Goal: Task Accomplishment & Management: Manage account settings

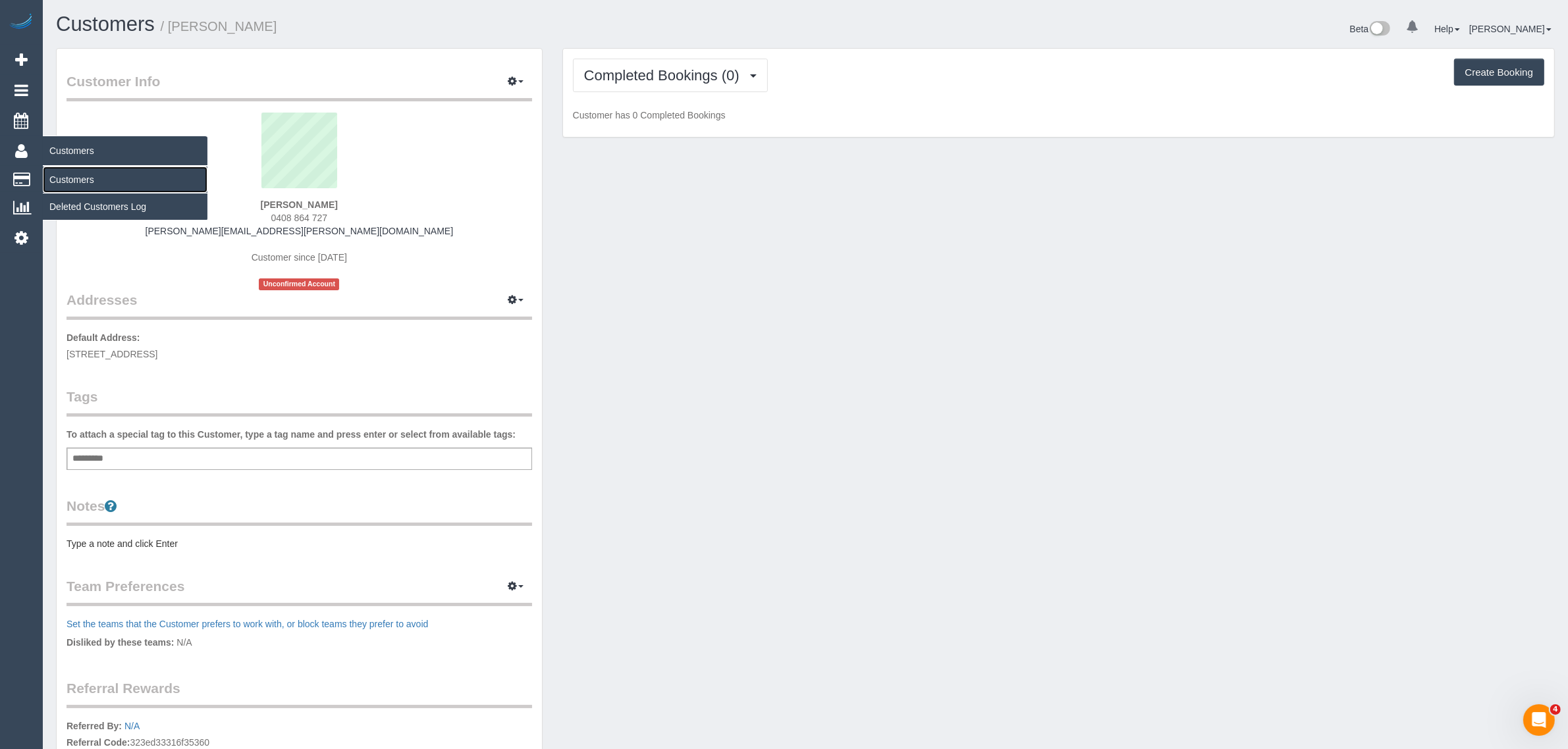
drag, startPoint x: 87, startPoint y: 173, endPoint x: 116, endPoint y: 169, distance: 29.3
click at [87, 173] on link "Customers" at bounding box center [125, 180] width 165 height 26
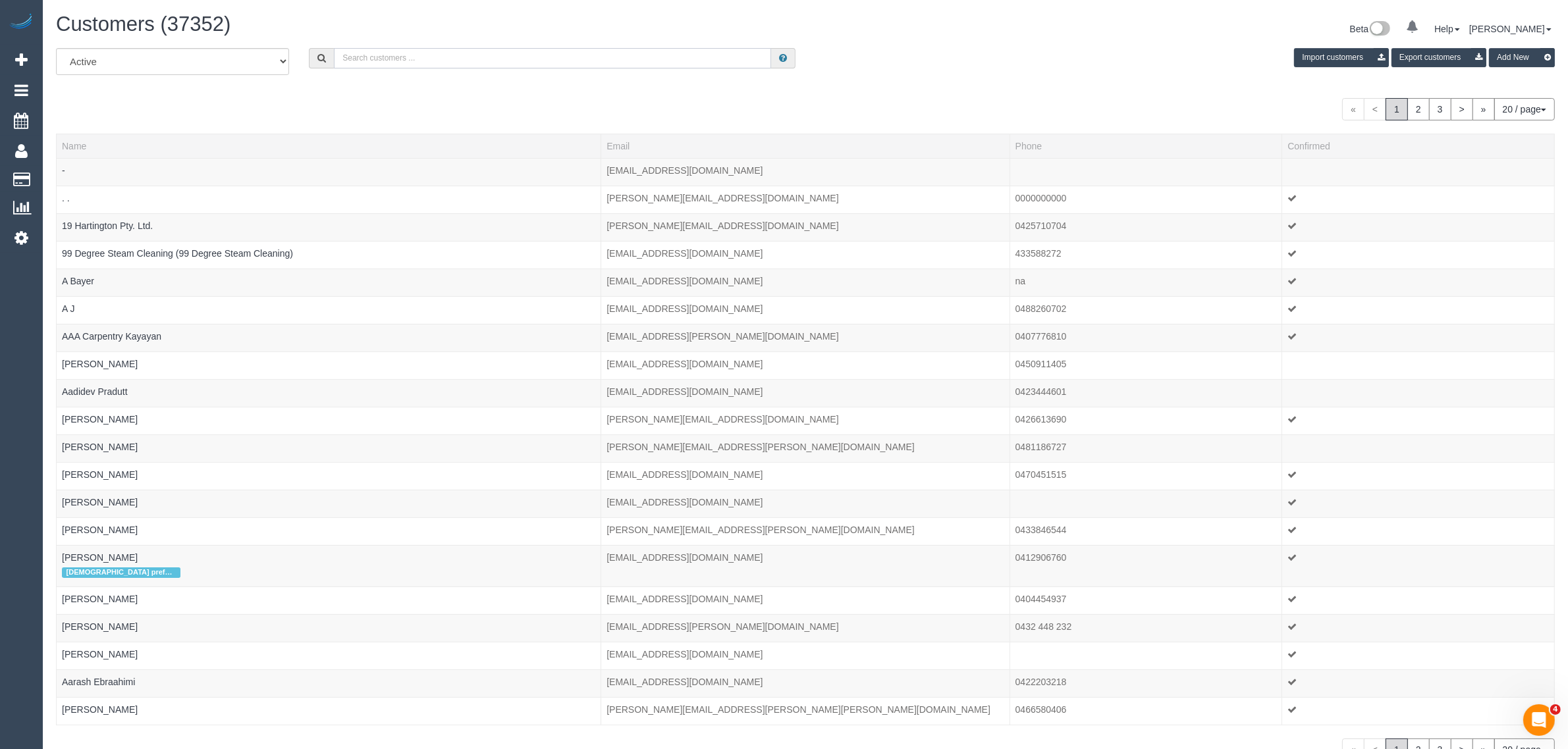
drag, startPoint x: 432, startPoint y: 51, endPoint x: 479, endPoint y: 5, distance: 65.8
click at [432, 51] on input "text" at bounding box center [552, 59] width 437 height 21
paste input "Kyle Elliott"
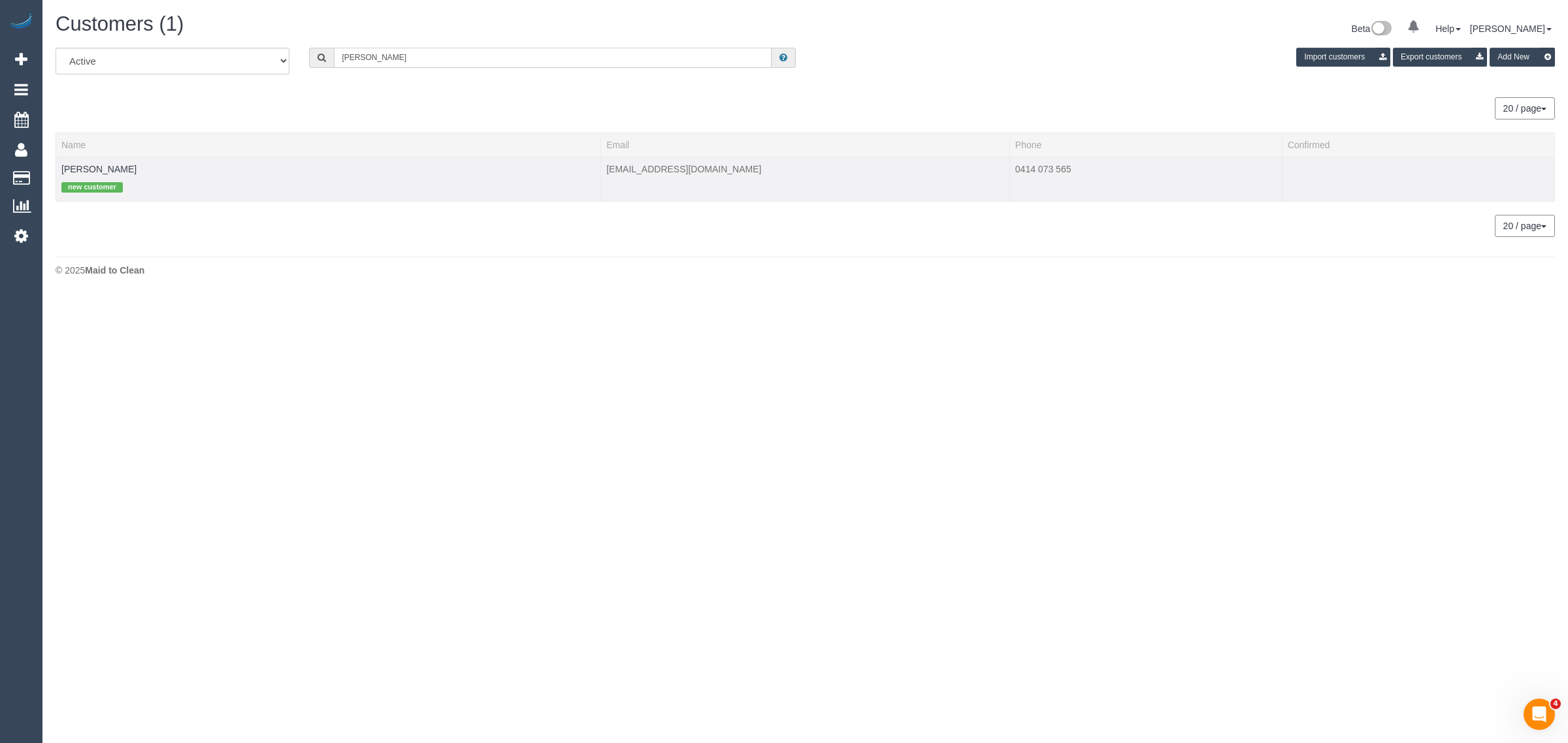
type input "Kyle Elliott"
click at [92, 160] on td "Kyle Elliott new customer" at bounding box center [329, 179] width 545 height 44
click at [72, 167] on link "Kyle Elliott" at bounding box center [99, 169] width 75 height 10
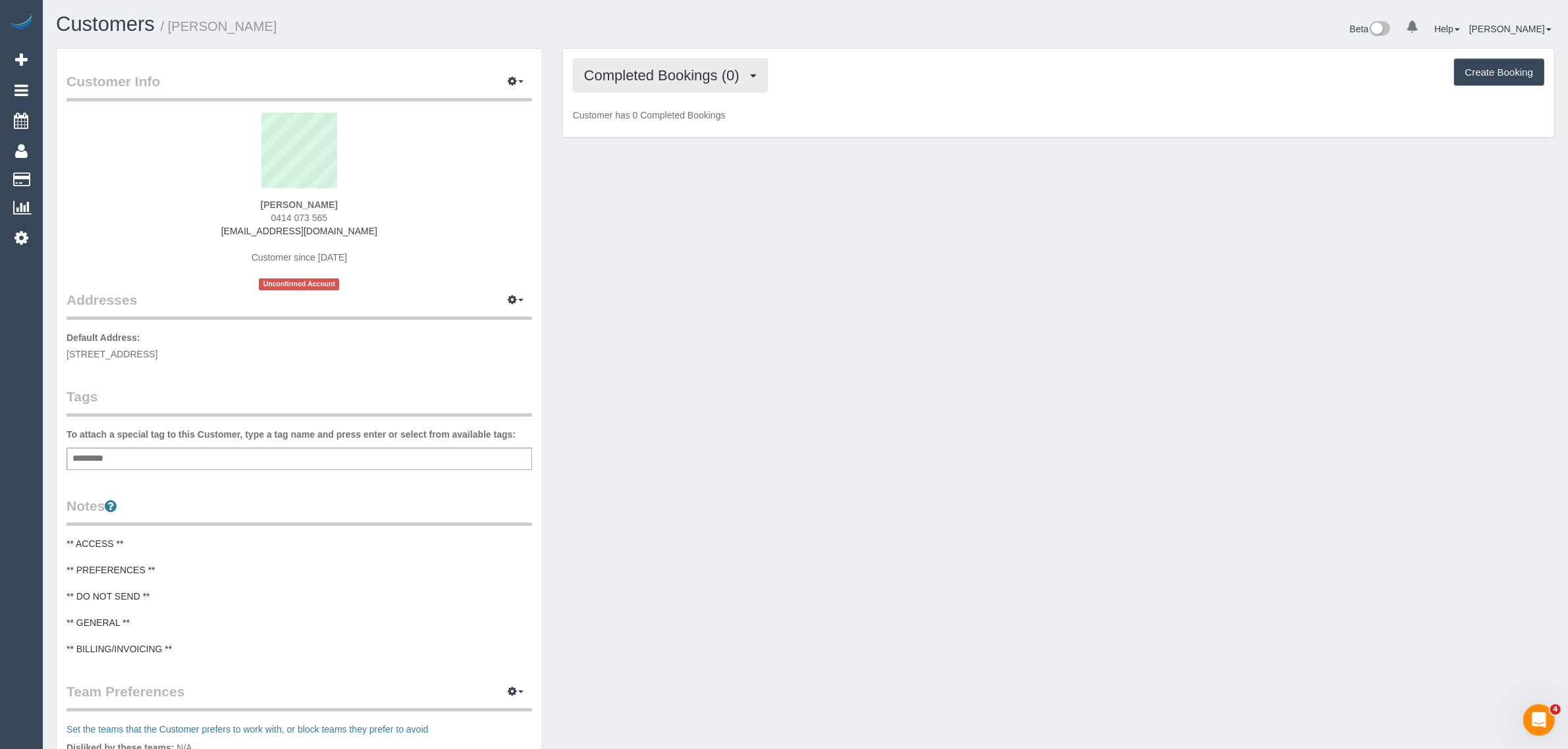
click at [634, 67] on span "Completed Bookings (0)" at bounding box center [665, 76] width 162 height 17
click at [611, 125] on link "Upcoming Bookings (1)" at bounding box center [642, 123] width 137 height 17
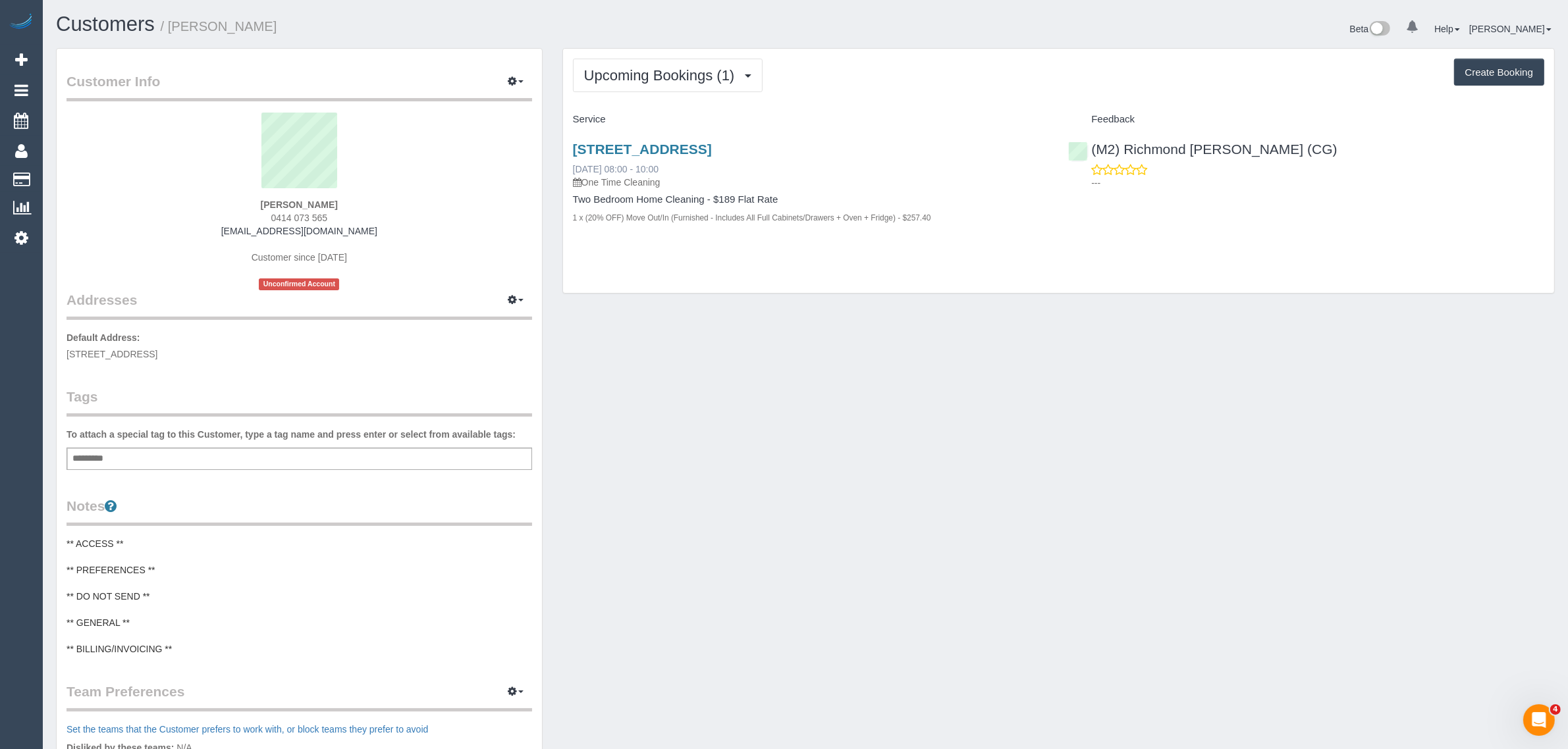
drag, startPoint x: 701, startPoint y: 171, endPoint x: 573, endPoint y: 166, distance: 128.1
click at [573, 166] on div "181 Jukes Road, Fawkner, VIC 3060 04/09/2025 08:00 - 10:00 One Time Cleaning" at bounding box center [811, 165] width 476 height 48
copy link "04/09/2025 08:00 - 10:00"
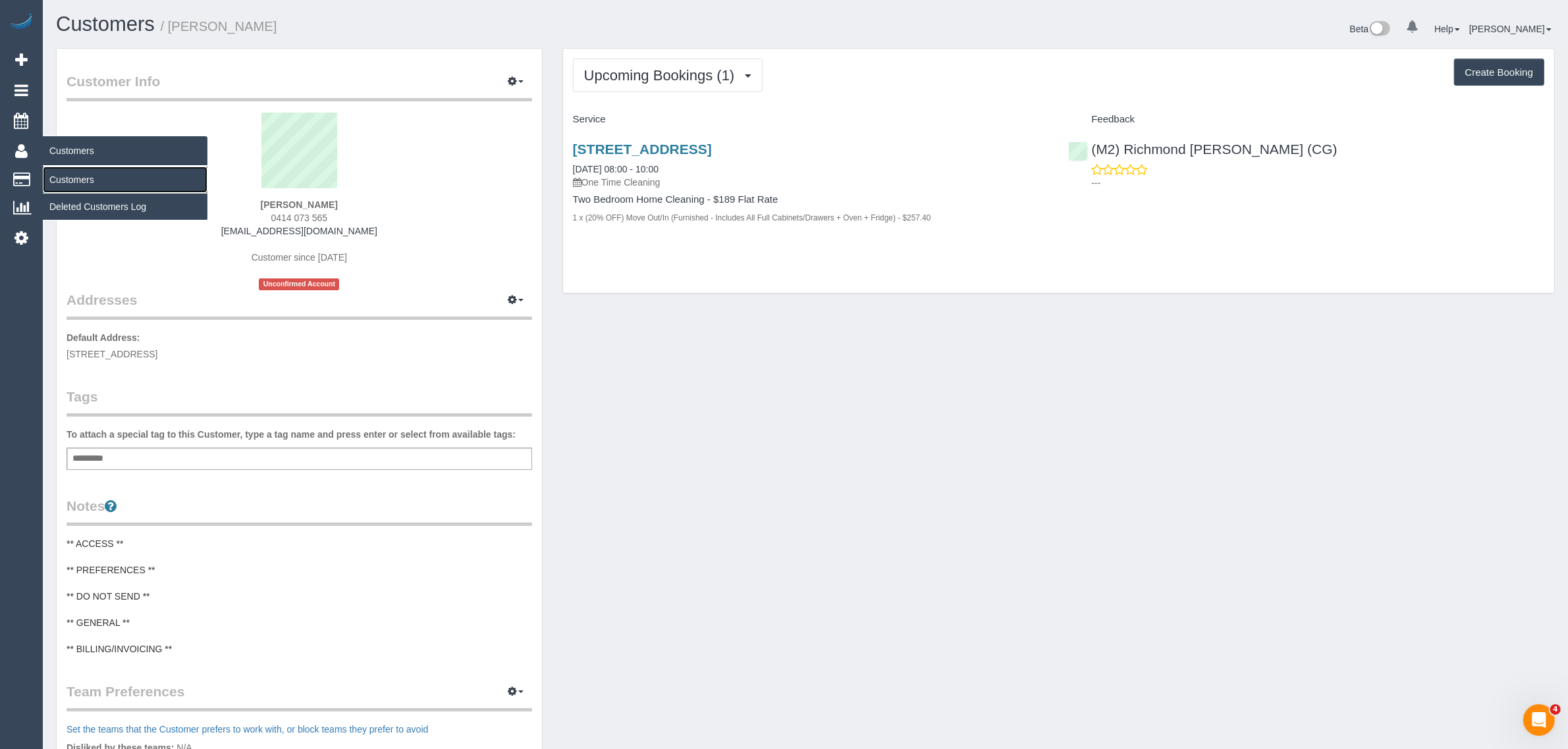
click at [87, 169] on link "Customers" at bounding box center [125, 180] width 165 height 26
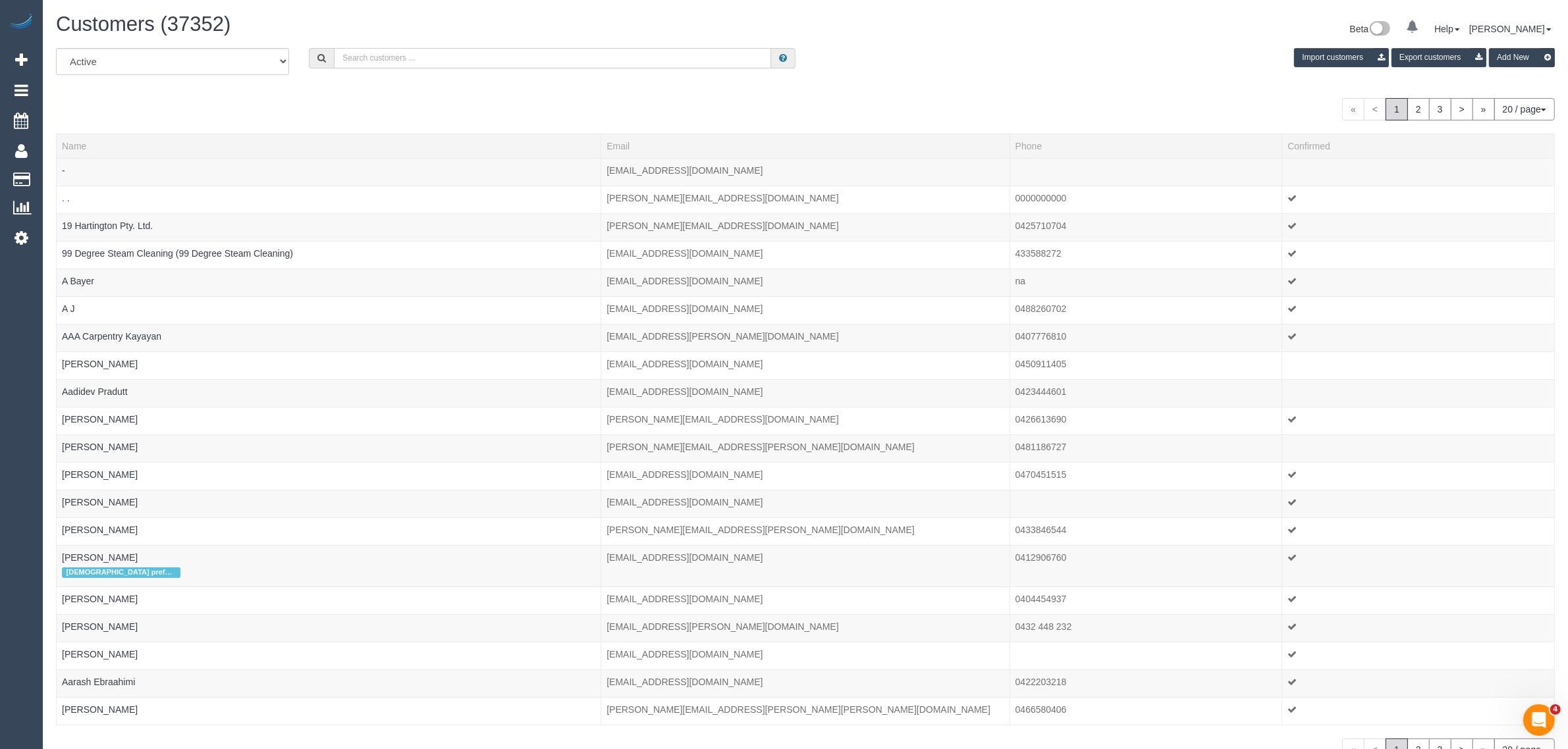
click at [355, 50] on input "text" at bounding box center [552, 59] width 437 height 21
paste input "Heather Snook"
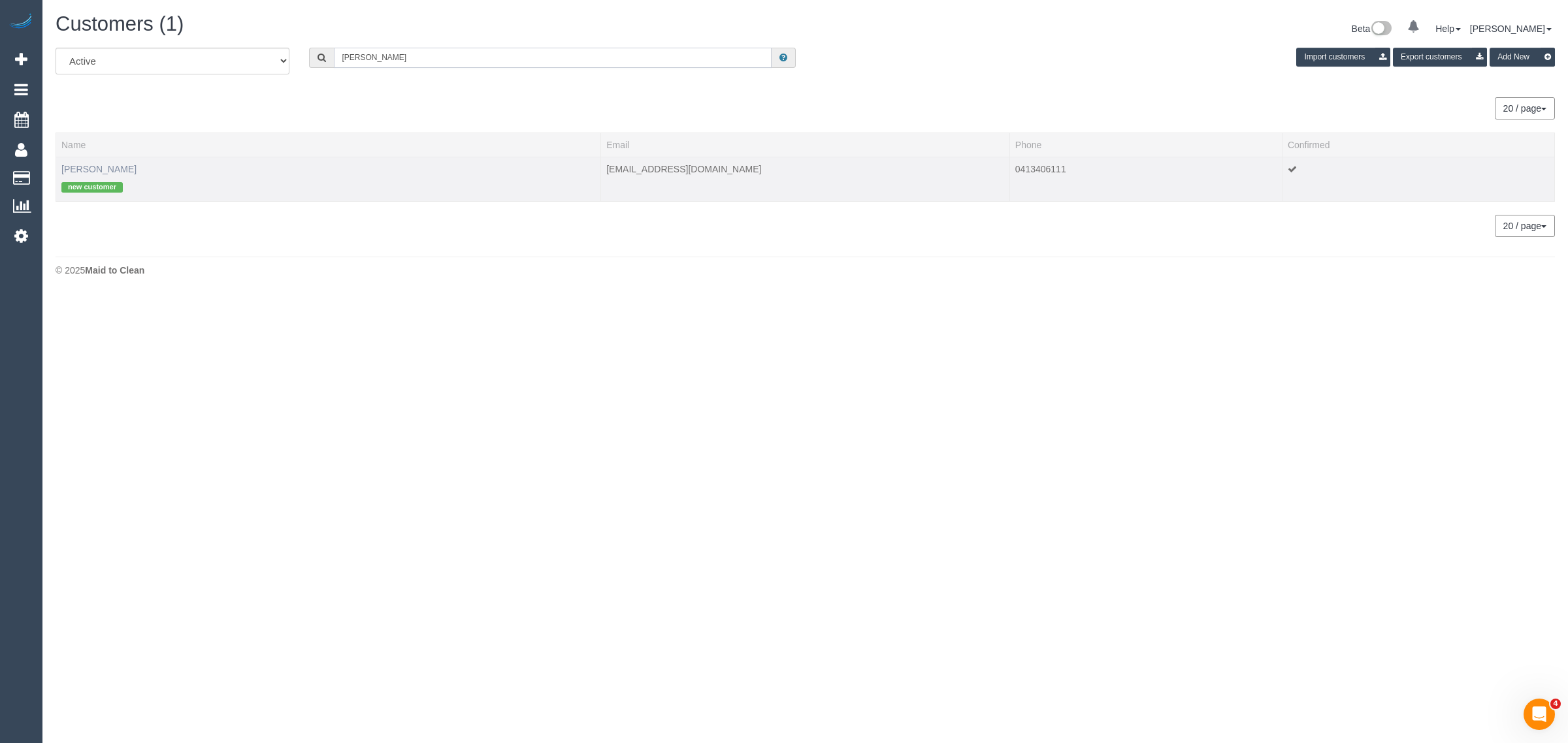
type input "Heather Snook"
click at [81, 170] on link "Heather Snook" at bounding box center [99, 169] width 75 height 10
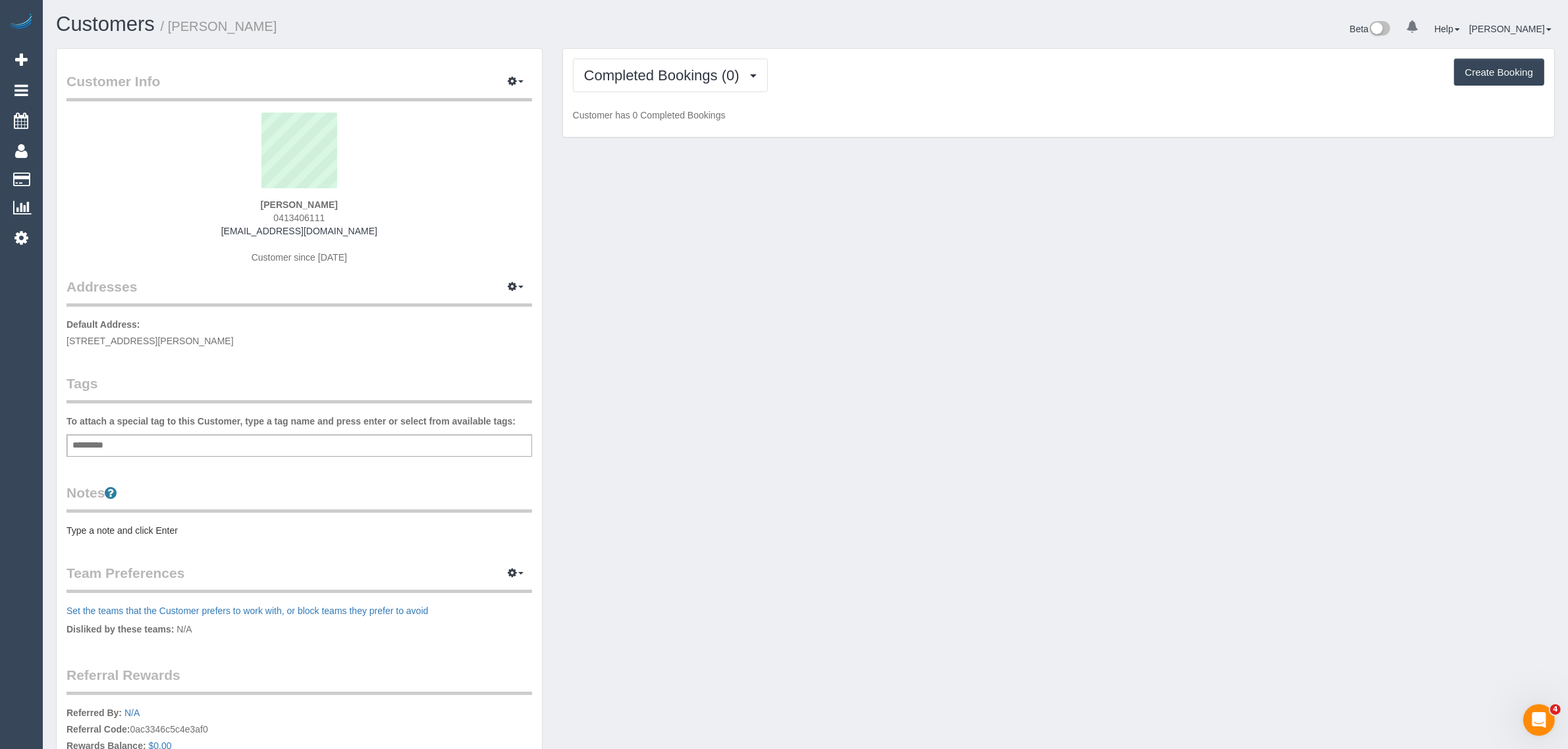
click at [625, 204] on div "Customer Info Edit Contact Info Send Message Email Preferences Special Sales Ta…" at bounding box center [805, 470] width 1518 height 843
click at [671, 80] on span "Completed Bookings (0)" at bounding box center [665, 76] width 162 height 17
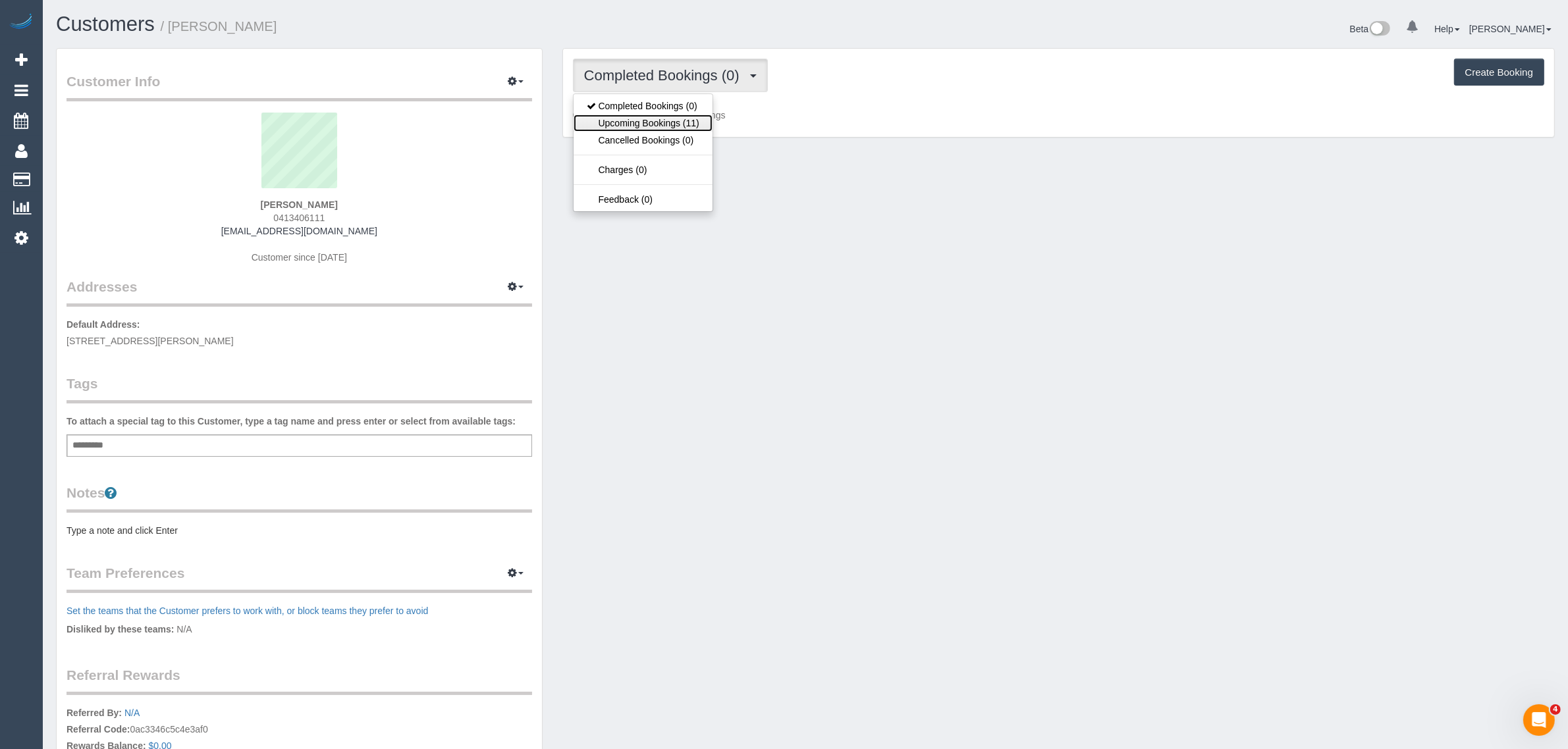
click at [658, 122] on link "Upcoming Bookings (11)" at bounding box center [643, 123] width 139 height 17
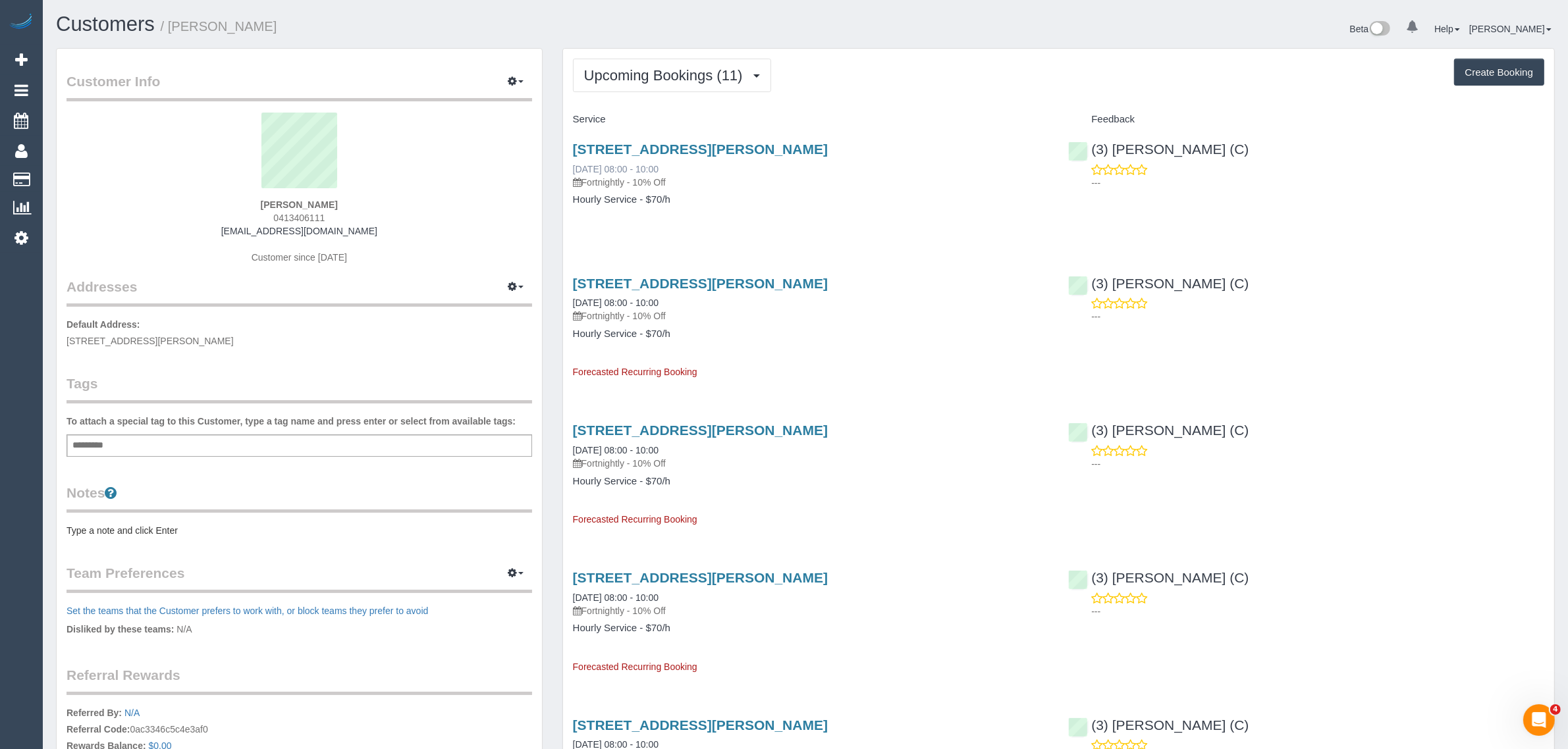
drag, startPoint x: 670, startPoint y: 170, endPoint x: 574, endPoint y: 163, distance: 96.3
click at [574, 163] on div "15 Roslyn Street, Strathmore, VIC 3041 04/09/2025 08:00 - 10:00 Fortnightly - 1…" at bounding box center [811, 165] width 476 height 48
copy link "04/09/2025 08:00 - 10:00"
click at [941, 216] on div "15 Roslyn Street, Strathmore, VIC 3041 04/09/2025 08:00 - 10:00 Fortnightly - 1…" at bounding box center [811, 180] width 496 height 101
drag, startPoint x: 1255, startPoint y: 146, endPoint x: 1092, endPoint y: 149, distance: 163.0
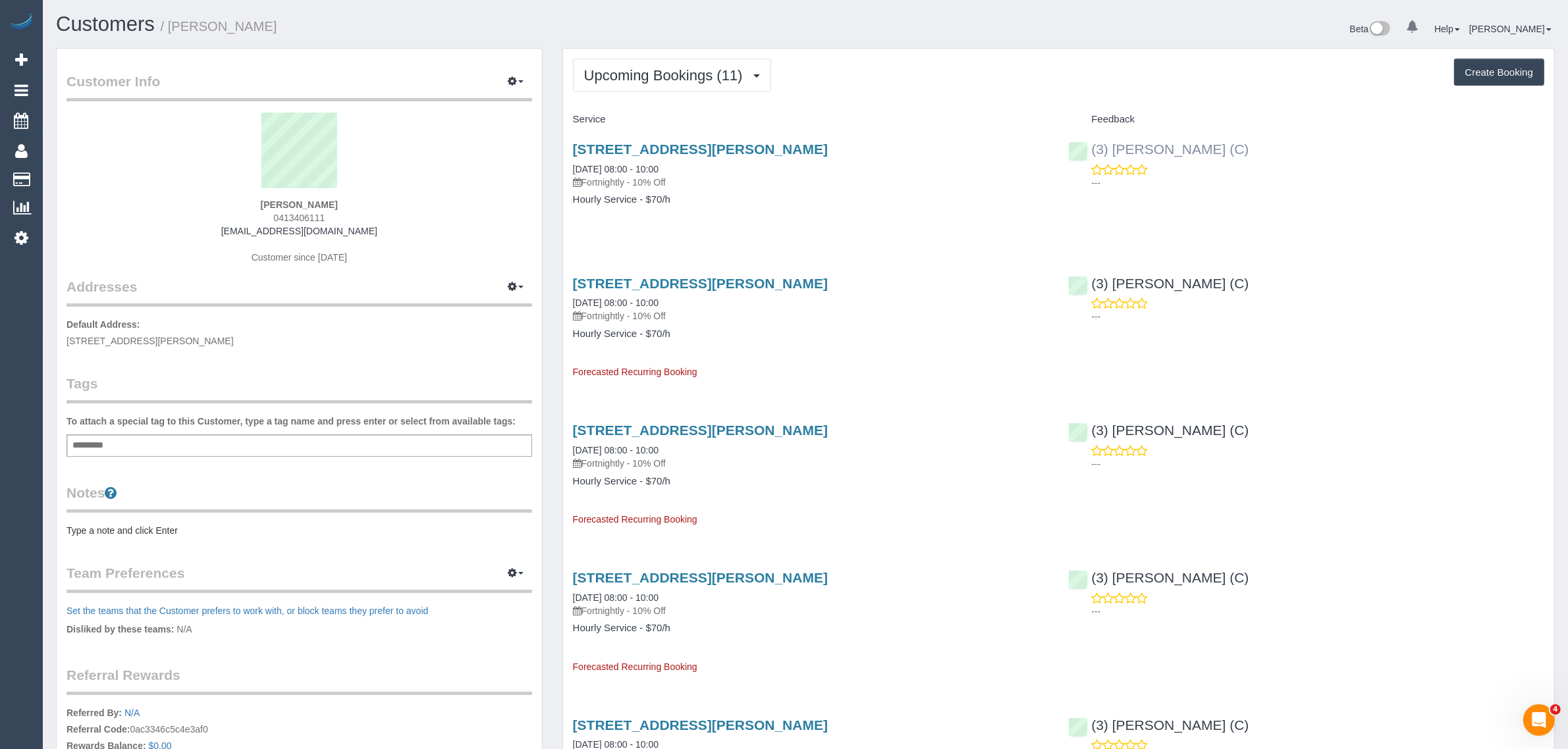
click at [1092, 149] on div "(3) Goswin Kanta (C) ---" at bounding box center [1306, 162] width 496 height 65
copy link "(3) Goswin Kanta (C)"
click at [169, 337] on span "15 Roslyn Street, Strathmore, VIC 3041" at bounding box center [150, 341] width 167 height 10
copy span "Strathmore"
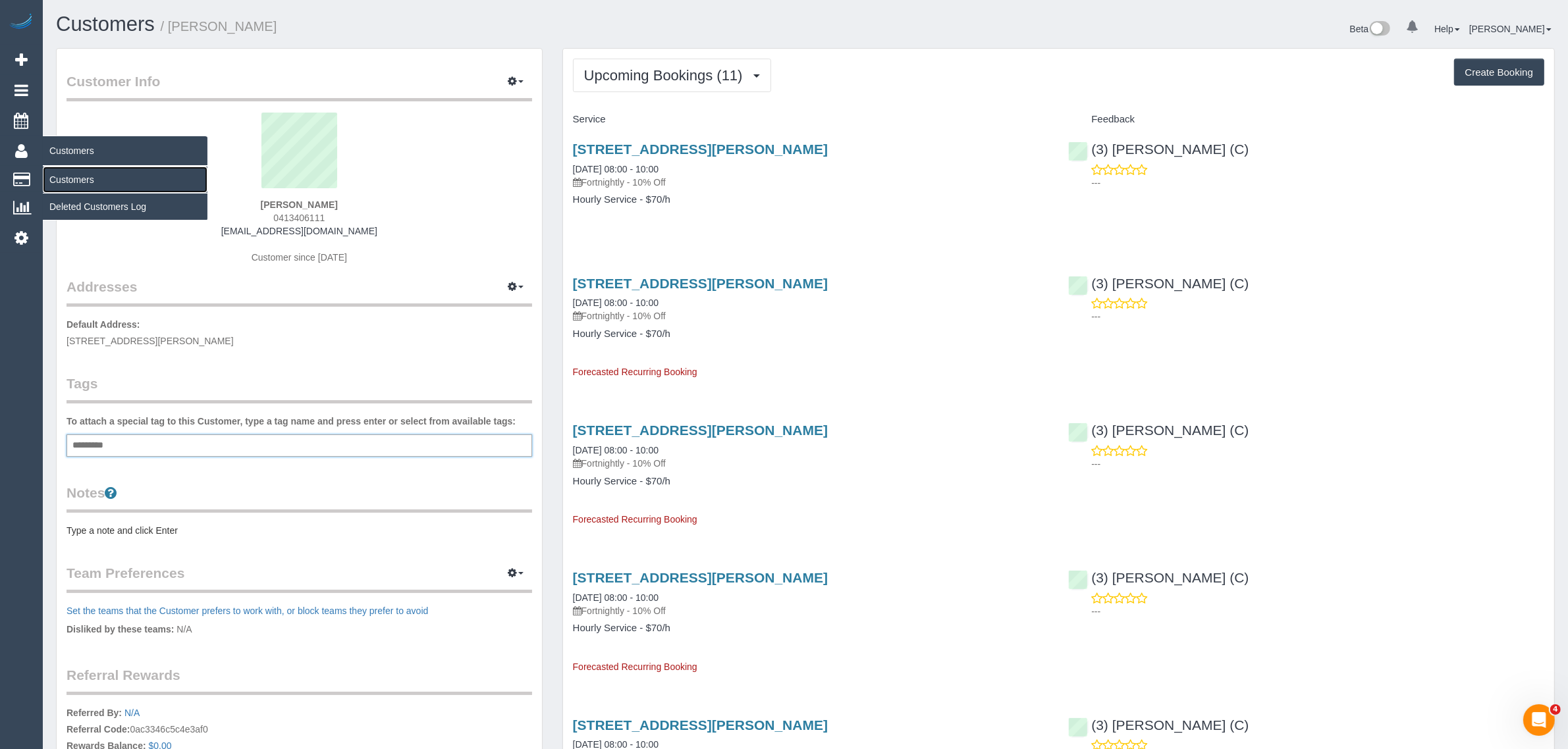
click at [54, 170] on link "Customers" at bounding box center [125, 180] width 165 height 26
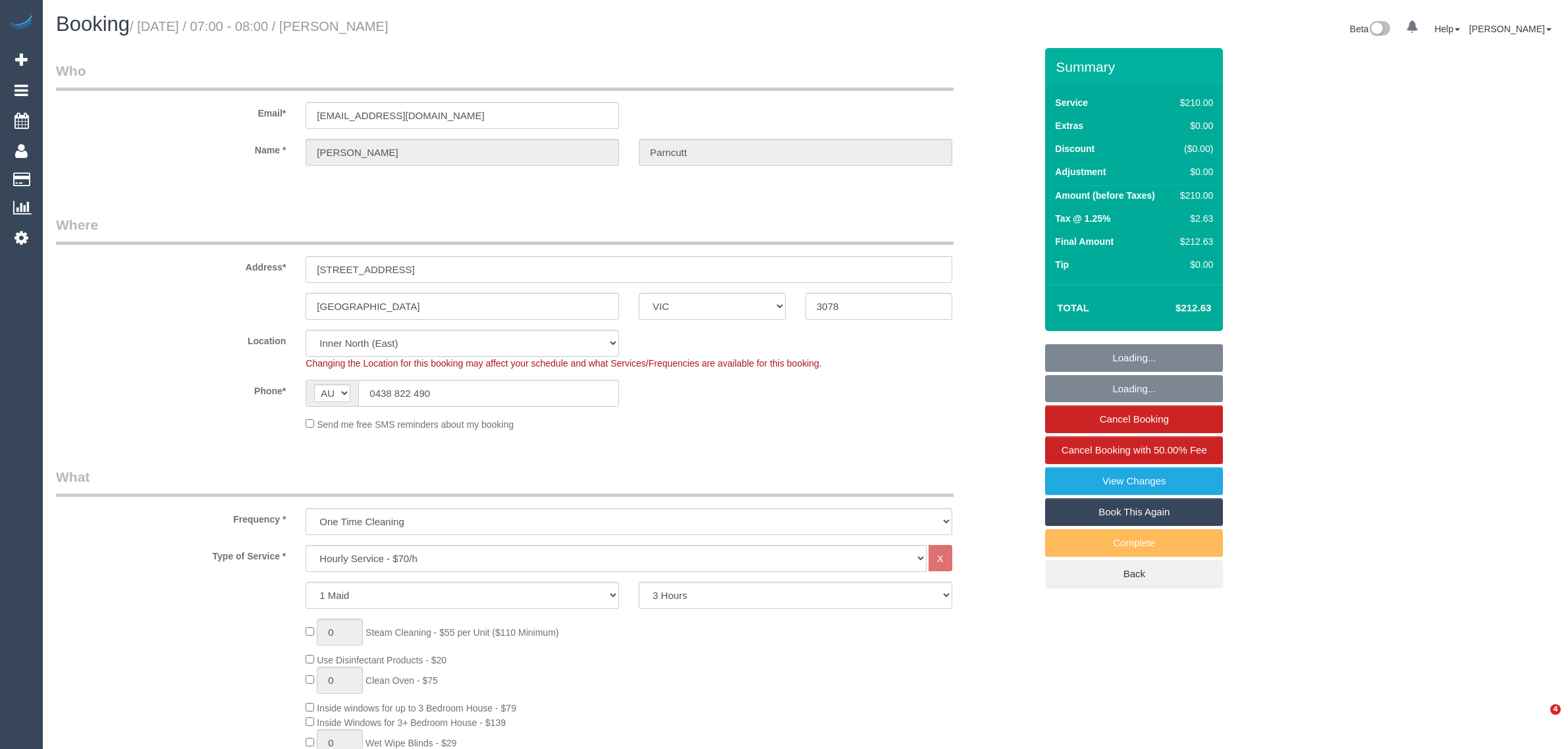
select select "VIC"
select select "180"
select select "number:27"
select select "number:14"
select select "number:19"
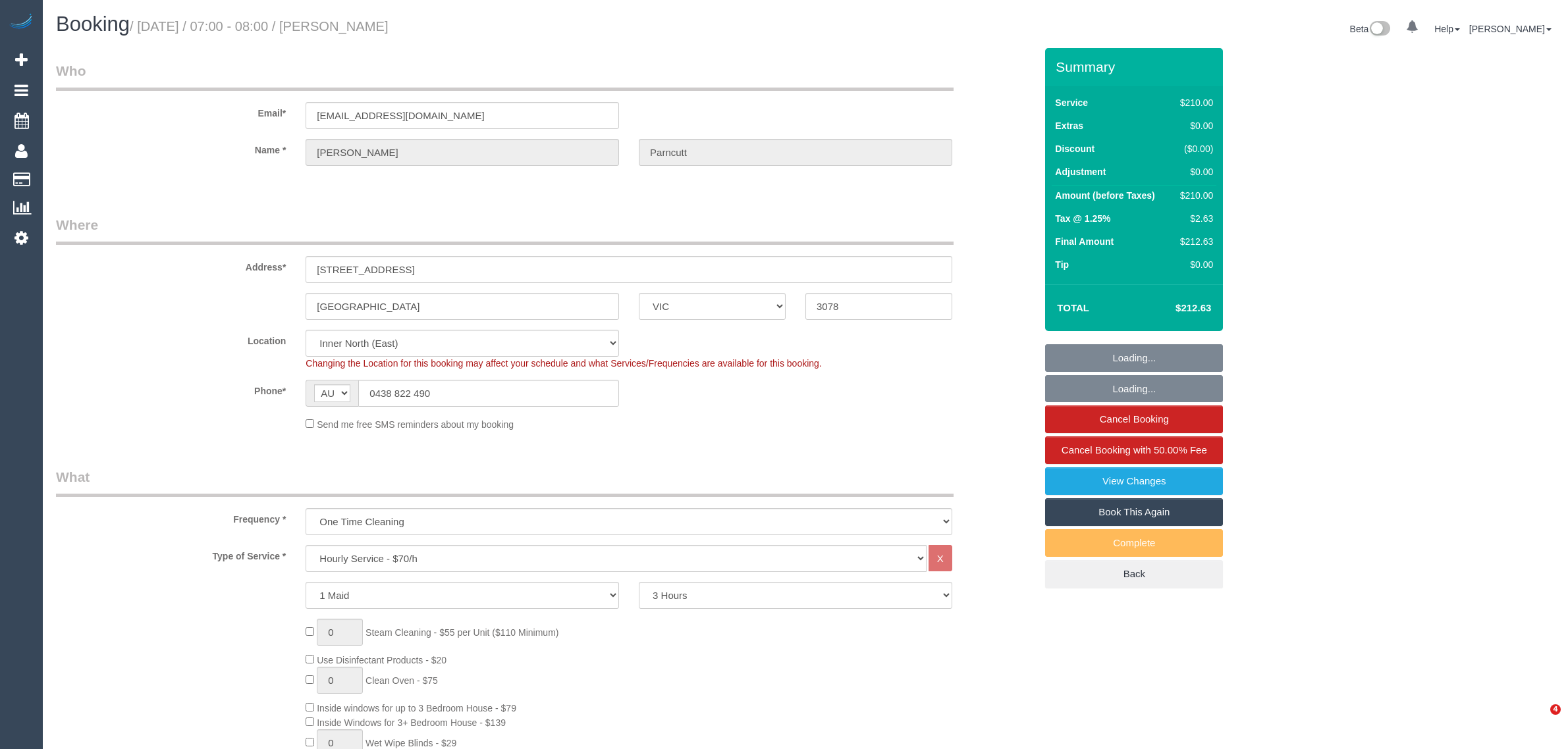
select select "number:22"
select select "number:34"
select select "number:26"
select select "spot1"
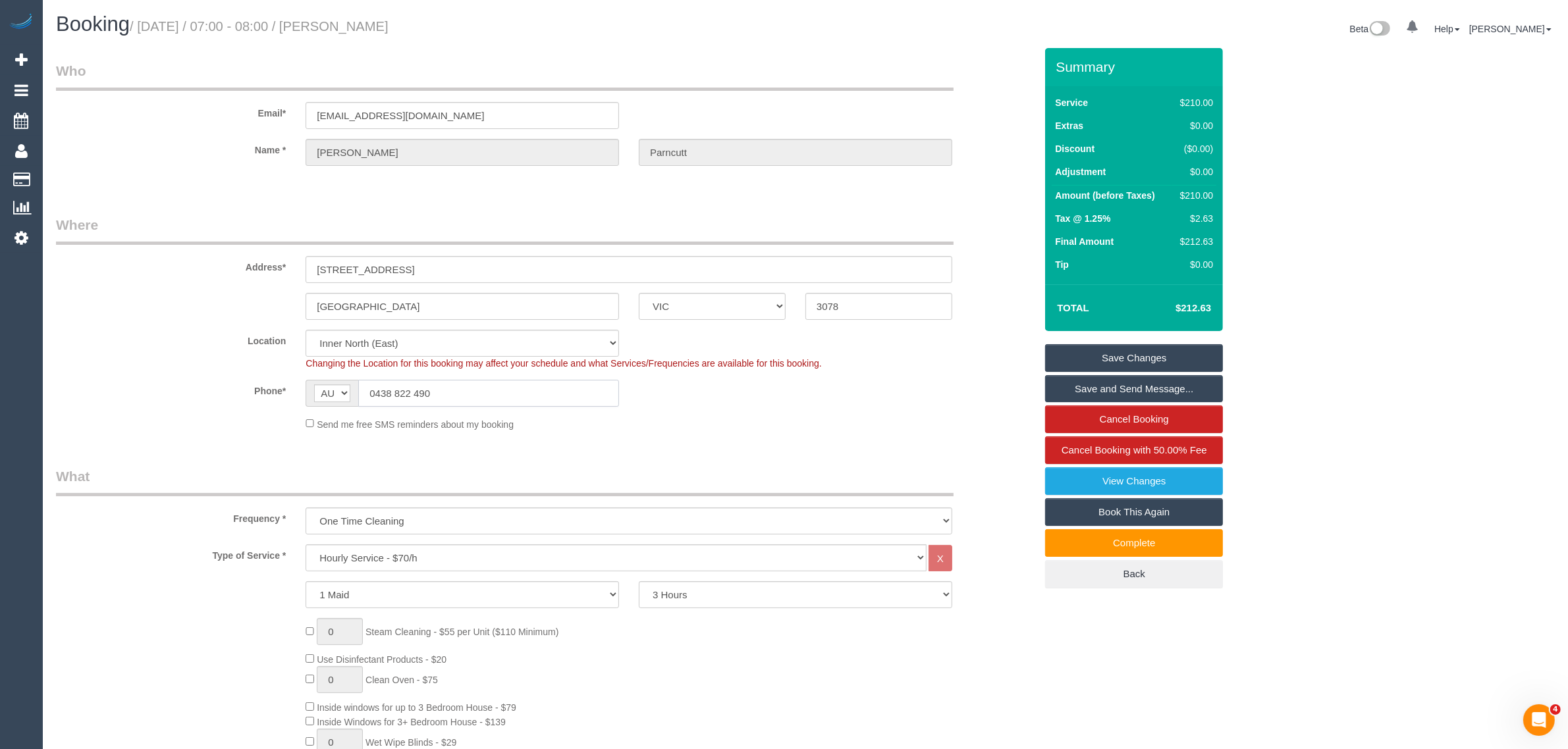
click at [525, 386] on input "0438 822 490" at bounding box center [488, 393] width 261 height 27
click at [525, 387] on input "0438 822 490" at bounding box center [488, 393] width 261 height 27
click at [369, 20] on small "/ September 04, 2025 / 07:00 - 08:00 / David Parncutt" at bounding box center [259, 26] width 259 height 14
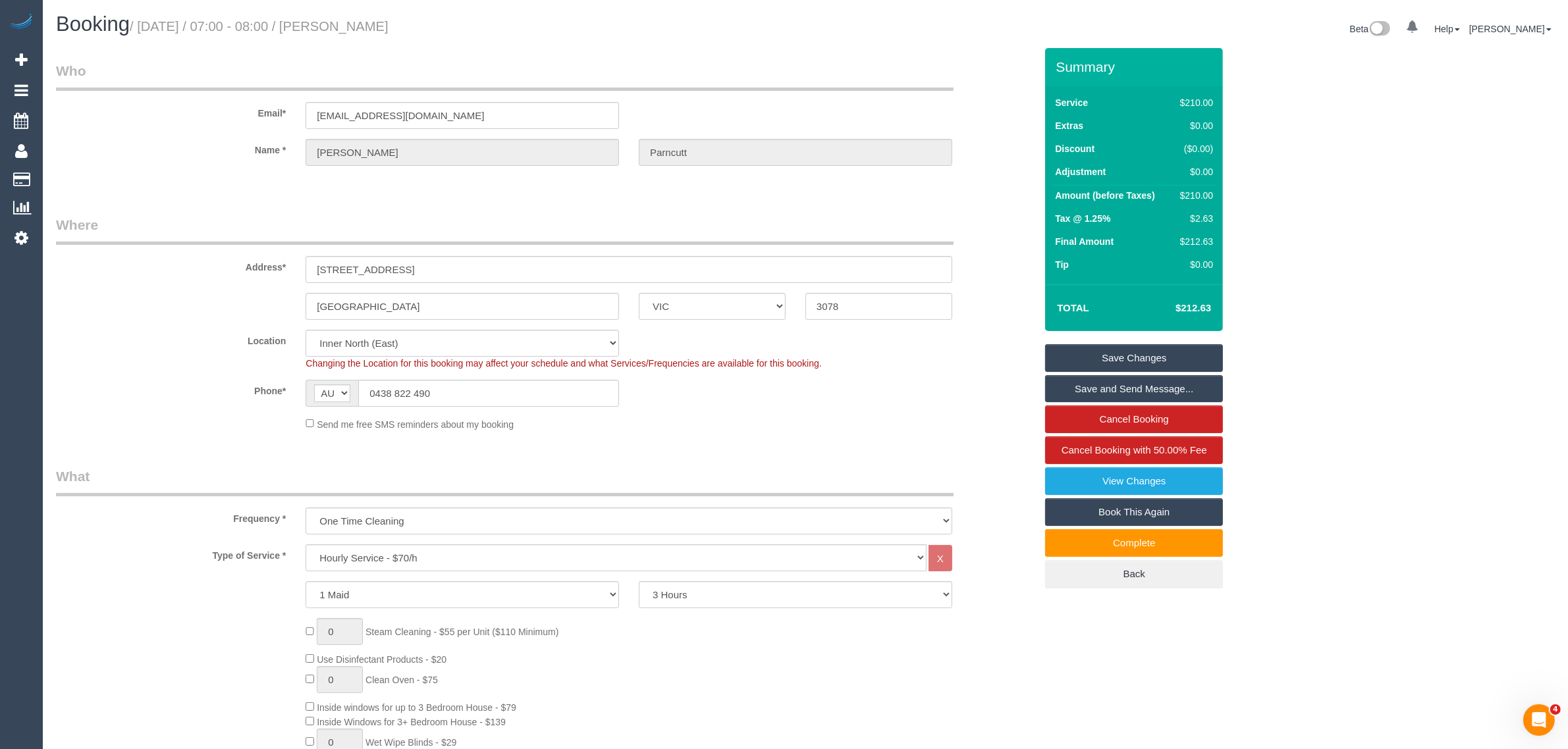
click at [369, 22] on small "/ September 04, 2025 / 07:00 - 08:00 / David Parncutt" at bounding box center [259, 26] width 259 height 14
click at [370, 22] on small "/ September 04, 2025 / 07:00 - 08:00 / David Parncutt" at bounding box center [259, 26] width 259 height 14
copy small "David"
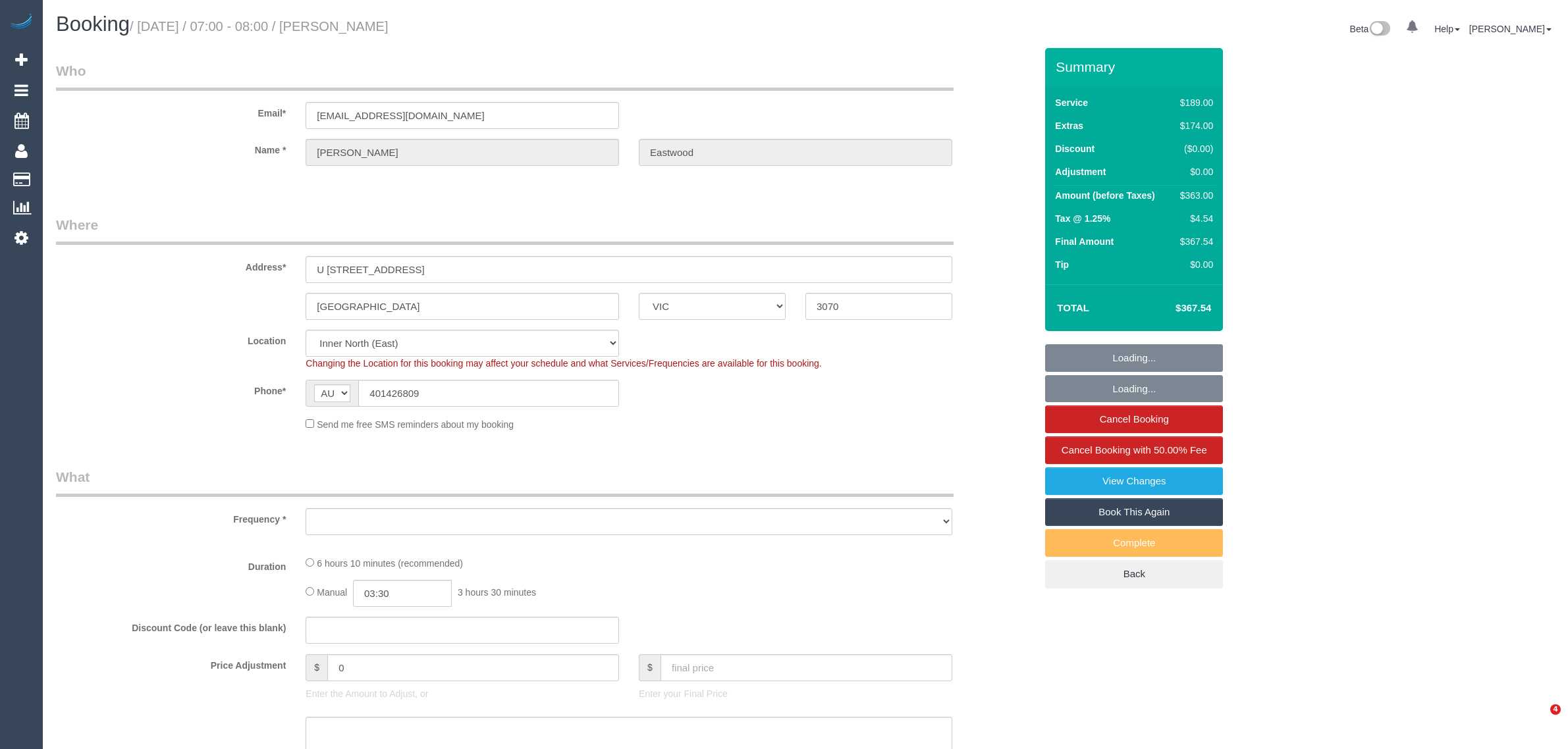
select select "VIC"
select select "string:stripe-pm_1S2jbO2GScqysDRVqEwhMXDE"
select select "number:28"
select select "number:16"
select select "number:19"
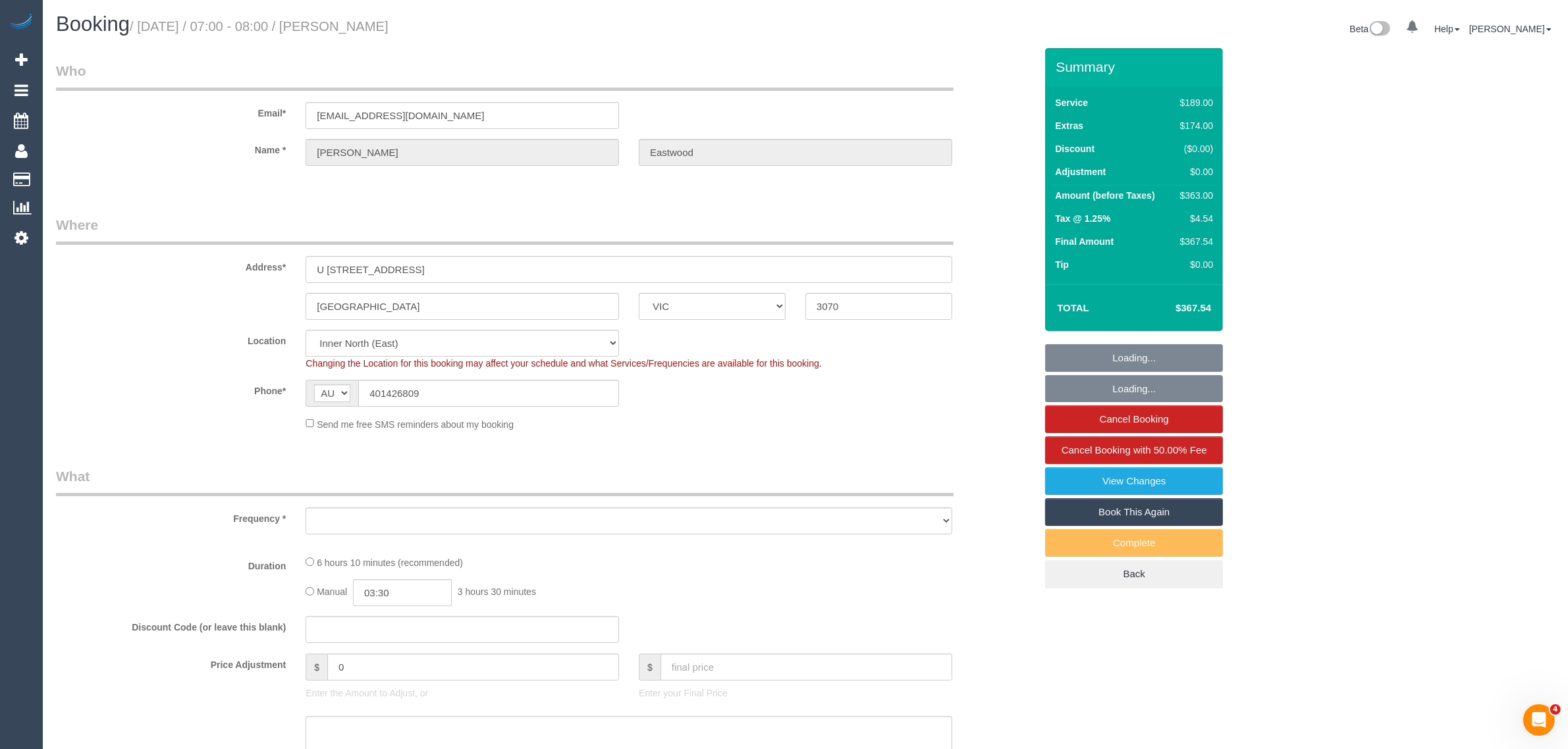
select select "number:24"
select select "number:13"
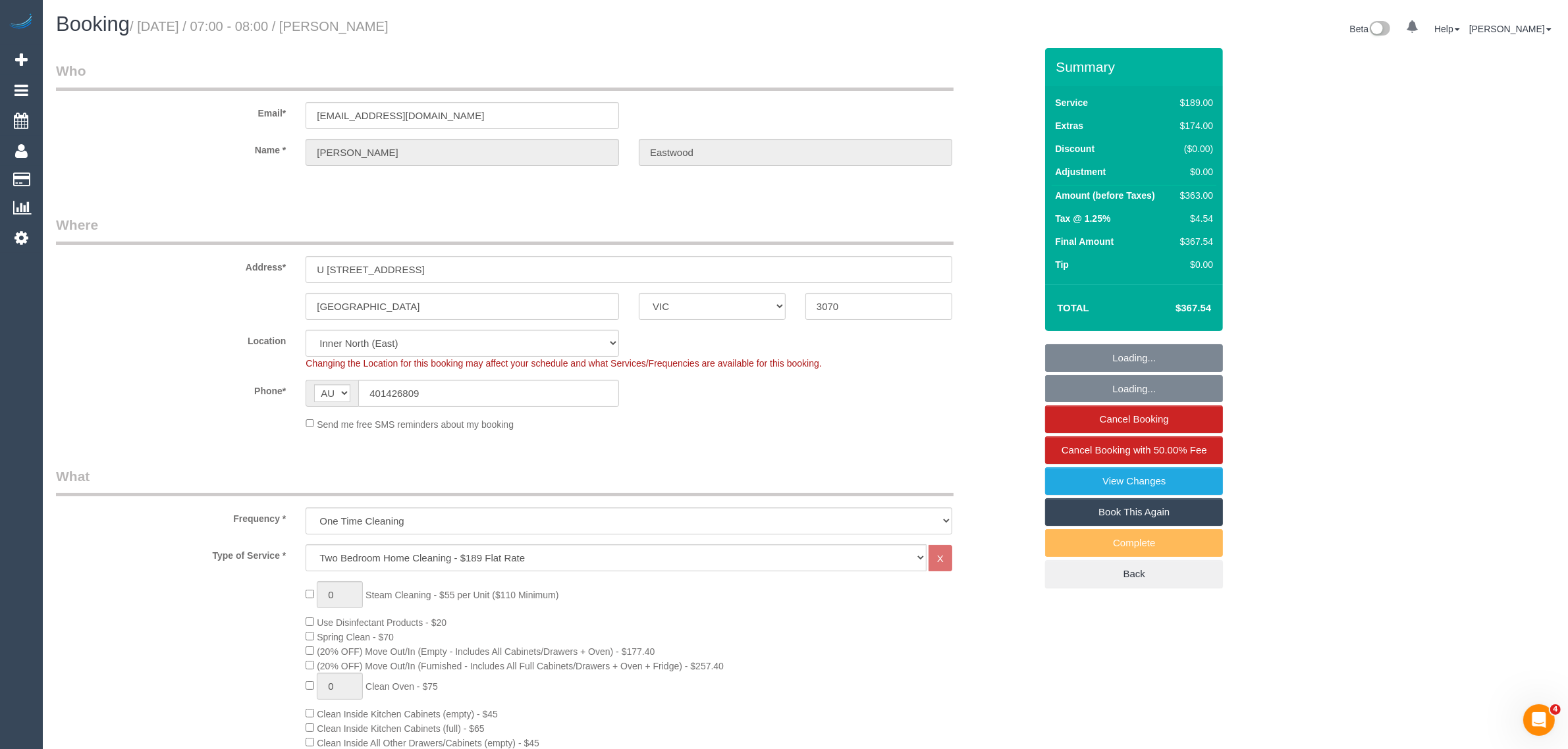
select select "object:1618"
select select "spot1"
click at [469, 397] on input "401426809" at bounding box center [488, 393] width 261 height 27
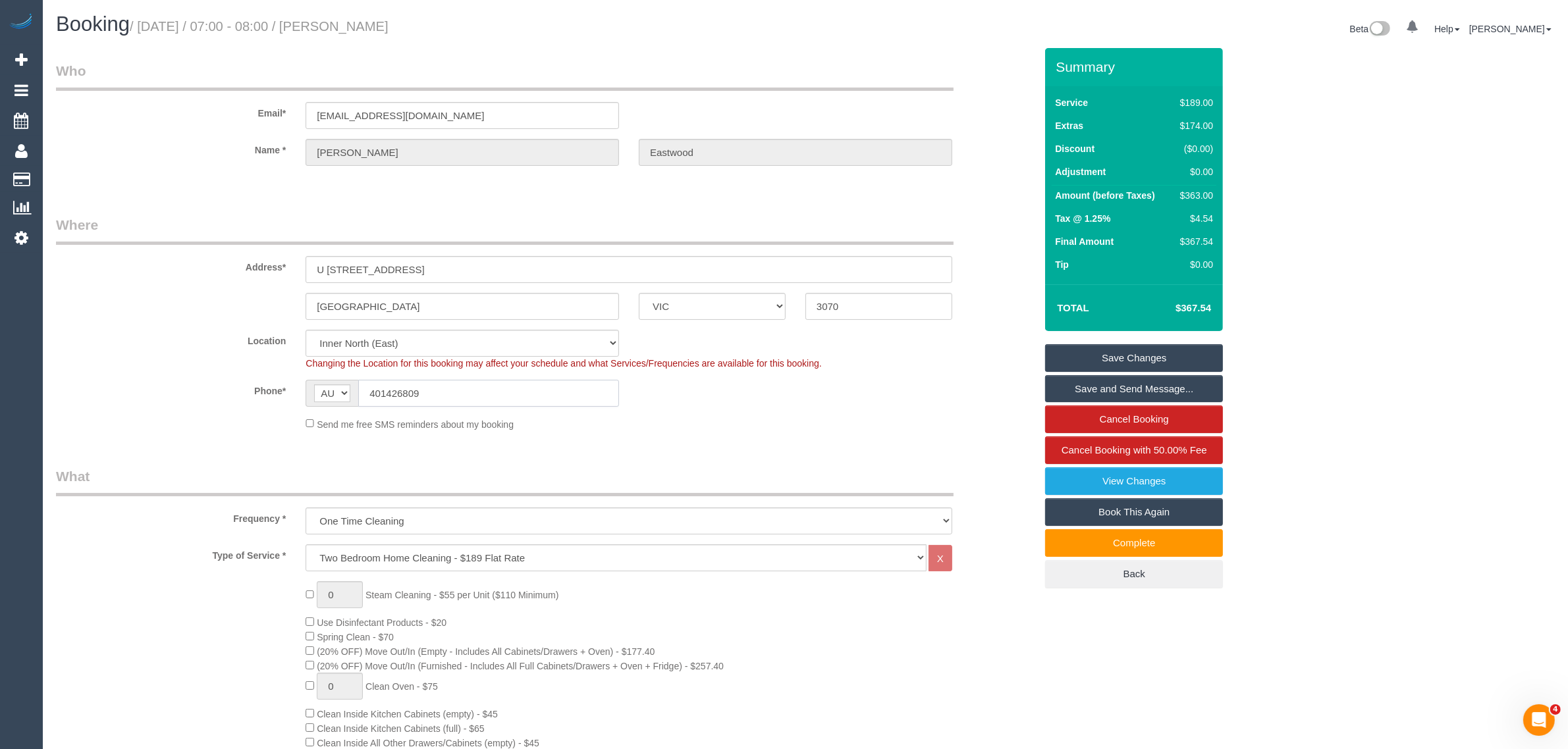
scroll to position [1317, 0]
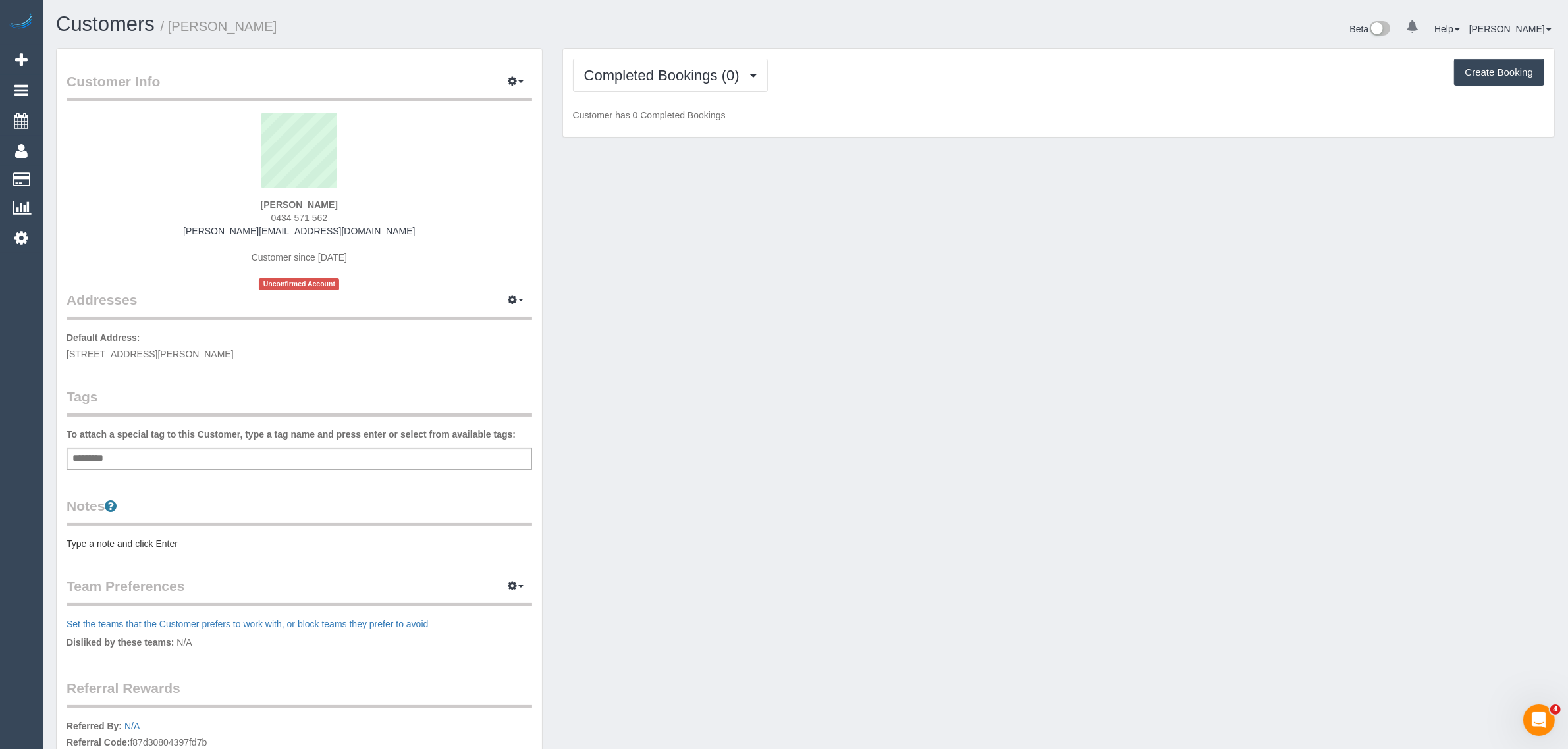
click at [308, 214] on span "0434 571 562" at bounding box center [300, 218] width 56 height 10
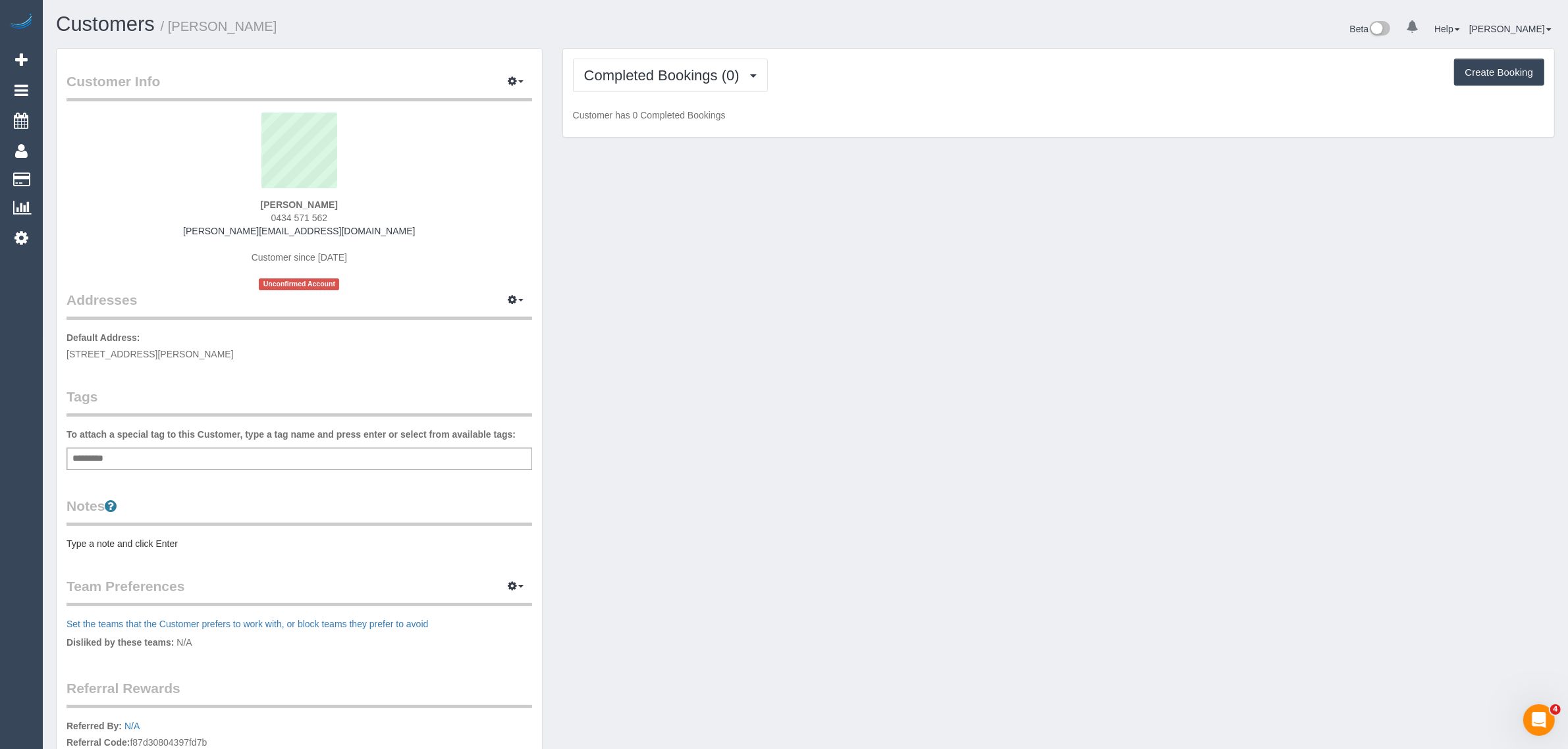
click at [308, 214] on span "0434 571 562" at bounding box center [300, 218] width 56 height 10
click at [659, 78] on span "Completed Bookings (0)" at bounding box center [665, 76] width 162 height 17
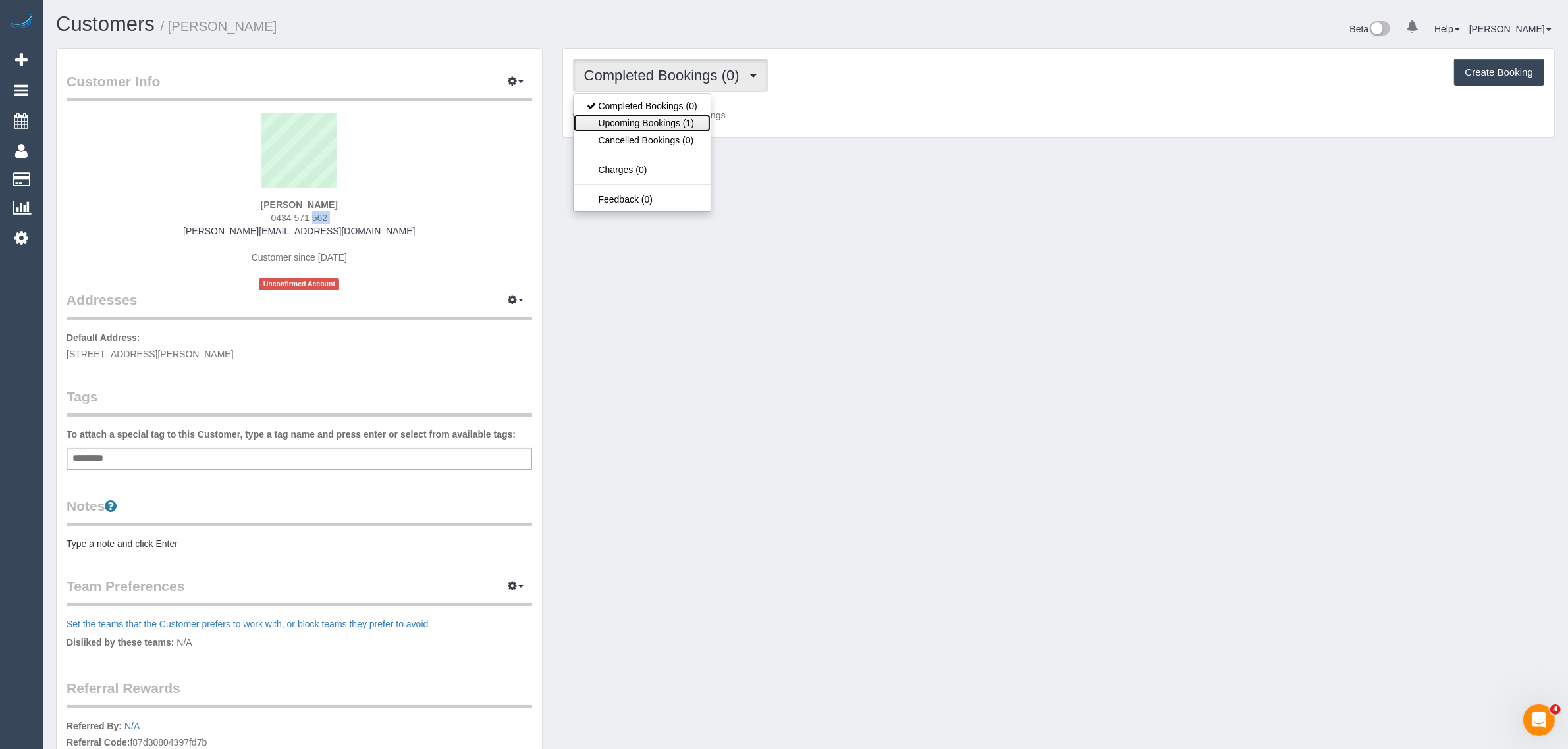
click at [636, 127] on link "Upcoming Bookings (1)" at bounding box center [642, 123] width 137 height 17
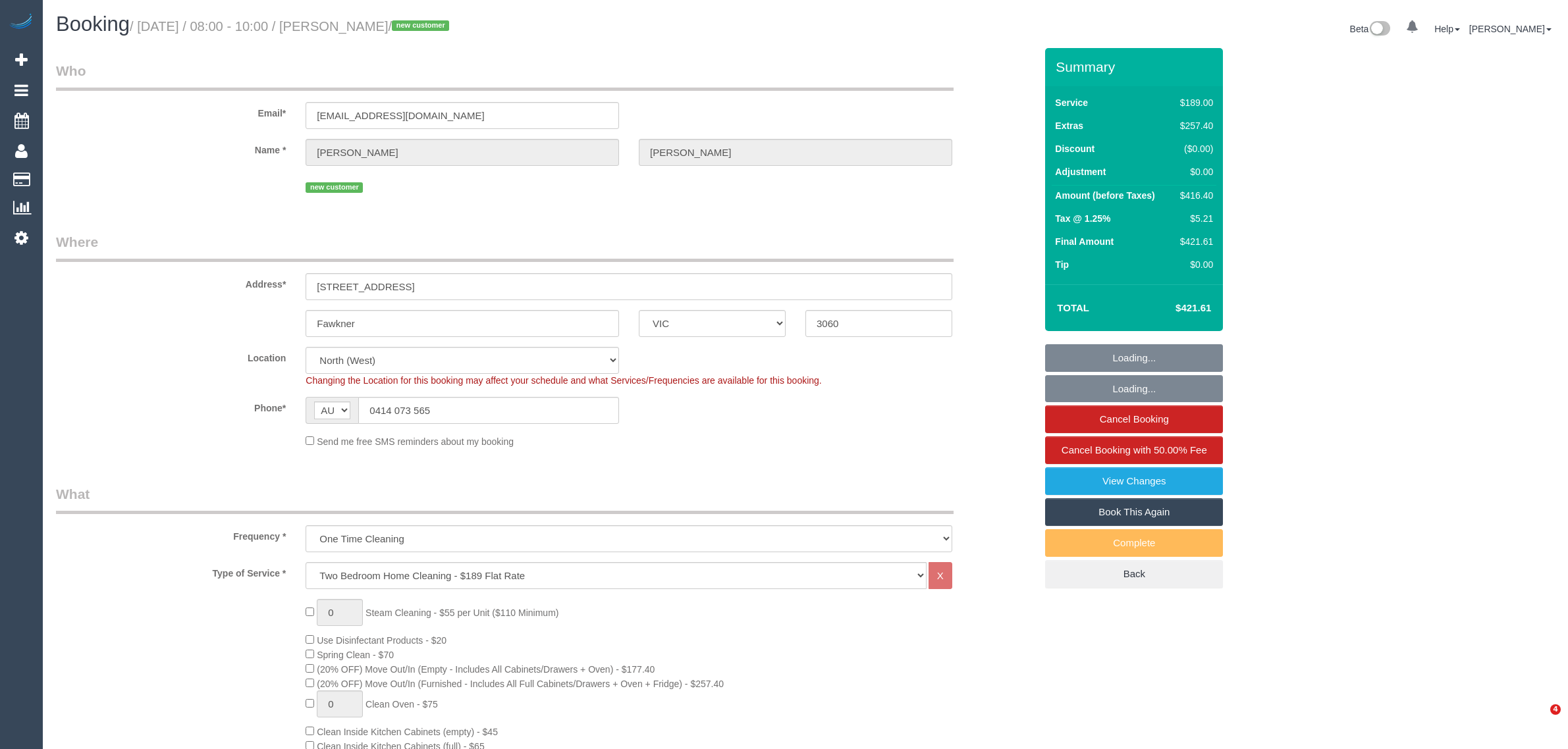
select select "VIC"
select select "spot1"
select select "number:28"
select select "number:14"
select select "number:18"
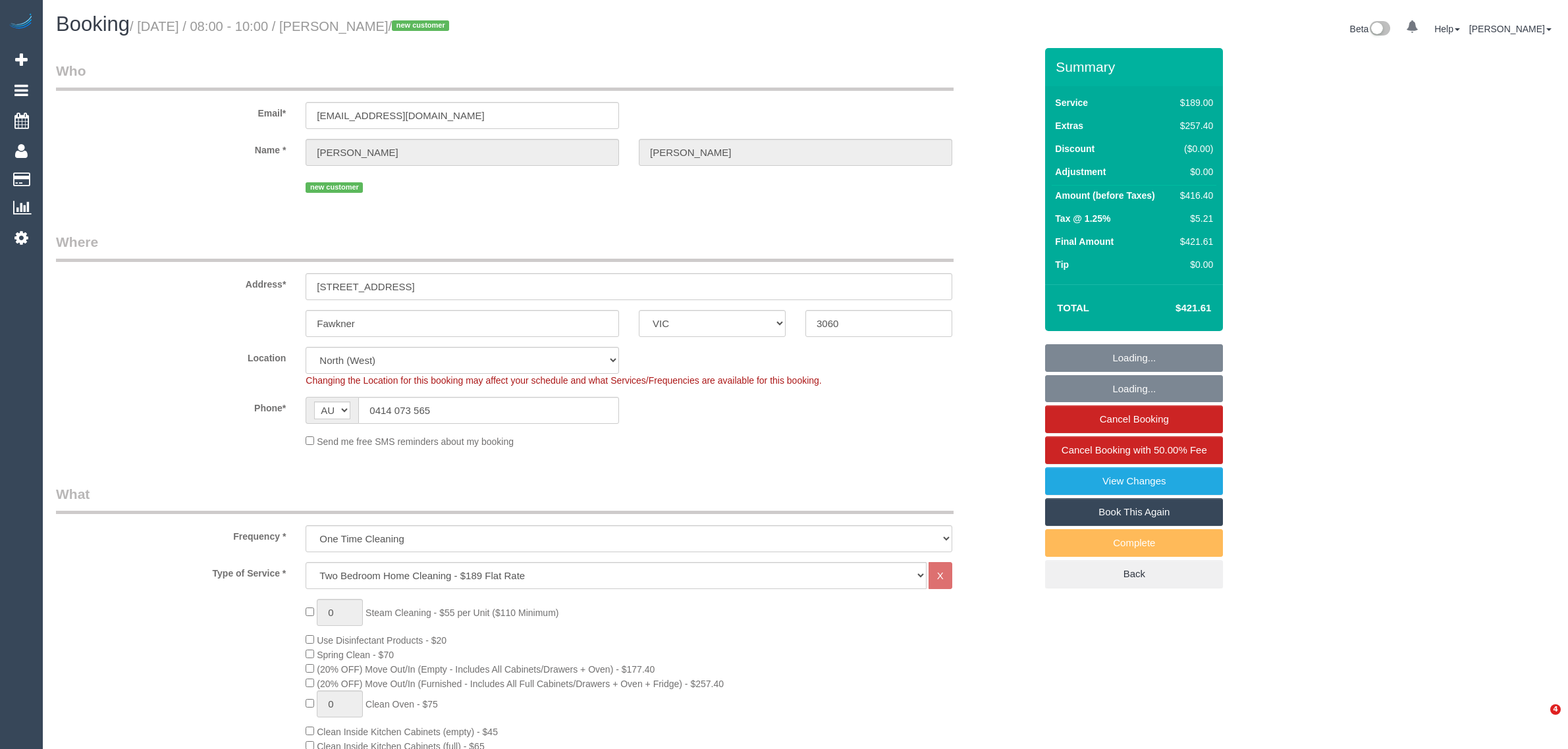
select select "number:36"
select select "number:26"
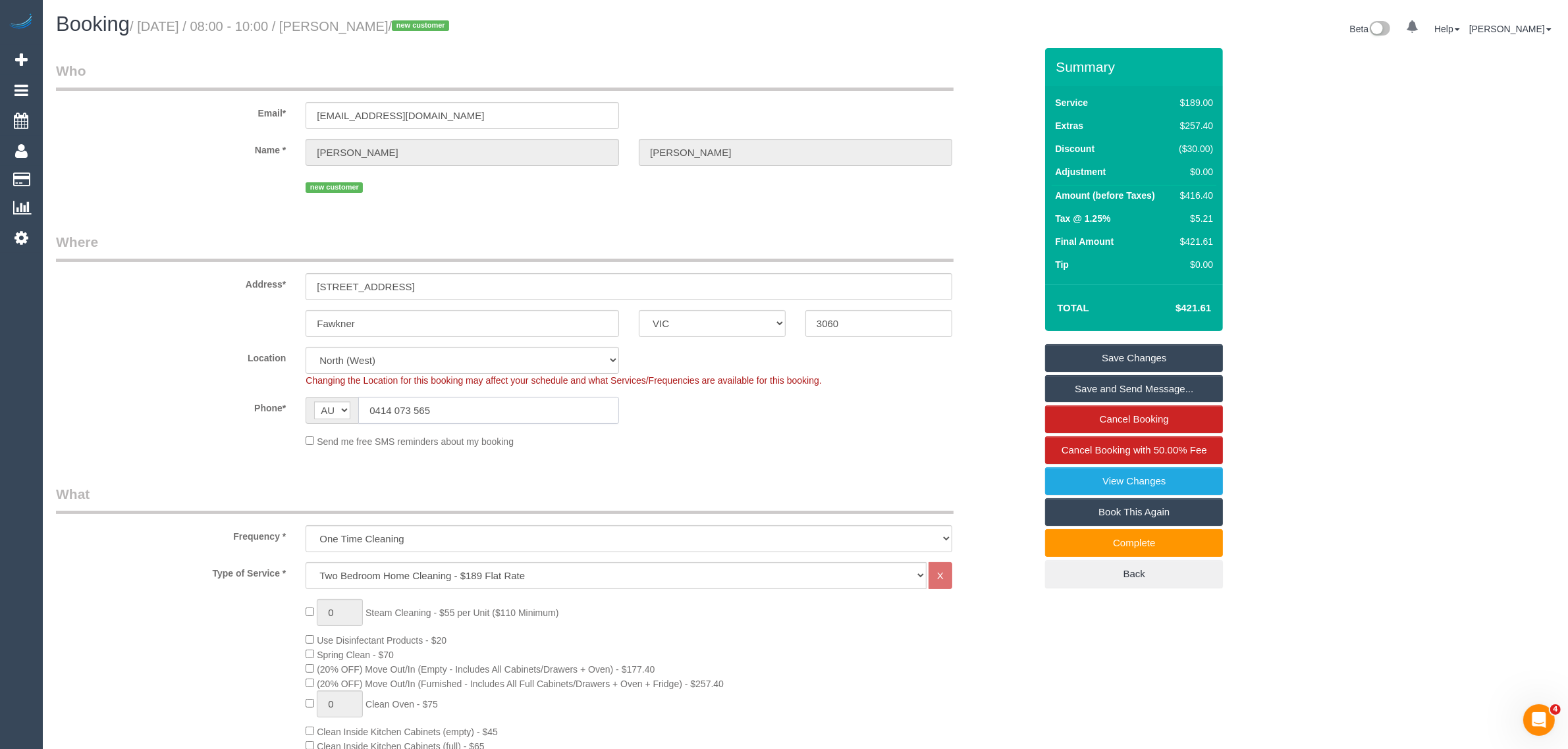
click at [439, 420] on input "0414 073 565" at bounding box center [488, 410] width 261 height 27
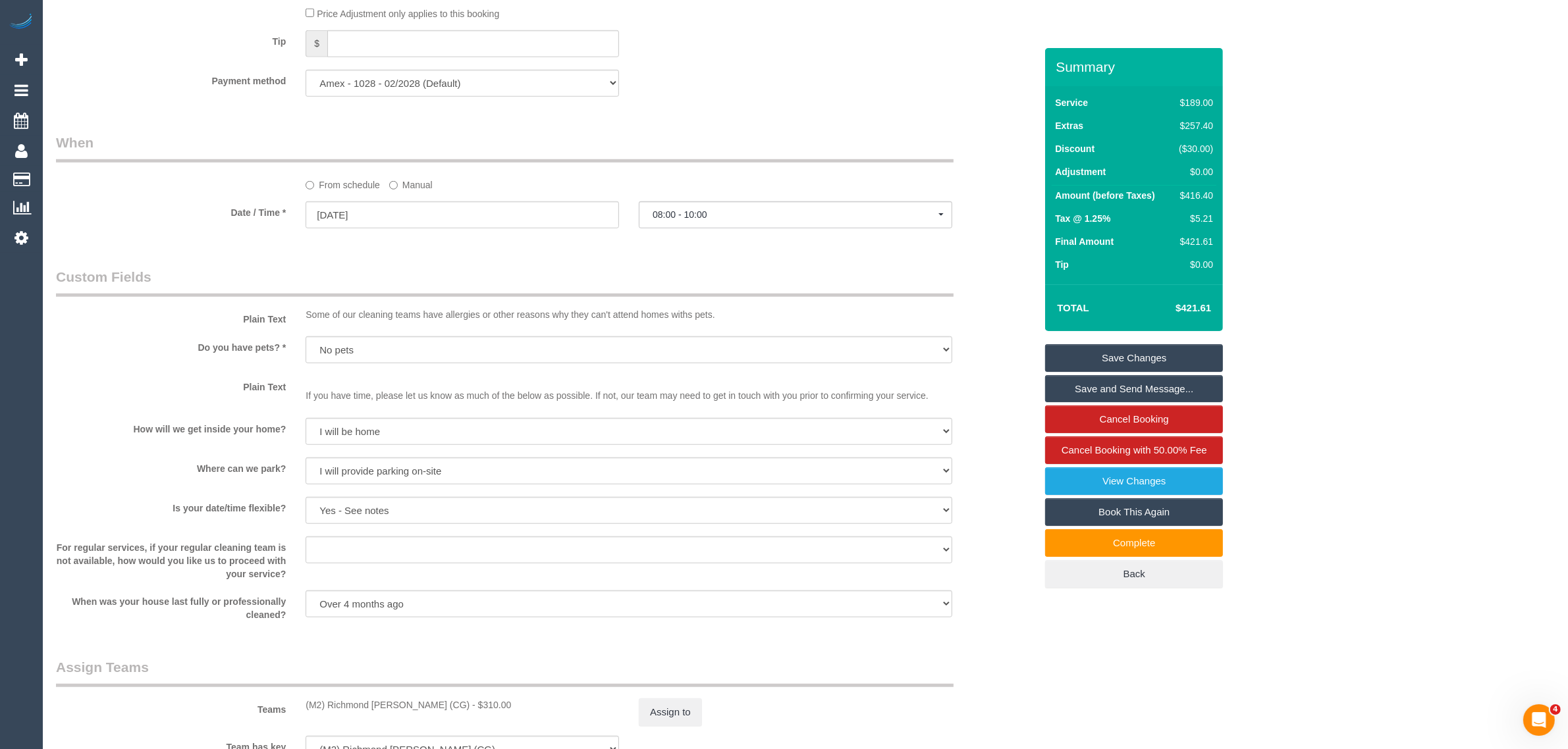
scroll to position [1646, 0]
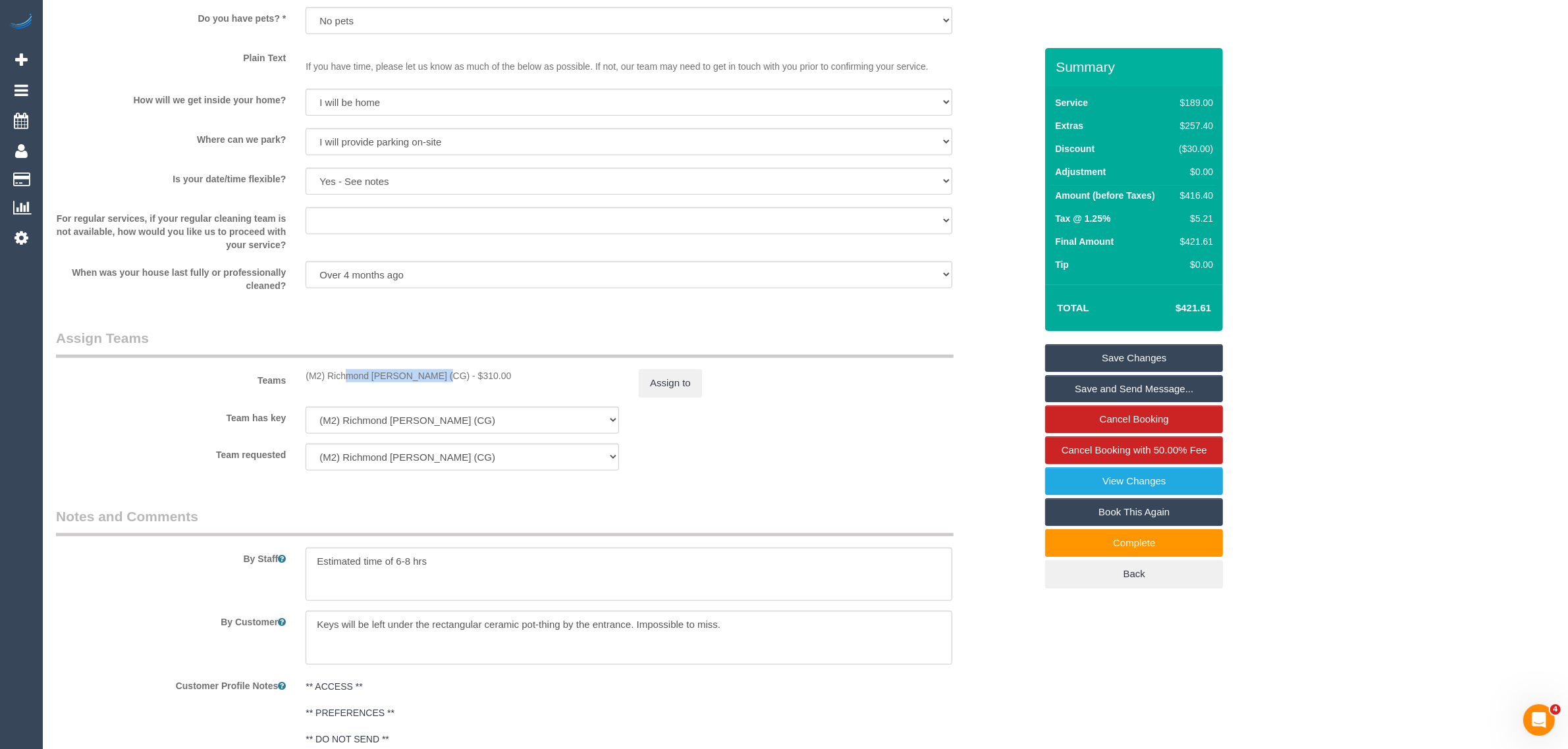
drag, startPoint x: 313, startPoint y: 372, endPoint x: 403, endPoint y: 367, distance: 90.1
click at [403, 367] on div "Teams (M2) Richmond Amoah (CG) - $310.00 Assign to" at bounding box center [545, 362] width 999 height 68
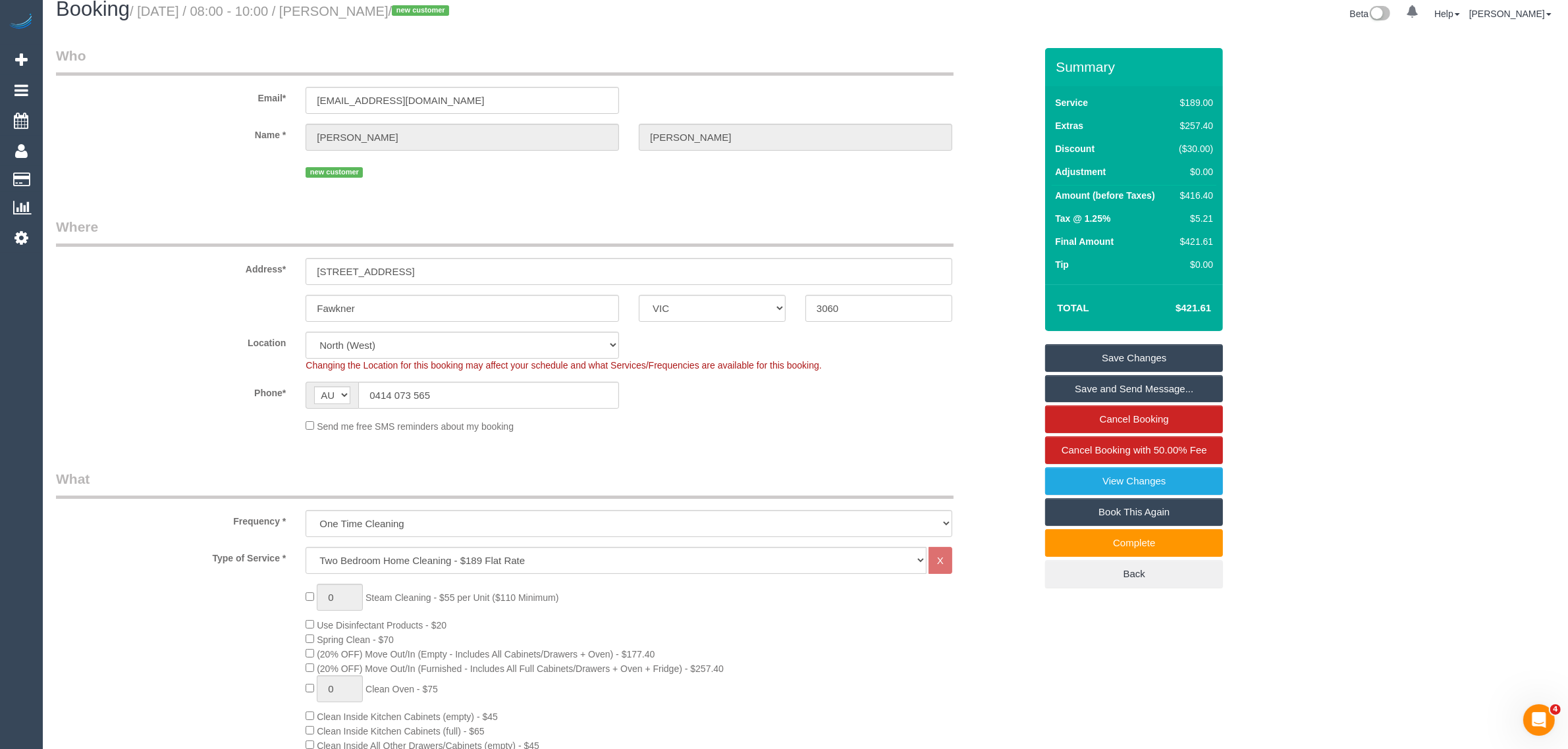
scroll to position [0, 0]
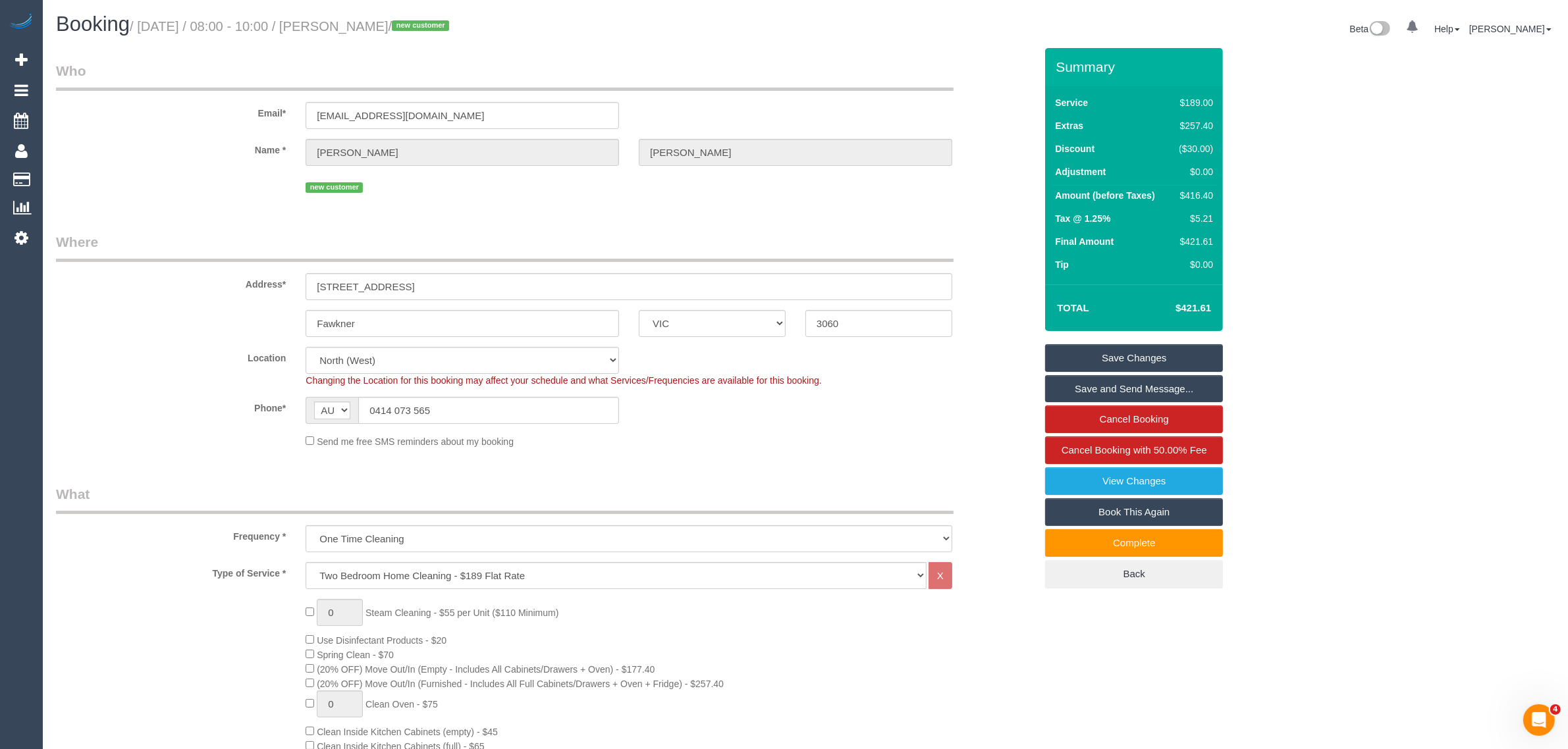
click at [368, 14] on h1 "Booking / September 04, 2025 / 08:00 - 10:00 / Kyle Elliott / new customer" at bounding box center [426, 24] width 740 height 23
copy small "Kyle"
click at [469, 320] on input "Fawkner" at bounding box center [462, 323] width 313 height 27
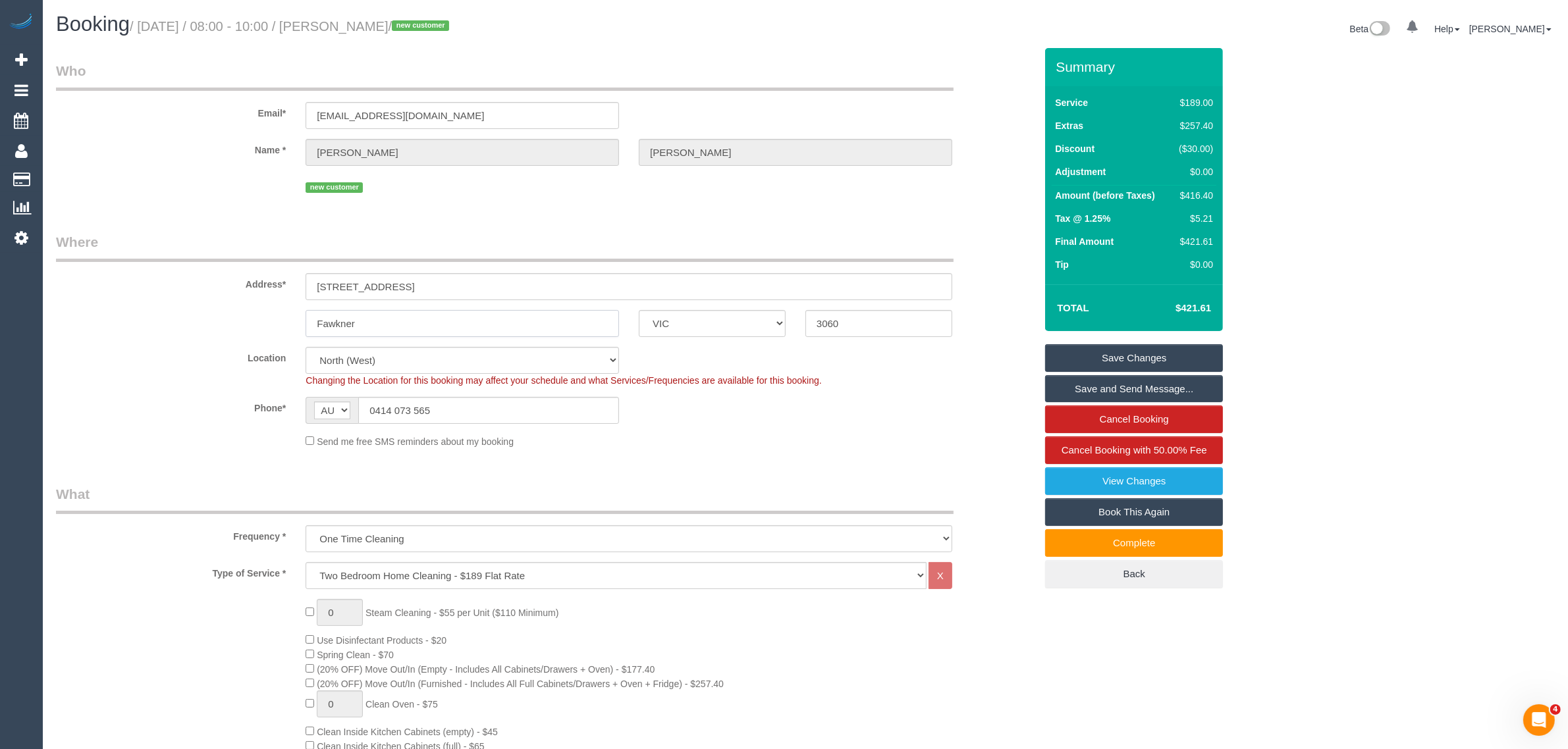
click at [469, 320] on input "Fawkner" at bounding box center [462, 323] width 313 height 27
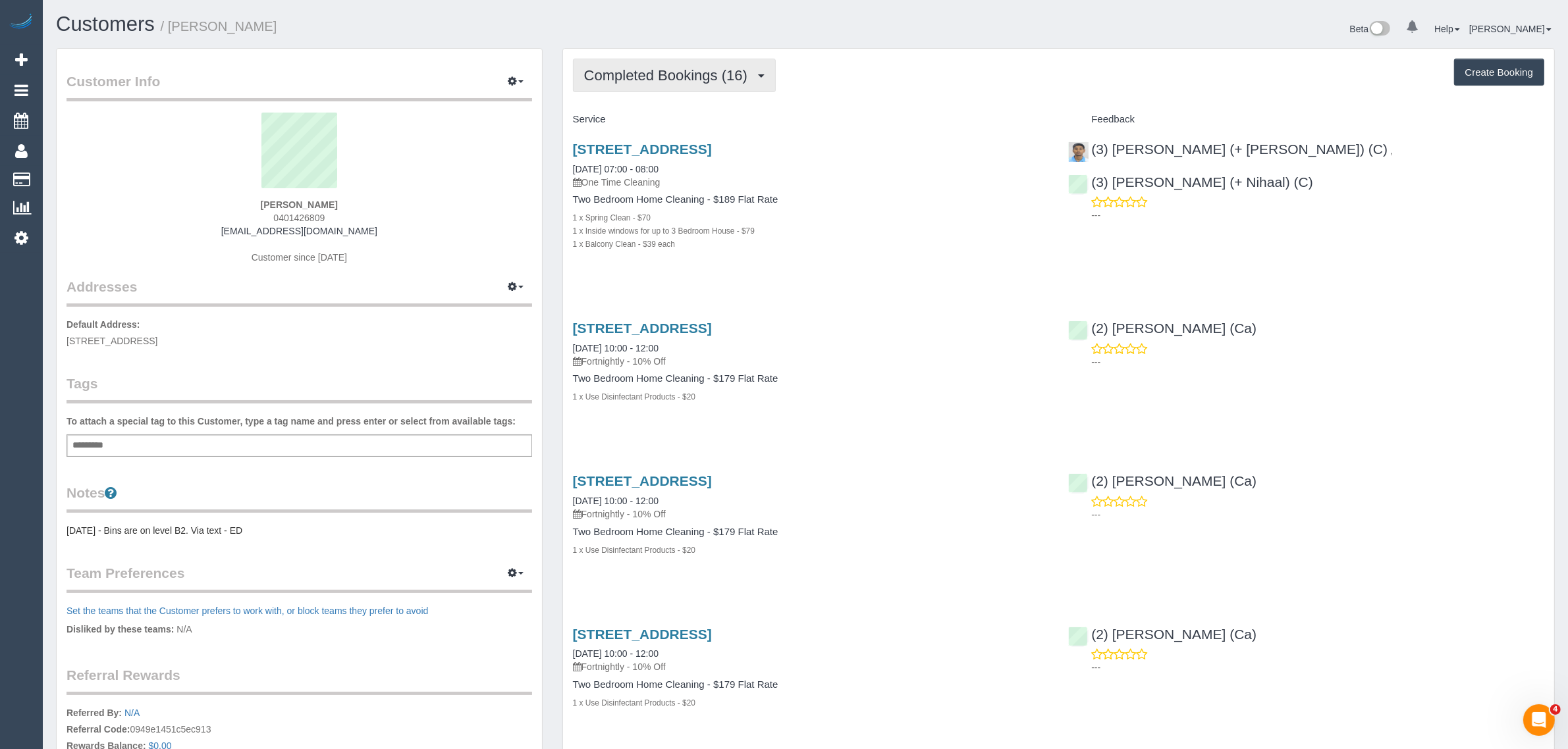
click at [673, 81] on span "Completed Bookings (16)" at bounding box center [669, 76] width 170 height 17
click at [654, 123] on link "Upcoming Bookings (1)" at bounding box center [645, 123] width 143 height 17
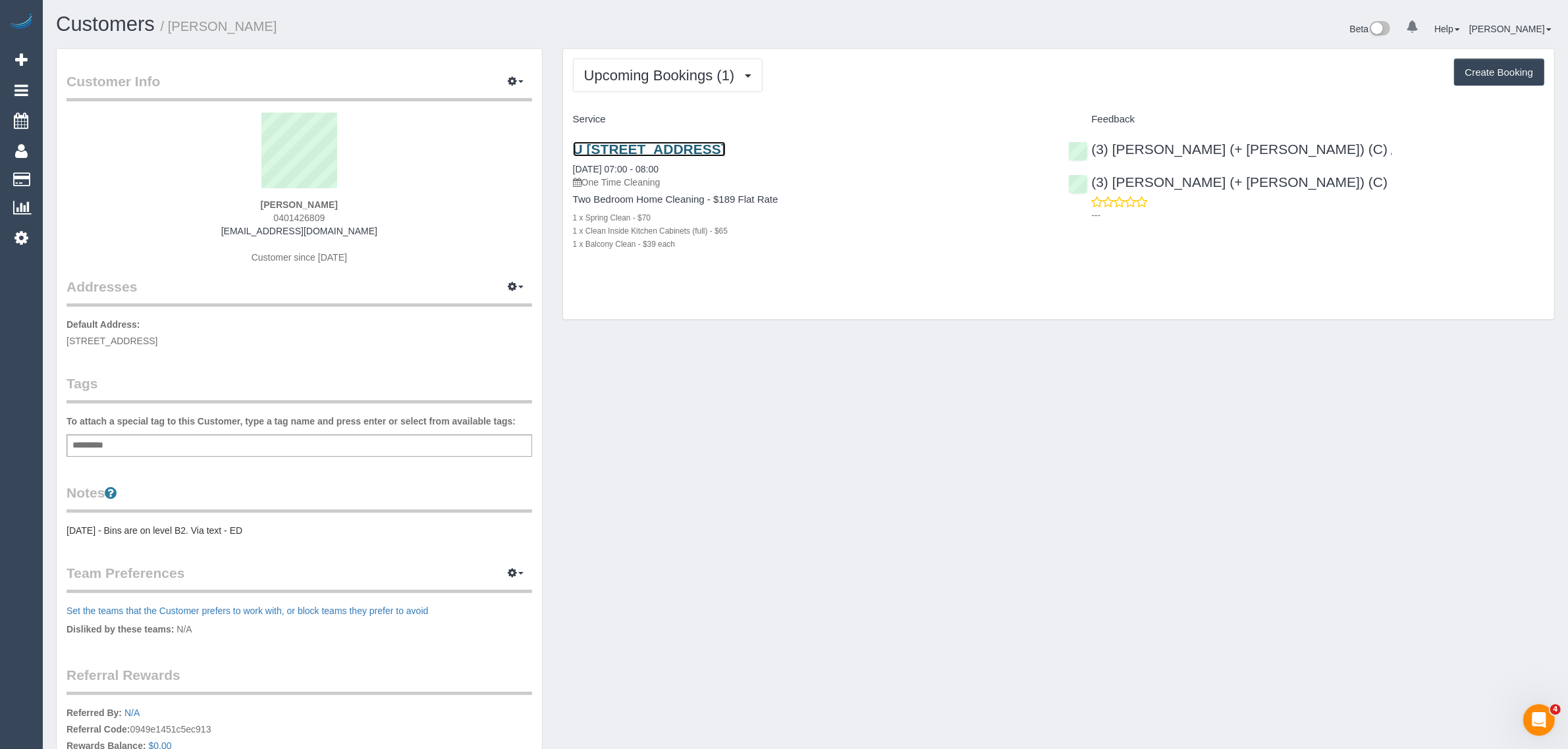
click at [627, 143] on link "U [STREET_ADDRESS]" at bounding box center [649, 149] width 153 height 15
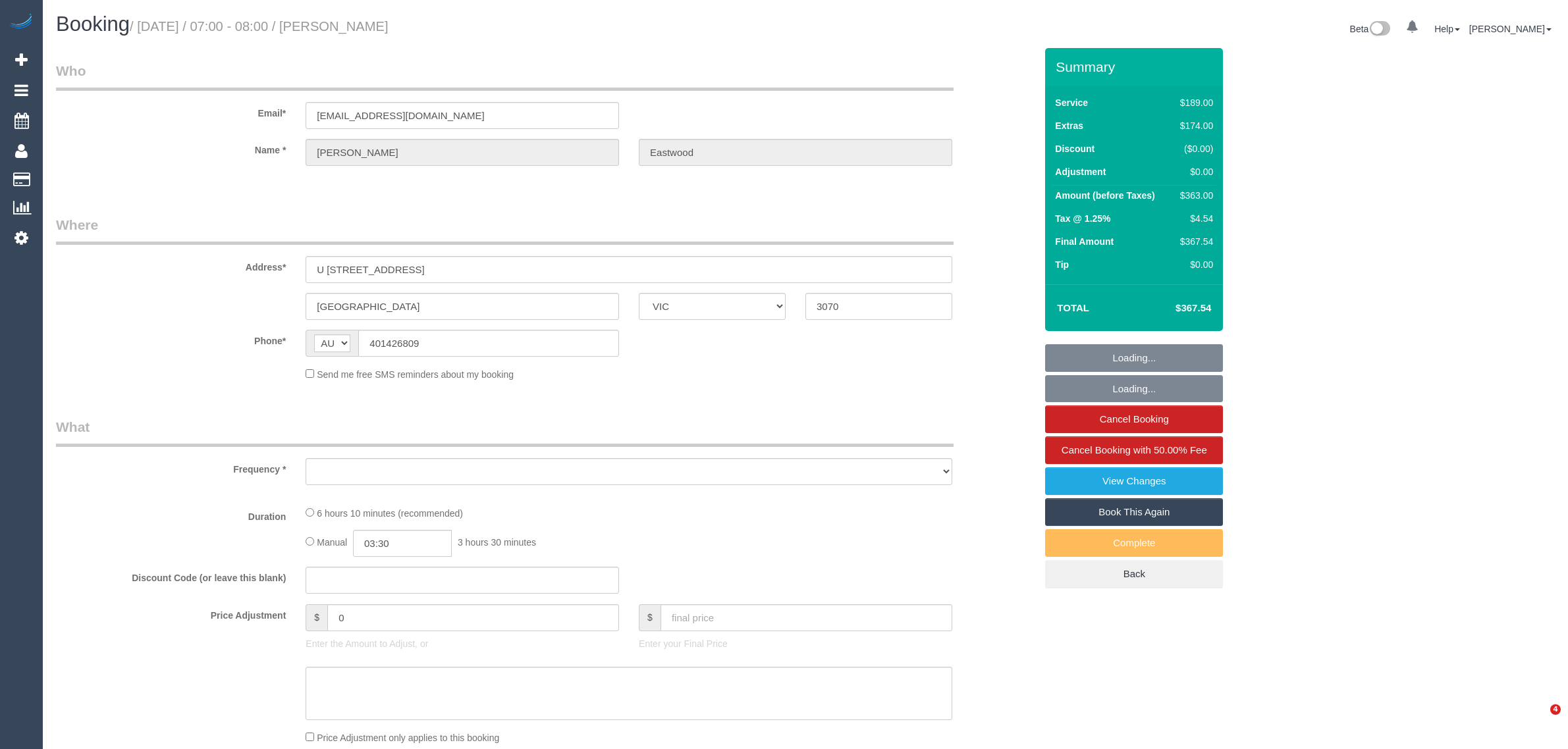
select select "VIC"
select select "object:559"
select select "string:stripe-pm_1S2jbO2GScqysDRVqEwhMXDE"
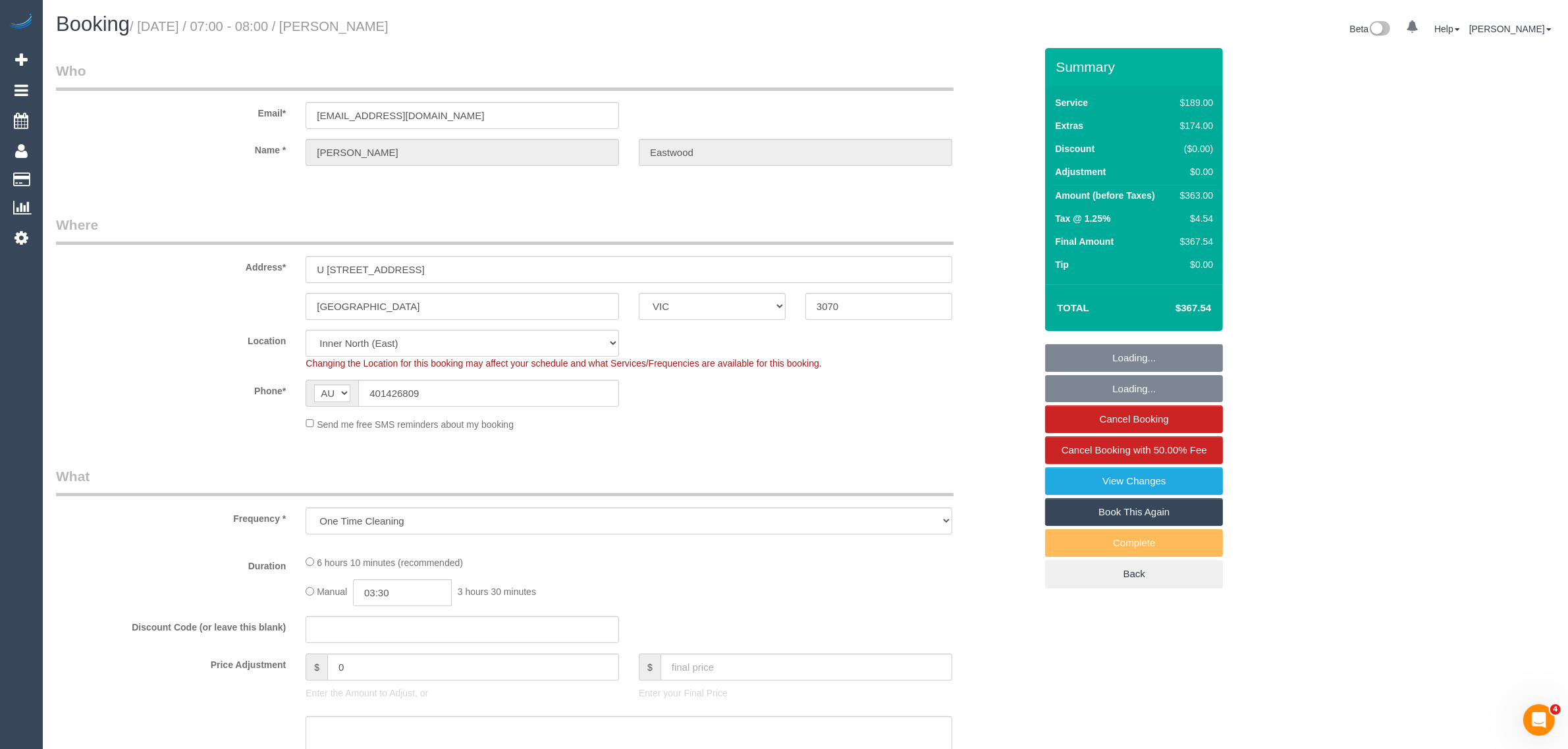
select select "object:712"
select select "number:28"
select select "number:16"
select select "number:19"
select select "number:24"
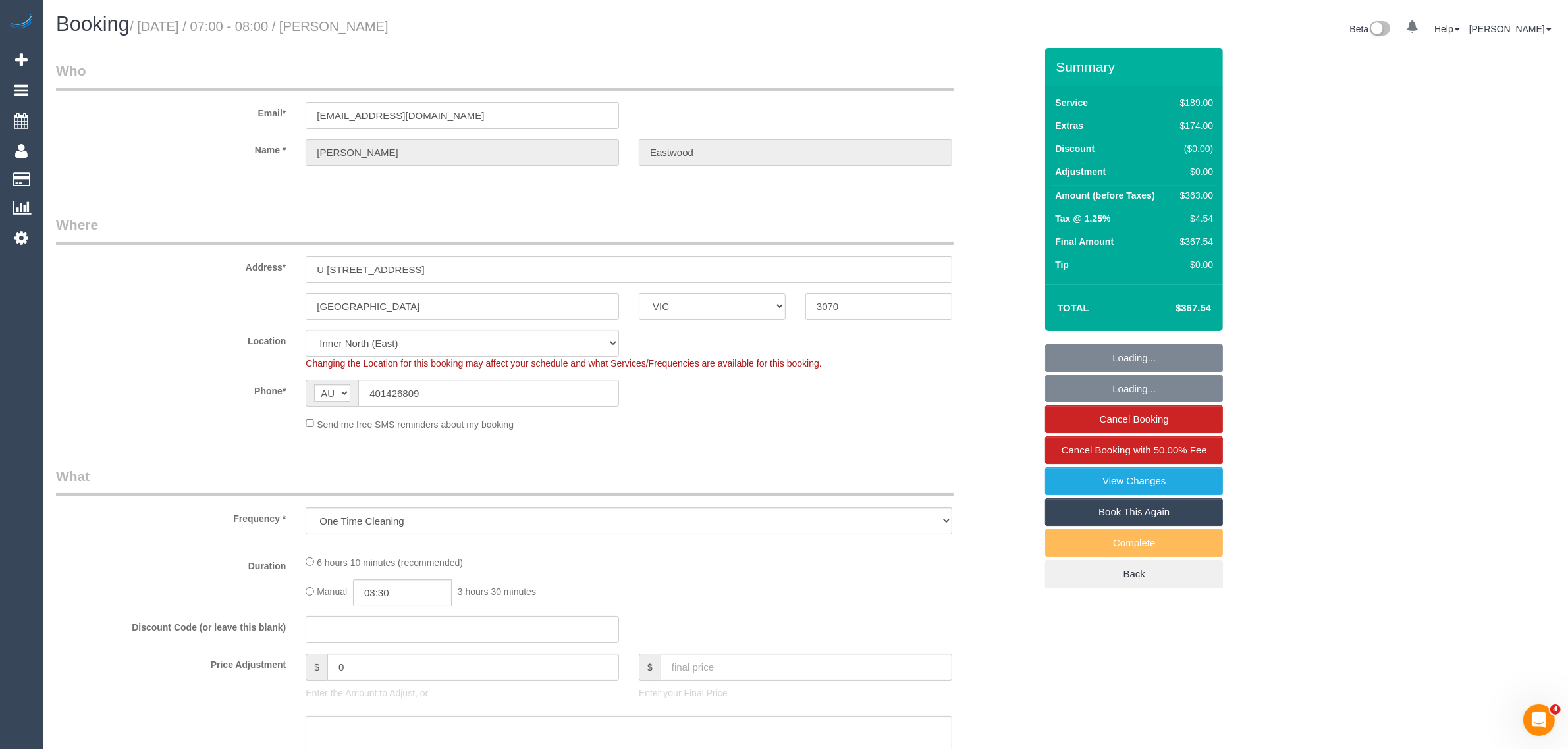
select select "number:13"
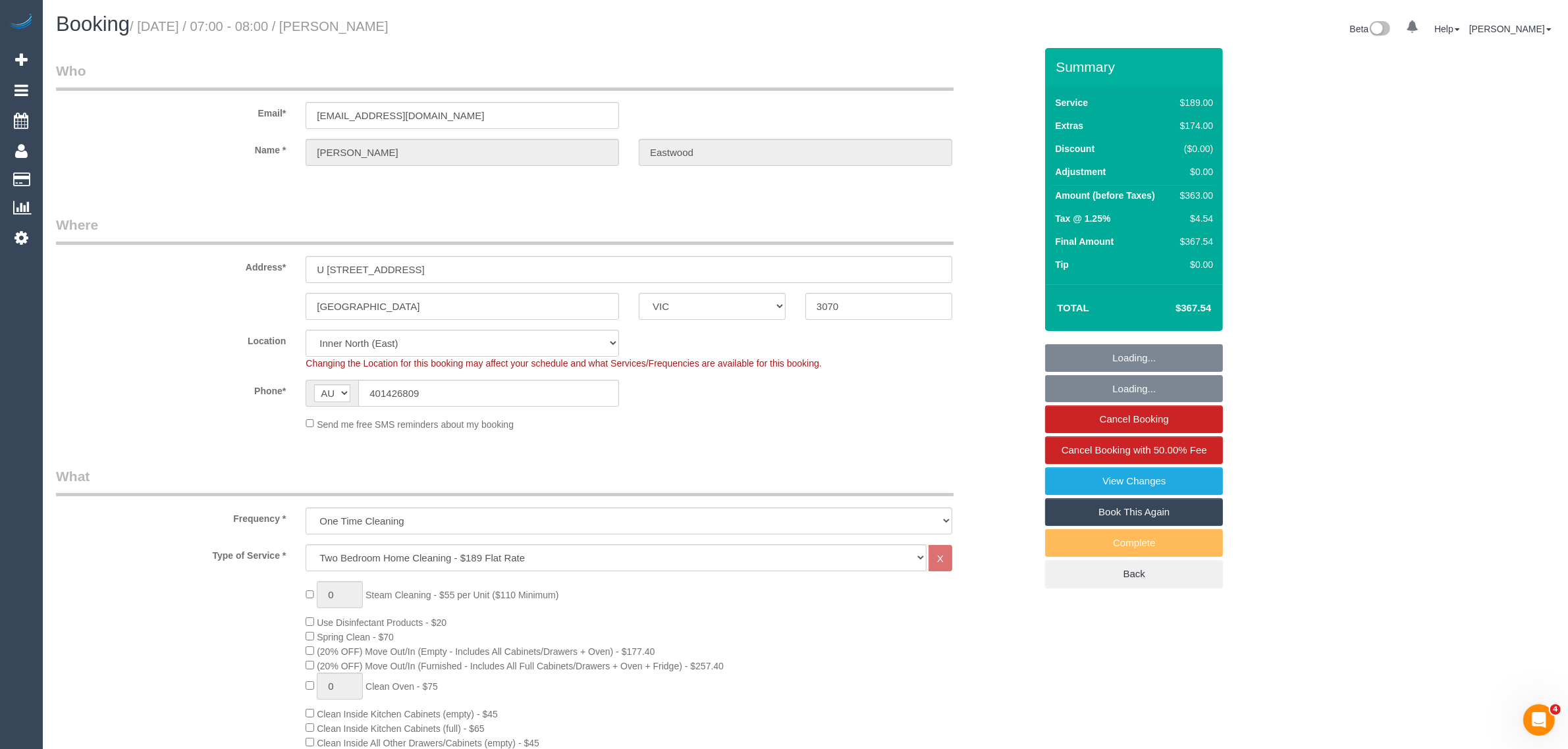
select select "spot1"
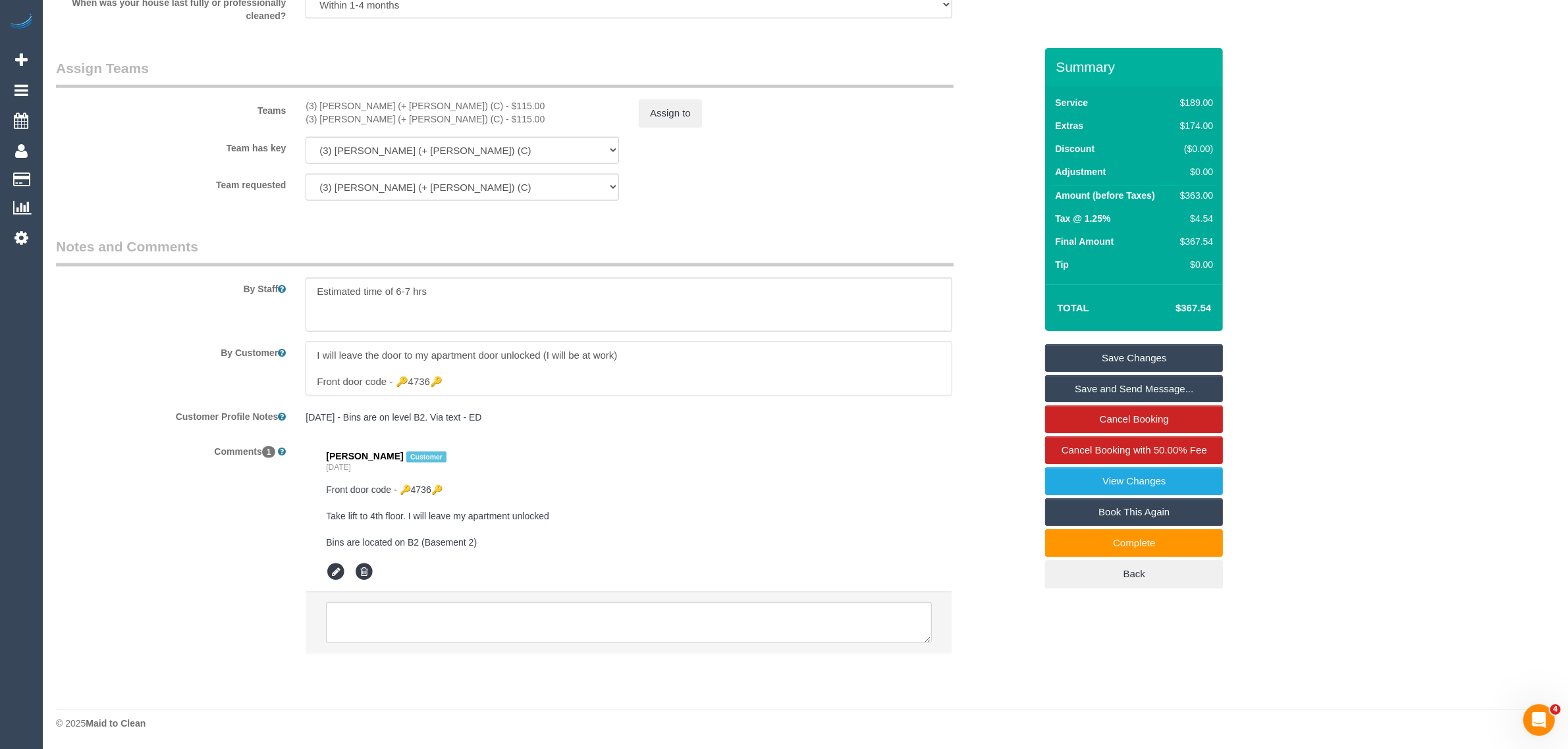
scroll to position [53, 0]
drag, startPoint x: 458, startPoint y: 386, endPoint x: 343, endPoint y: 389, distance: 115.0
click at [343, 389] on textarea at bounding box center [629, 368] width 647 height 54
click at [945, 420] on pre "9/5/25 - Bins are on level B2. Via text - ED" at bounding box center [629, 417] width 647 height 13
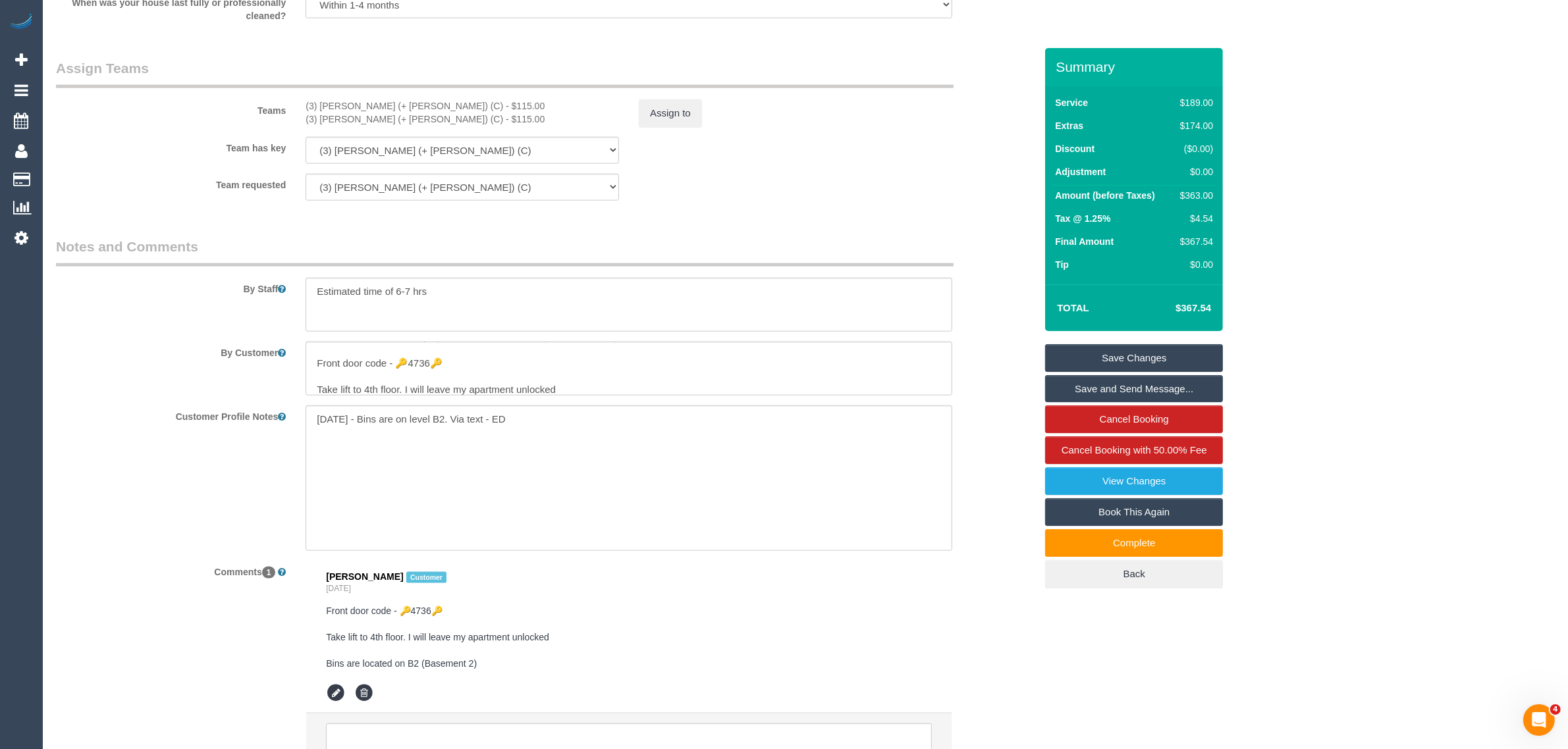
click at [988, 436] on div "Customer Profile Notes 9/5/25 - Bins are on level B2. Via text - ED 9/5/25 - Bi…" at bounding box center [545, 478] width 999 height 145
drag, startPoint x: 461, startPoint y: 359, endPoint x: 316, endPoint y: 363, distance: 145.1
click at [316, 363] on textarea at bounding box center [629, 368] width 647 height 54
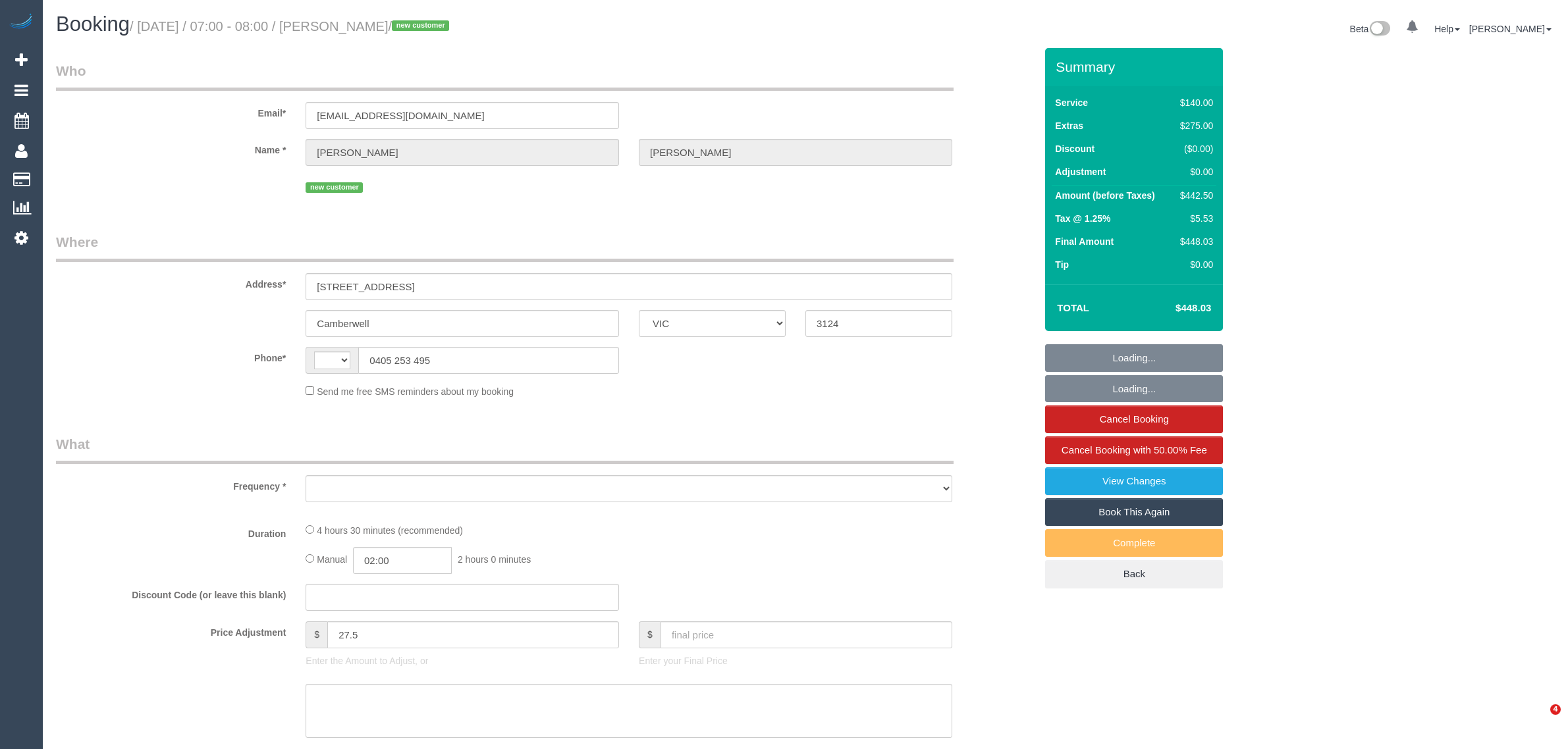
select select "VIC"
select select "string:stripe-pm_1RyNBo2GScqysDRVFu5wEEhO"
select select "number:28"
select select "number:14"
select select "number:18"
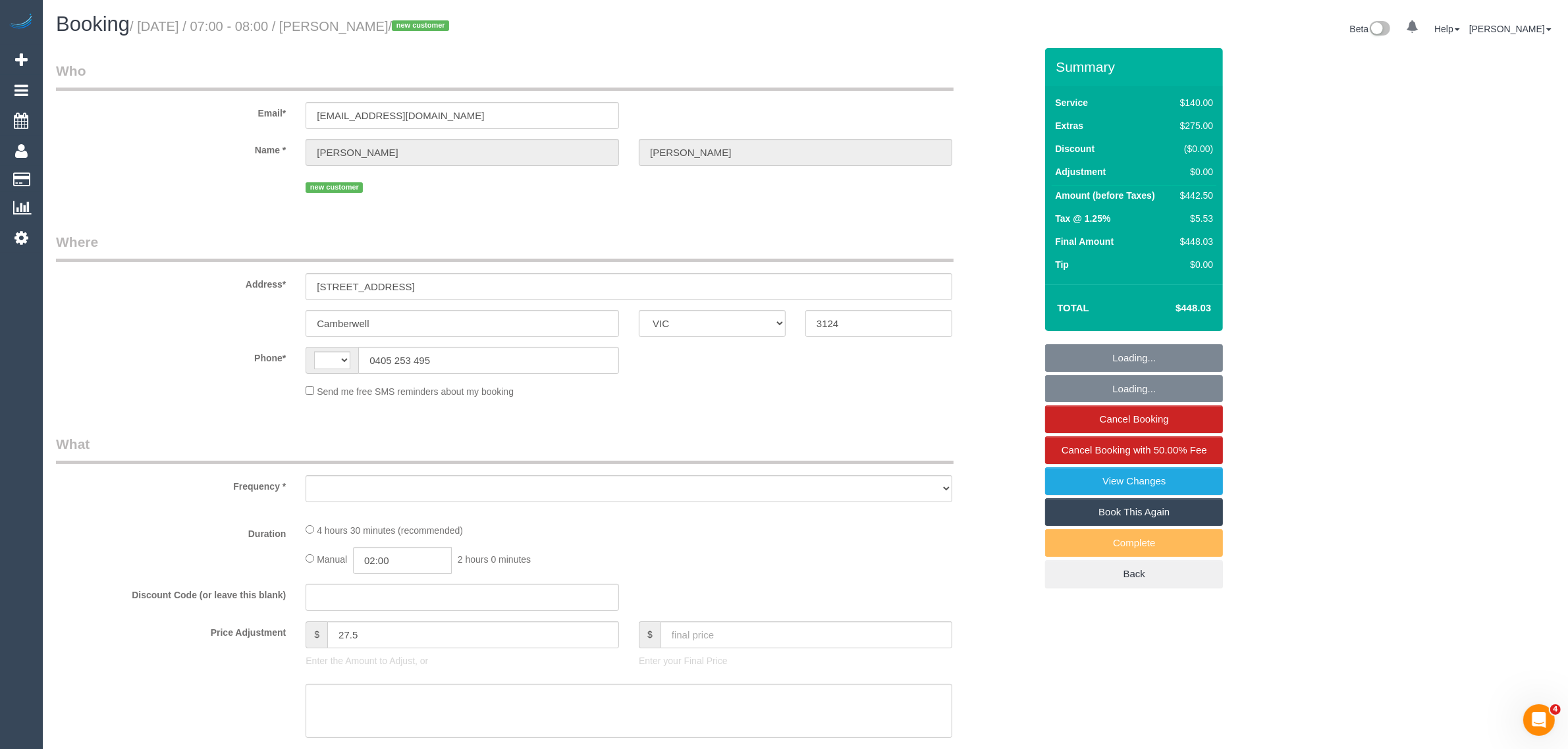
select select "number:25"
select select "string:AU"
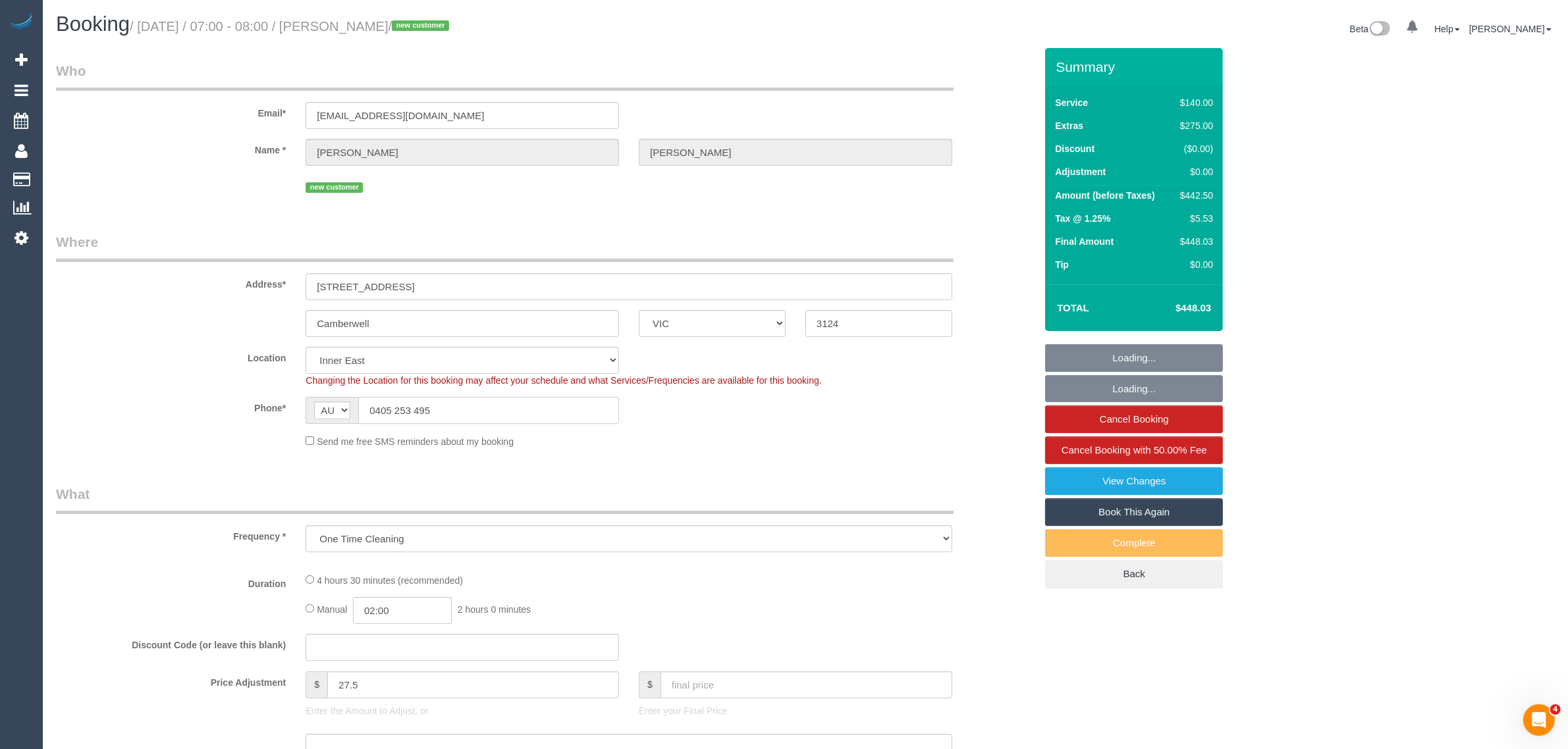
click at [488, 408] on input "0405 253 495" at bounding box center [488, 410] width 261 height 27
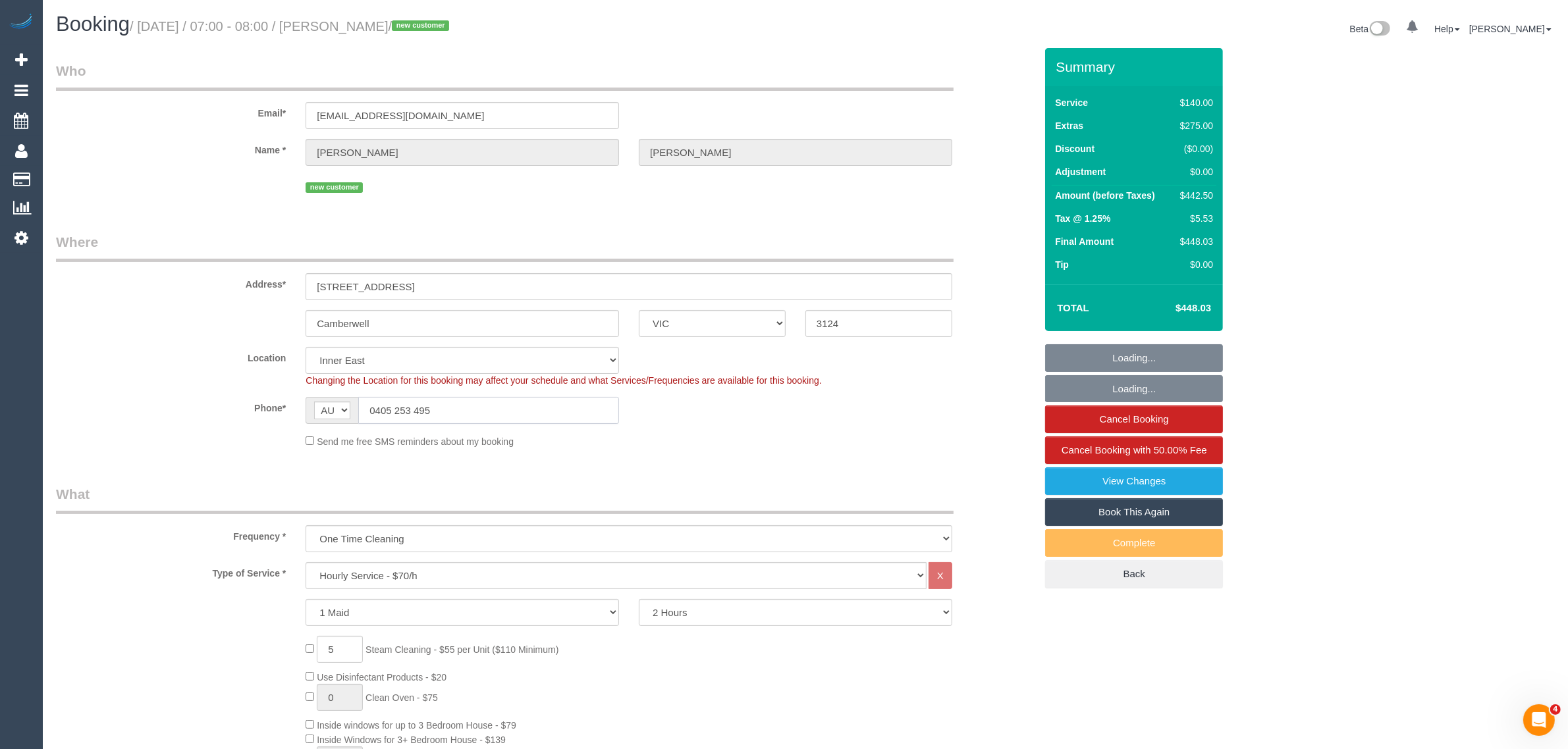
select select "object:1493"
select select "spot1"
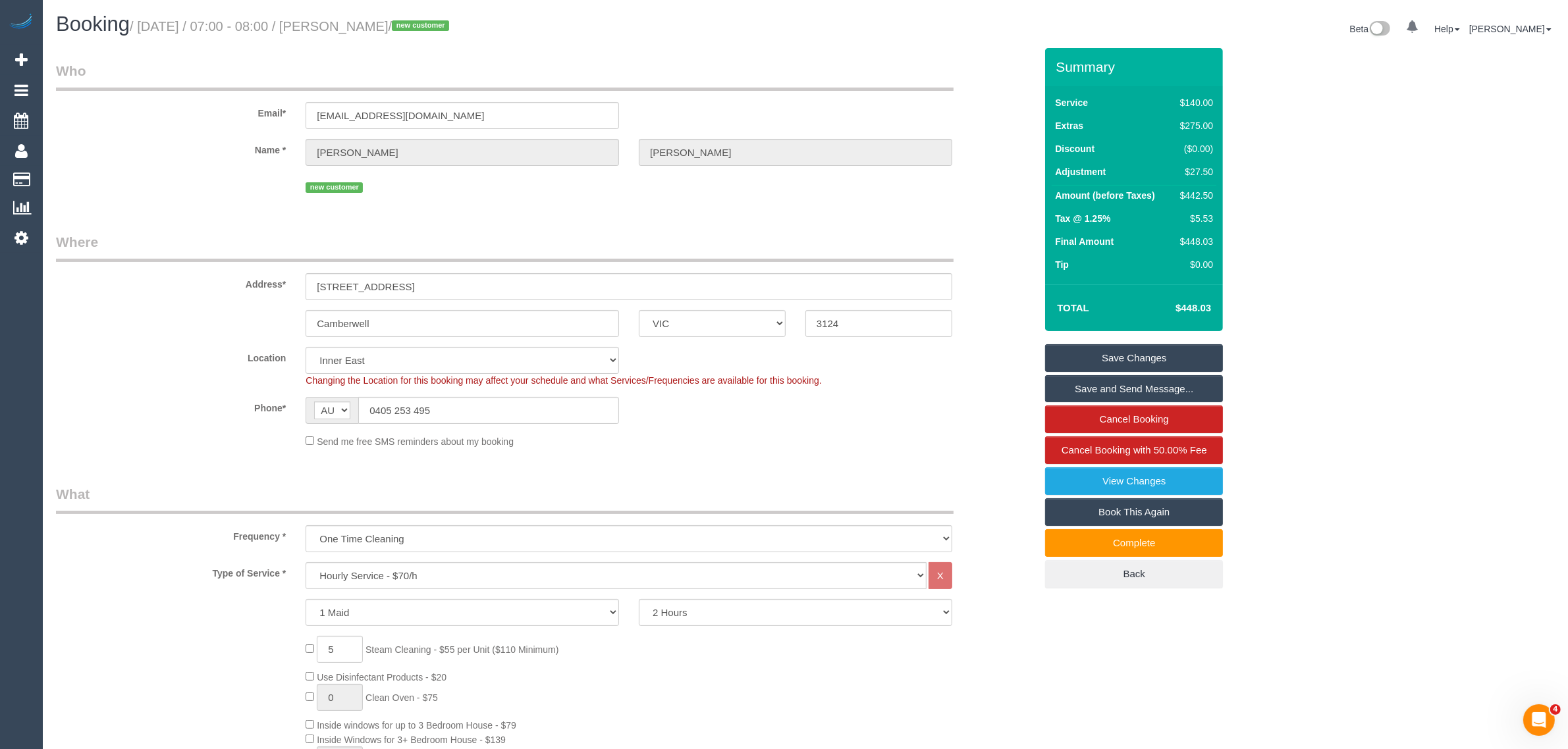
click at [379, 26] on small "/ [DATE] / 07:00 - 08:00 / [PERSON_NAME] / new customer" at bounding box center [291, 26] width 324 height 14
copy small "[PERSON_NAME]"
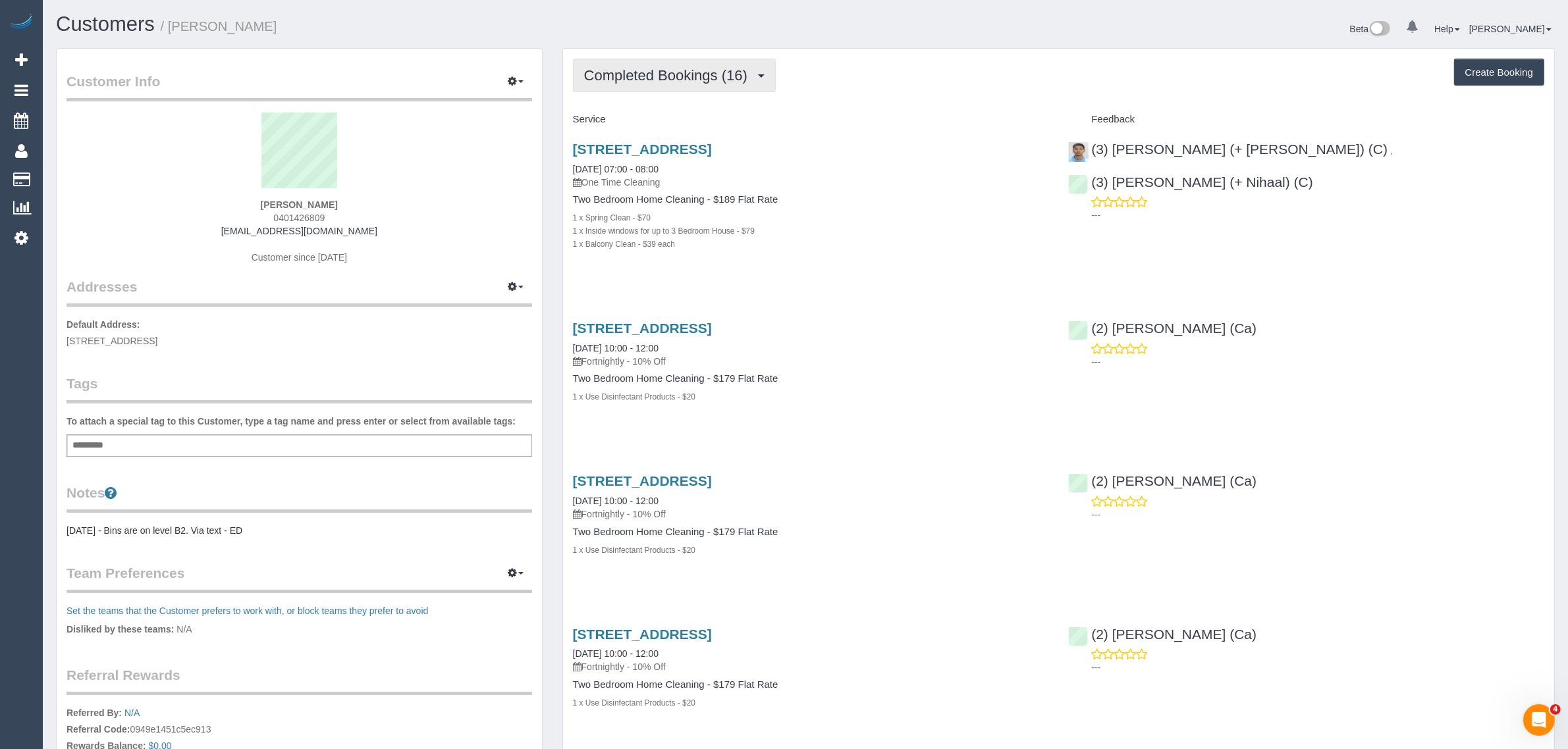
click at [686, 70] on span "Completed Bookings (16)" at bounding box center [669, 76] width 170 height 17
click at [660, 119] on link "Upcoming Bookings (1)" at bounding box center [645, 123] width 143 height 17
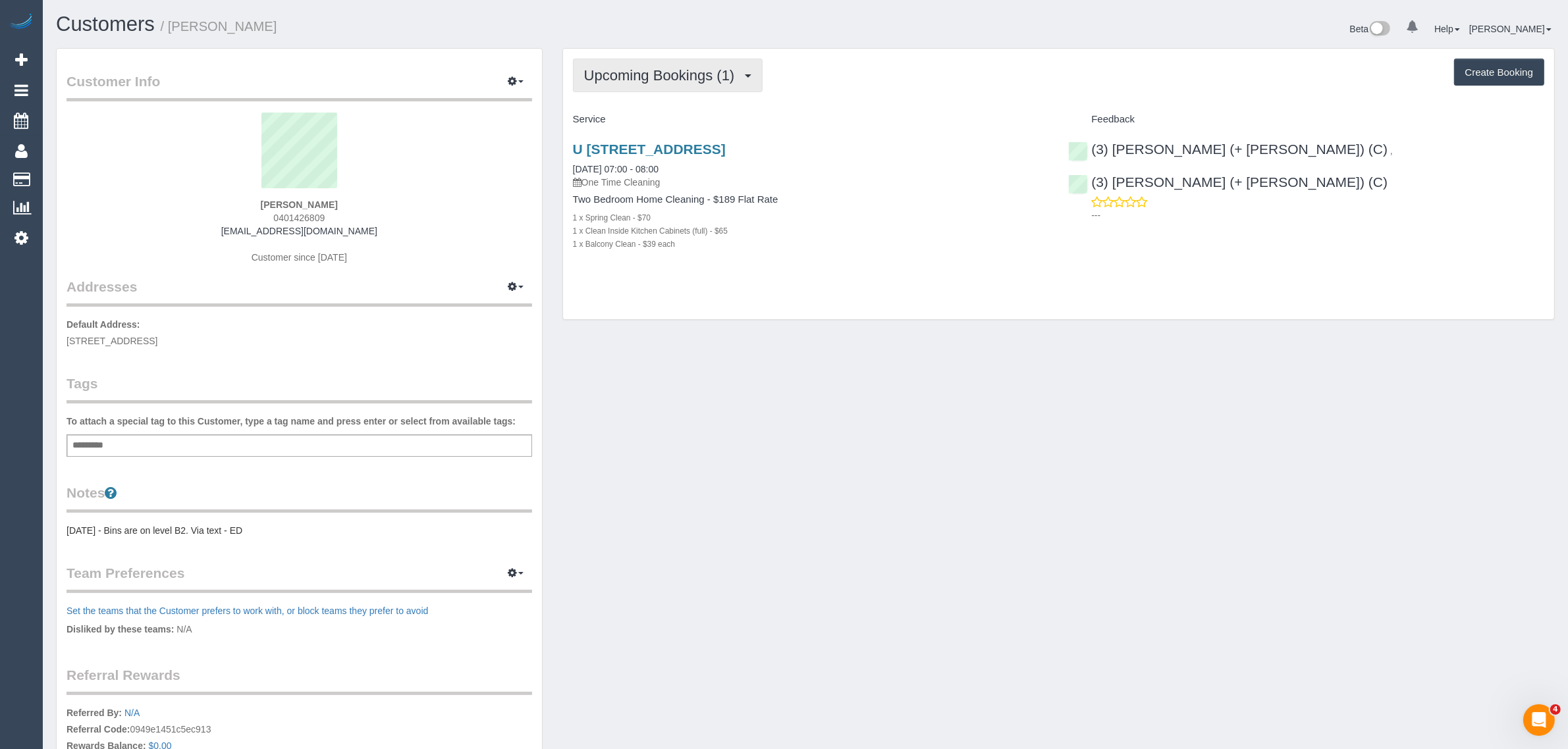
click at [656, 83] on button "Upcoming Bookings (1)" at bounding box center [668, 75] width 190 height 34
click at [651, 105] on link "Completed Bookings (16)" at bounding box center [645, 106] width 143 height 17
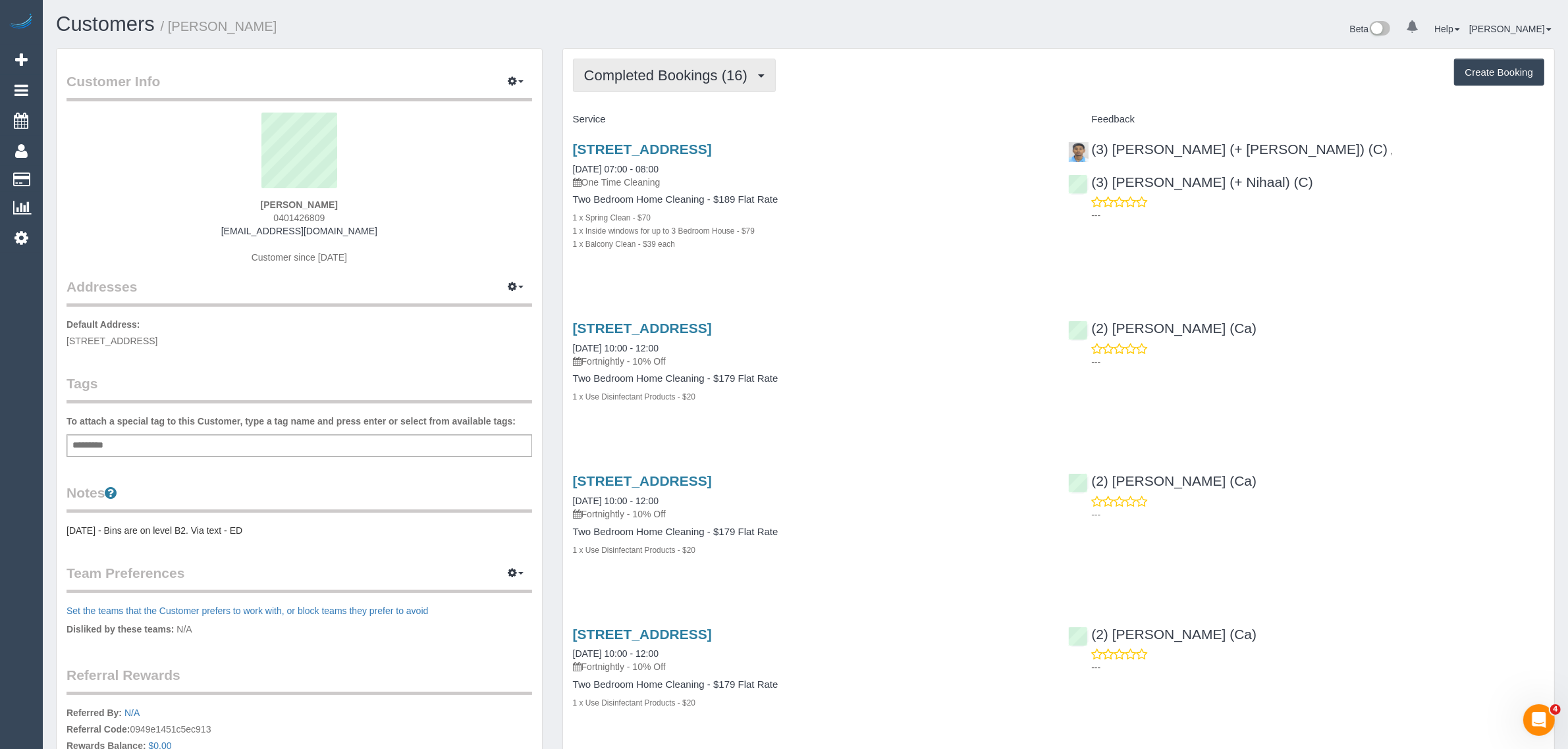
click at [666, 71] on span "Completed Bookings (16)" at bounding box center [669, 76] width 170 height 17
click at [656, 120] on link "Upcoming Bookings (1)" at bounding box center [645, 123] width 143 height 17
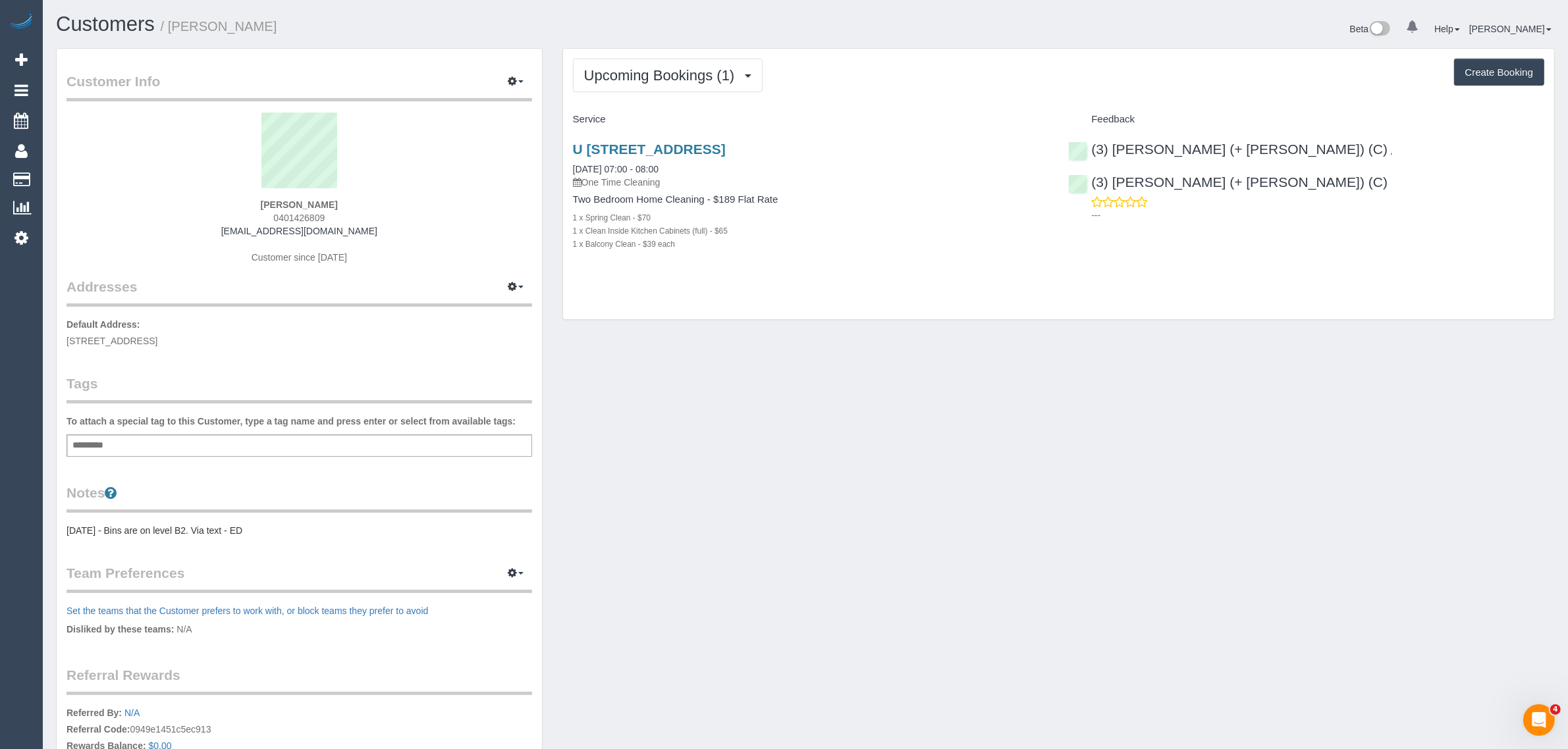
click at [840, 279] on div "Upcoming Bookings (1) Completed Bookings (16) Upcoming Bookings (1) Cancelled B…" at bounding box center [1058, 184] width 991 height 271
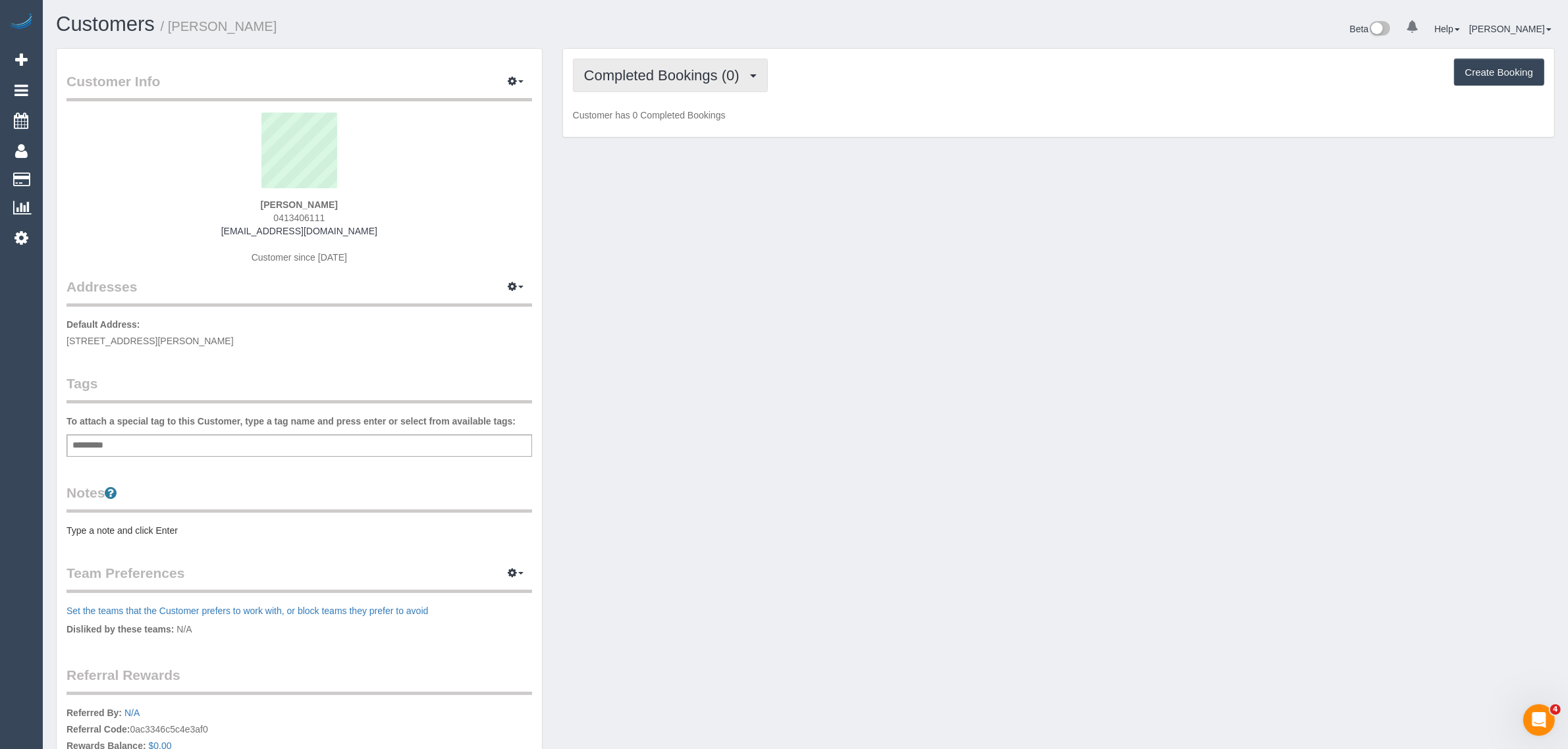
click at [680, 67] on span "Completed Bookings (0)" at bounding box center [665, 76] width 162 height 17
click at [649, 128] on link "Upcoming Bookings (11)" at bounding box center [643, 123] width 139 height 17
click at [696, 77] on span "Upcoming Bookings (11)" at bounding box center [667, 76] width 165 height 17
click at [658, 127] on link "Upcoming Bookings (11)" at bounding box center [643, 123] width 139 height 17
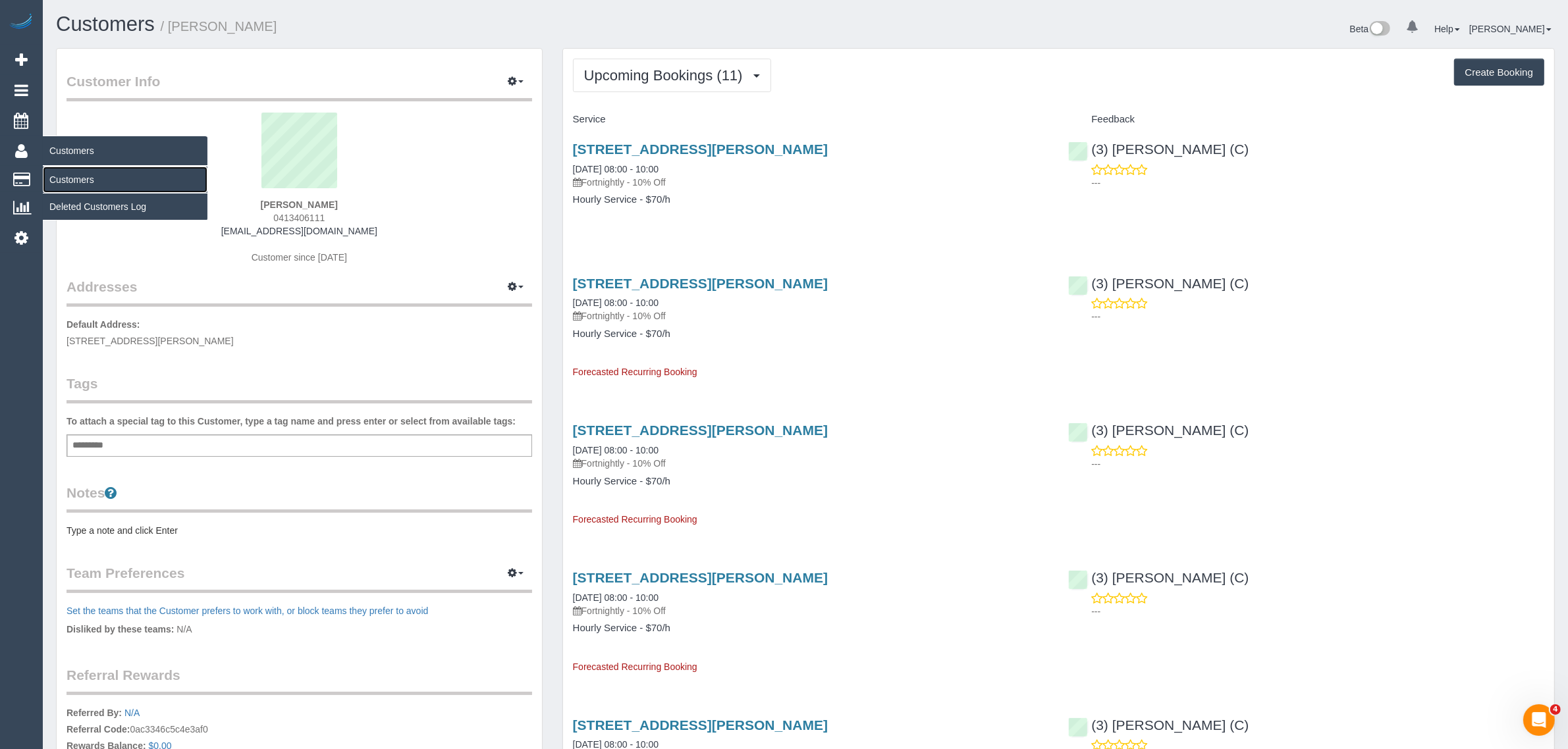
drag, startPoint x: 69, startPoint y: 176, endPoint x: 87, endPoint y: 176, distance: 18.0
click at [69, 176] on link "Customers" at bounding box center [125, 180] width 165 height 26
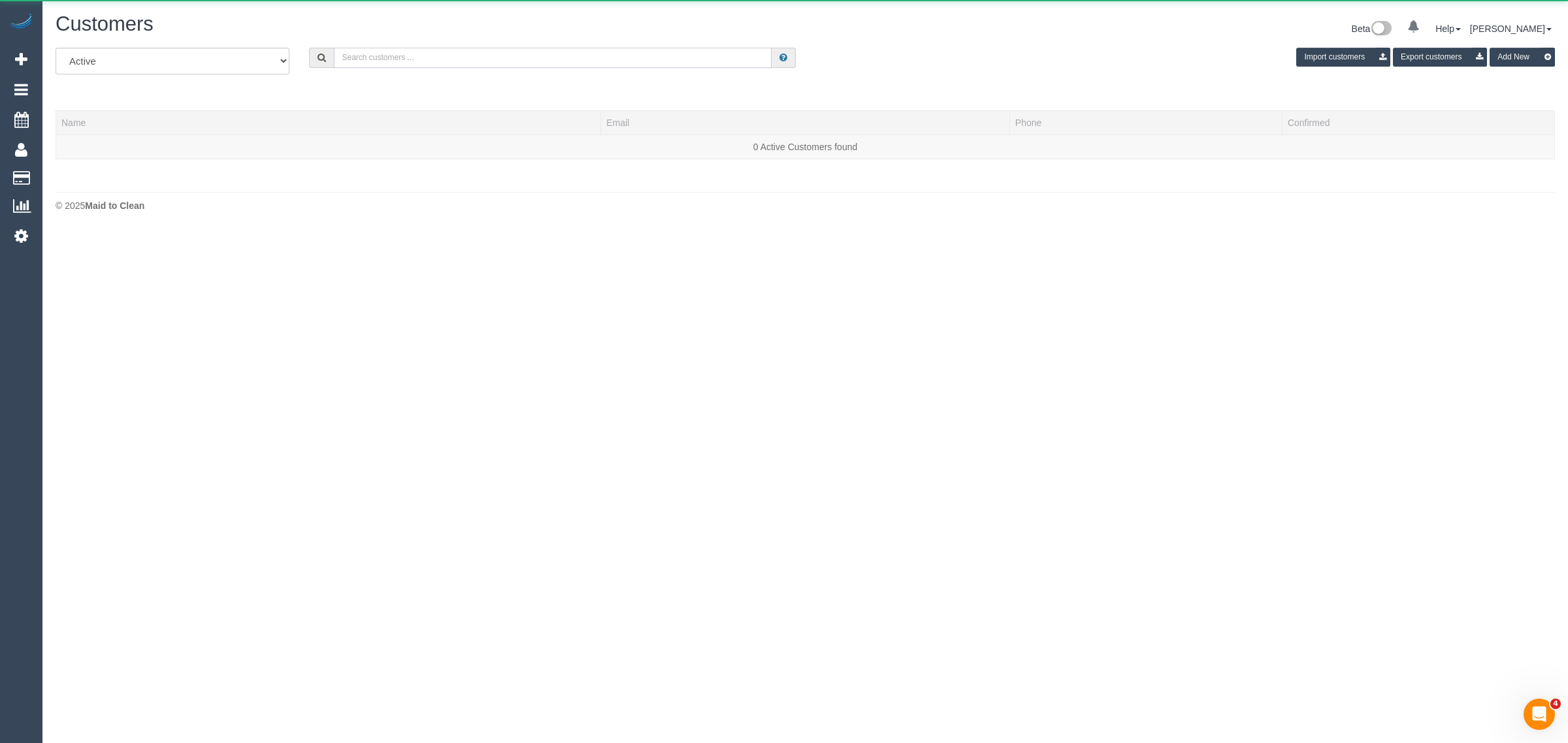
click at [573, 53] on input "text" at bounding box center [553, 58] width 438 height 20
paste input "[PERSON_NAME]"
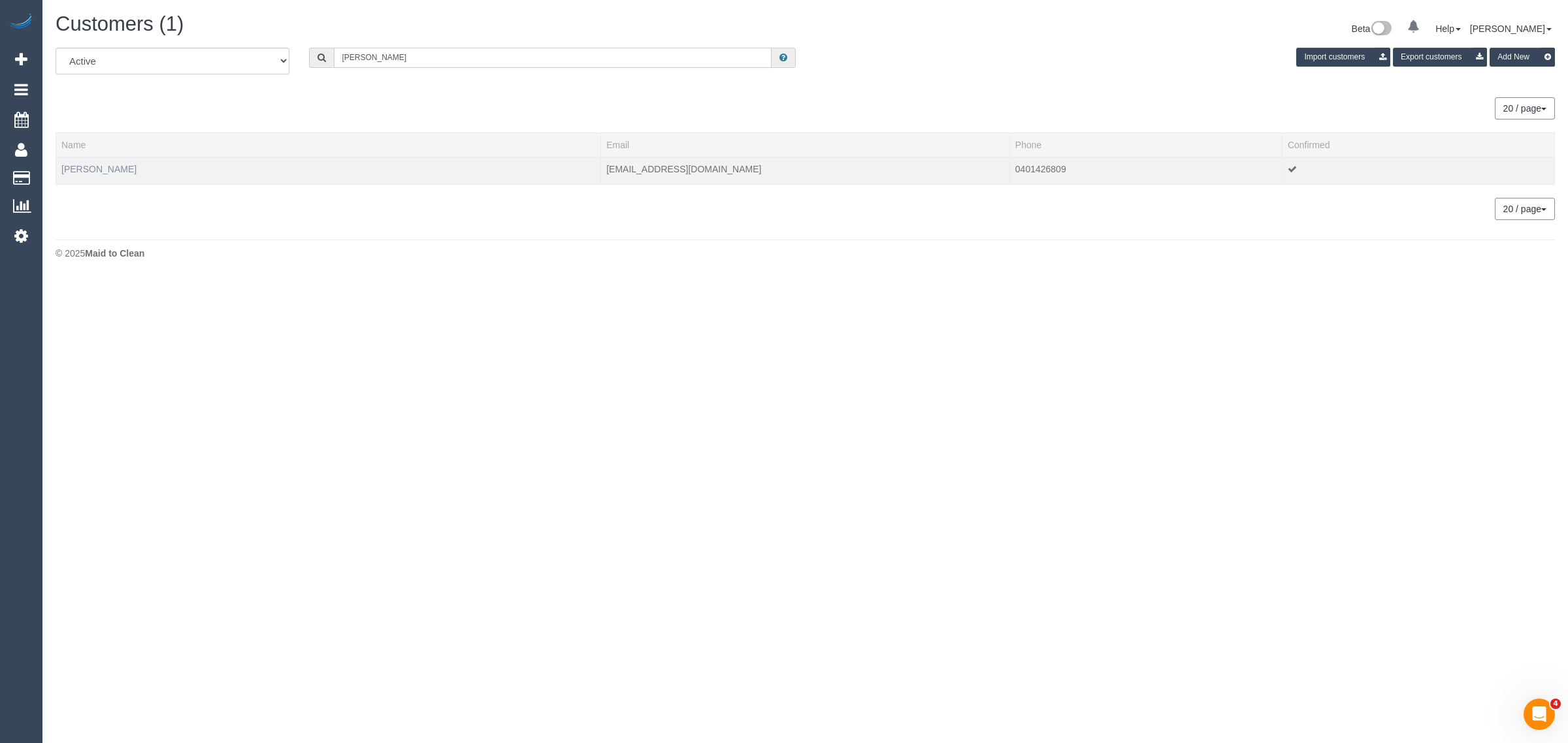
type input "[PERSON_NAME]"
click at [101, 165] on link "[PERSON_NAME]" at bounding box center [99, 169] width 75 height 10
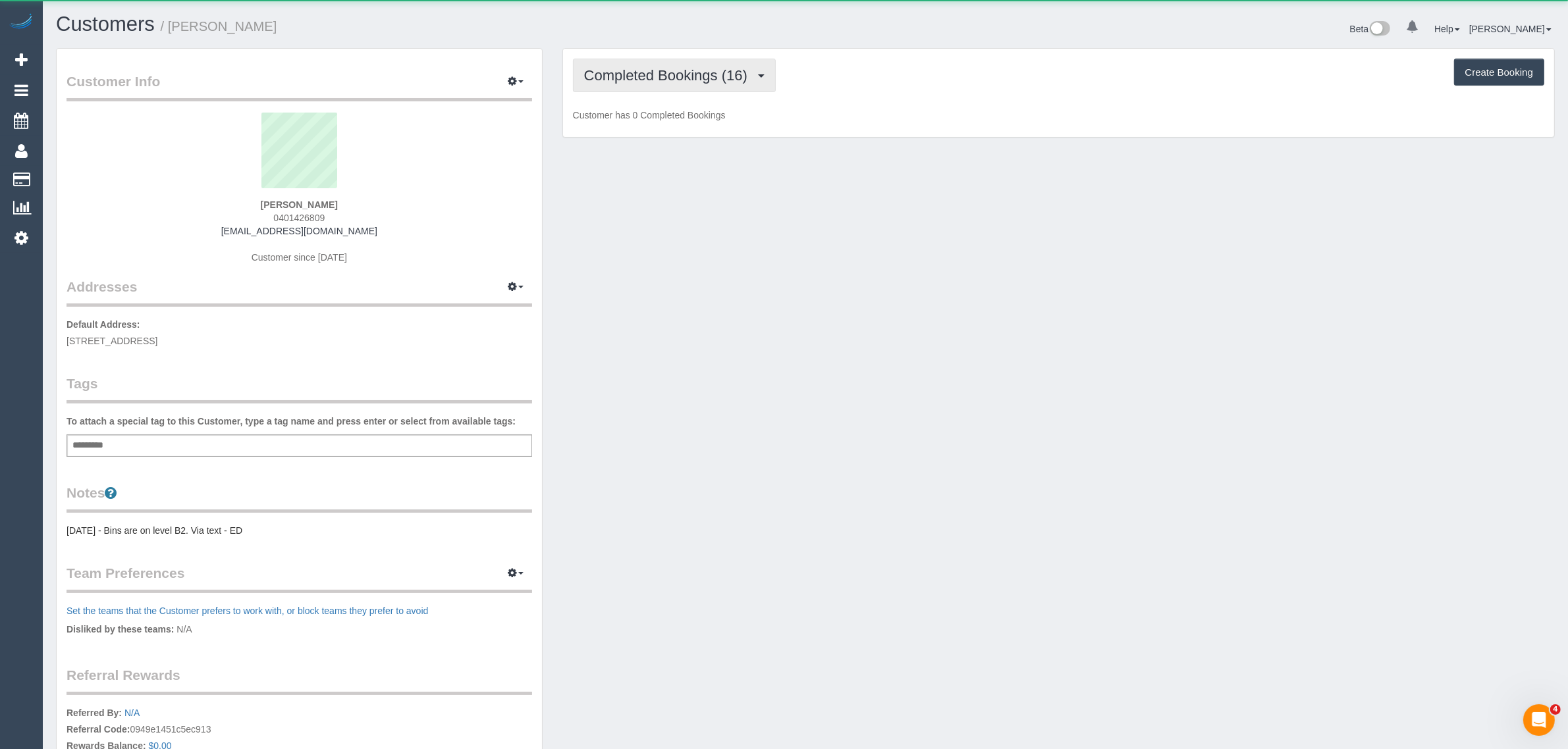
click at [658, 71] on span "Completed Bookings (16)" at bounding box center [669, 76] width 170 height 17
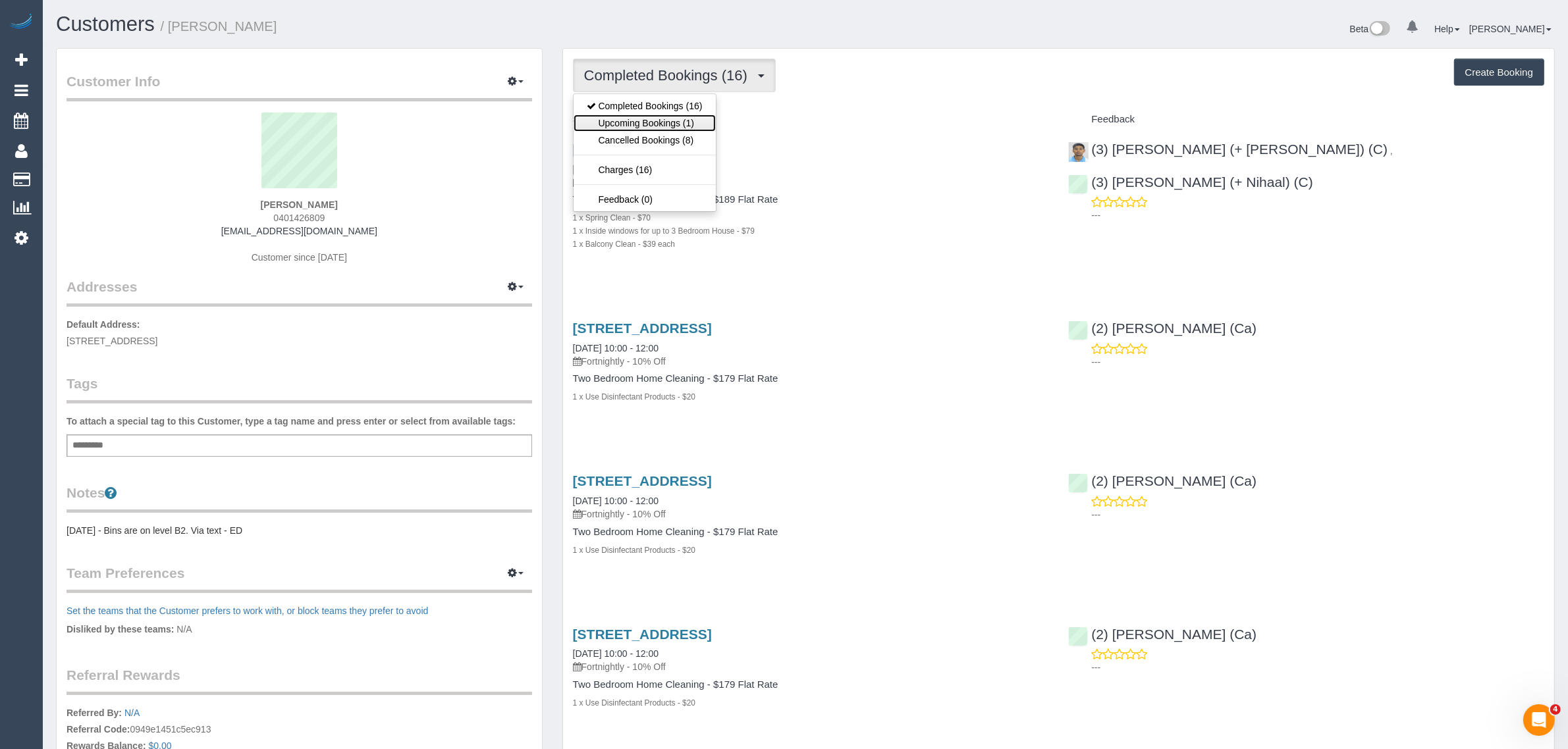
click at [673, 115] on link "Upcoming Bookings (1)" at bounding box center [645, 123] width 143 height 17
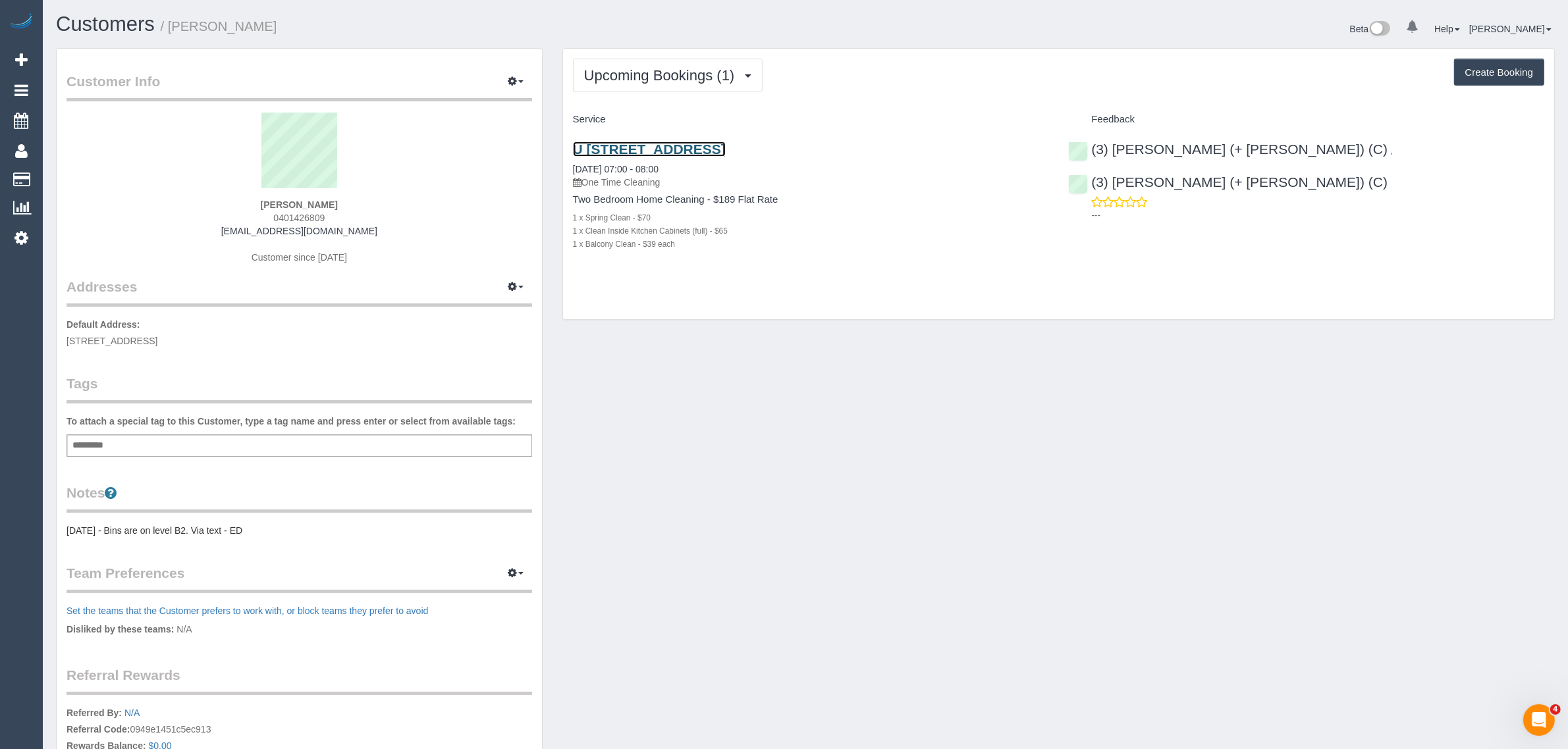
click at [673, 148] on link "U 401 550 High St, Northcote, VIC 3070" at bounding box center [649, 149] width 153 height 15
drag, startPoint x: 709, startPoint y: 237, endPoint x: 567, endPoint y: 209, distance: 144.7
click at [567, 209] on div "U 401 550 High St, Northcote, VIC 3070 04/09/2025 07:00 - 08:00 One Time Cleani…" at bounding box center [811, 203] width 496 height 146
click at [709, 282] on div "Upcoming Bookings (1) Completed Bookings (16) Upcoming Bookings (1) Cancelled B…" at bounding box center [1058, 184] width 991 height 271
drag, startPoint x: 729, startPoint y: 254, endPoint x: 570, endPoint y: 200, distance: 167.9
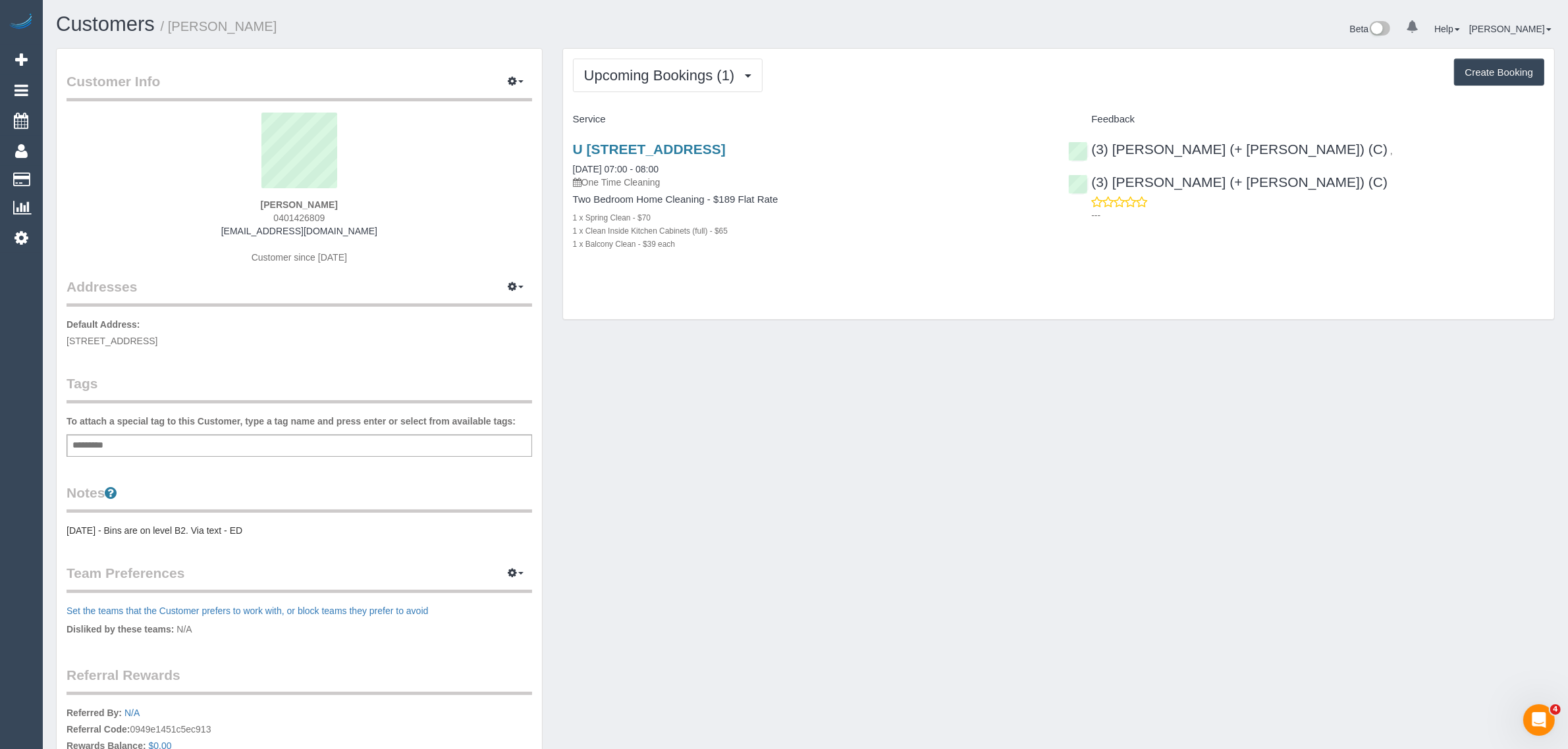
click at [570, 200] on div "U 401 550 High St, Northcote, VIC 3070 04/09/2025 07:00 - 08:00 One Time Cleani…" at bounding box center [811, 203] width 496 height 146
copy div "Two Bedroom Home Cleaning - $189 Flat Rate 1 x Spring Clean - $70 1 x Clean Ins…"
click at [181, 330] on p "Default Address: 8 Breavington Way, 808, Northcote, VIC 3070" at bounding box center [300, 333] width 466 height 30
click at [158, 338] on span "[STREET_ADDRESS]" at bounding box center [112, 341] width 91 height 10
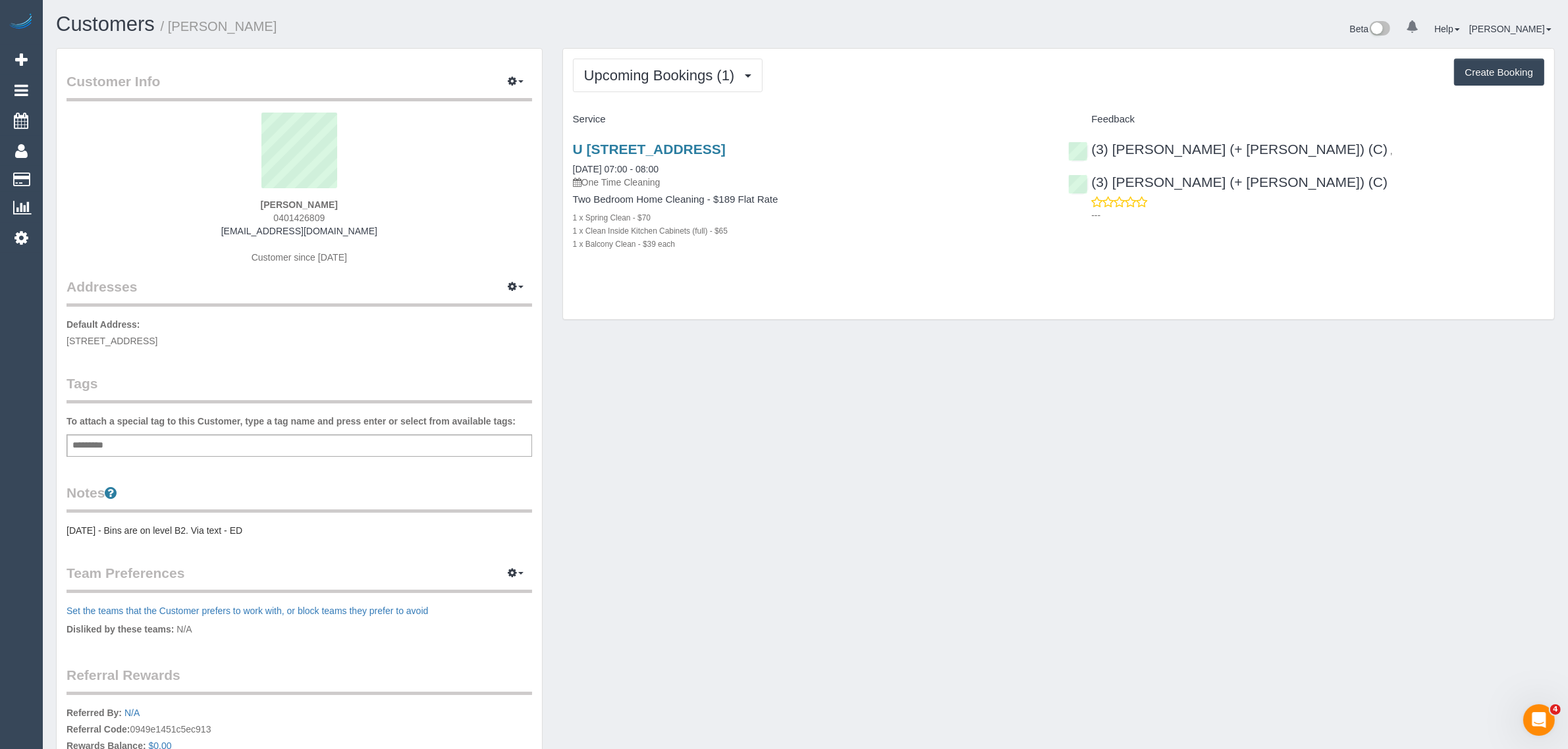
click at [158, 338] on span "8 Breavington Way, 808, Northcote, VIC 3070" at bounding box center [112, 341] width 91 height 10
copy span "[GEOGRAPHIC_DATA]"
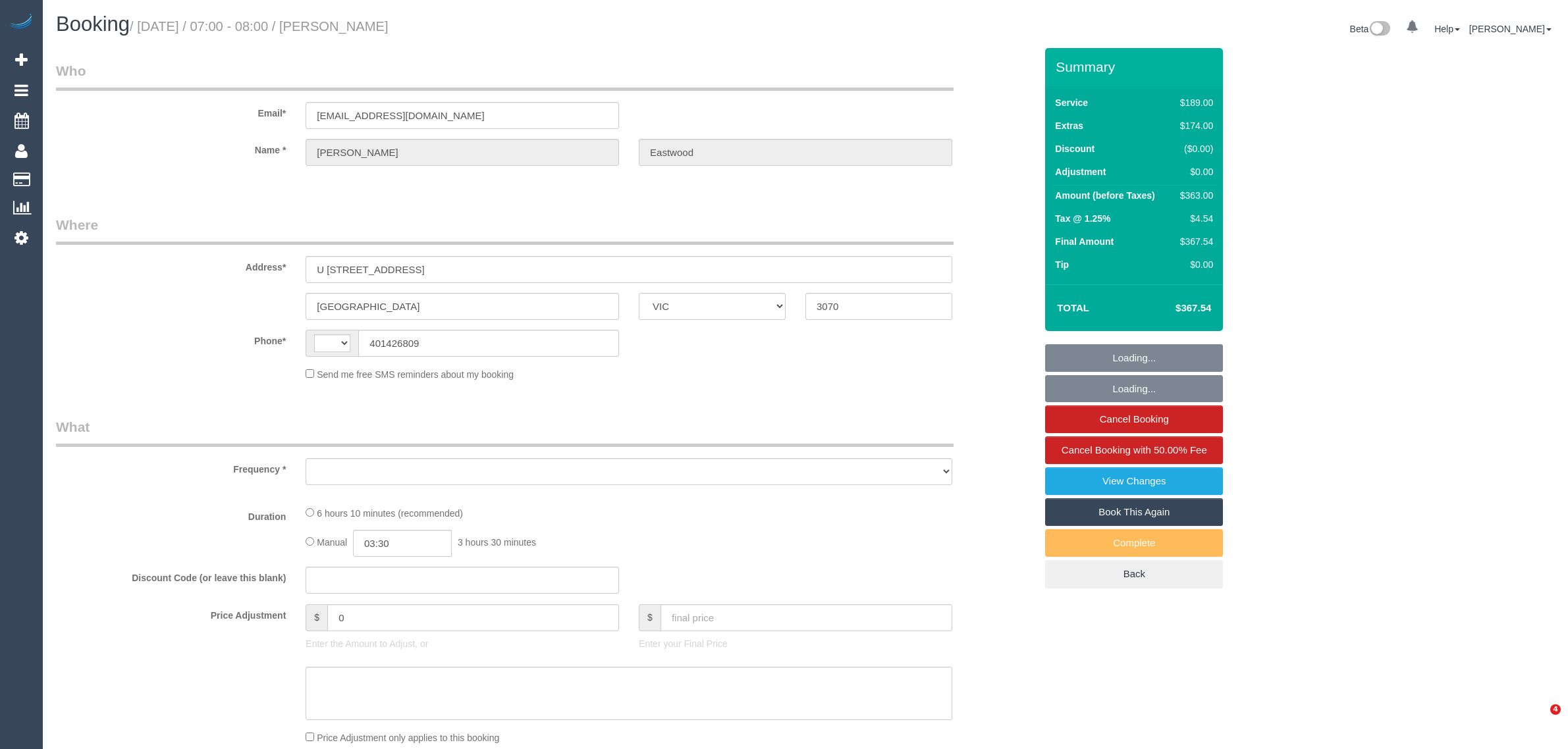
select select "VIC"
select select "object:312"
select select "string:stripe-pm_1S2jbO2GScqysDRVqEwhMXDE"
select select "string:AU"
select select "number:28"
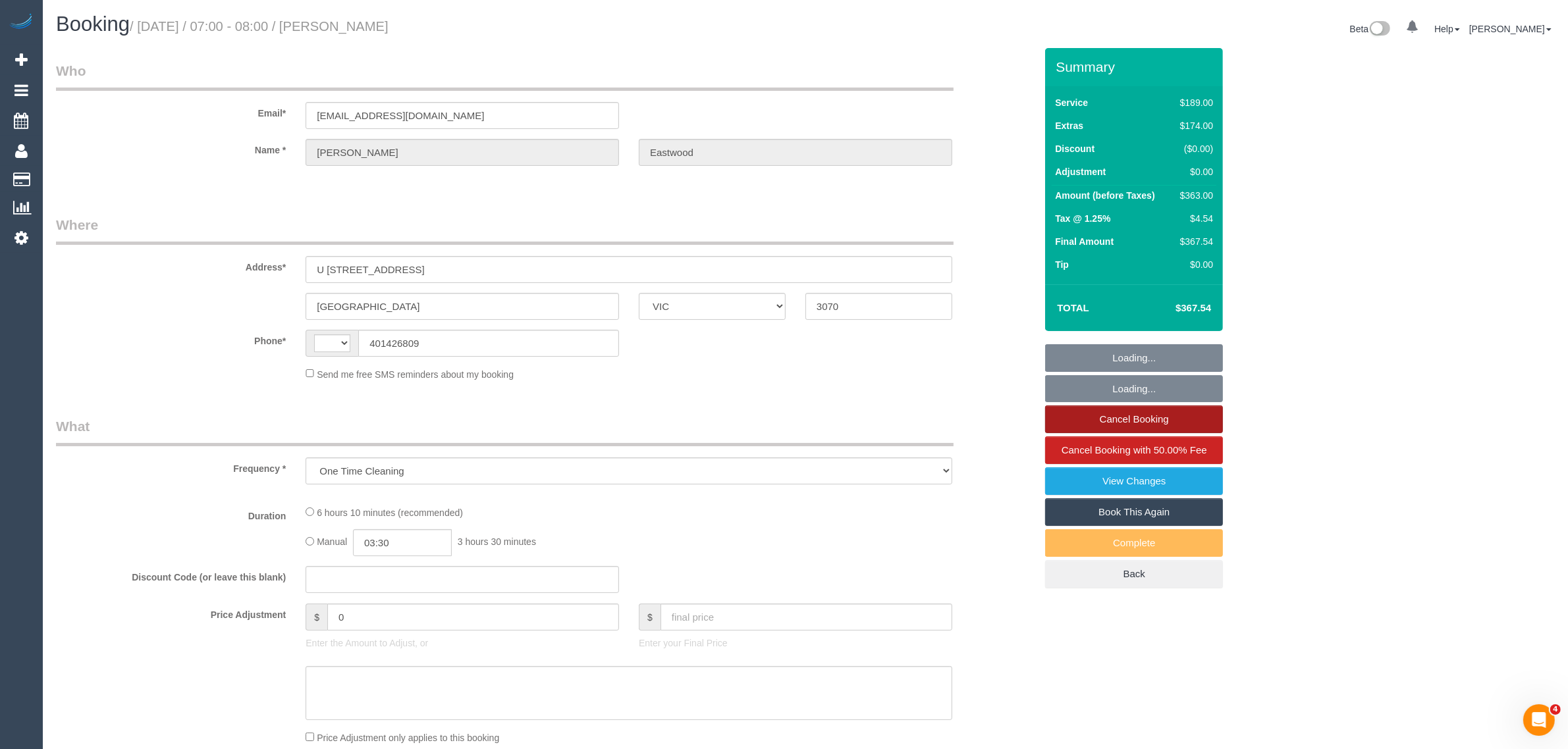
select select "number:16"
select select "number:19"
select select "number:24"
select select "number:13"
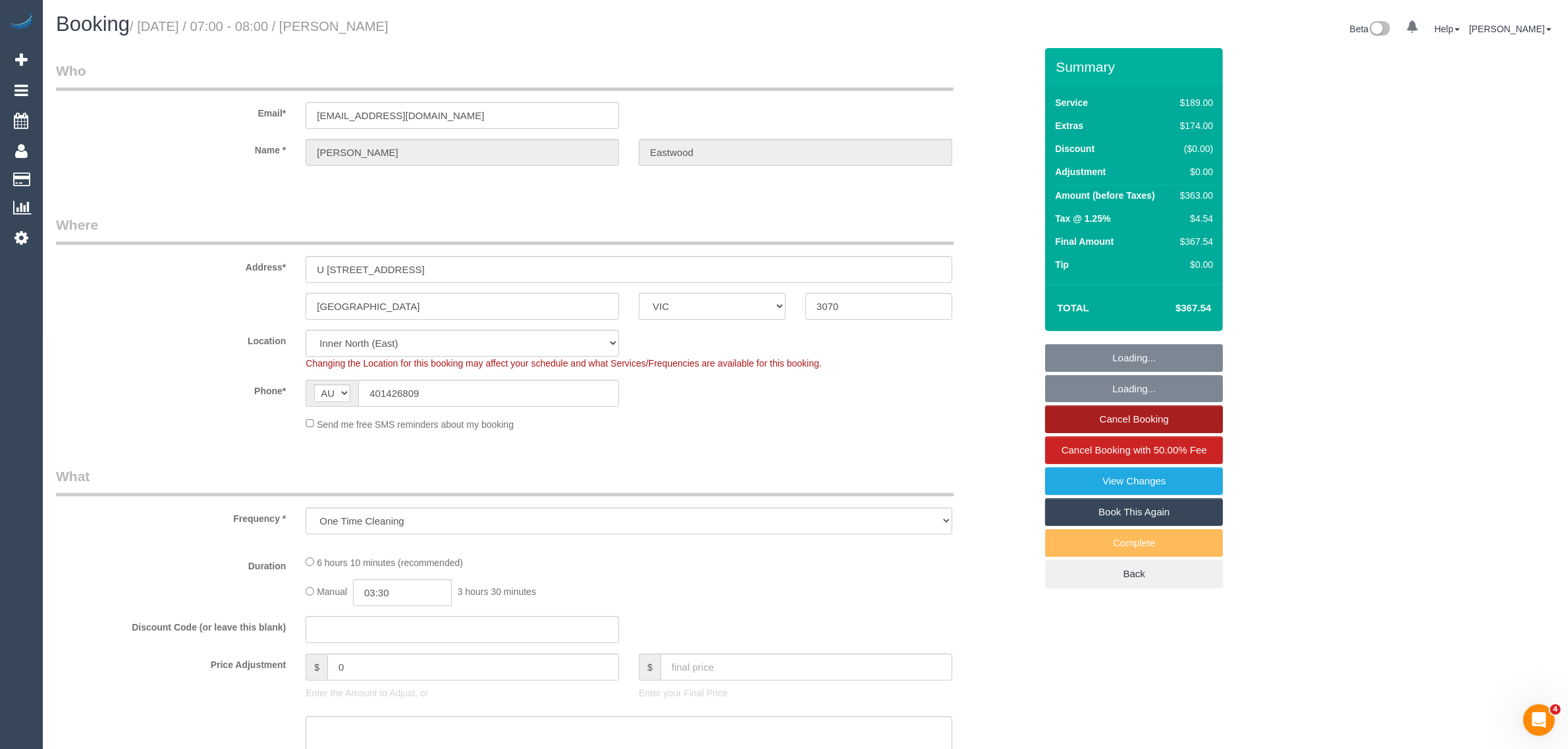
select select "object:712"
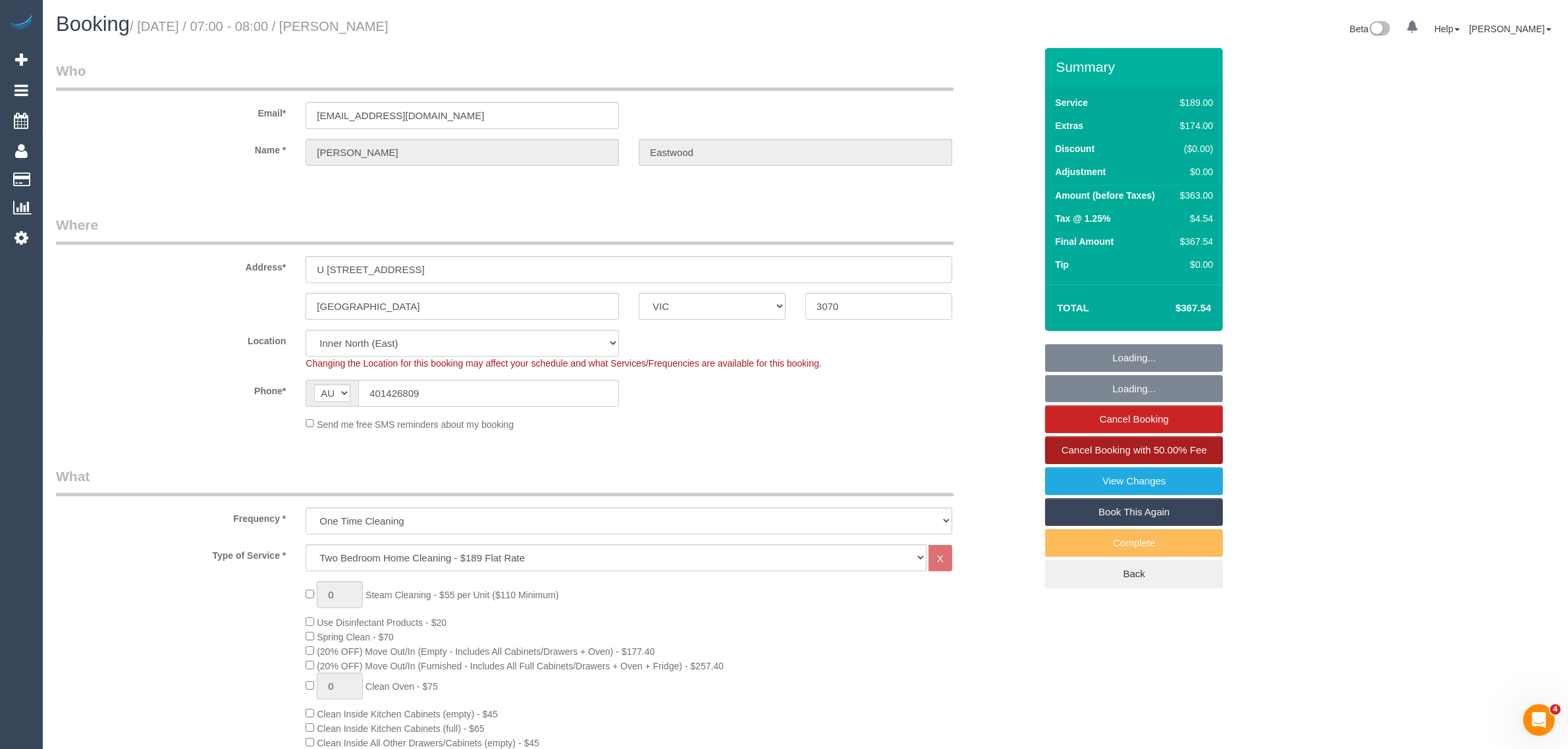
click at [1094, 445] on span "Cancel Booking with 50.00% Fee" at bounding box center [1134, 450] width 145 height 11
select select "spot1"
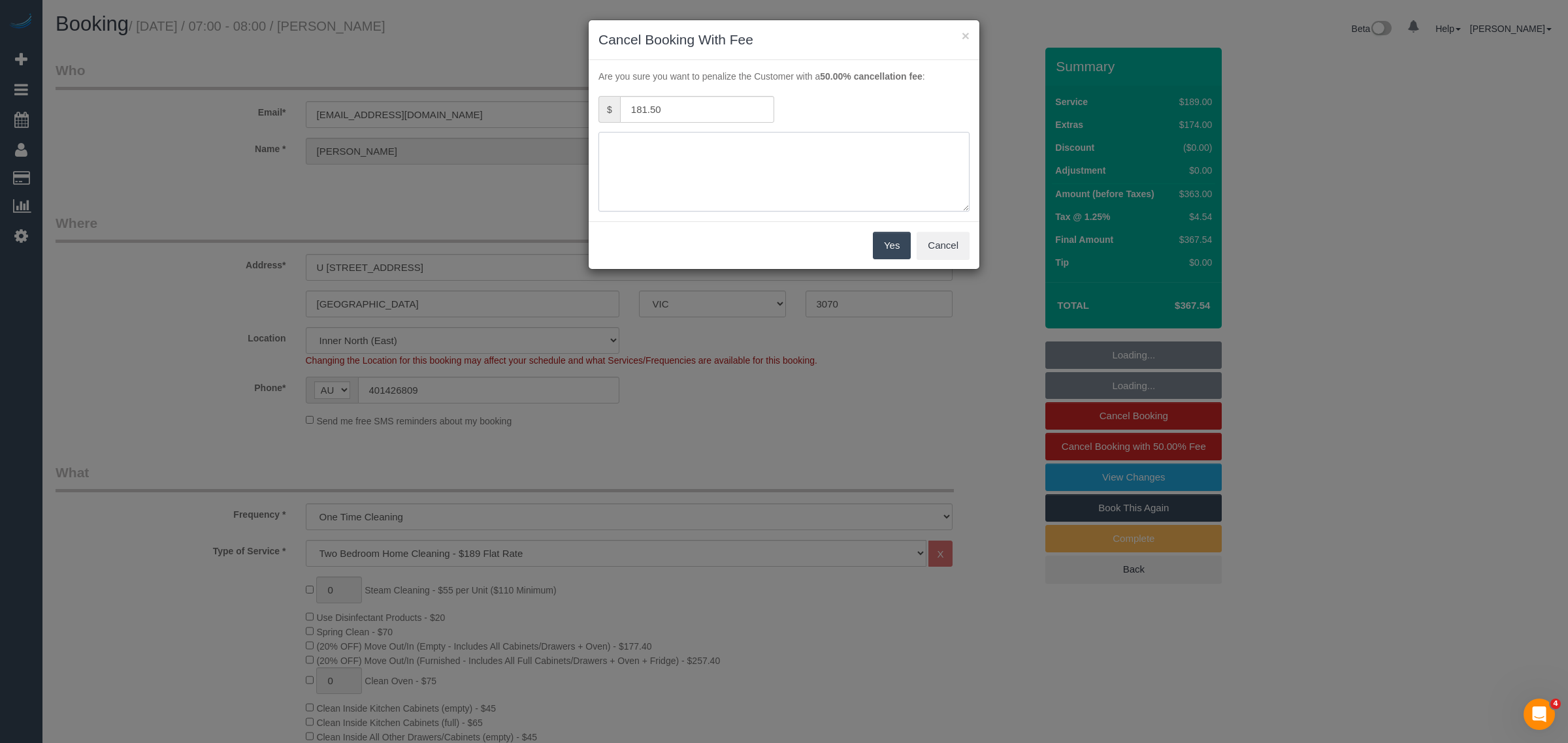
click at [650, 174] on textarea at bounding box center [784, 171] width 371 height 80
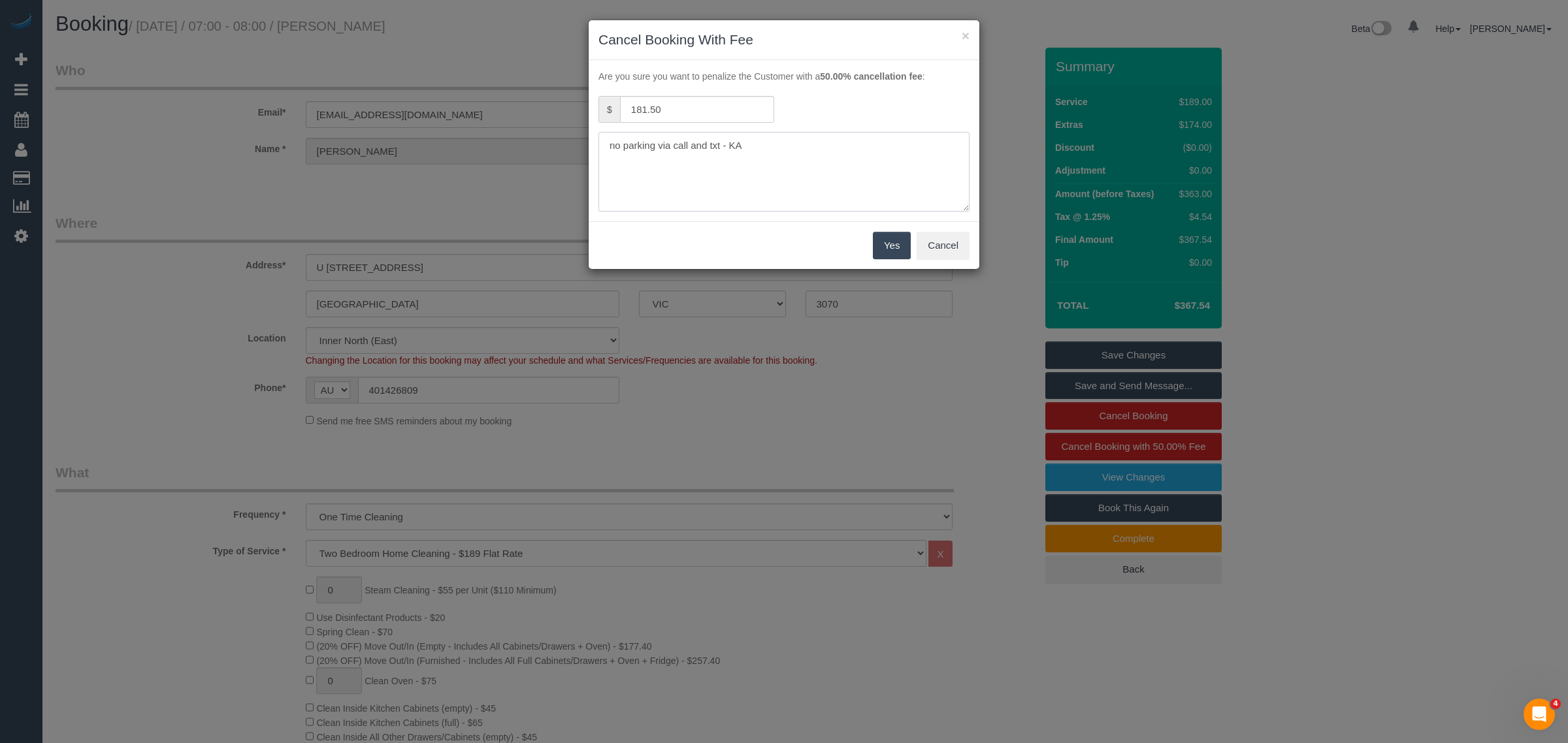
type textarea "no parking via call and txt - KA"
click at [883, 245] on button "Yes" at bounding box center [892, 245] width 38 height 27
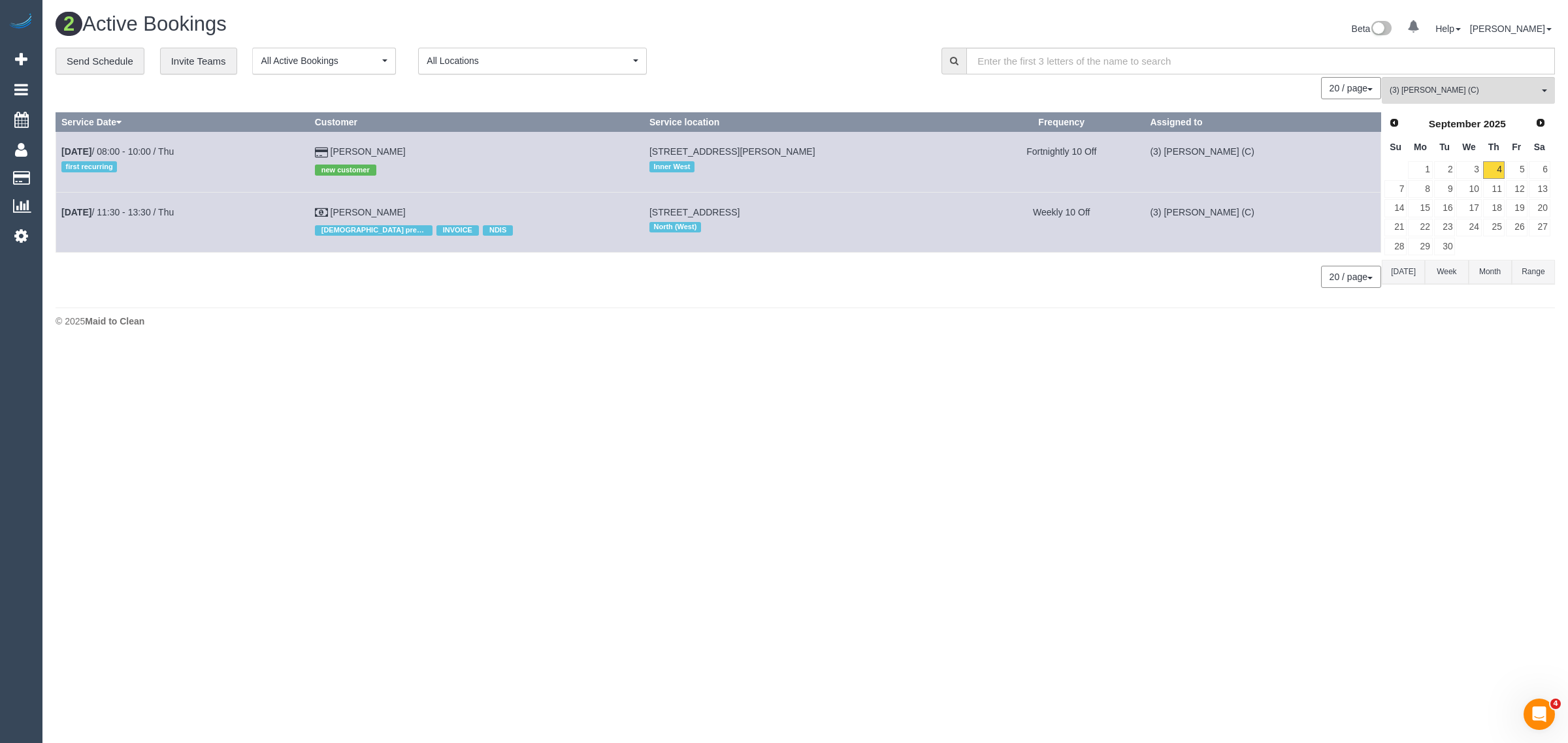
drag, startPoint x: 632, startPoint y: 351, endPoint x: 683, endPoint y: 262, distance: 102.6
click at [633, 351] on body "0 Beta Your Notifications You have 0 alerts Add Booking Bookings Active Booking…" at bounding box center [784, 372] width 1568 height 743
click at [1493, 96] on button "(3) Goswin Kanta (C) All Teams" at bounding box center [1468, 90] width 173 height 27
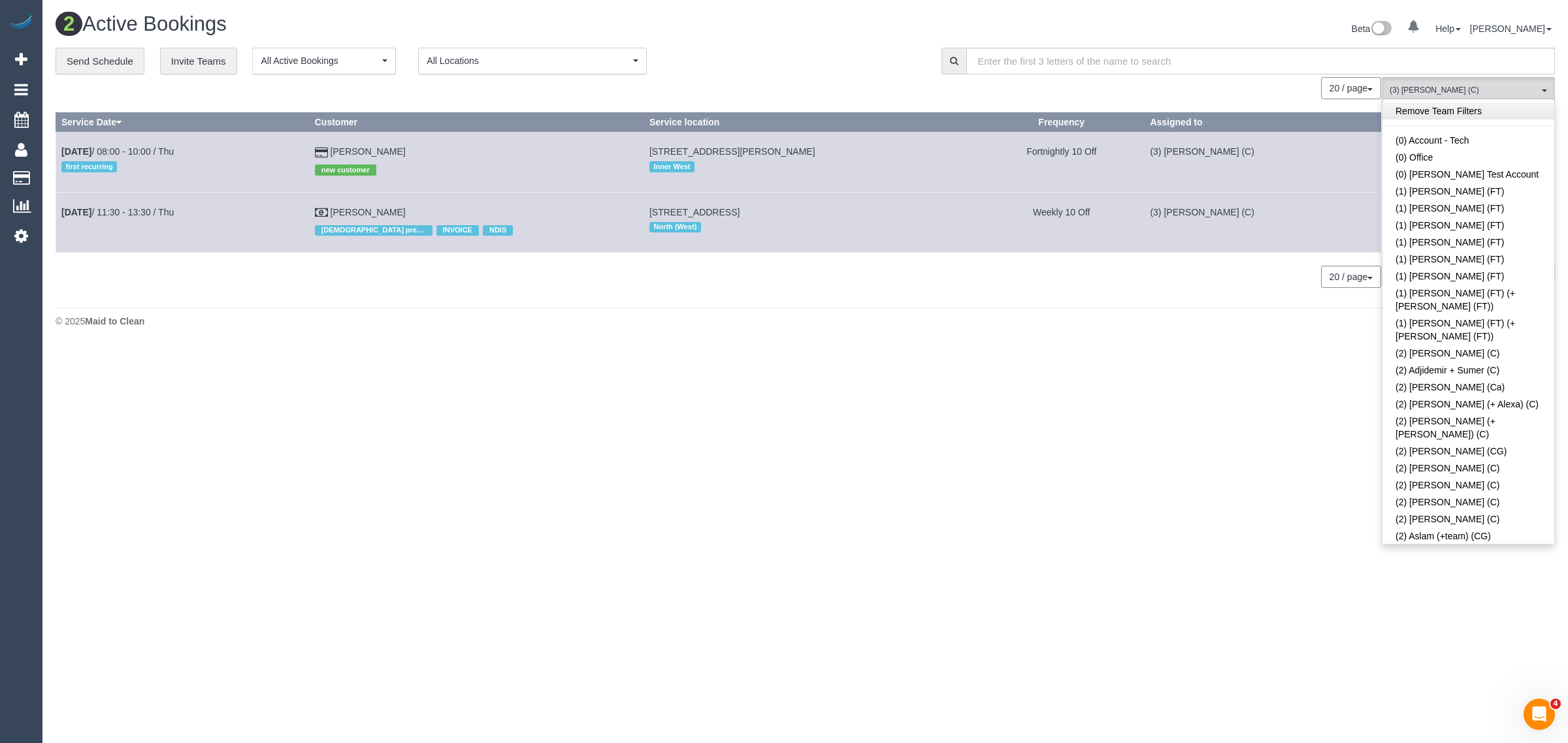
click at [1522, 102] on link "Remove Team Filters" at bounding box center [1469, 111] width 172 height 17
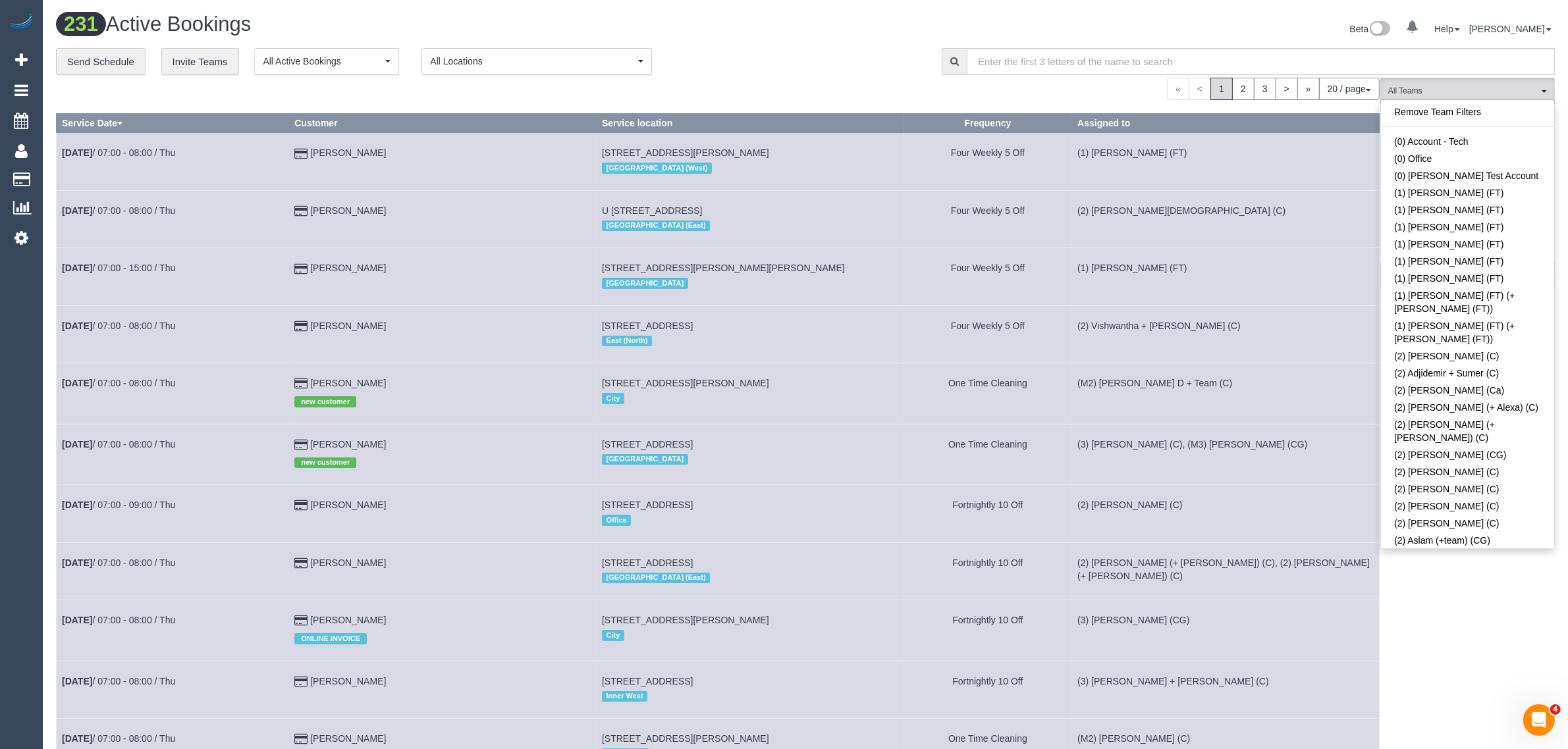
click at [1429, 102] on div "Remove Team Filters (0) Account - Tech (0) Office (0) Raunak Test Account (1) D…" at bounding box center [1467, 324] width 174 height 450
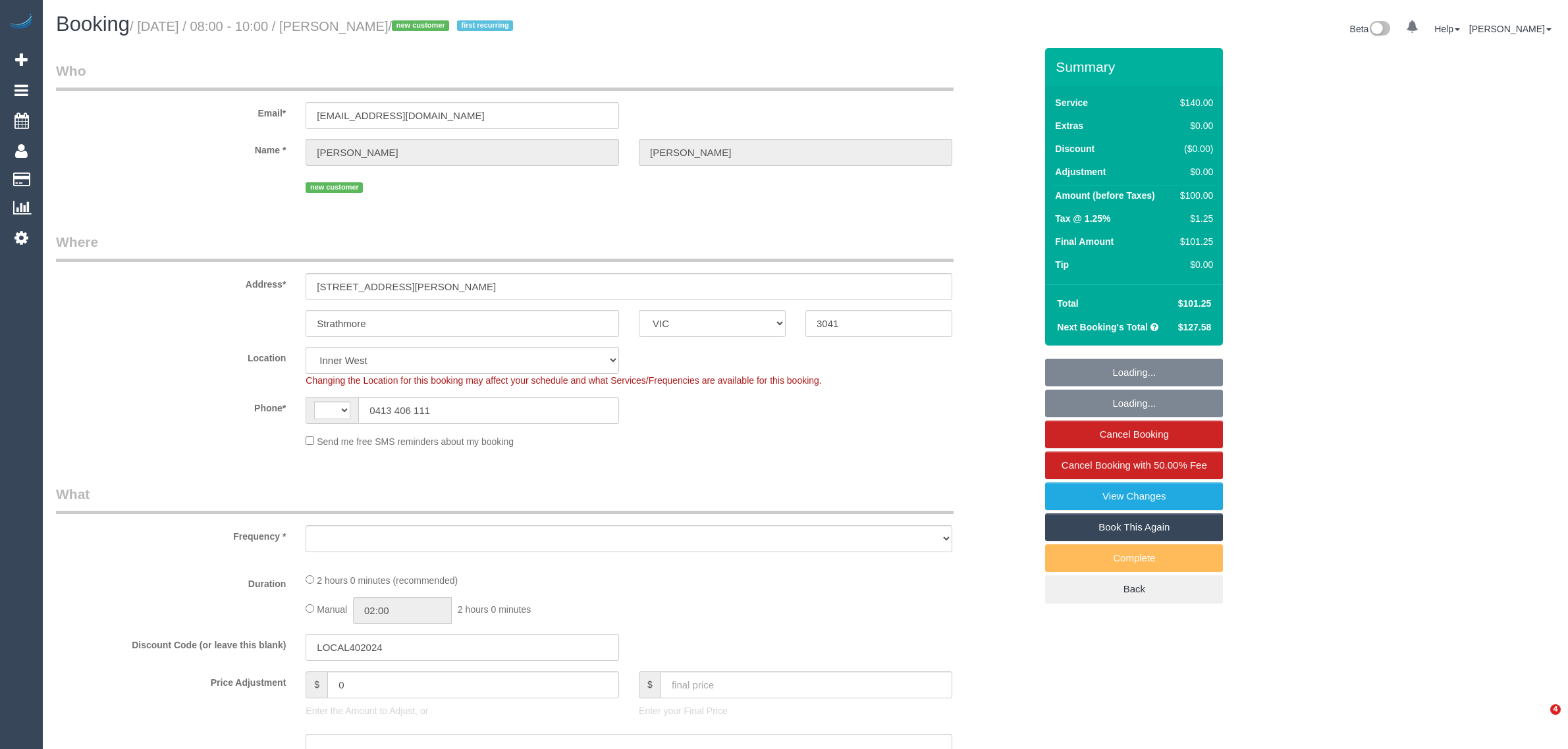
select select "VIC"
select select "string:stripe-pm_1S2obR2GScqysDRVMk42kHuu"
select select "number:28"
select select "number:14"
select select "number:19"
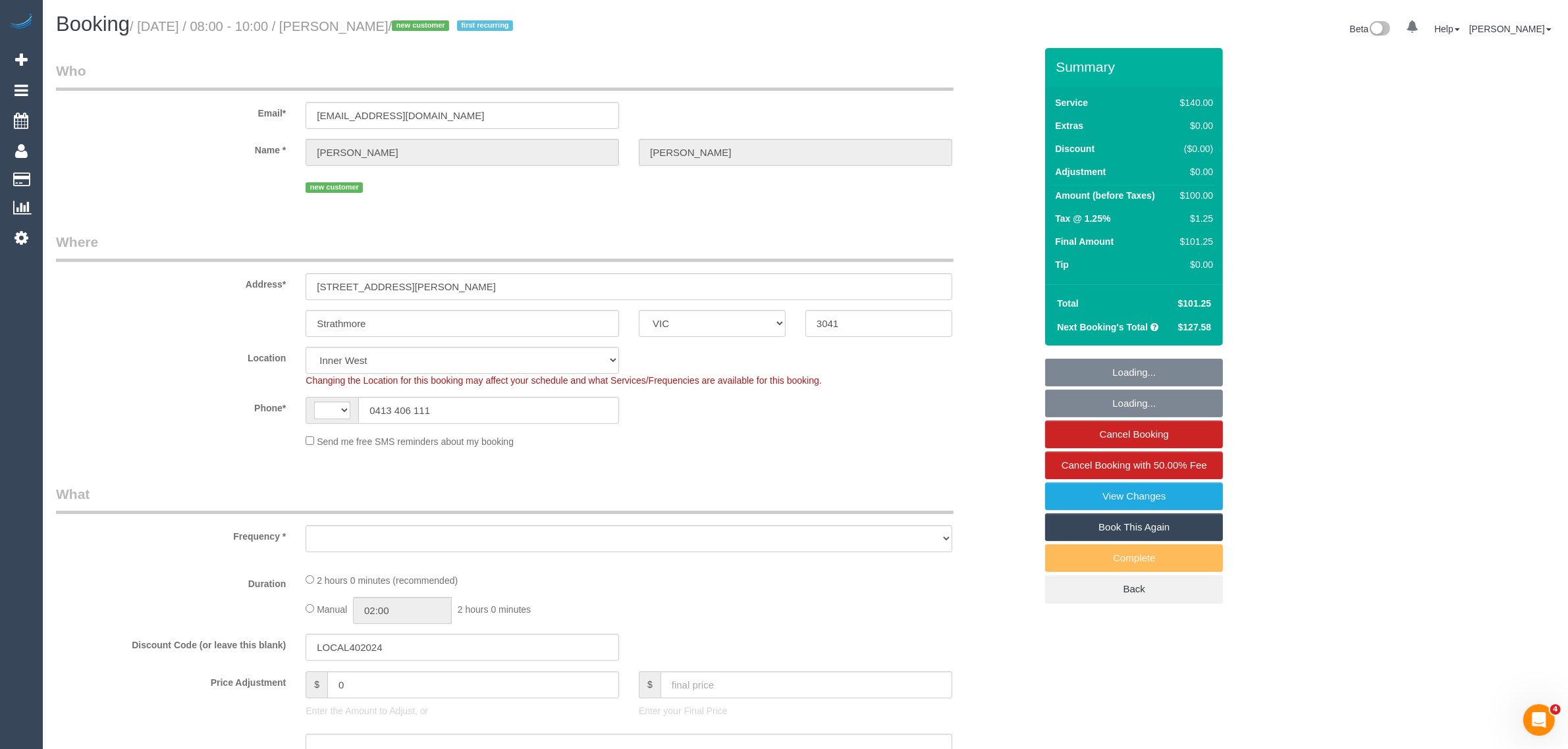
select select "number:22"
select select "number:35"
select select "number:11"
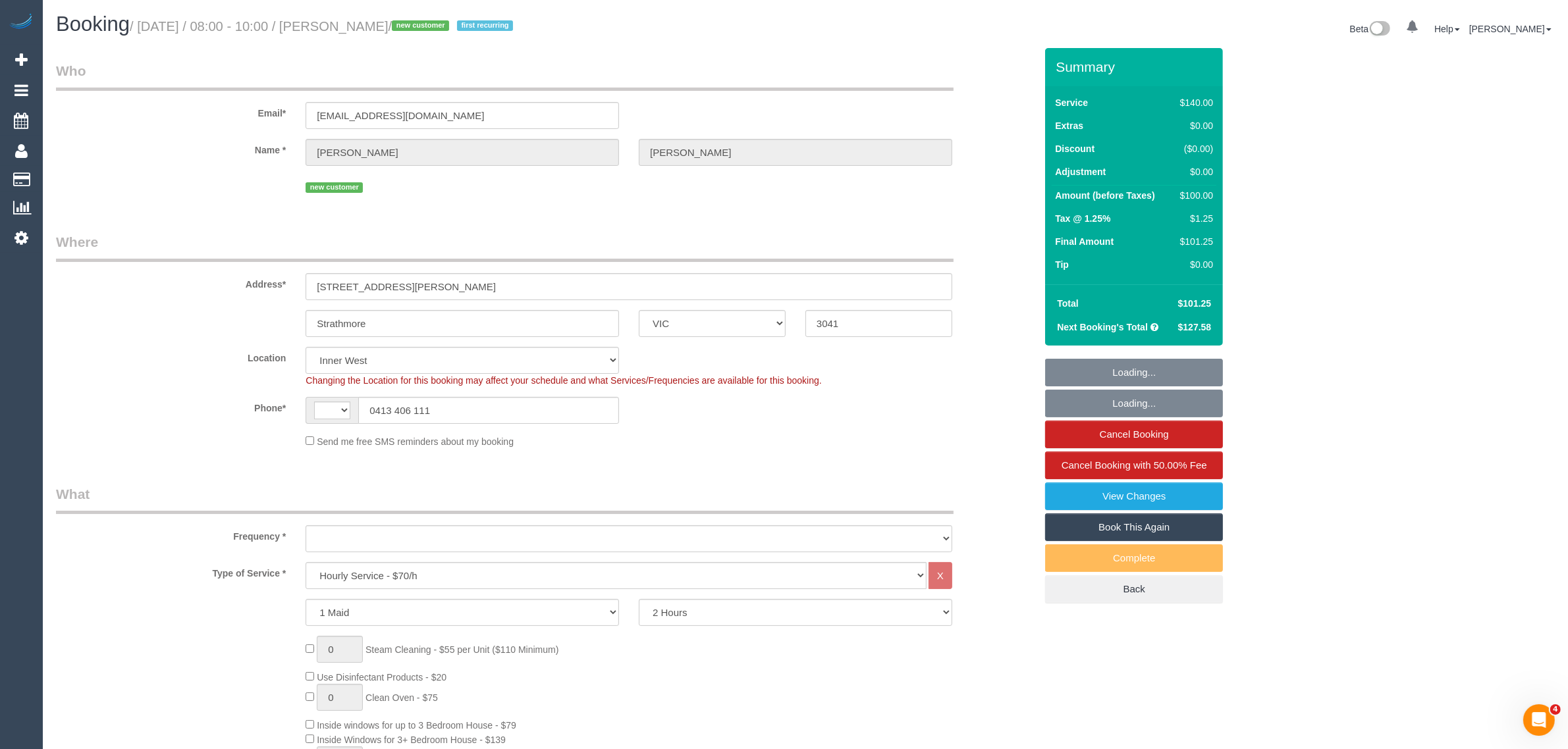
select select "string:AU"
select select "object:1550"
select select "spot1"
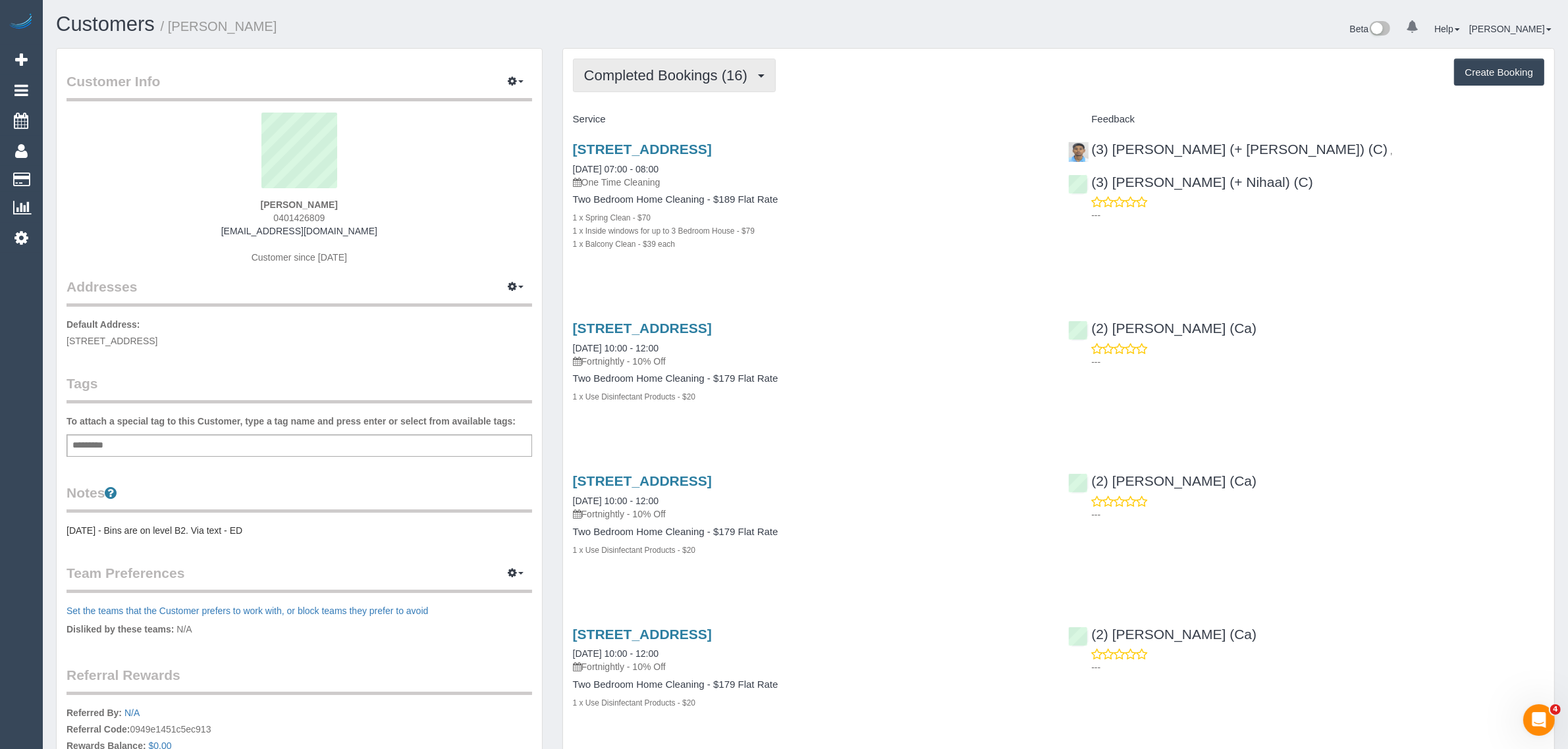
click at [734, 76] on span "Completed Bookings (16)" at bounding box center [669, 76] width 170 height 17
click at [682, 120] on link "Upcoming Bookings (0)" at bounding box center [645, 123] width 143 height 17
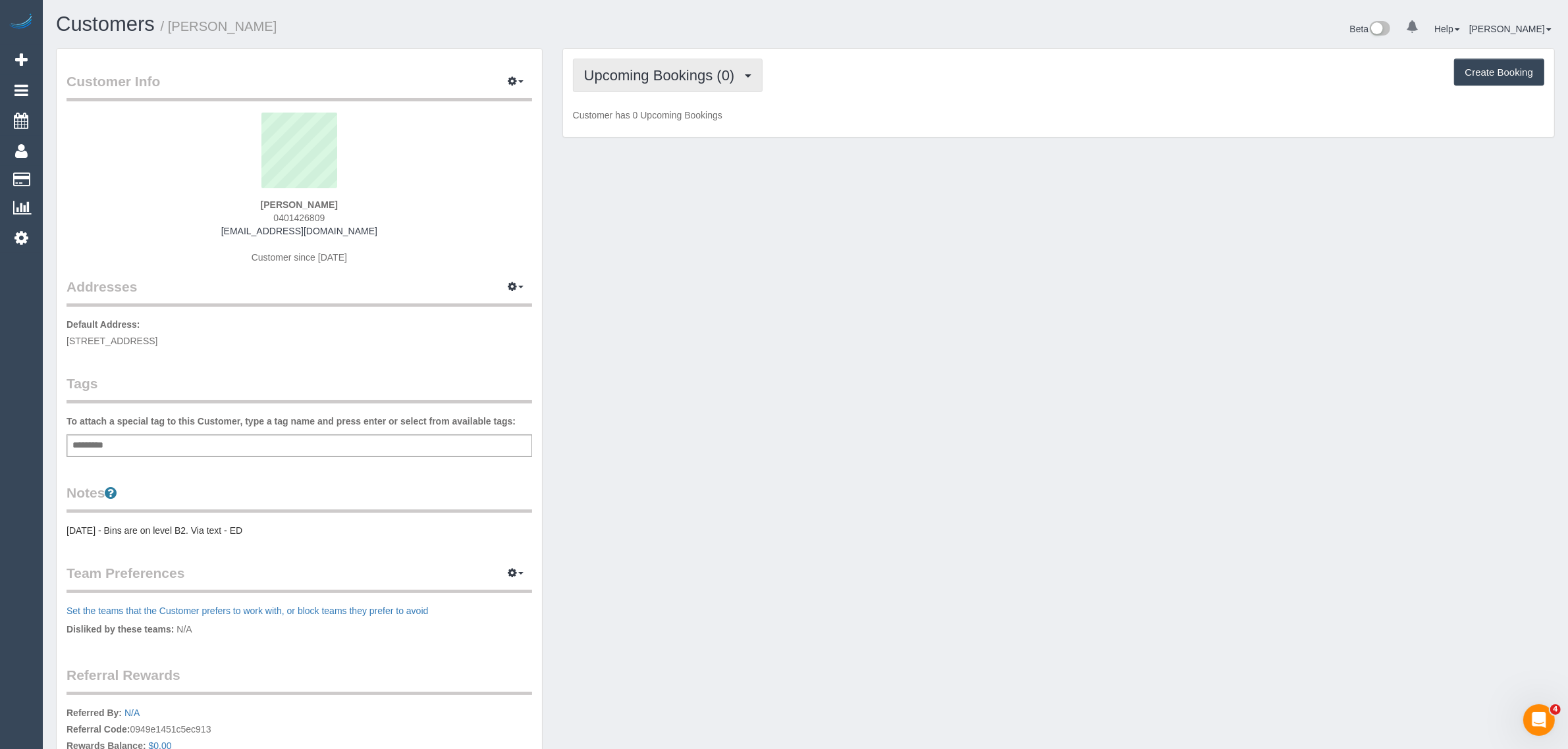
click at [662, 84] on button "Upcoming Bookings (0)" at bounding box center [668, 75] width 190 height 34
click at [644, 136] on link "Cancelled Bookings (9)" at bounding box center [645, 140] width 143 height 17
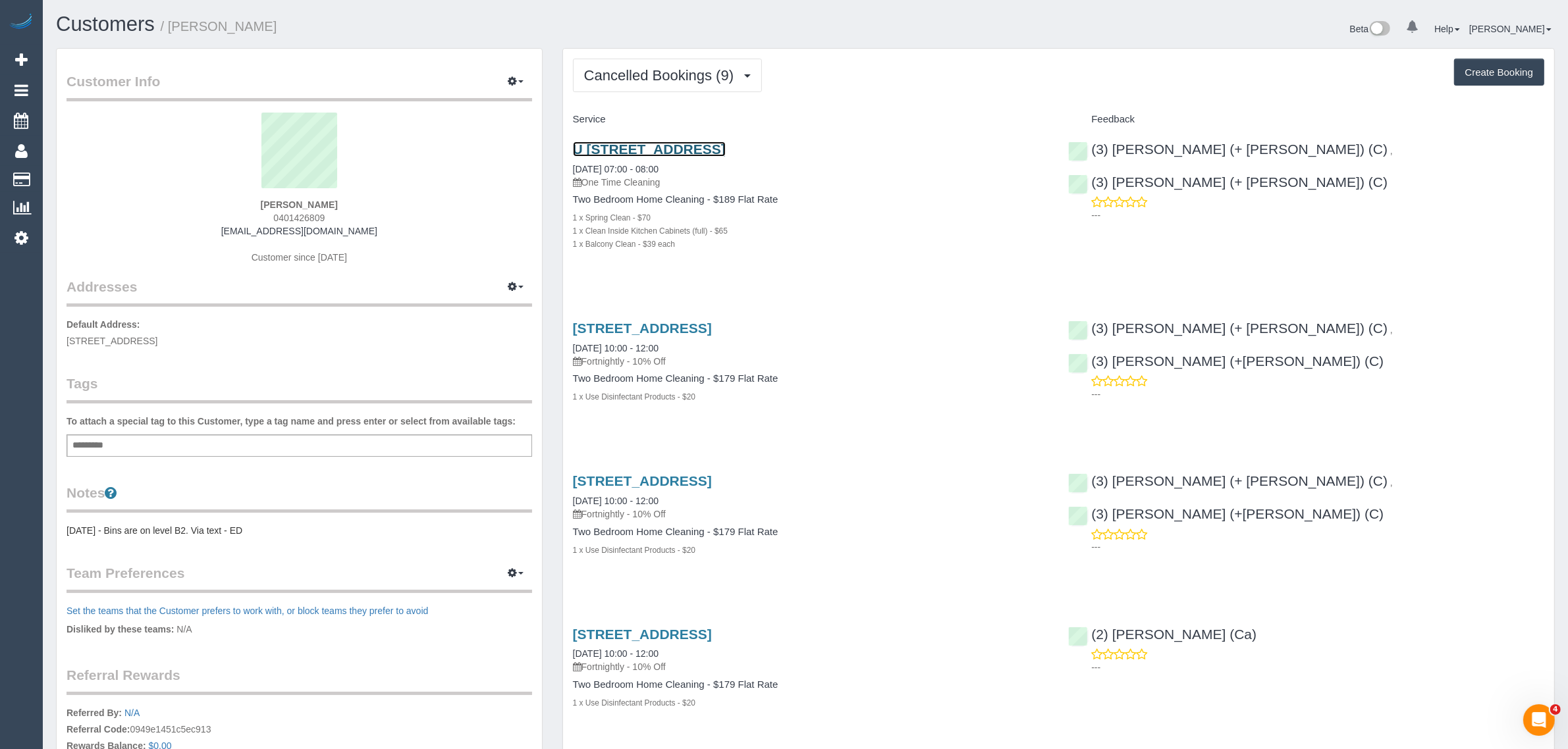
click at [680, 145] on link "U 401 550 High St, Northcote, VIC 3070" at bounding box center [649, 149] width 153 height 15
click at [649, 76] on span "Cancelled Bookings (9)" at bounding box center [662, 76] width 156 height 17
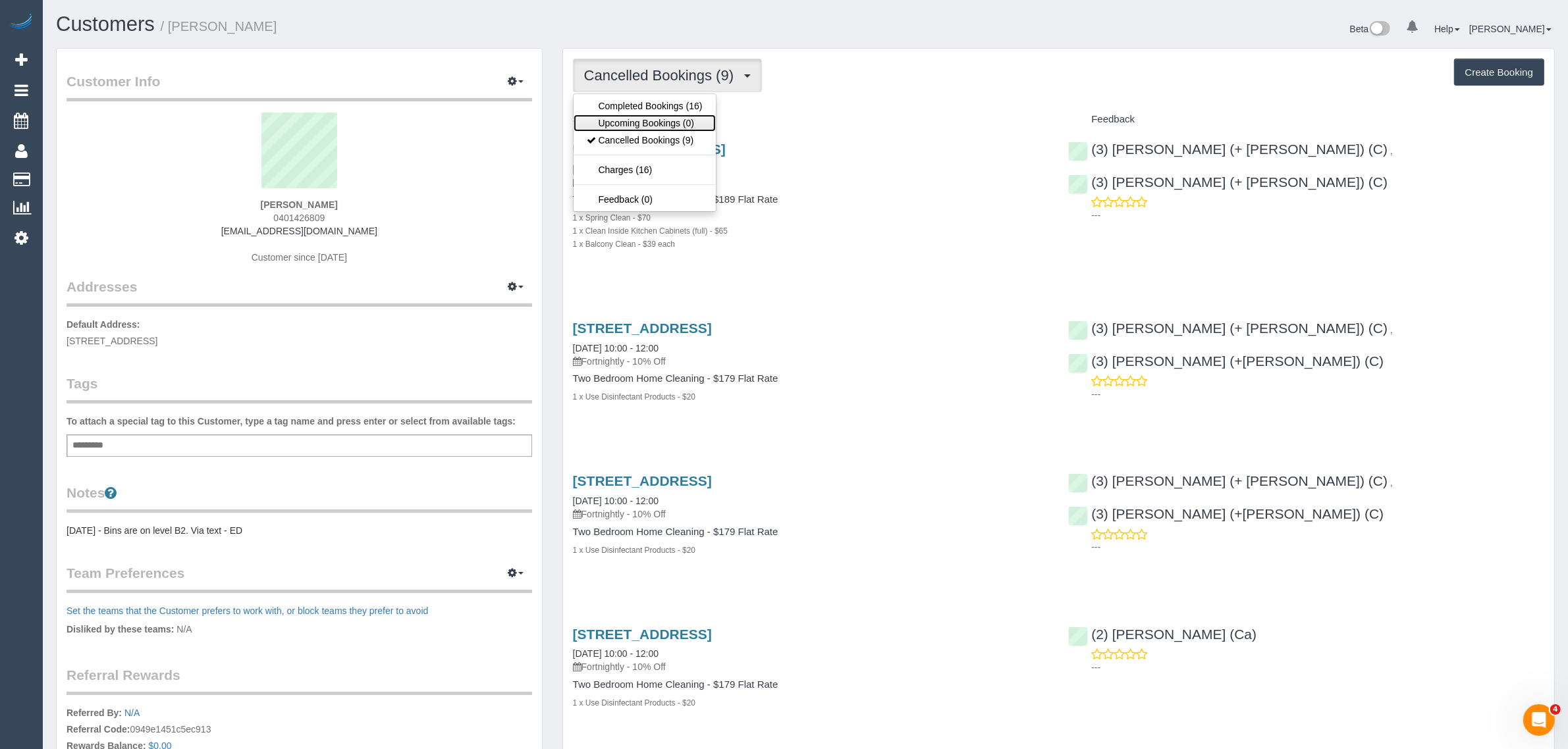
click at [642, 116] on link "Upcoming Bookings (0)" at bounding box center [645, 123] width 143 height 17
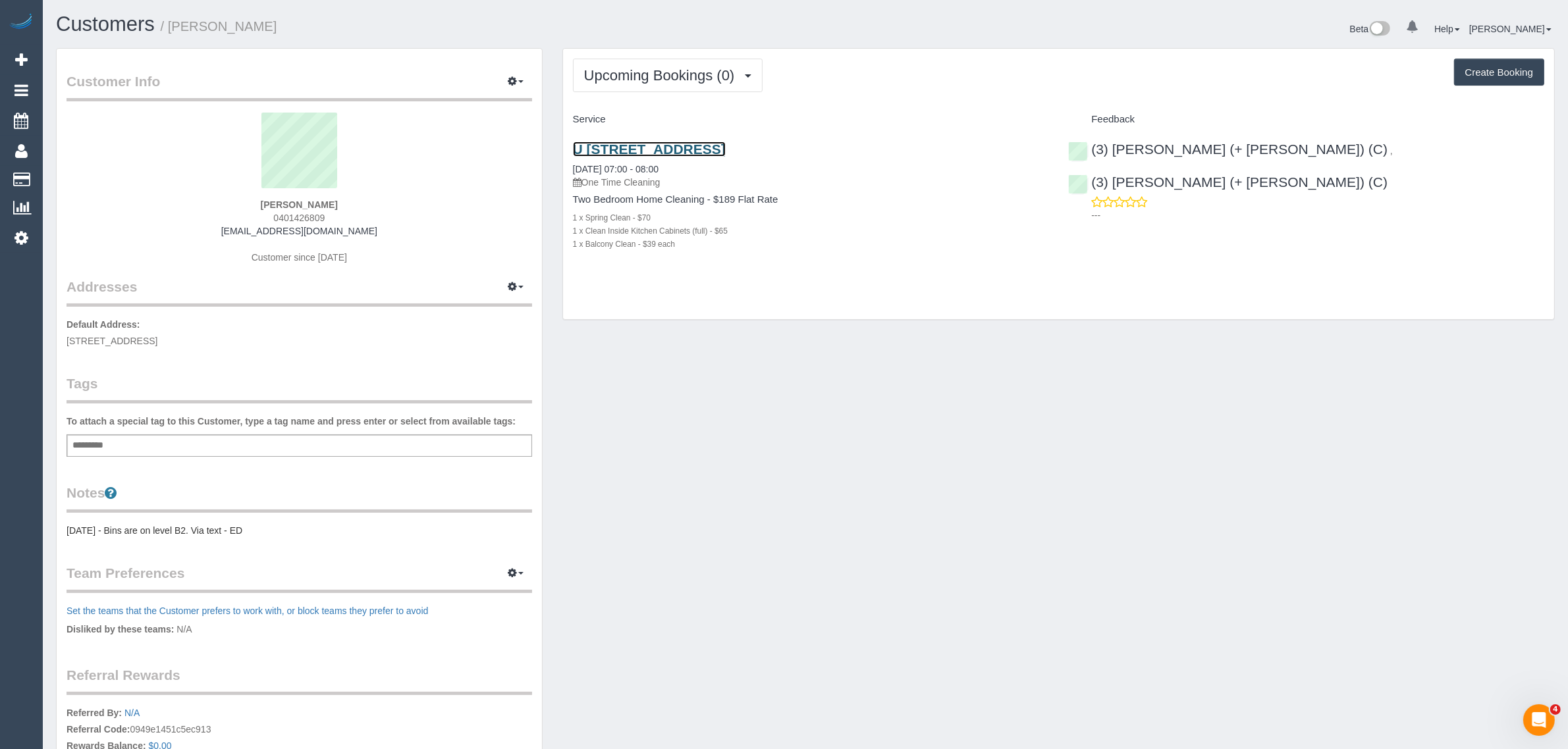
click at [656, 143] on link "U [STREET_ADDRESS]" at bounding box center [649, 149] width 153 height 15
click at [260, 452] on div "Add a tag" at bounding box center [300, 445] width 466 height 23
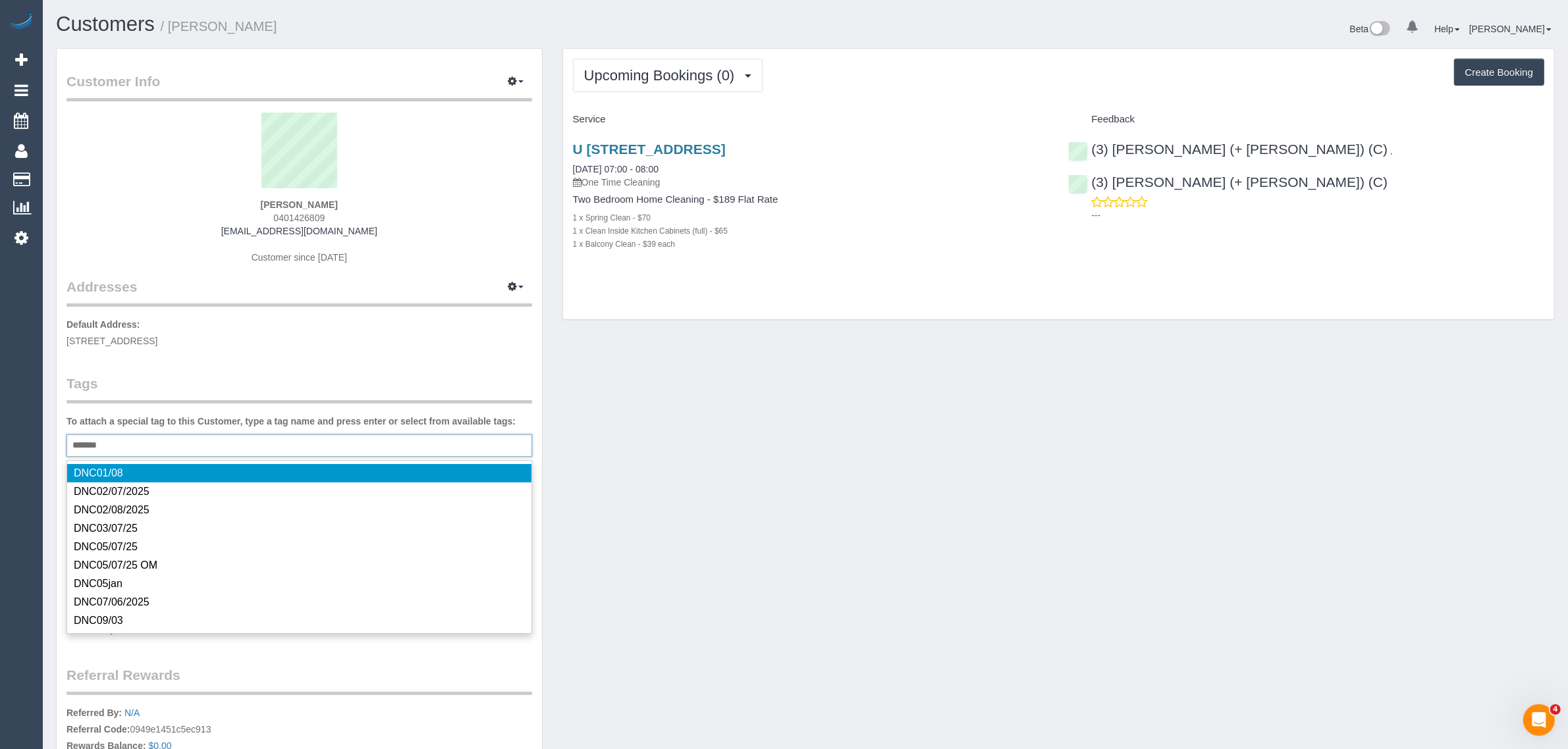
type input "********"
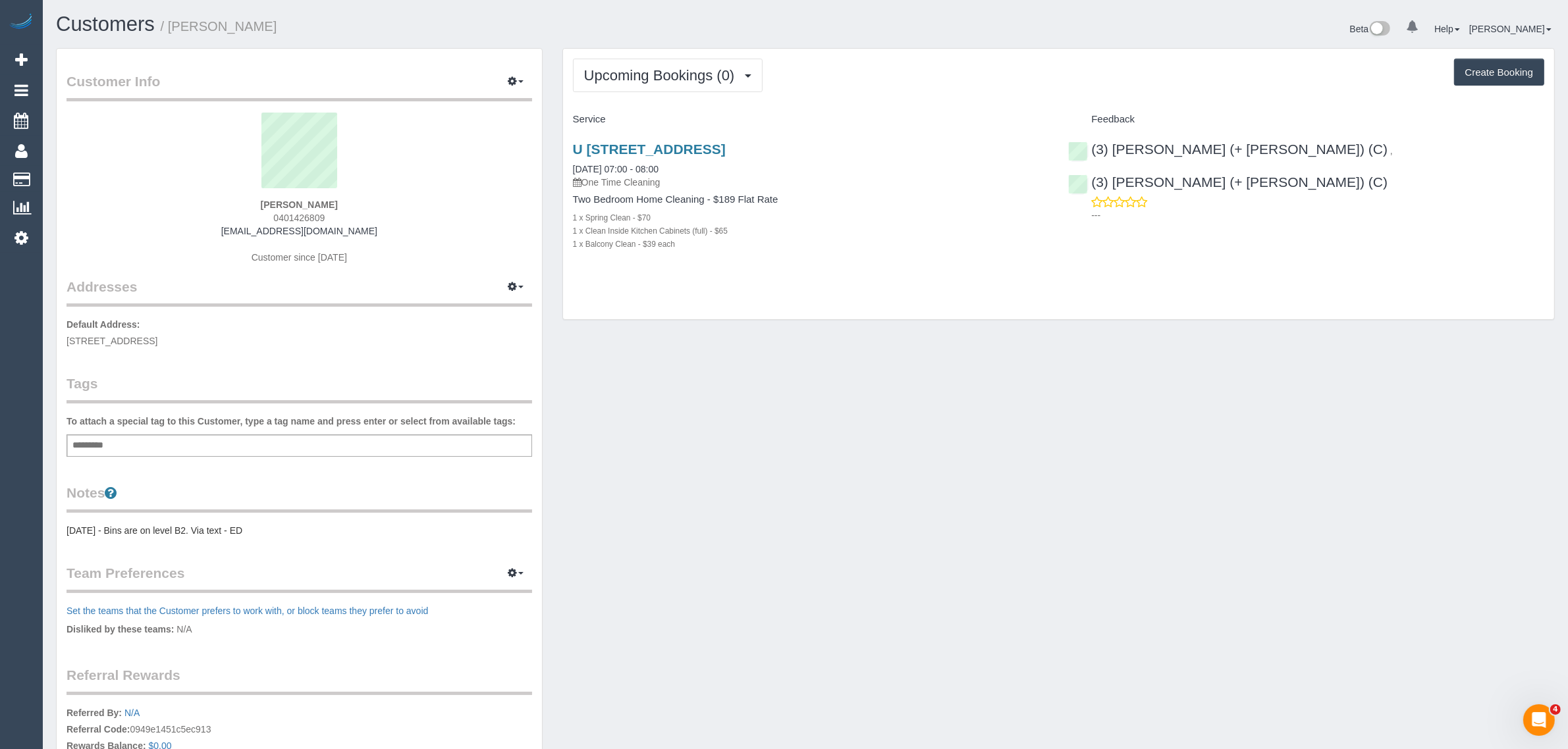
click at [791, 346] on div "Customer Info Edit Contact Info Send Message Email Preferences Special Sales Ta…" at bounding box center [805, 496] width 1518 height 896
click at [985, 407] on div "Customer Info Edit Contact Info Send Message Email Preferences Special Sales Ta…" at bounding box center [805, 496] width 1518 height 896
click at [673, 146] on link "U [STREET_ADDRESS]" at bounding box center [649, 149] width 153 height 15
click at [639, 76] on span "Upcoming Bookings (0)" at bounding box center [662, 76] width 158 height 17
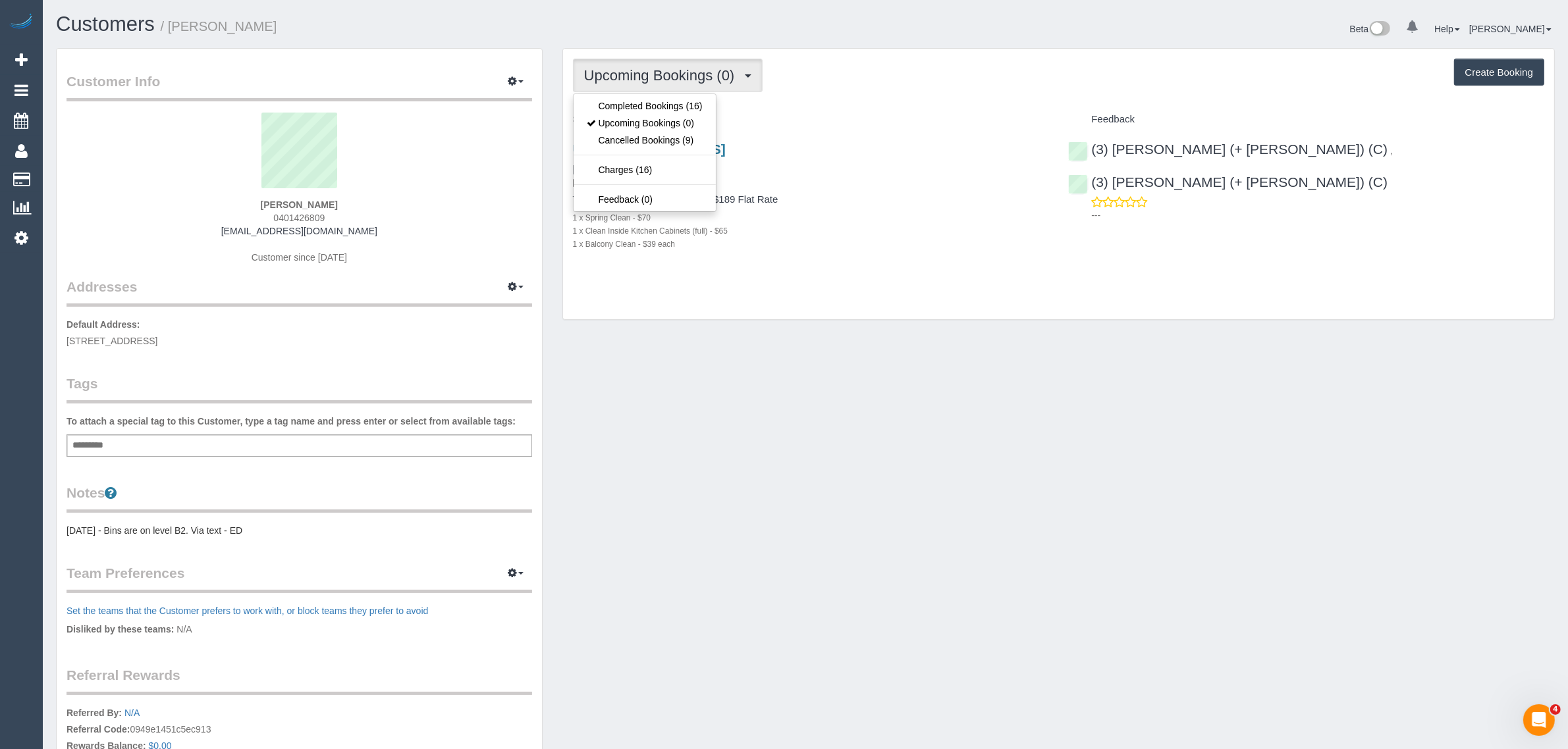
click at [906, 215] on div "1 x Spring Clean - $70" at bounding box center [811, 217] width 476 height 13
click at [677, 67] on span "Upcoming Bookings (0)" at bounding box center [662, 76] width 158 height 17
click at [664, 102] on link "Completed Bookings (16)" at bounding box center [645, 106] width 143 height 17
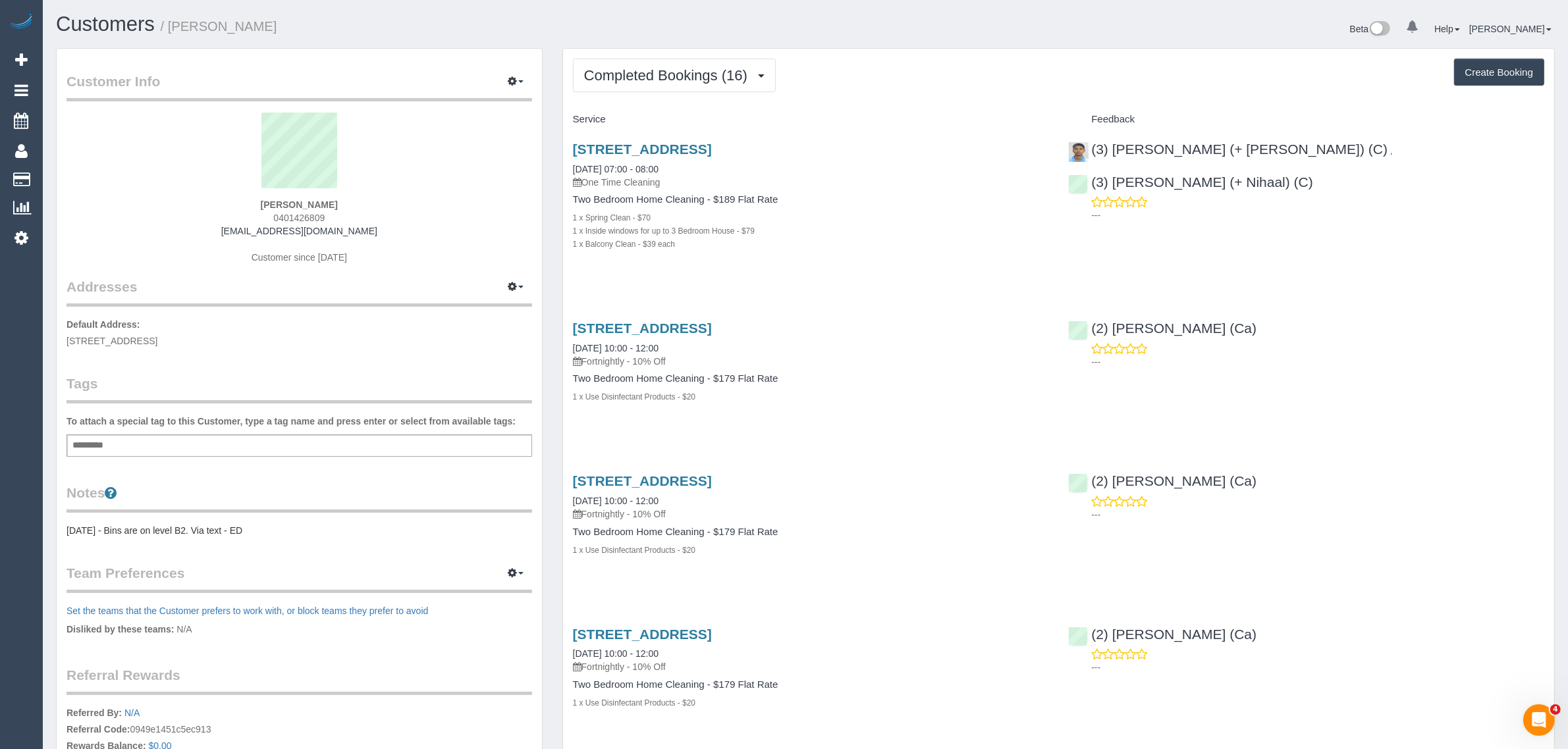
click at [568, 17] on h1 "Customers / Milo Eastwood" at bounding box center [426, 24] width 740 height 23
click at [640, 74] on span "Completed Bookings (16)" at bounding box center [669, 76] width 170 height 17
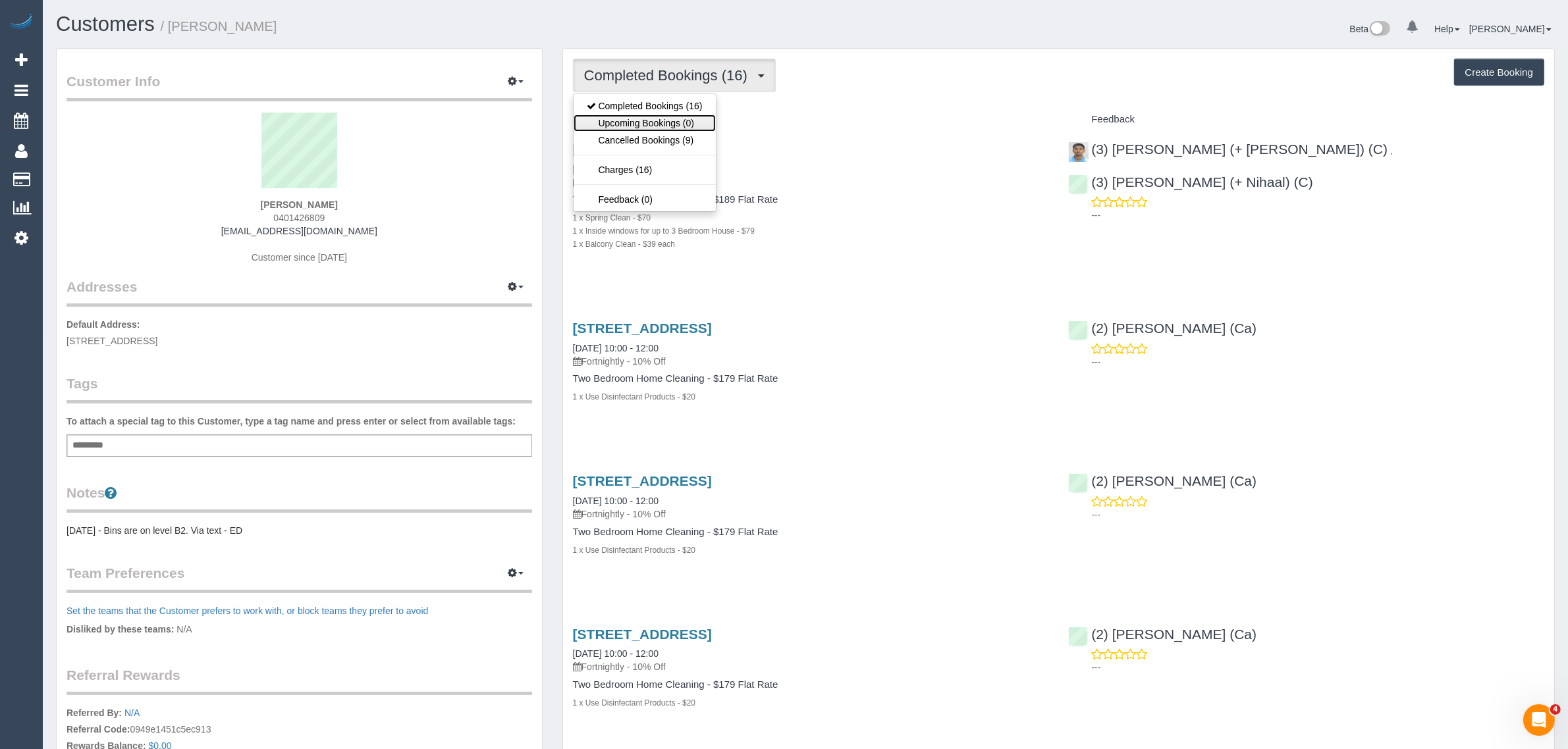
click at [663, 116] on link "Upcoming Bookings (0)" at bounding box center [645, 123] width 143 height 17
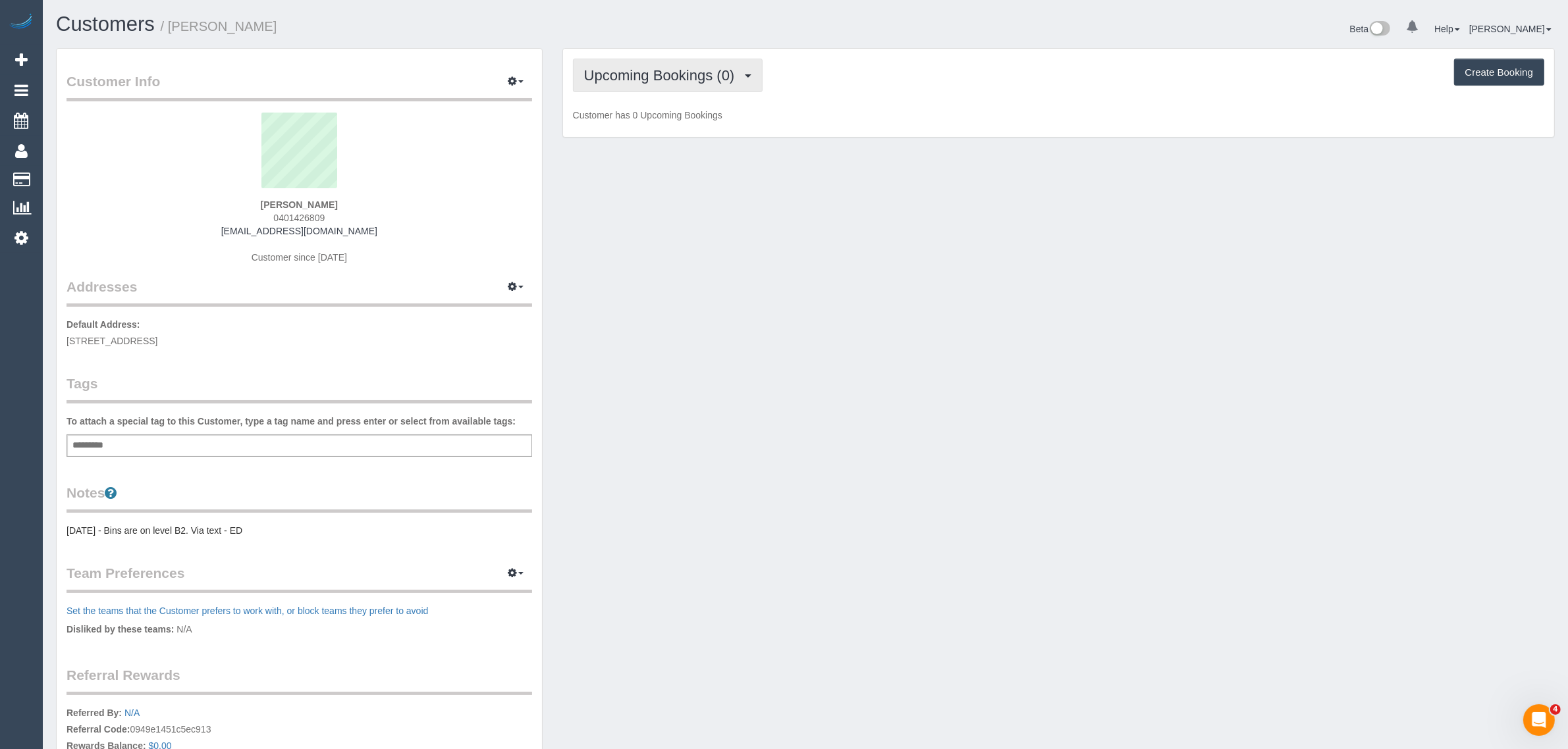
click at [696, 71] on span "Upcoming Bookings (0)" at bounding box center [662, 76] width 158 height 17
click at [627, 136] on link "Cancelled Bookings (9)" at bounding box center [645, 140] width 143 height 17
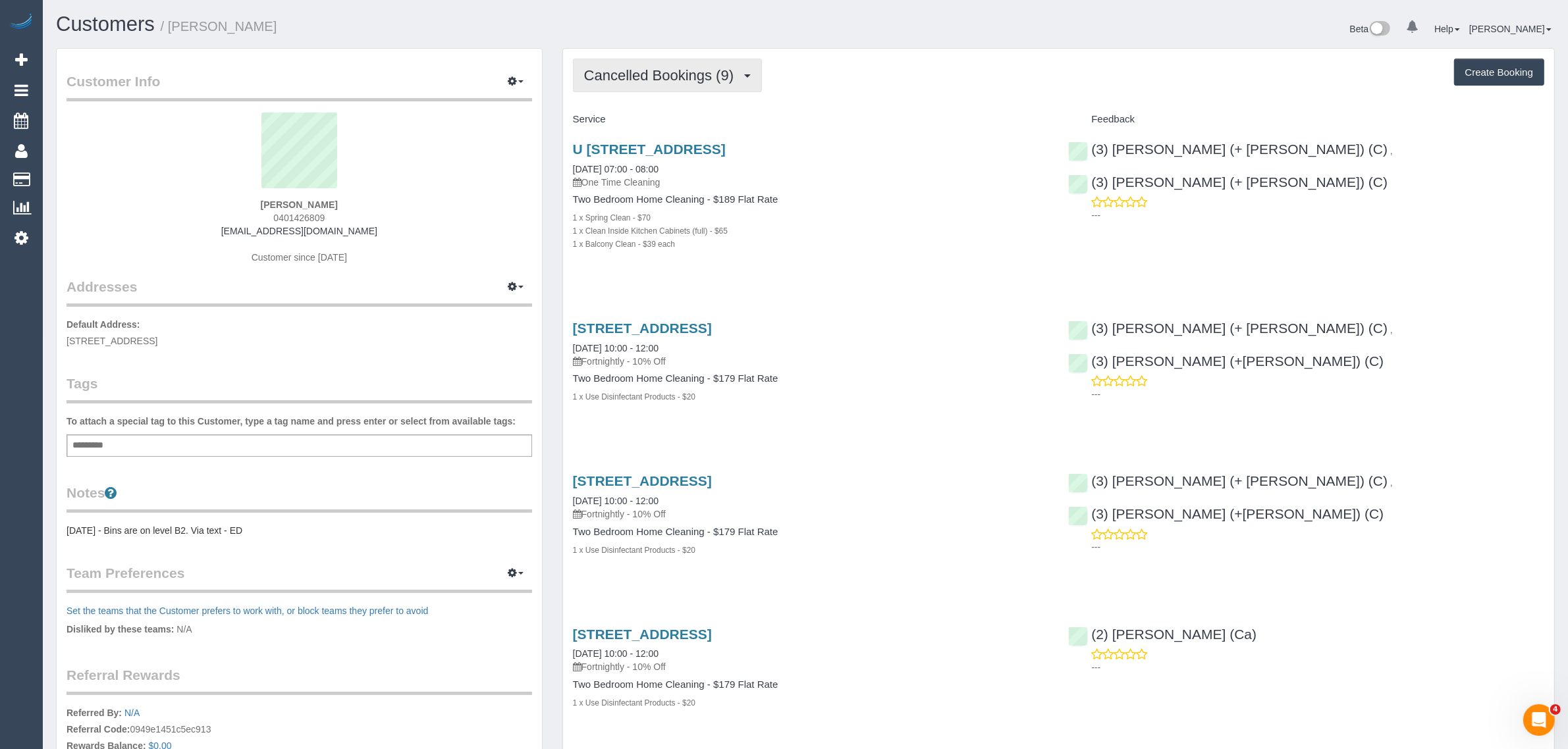
click at [665, 76] on span "Cancelled Bookings (9)" at bounding box center [662, 76] width 156 height 17
click at [637, 114] on link "Upcoming Bookings (0)" at bounding box center [645, 123] width 143 height 17
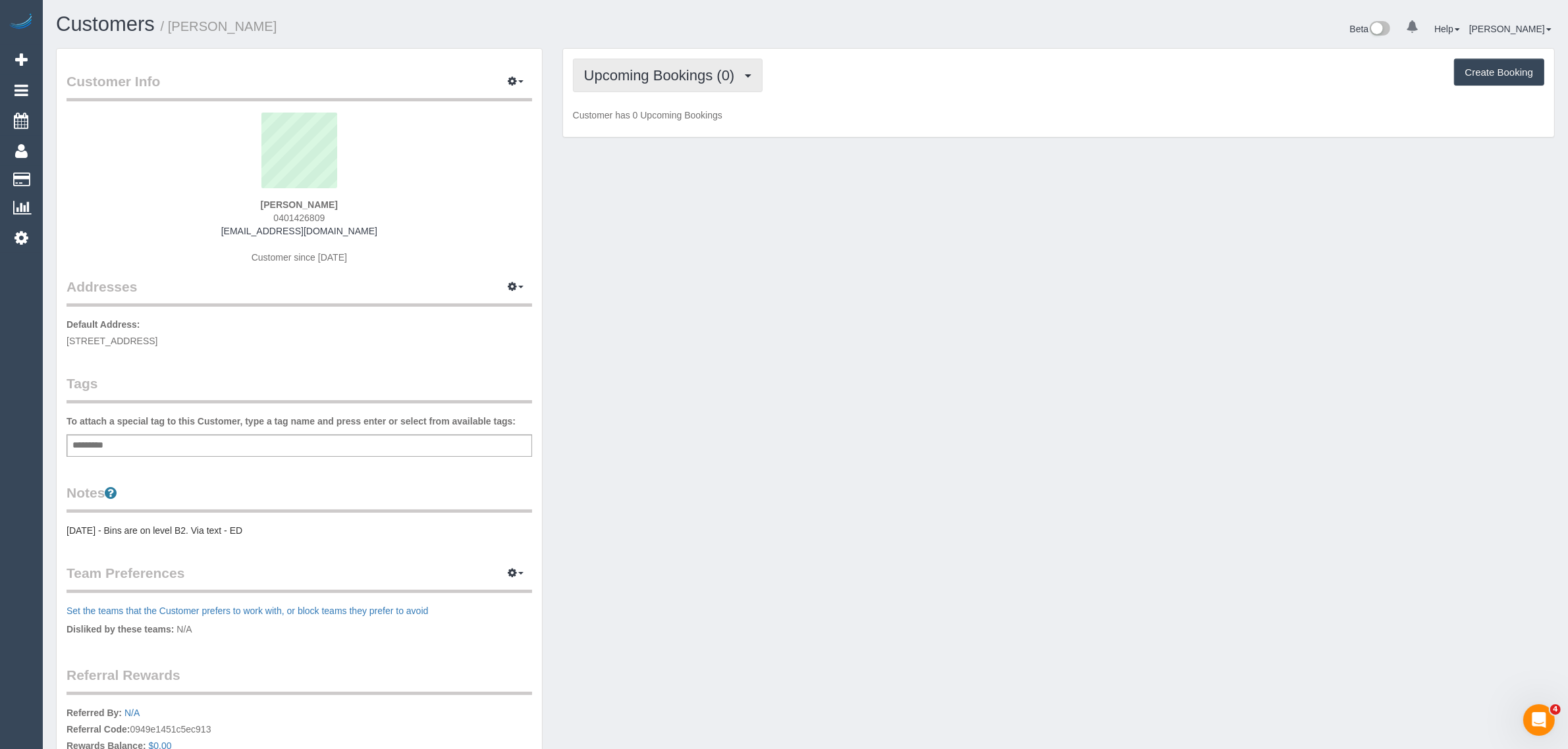
click at [693, 70] on span "Upcoming Bookings (0)" at bounding box center [662, 76] width 158 height 17
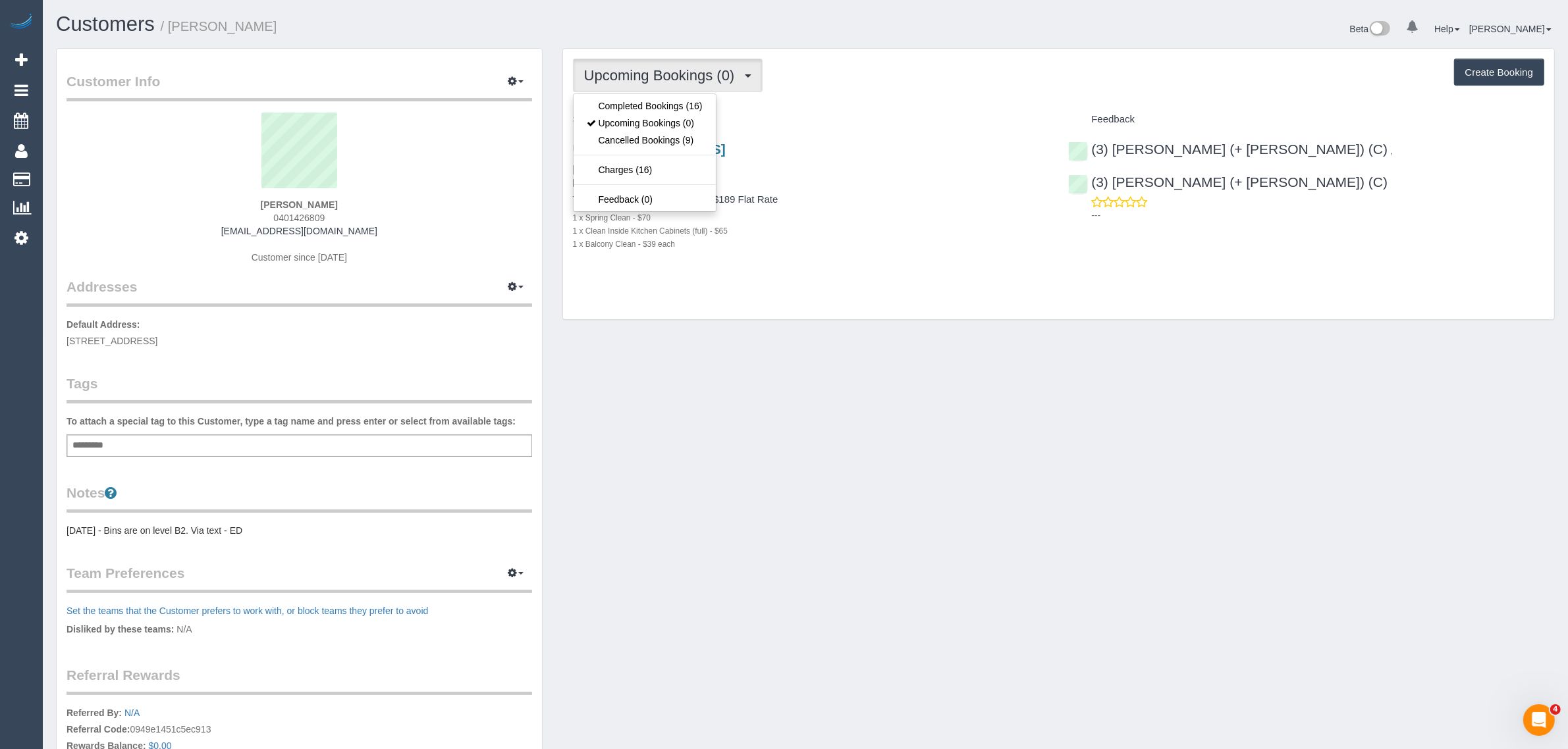
click at [830, 103] on div "Upcoming Bookings (0) Completed Bookings (16) Upcoming Bookings (0) Cancelled B…" at bounding box center [1058, 184] width 991 height 271
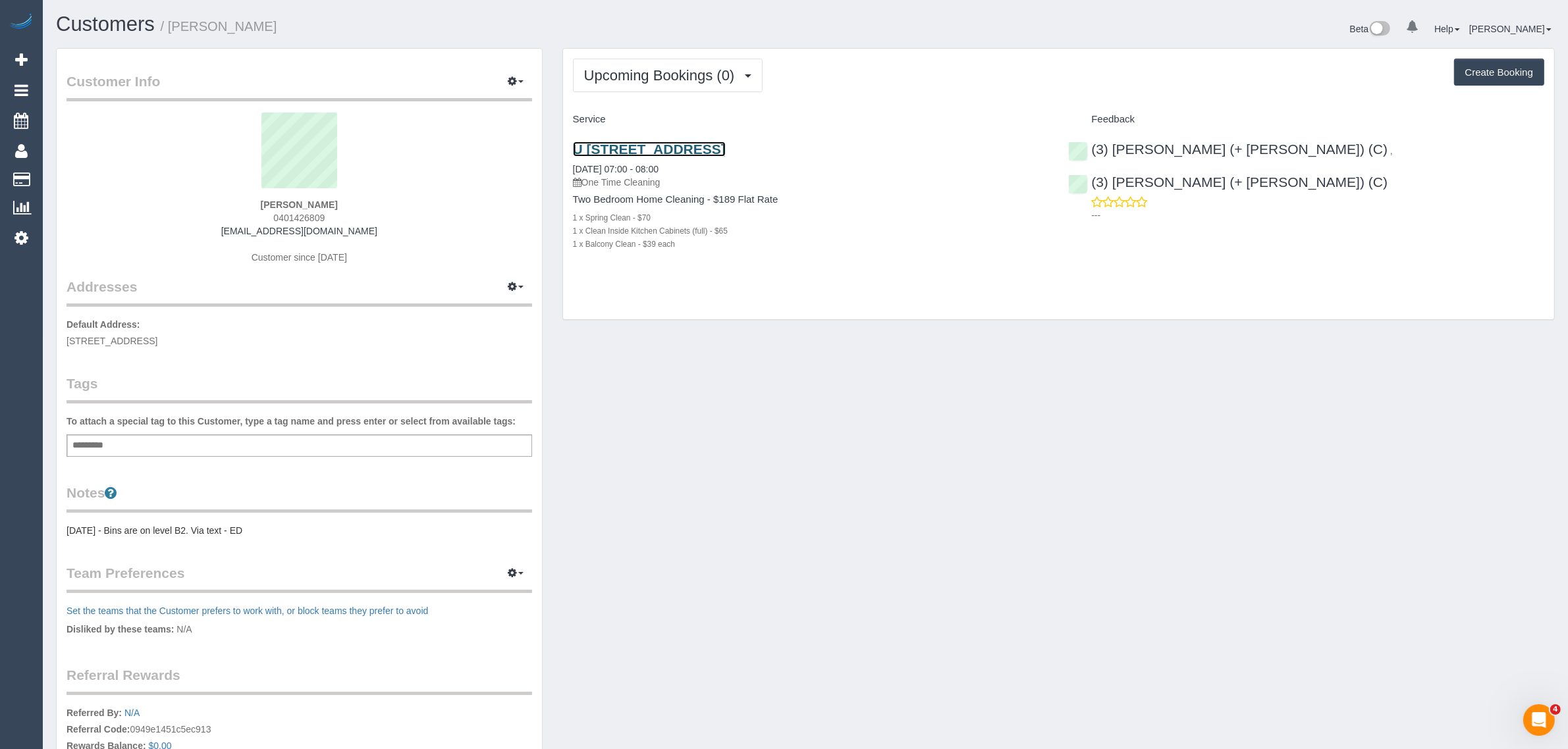
click at [682, 151] on link "U [STREET_ADDRESS]" at bounding box center [649, 149] width 153 height 15
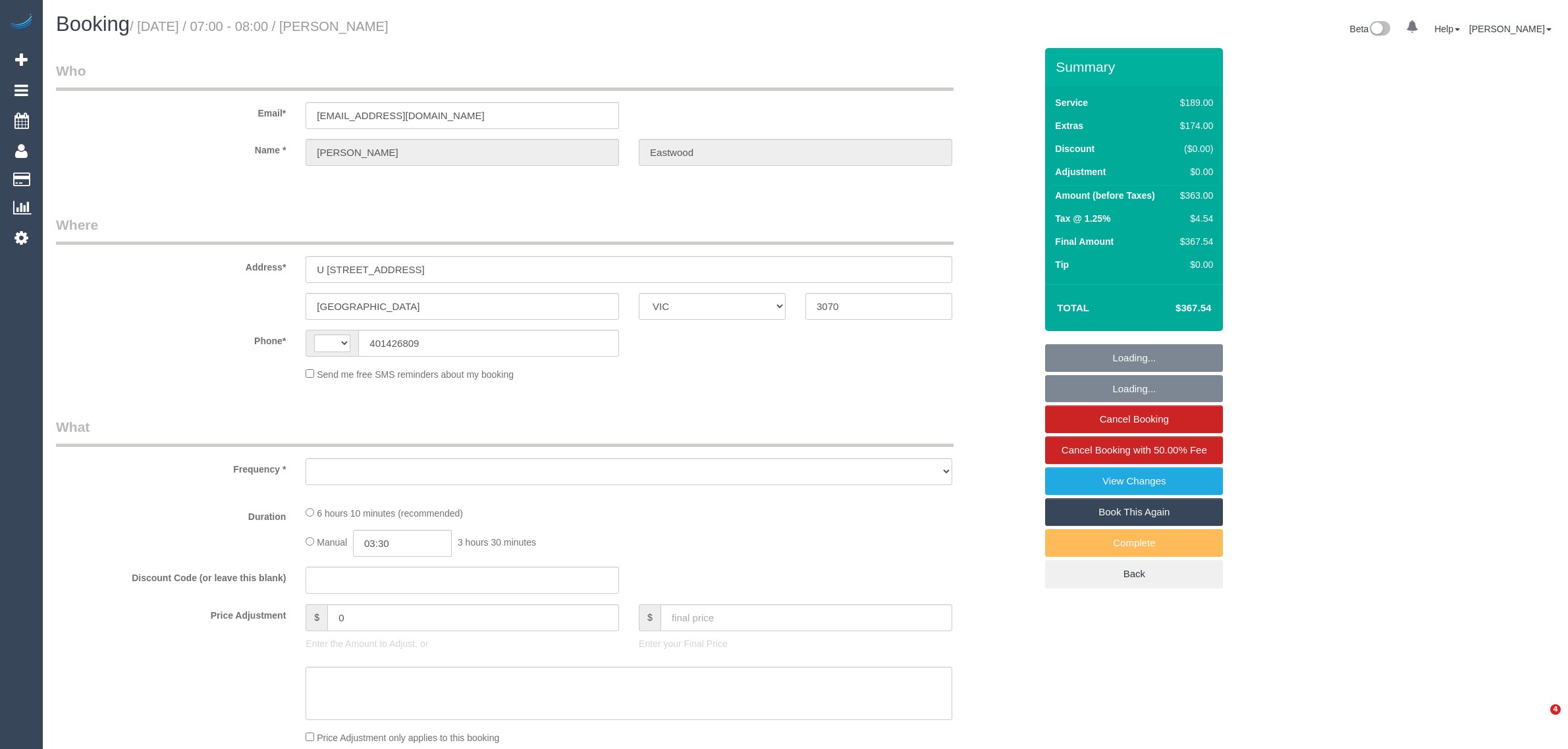
select select "VIC"
select select "string:stripe-pm_1S2jbO2GScqysDRVqEwhMXDE"
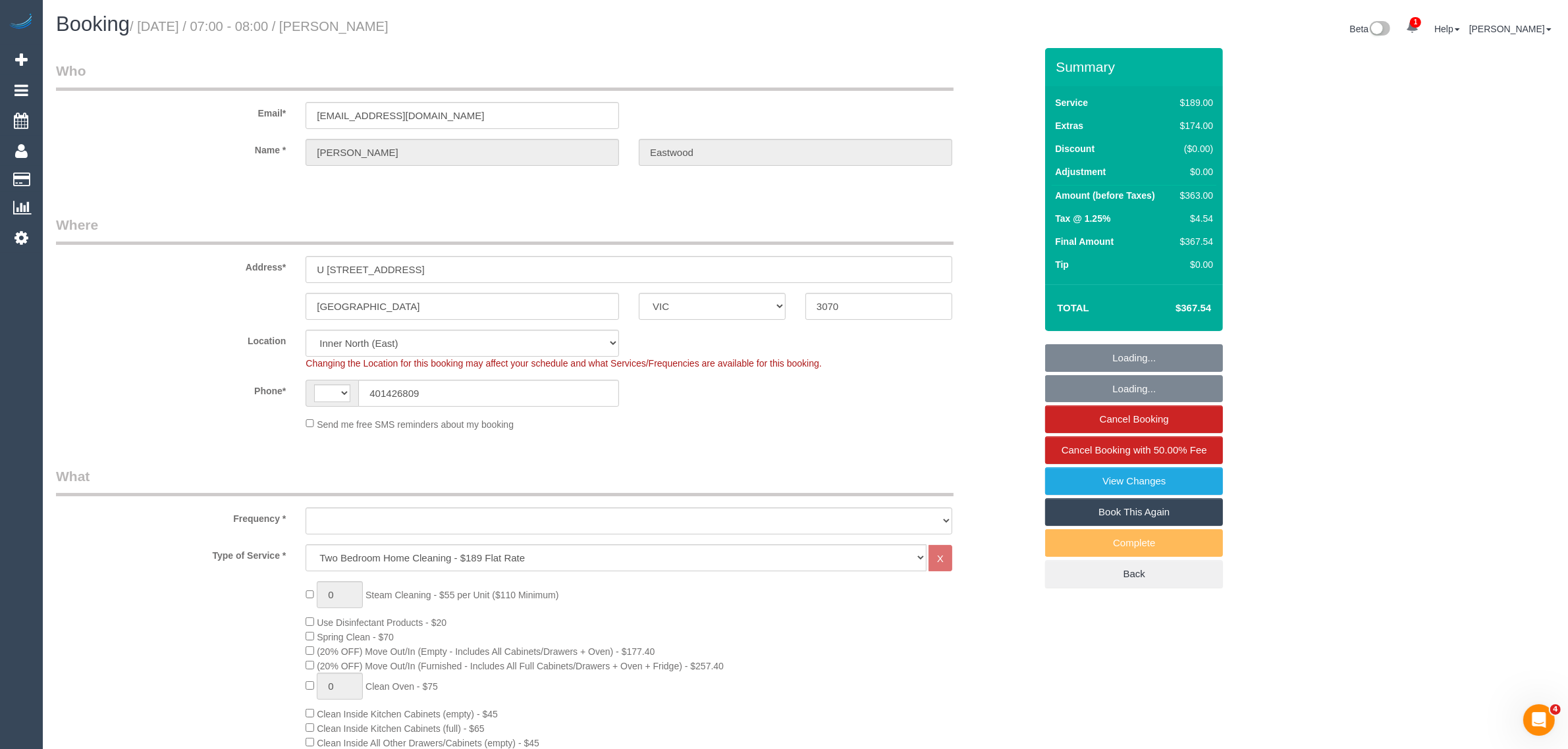
select select "string:AU"
select select "object:666"
select select "number:28"
select select "number:16"
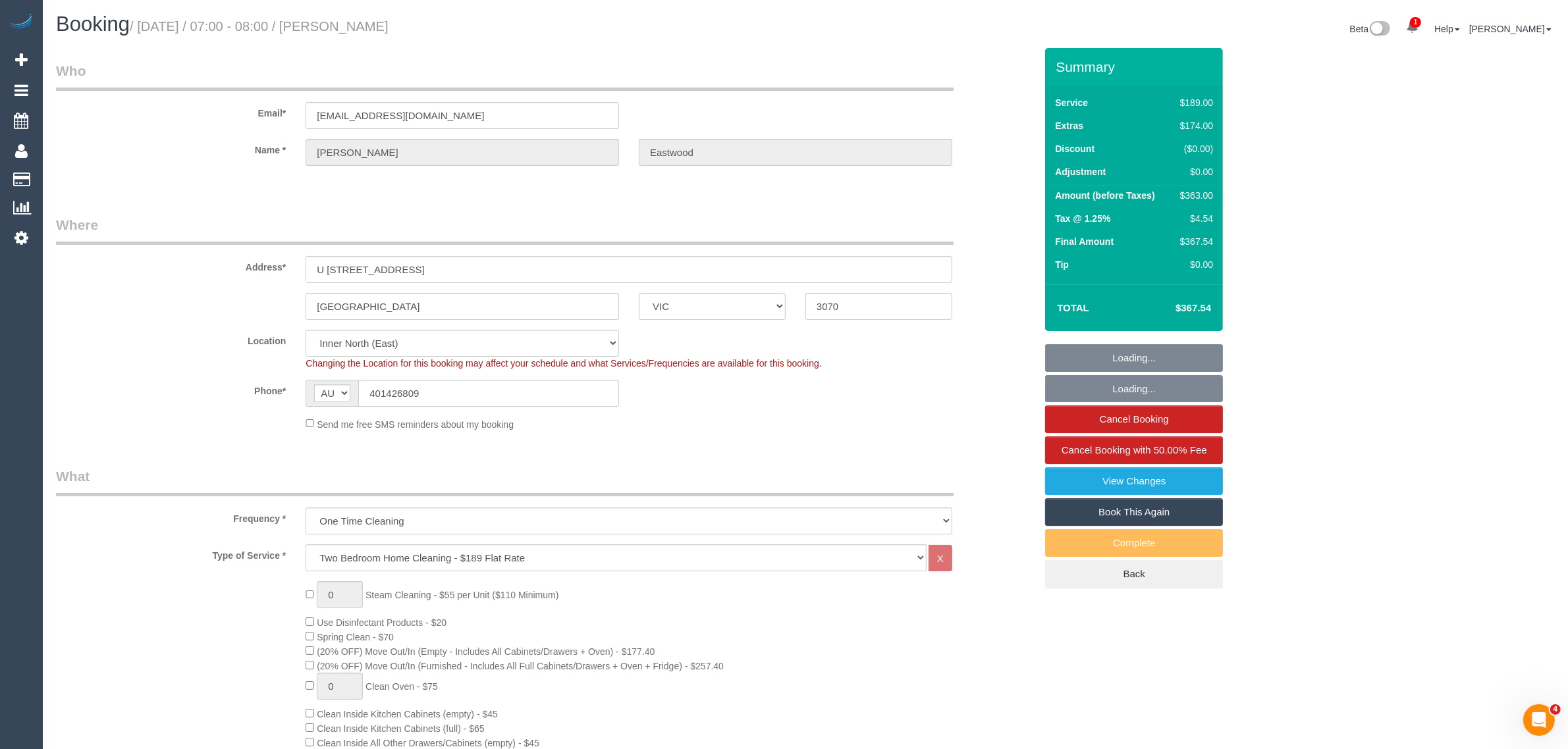
select select "number:19"
select select "number:24"
select select "number:13"
select select "object:1627"
select select "spot1"
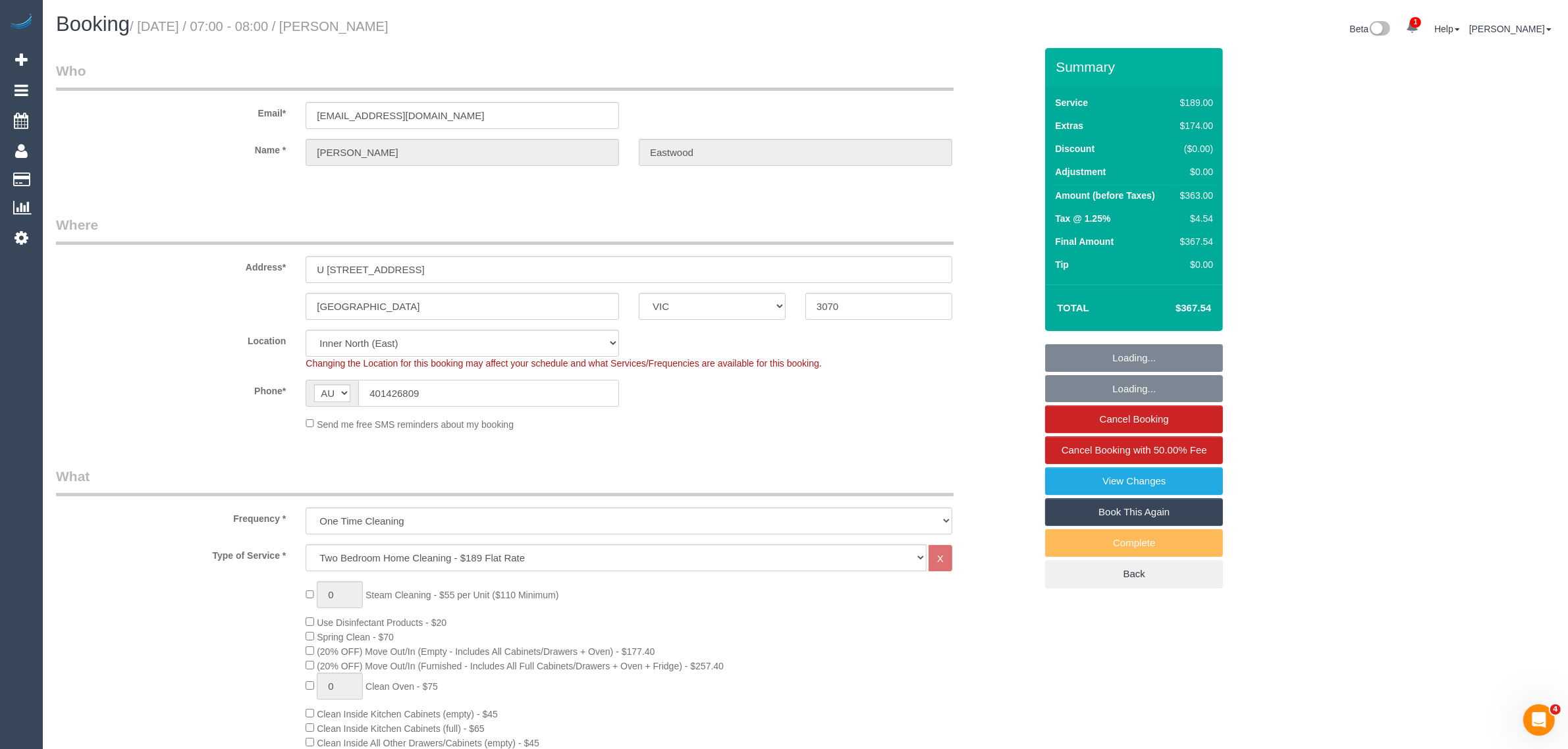
click at [481, 390] on input "401426809" at bounding box center [488, 393] width 261 height 27
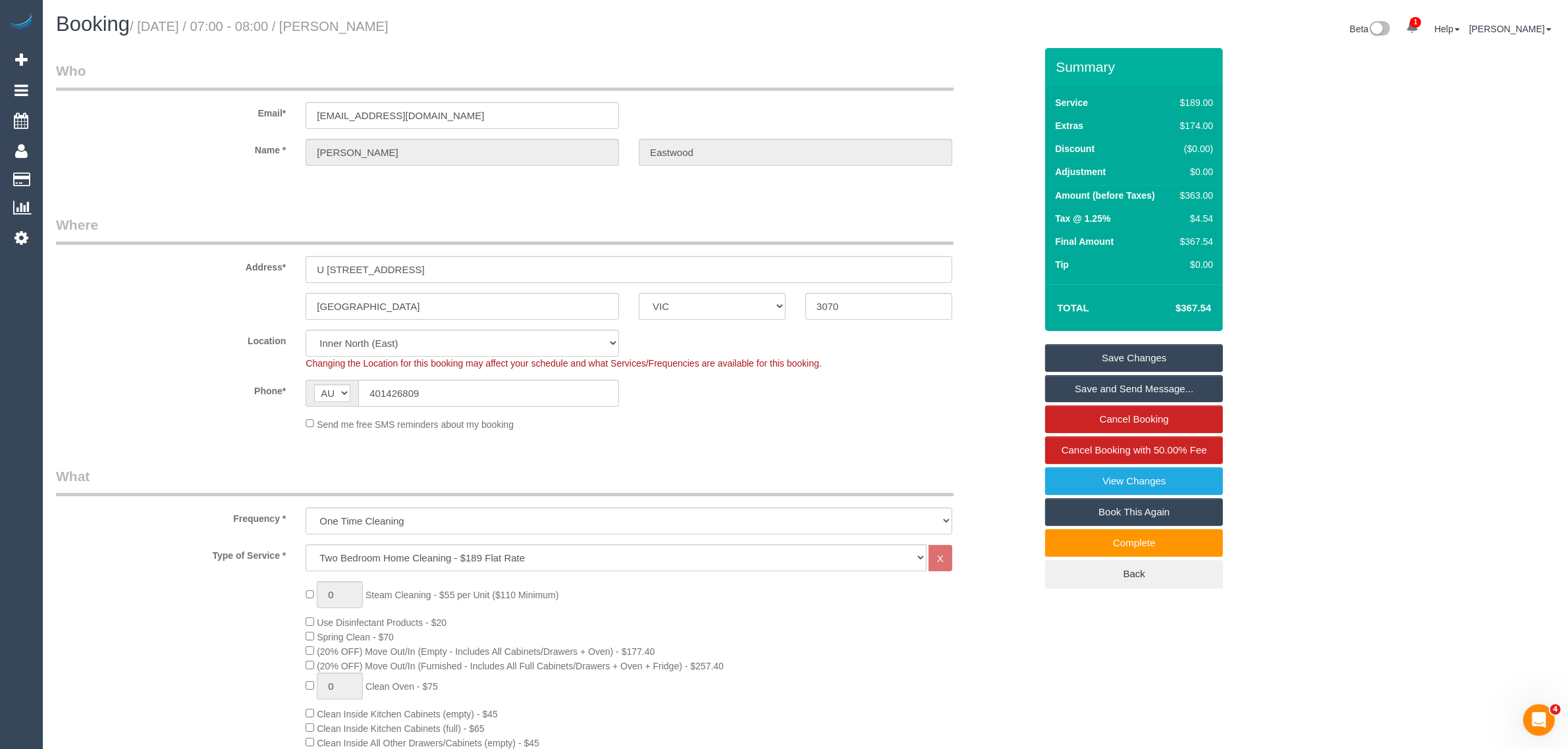
drag, startPoint x: 165, startPoint y: 366, endPoint x: 283, endPoint y: 377, distance: 118.5
click at [165, 366] on div "Location Office City East (North) East (South) Inner East Inner North (East) In…" at bounding box center [545, 350] width 999 height 40
click at [469, 380] on input "401426809" at bounding box center [488, 393] width 261 height 27
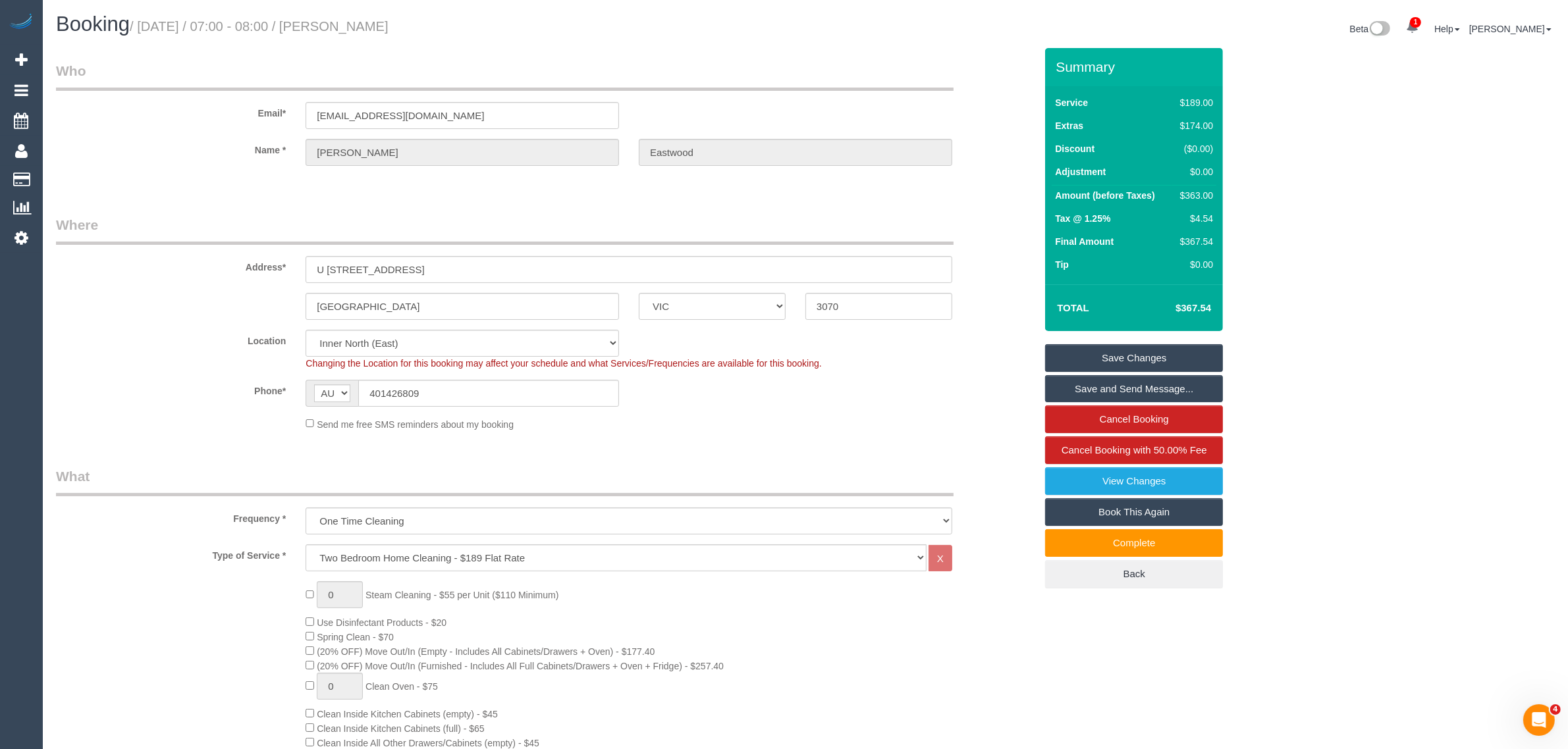
click at [795, 432] on fieldset "Where Address* U 401 550 High St Northcote ACT NSW NT QLD SA TAS VIC WA 3070 Lo…" at bounding box center [545, 328] width 979 height 226
click at [993, 393] on div "Phone* AF AL DZ AD AO AI AQ AG AR AM AW AU AT AZ BS BH BD BB BY BE BZ BJ BM BT …" at bounding box center [545, 393] width 999 height 27
click at [976, 392] on div "Phone* AF AL DZ AD AO AI AQ AG AR AM AW AU AT AZ BS BH BD BB BY BE BZ BJ BM BT …" at bounding box center [545, 393] width 999 height 27
click at [1109, 442] on link "Cancel Booking with 50.00% Fee" at bounding box center [1134, 450] width 178 height 28
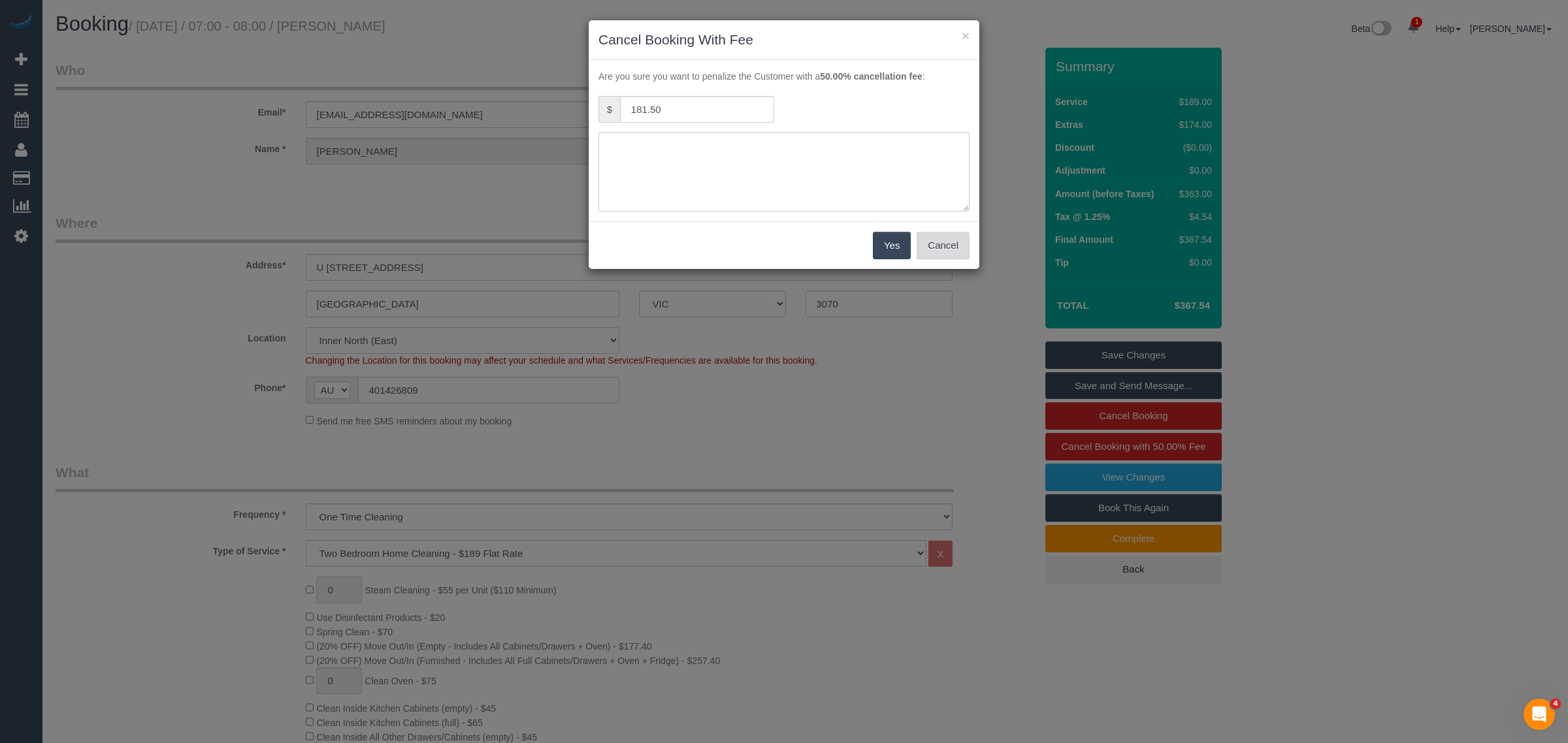
click at [958, 244] on button "Cancel" at bounding box center [943, 245] width 53 height 27
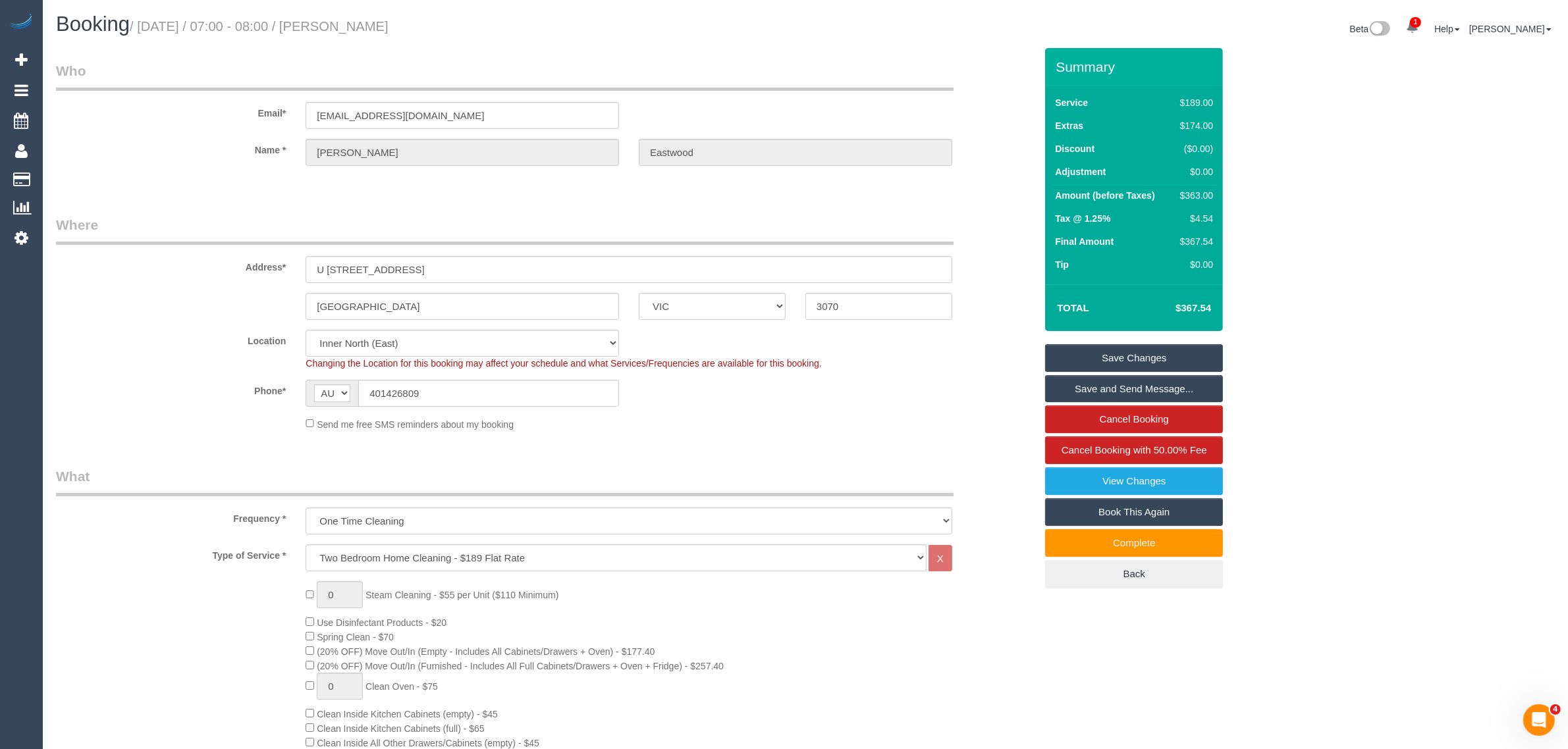
drag, startPoint x: 466, startPoint y: 21, endPoint x: 360, endPoint y: 26, distance: 106.1
click at [359, 26] on h1 "Booking / September 04, 2025 / 07:00 - 08:00 / Milo Eastwood" at bounding box center [426, 24] width 740 height 23
copy small "[PERSON_NAME]"
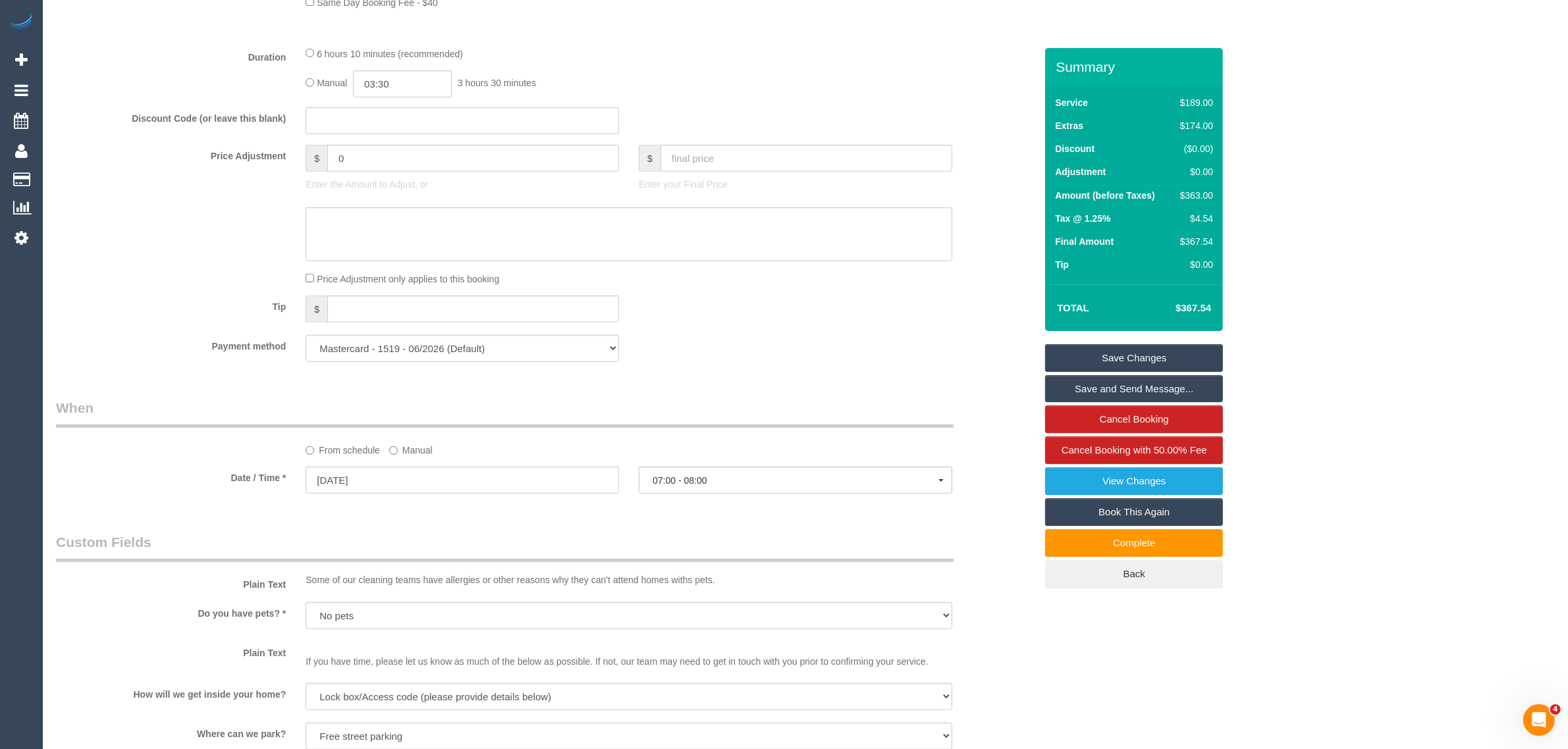
scroll to position [1317, 0]
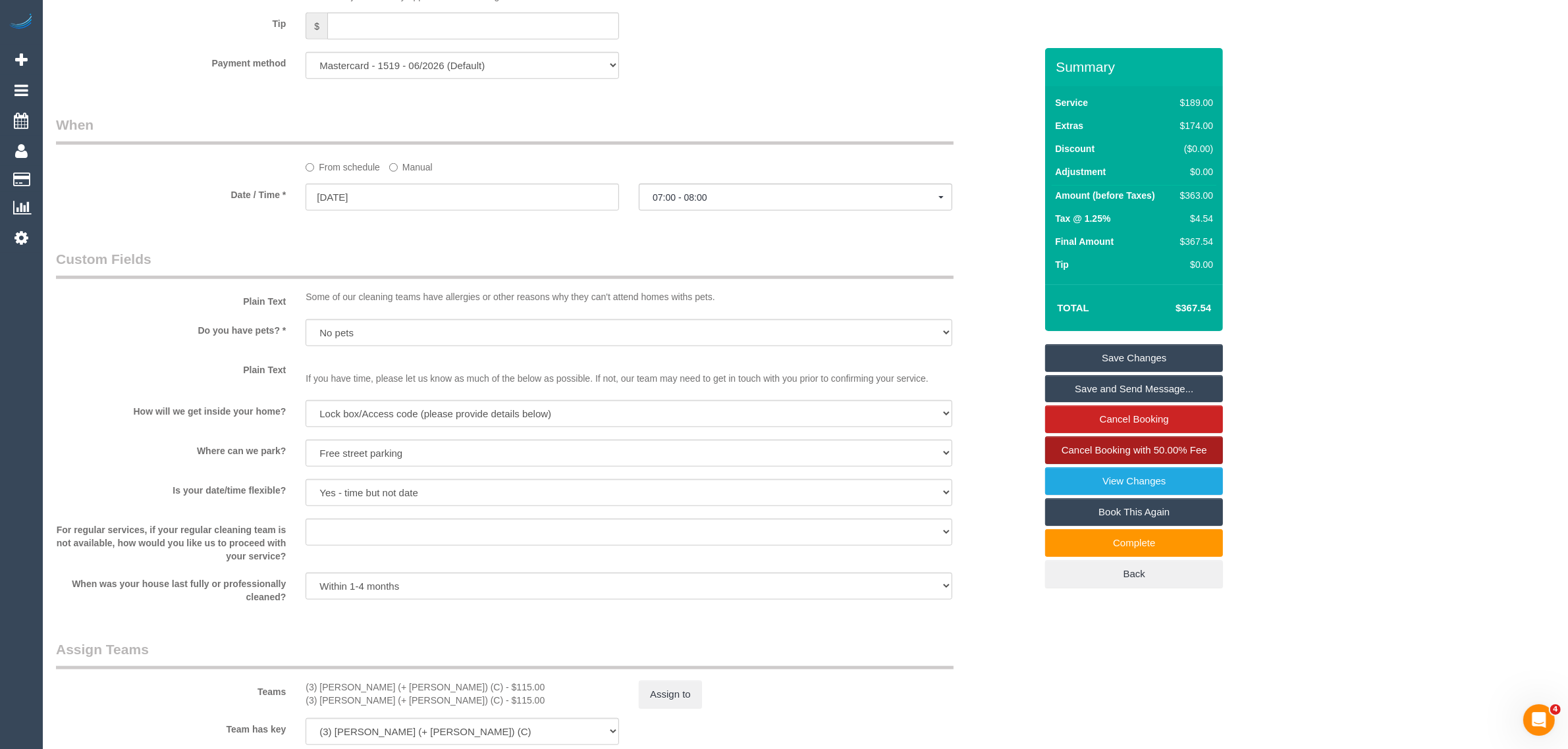
click at [1076, 450] on span "Cancel Booking with 50.00% Fee" at bounding box center [1134, 450] width 145 height 11
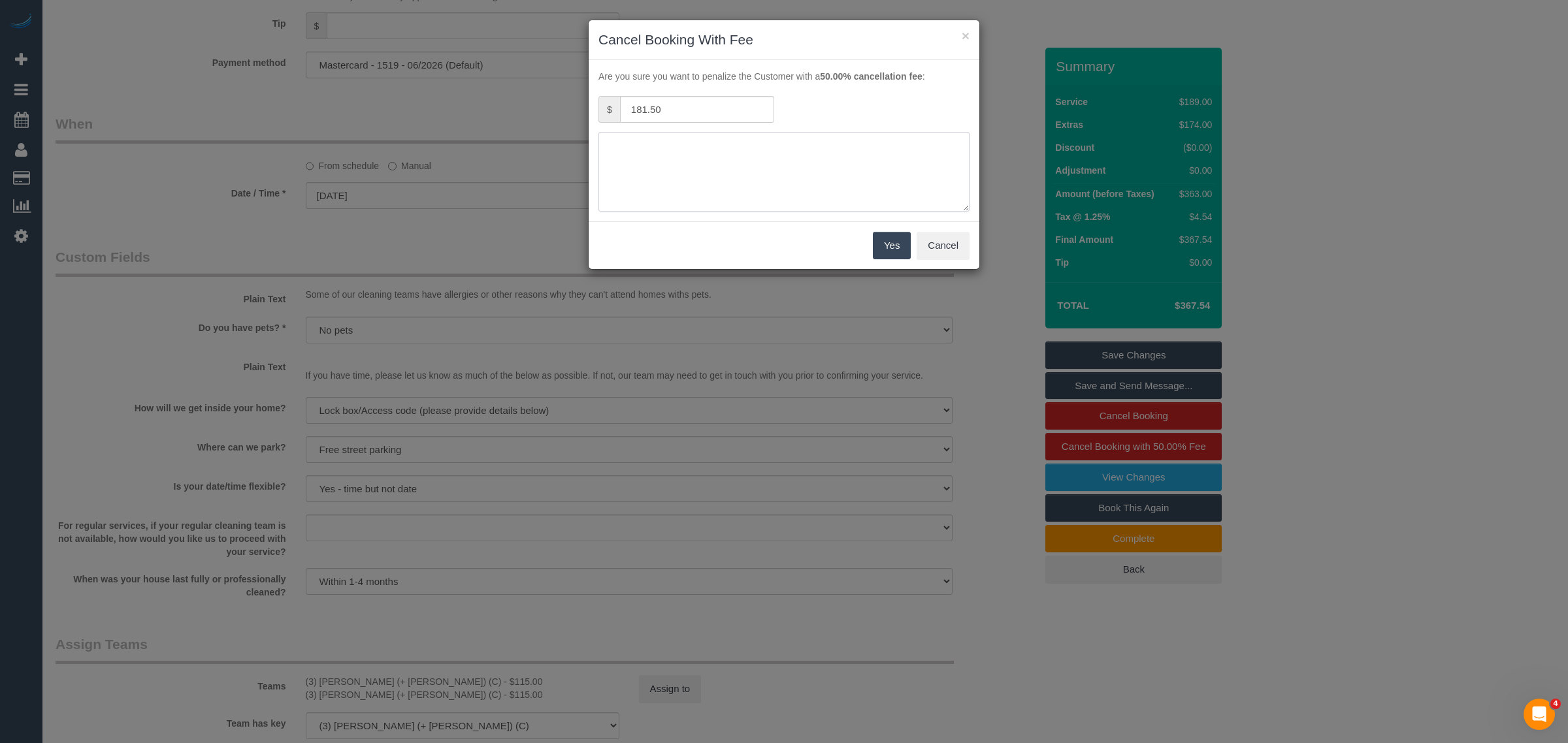
click at [697, 144] on textarea at bounding box center [784, 171] width 371 height 80
paste textarea "no parking via call and txt - KA"
click at [729, 145] on textarea at bounding box center [784, 171] width 371 height 80
type textarea "no parking via call and txt - cleaners tried for almost an hr- KA"
click at [889, 240] on button "Yes" at bounding box center [892, 245] width 38 height 27
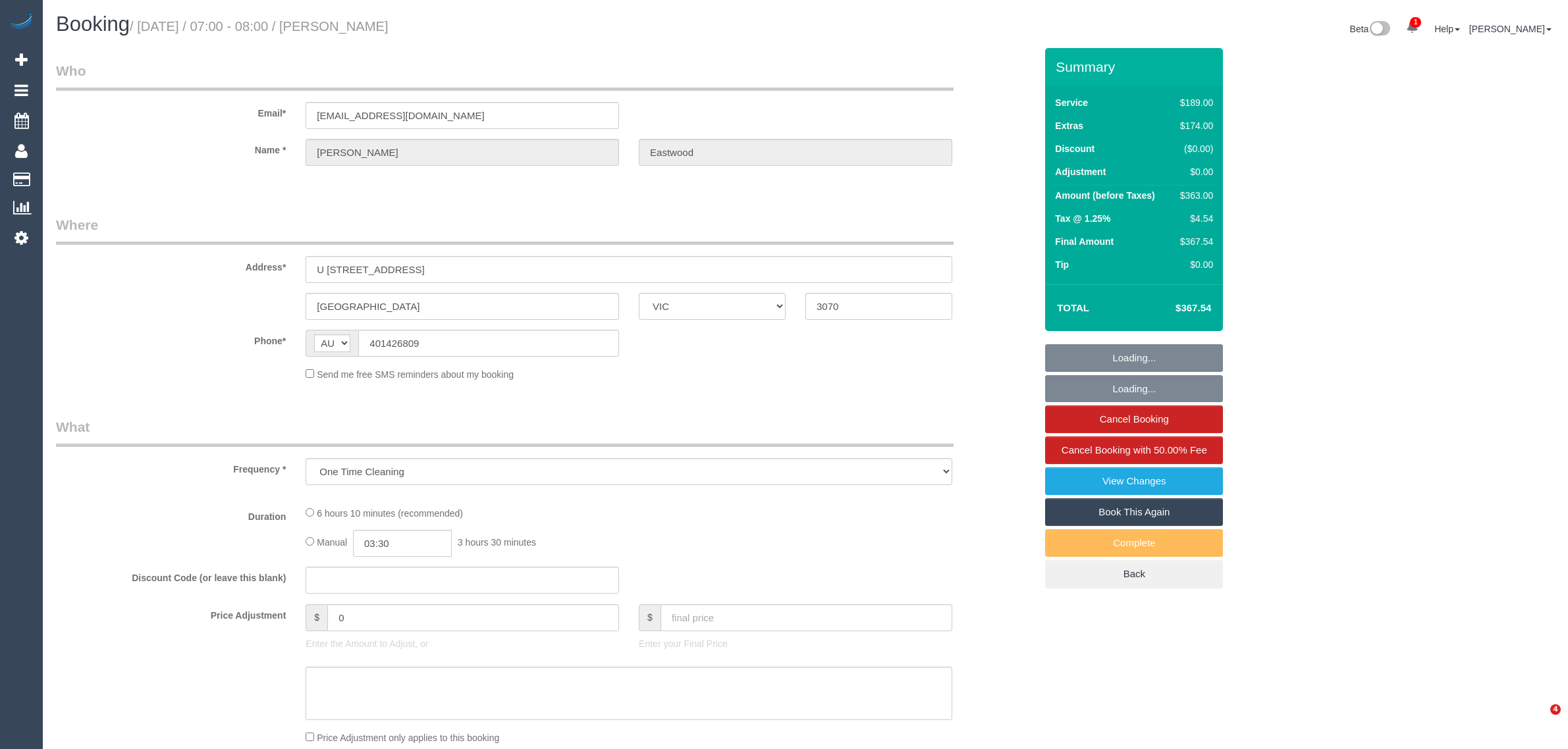
select select "VIC"
select select "string:stripe-pm_1S2jbO2GScqysDRVqEwhMXDE"
select select "number:28"
select select "number:16"
select select "number:19"
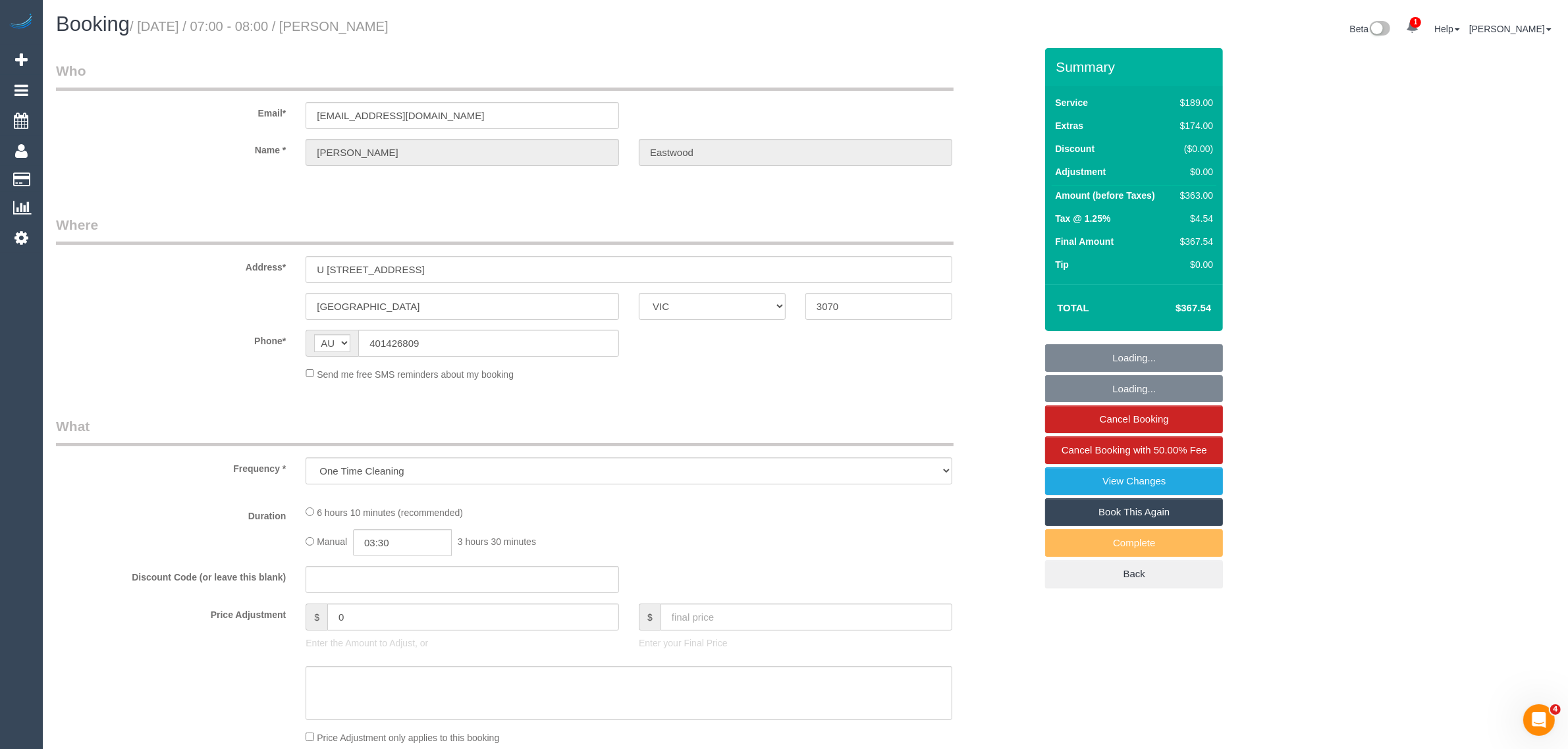
select select "number:24"
select select "number:13"
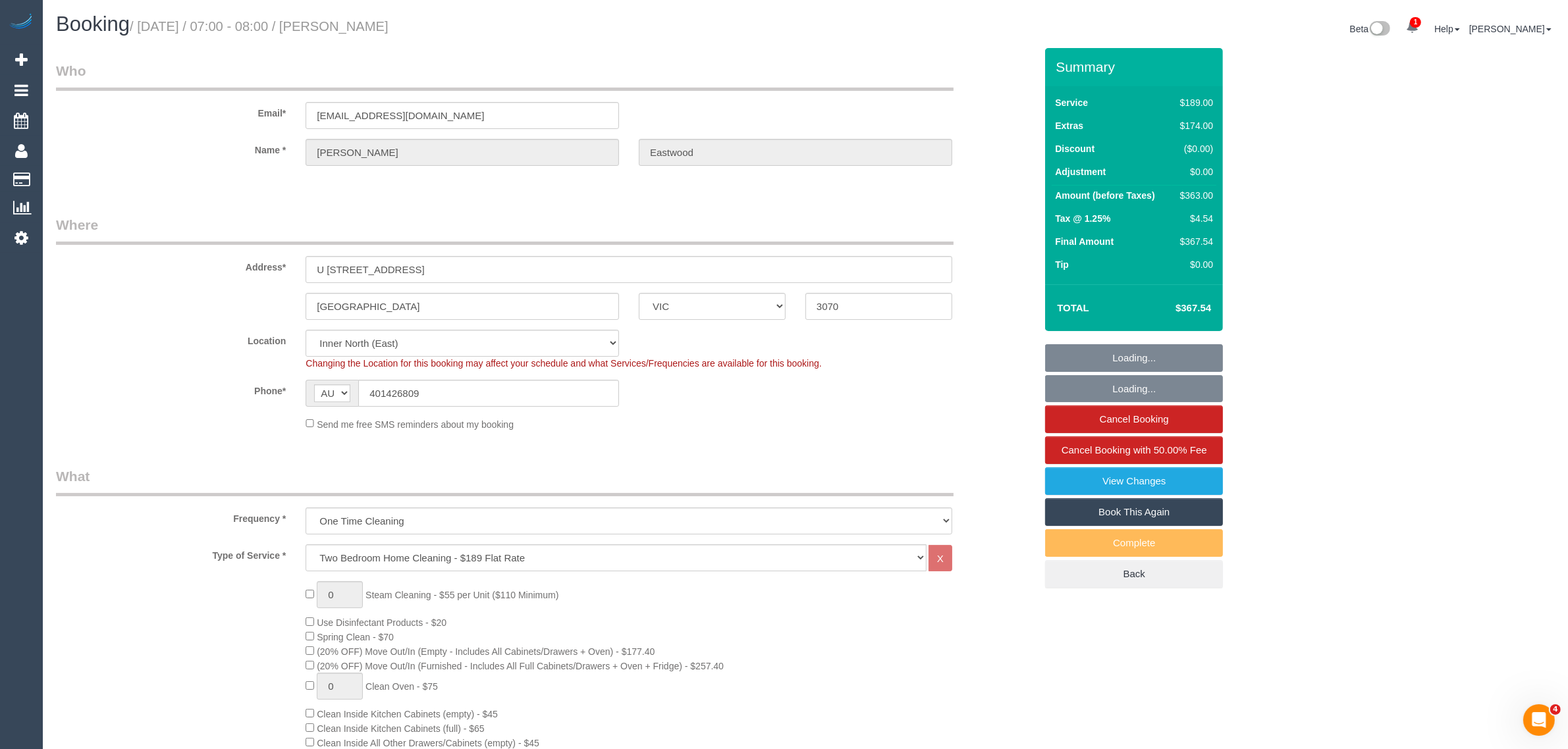
select select "object:817"
select select "spot1"
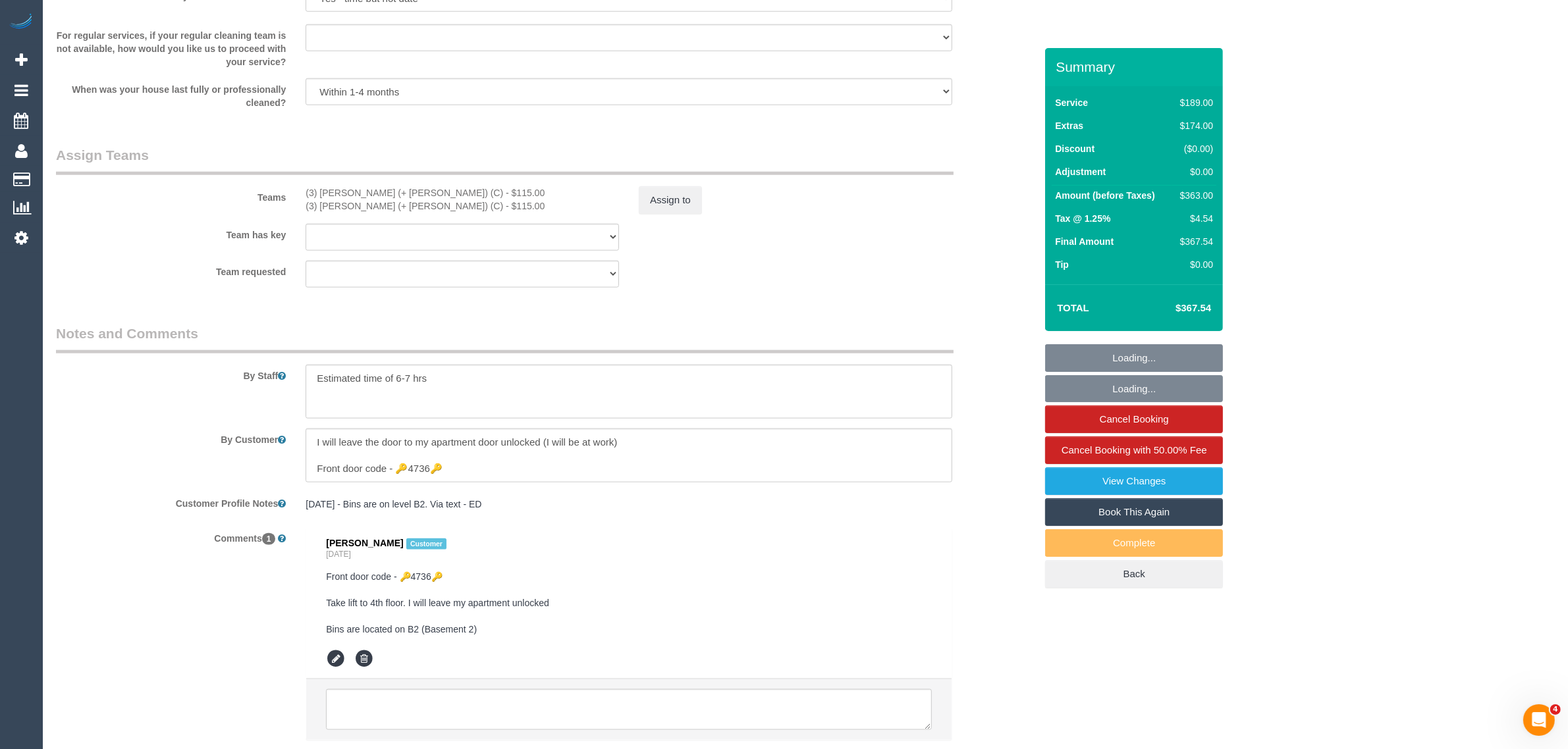
scroll to position [1898, 0]
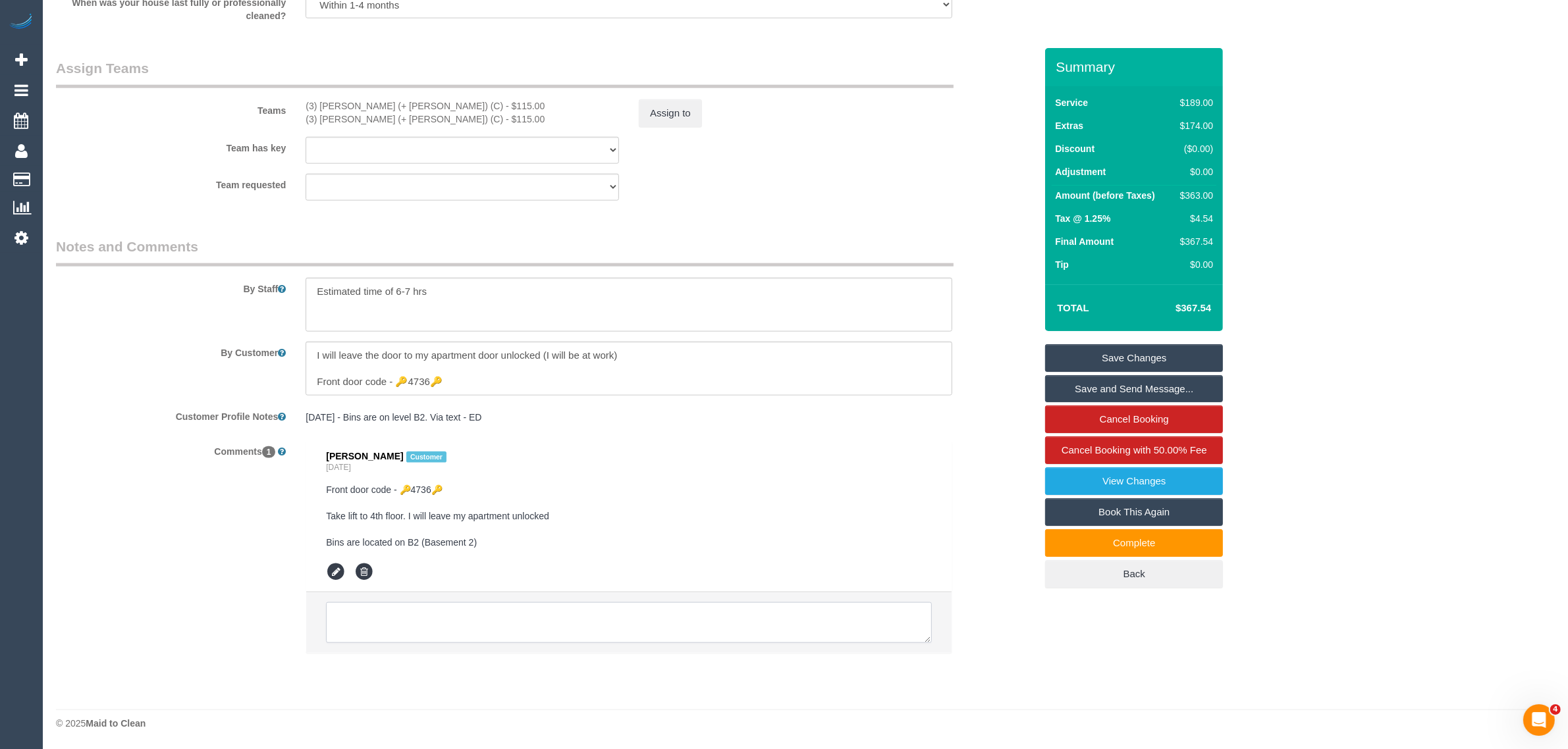
drag, startPoint x: 777, startPoint y: 622, endPoint x: 786, endPoint y: 629, distance: 11.4
click at [777, 626] on textarea at bounding box center [629, 622] width 606 height 41
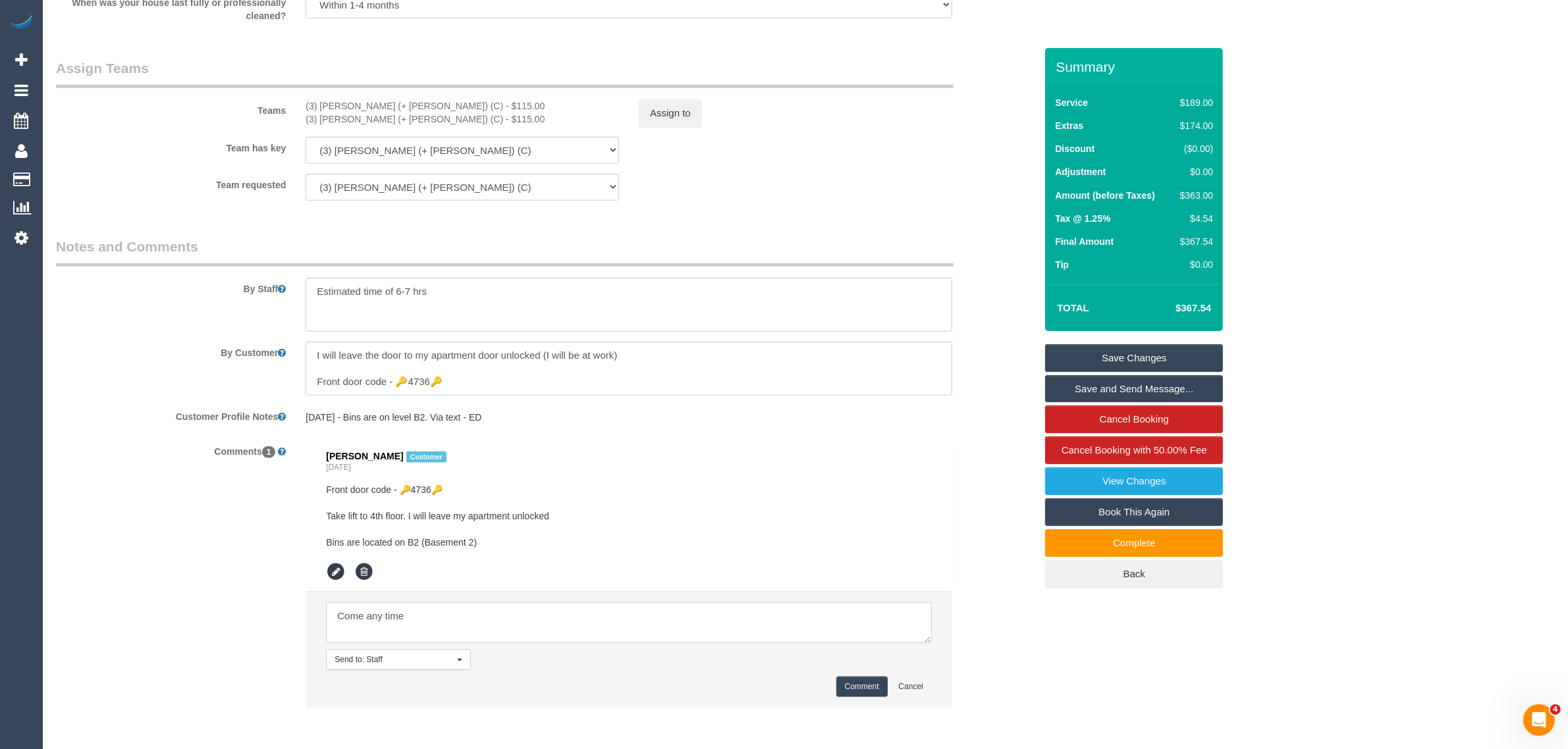
click at [819, 617] on textarea at bounding box center [629, 622] width 606 height 41
click at [542, 603] on textarea at bounding box center [629, 622] width 606 height 41
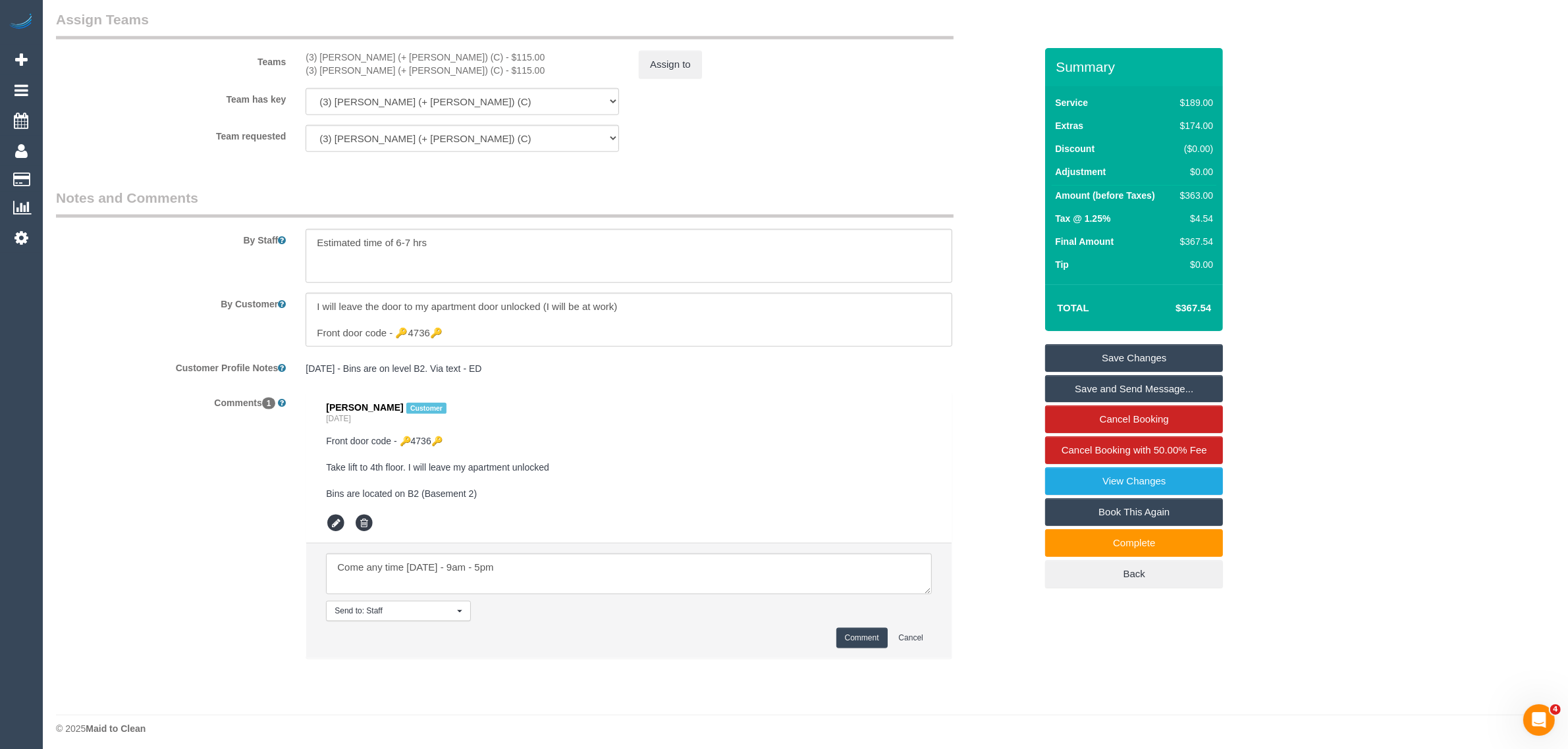
scroll to position [1952, 0]
click at [620, 568] on textarea at bounding box center [629, 569] width 606 height 41
click at [449, 573] on textarea at bounding box center [629, 569] width 606 height 41
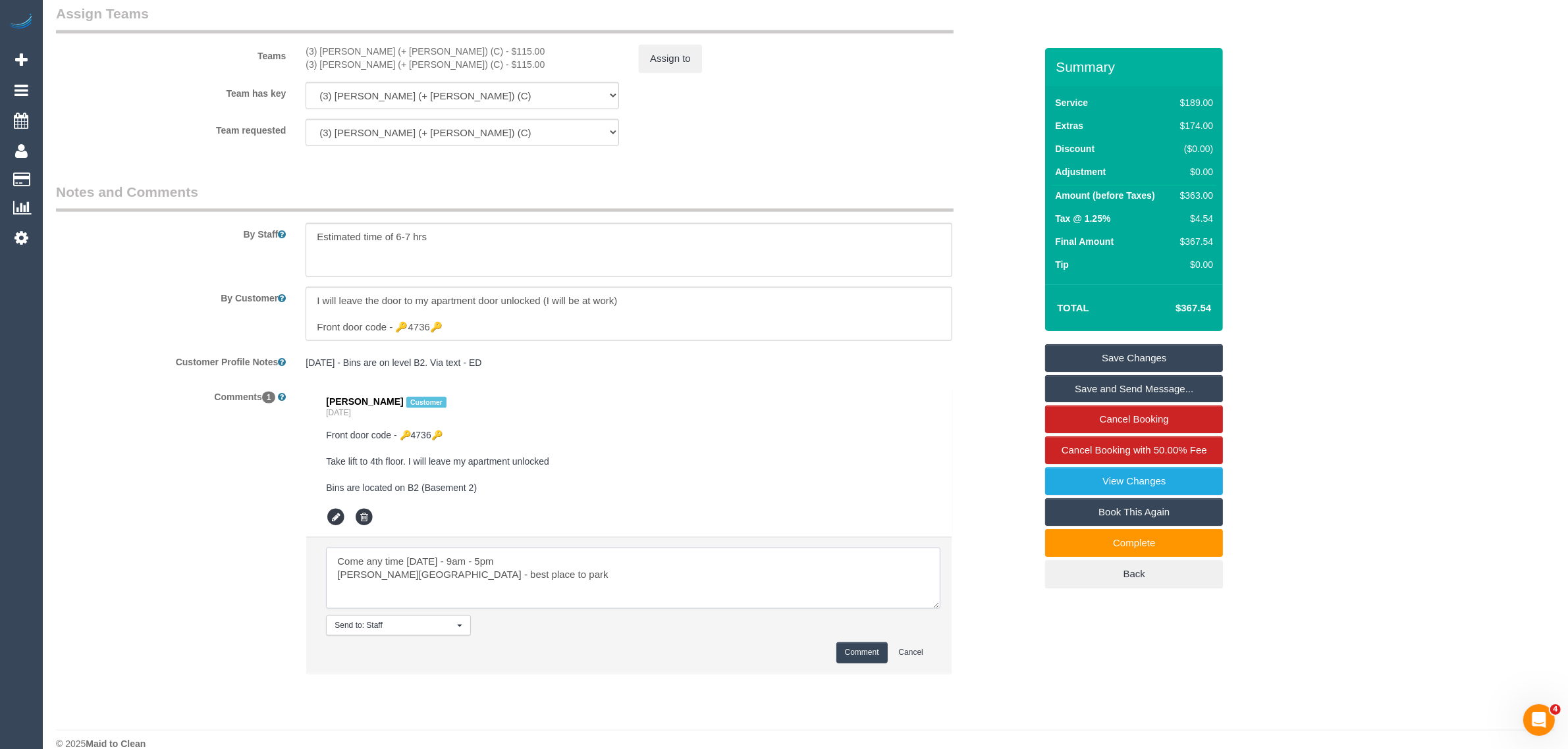
scroll to position [0, 0]
drag, startPoint x: 926, startPoint y: 587, endPoint x: 945, endPoint y: 624, distance: 41.6
click at [945, 624] on textarea at bounding box center [638, 587] width 625 height 77
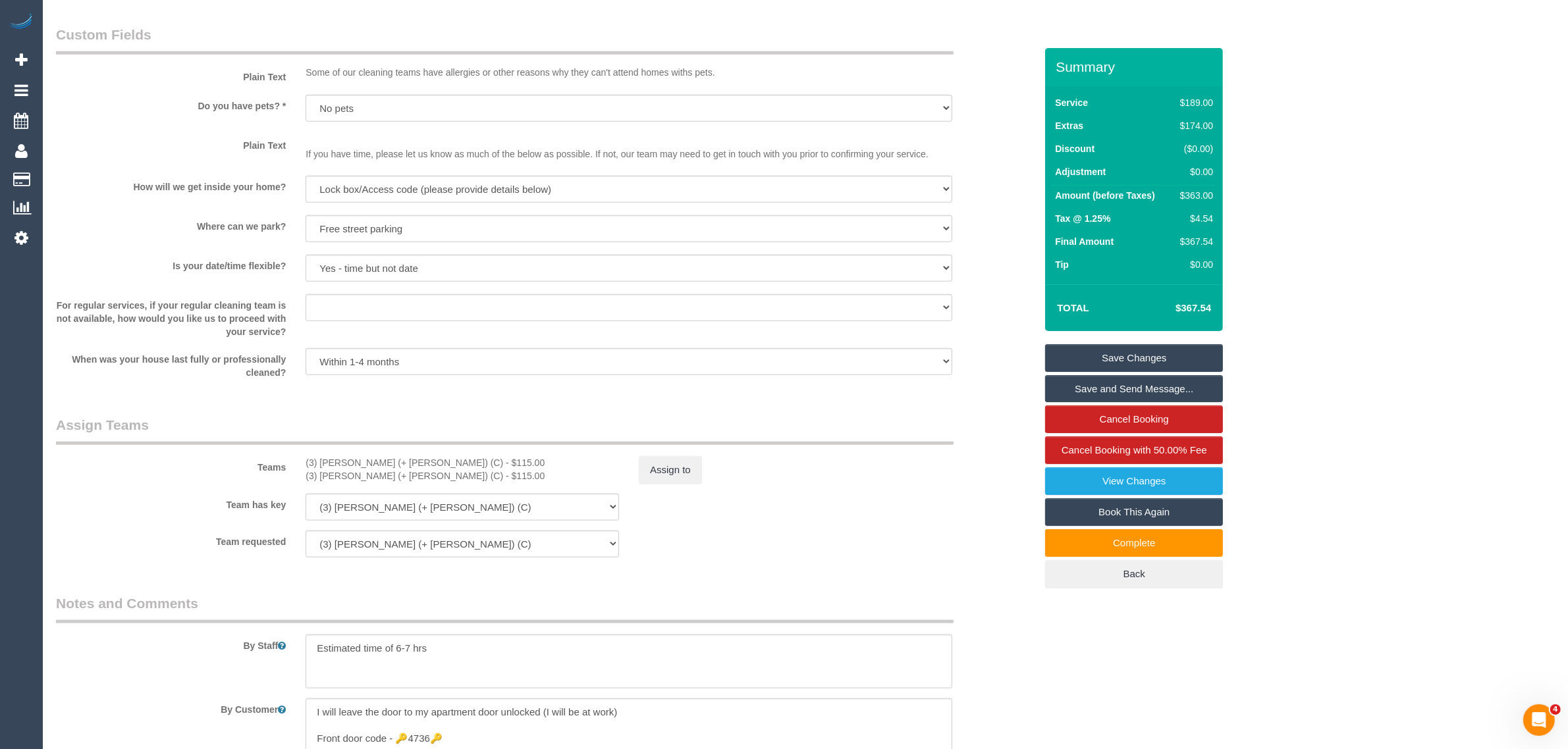
scroll to position [1294, 0]
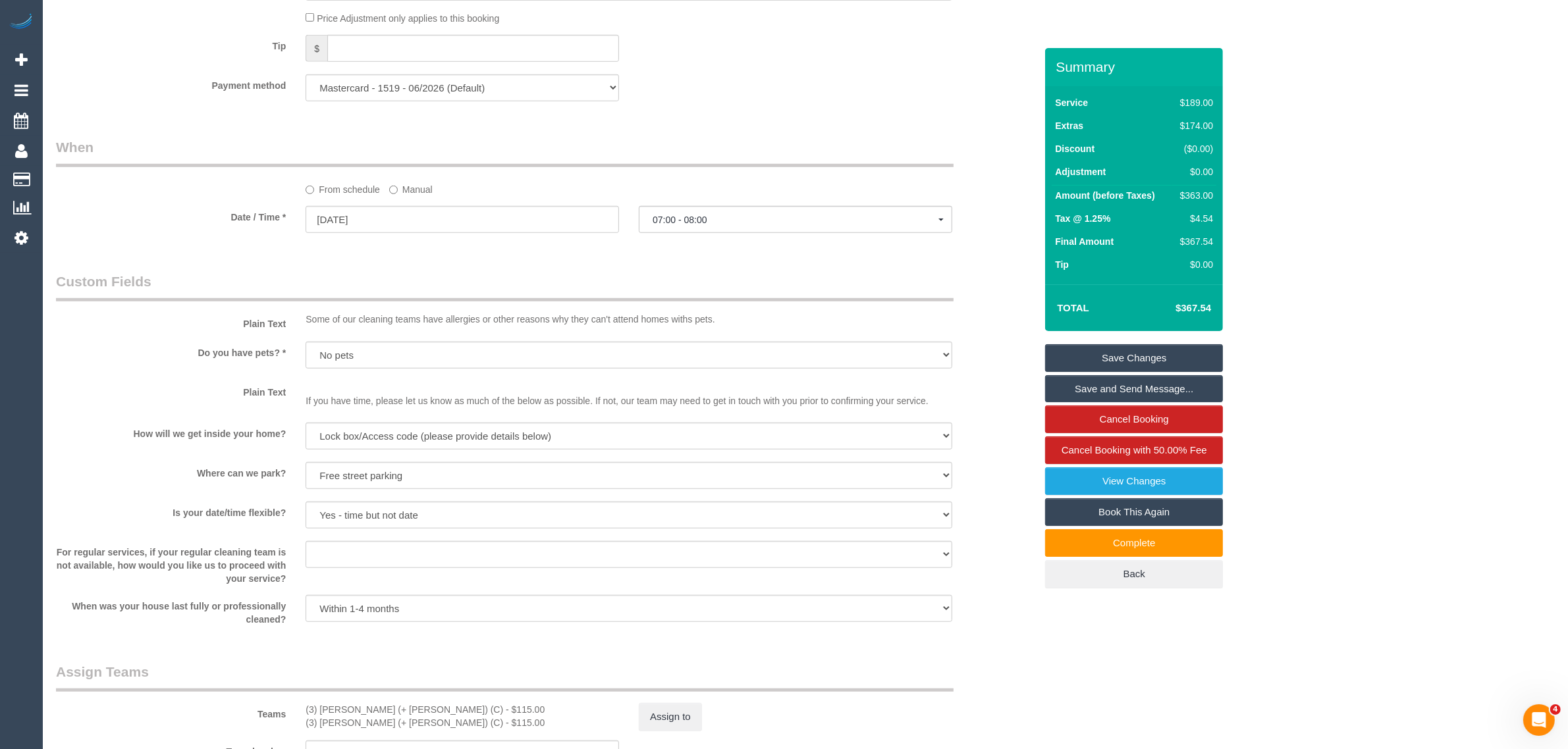
type textarea "Come any time [DATE] - 9am - 5pm [PERSON_NAME][GEOGRAPHIC_DATA] - best place to…"
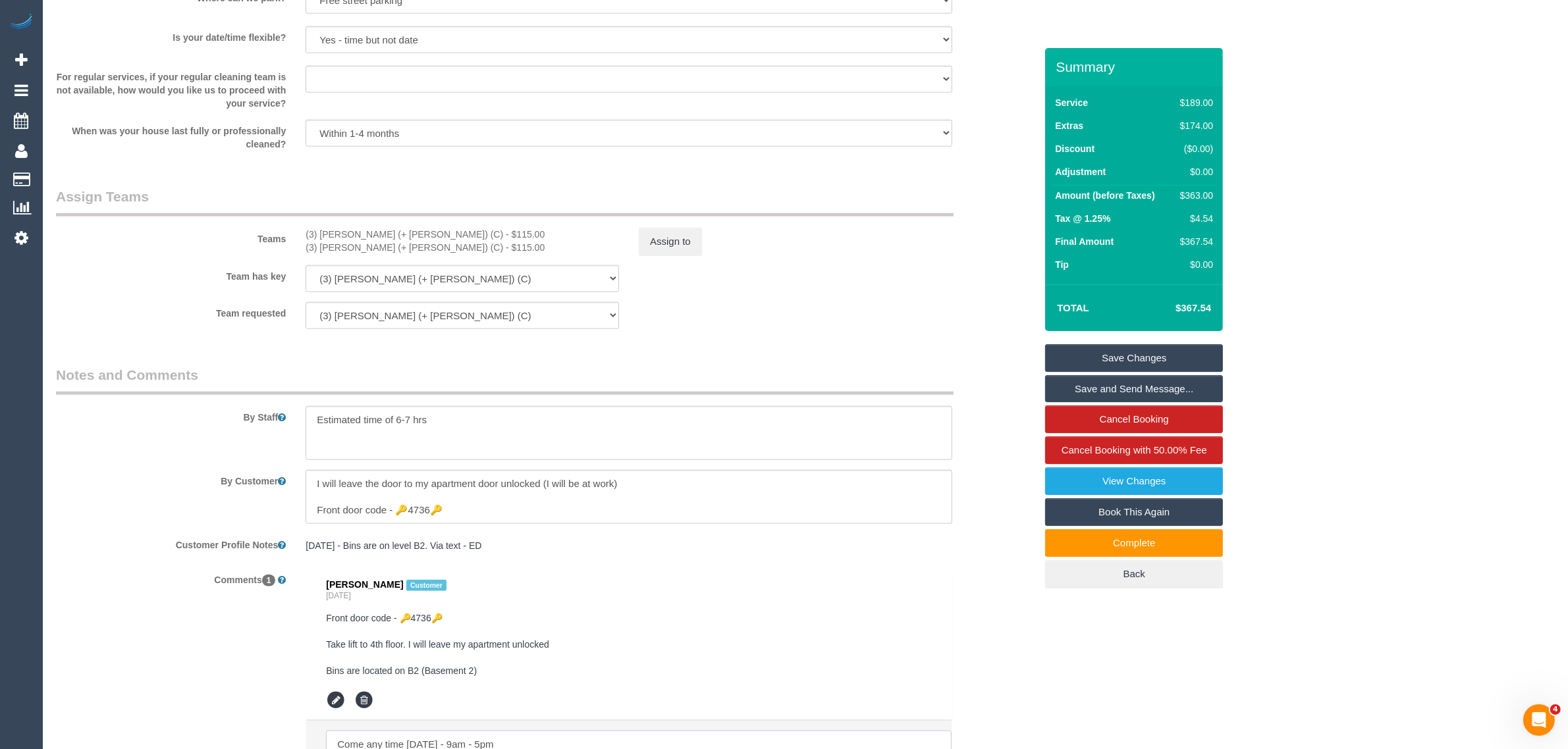
scroll to position [1989, 0]
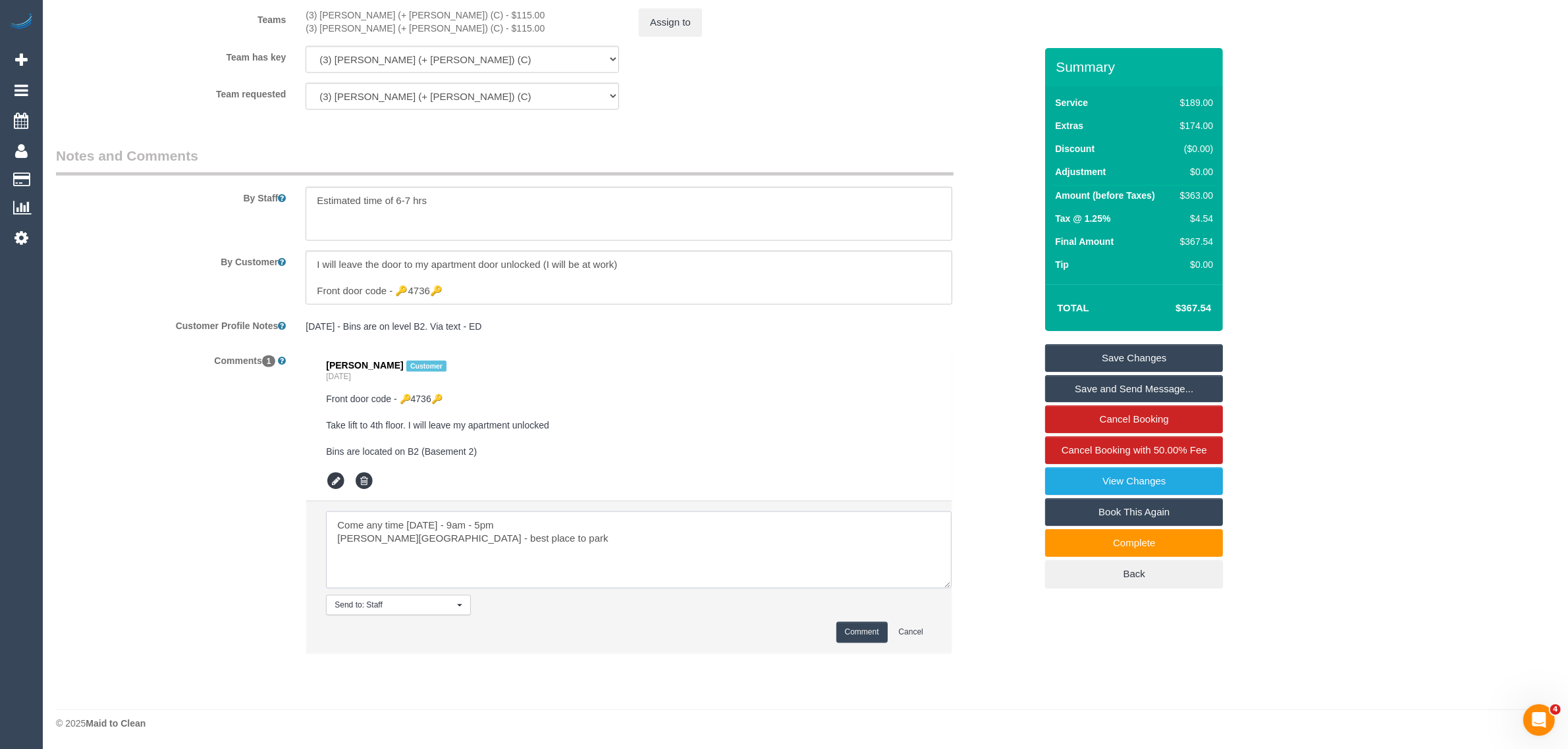
click at [515, 535] on textarea at bounding box center [638, 550] width 625 height 77
click at [983, 613] on div "Comments 1 Milo Eastwood Customer Yesterday Front door code - 🔑4736🔑 Take lift …" at bounding box center [545, 508] width 999 height 317
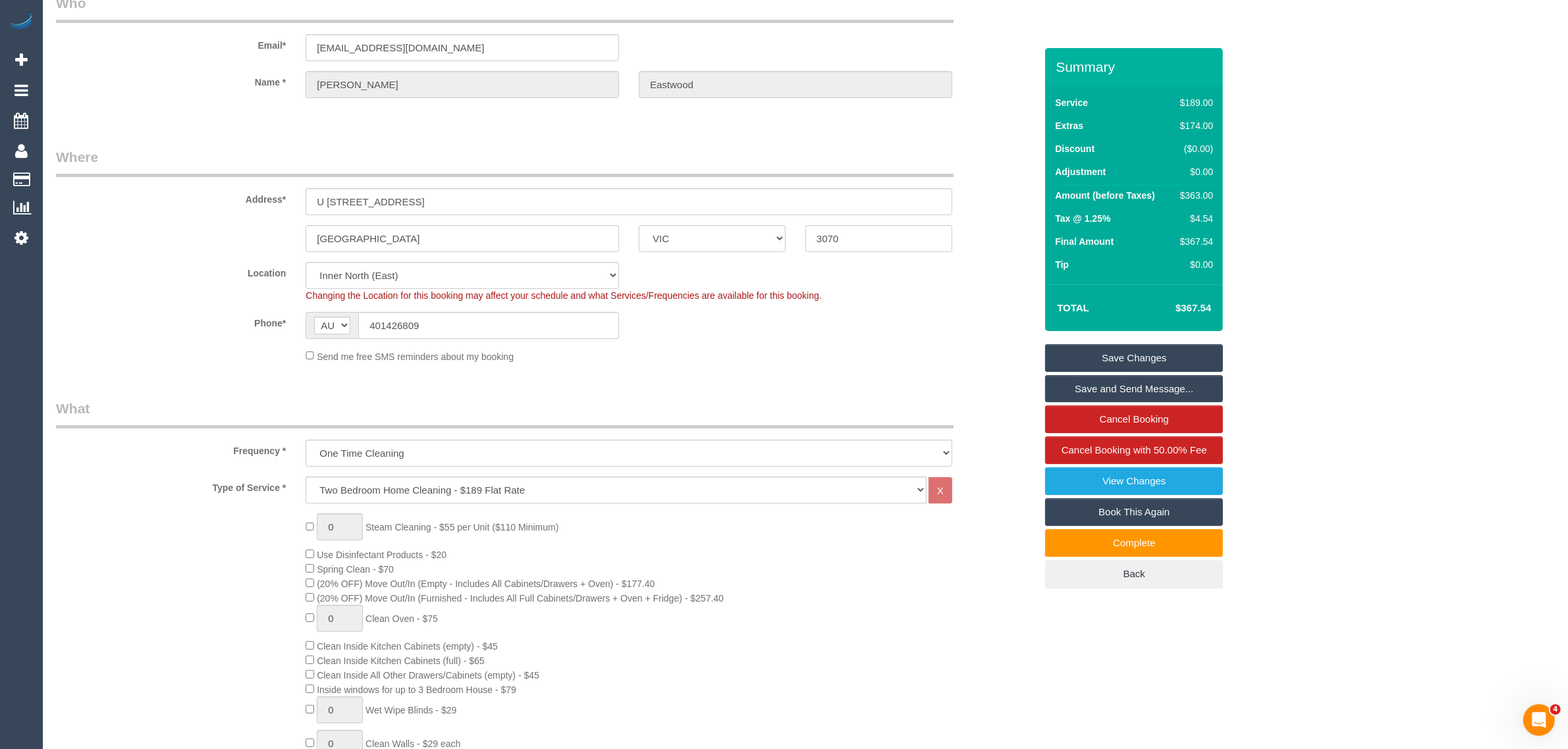
scroll to position [0, 0]
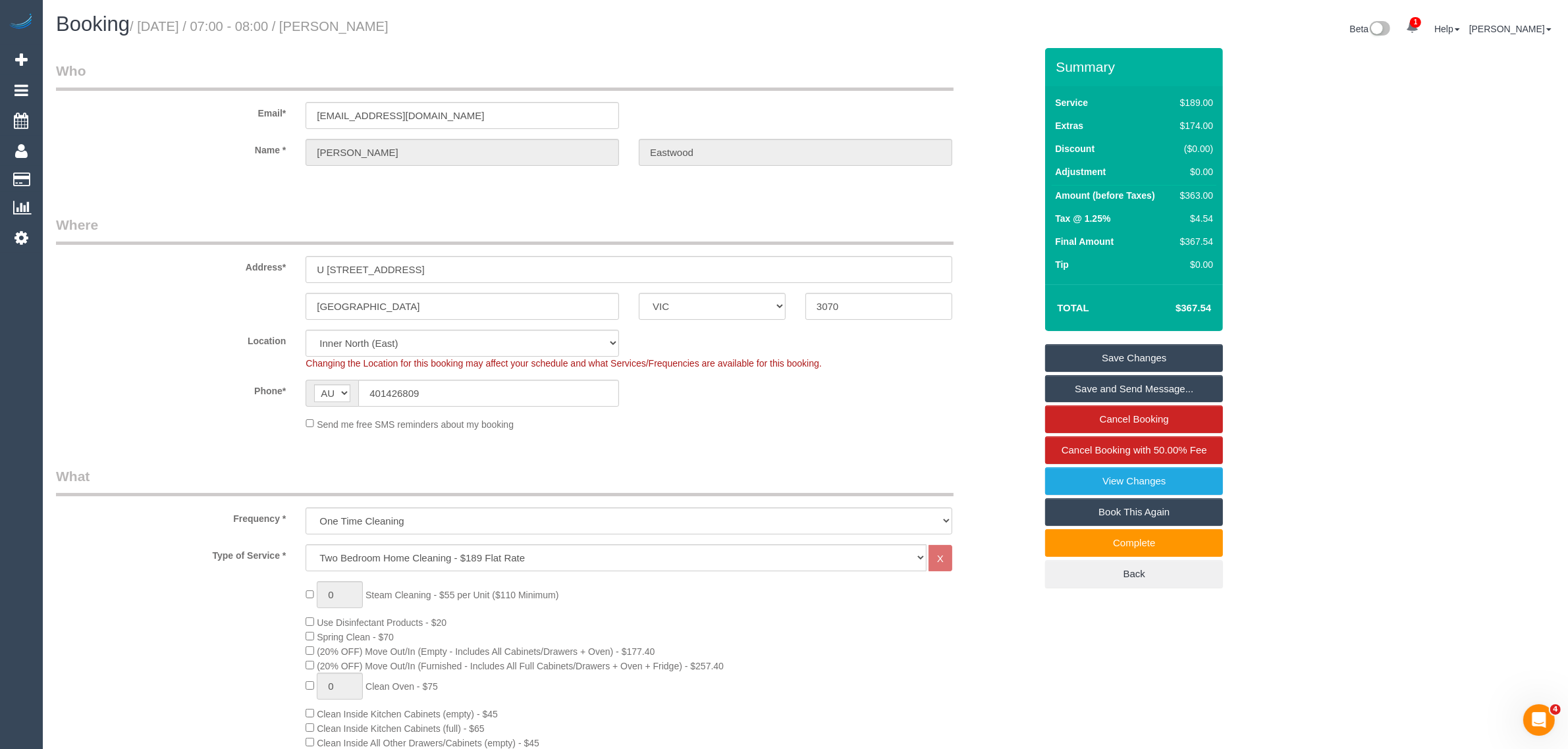
click at [945, 383] on div "Phone* AF AL DZ AD AO AI AQ AG AR AM AW AU AT AZ BS BH BD BB BY BE BZ BJ BM BT …" at bounding box center [545, 393] width 999 height 27
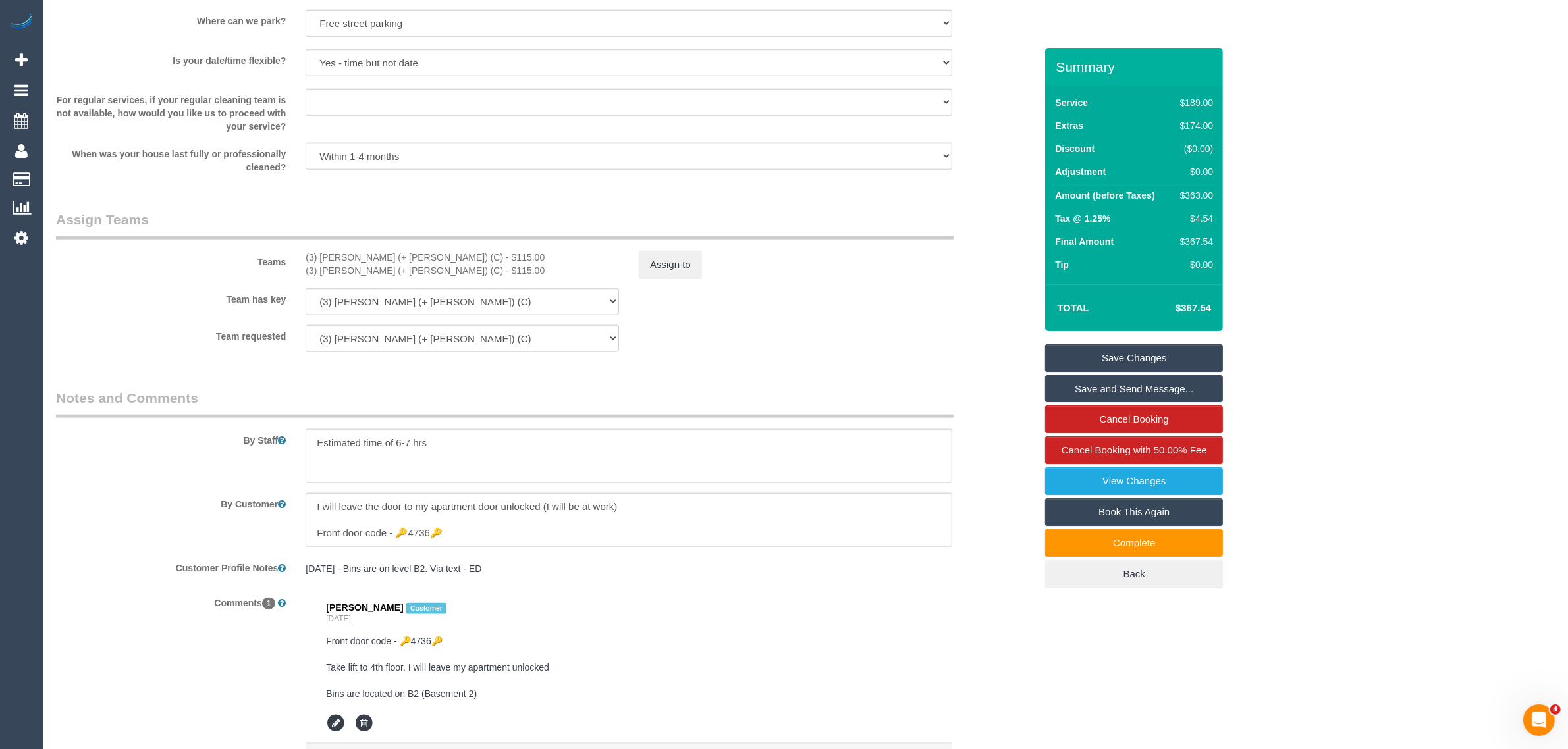
scroll to position [1989, 0]
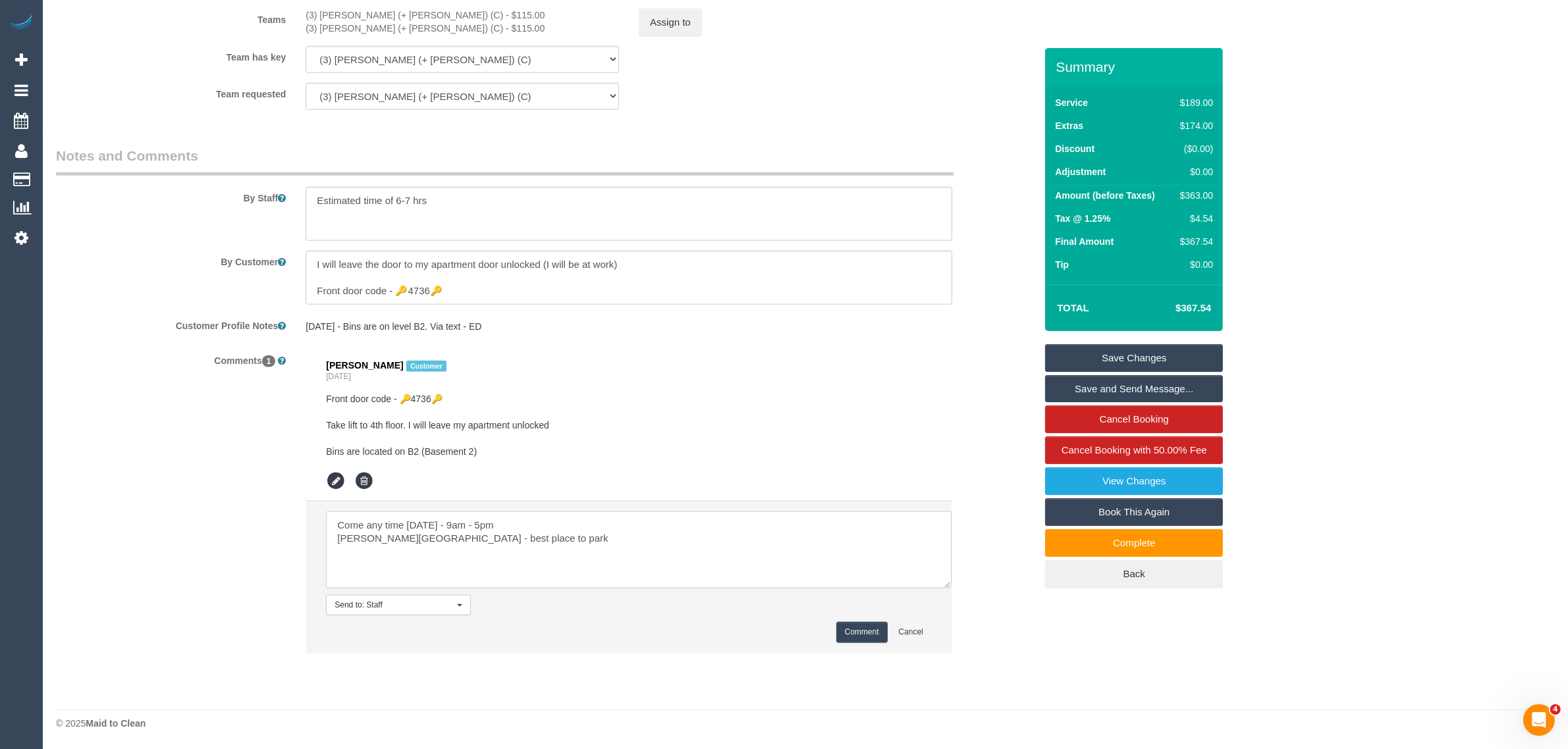
click at [525, 538] on textarea at bounding box center [638, 550] width 625 height 77
click at [608, 535] on textarea at bounding box center [638, 550] width 625 height 77
click at [867, 629] on button "Comment" at bounding box center [862, 633] width 52 height 21
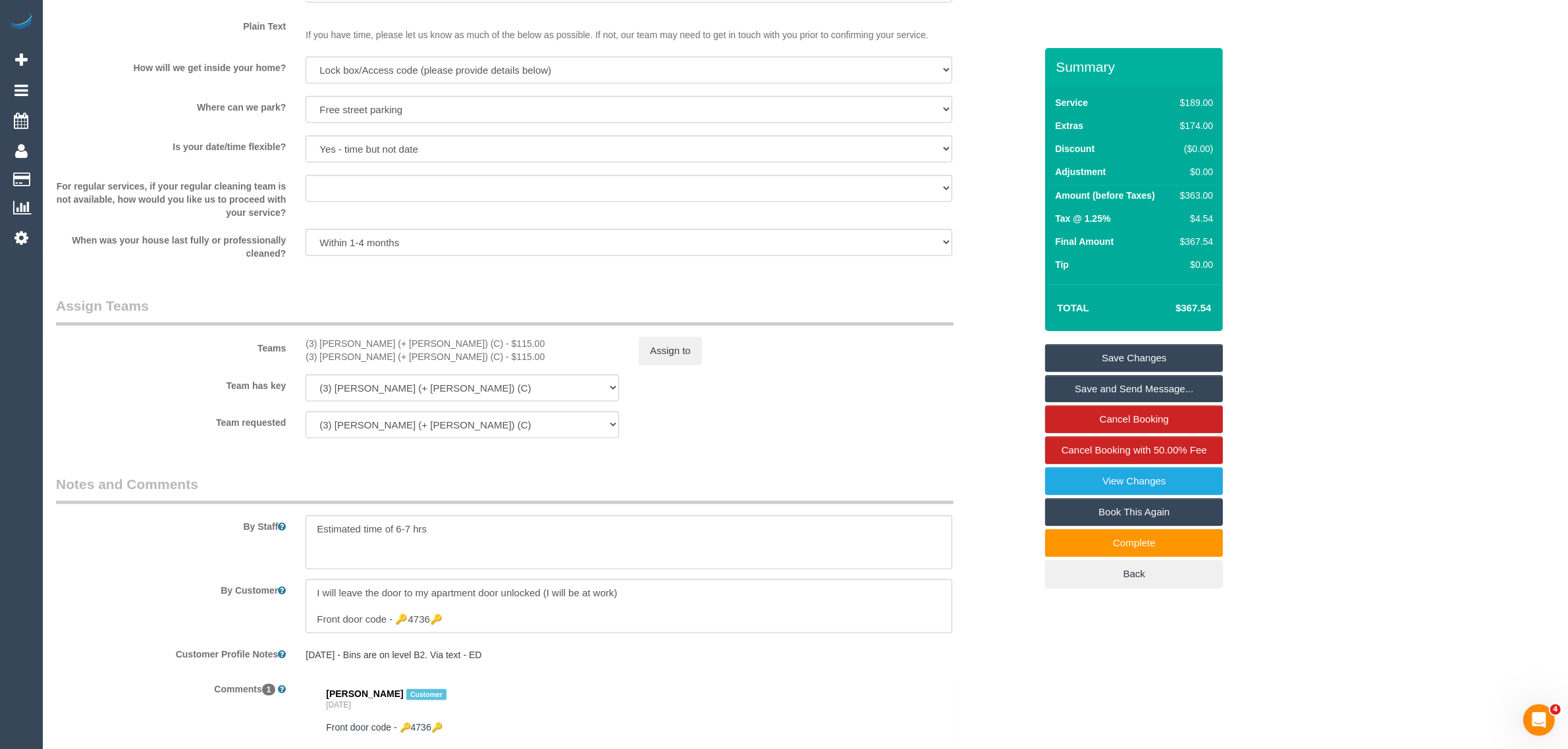
scroll to position [1660, 0]
click at [943, 299] on legend "Assign Teams" at bounding box center [504, 311] width 897 height 30
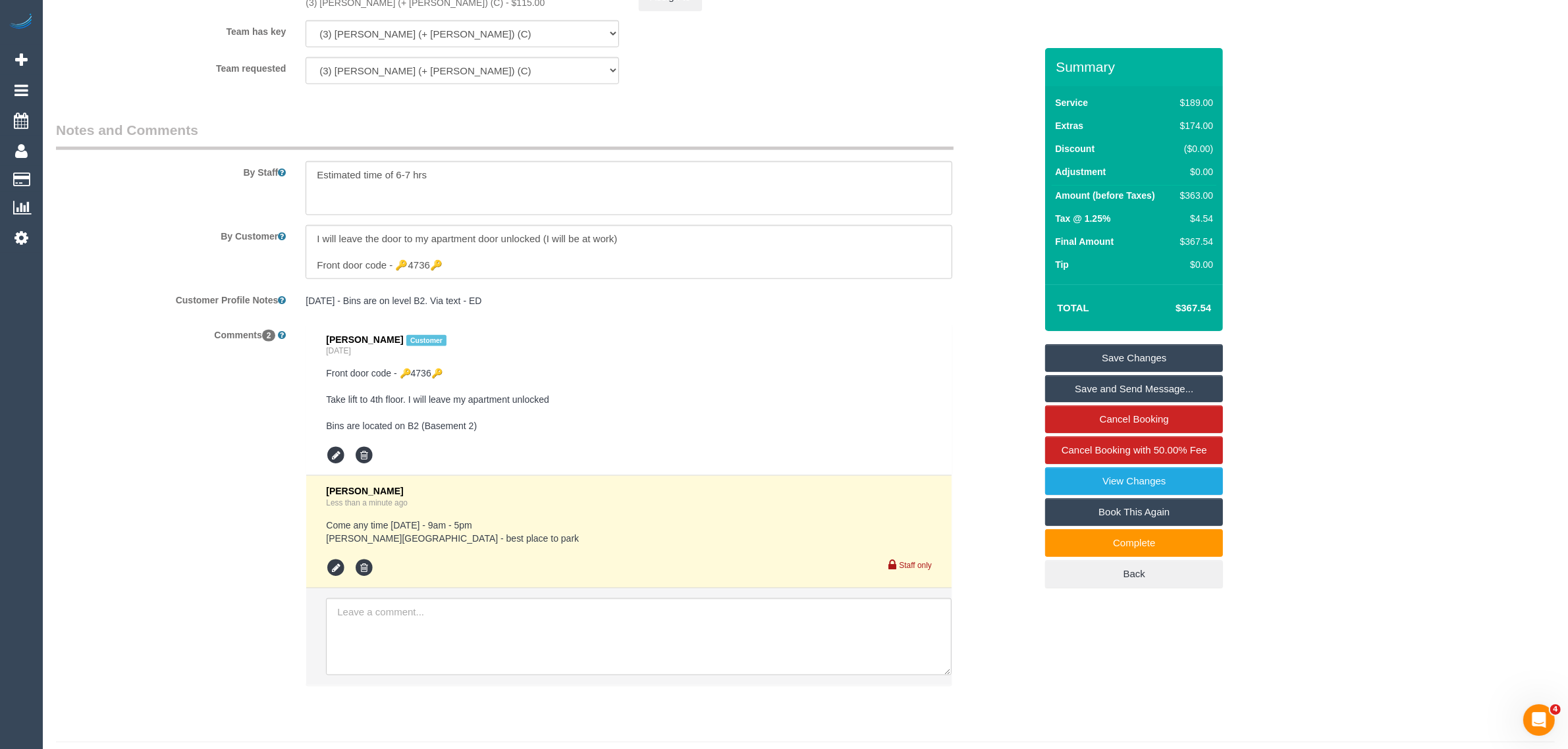
scroll to position [2045, 0]
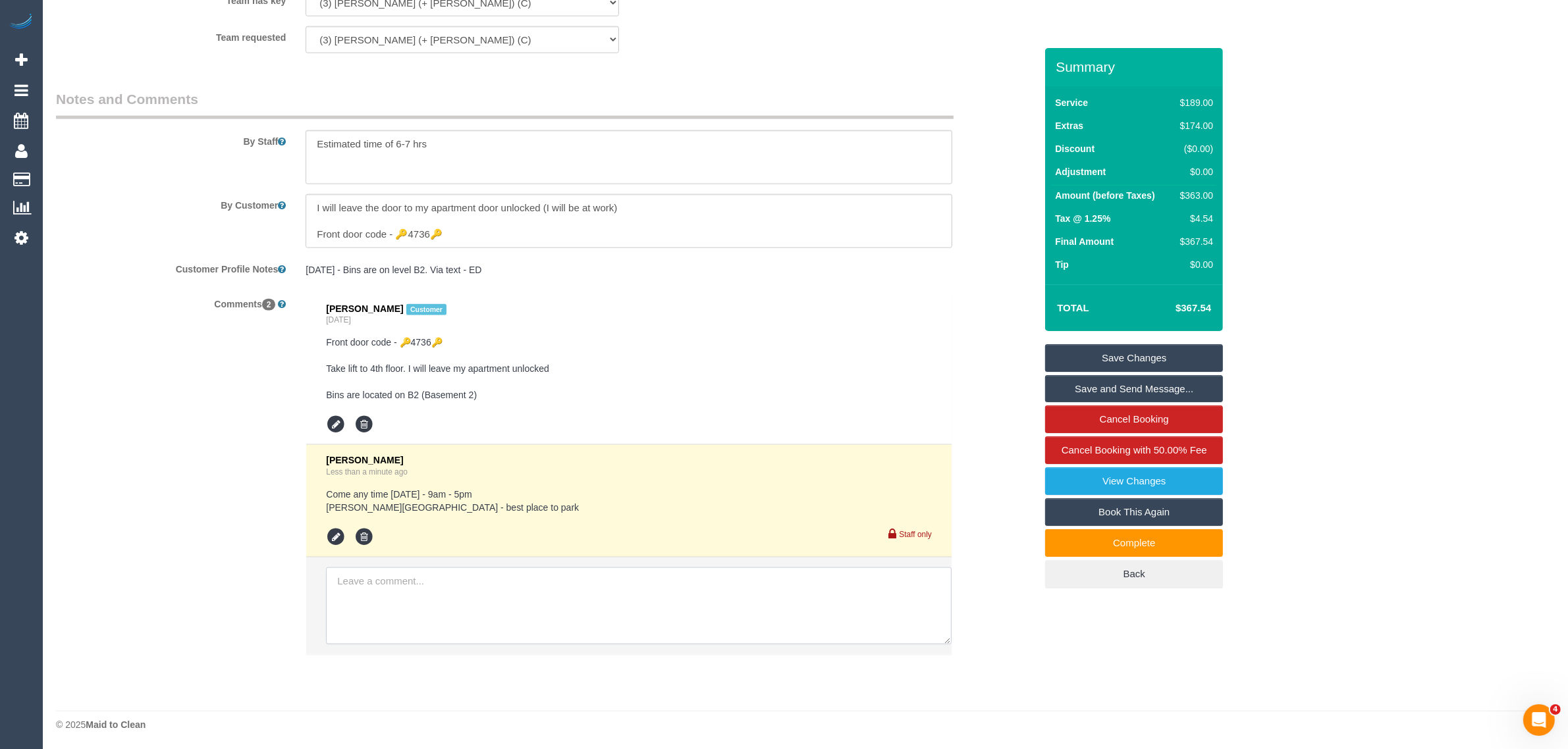
click at [350, 584] on textarea at bounding box center [638, 606] width 625 height 77
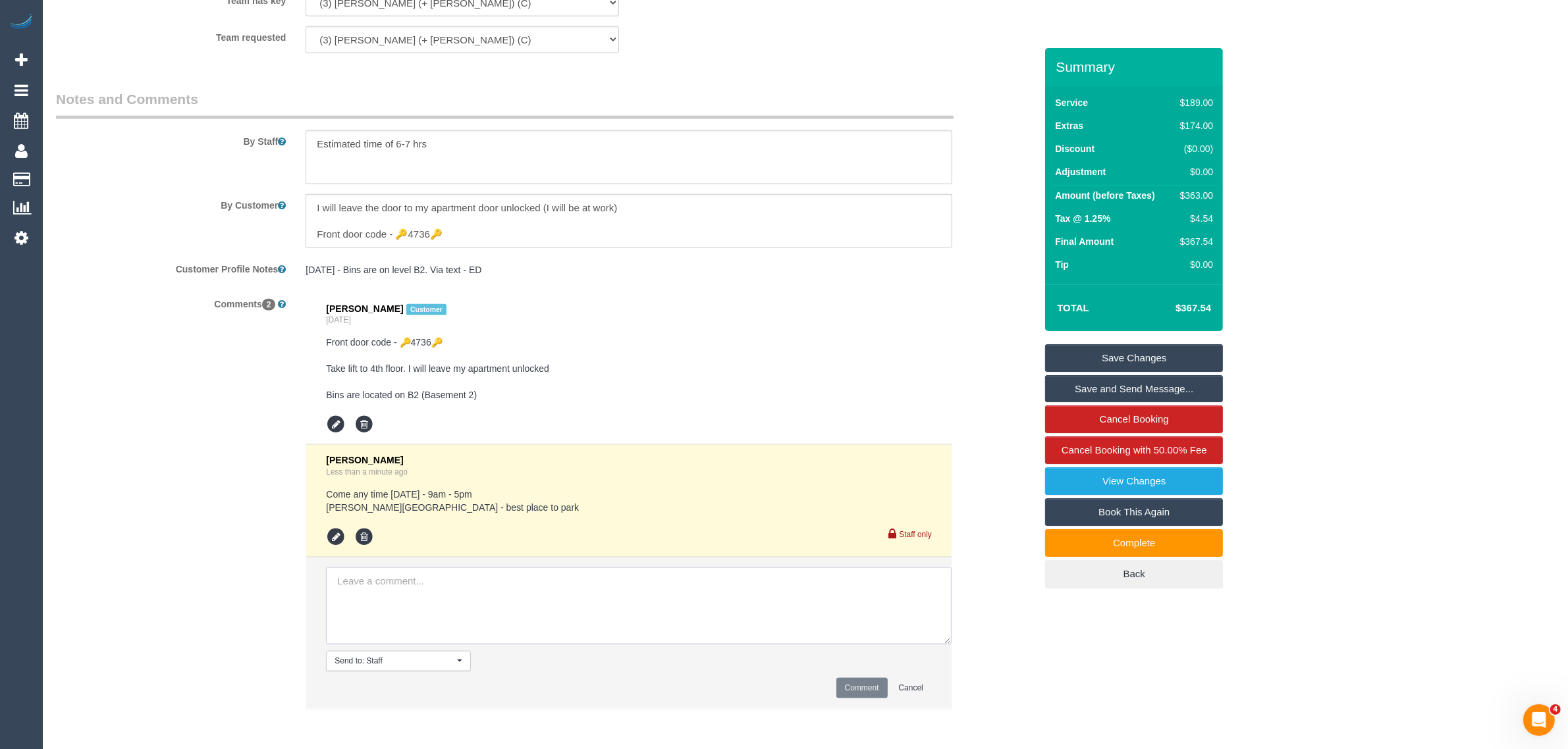
paste textarea "Cleaner(s) Unassigned: Reason Unassigned: Contact via: Which message sent: Addi…"
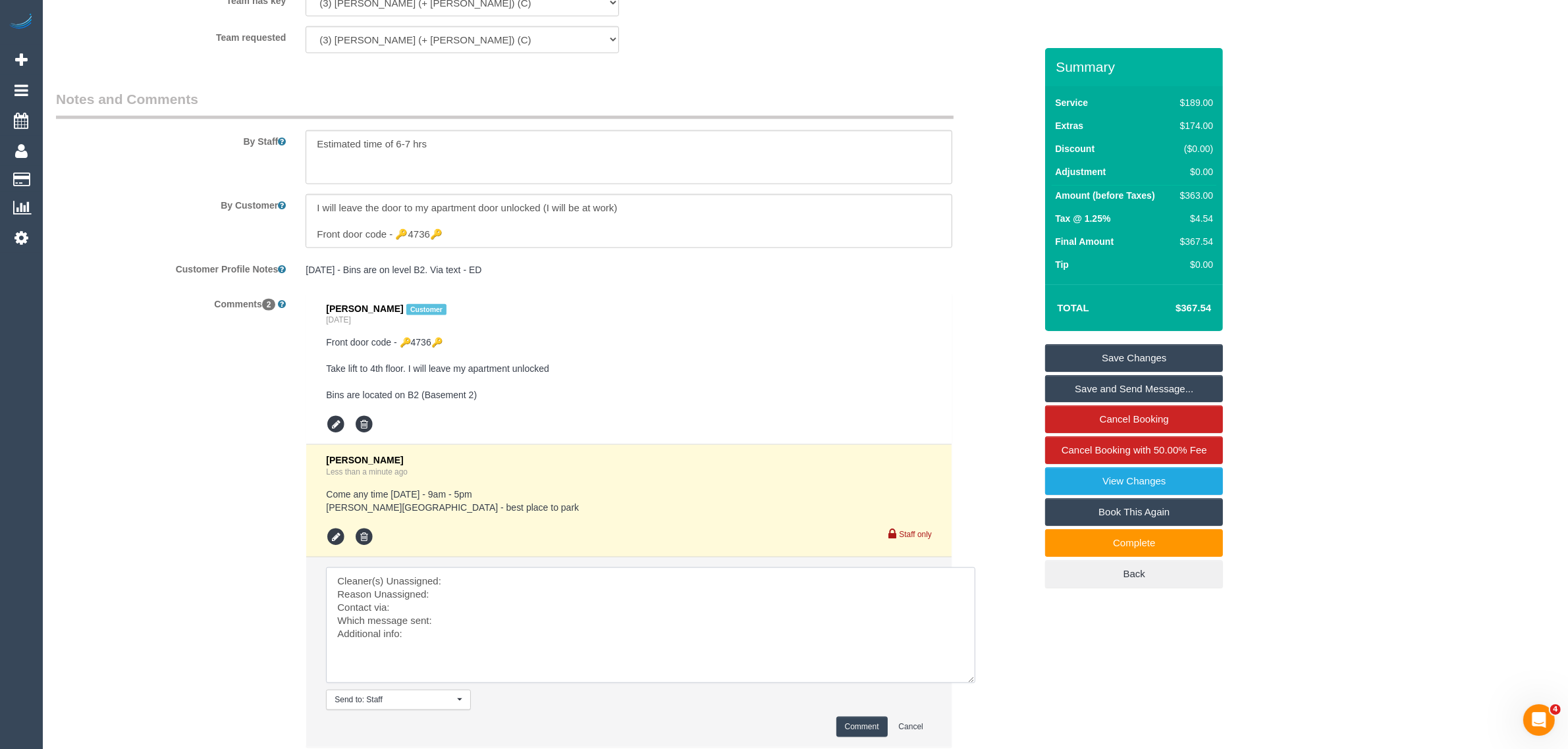
scroll to position [0, 0]
drag, startPoint x: 945, startPoint y: 634, endPoint x: 986, endPoint y: 696, distance: 74.3
click at [986, 696] on textarea at bounding box center [659, 637] width 667 height 139
drag, startPoint x: 176, startPoint y: 540, endPoint x: 283, endPoint y: 512, distance: 110.6
click at [176, 540] on div "Comments 2 Milo Eastwood Customer Yesterday Front door code - 🔑4736🔑 Take lift …" at bounding box center [545, 538] width 999 height 491
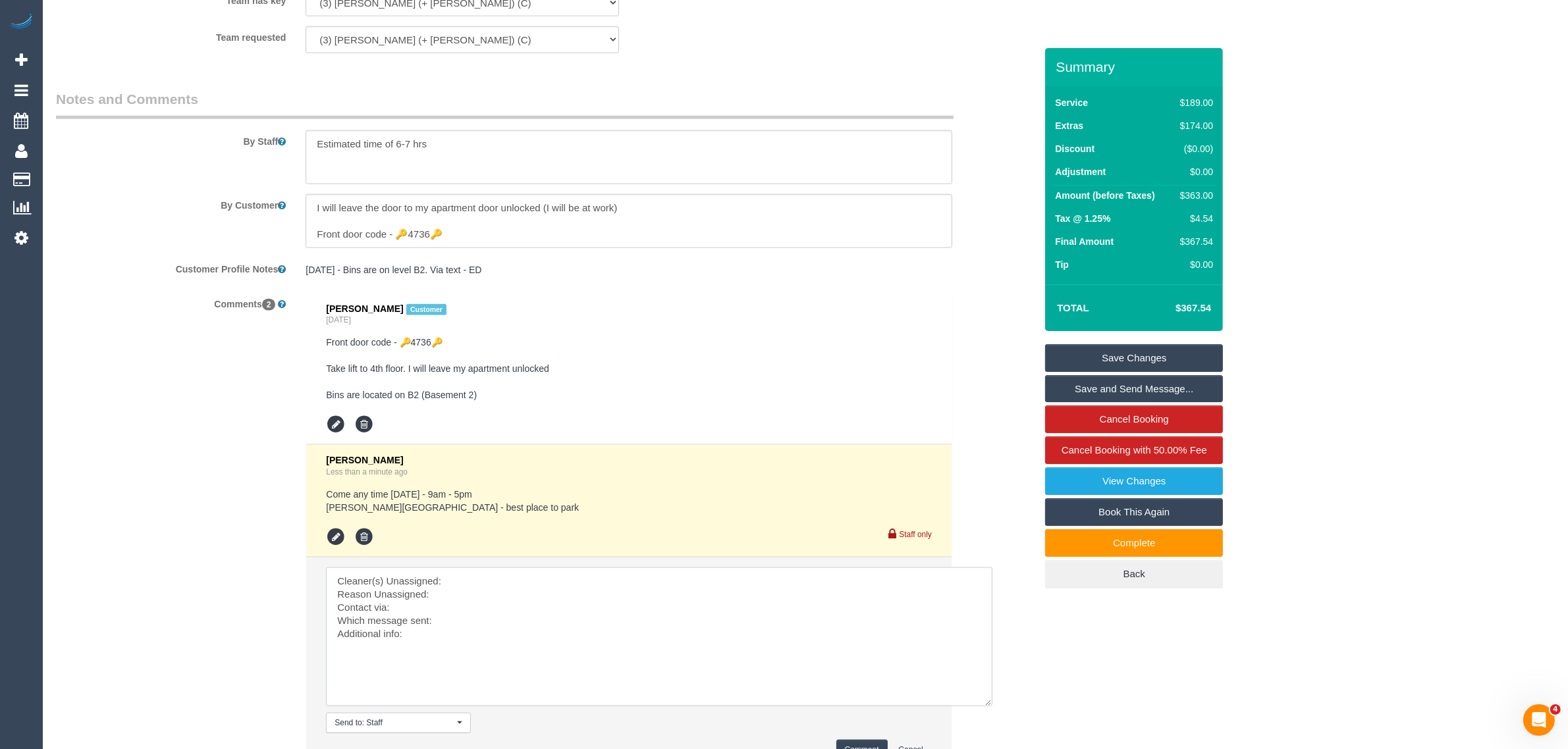
click at [647, 571] on textarea at bounding box center [659, 637] width 667 height 139
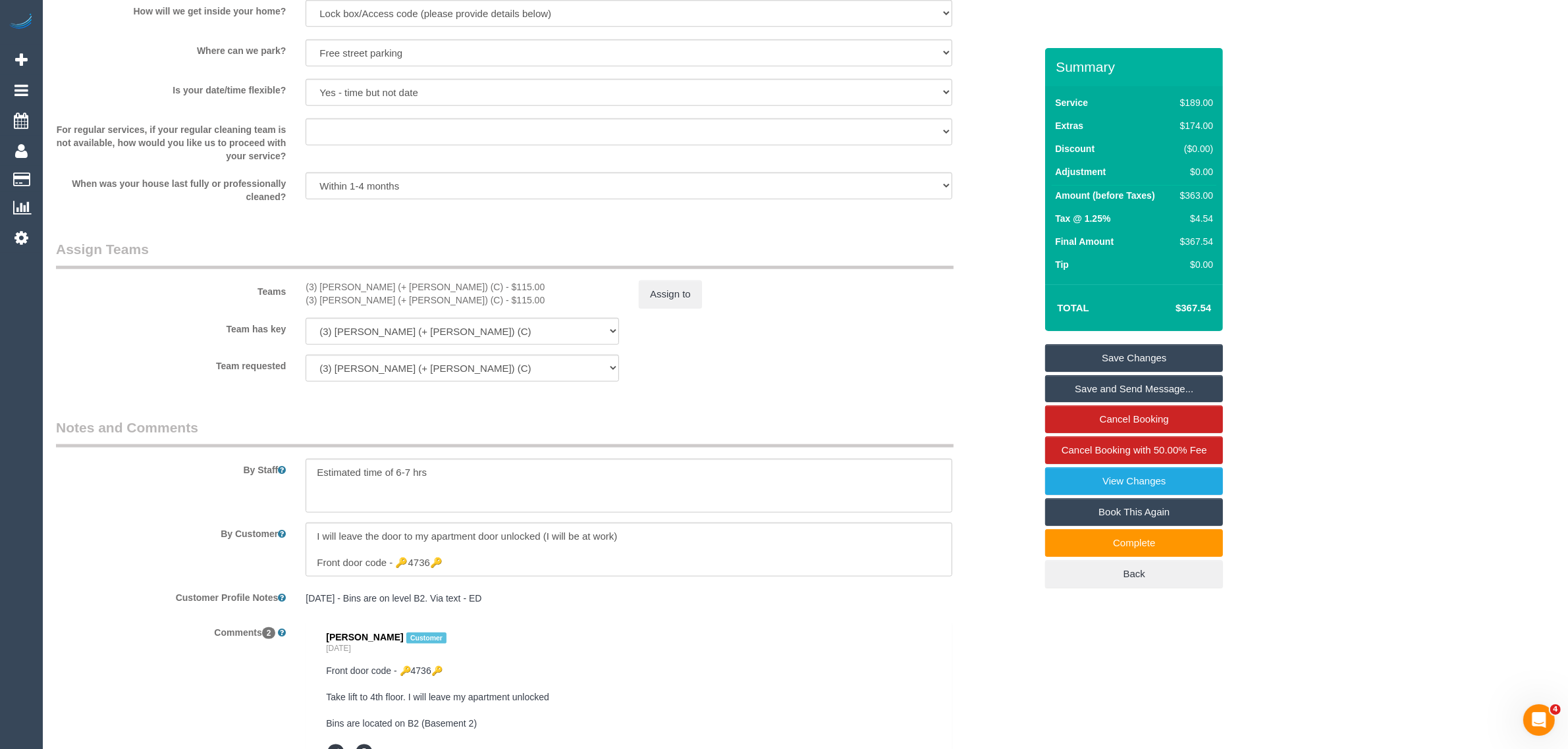
scroll to position [1716, 0]
drag, startPoint x: 303, startPoint y: 282, endPoint x: 402, endPoint y: 290, distance: 99.3
click at [402, 290] on div "(3) Gazi (+ Juireya) (C) - $115.00 (3) Juireya (+ Gazi) (C) - $115.00" at bounding box center [462, 294] width 333 height 26
copy div "(3) Gazi (+ Juireya) (C)"
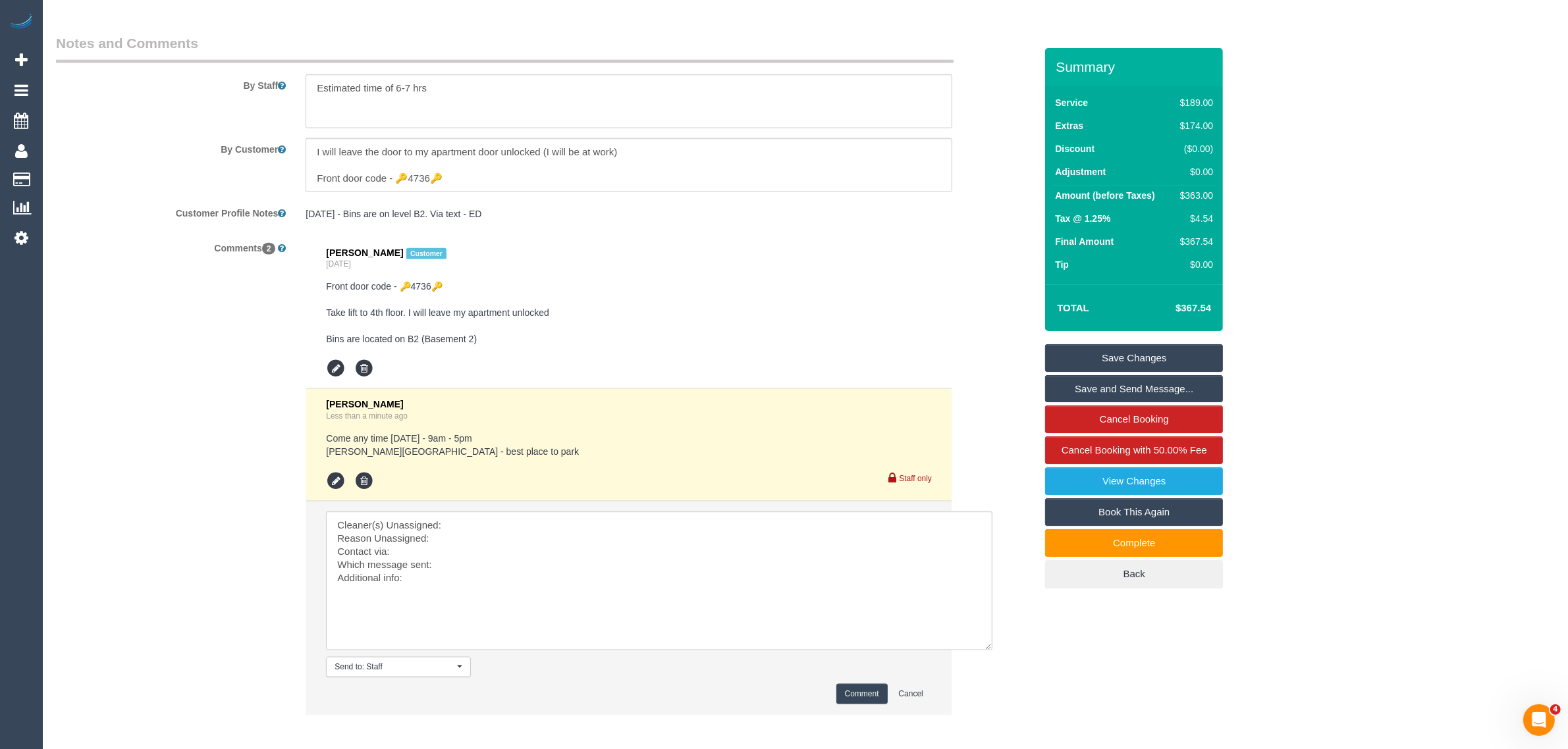
scroll to position [2162, 0]
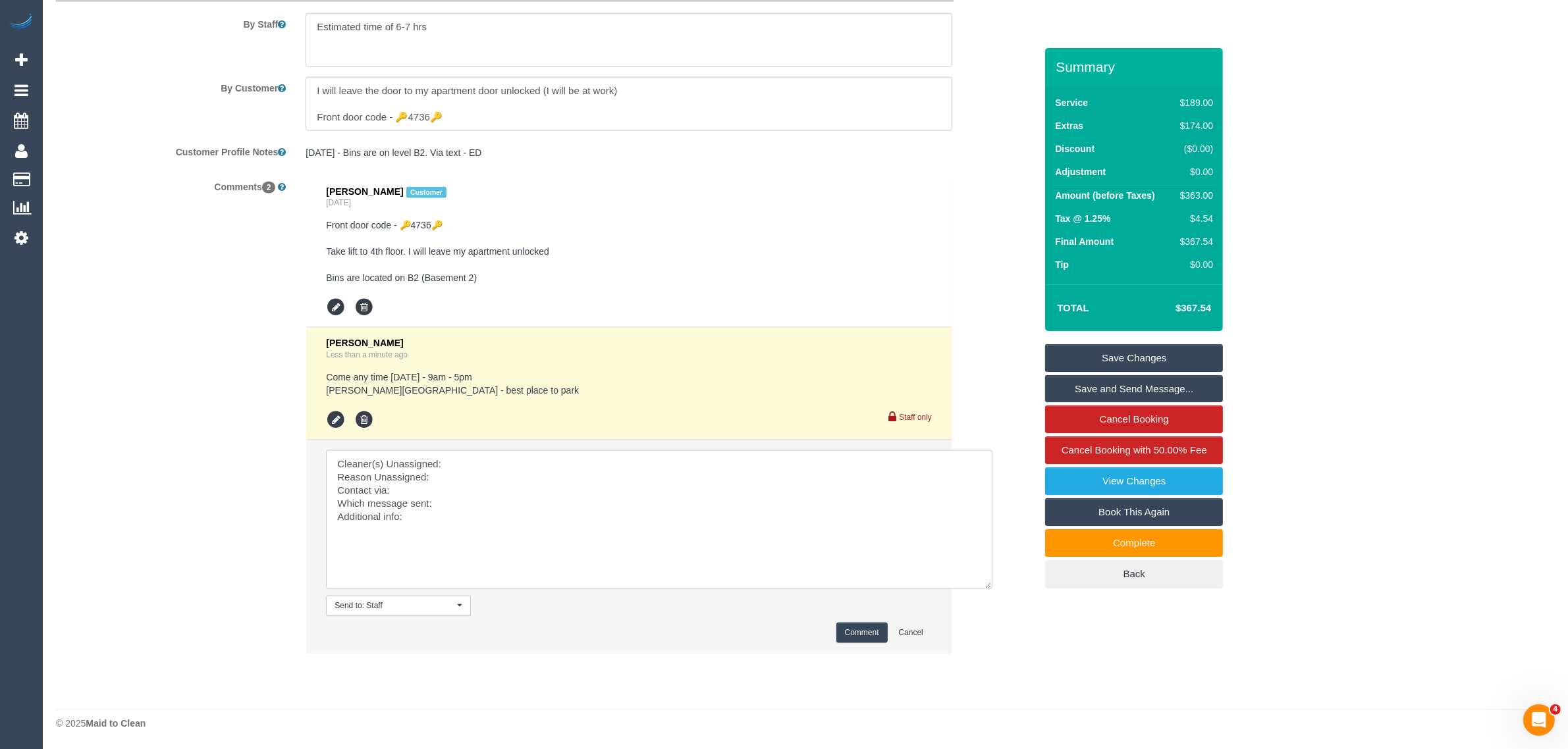
drag, startPoint x: 541, startPoint y: 462, endPoint x: 552, endPoint y: 465, distance: 11.4
click at [552, 465] on textarea at bounding box center [659, 520] width 667 height 139
paste textarea "(3) Gazi (+ Juireya) (C)"
click at [495, 474] on textarea at bounding box center [659, 520] width 667 height 139
click at [202, 488] on div "Comments 2 Milo Eastwood Customer Yesterday Front door code - 🔑4736🔑 Take lift …" at bounding box center [545, 421] width 999 height 491
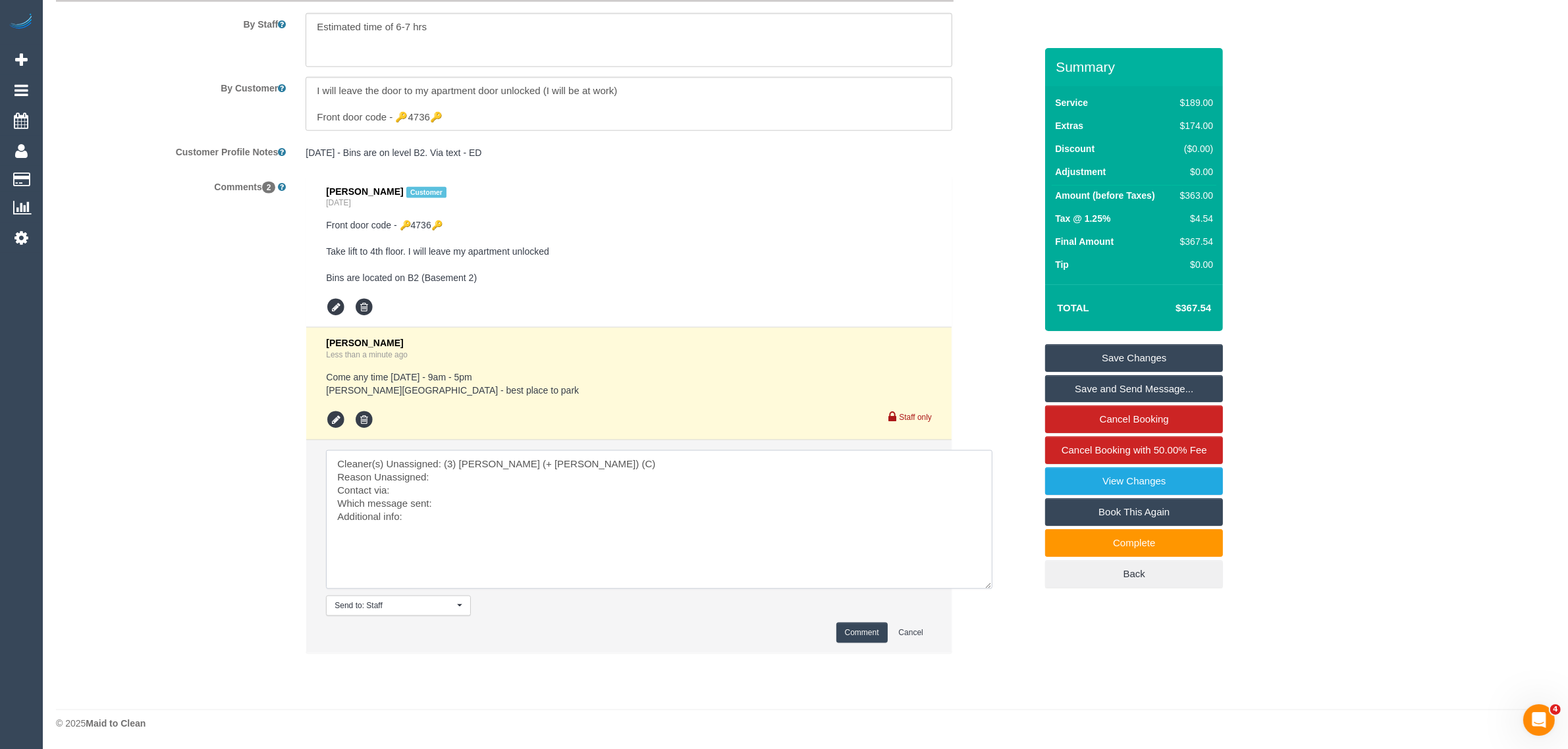
click at [452, 479] on textarea at bounding box center [659, 520] width 667 height 139
click at [610, 487] on textarea at bounding box center [659, 520] width 667 height 139
click at [501, 490] on textarea at bounding box center [659, 520] width 667 height 139
click at [492, 498] on textarea at bounding box center [659, 520] width 667 height 139
click at [592, 501] on textarea at bounding box center [659, 520] width 667 height 139
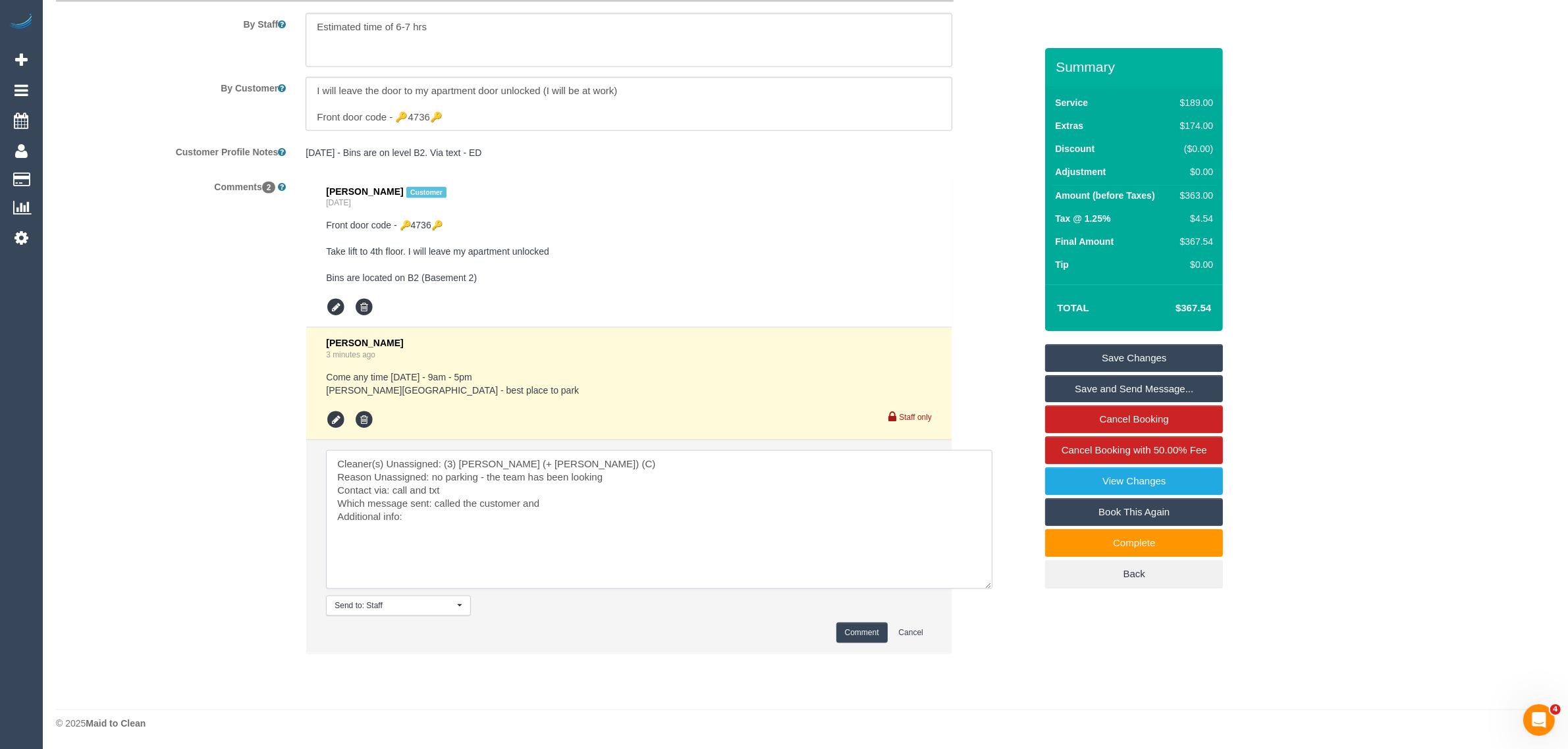
click at [592, 501] on textarea at bounding box center [659, 520] width 667 height 139
click at [614, 511] on textarea at bounding box center [659, 520] width 667 height 139
click at [617, 498] on textarea at bounding box center [659, 520] width 667 height 139
click at [163, 481] on div "Comments 2 Milo Eastwood Customer Yesterday Front door code - 🔑4736🔑 Take lift …" at bounding box center [545, 421] width 999 height 491
click at [617, 516] on textarea at bounding box center [659, 520] width 667 height 139
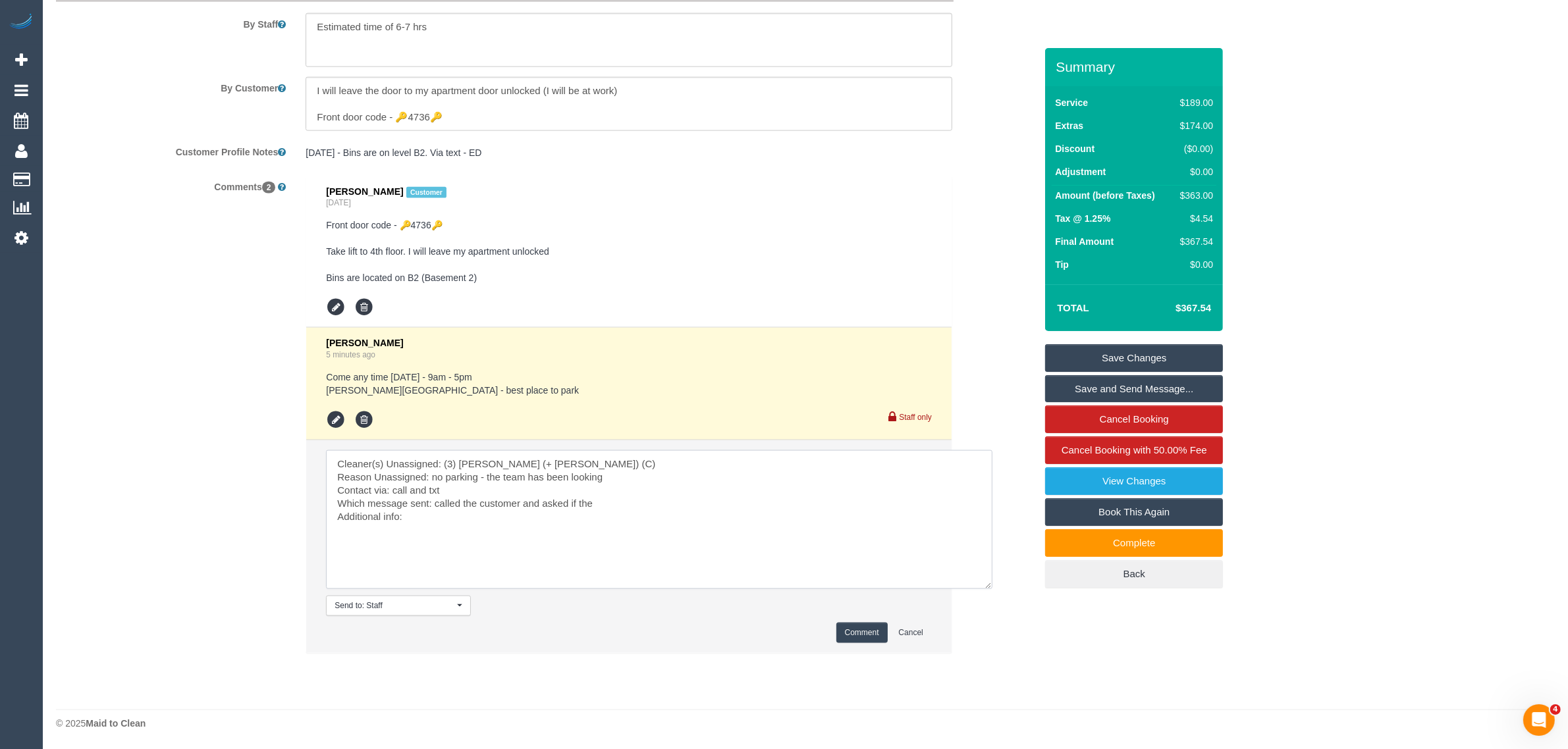
click at [620, 507] on textarea at bounding box center [659, 520] width 667 height 139
drag, startPoint x: 165, startPoint y: 409, endPoint x: 275, endPoint y: 416, distance: 110.2
click at [165, 409] on div "Comments 2 Milo Eastwood Customer Yesterday Front door code - 🔑4736🔑 Take lift …" at bounding box center [545, 421] width 999 height 491
click at [587, 520] on textarea at bounding box center [659, 520] width 667 height 139
drag, startPoint x: 485, startPoint y: 390, endPoint x: 320, endPoint y: 372, distance: 166.0
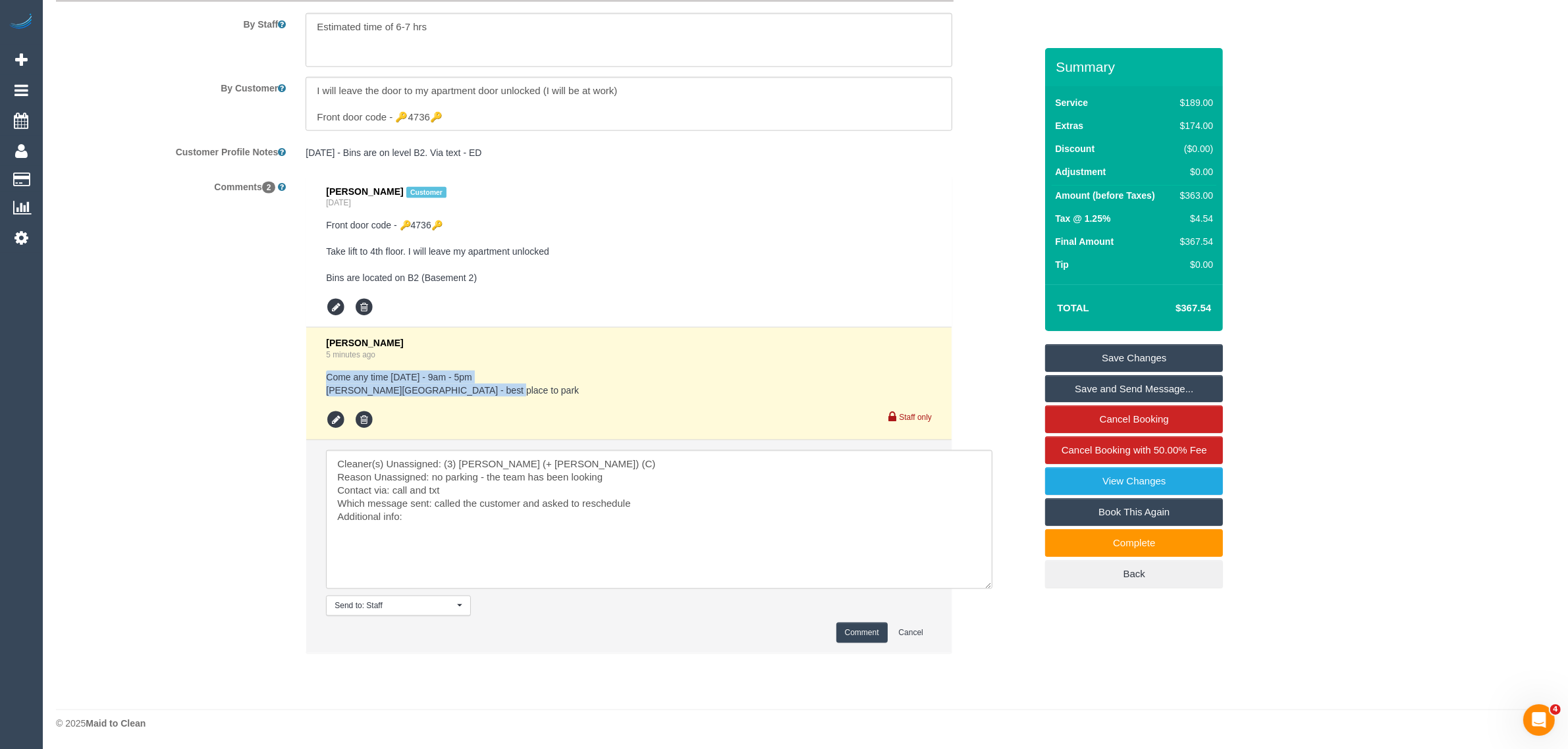
click at [320, 372] on li "Kimberly Arjona 5 minutes ago Come any time tomorrow - 9am - 5pm Croxton carpar…" at bounding box center [629, 384] width 645 height 113
copy pre "Come any time tomorrow - 9am - 5pm Croxton carpark - best place to park"
click at [443, 512] on textarea at bounding box center [659, 520] width 667 height 139
paste textarea "Come any time tomorrow - 9am - 5pm Croxton carpark - best place to park"
type textarea "Cleaner(s) Unassigned: (3) Gazi (+ Juireya) (C) Reason Unassigned: no parking -…"
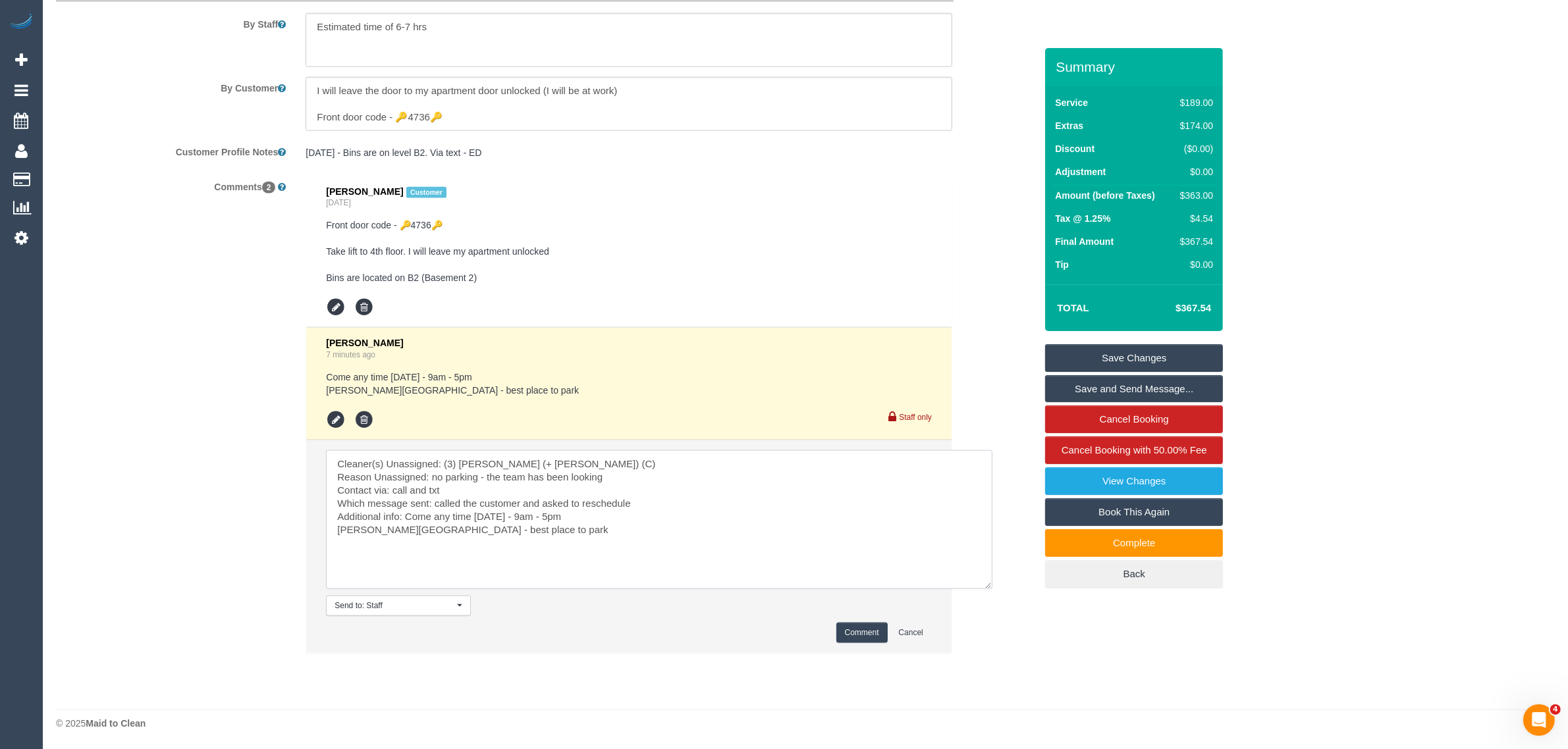
click at [527, 530] on textarea at bounding box center [659, 520] width 667 height 139
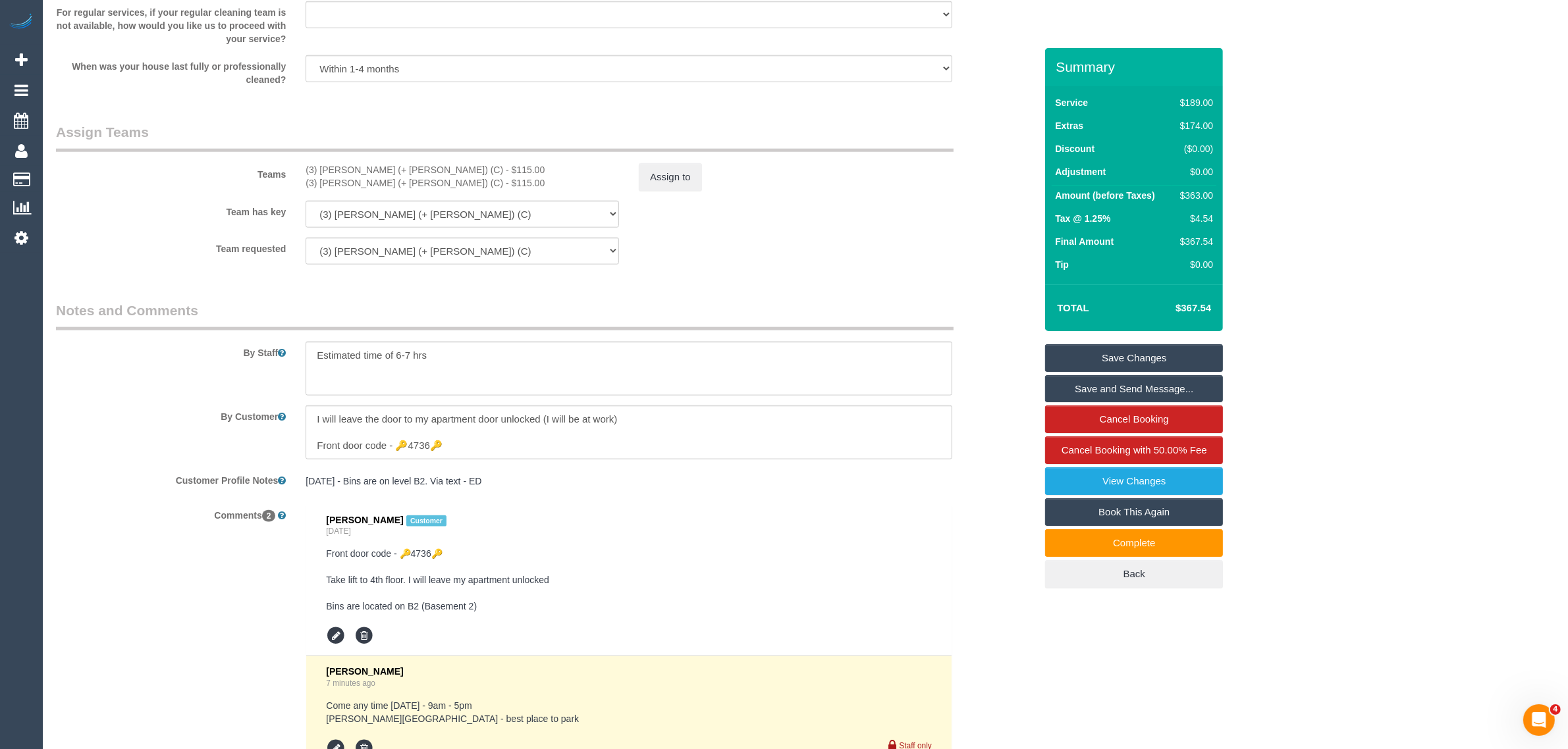
scroll to position [1833, 0]
click at [483, 357] on textarea at bounding box center [629, 369] width 647 height 54
paste textarea "The Croxton Hotel"
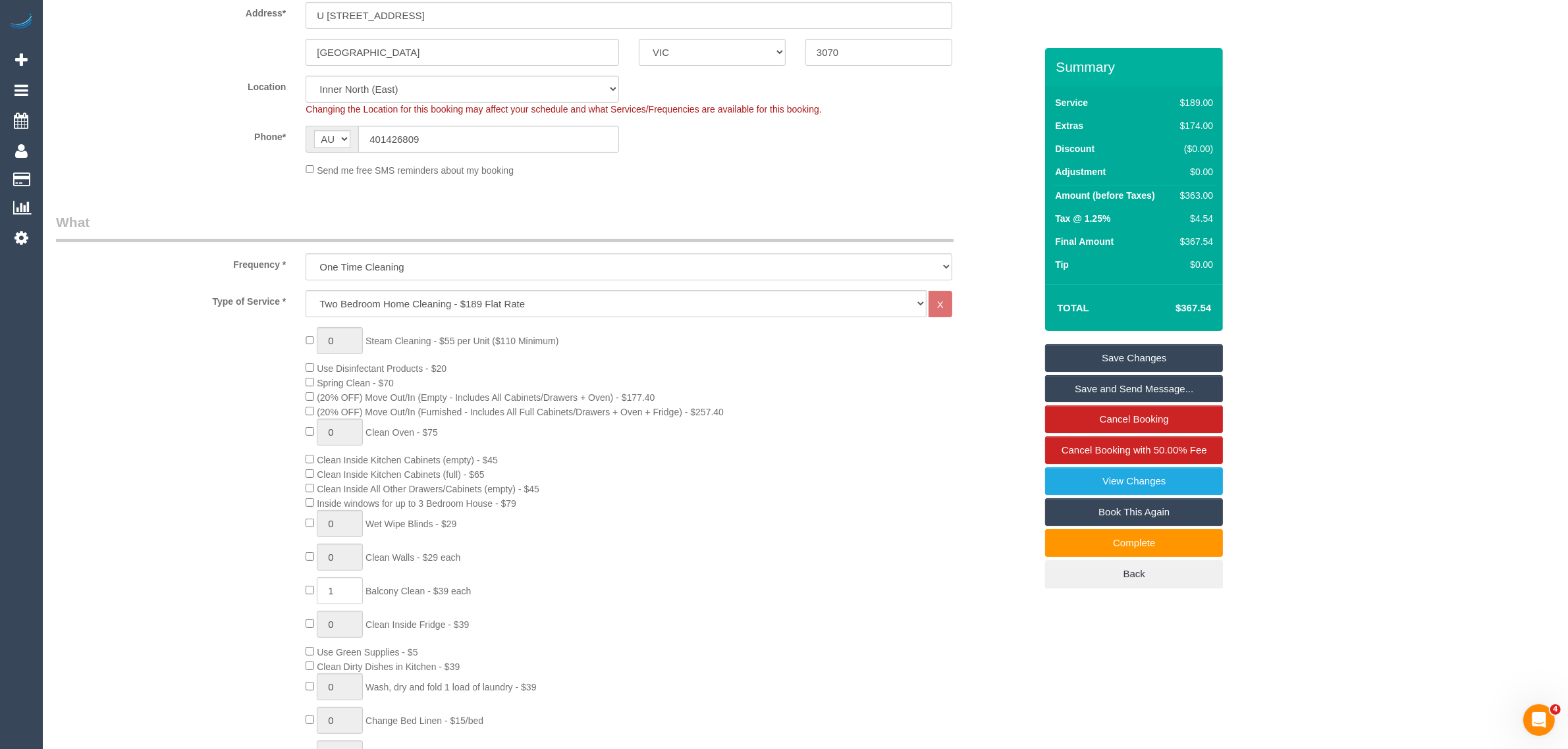
scroll to position [188, 0]
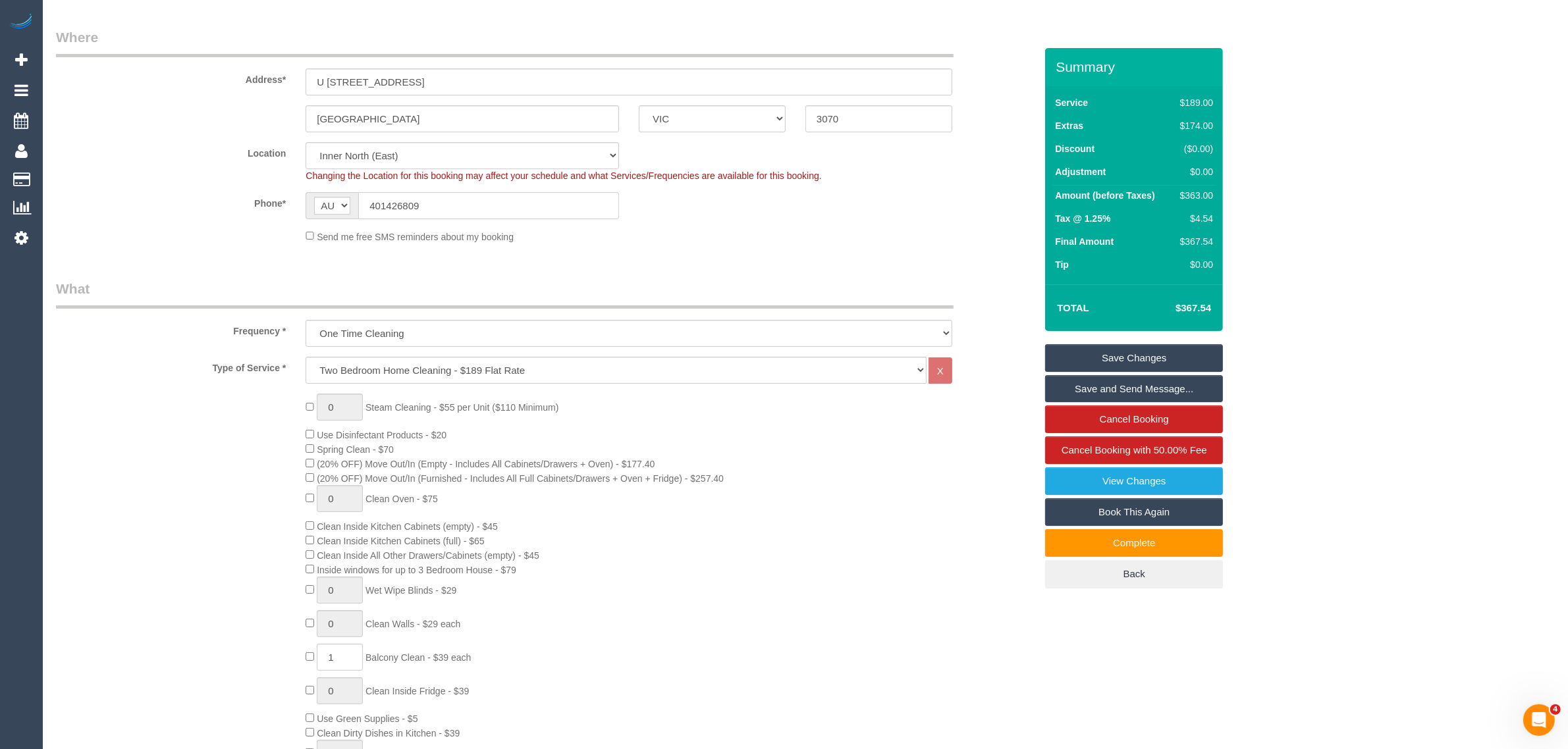
click at [529, 213] on input "401426809" at bounding box center [488, 205] width 261 height 27
click at [529, 214] on input "401426809" at bounding box center [488, 205] width 261 height 27
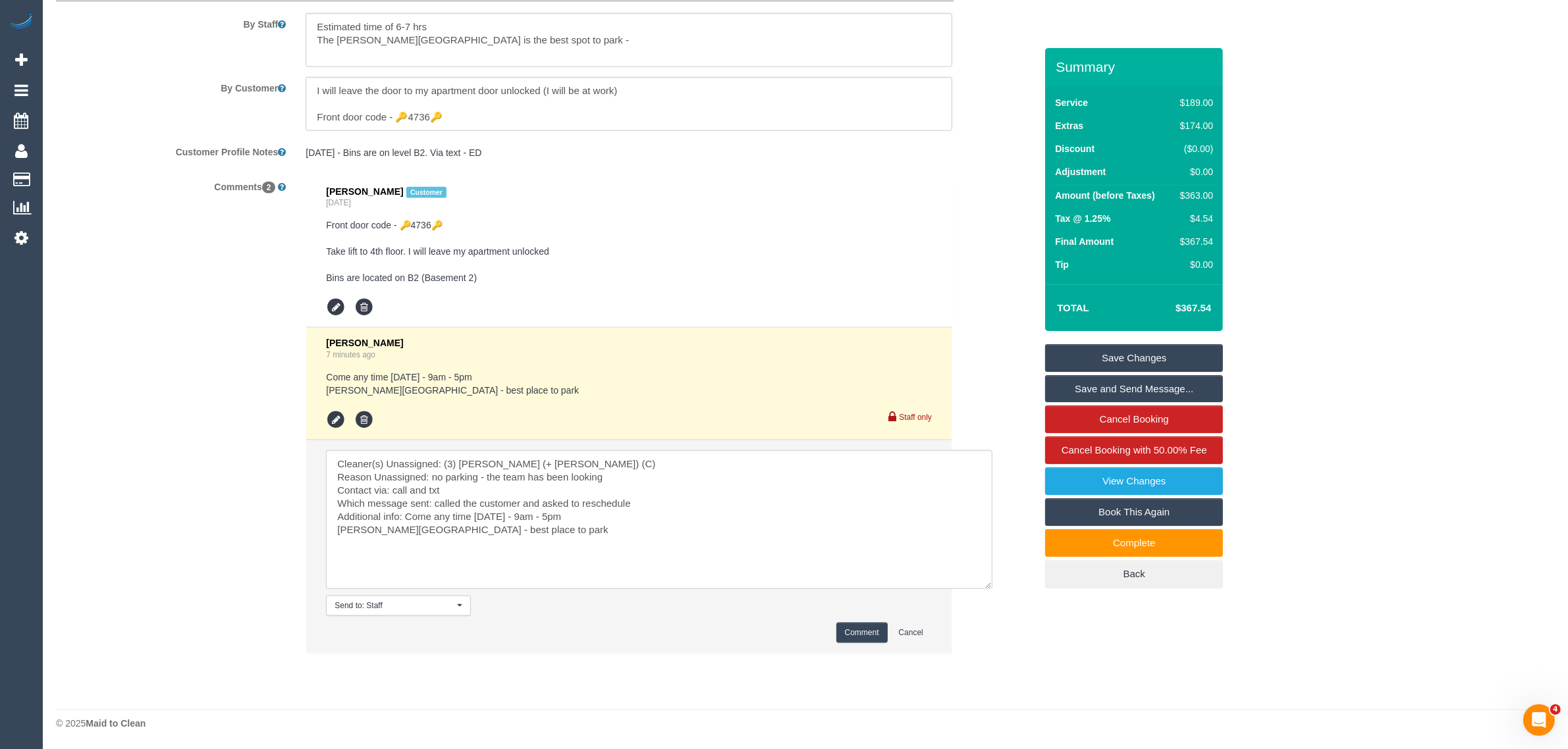
scroll to position [1833, 0]
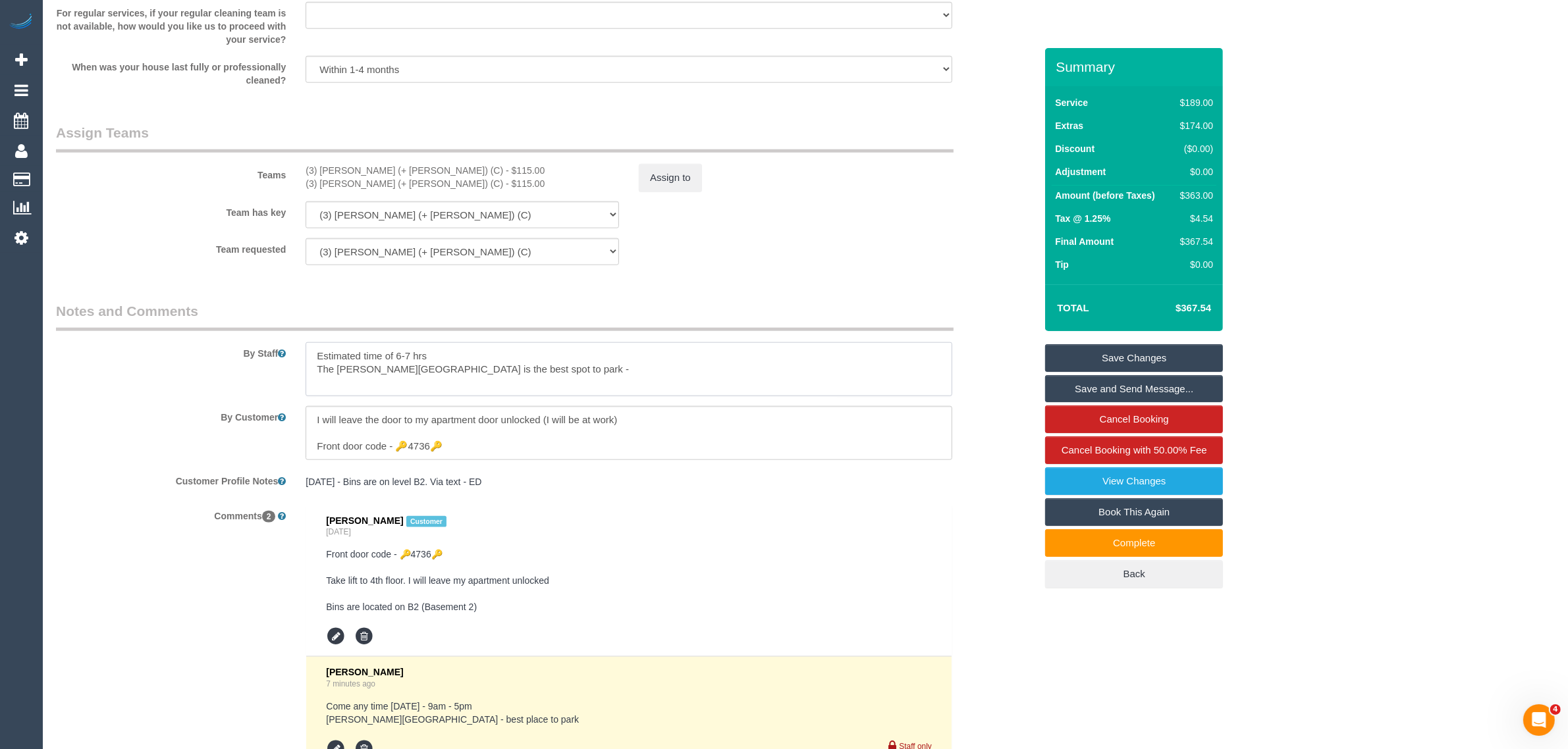
click at [595, 370] on textarea at bounding box center [629, 369] width 647 height 54
paste textarea "401426809"
click at [528, 370] on textarea at bounding box center [629, 369] width 647 height 54
click at [594, 363] on textarea at bounding box center [629, 369] width 647 height 54
drag, startPoint x: 638, startPoint y: 367, endPoint x: 656, endPoint y: 369, distance: 18.1
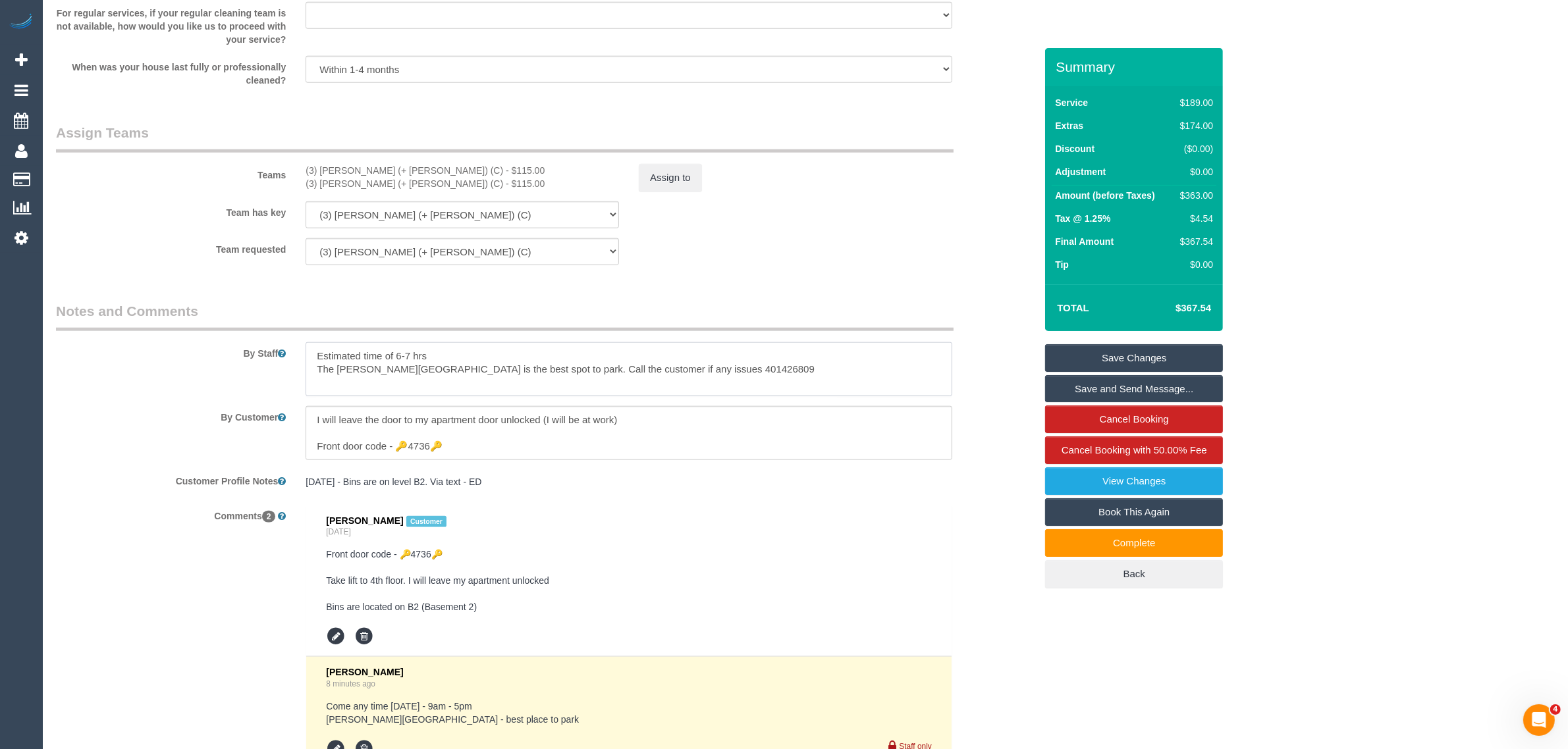
click at [640, 367] on textarea at bounding box center [629, 369] width 647 height 54
type textarea "Estimated time of 6-7 hrs The Croxton Hotel is the best spot to park. Call the …"
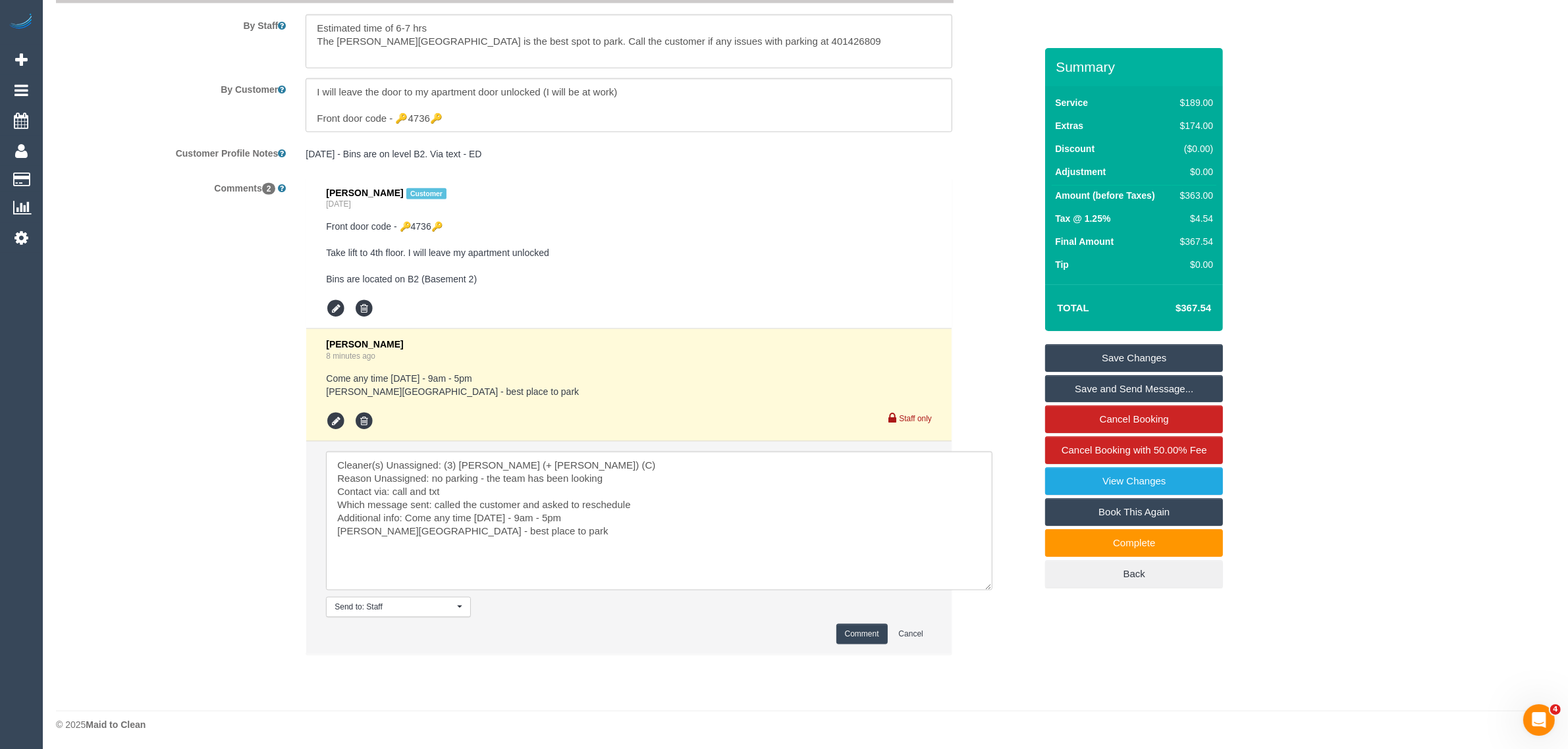
scroll to position [2162, 0]
click at [568, 535] on textarea at bounding box center [659, 520] width 667 height 139
click at [858, 630] on button "Comment" at bounding box center [862, 633] width 52 height 21
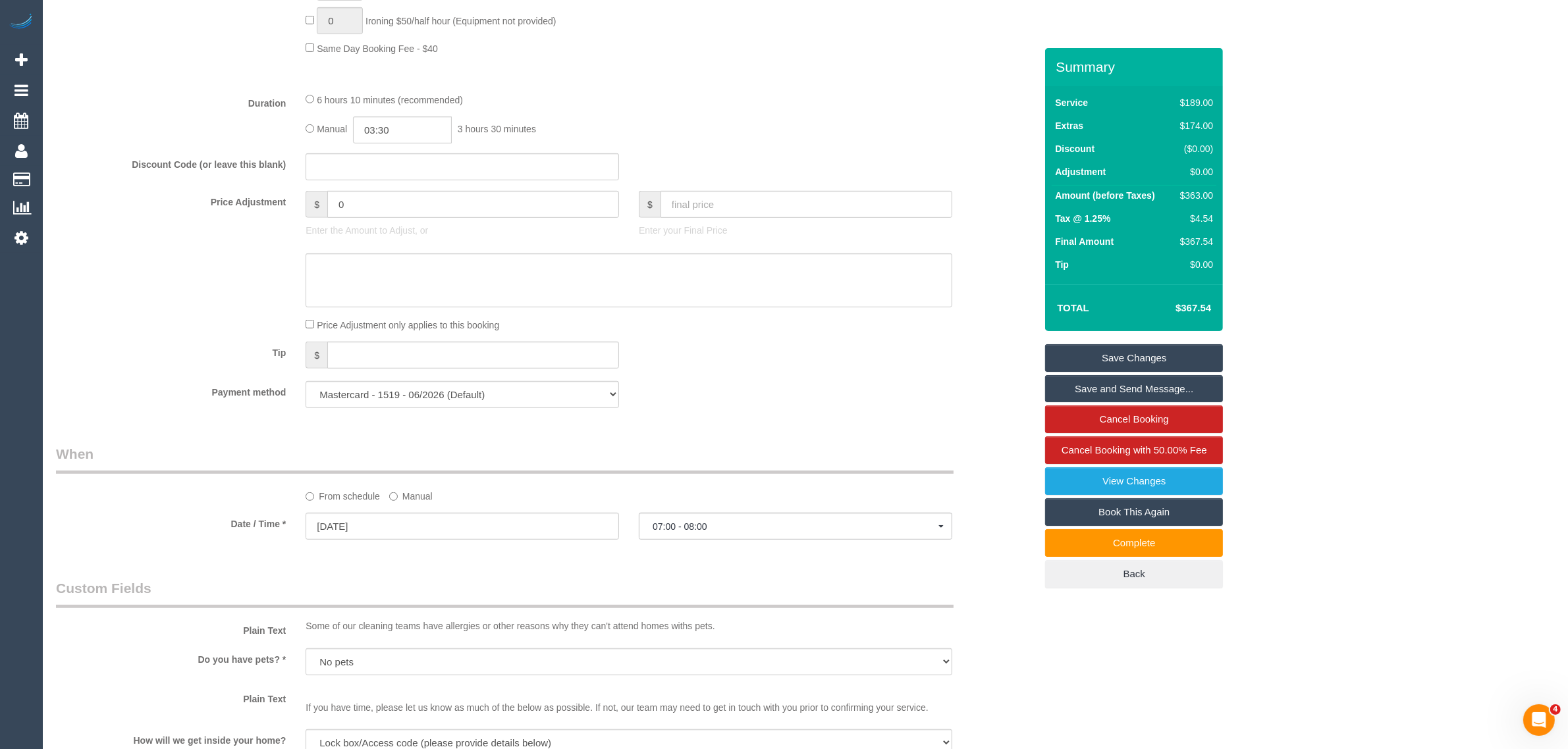
scroll to position [0, 0]
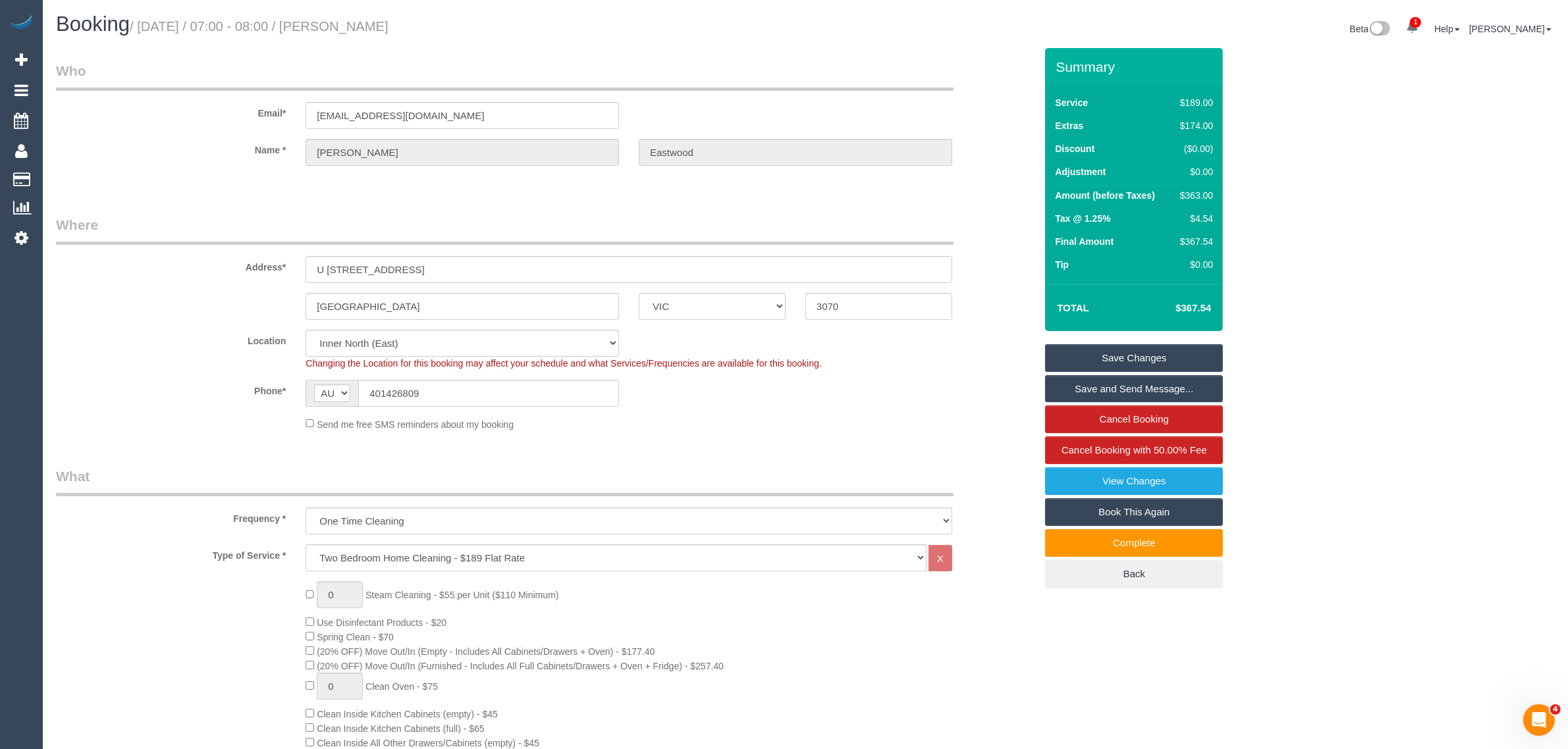
click at [1144, 349] on link "Save Changes" at bounding box center [1134, 358] width 178 height 28
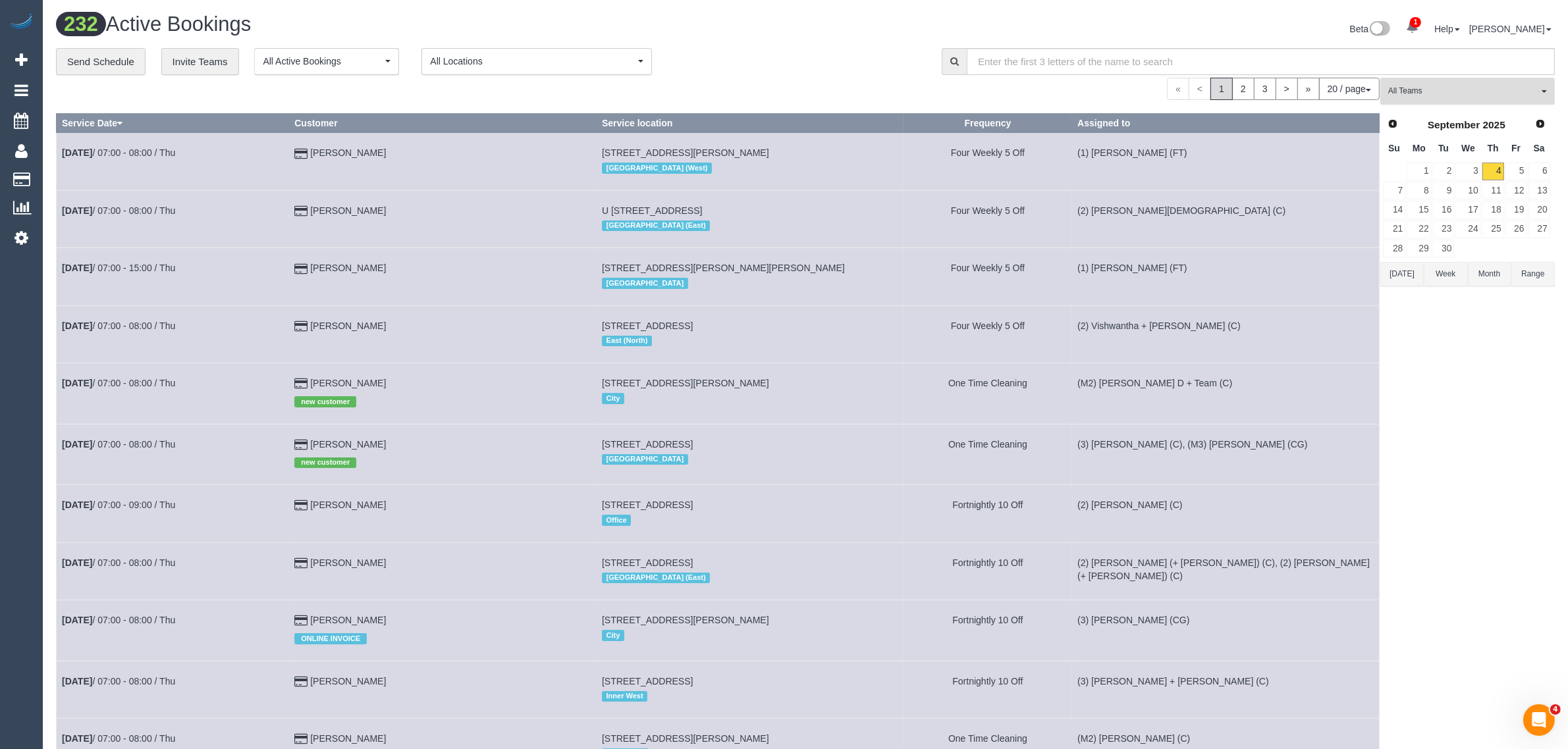
drag, startPoint x: 1419, startPoint y: 86, endPoint x: 1417, endPoint y: 98, distance: 12.2
click at [1419, 87] on span "All Teams" at bounding box center [1463, 91] width 150 height 11
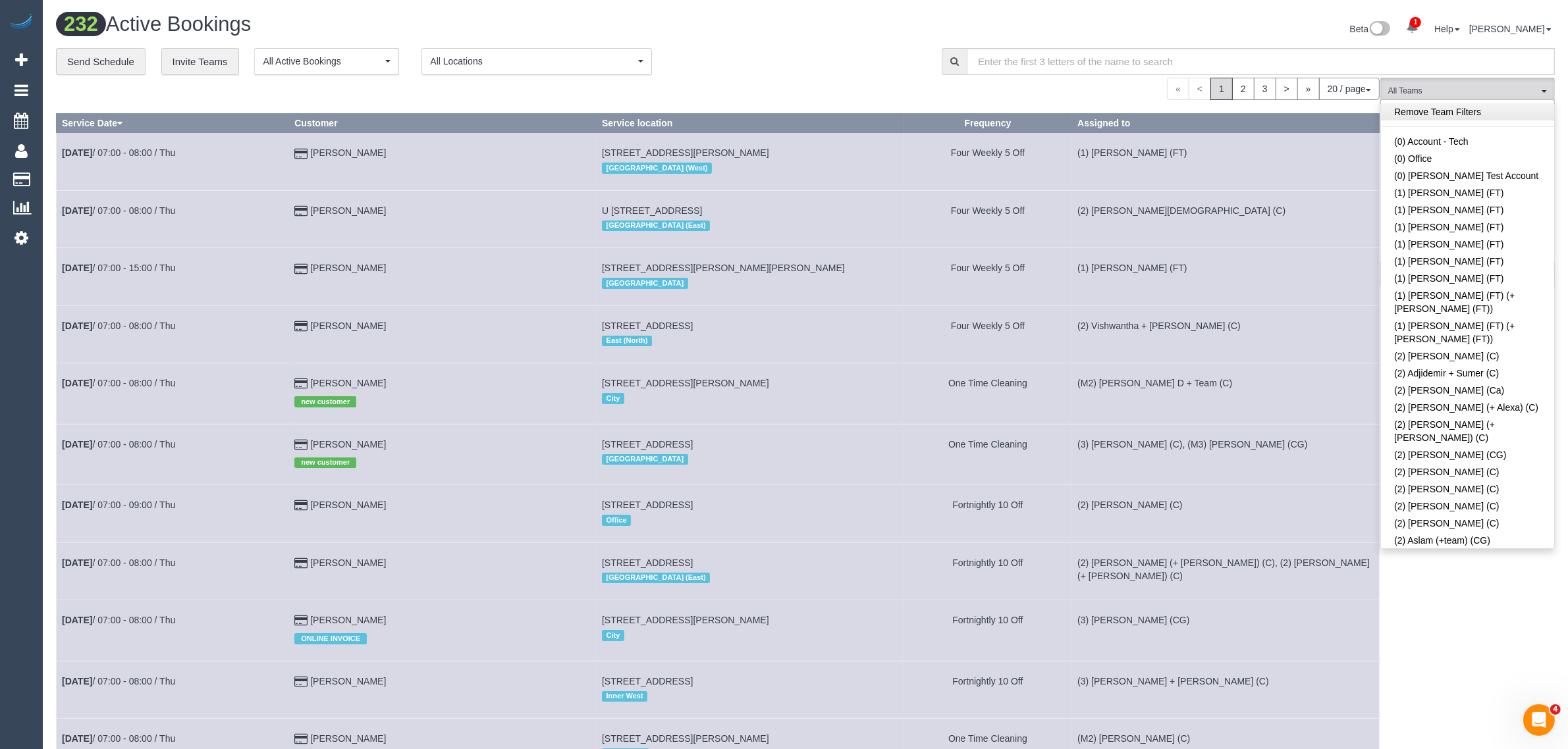
click at [1500, 111] on link "Remove Team Filters" at bounding box center [1467, 112] width 174 height 17
click at [1447, 683] on link "(3) Gazi (+ Juireya) (C)" at bounding box center [1467, 698] width 174 height 30
click at [804, 83] on div "« < 1 2 3 > » 20 / page 10 / page 20 / page 30 / page 40 / page 50 / page 100 /…" at bounding box center [718, 89] width 1324 height 23
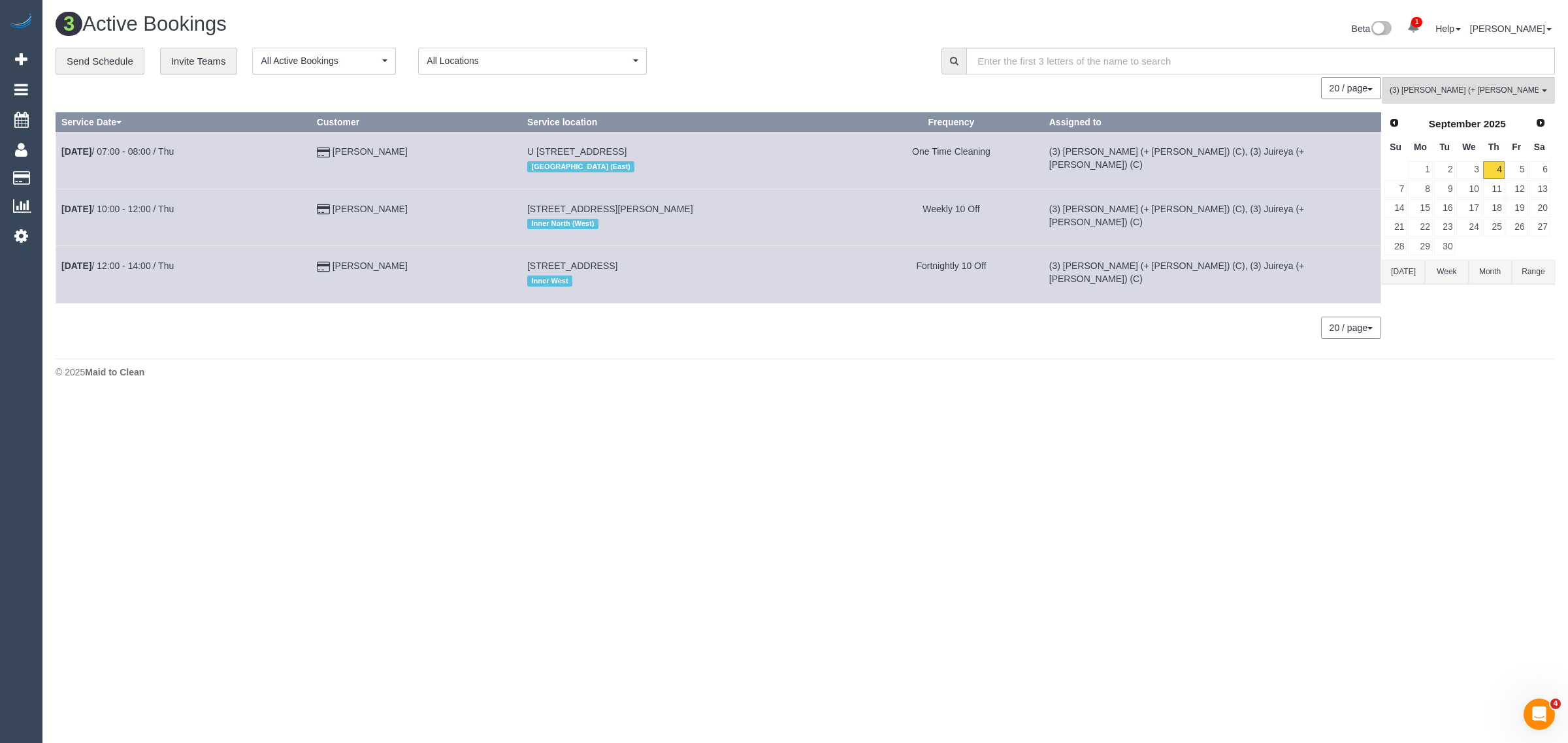
click at [473, 350] on div "0 Bookings found. We couldn't find any bookings that matched your search. Creat…" at bounding box center [718, 214] width 1326 height 275
drag, startPoint x: 392, startPoint y: 214, endPoint x: 63, endPoint y: 212, distance: 329.0
click at [63, 212] on tr "Sep 4th / 10:00 - 12:00 / Thu Violet Koh 14 Goodman St, Brunswick, VIC 3056 Inn…" at bounding box center [718, 216] width 1325 height 57
copy tr "Sep 4th / 10:00 - 12:00 / Thu Violet Koh"
click at [1011, 431] on body "1 Beta Your Notifications You have 0 alerts × You have 1 to charge for 04/09/20…" at bounding box center [784, 372] width 1568 height 743
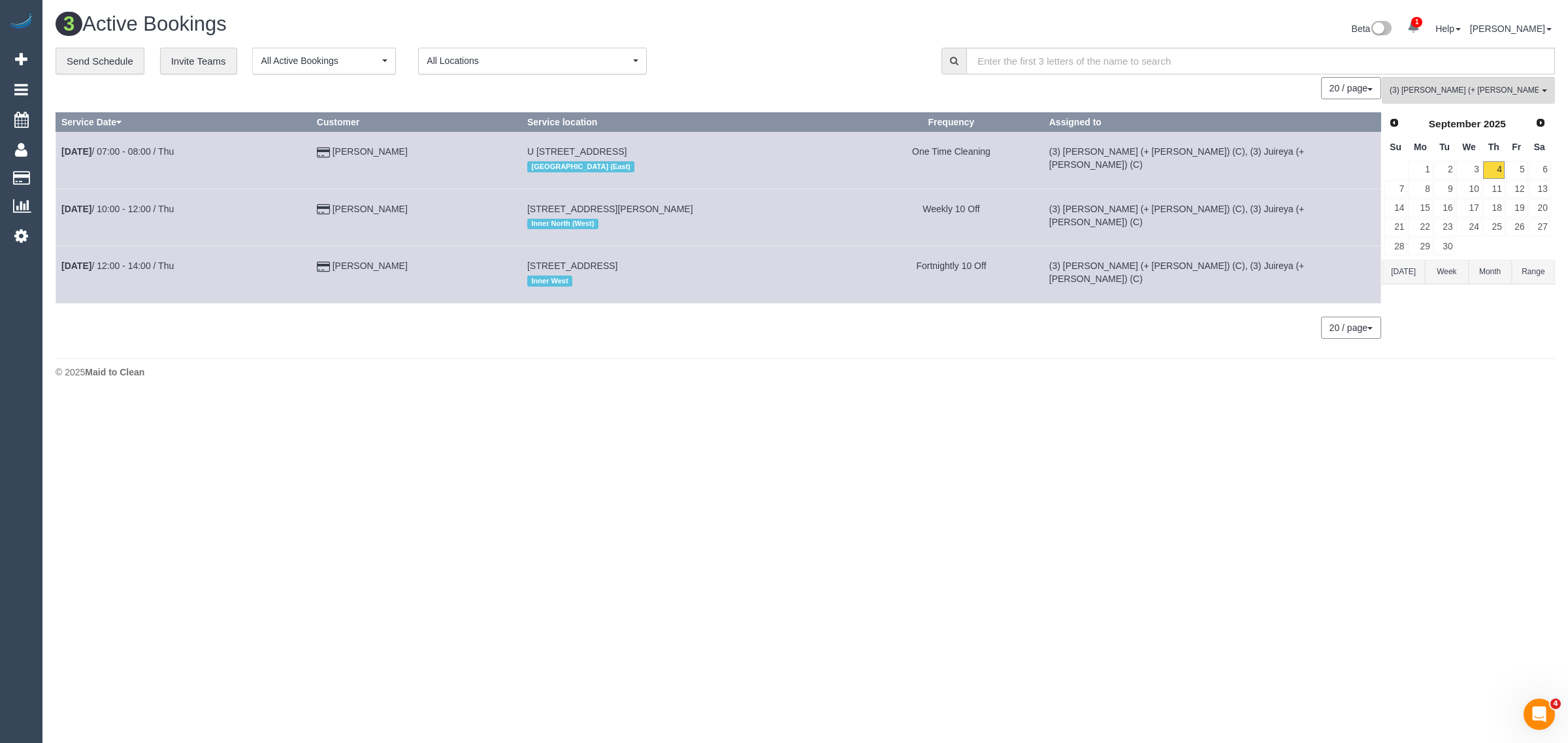
drag, startPoint x: 997, startPoint y: 533, endPoint x: 1017, endPoint y: 611, distance: 80.5
click at [998, 533] on body "1 Beta Your Notifications You have 0 alerts × You have 1 to charge for 04/09/20…" at bounding box center [784, 372] width 1568 height 743
click at [1440, 103] on div "(3) Gazi (+ Juireya) (C) All Teams Remove Team Filters (0) Account - Tech (0) O…" at bounding box center [1468, 214] width 173 height 275
click at [1429, 90] on span "(3) [PERSON_NAME] (+ [PERSON_NAME]) (C)" at bounding box center [1464, 90] width 149 height 11
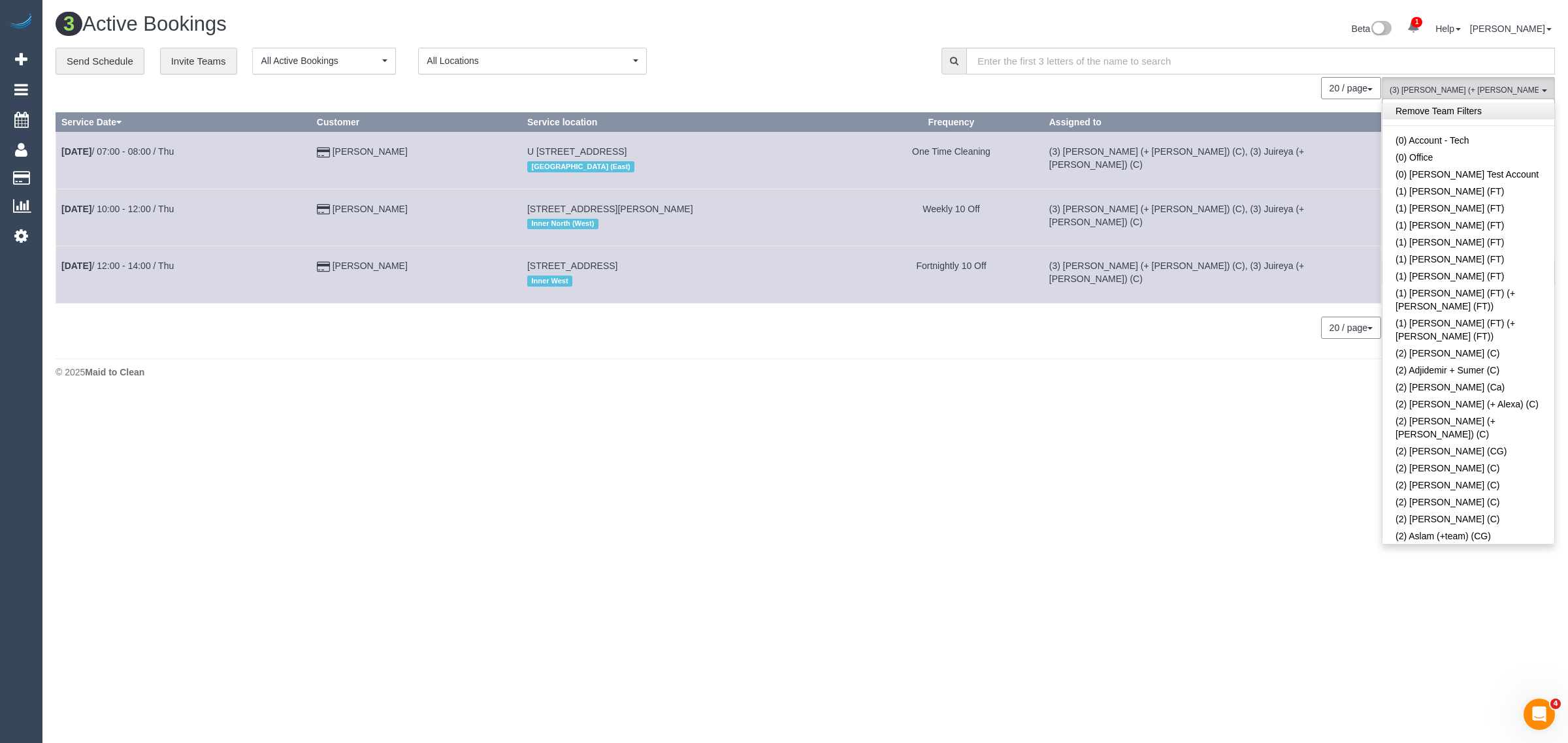
click at [1448, 112] on link "Remove Team Filters" at bounding box center [1469, 111] width 172 height 17
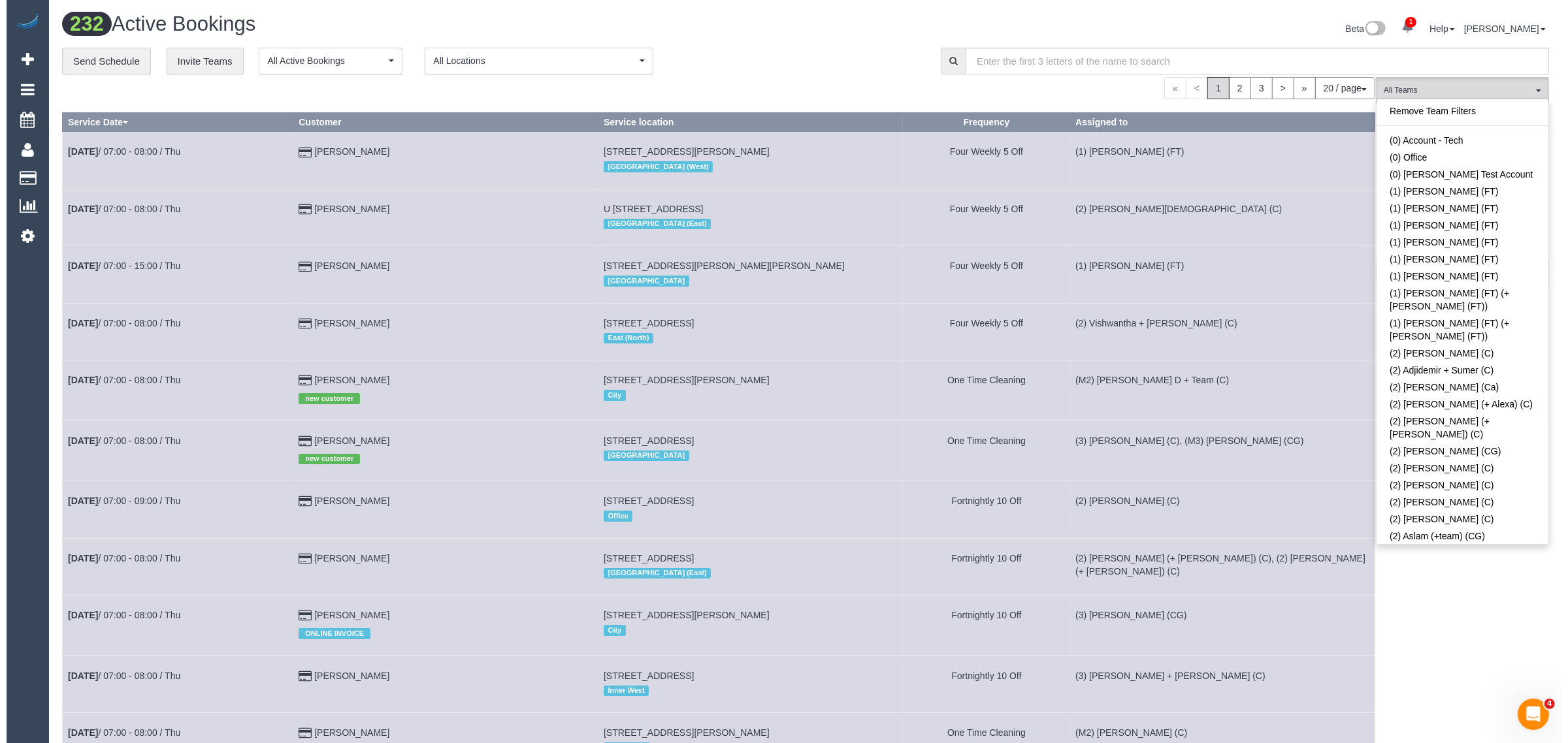
scroll to position [1056, 0]
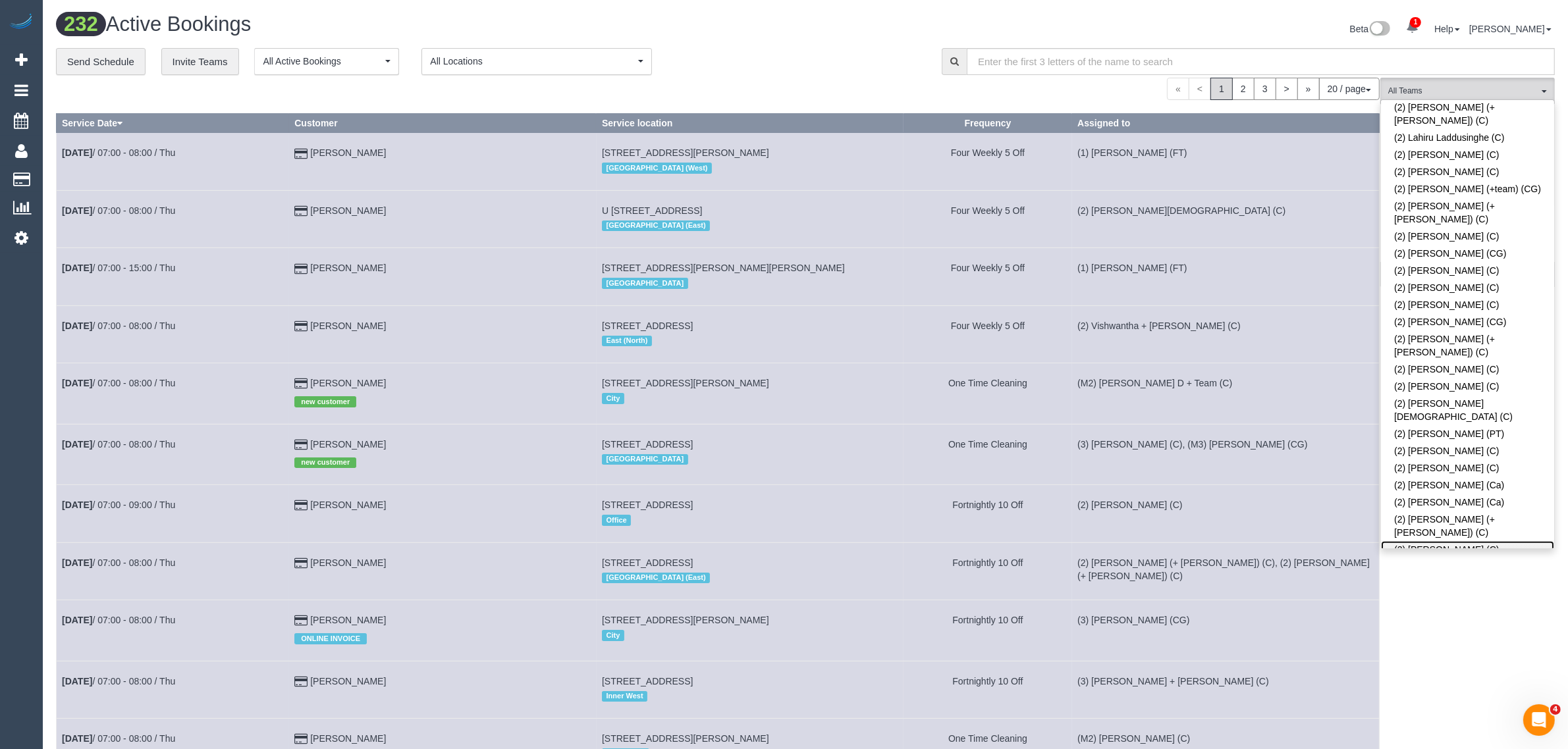
click at [1446, 541] on link "(2) [PERSON_NAME] (C)" at bounding box center [1467, 549] width 174 height 17
click at [808, 50] on div "**********" at bounding box center [489, 62] width 866 height 28
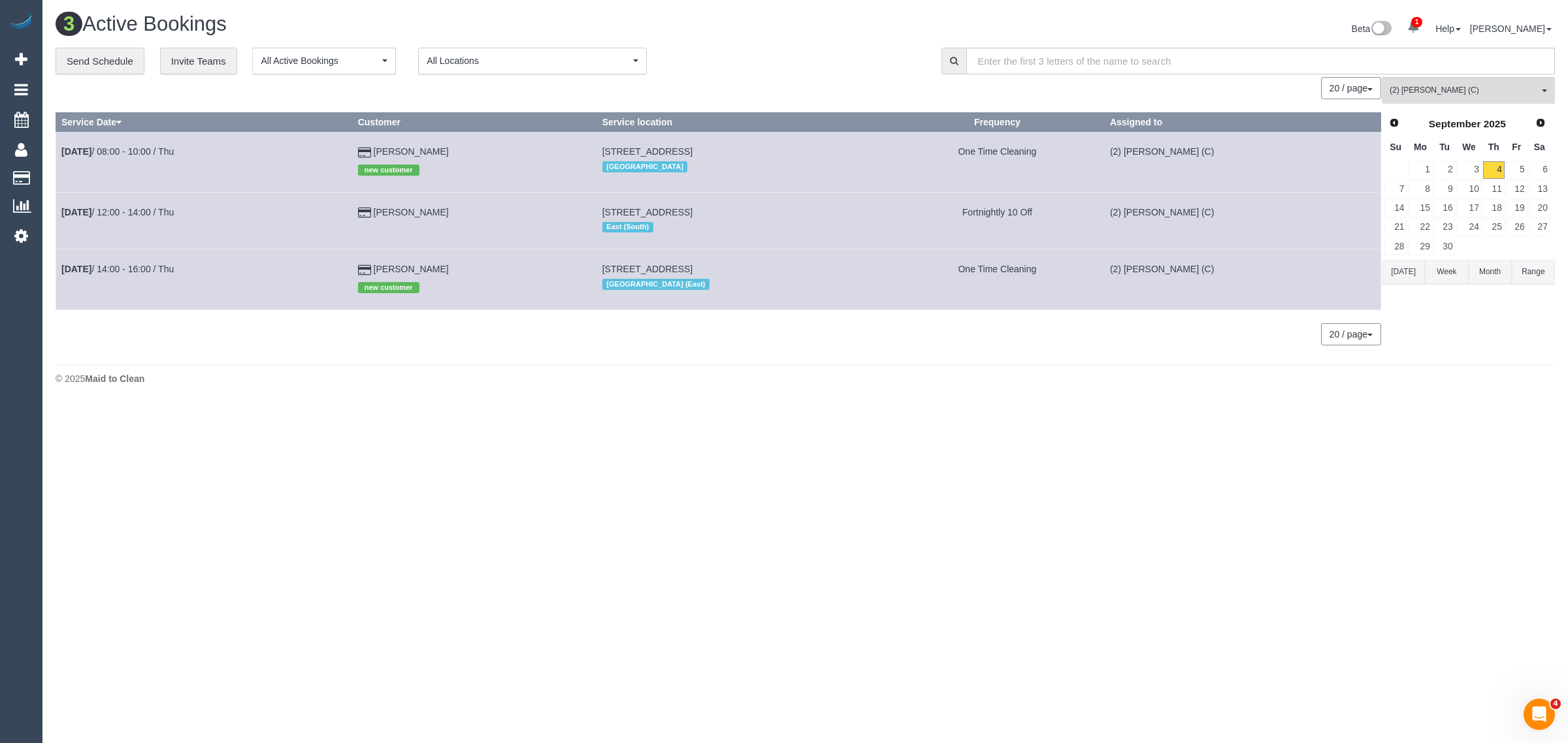
click at [1062, 471] on body "1 Beta Your Notifications You have 0 alerts × You have 1 to charge for 04/09/20…" at bounding box center [784, 372] width 1568 height 743
drag, startPoint x: 411, startPoint y: 139, endPoint x: 64, endPoint y: 150, distance: 347.2
click at [64, 150] on tr "Sep 4th / 08:00 - 10:00 / Thu Travis Graeske new customer Unit 3, 37 Boisdale S…" at bounding box center [718, 162] width 1325 height 60
copy tr "Sep 4th / 08:00 - 10:00 / Thu Travis Graeske"
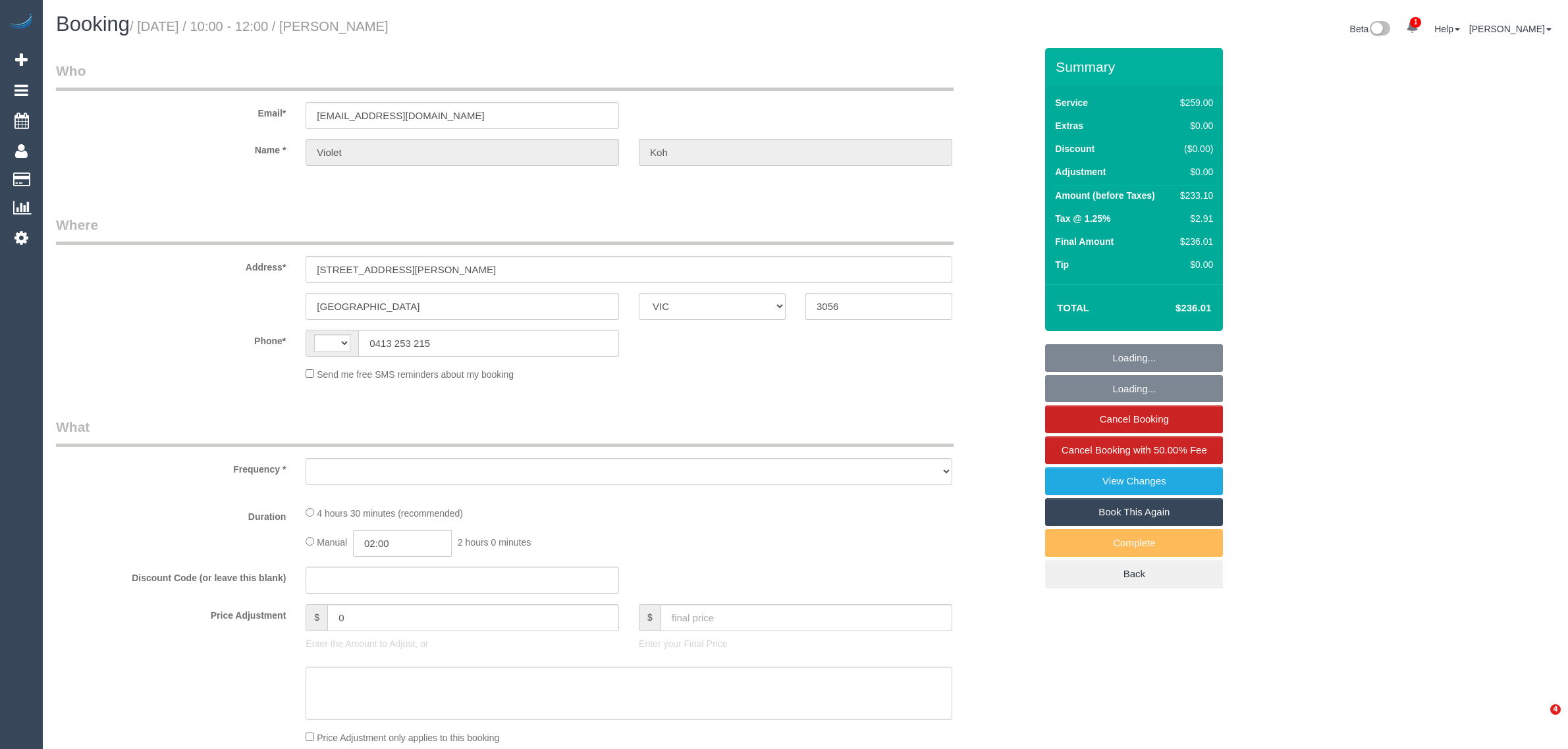
select select "VIC"
select select "string:AU"
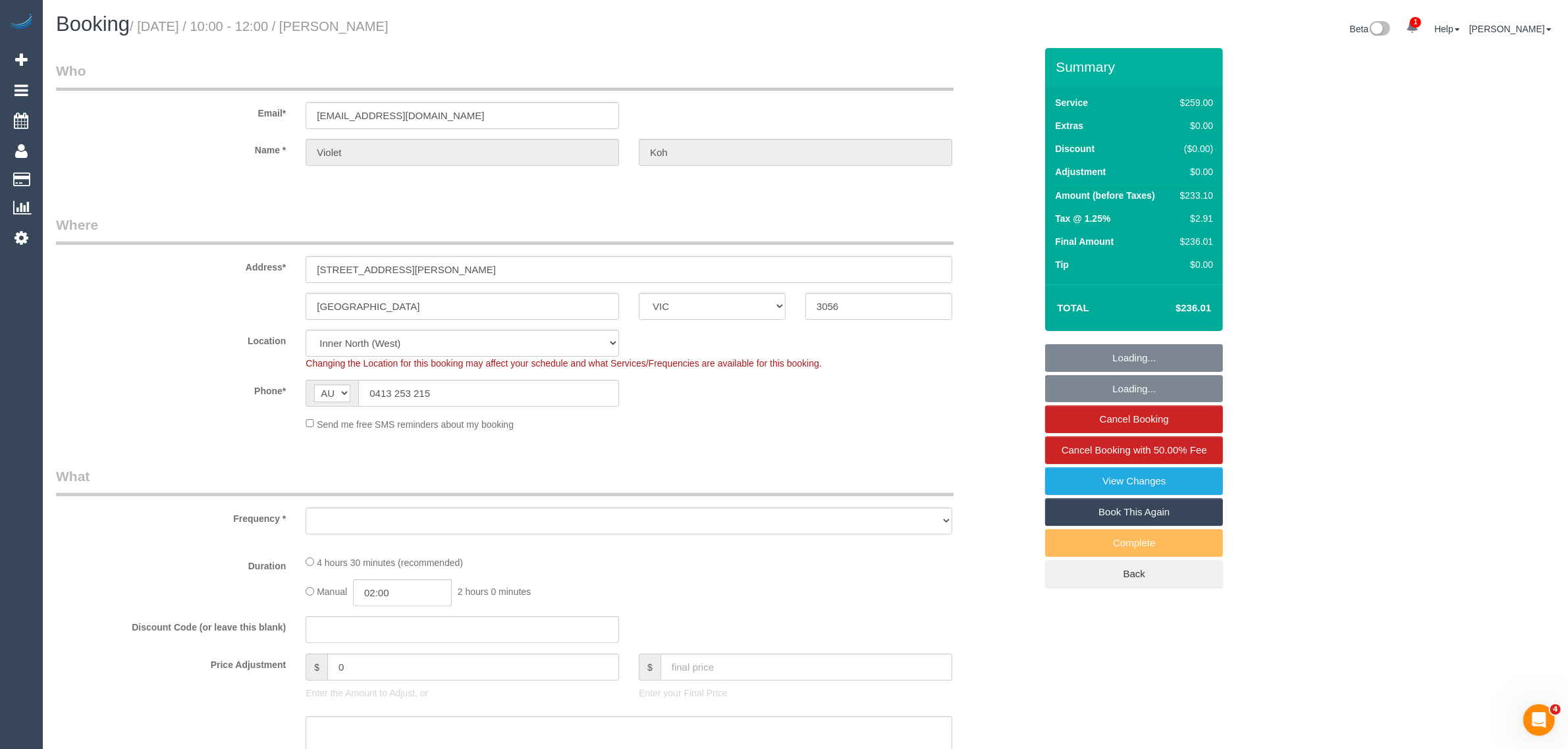
select select "object:693"
select select "string:stripe-pm_1RaRmF2GScqysDRVFH6bz4rJ"
select select "number:28"
select select "number:14"
select select "number:19"
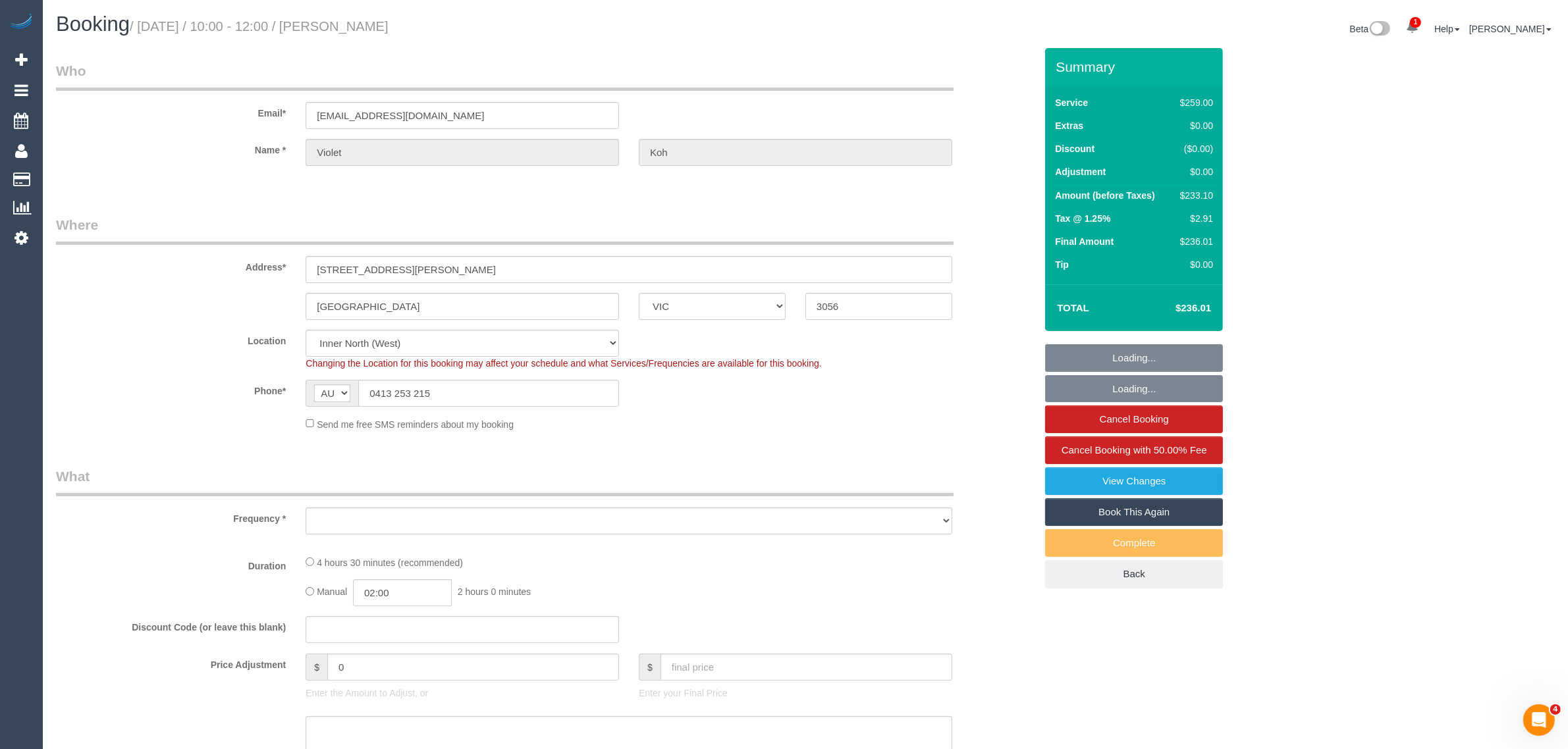
select select "number:22"
select select "number:33"
select select "number:11"
select select "spot1"
select select "object:703"
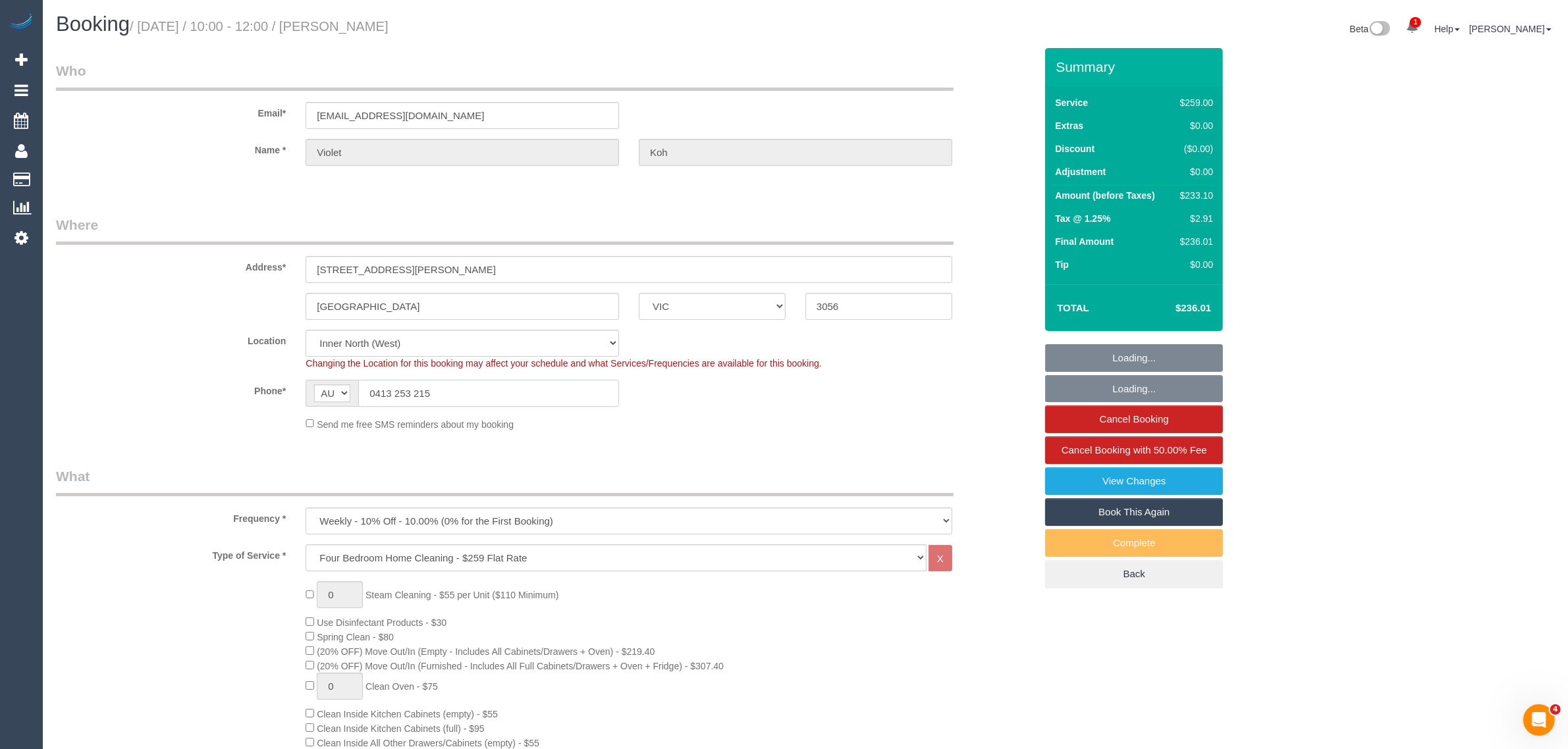
drag, startPoint x: 492, startPoint y: 395, endPoint x: 735, endPoint y: 385, distance: 243.2
click at [502, 405] on input "0413 253 215" at bounding box center [488, 393] width 261 height 27
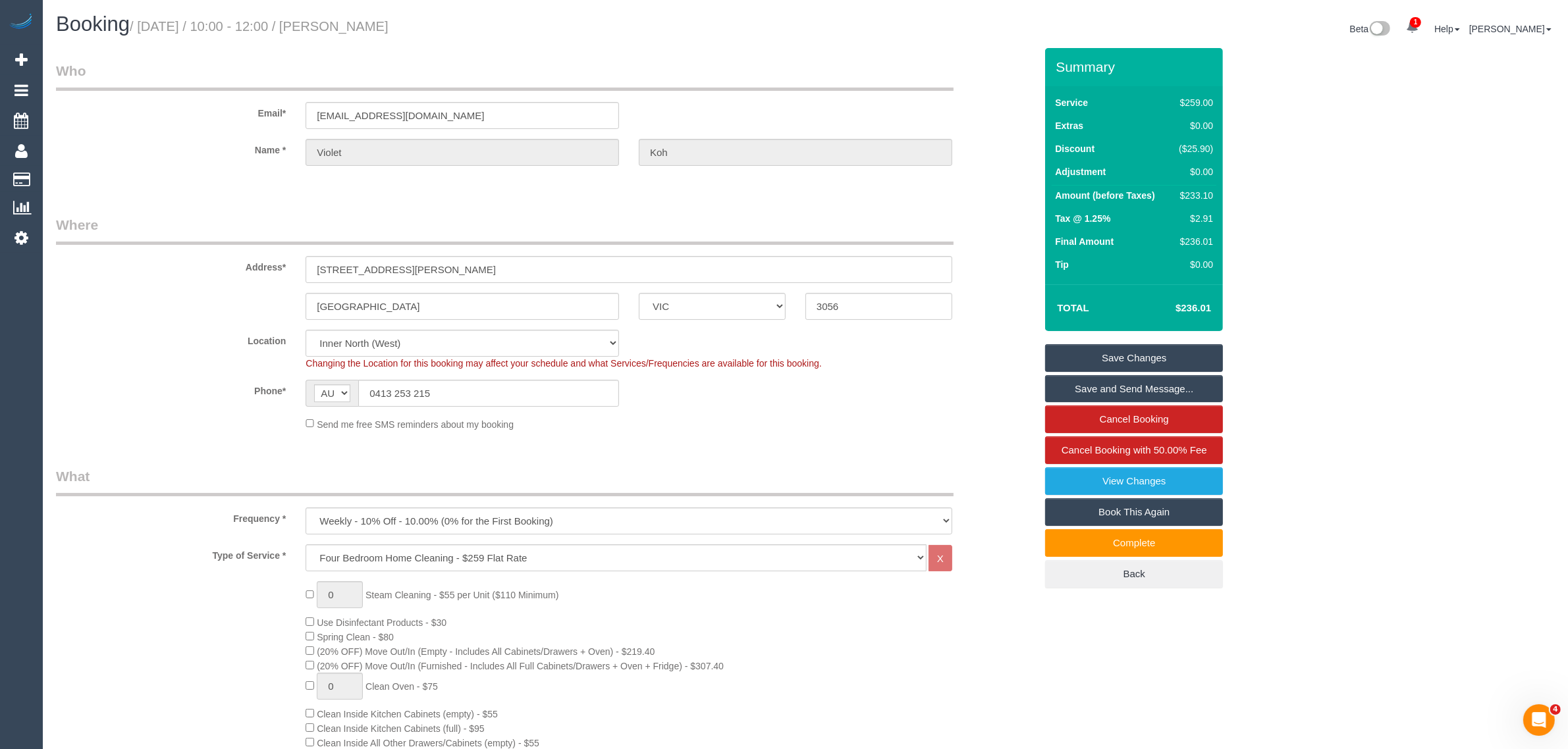
click at [899, 397] on div "Phone* AF AL DZ AD AO AI AQ AG AR AM AW AU AT AZ BS BH BD BB BY BE BZ BJ BM BT …" at bounding box center [545, 393] width 999 height 27
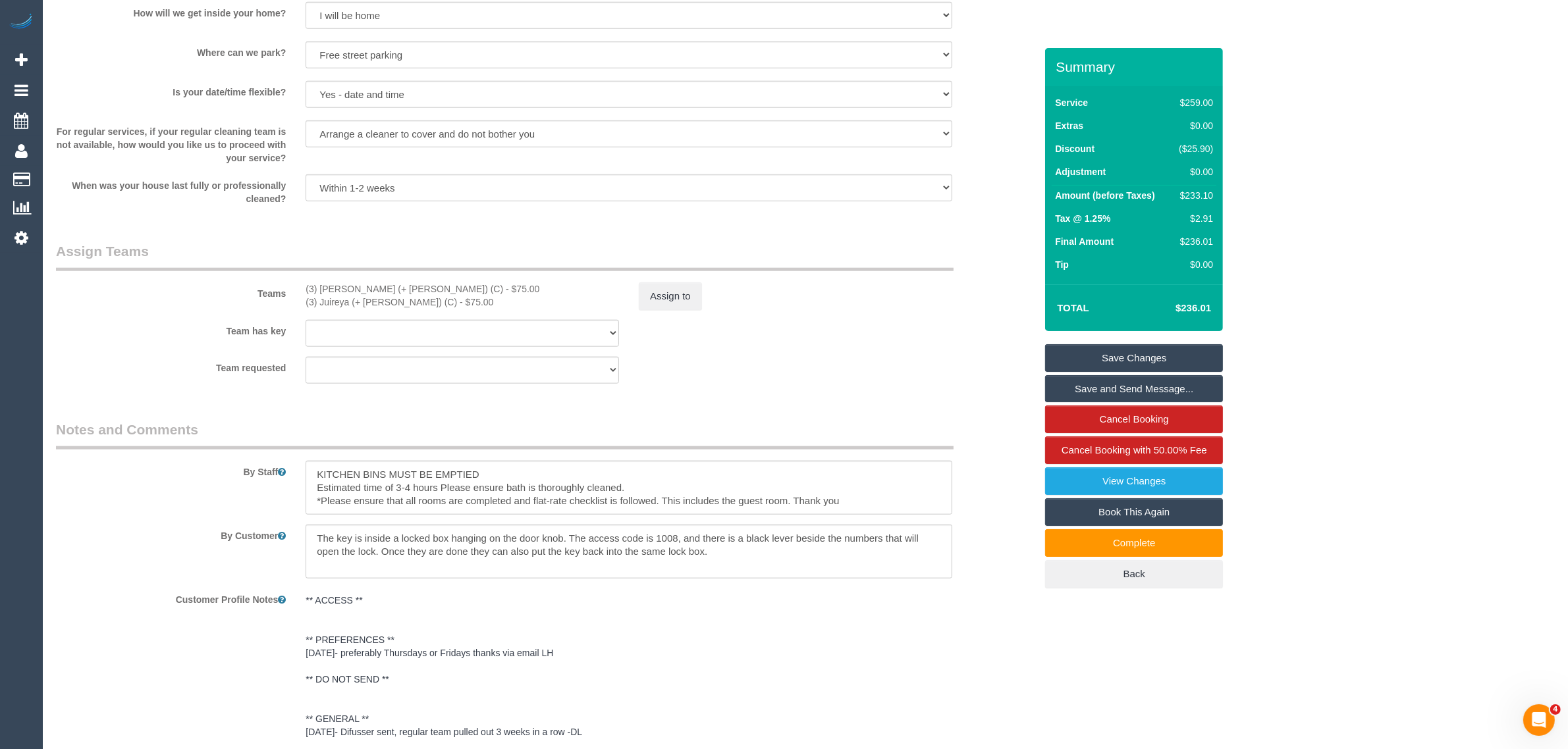
scroll to position [1944, 0]
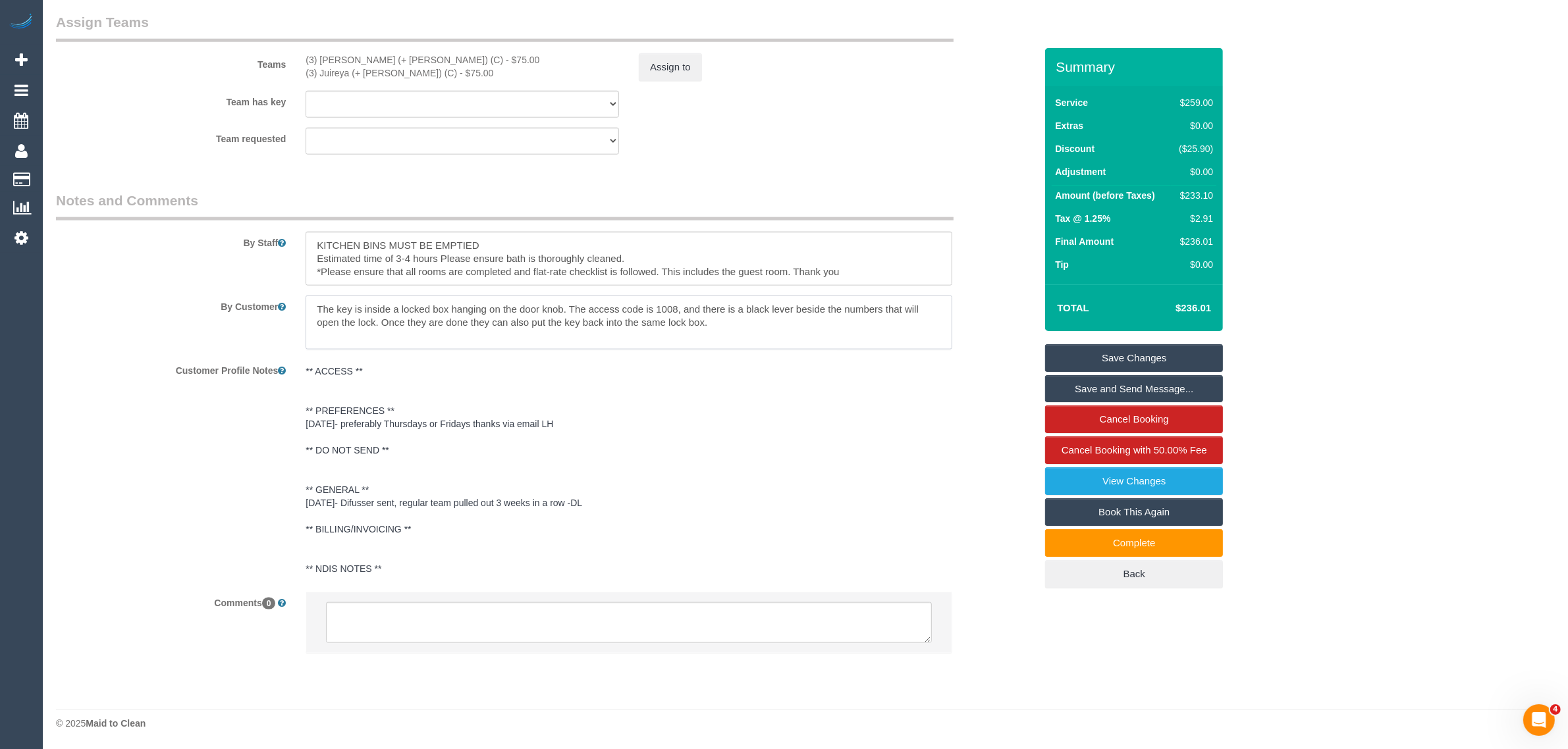
click at [779, 327] on textarea at bounding box center [629, 322] width 647 height 54
click at [880, 449] on pre "** ACCESS ** ** PREFERENCES ** 12/06/25- preferably Thursdays or Fridays thanks…" at bounding box center [629, 470] width 647 height 211
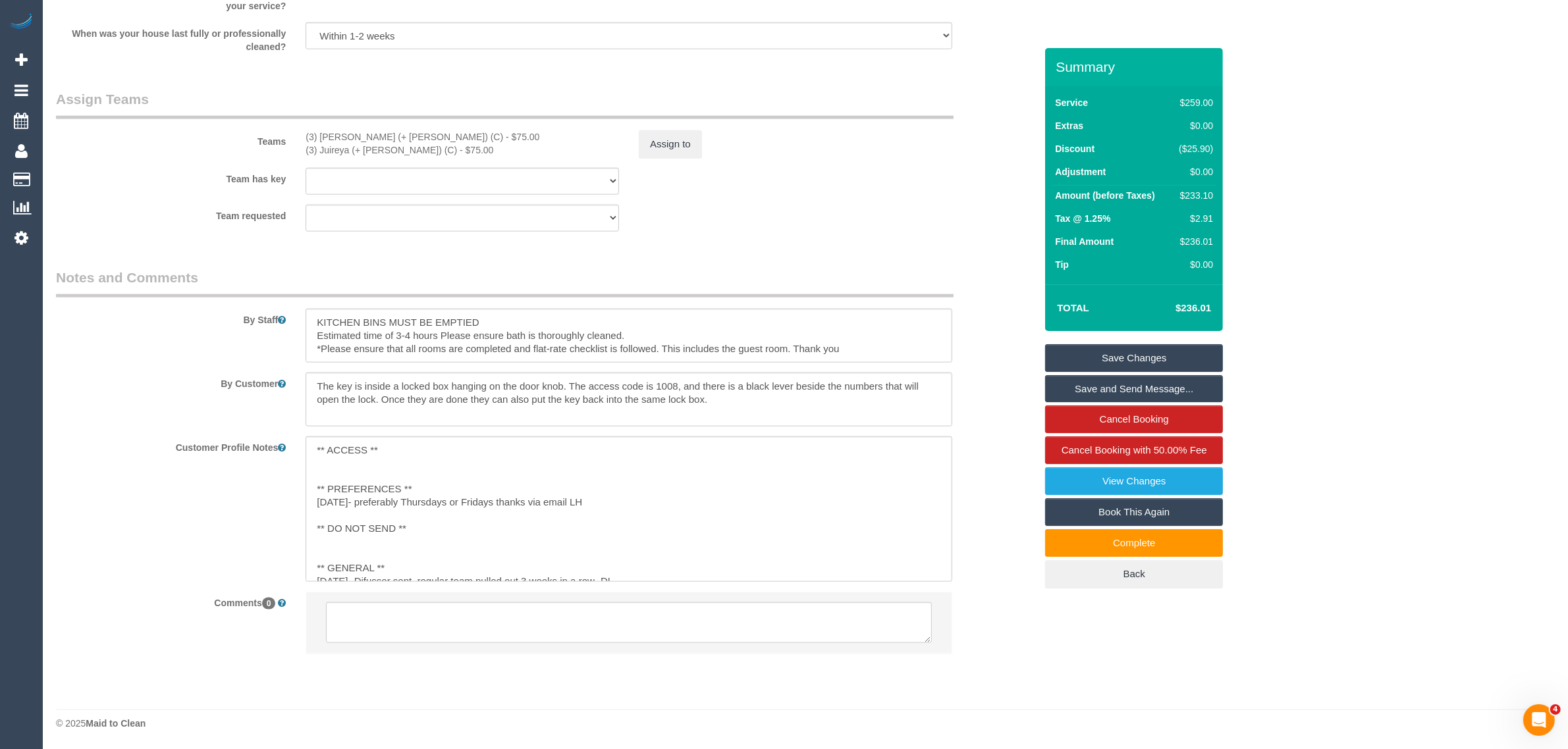
scroll to position [1868, 0]
click at [994, 429] on sui-booking-comments "By Staff By Customer Customer Profile Notes ** ACCESS ** ** PREFERENCES ** 12/0…" at bounding box center [545, 467] width 979 height 399
click at [985, 446] on div "Customer Profile Notes ** ACCESS ** ** PREFERENCES ** 12/06/25- preferably Thur…" at bounding box center [545, 509] width 999 height 145
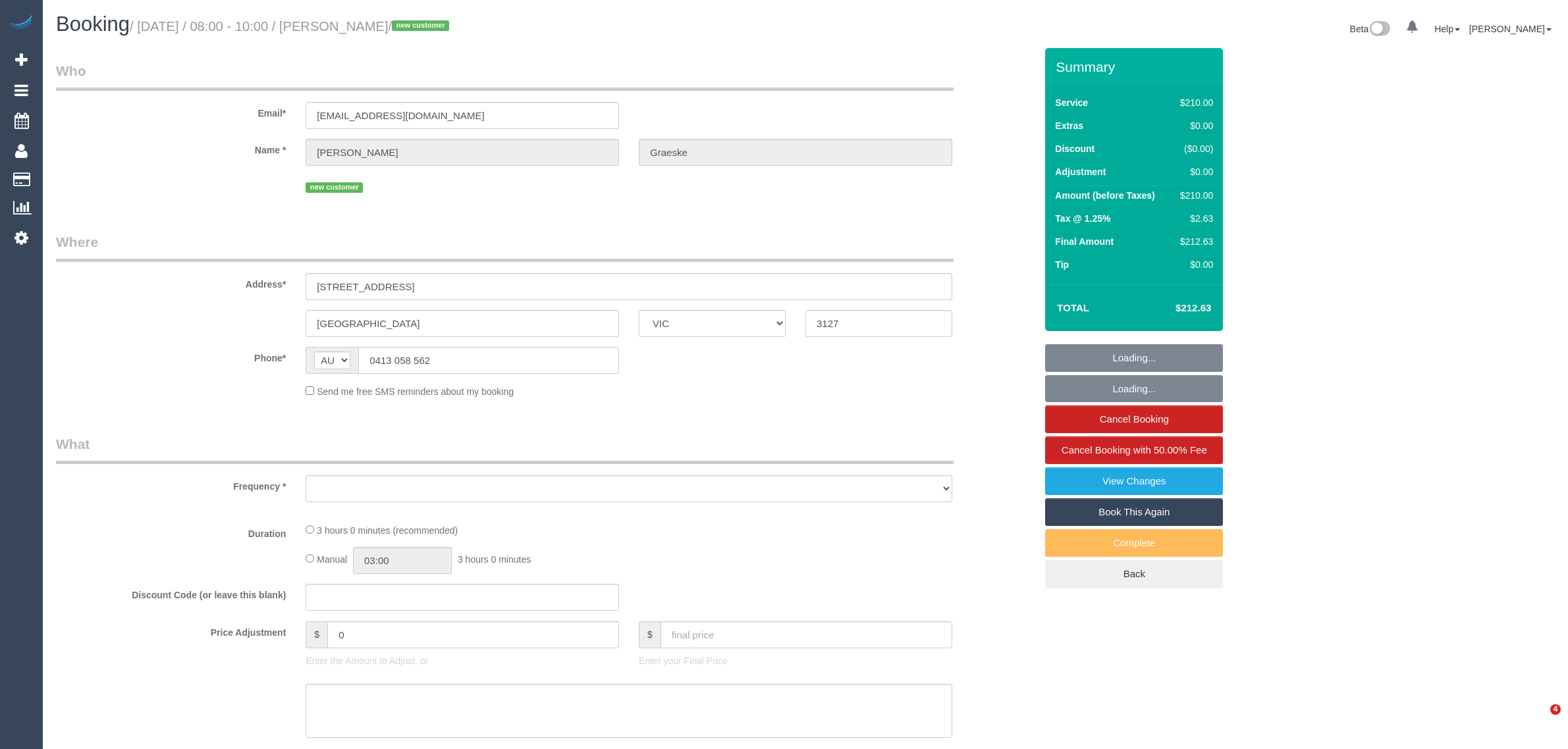
select select "VIC"
select select "object:543"
select select "string:stripe-pm_1S39Fg2GScqysDRV1TkmmTTg"
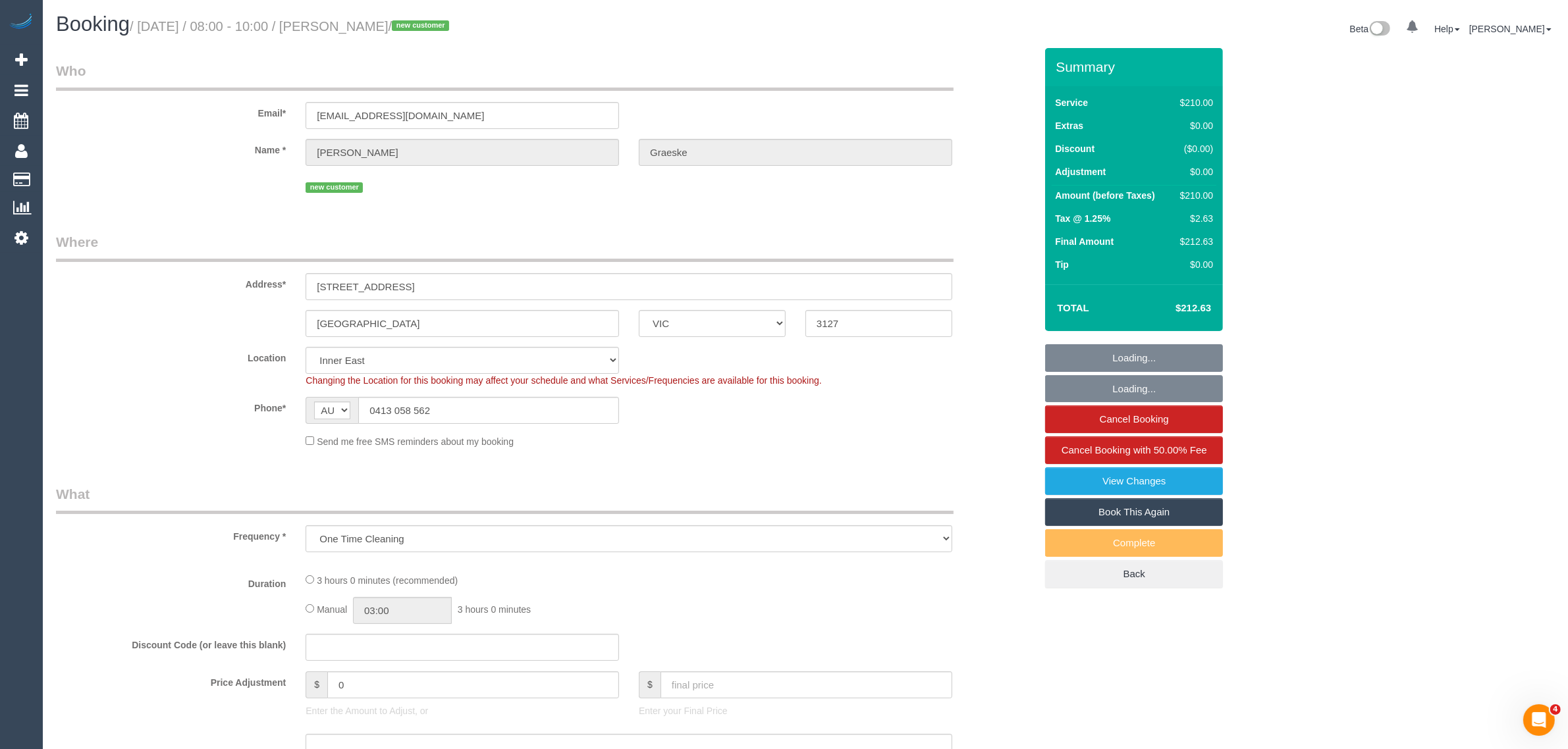
select select "object:548"
select select "180"
select select "number:28"
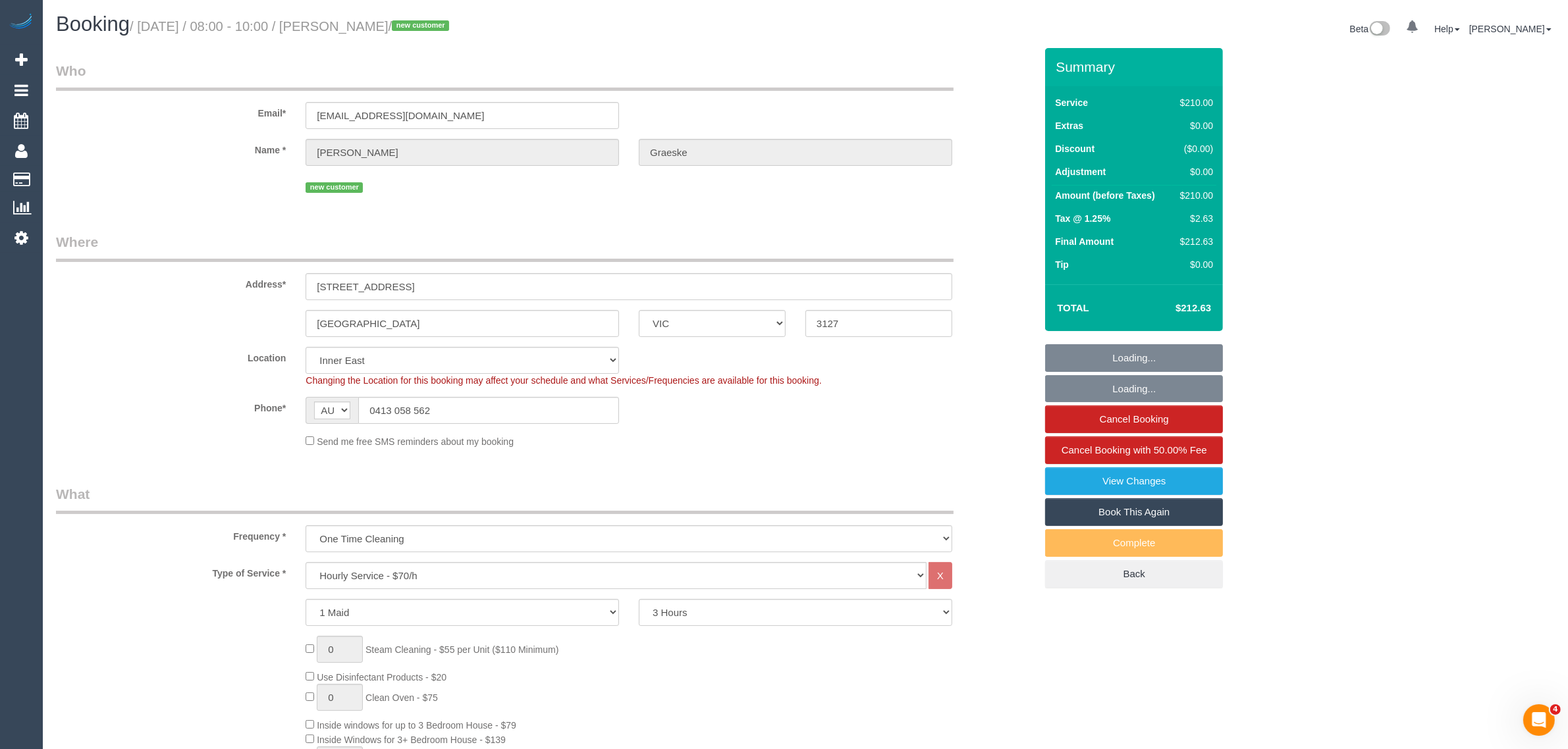
select select "spot1"
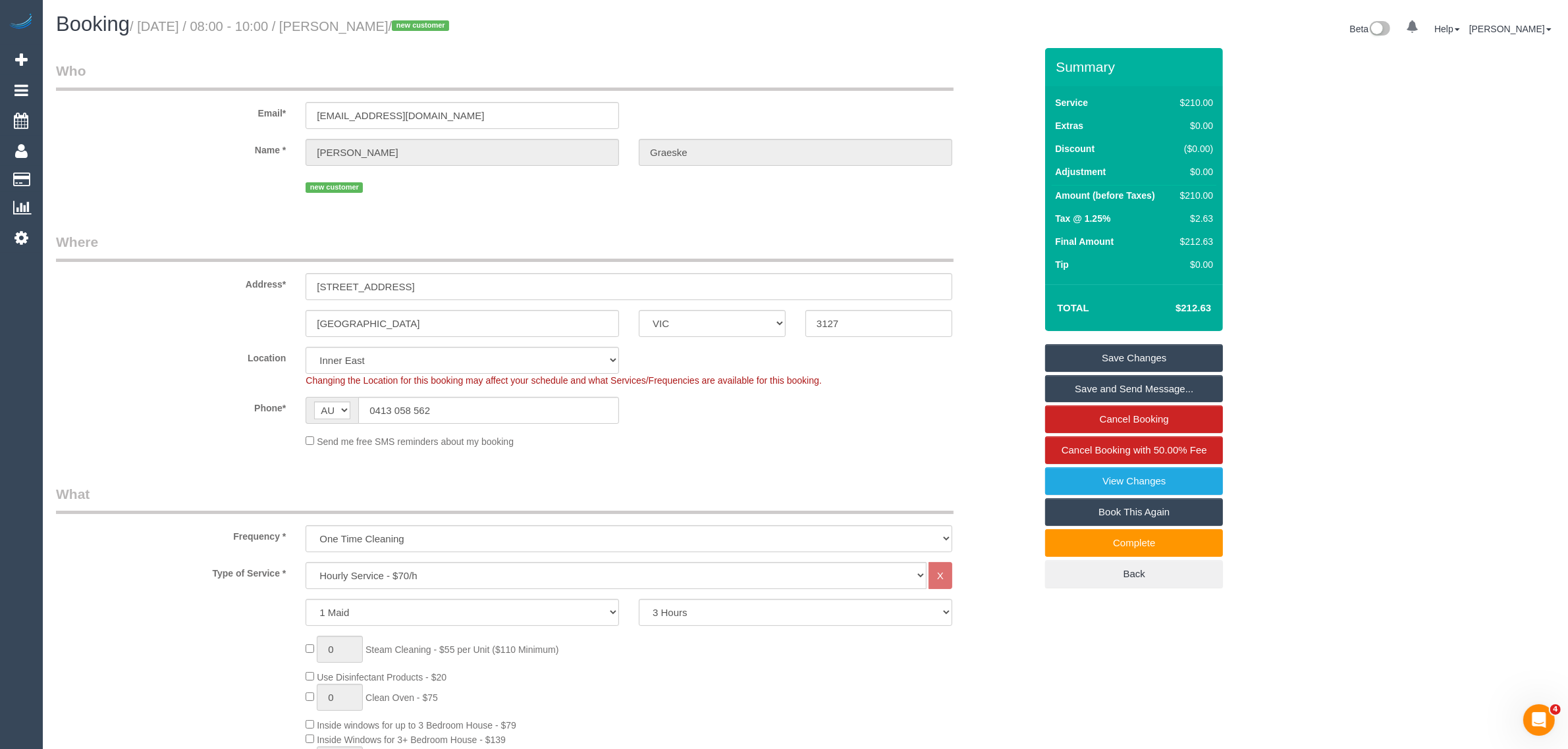
drag, startPoint x: 850, startPoint y: 425, endPoint x: 843, endPoint y: 419, distance: 9.2
click at [850, 425] on sui-booking-location "Location [GEOGRAPHIC_DATA] (North) East (South) [GEOGRAPHIC_DATA] (East) [GEOGR…" at bounding box center [545, 397] width 979 height 101
click at [538, 405] on input "0413 058 562" at bounding box center [488, 410] width 261 height 27
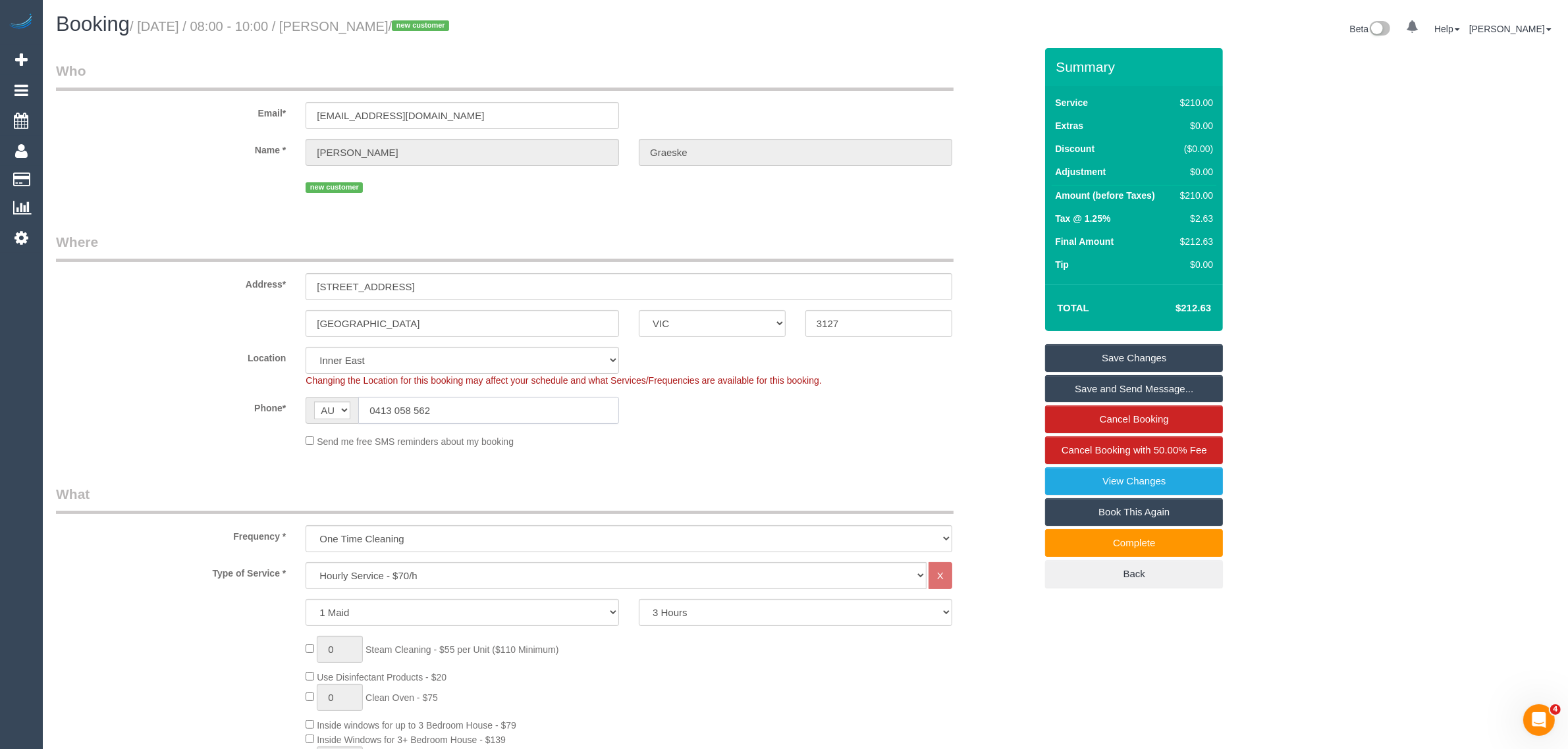
click at [538, 405] on input "0413 058 562" at bounding box center [488, 410] width 261 height 27
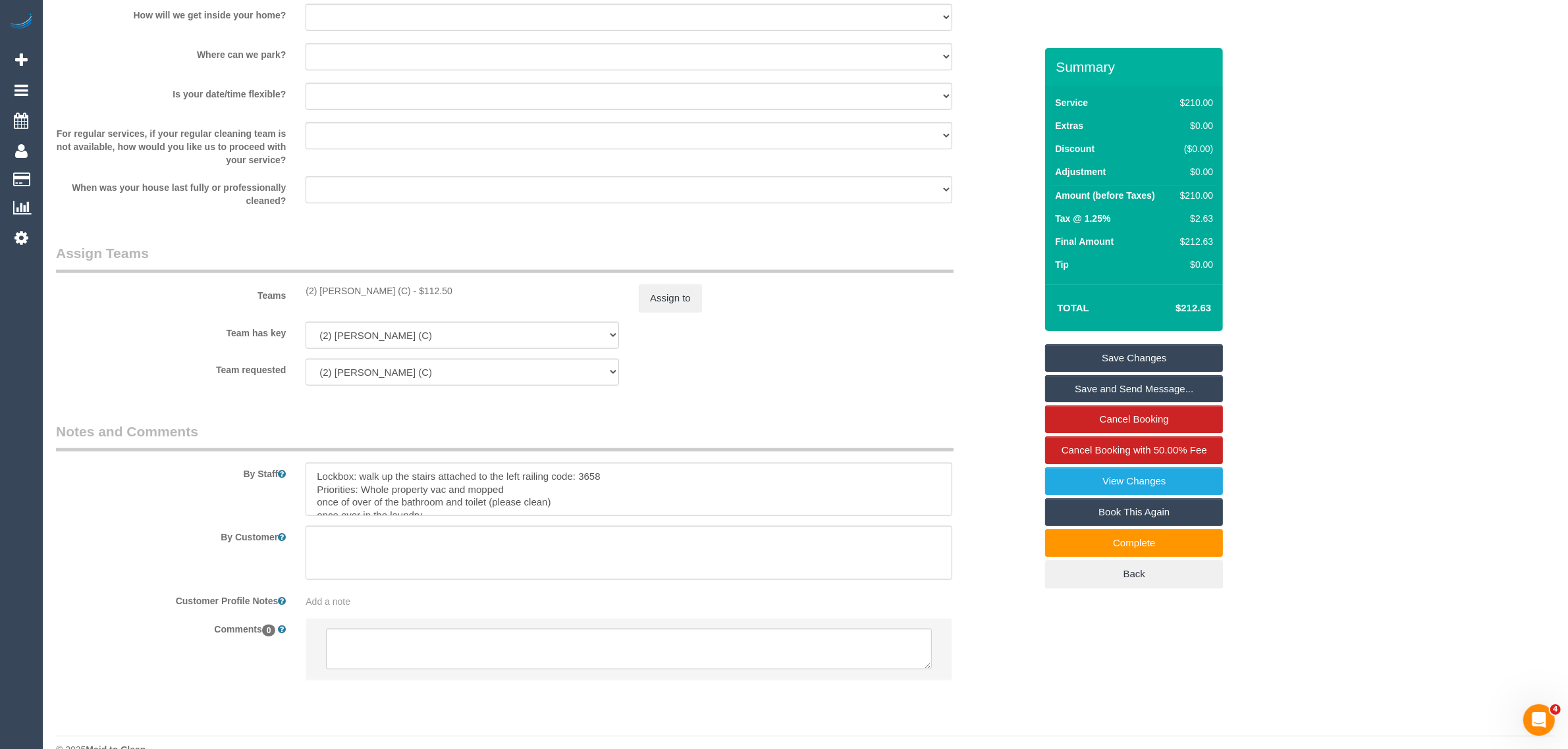
scroll to position [1722, 0]
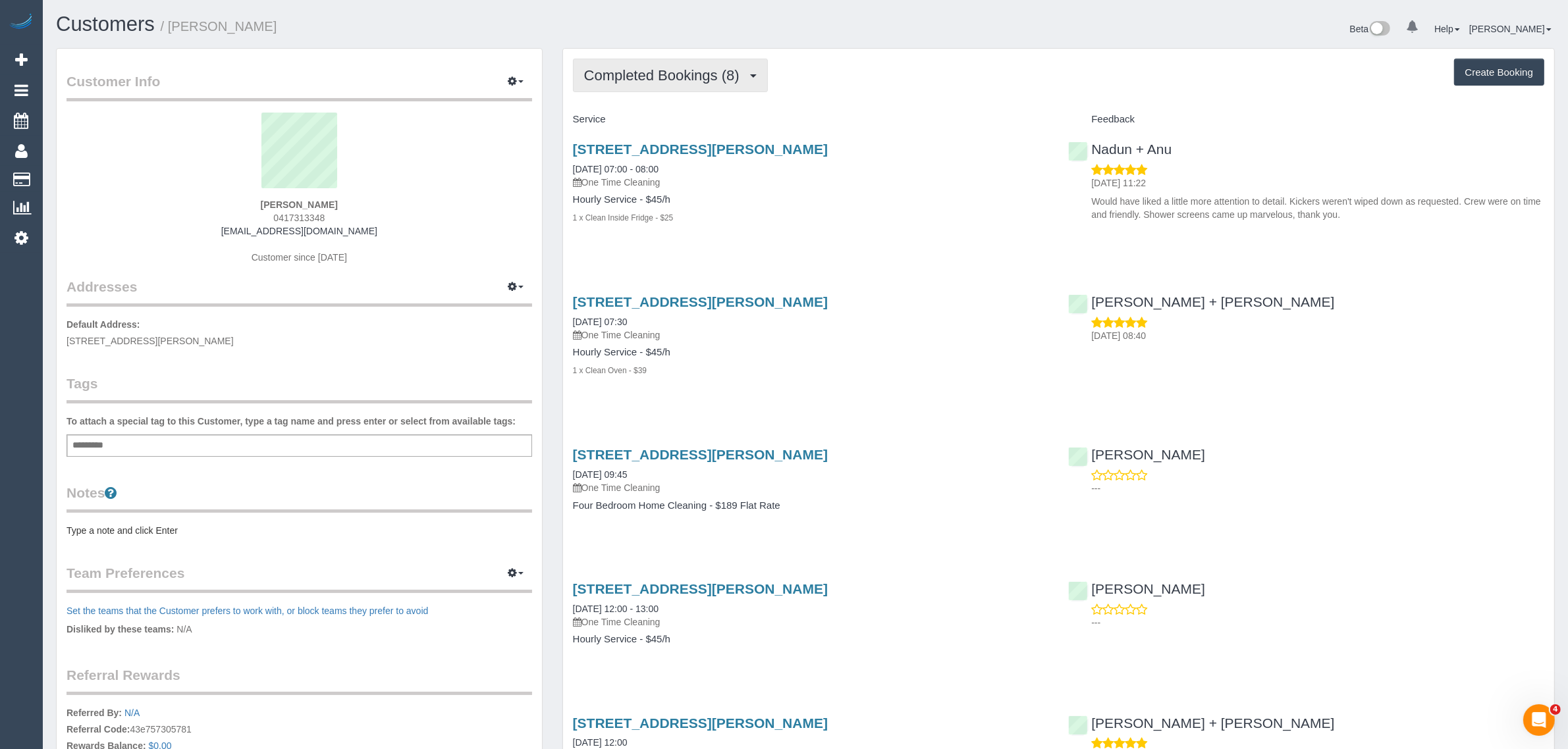
click at [699, 74] on span "Completed Bookings (8)" at bounding box center [665, 76] width 162 height 17
click at [670, 120] on link "Upcoming Bookings (1)" at bounding box center [642, 123] width 137 height 17
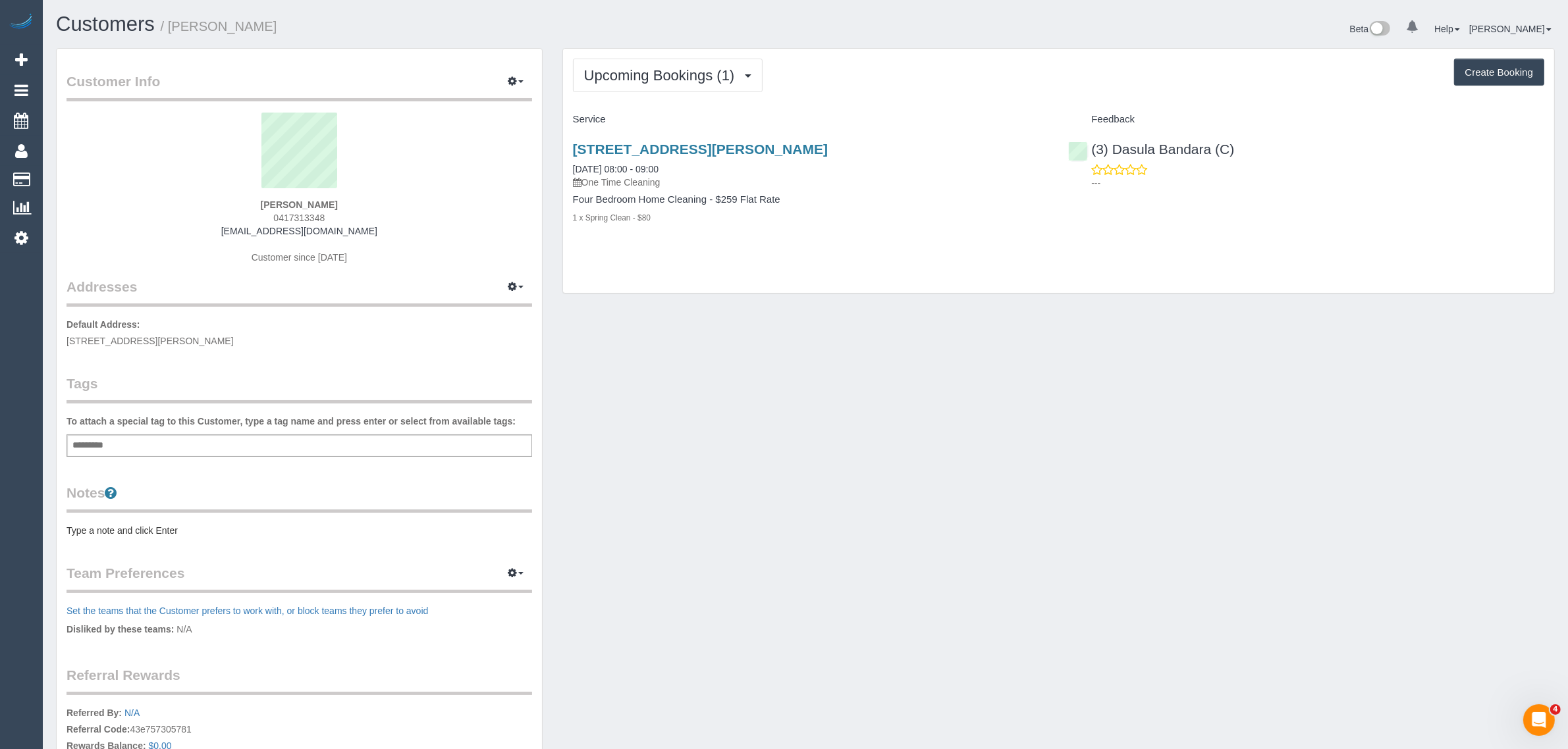
drag, startPoint x: 676, startPoint y: 172, endPoint x: 567, endPoint y: 168, distance: 109.1
click at [567, 168] on div "[STREET_ADDRESS][PERSON_NAME] [DATE] 08:00 - 09:00 One Time Cleaning Four Bedro…" at bounding box center [811, 190] width 496 height 120
copy link "[DATE] 08:00 - 09:00"
click at [318, 209] on div "[PERSON_NAME] 0417313348 [EMAIL_ADDRESS][DOMAIN_NAME] Customer since [DATE]" at bounding box center [300, 195] width 466 height 165
click at [314, 213] on span "0417313348" at bounding box center [299, 218] width 52 height 10
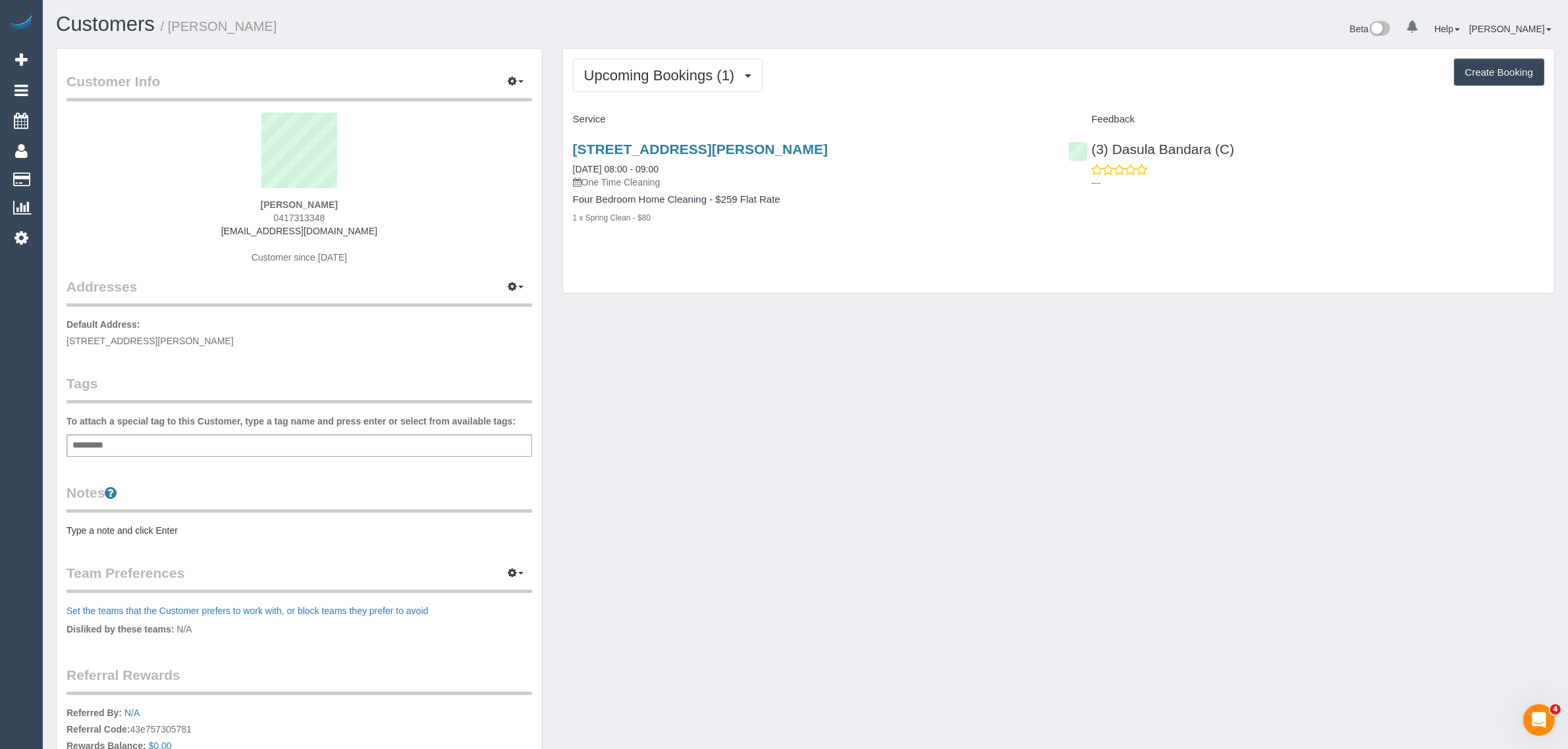
click at [314, 213] on span "0417313348" at bounding box center [299, 218] width 52 height 10
click at [981, 465] on div "Customer Info Edit Contact Info Send Message Email Preferences Special Sales Ta…" at bounding box center [805, 481] width 1518 height 865
click at [83, 173] on link "Customers" at bounding box center [125, 180] width 165 height 26
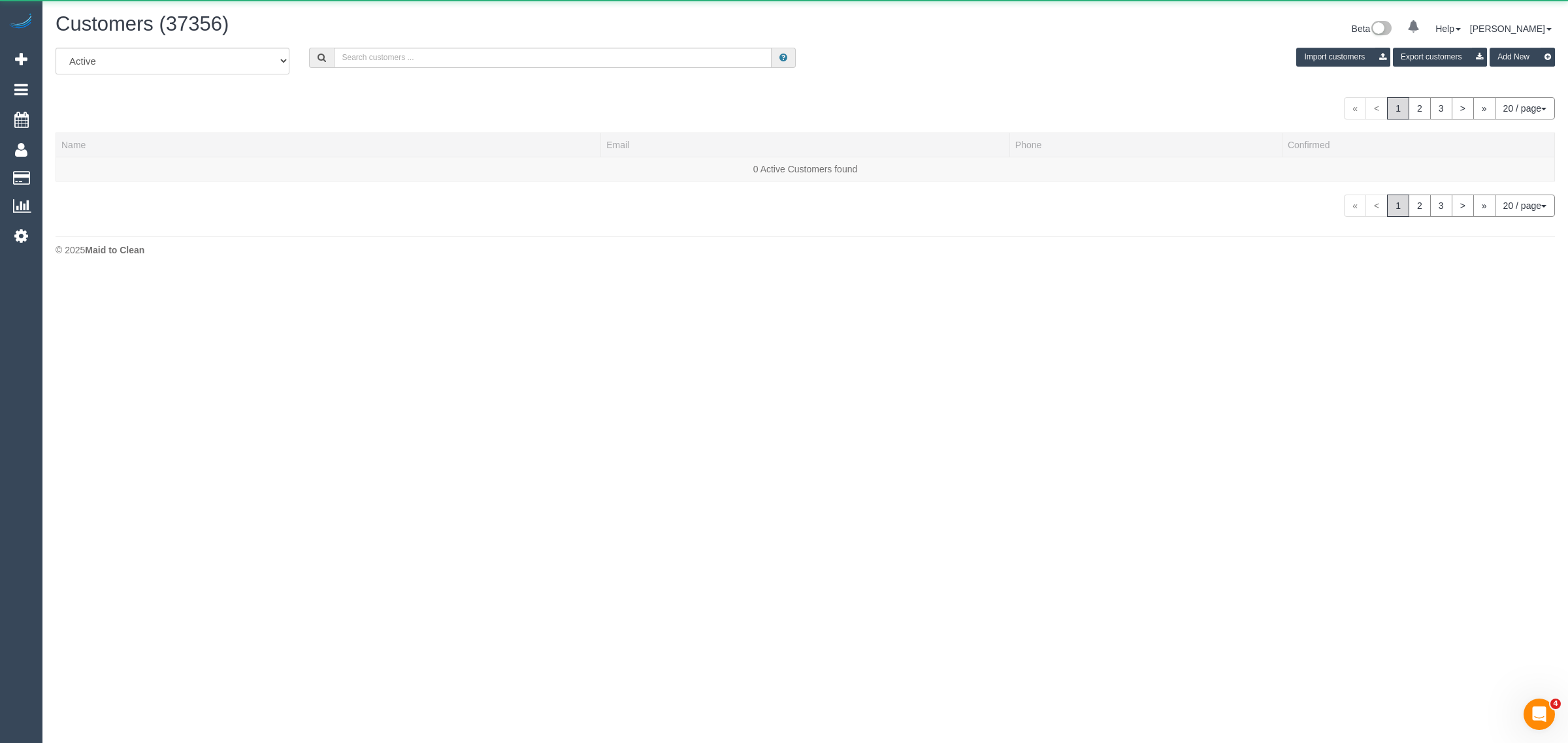
click at [449, 42] on div "Customers (37356) Beta 0 Your Notifications You have 0 alerts Help Help Docs Ta…" at bounding box center [805, 30] width 1519 height 35
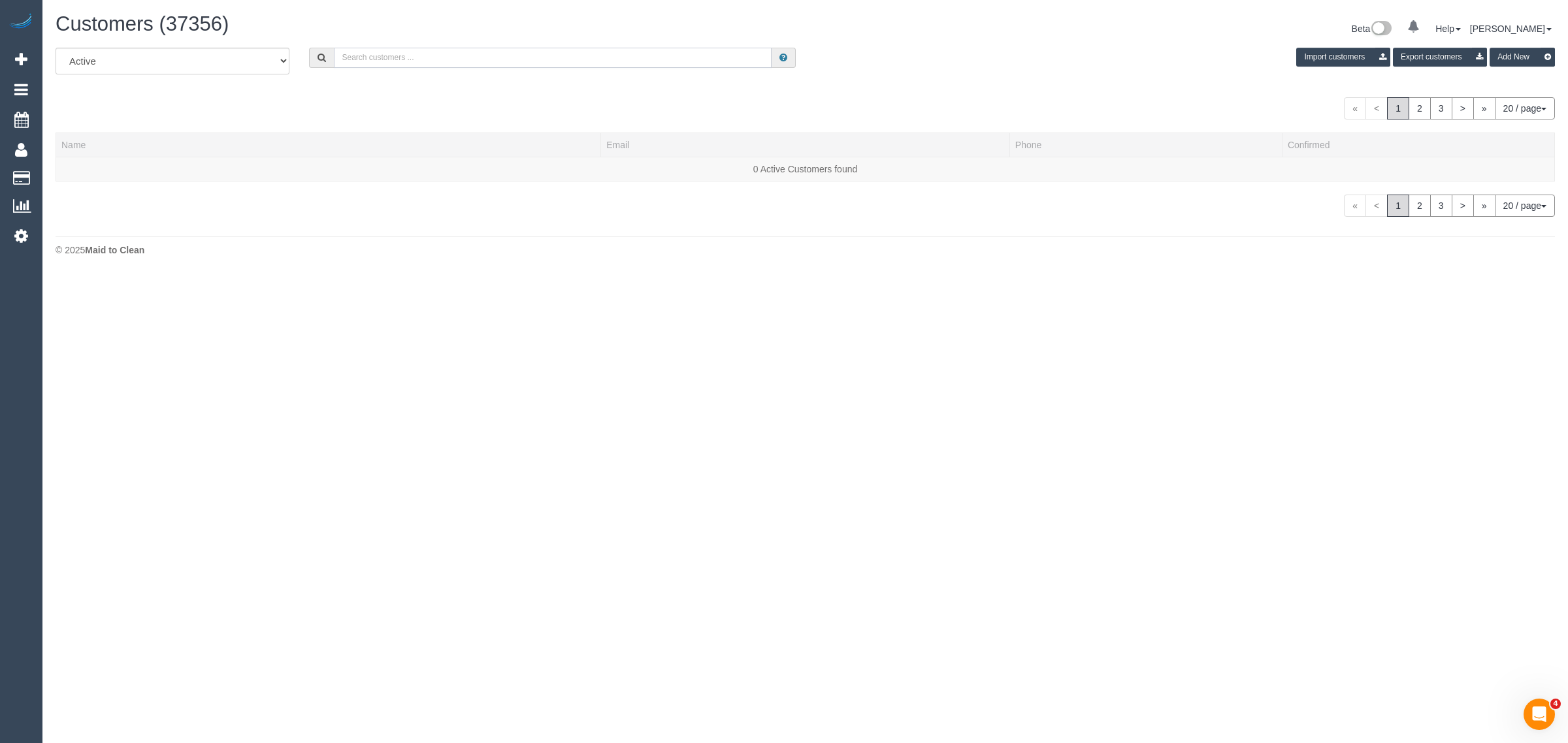
click at [426, 66] on input "text" at bounding box center [553, 58] width 438 height 20
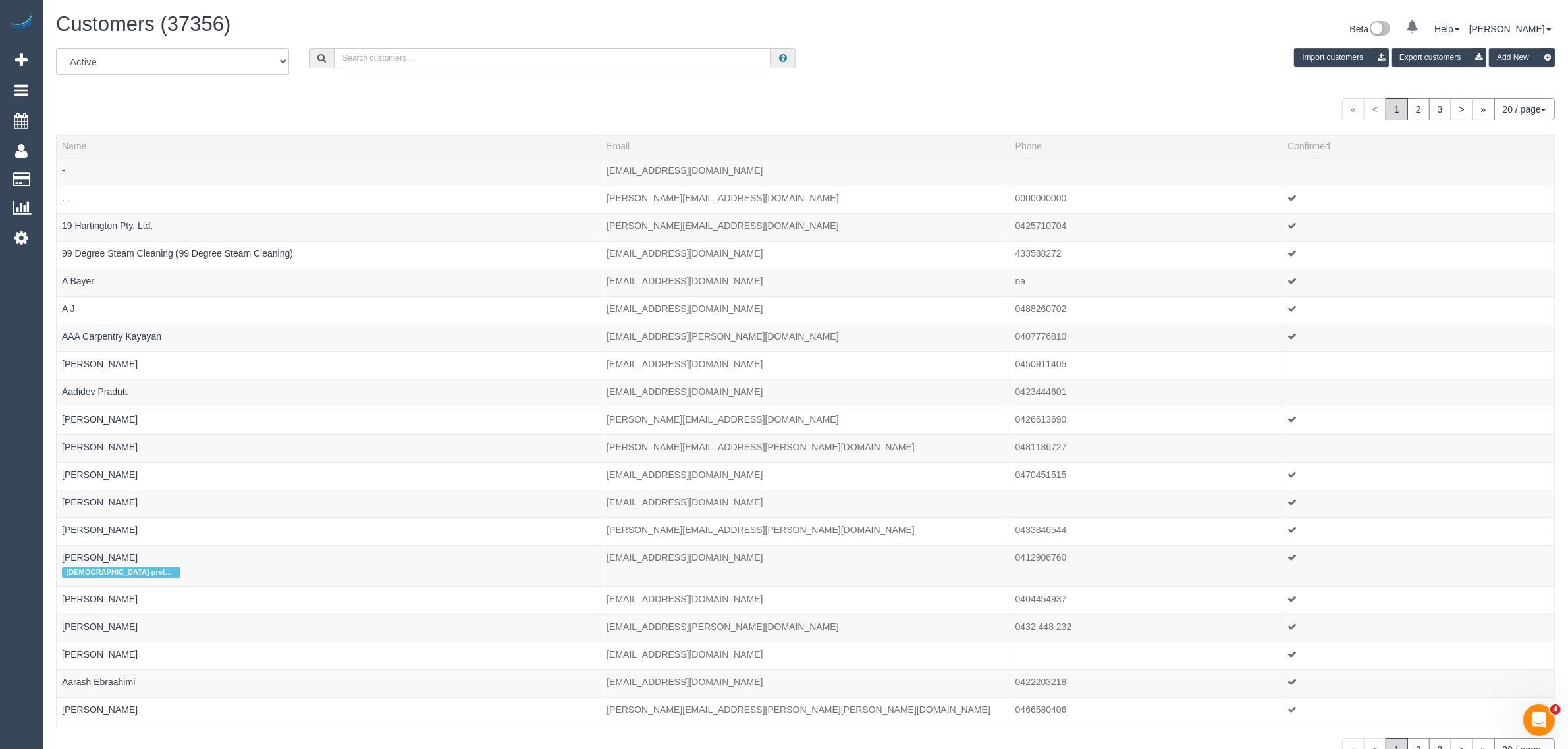
paste input "Kate Wines"
type input "Kate Wines"
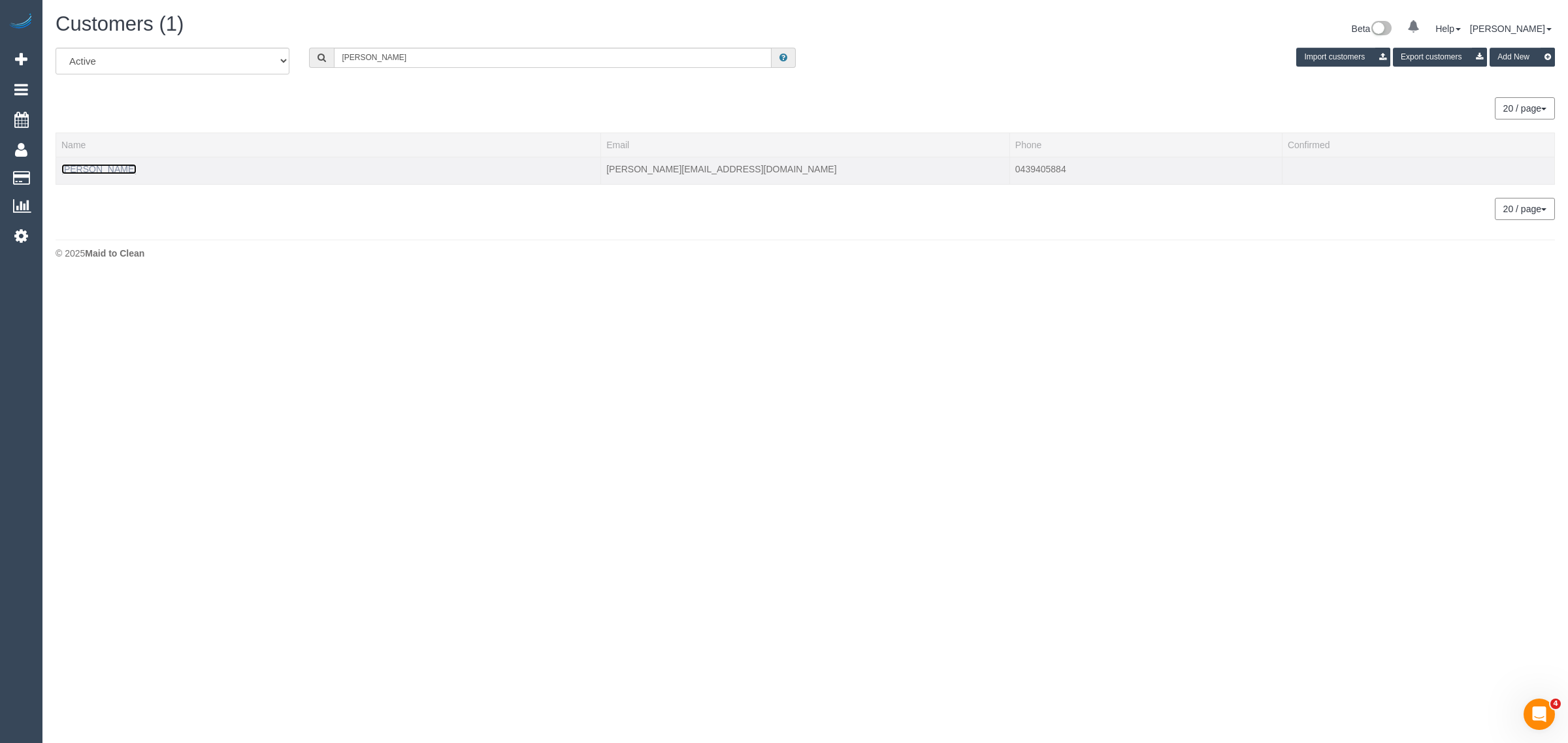
click at [74, 169] on link "Kate Wines" at bounding box center [99, 169] width 75 height 10
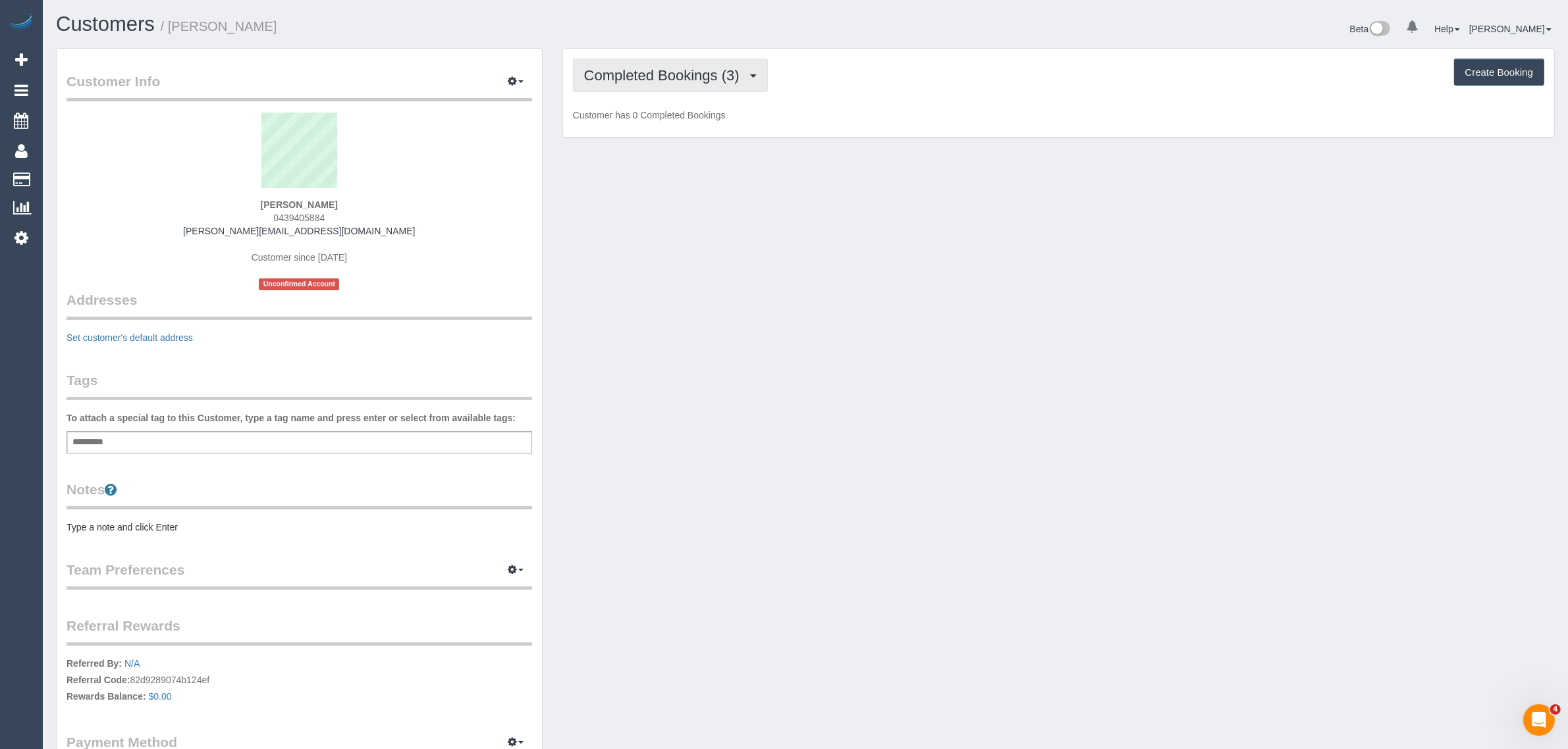
click at [676, 78] on span "Completed Bookings (3)" at bounding box center [665, 76] width 162 height 17
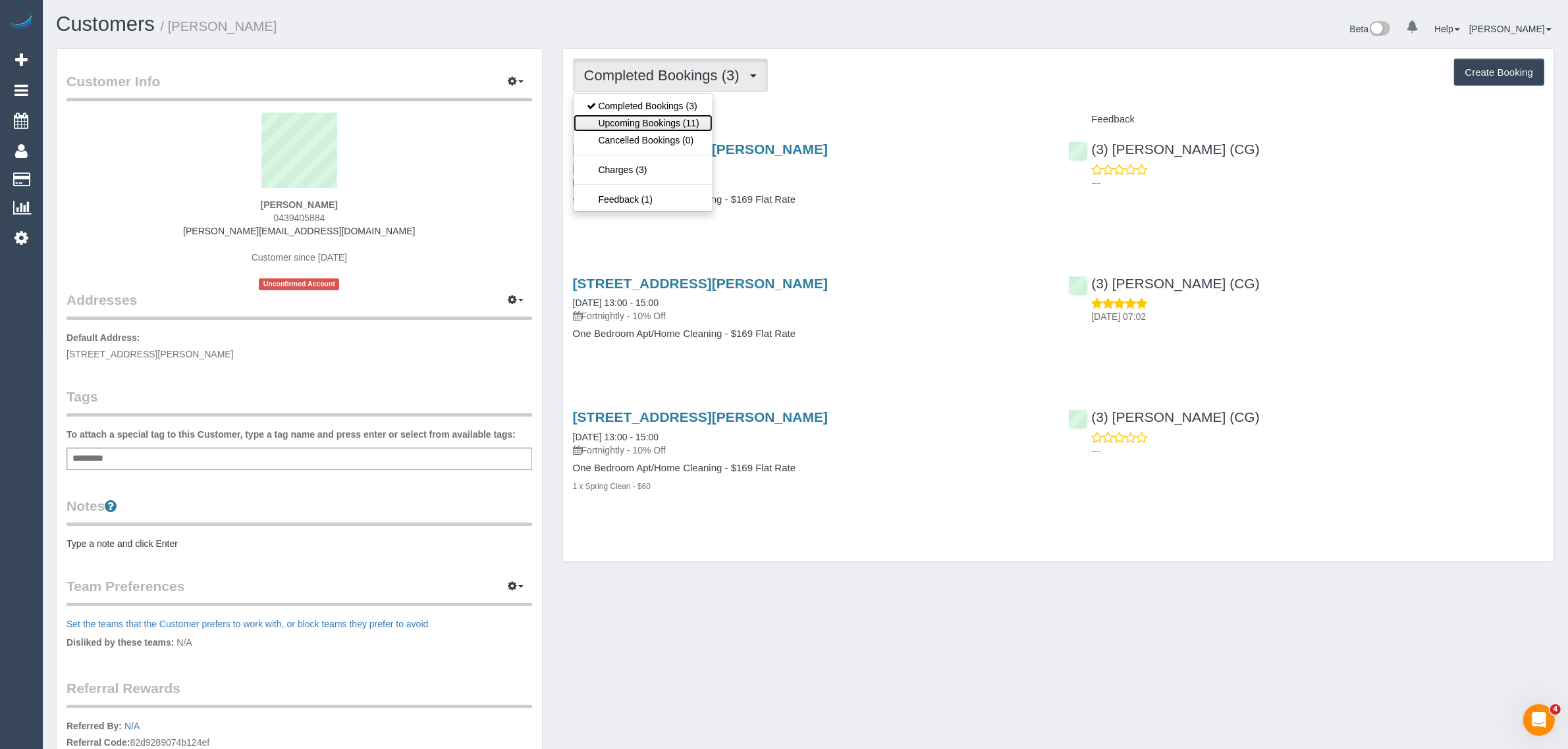
click at [647, 120] on link "Upcoming Bookings (11)" at bounding box center [643, 123] width 139 height 17
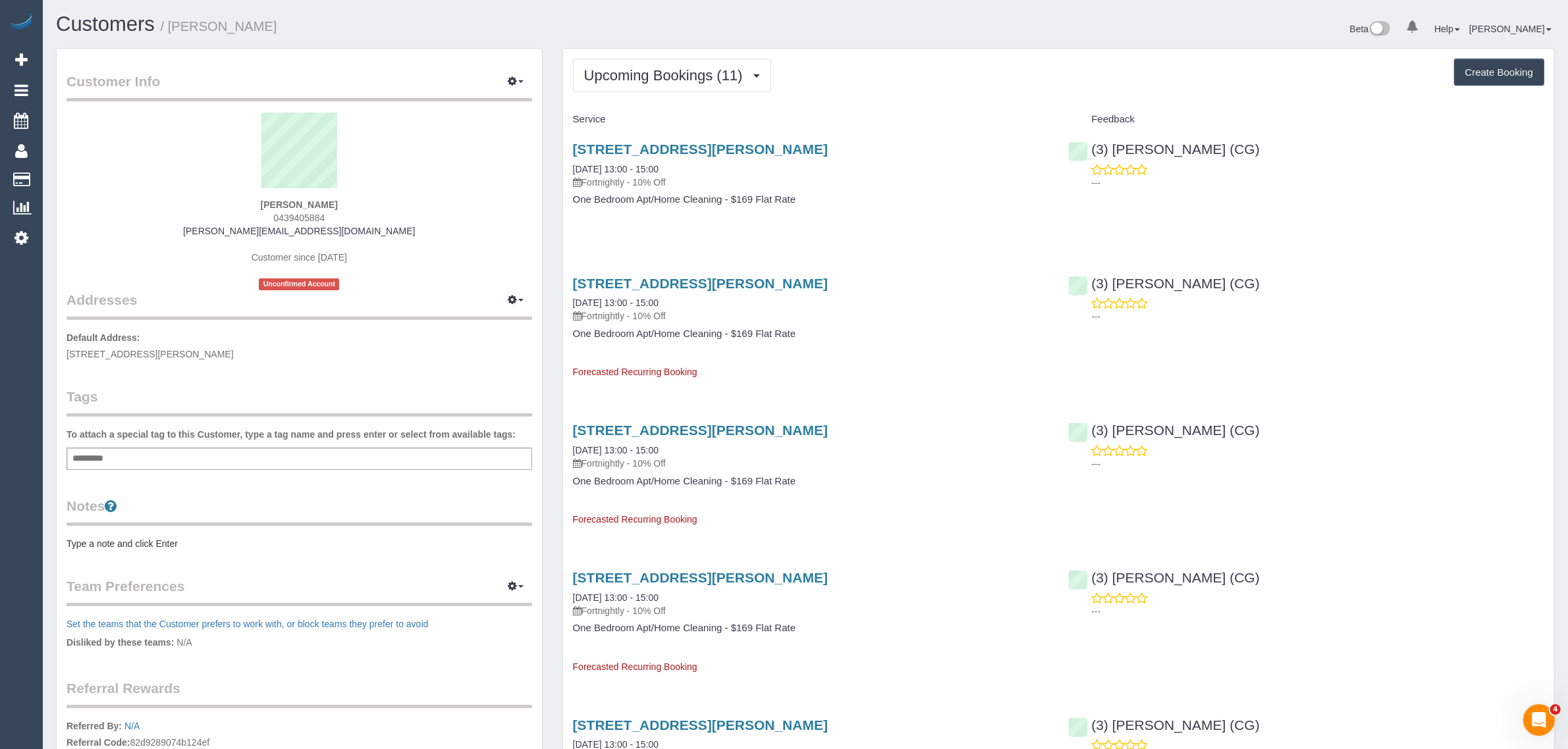
drag, startPoint x: 698, startPoint y: 163, endPoint x: 567, endPoint y: 161, distance: 131.0
click at [567, 161] on div "142 Rouse Street, Port Melbourne, VIC 3207 04/09/2025 13:00 - 15:00 Fortnightly…" at bounding box center [811, 180] width 496 height 101
copy link "04/09/2025 13:00 - 15:00"
click at [1028, 186] on p "Fortnightly - 10% Off" at bounding box center [811, 182] width 476 height 13
drag, startPoint x: 1235, startPoint y: 139, endPoint x: 1093, endPoint y: 147, distance: 142.2
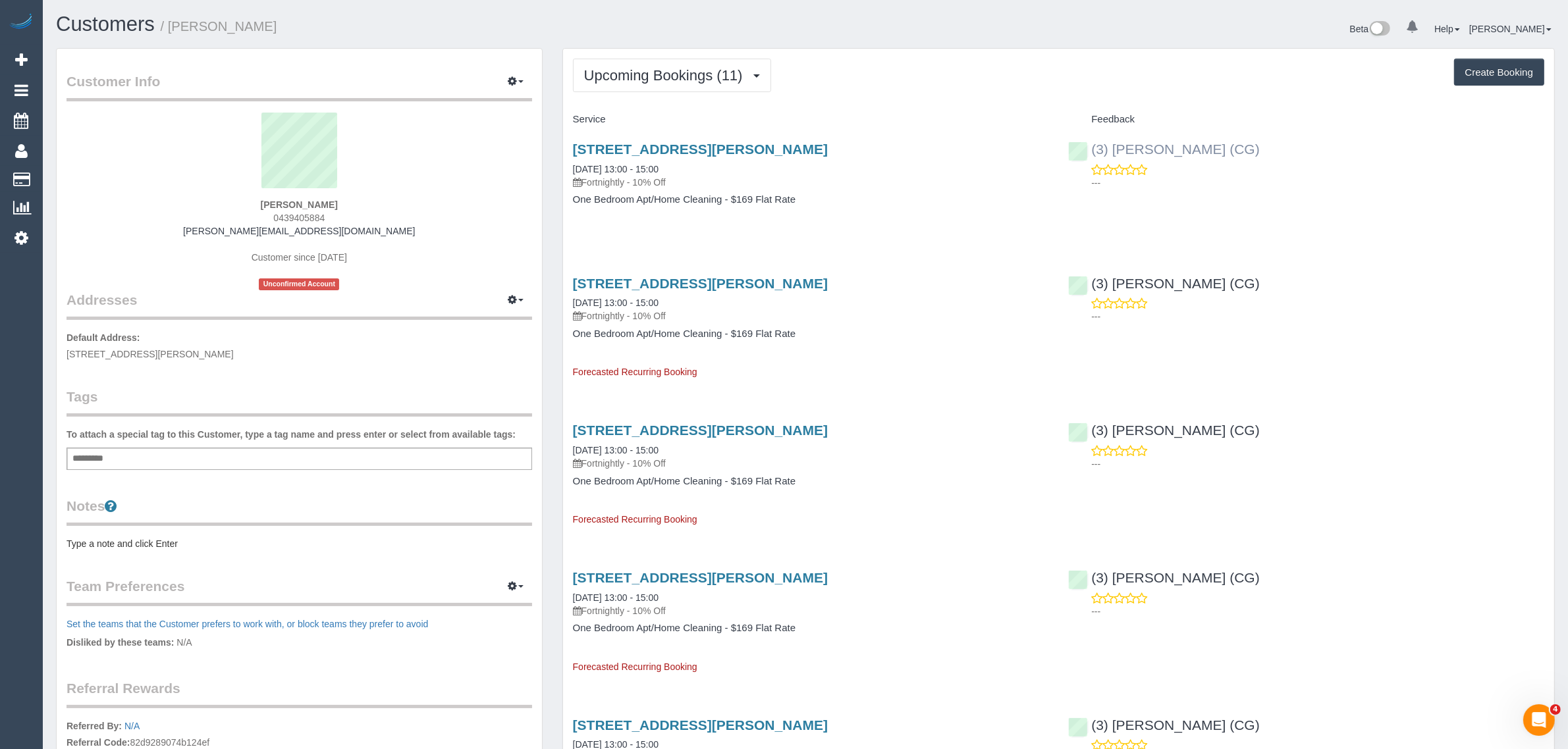
click at [1093, 147] on div "(3) Ashish Patel (CG) ---" at bounding box center [1306, 162] width 496 height 65
copy link "(3) Ashish Patel (CG)"
click at [442, 275] on div "Kate Wines 0439405884 kate.04.k@outlook.com Customer since 2025 Unconfirmed Acc…" at bounding box center [300, 202] width 466 height 178
click at [158, 354] on span "142 Rouse Street, Port Melbourne, VIC 3207" at bounding box center [150, 354] width 167 height 10
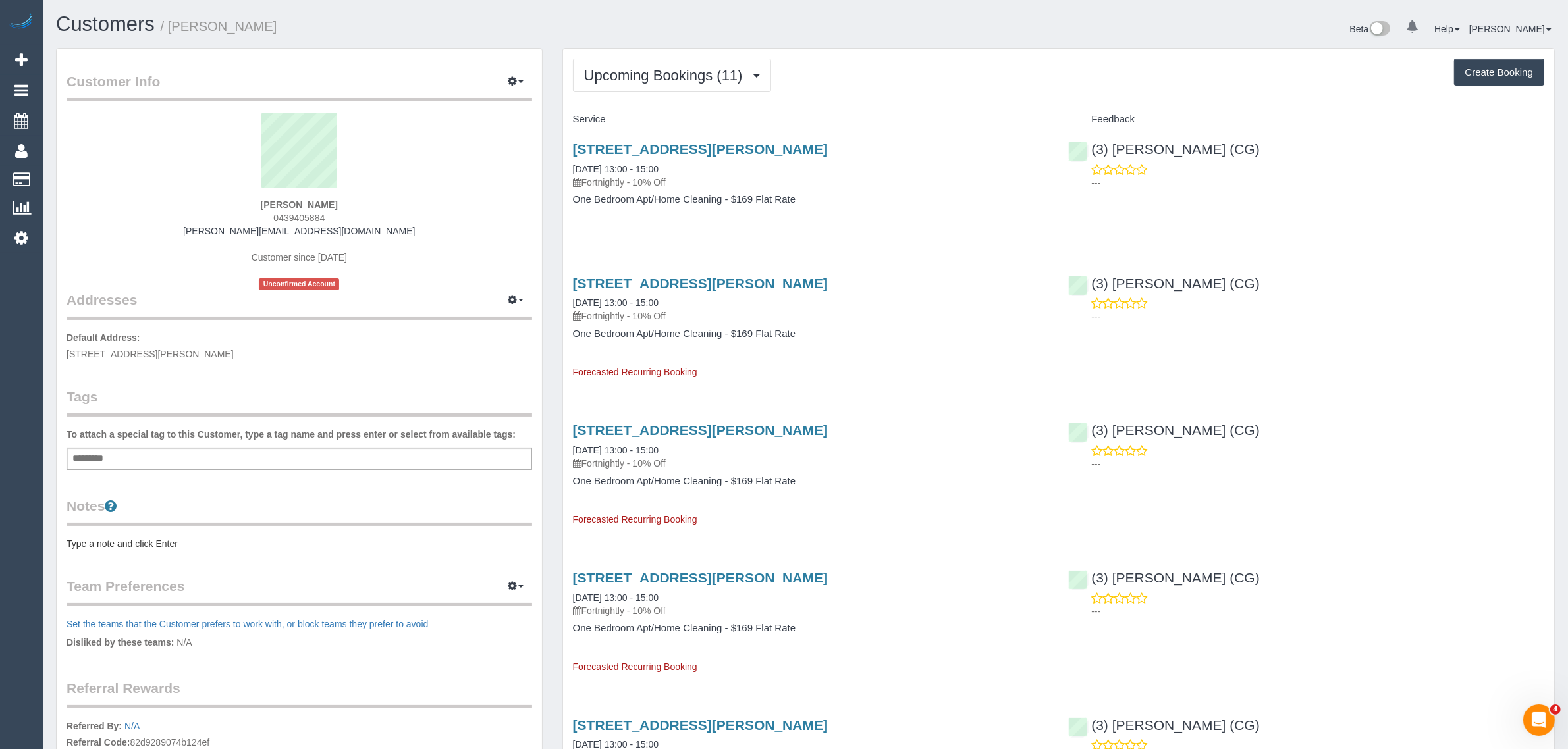
copy span "Port Melbourne"
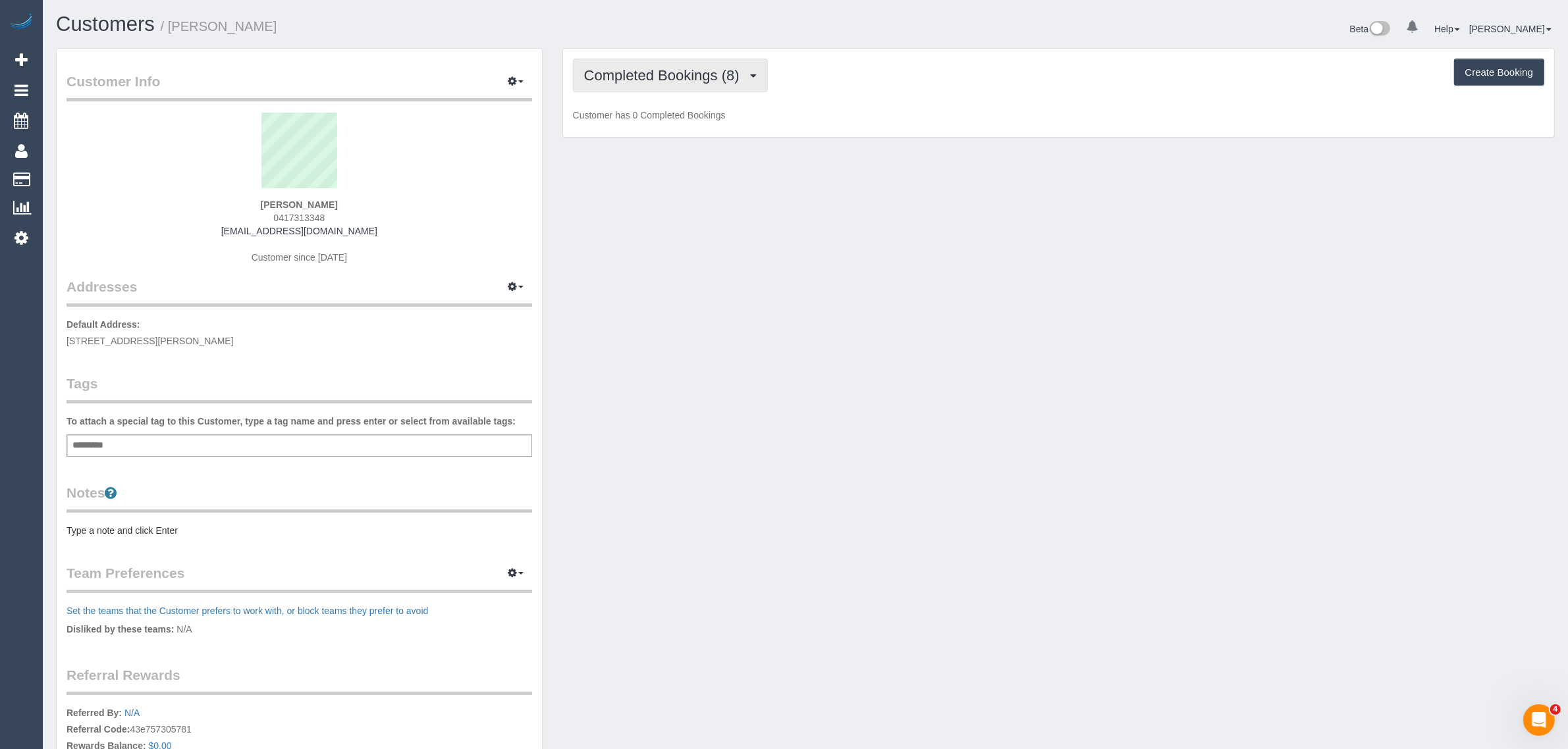
click at [662, 78] on span "Completed Bookings (8)" at bounding box center [665, 76] width 162 height 17
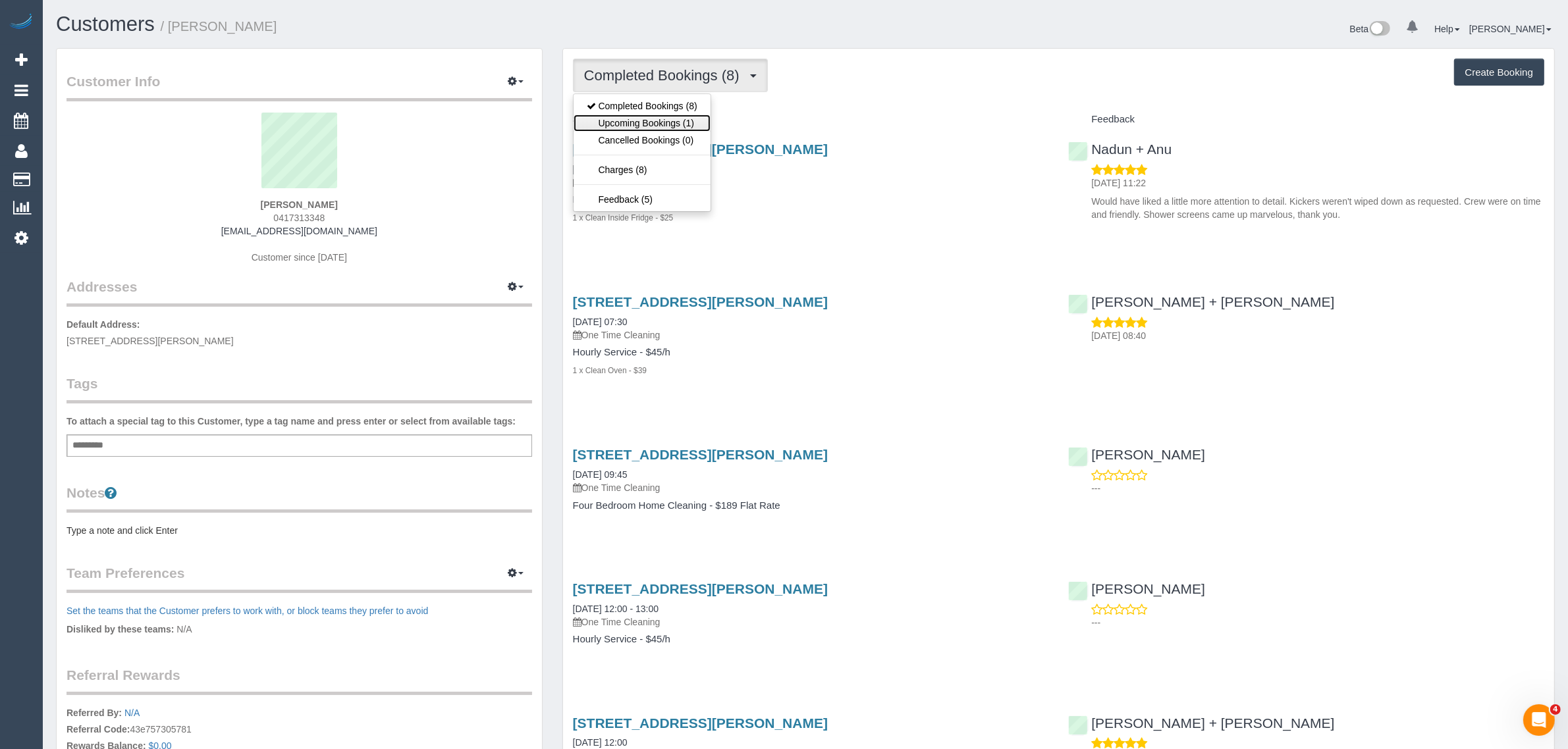
click at [646, 129] on link "Upcoming Bookings (1)" at bounding box center [642, 123] width 137 height 17
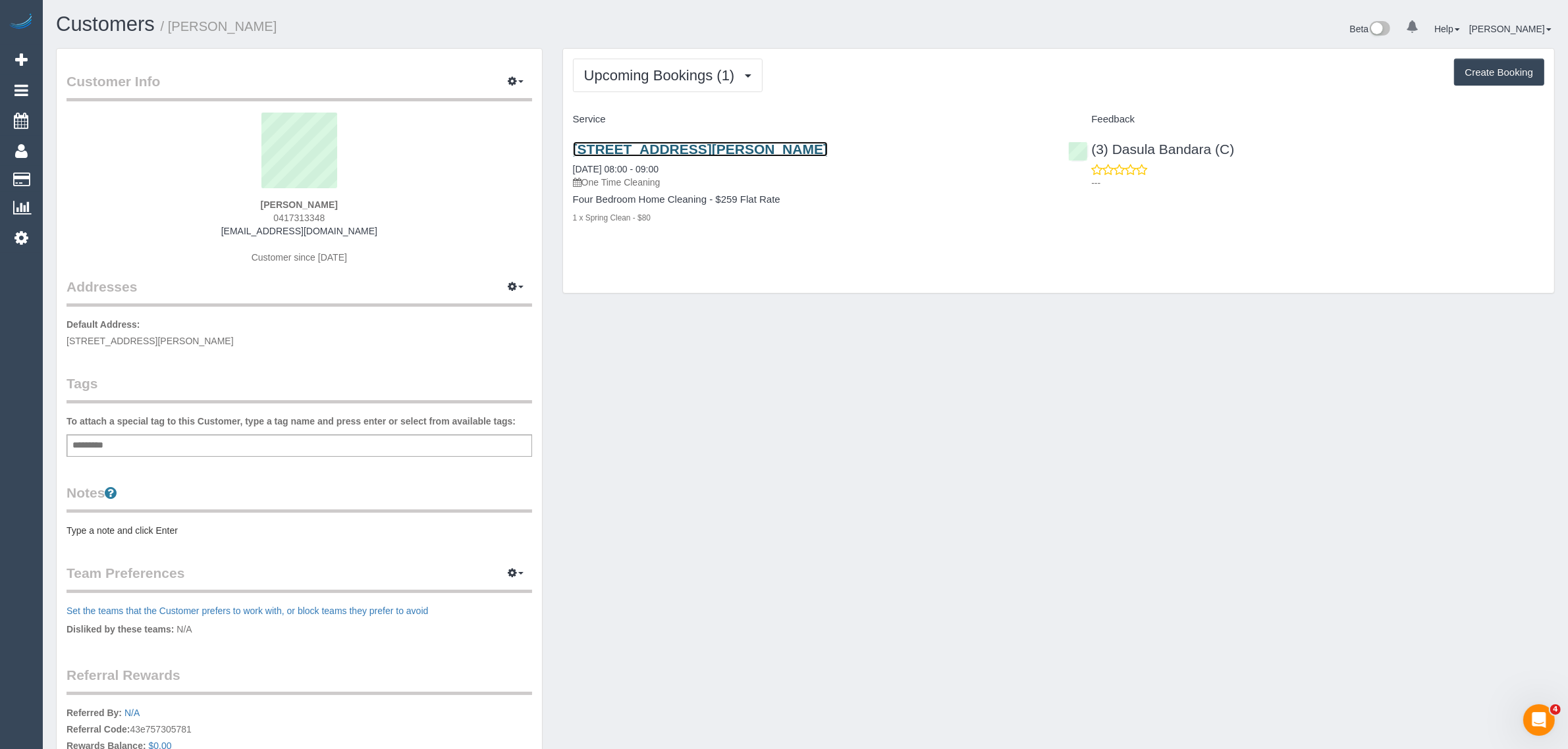
click at [642, 152] on link "[STREET_ADDRESS][PERSON_NAME]" at bounding box center [700, 149] width 255 height 15
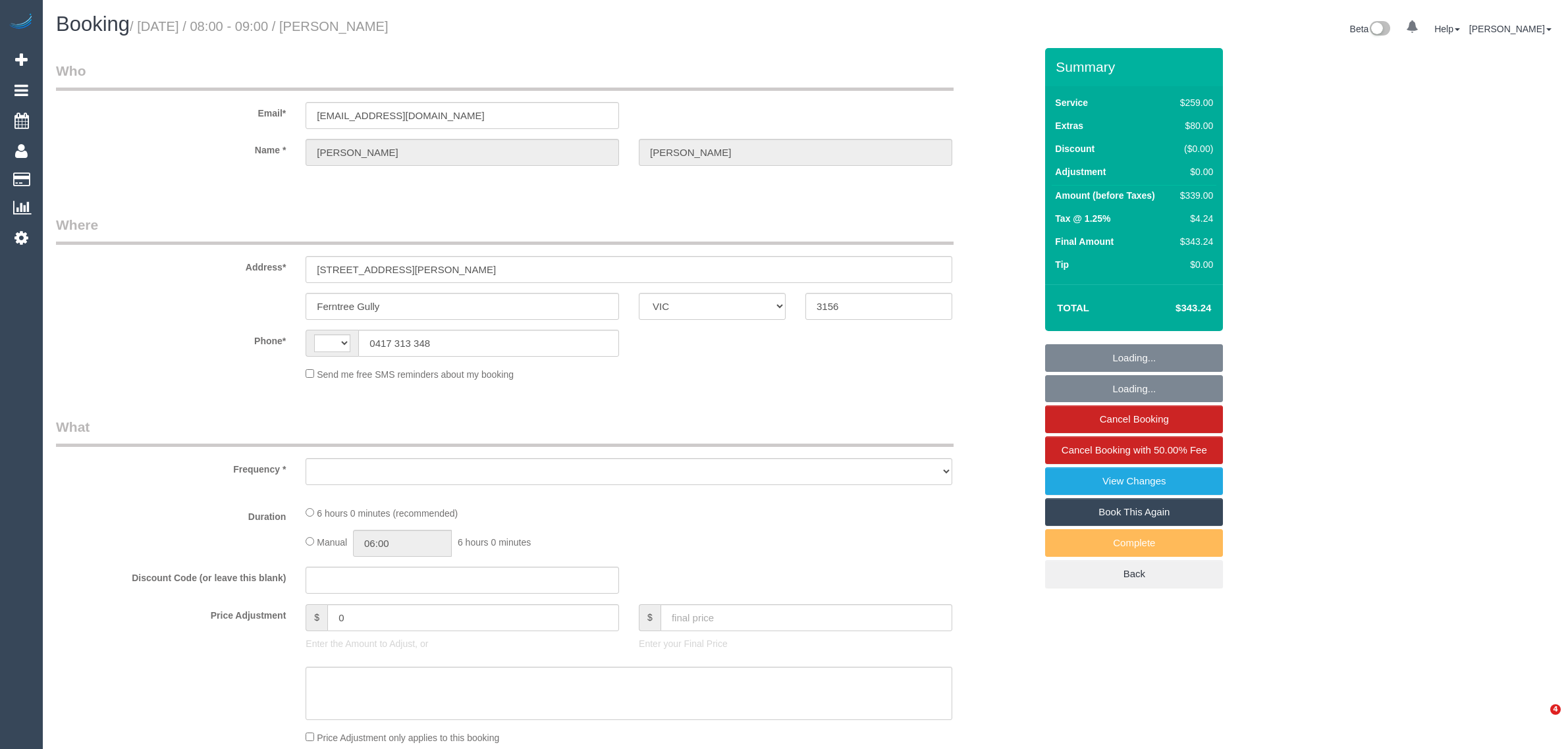
select select "VIC"
select select "string:AU"
select select "string:stripe-card_1CoPKp2GScqysDRV1tts5fD7"
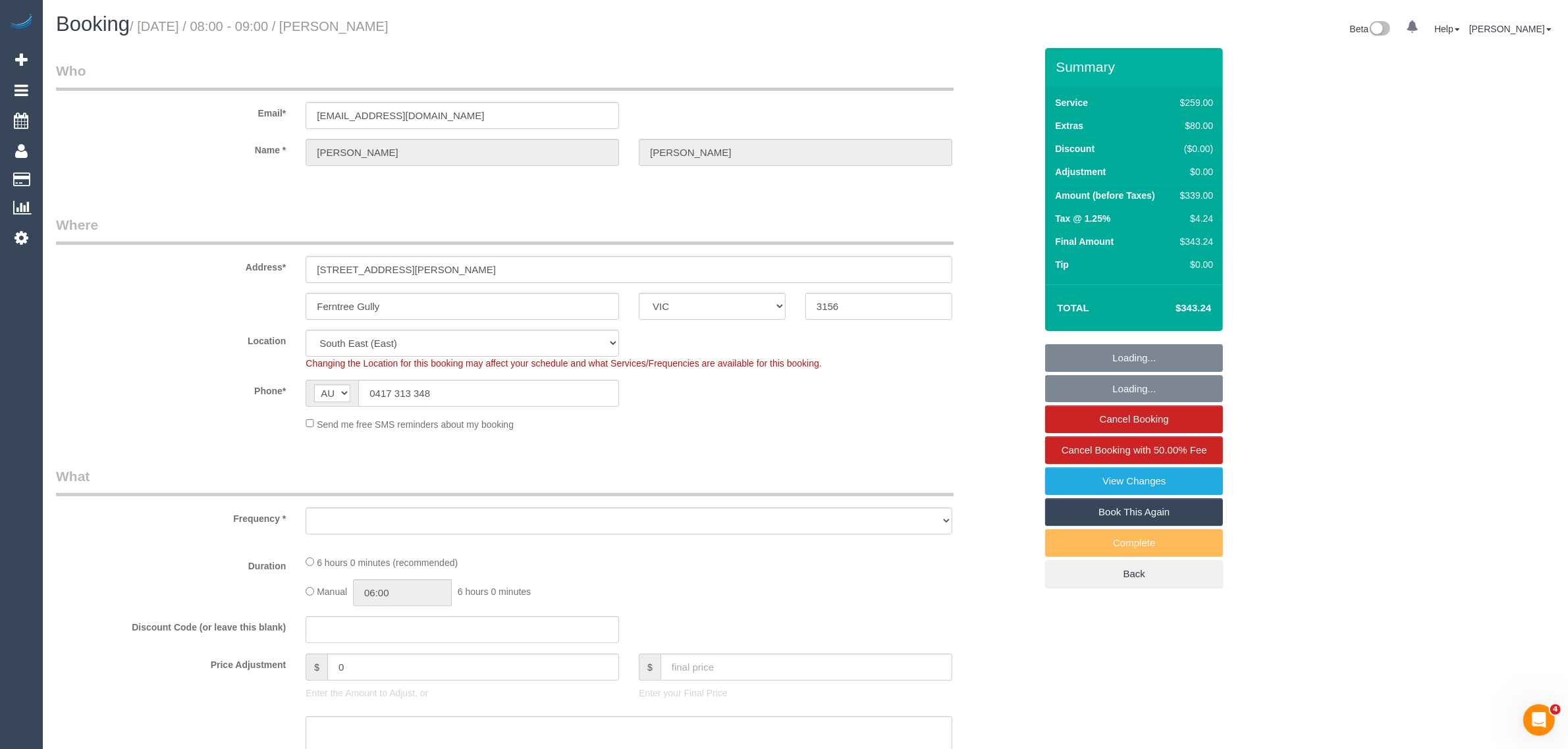
select select "object:596"
select select "number:27"
select select "number:15"
select select "number:18"
select select "number:22"
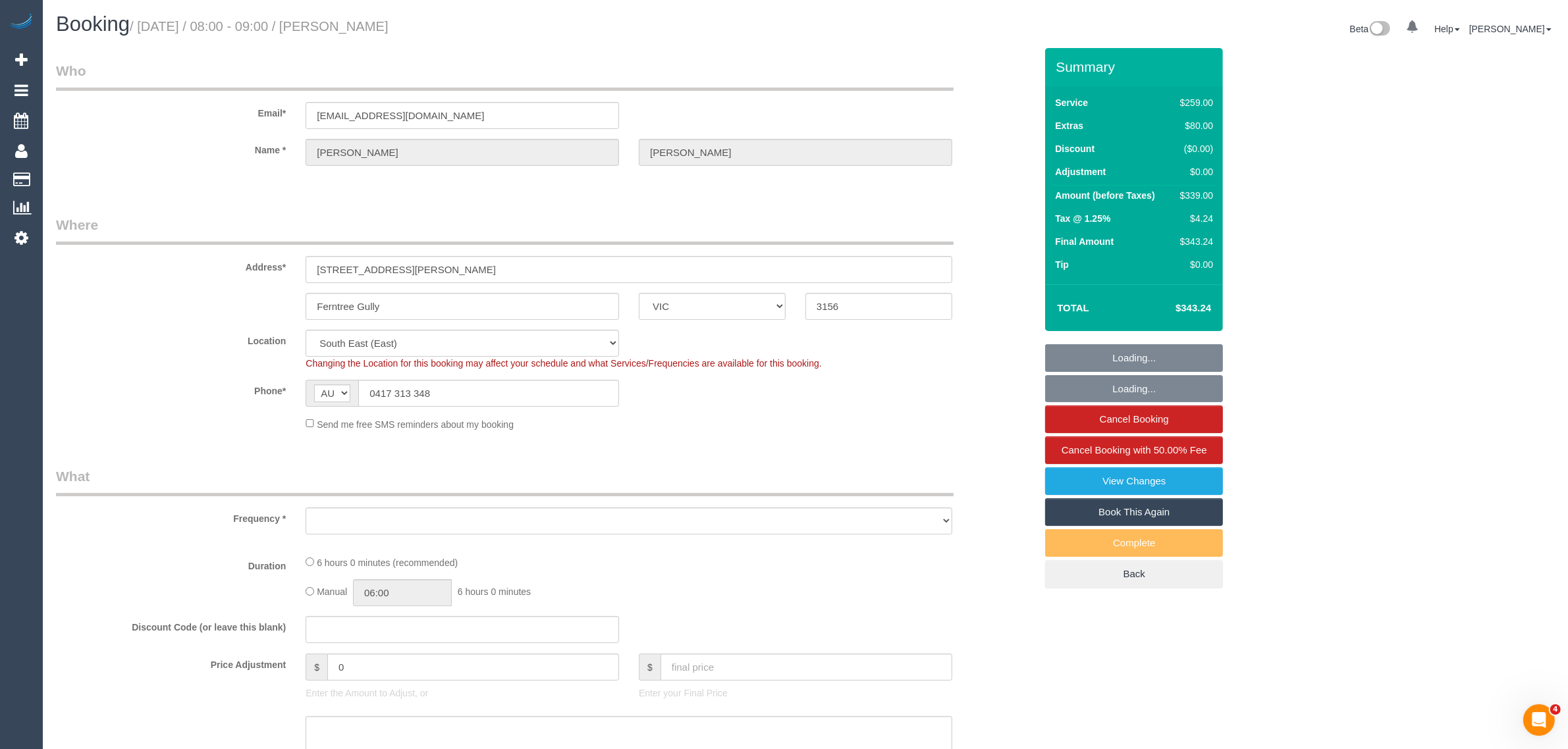
select select "number:26"
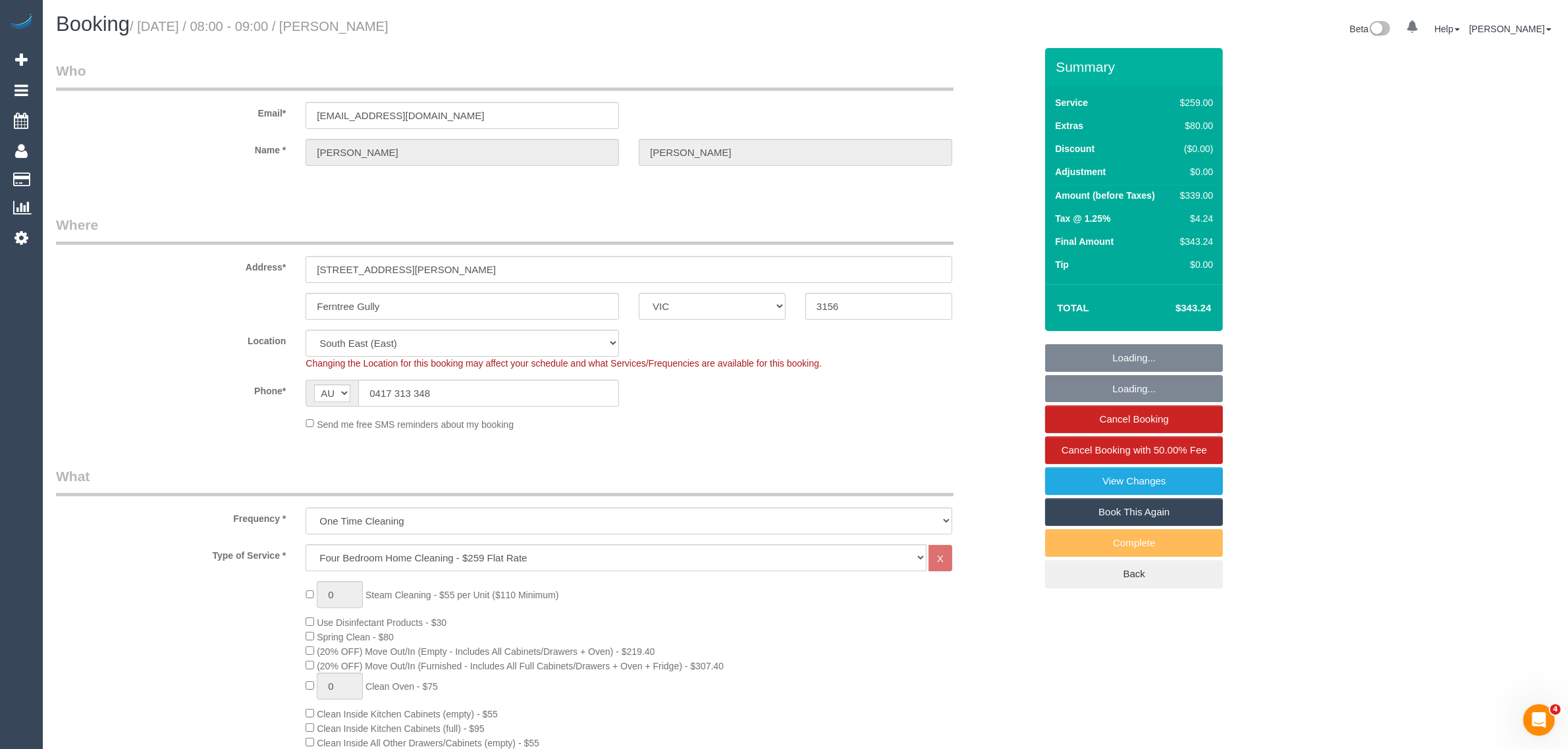
select select "object:843"
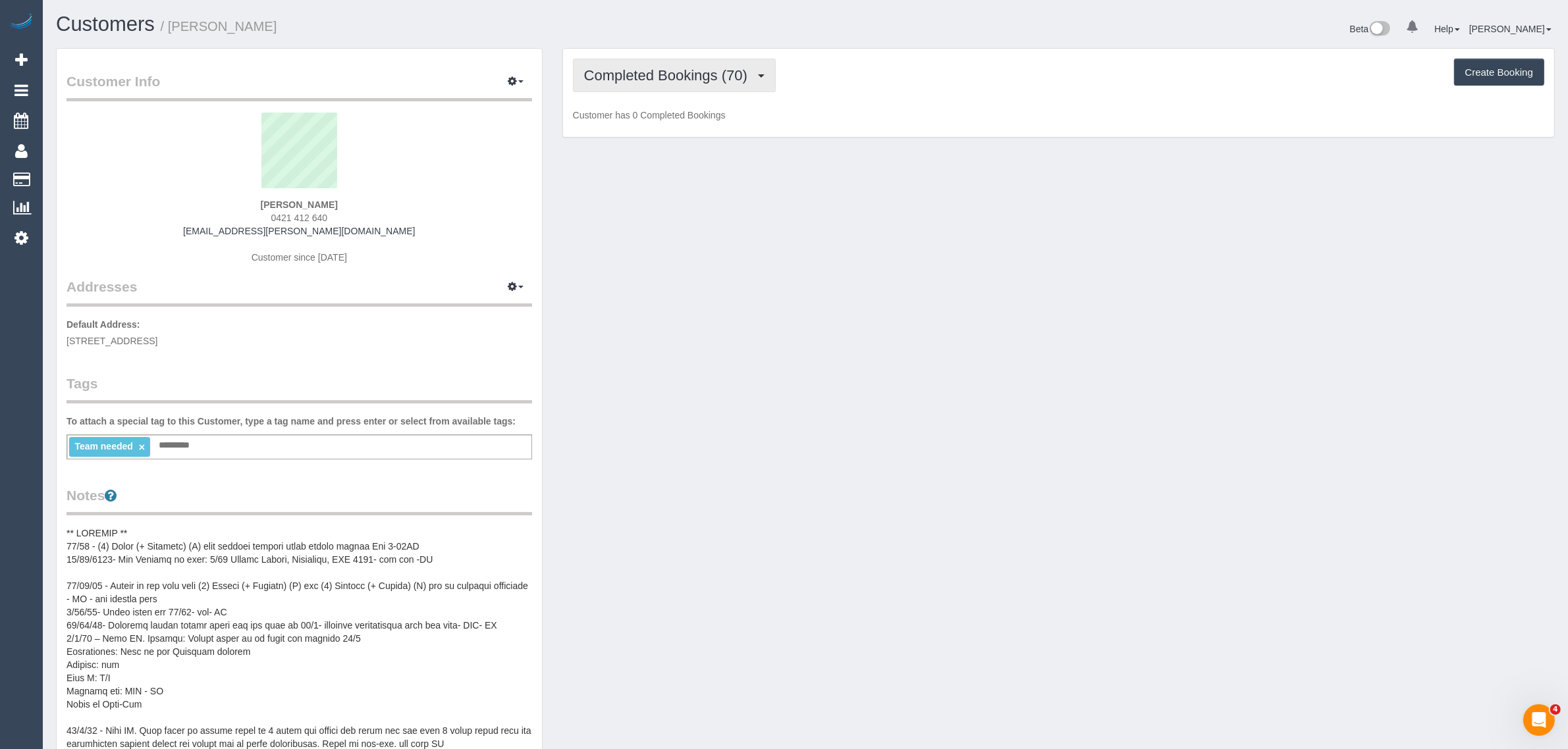
click at [651, 83] on button "Completed Bookings (70)" at bounding box center [674, 75] width 203 height 34
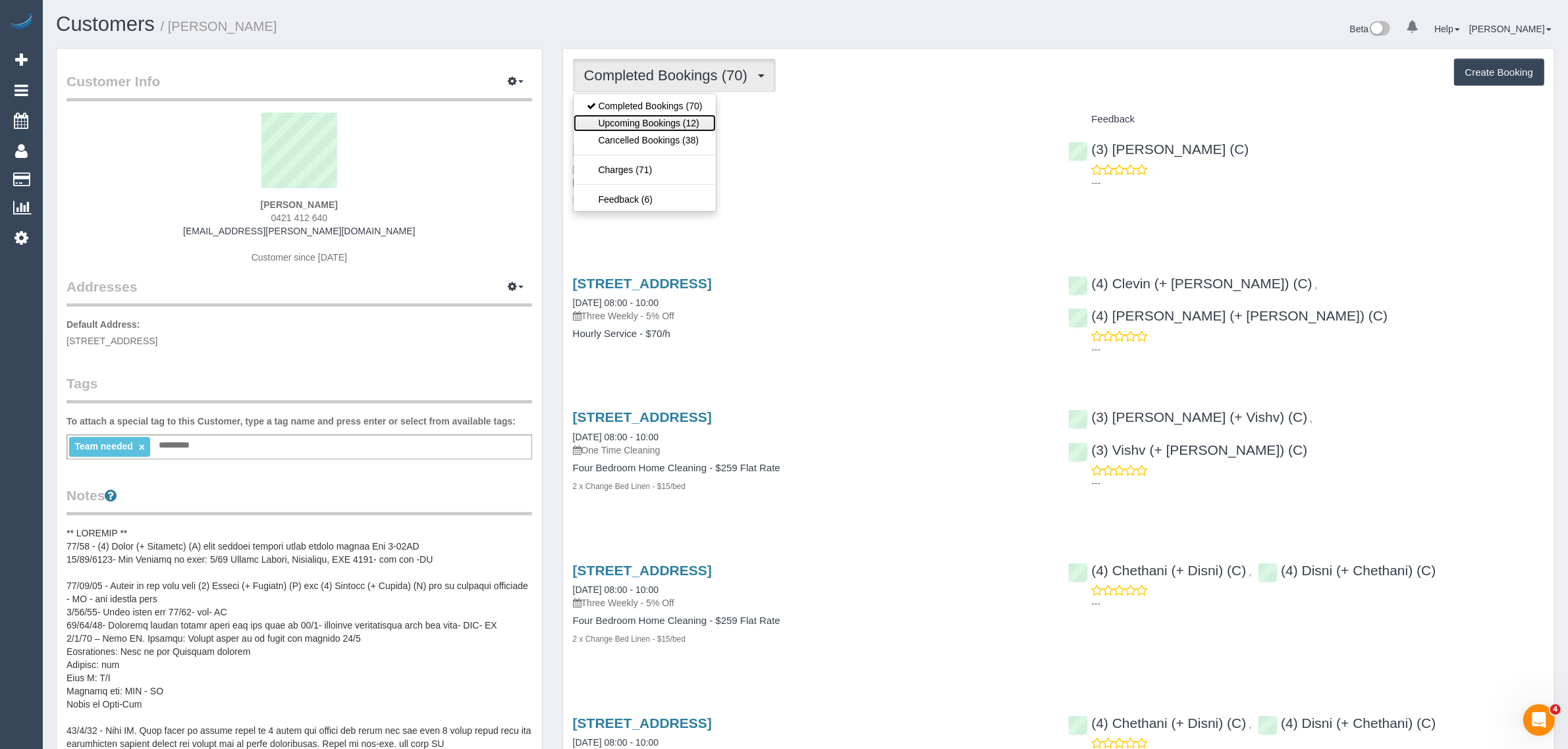
click at [626, 117] on link "Upcoming Bookings (12)" at bounding box center [645, 123] width 143 height 17
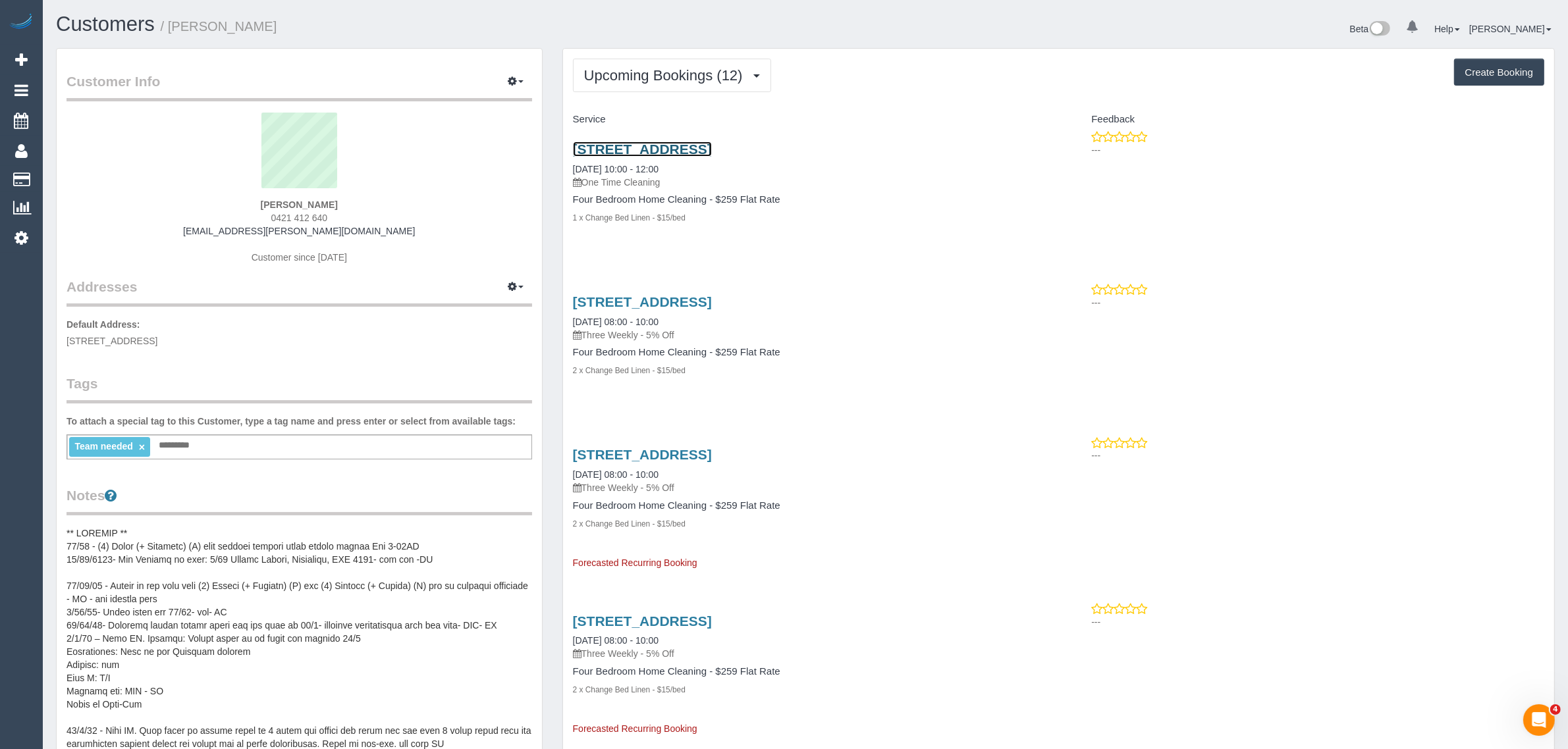
click at [667, 149] on link "[STREET_ADDRESS]" at bounding box center [642, 149] width 139 height 15
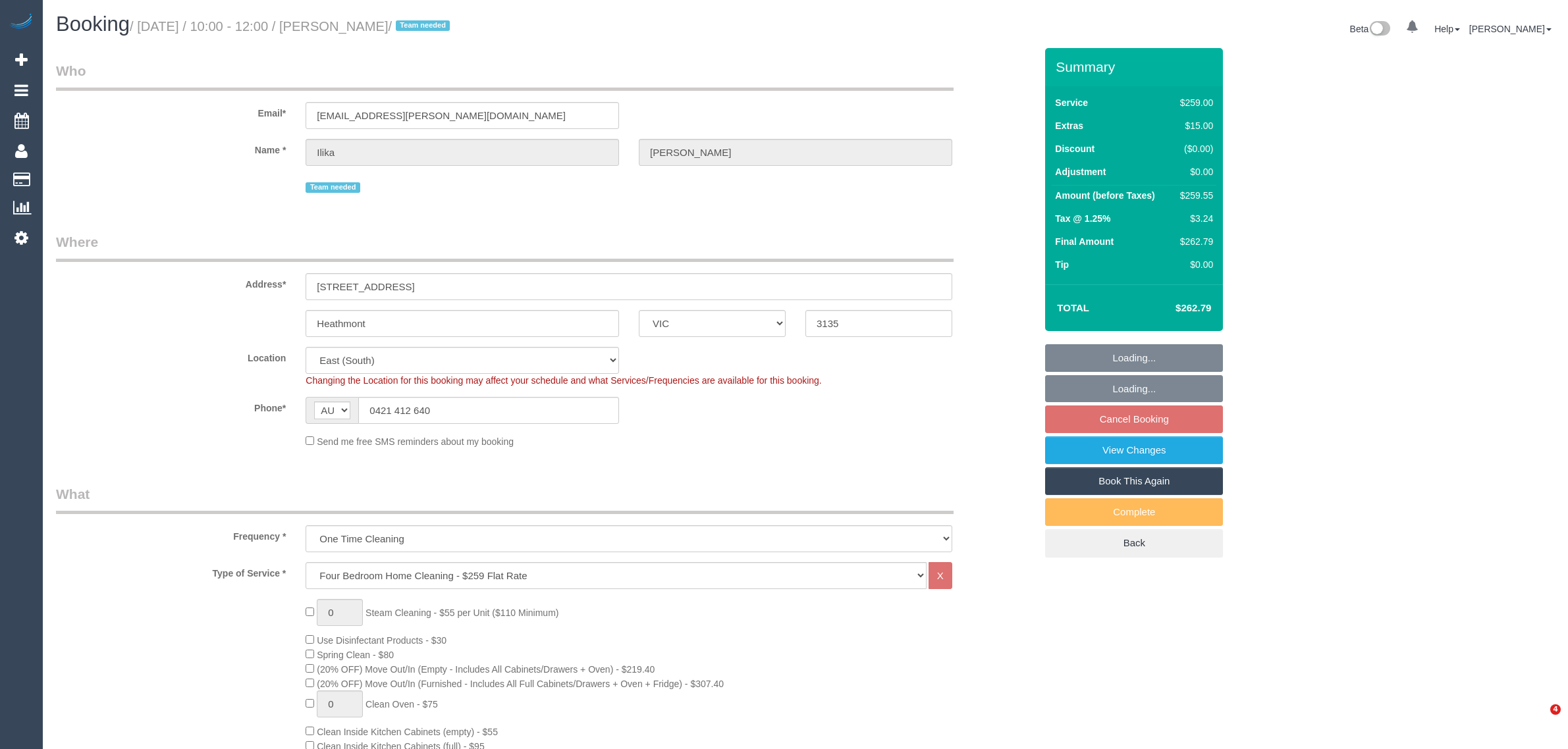
select select "VIC"
select select "object:809"
select select "spot3"
select select "number:28"
select select "number:14"
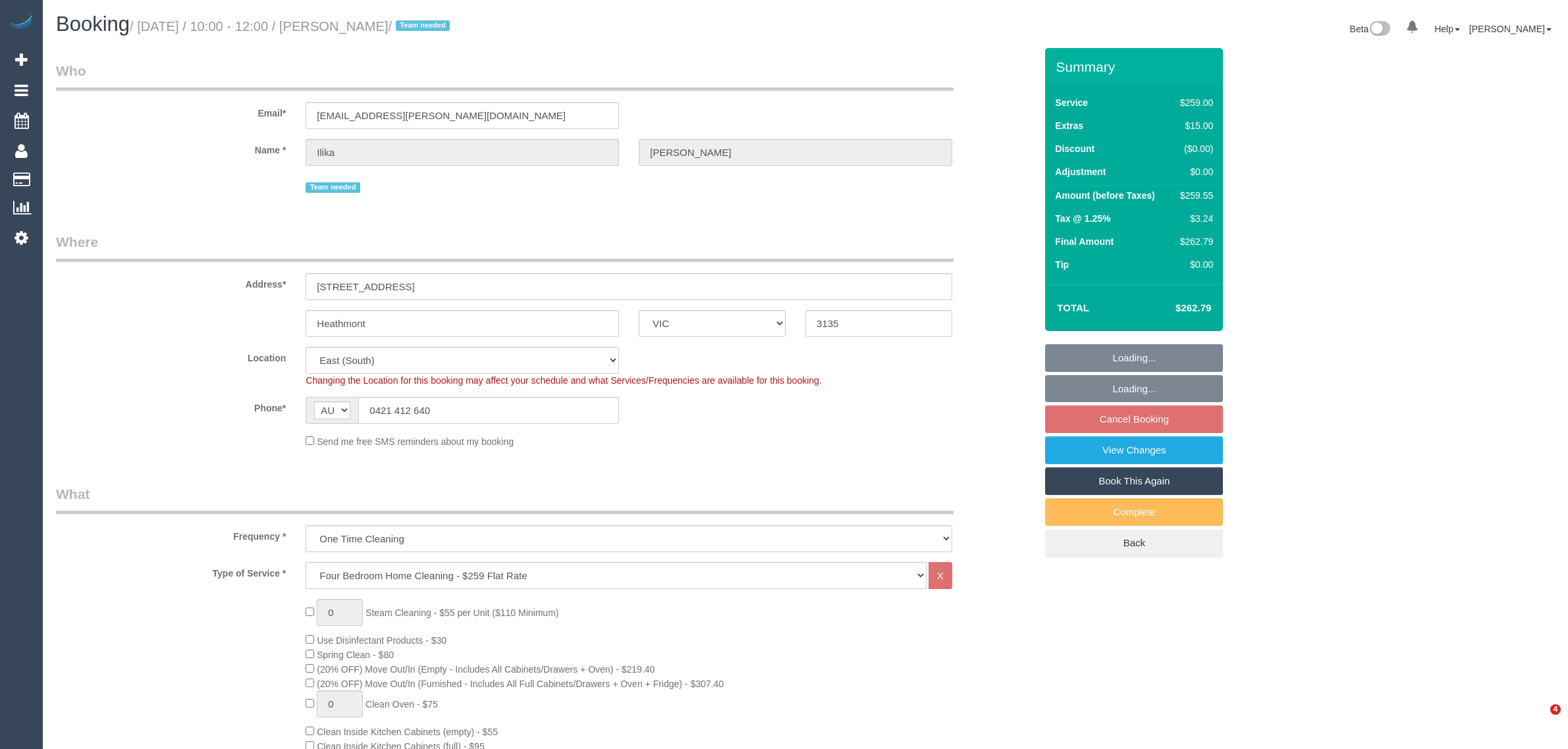
select select "number:19"
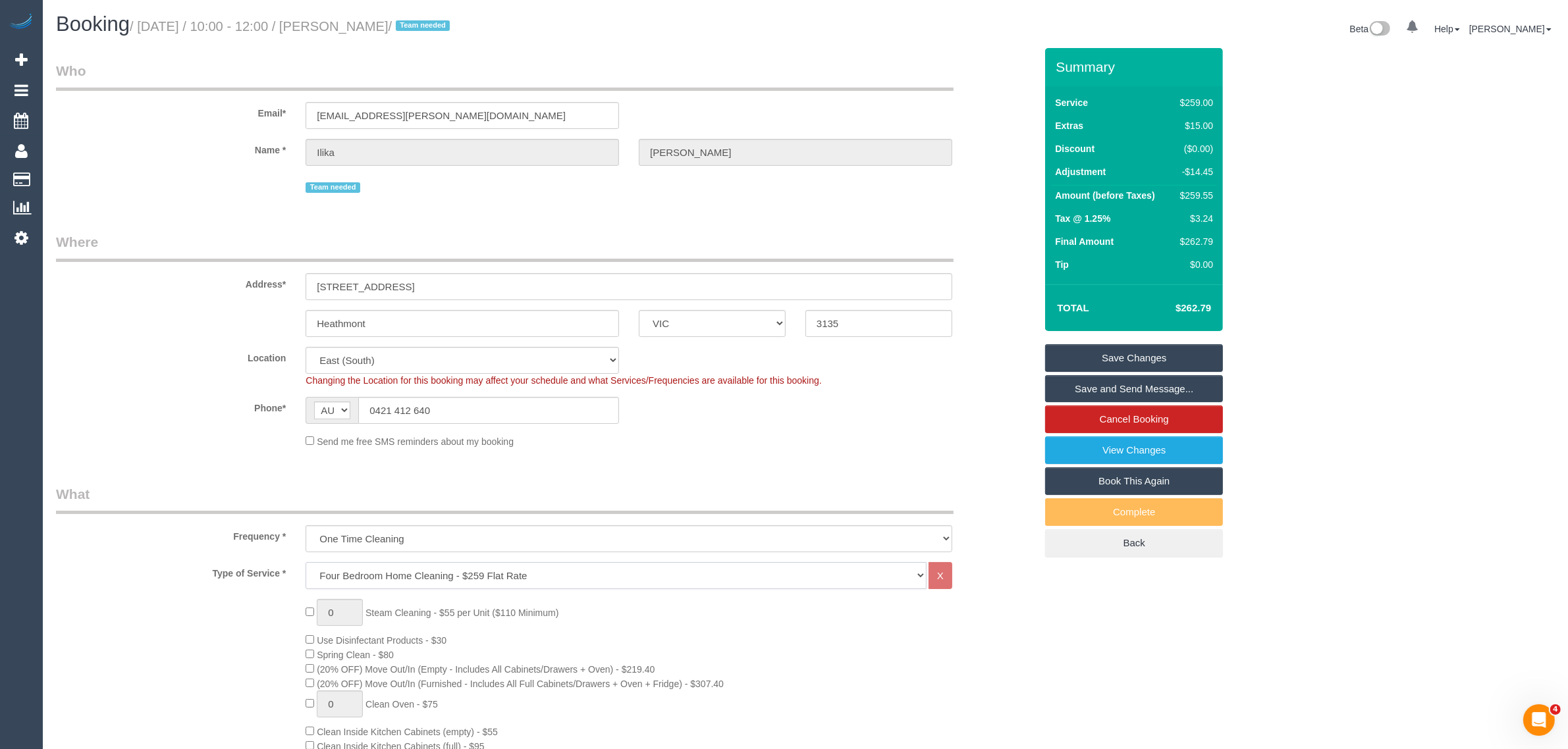
click at [819, 574] on select "Hourly Service - $70/h Hourly Service - $65/h Hourly Service - $60/h Hourly Ser…" at bounding box center [616, 576] width 621 height 27
select select "209"
click at [306, 562] on select "Hourly Service - $70/h Hourly Service - $65/h Hourly Service - $60/h Hourly Ser…" at bounding box center [616, 576] width 621 height 27
select select "1"
click at [699, 610] on select "2 Hours 2.5 Hours 3 Hours 3.5 Hours 4 Hours 4.5 Hours 5 Hours 5.5 Hours 6 Hours…" at bounding box center [795, 612] width 313 height 27
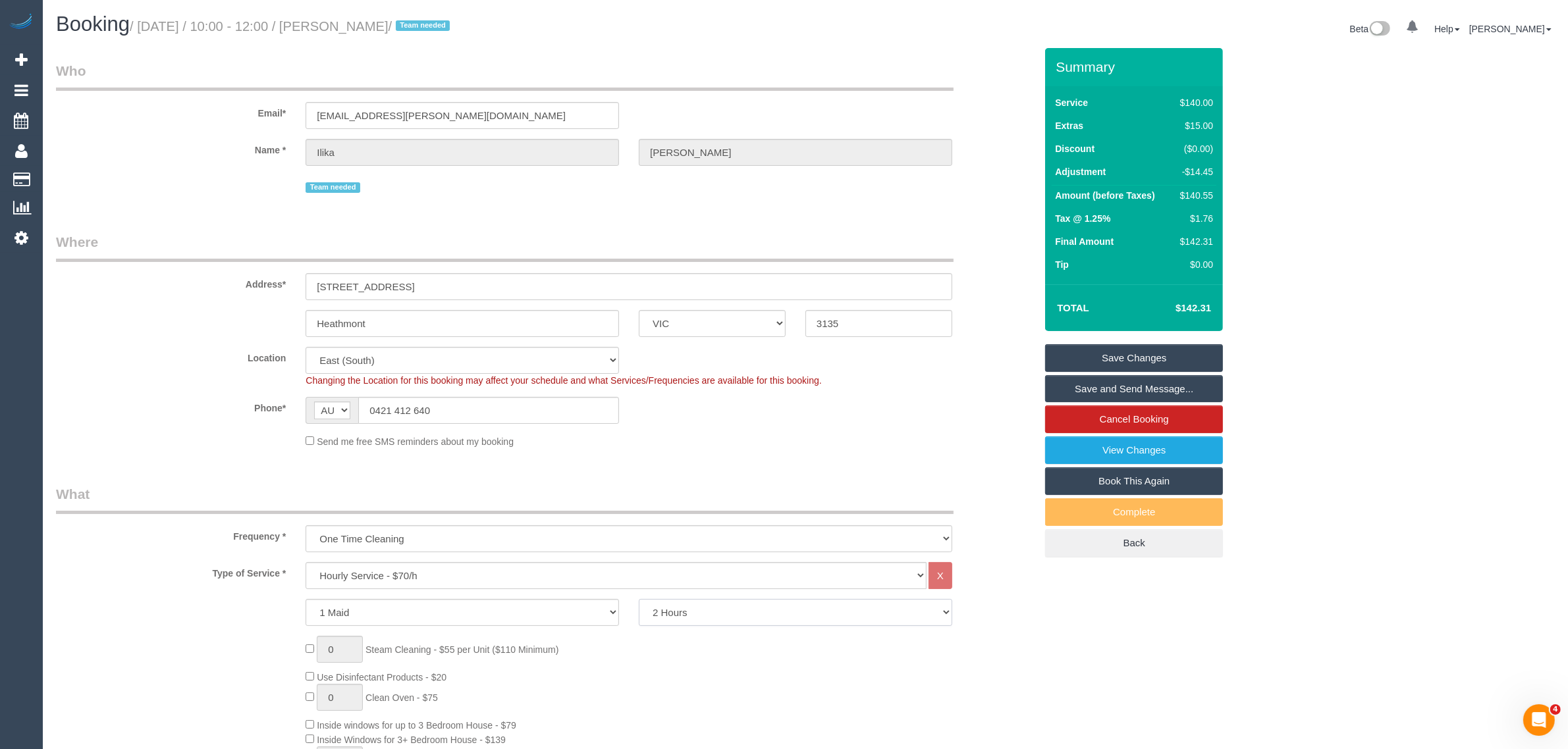
select select "180"
click at [639, 599] on select "2 Hours 2.5 Hours 3 Hours 3.5 Hours 4 Hours 4.5 Hours 5 Hours 5.5 Hours 6 Hours…" at bounding box center [795, 612] width 313 height 27
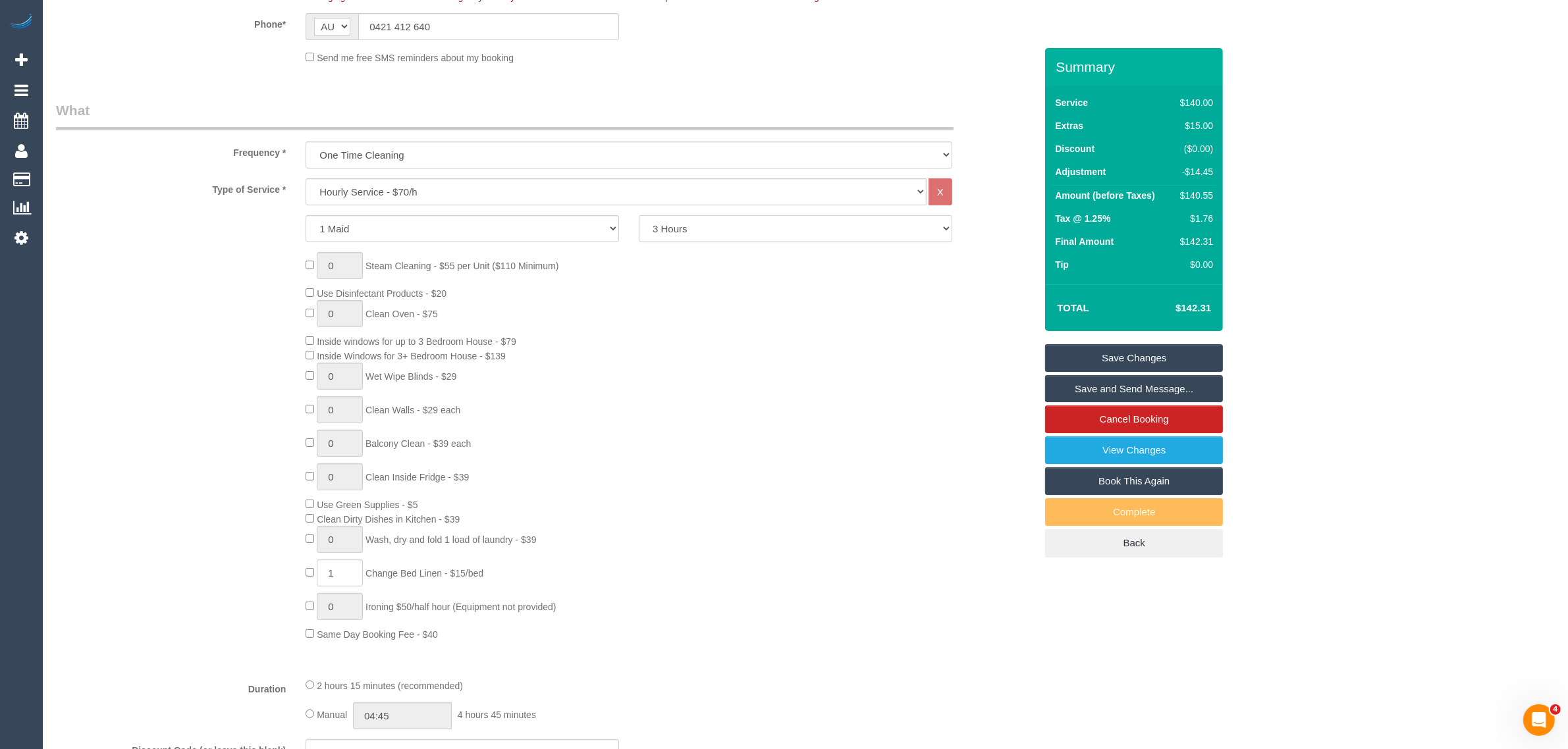
scroll to position [658, 0]
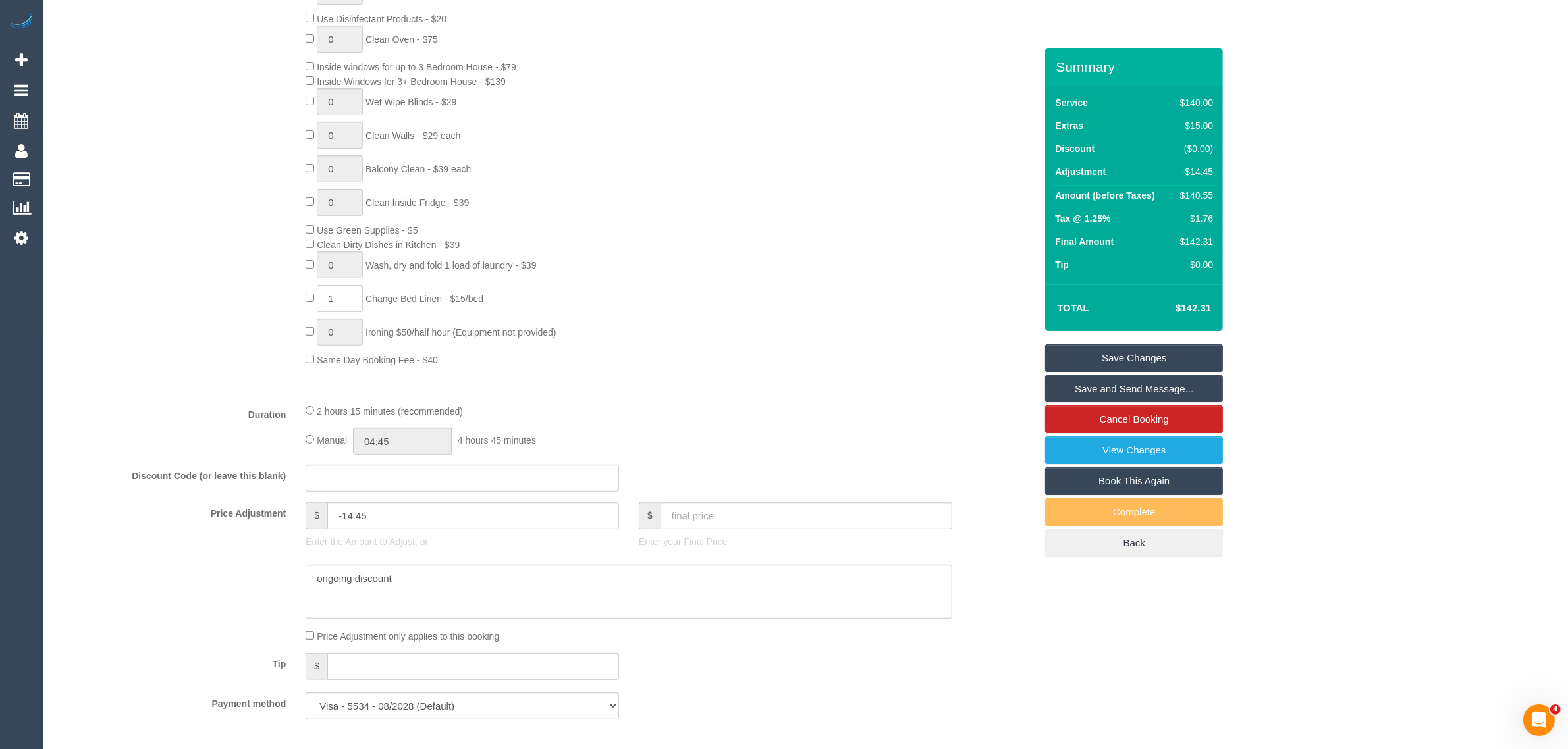
select select "spot24"
click at [343, 299] on input "1" at bounding box center [339, 298] width 46 height 27
select select "spot45"
type input "2"
click at [808, 356] on div "0 Steam Cleaning - $55 per Unit ($110 Minimum) Use Disinfectant Products - $20 …" at bounding box center [670, 171] width 749 height 389
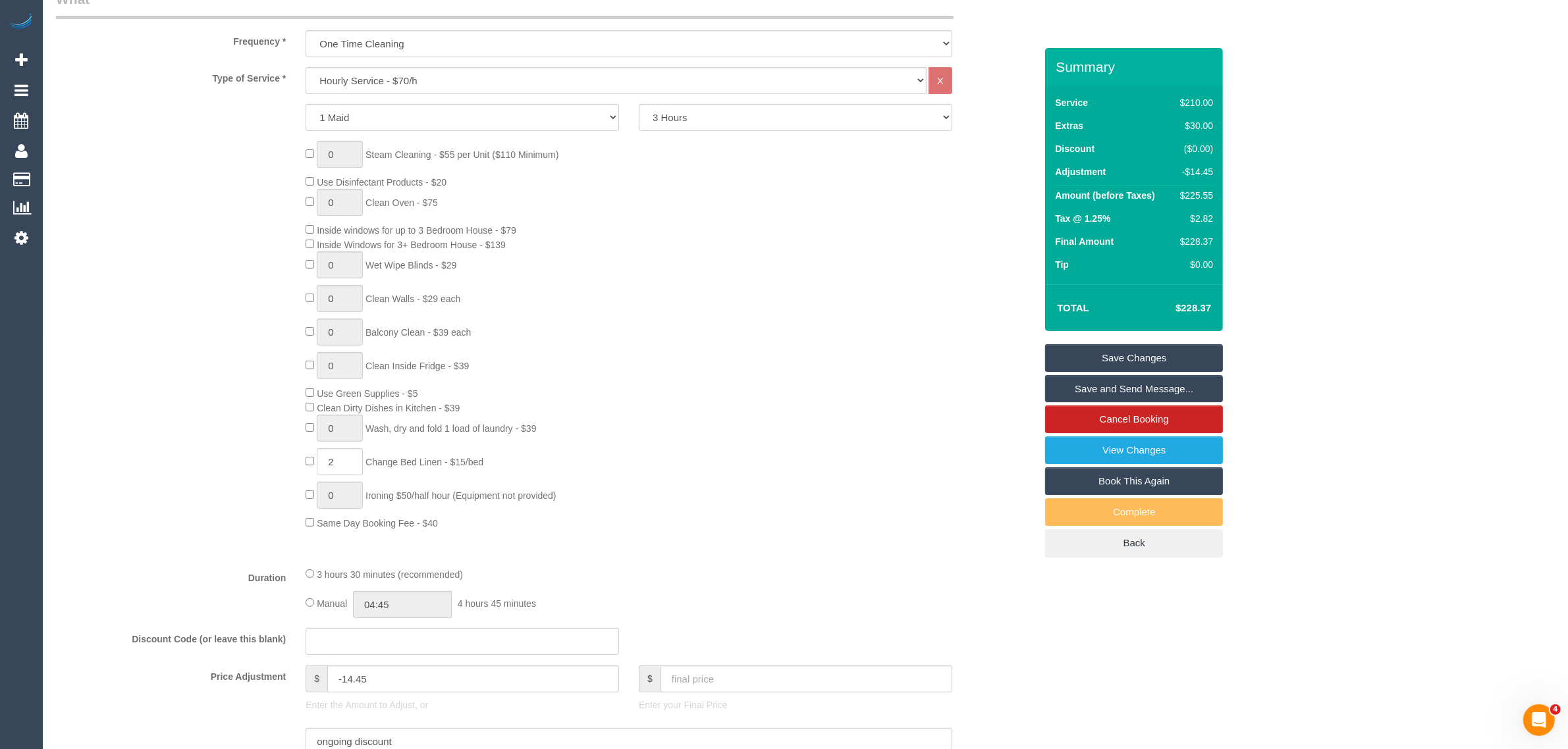
scroll to position [0, 0]
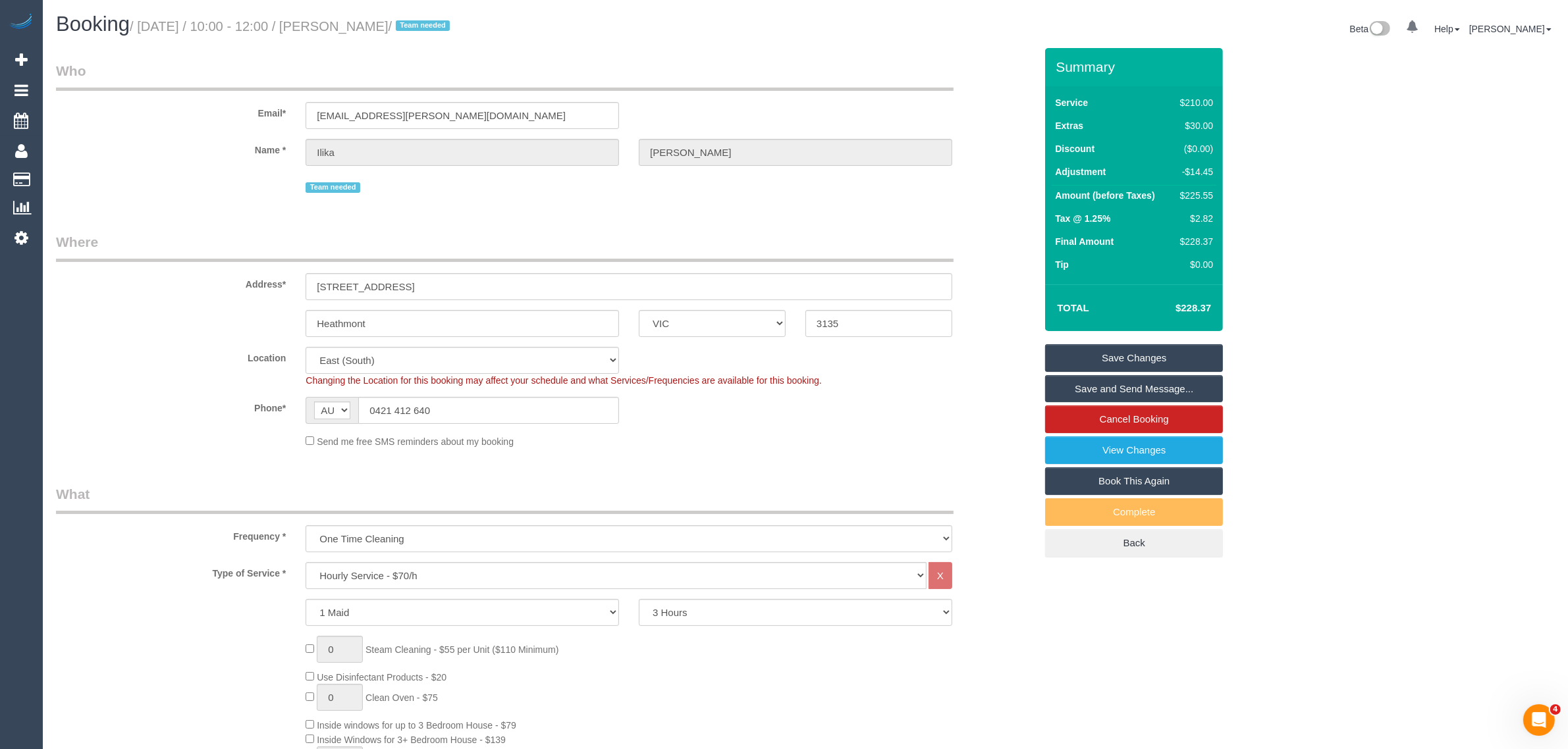
select select "spot66"
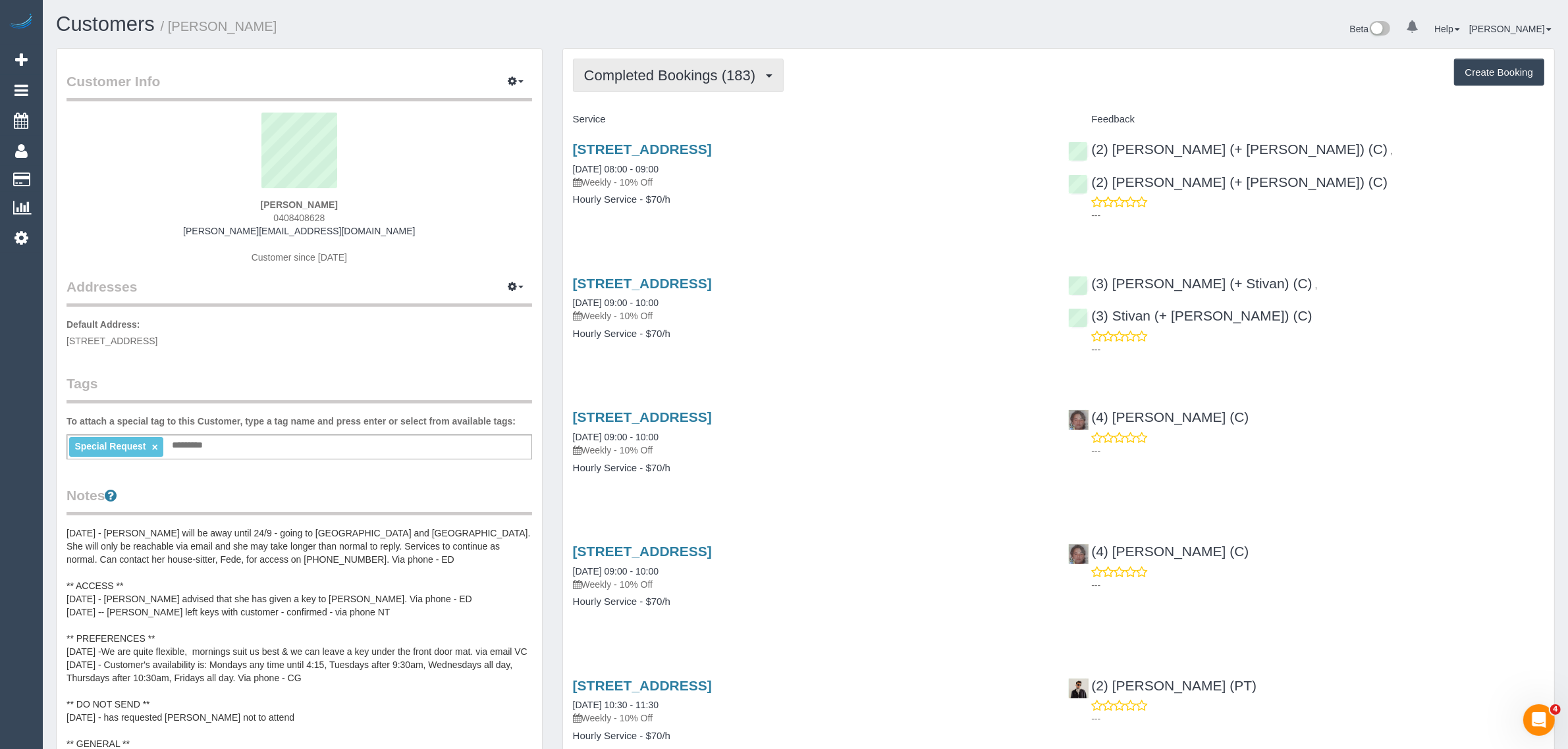
click at [703, 69] on span "Completed Bookings (183)" at bounding box center [673, 76] width 178 height 17
click at [678, 127] on link "Upcoming Bookings (11)" at bounding box center [647, 123] width 147 height 17
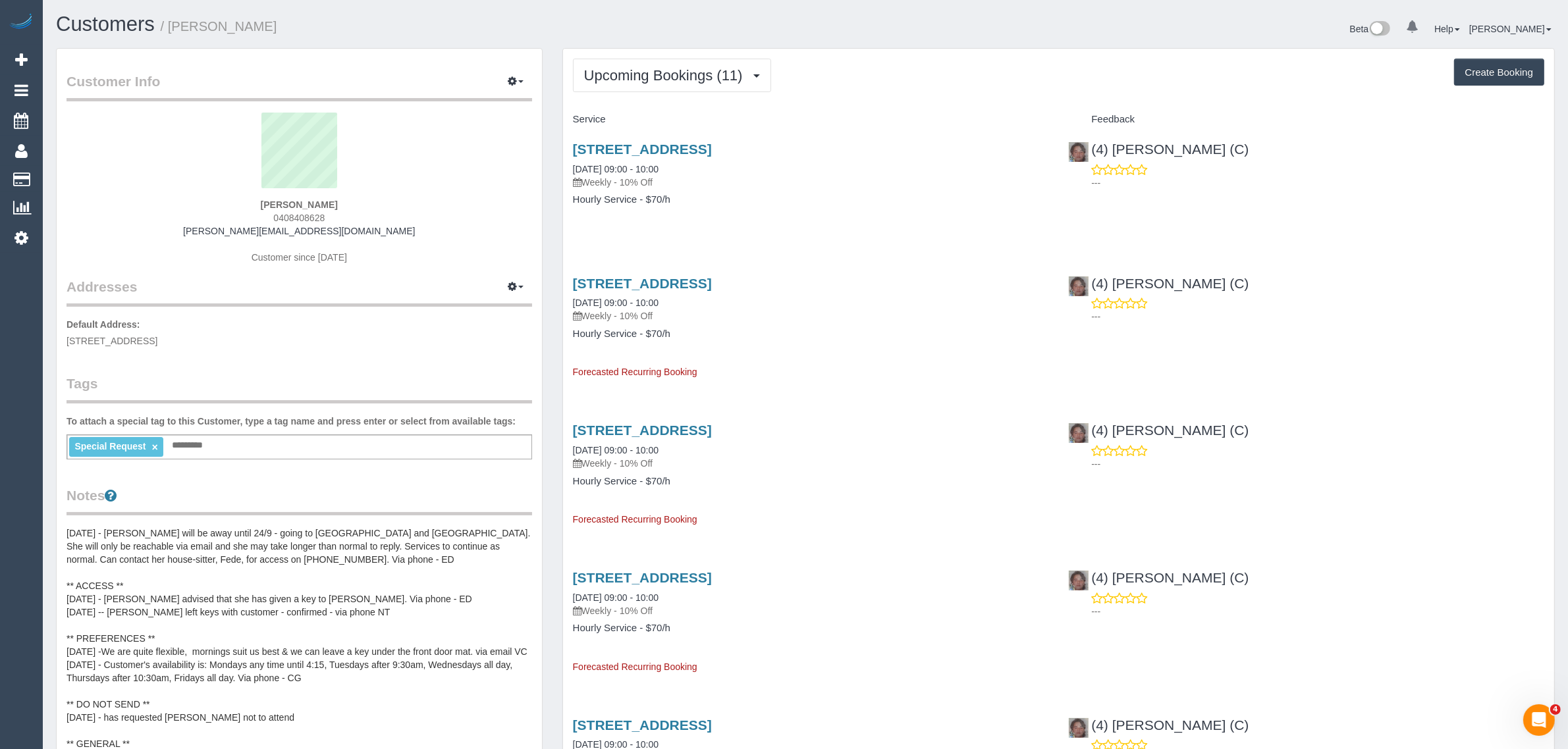
click at [128, 560] on pre "[DATE] - [PERSON_NAME] will be away until 24/9 - going to [GEOGRAPHIC_DATA] and…" at bounding box center [300, 658] width 466 height 264
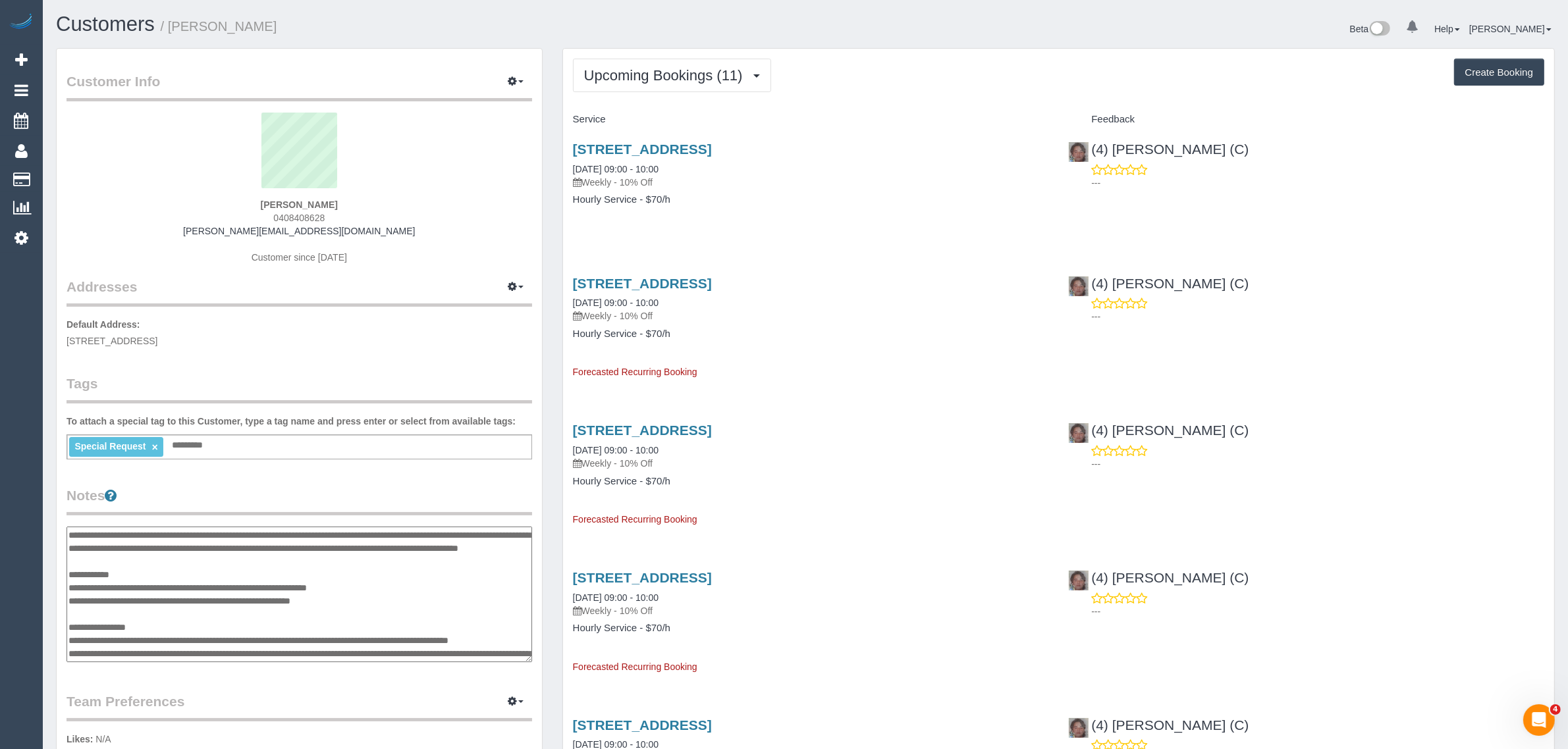
click at [128, 560] on textarea "**********" at bounding box center [300, 594] width 466 height 136
click at [138, 558] on textarea "**********" at bounding box center [299, 594] width 465 height 136
click at [525, 472] on div "Customer Info Edit Contact Info Send Message Email Preferences Special Sales Ta…" at bounding box center [299, 543] width 485 height 989
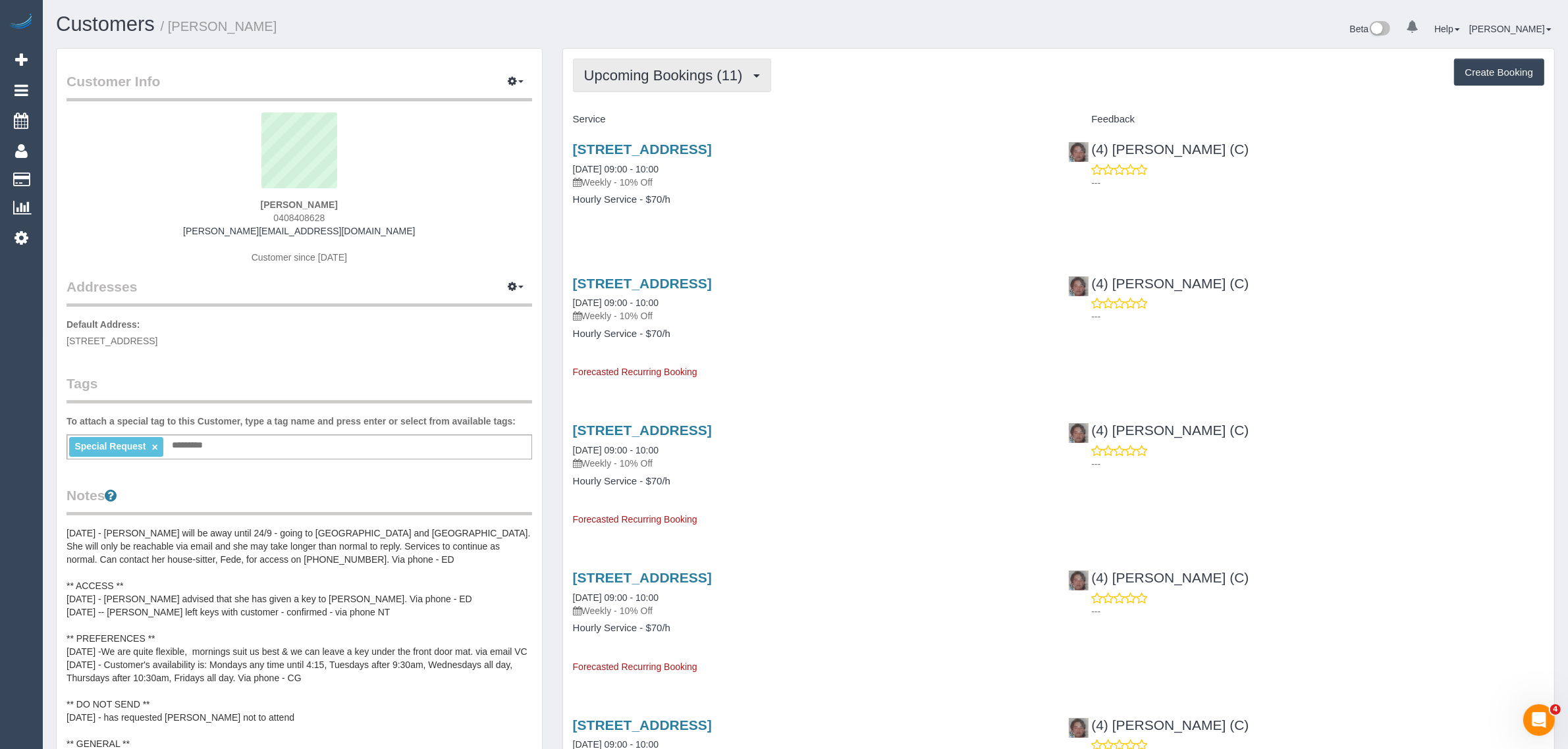
click at [639, 80] on span "Upcoming Bookings (11)" at bounding box center [667, 76] width 165 height 17
click at [623, 102] on link "Completed Bookings (183)" at bounding box center [647, 106] width 147 height 17
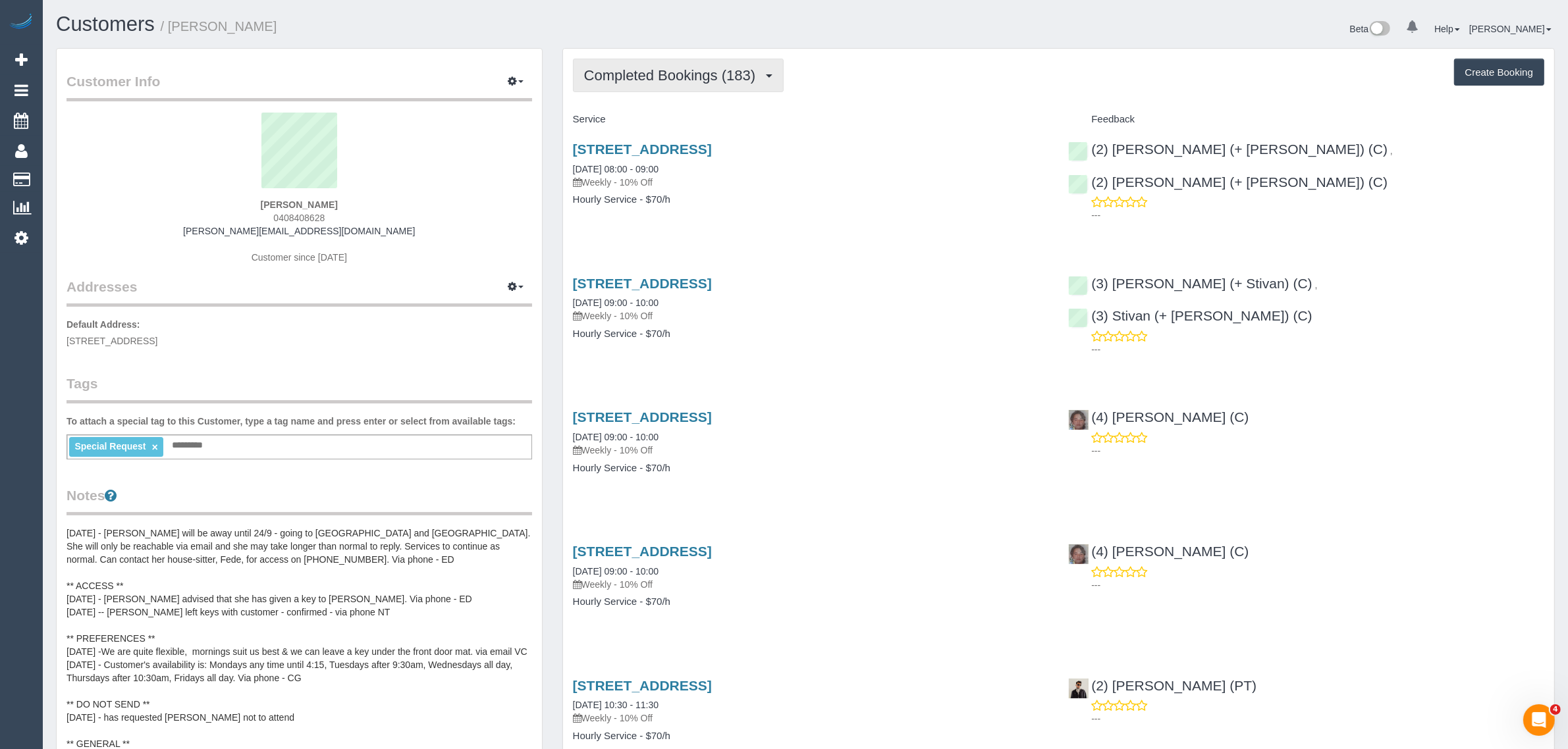
click at [666, 77] on span "Completed Bookings (183)" at bounding box center [673, 76] width 178 height 17
click at [665, 119] on link "Upcoming Bookings (11)" at bounding box center [647, 123] width 147 height 17
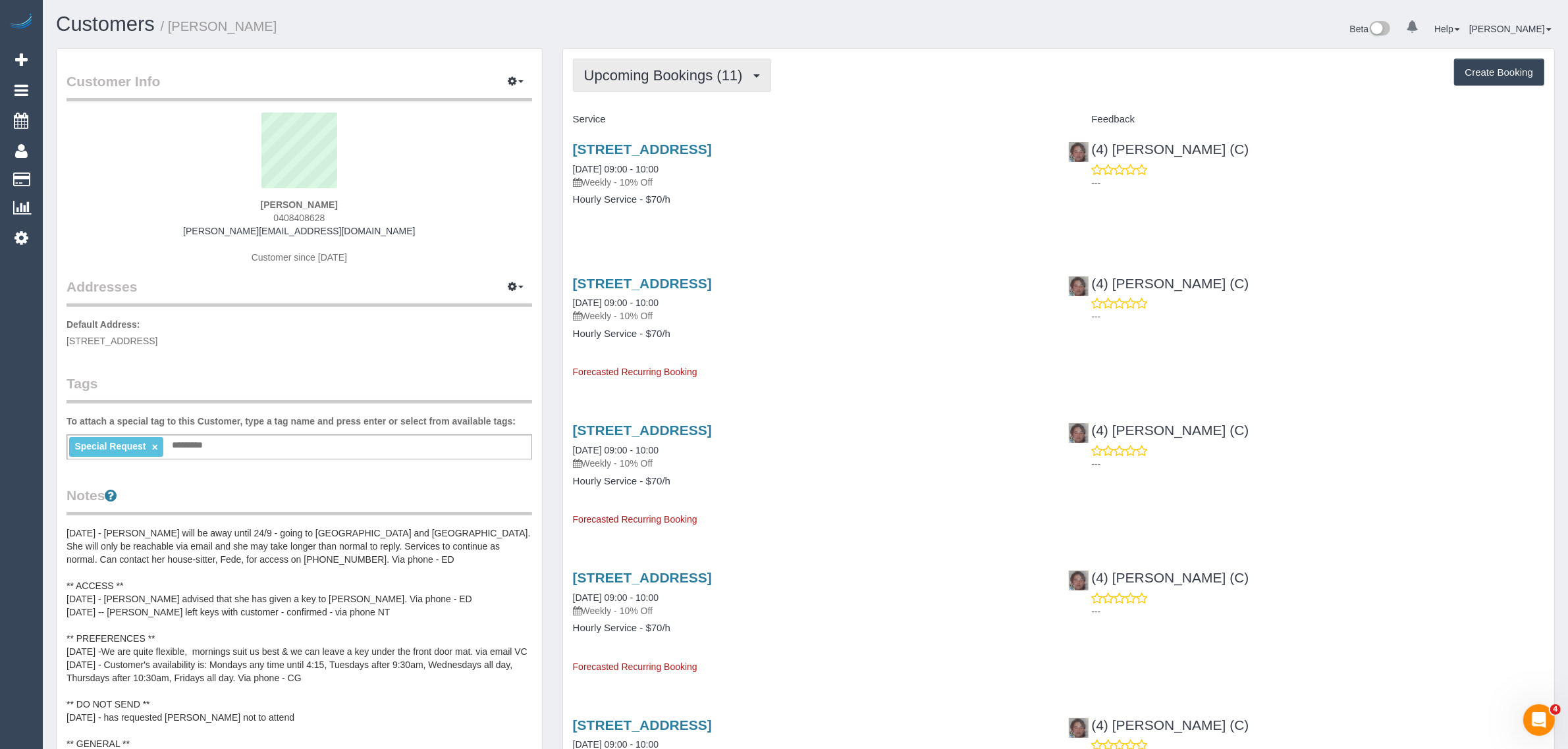
click at [612, 69] on span "Upcoming Bookings (11)" at bounding box center [667, 76] width 165 height 17
click at [623, 106] on link "Completed Bookings (183)" at bounding box center [647, 106] width 147 height 17
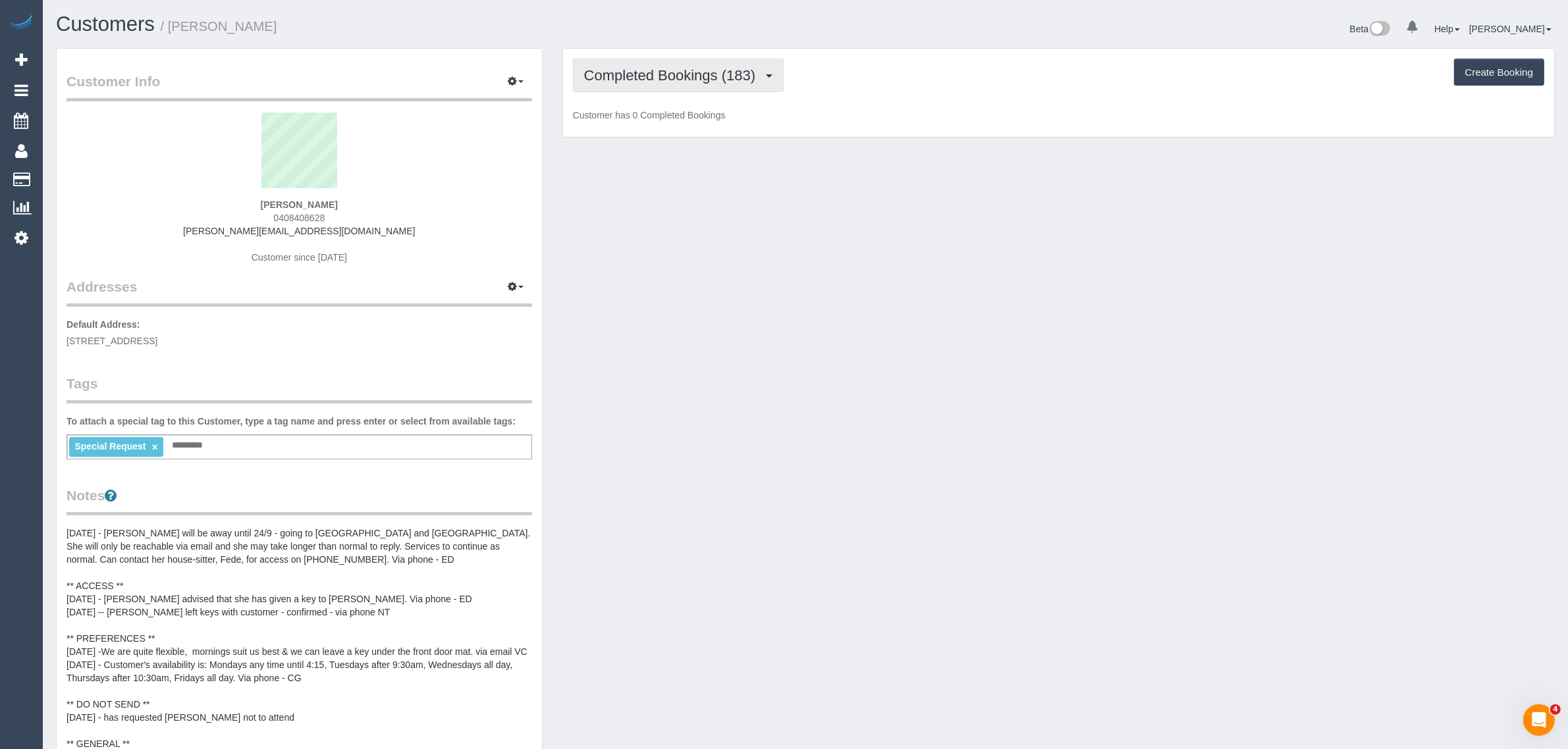
click at [640, 76] on span "Completed Bookings (183)" at bounding box center [673, 76] width 178 height 17
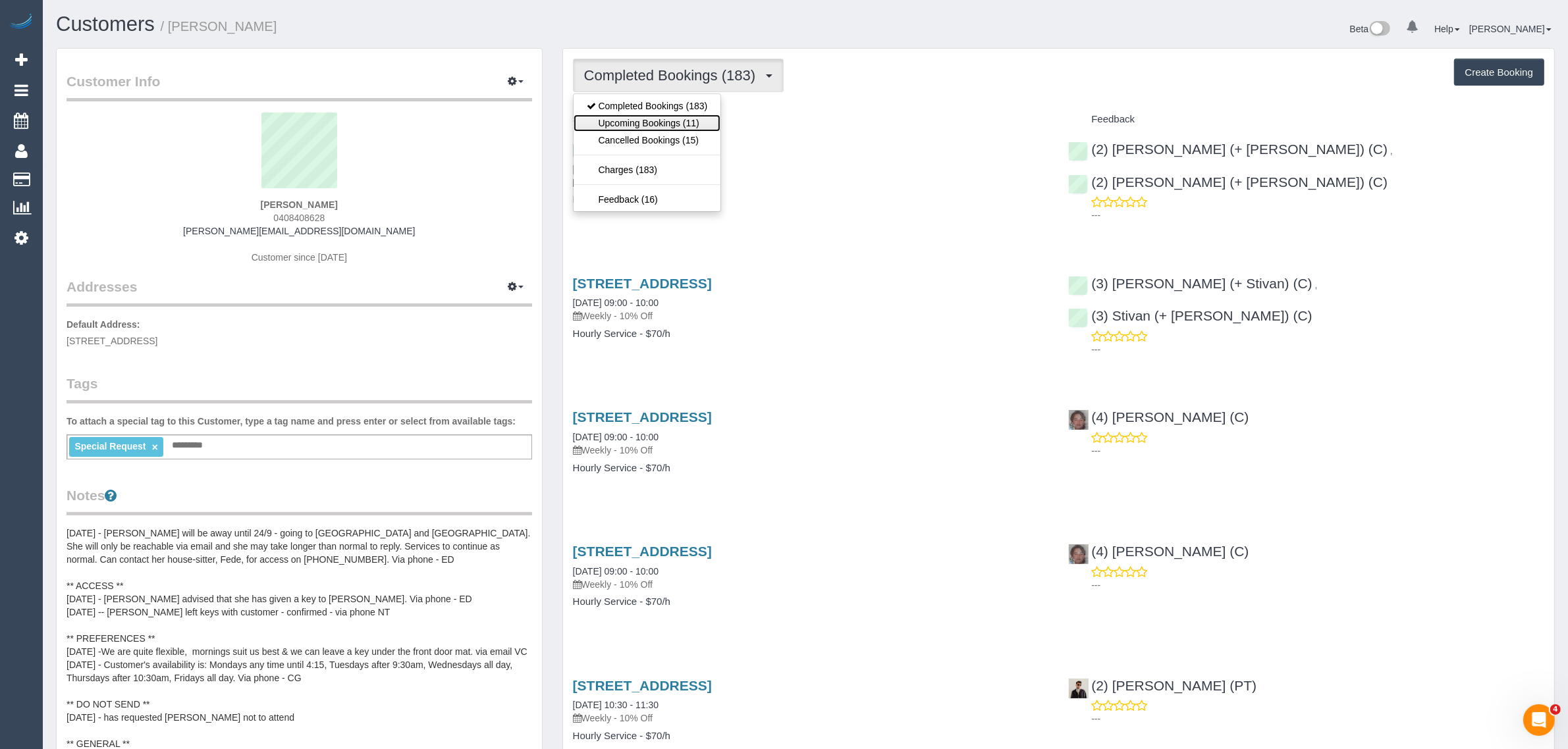
click at [644, 117] on link "Upcoming Bookings (11)" at bounding box center [647, 123] width 147 height 17
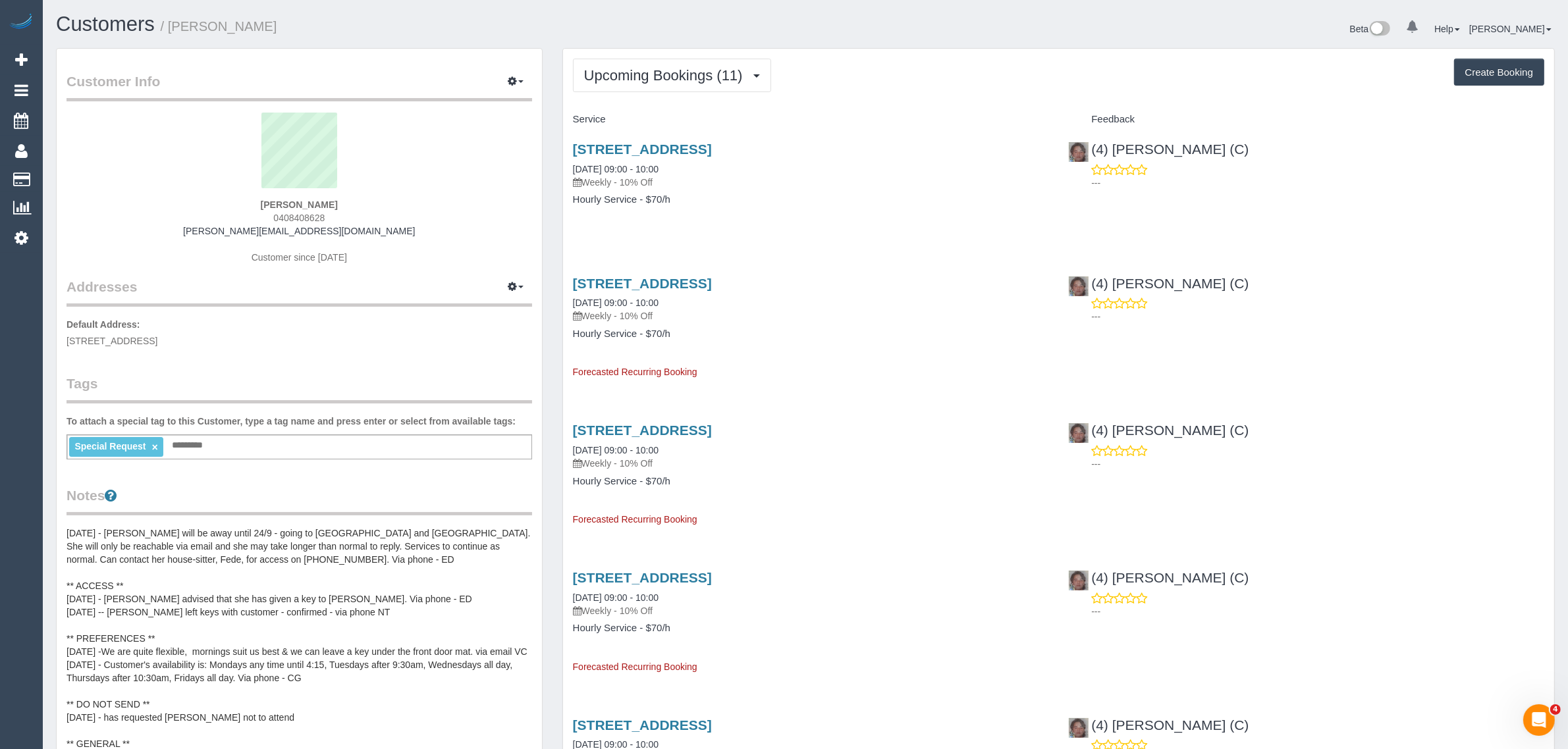
click at [928, 89] on div "Upcoming Bookings (11) Completed Bookings (183) Upcoming Bookings (11) Cancelle…" at bounding box center [1058, 75] width 972 height 34
drag, startPoint x: 682, startPoint y: 145, endPoint x: 709, endPoint y: 120, distance: 36.8
click at [682, 145] on link "1/4 Affleck St, South Yarra, VIC 3141" at bounding box center [642, 149] width 139 height 15
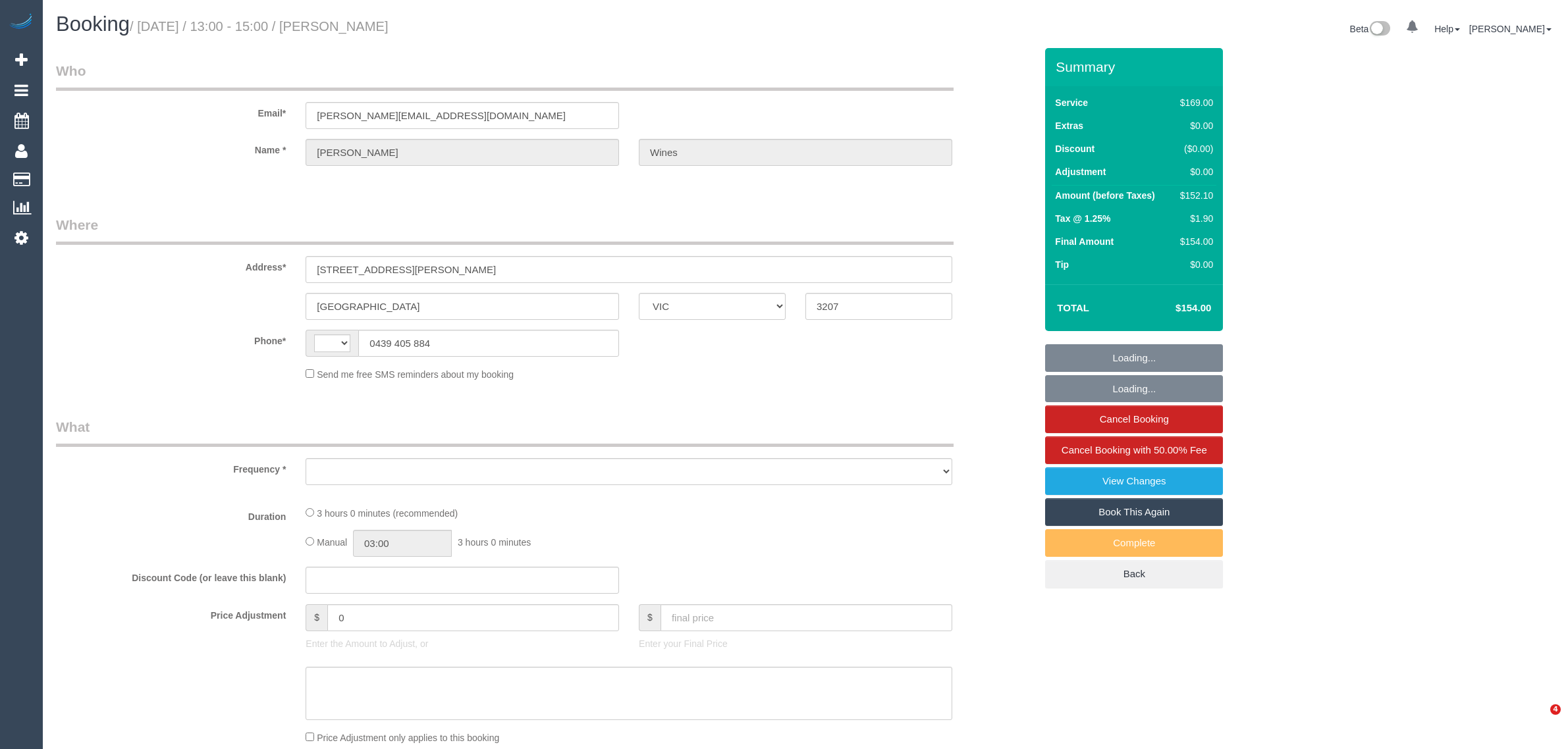
select select "VIC"
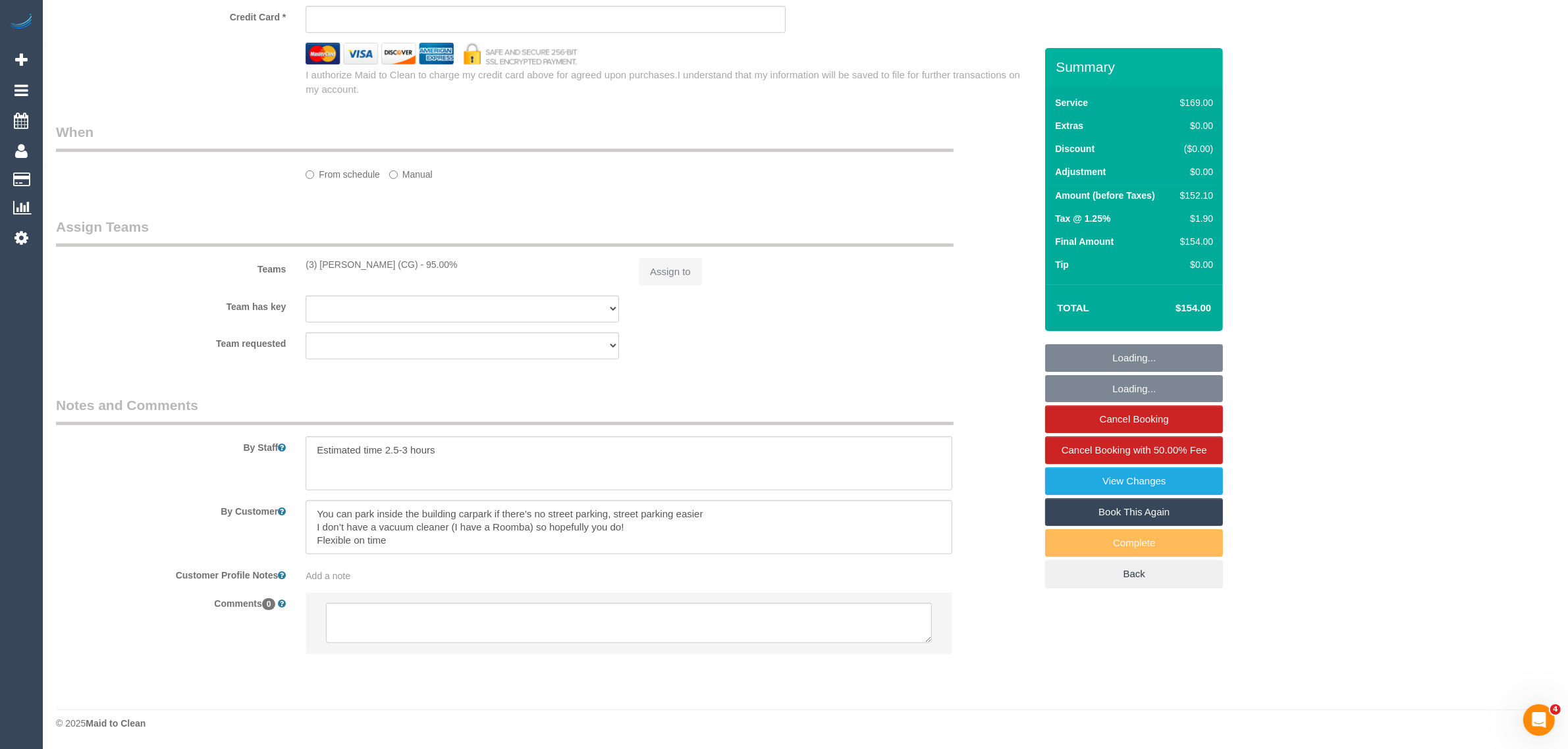
select select "string:AU"
select select "object:534"
select select "string:stripe-pm_1Rmotk2GScqysDRVFERmmE2A"
select select "number:28"
select select "number:14"
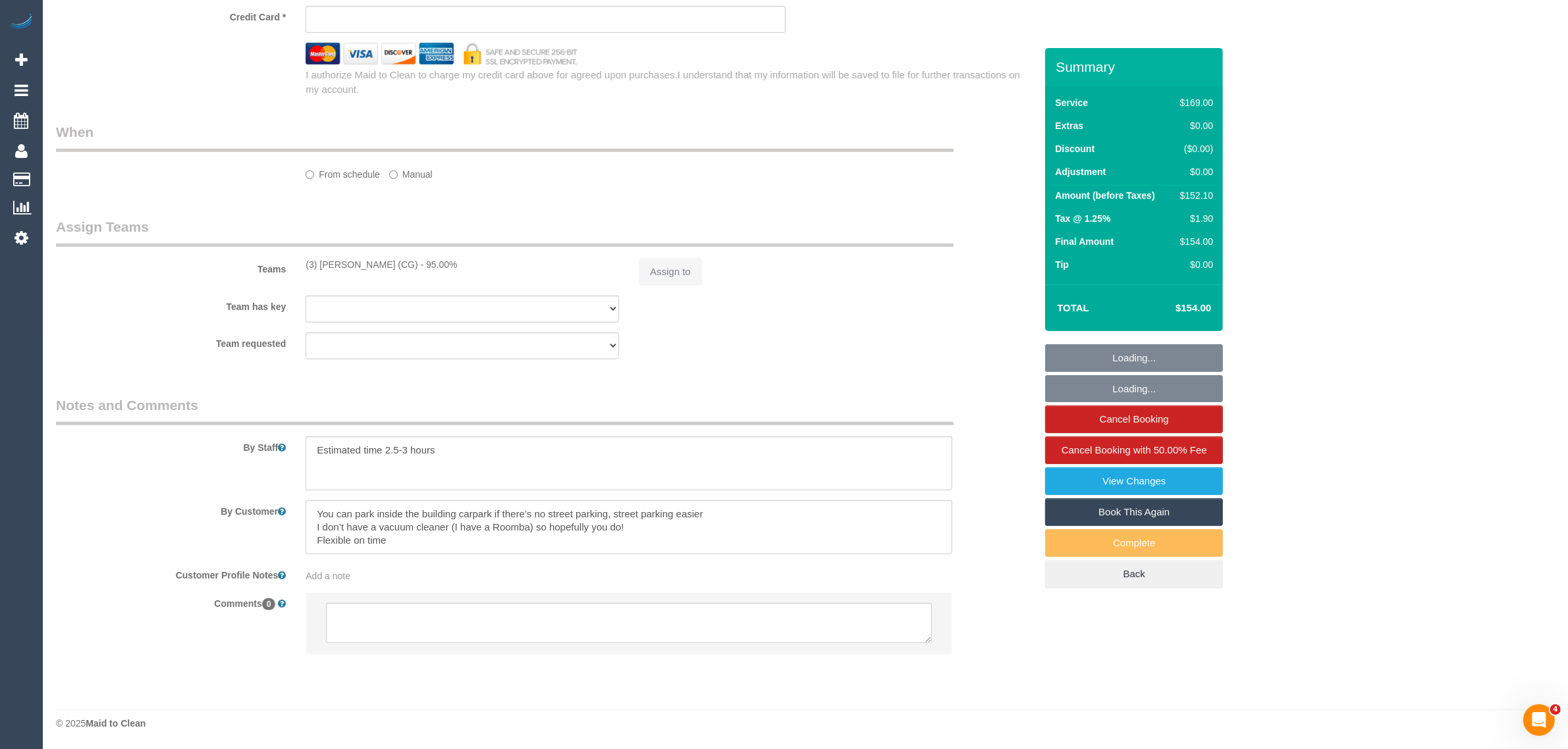
select select "number:19"
select select "number:22"
select select "number:34"
select select "number:12"
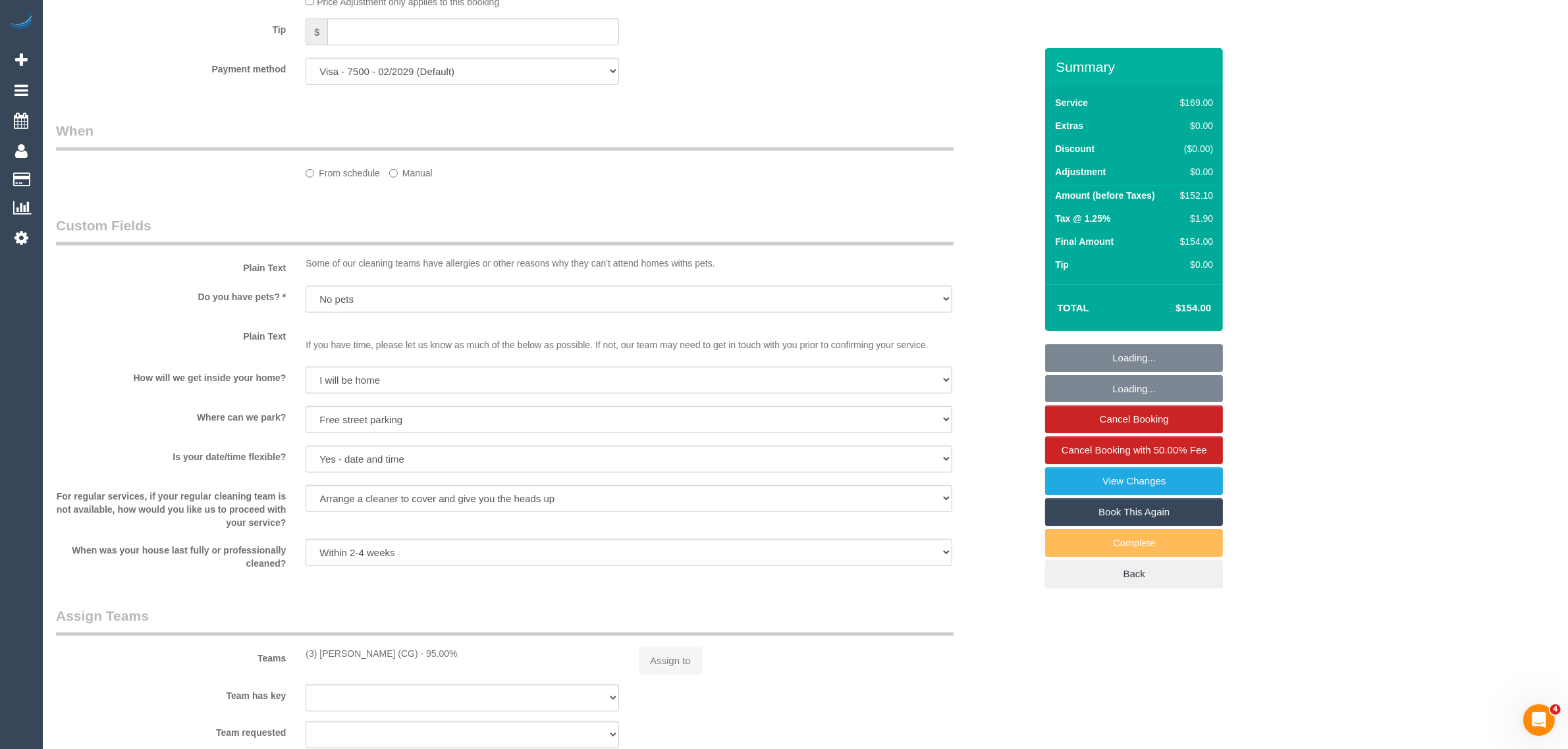
scroll to position [1400, 0]
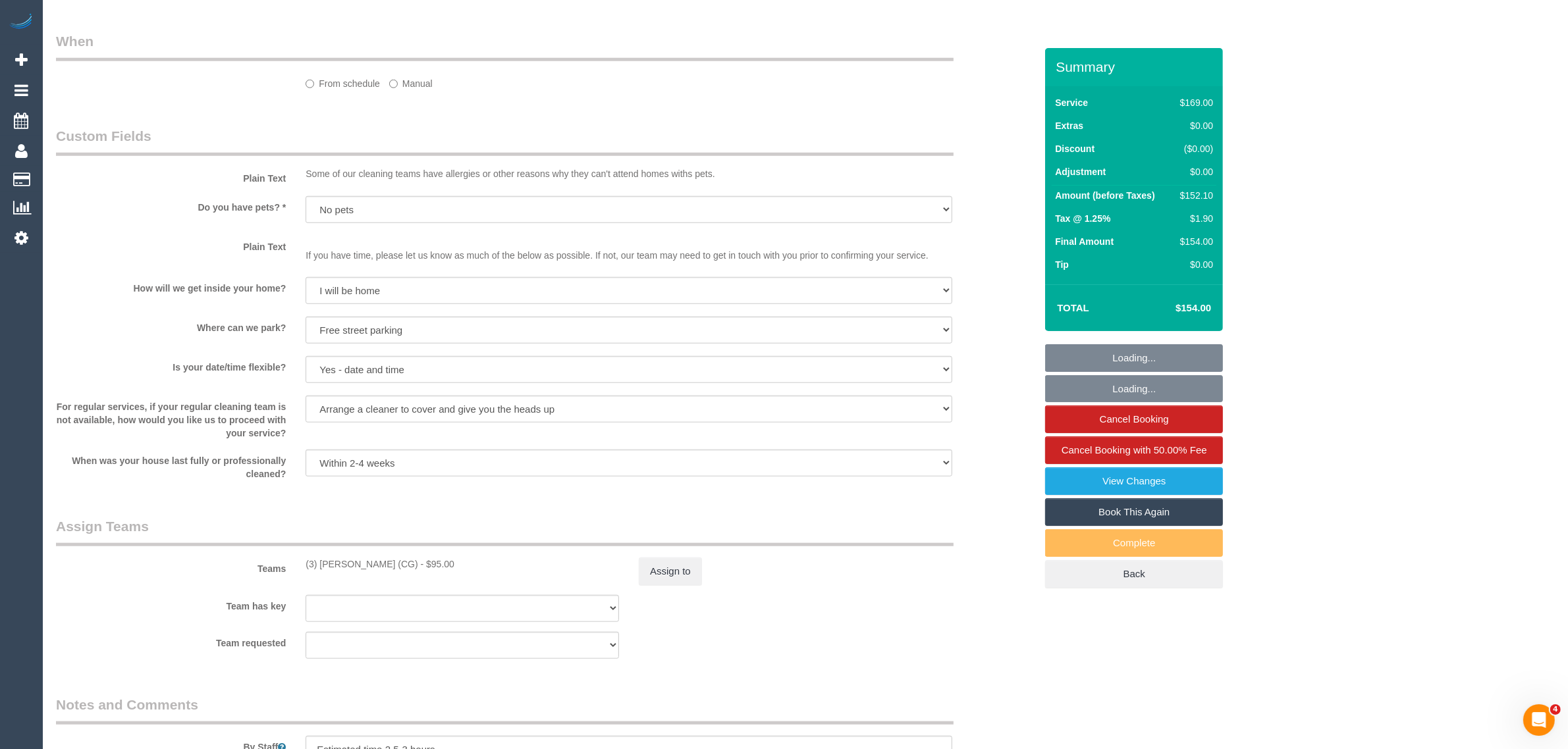
select select "object:1189"
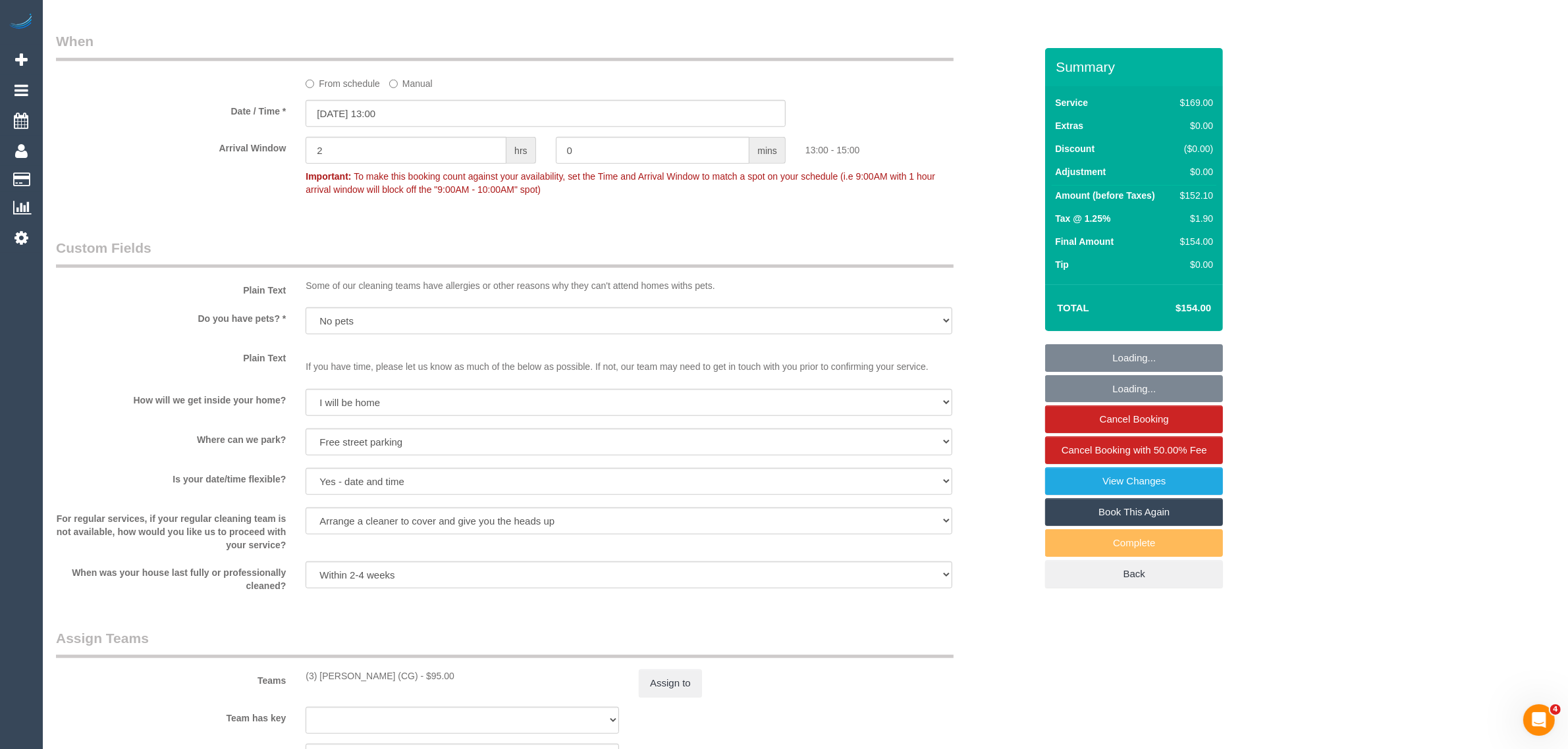
scroll to position [1071, 0]
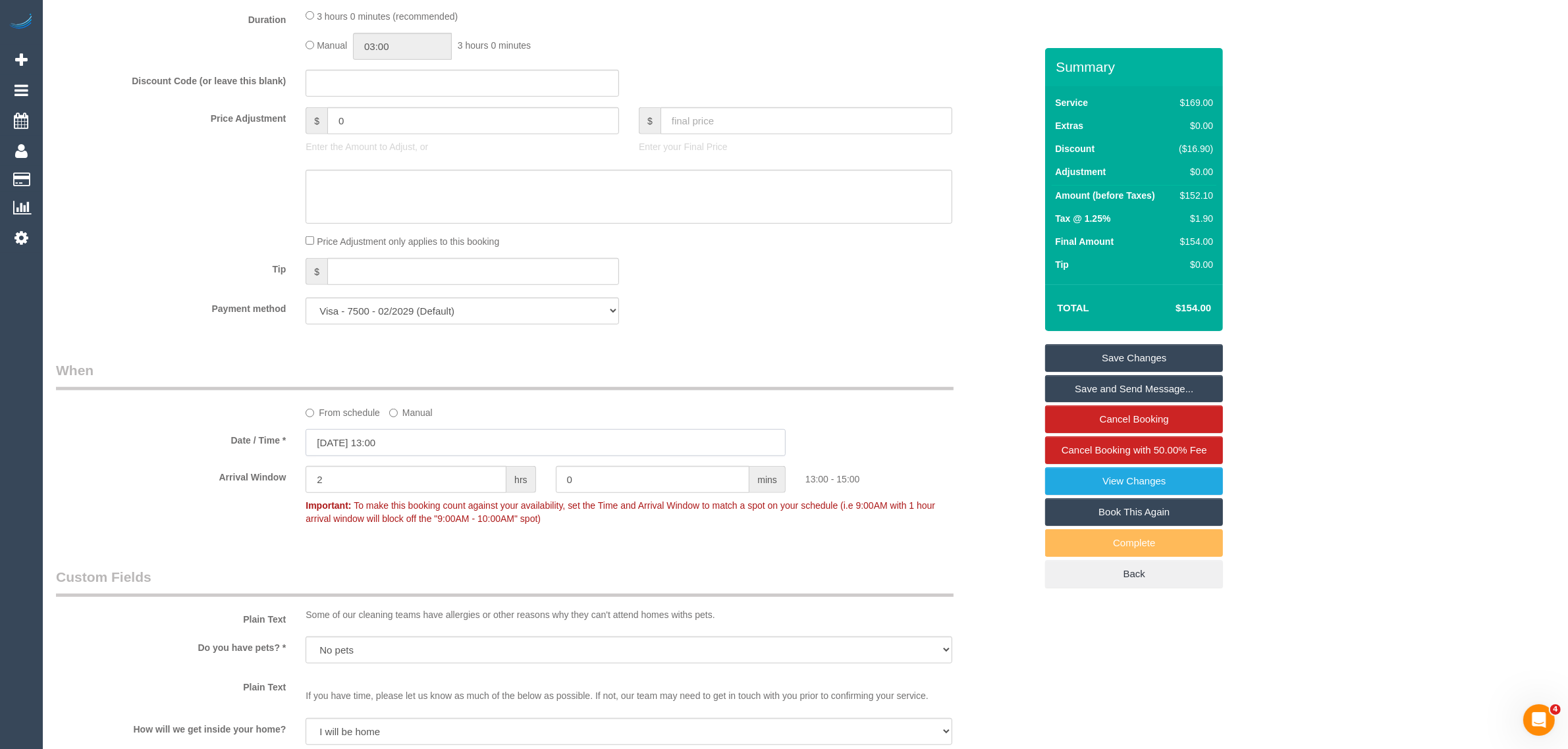
click at [426, 435] on input "04/09/2025 13:00" at bounding box center [545, 443] width 480 height 27
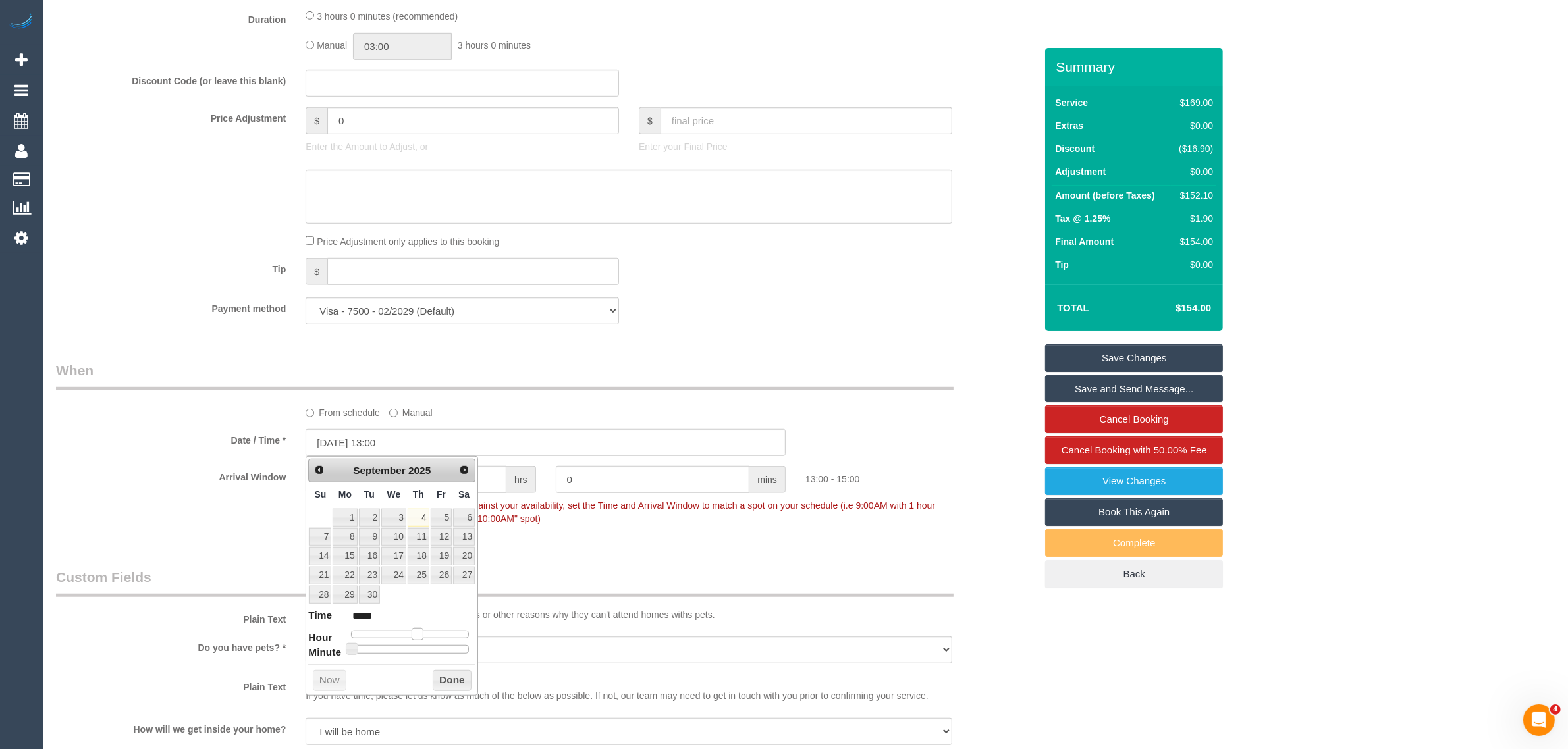
type input "04/09/2025 12:00"
type input "*****"
click at [410, 635] on span at bounding box center [412, 633] width 12 height 12
click at [437, 676] on button "Done" at bounding box center [452, 681] width 39 height 21
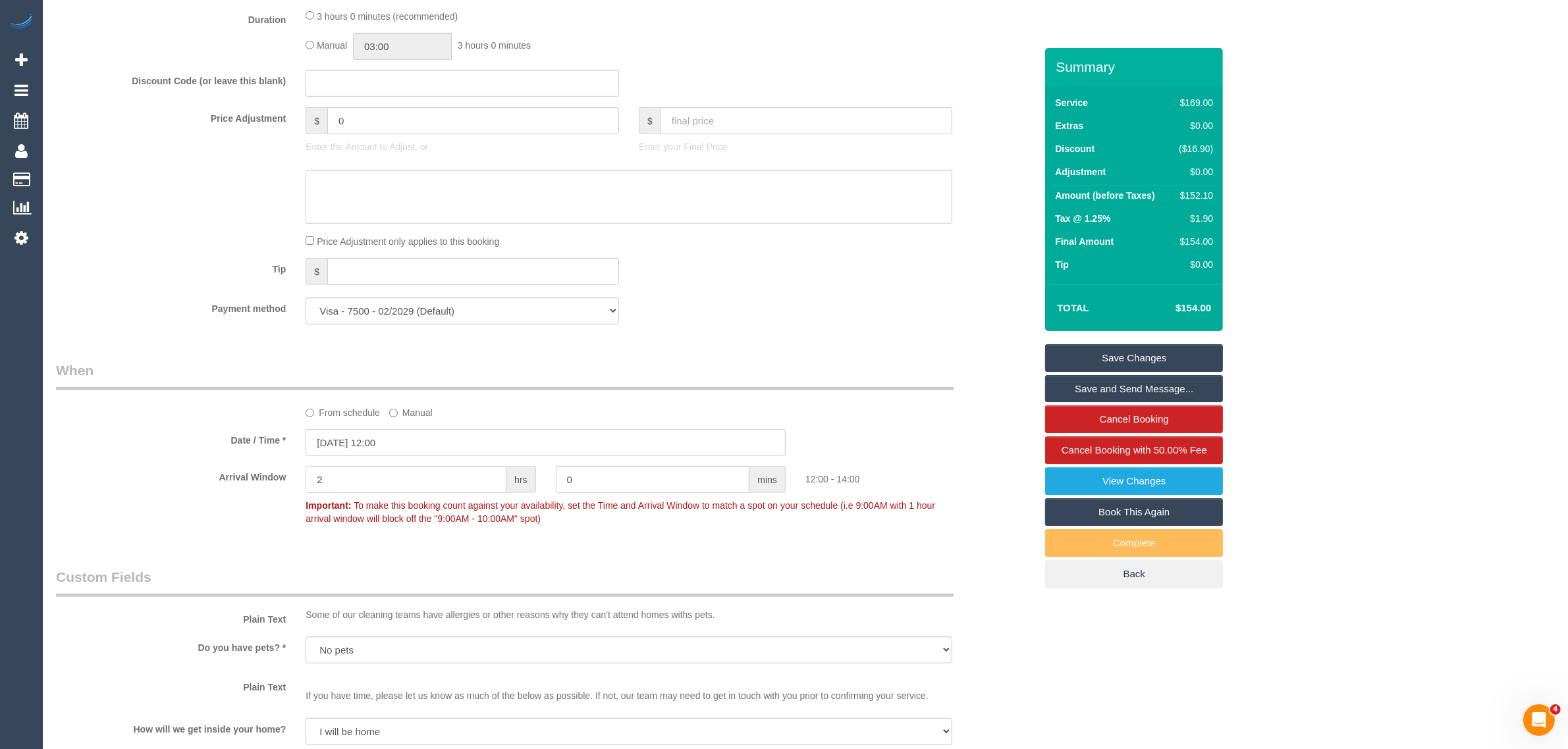
click at [501, 485] on input "2" at bounding box center [406, 479] width 201 height 27
type input "1"
click at [723, 560] on div "Who Email* kate.04.k@outlook.com Name * Kate Wines Where Address* 142 Rouse Str…" at bounding box center [545, 211] width 999 height 2467
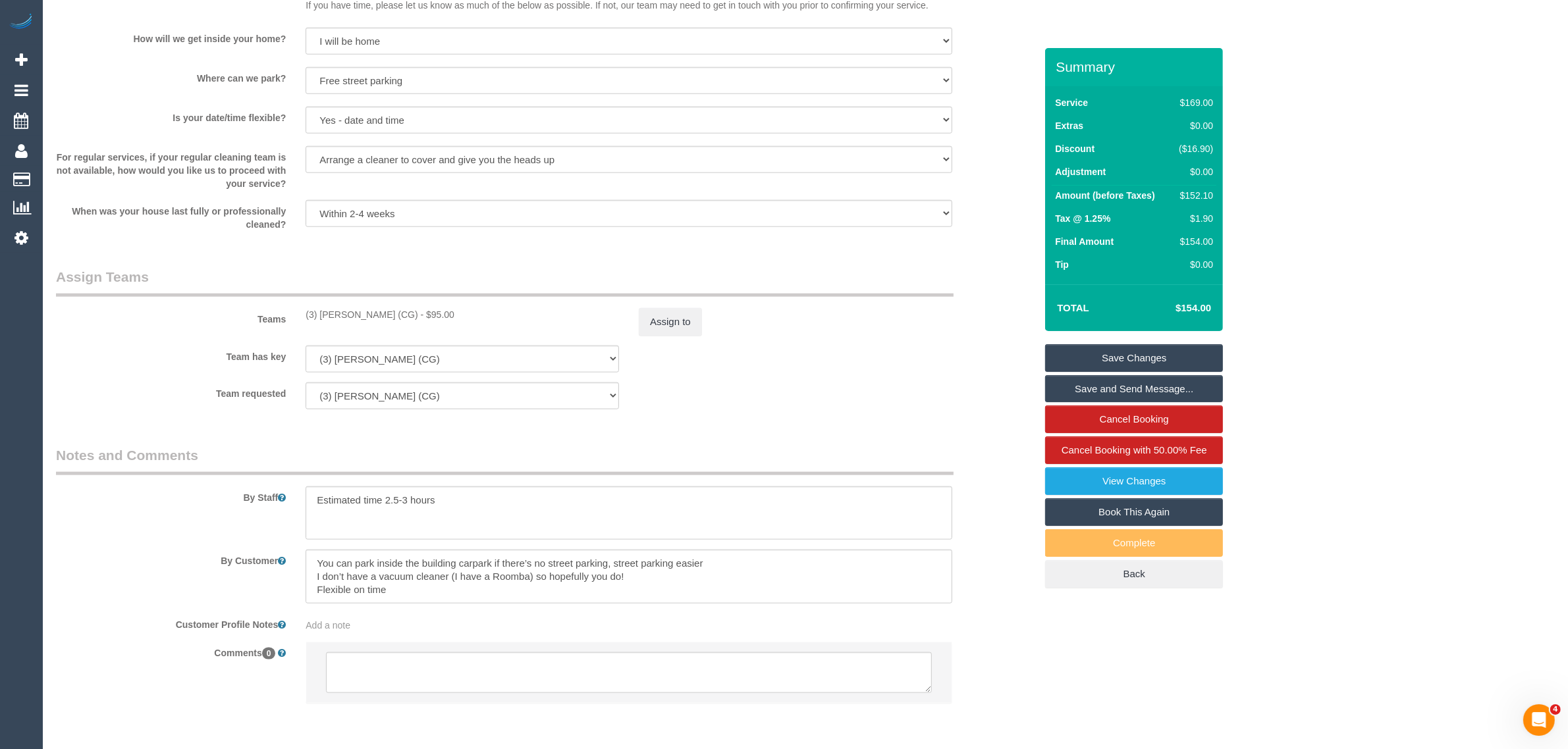
scroll to position [1812, 0]
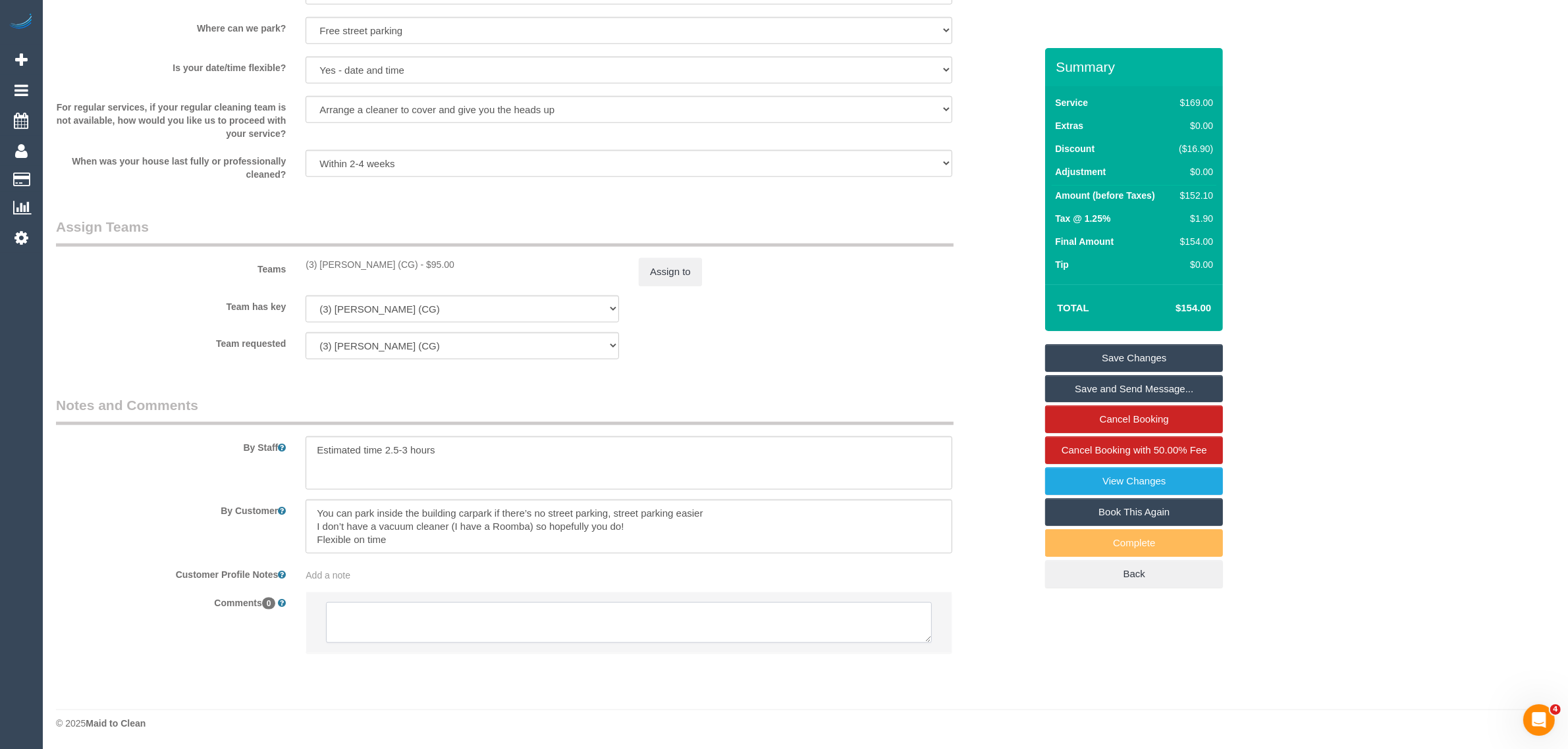
click at [624, 636] on textarea at bounding box center [629, 622] width 606 height 41
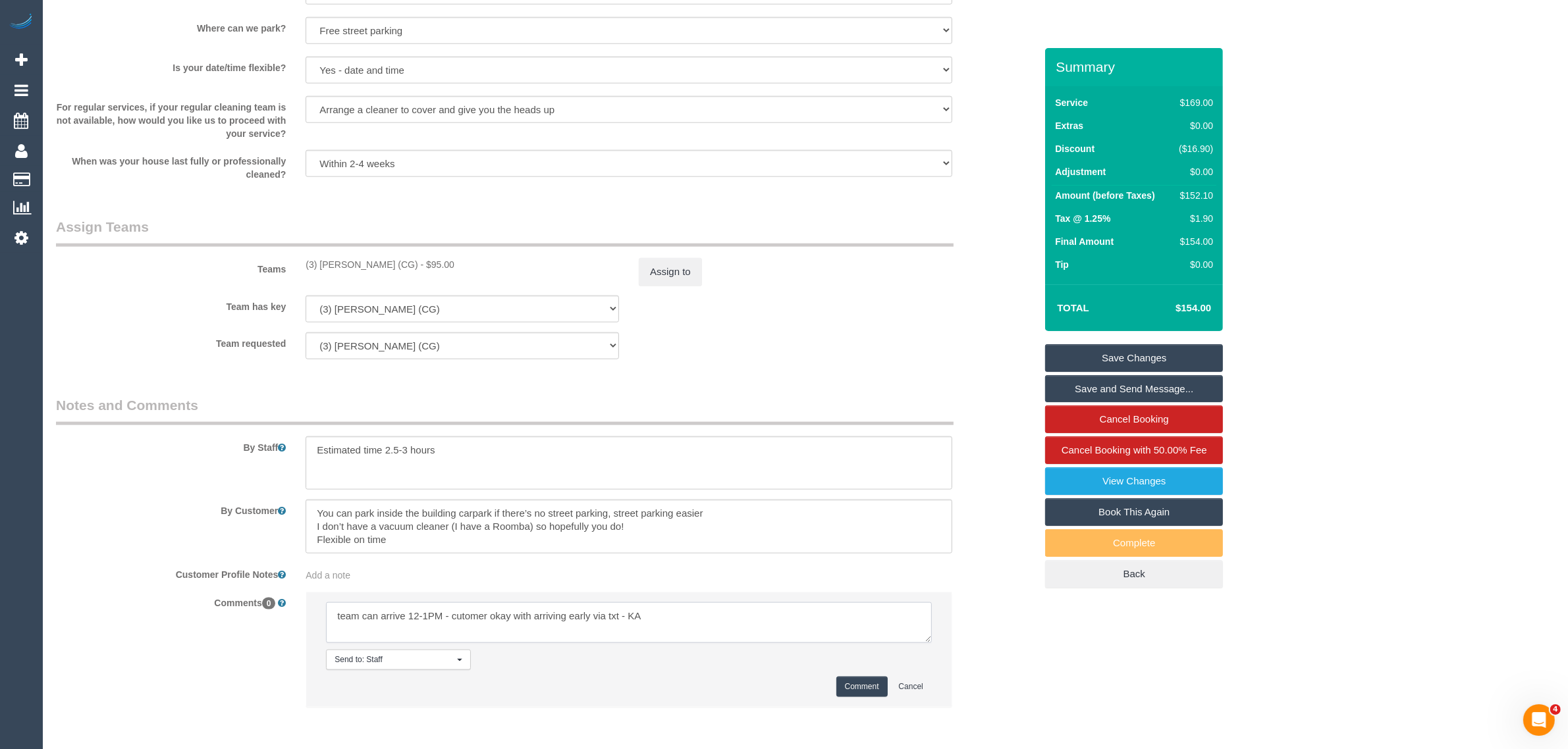
drag, startPoint x: 462, startPoint y: 617, endPoint x: 508, endPoint y: 618, distance: 46.0
click at [463, 618] on textarea at bounding box center [629, 622] width 606 height 41
type textarea "team can arrive 12-1PM - customer okay with arriving early via txt - KA"
click at [856, 688] on button "Comment" at bounding box center [862, 687] width 52 height 21
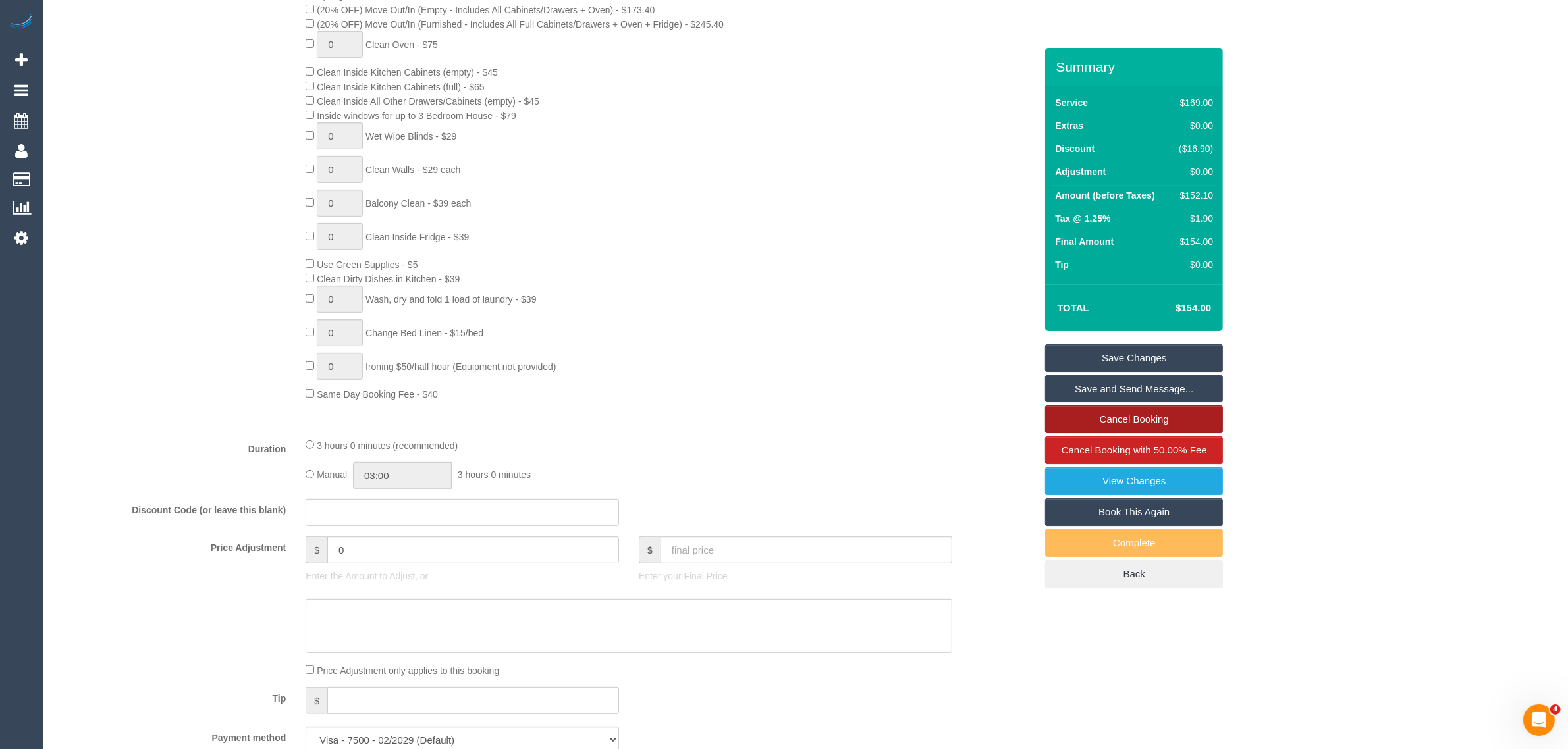
scroll to position [166, 0]
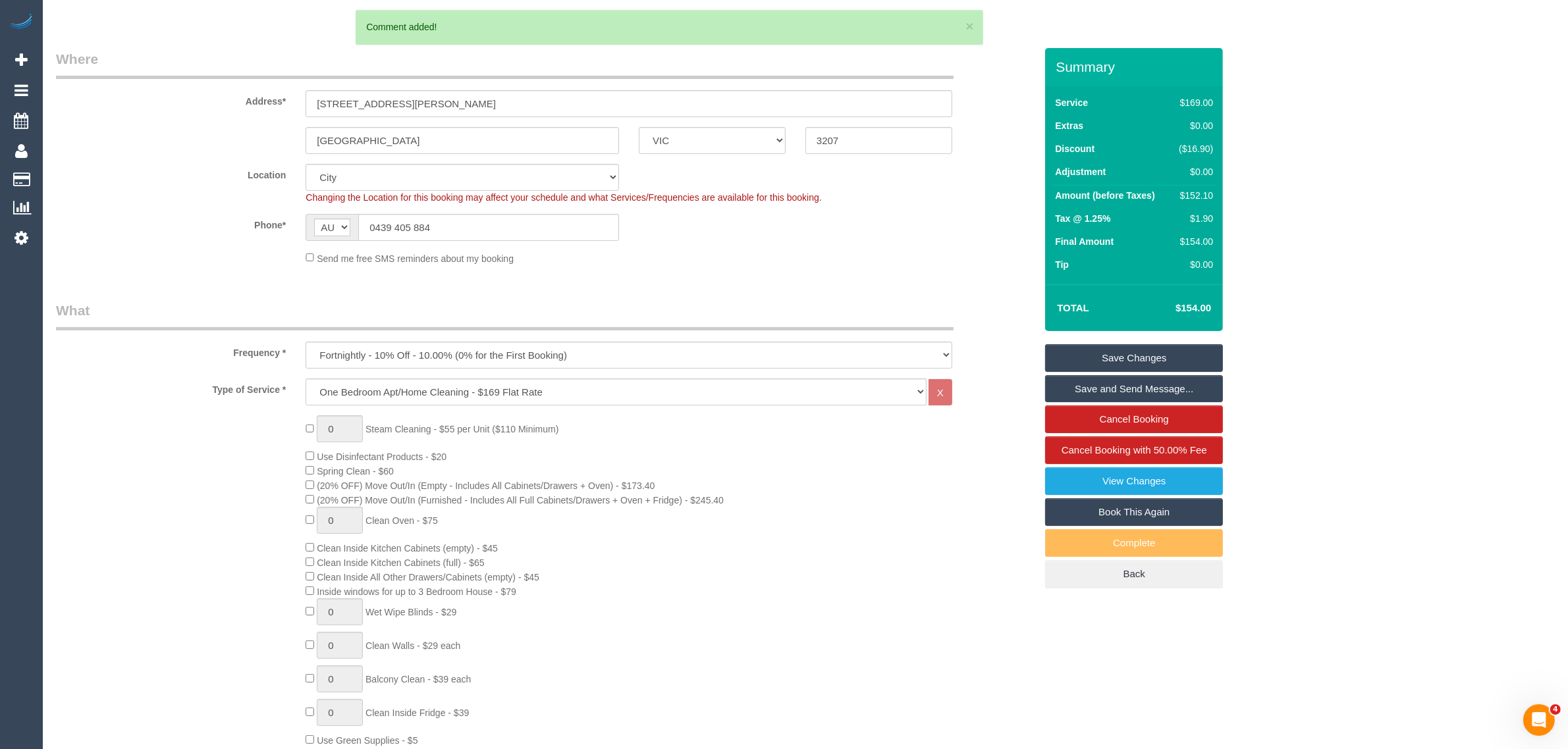
click at [1169, 352] on link "Save Changes" at bounding box center [1134, 358] width 178 height 28
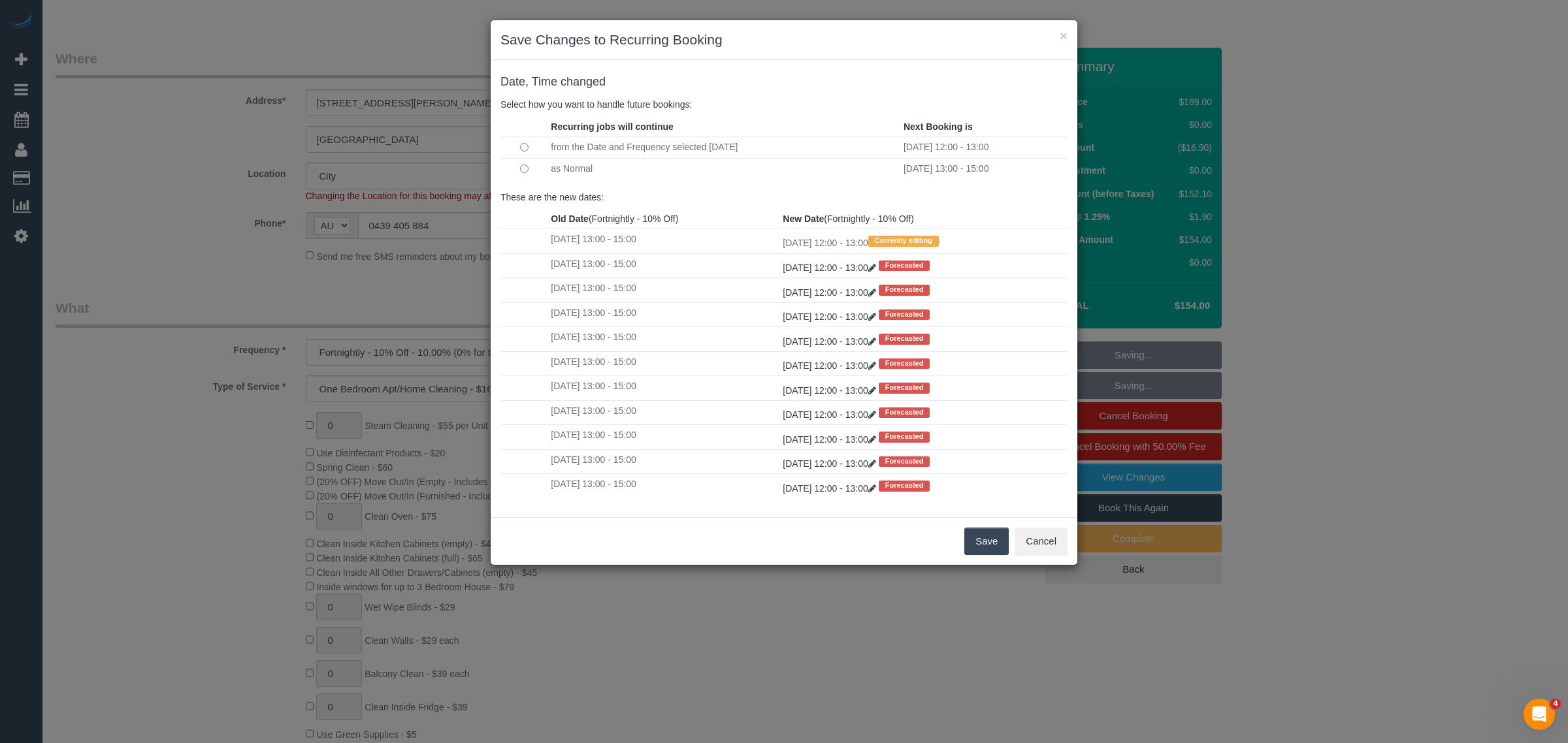
click at [573, 165] on td "as Normal" at bounding box center [724, 168] width 353 height 21
click at [537, 173] on td at bounding box center [524, 168] width 47 height 21
click at [527, 170] on td at bounding box center [524, 168] width 47 height 21
click at [974, 540] on button "Save" at bounding box center [987, 542] width 44 height 27
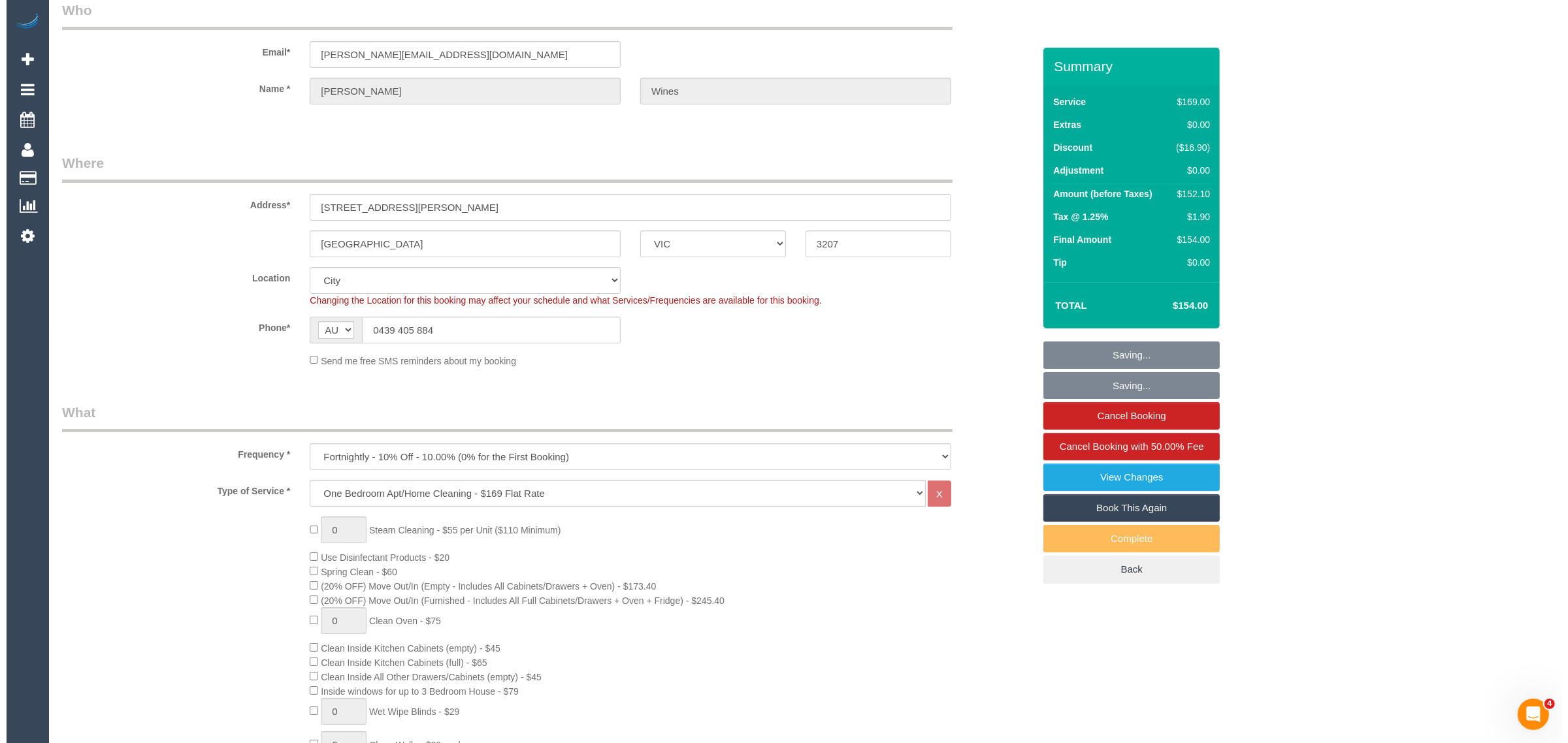
scroll to position [0, 0]
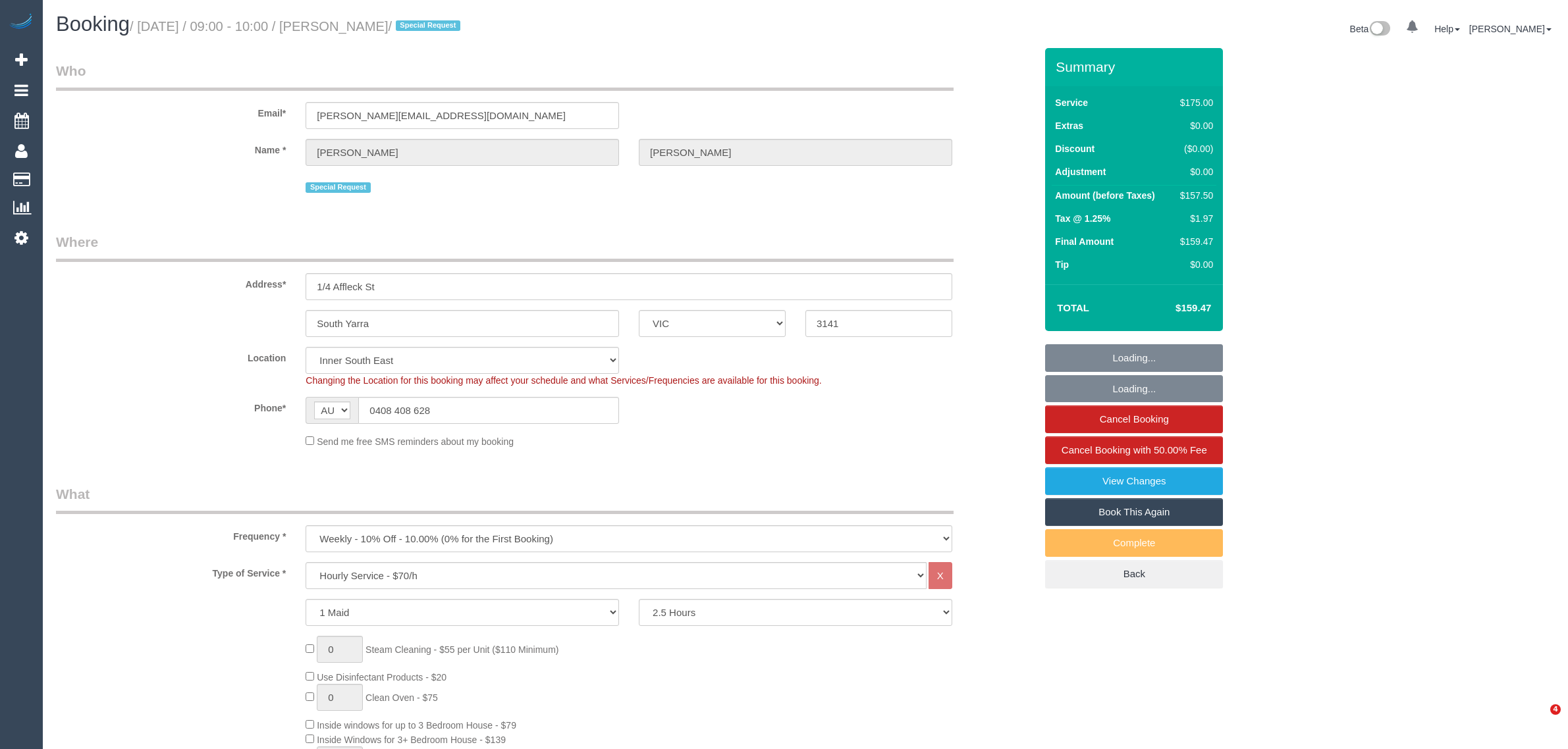
select select "VIC"
select select "150"
select select "string:stripe-pm_1MMfPo2GScqysDRVsPYDdghp"
select select "number:29"
select select "number:14"
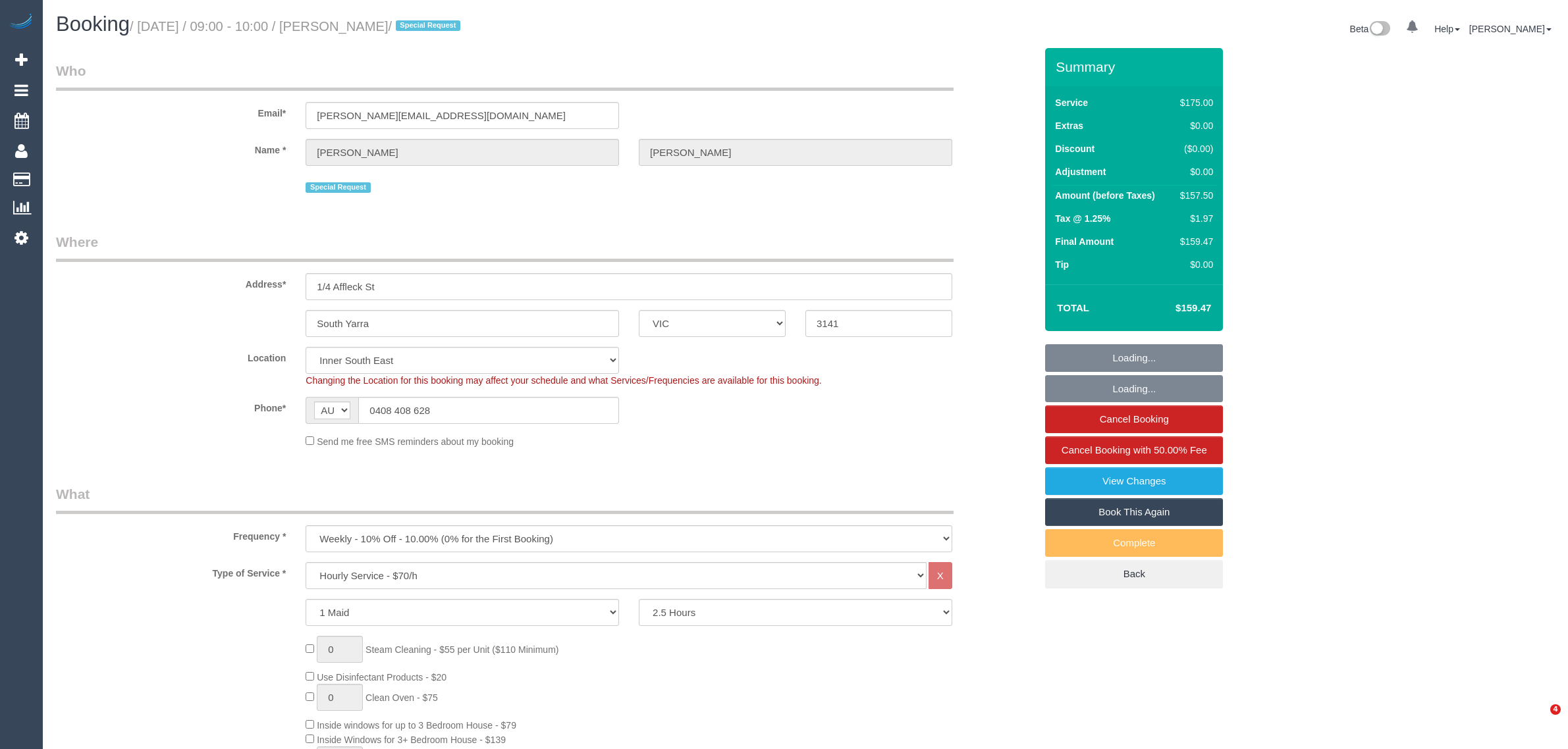
select select "number:21"
select select "number:22"
select select "number:35"
select select "71229"
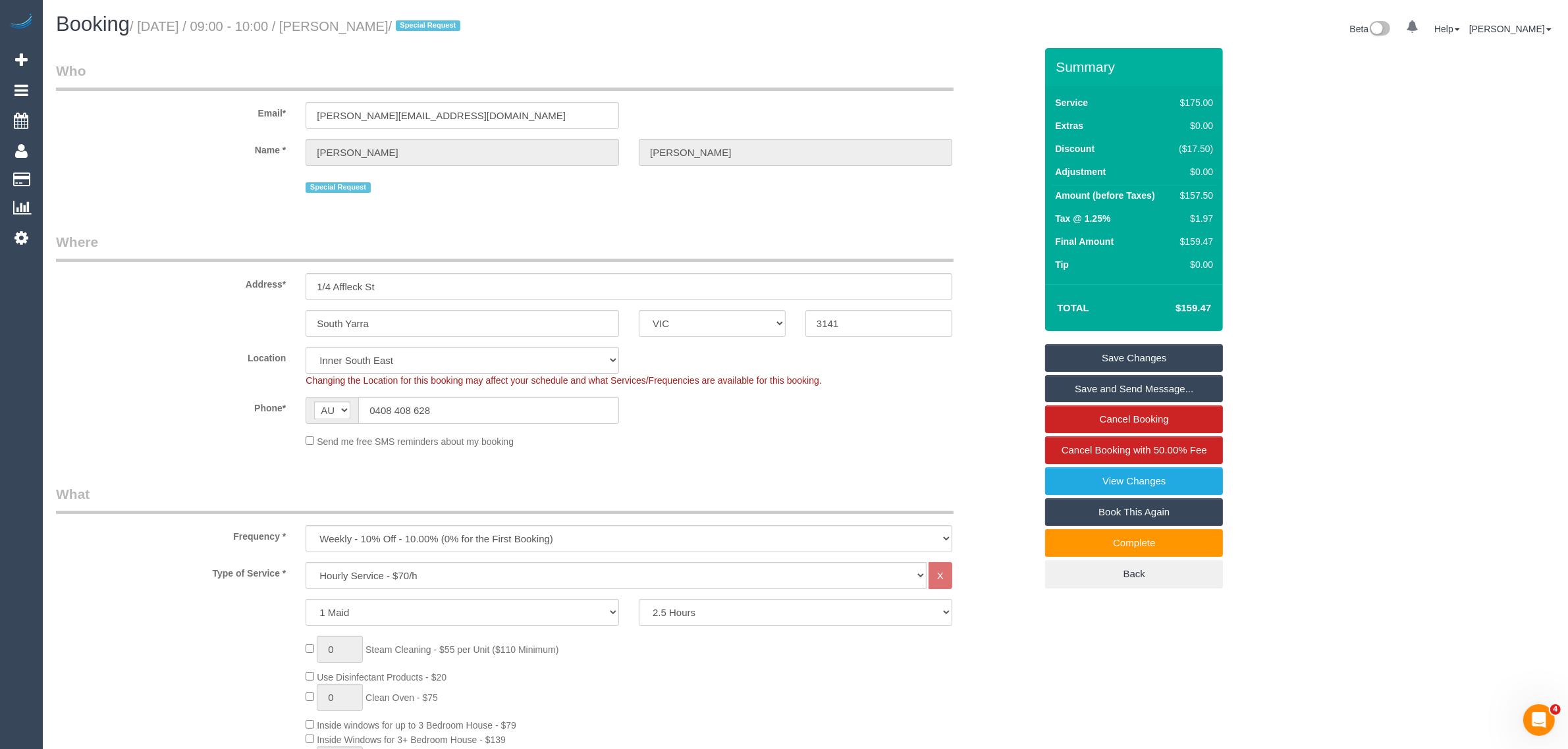
click at [591, 242] on legend "Where" at bounding box center [504, 247] width 897 height 30
click at [501, 405] on input "0408 408 628" at bounding box center [488, 410] width 261 height 27
click at [538, 319] on input "South Yarra" at bounding box center [462, 323] width 313 height 27
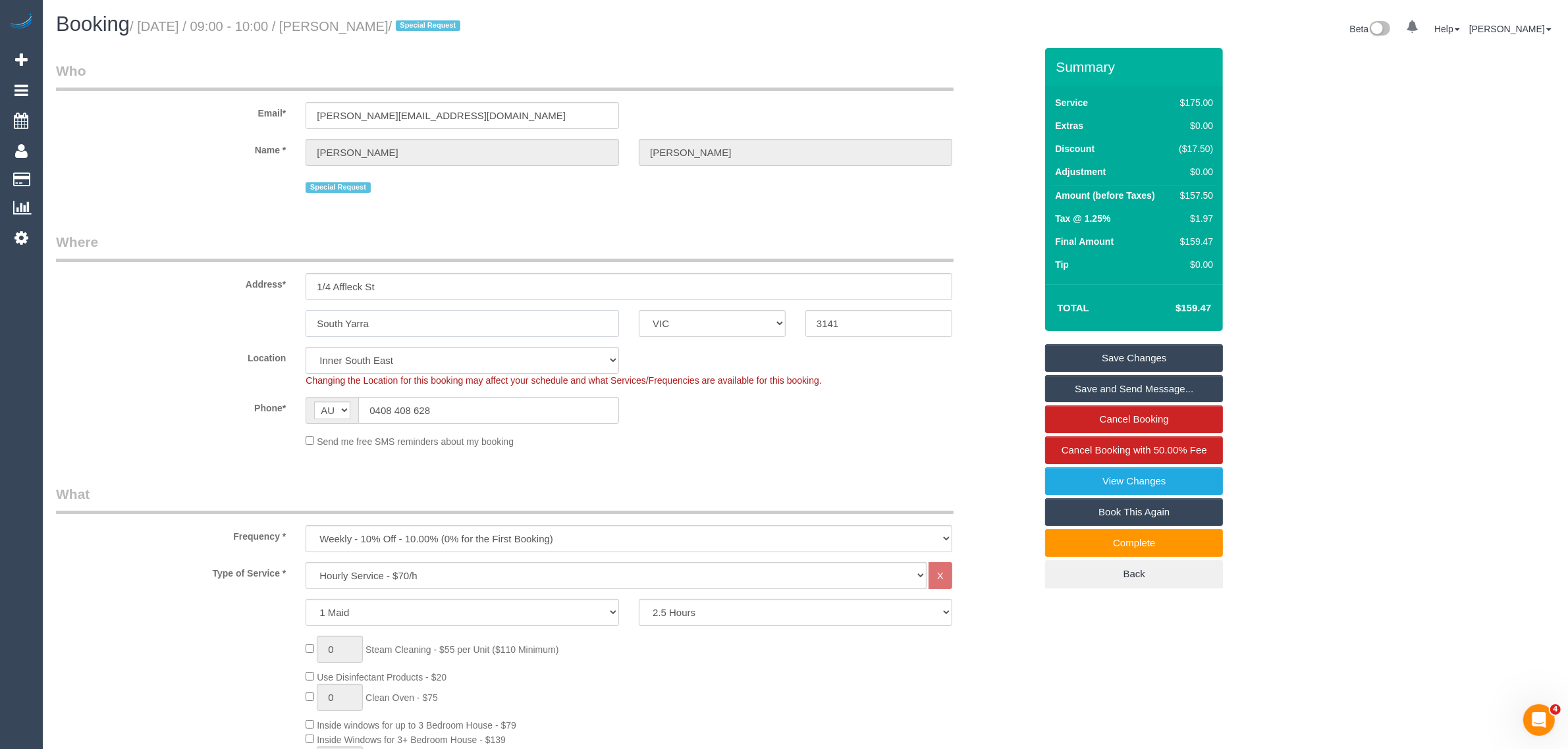
click at [537, 319] on input "South Yarra" at bounding box center [462, 323] width 313 height 27
drag, startPoint x: 896, startPoint y: 218, endPoint x: 897, endPoint y: 184, distance: 34.0
click at [1117, 459] on link "Cancel Booking with 50.00% Fee" at bounding box center [1134, 450] width 178 height 28
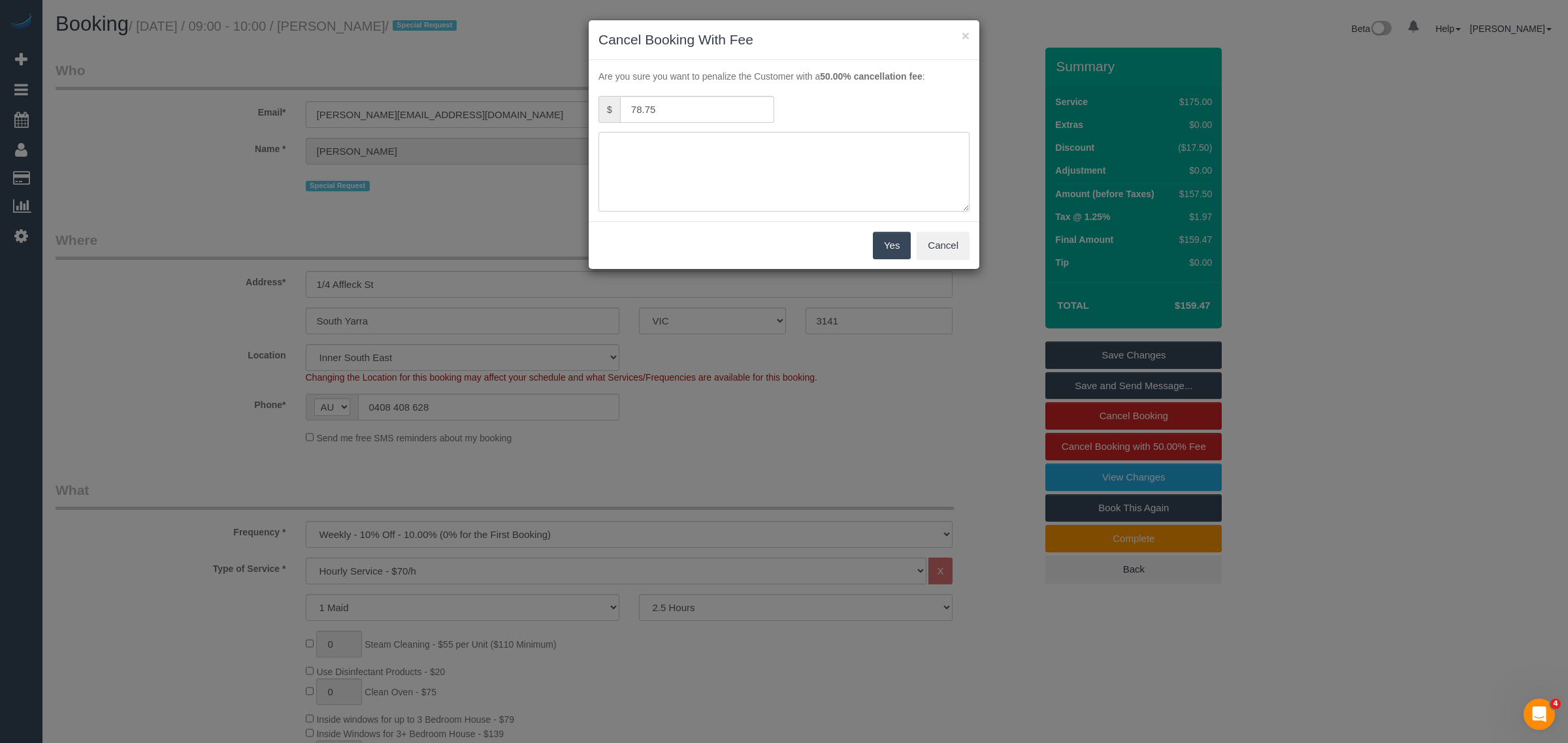
click at [762, 155] on textarea at bounding box center [784, 171] width 371 height 80
type textarea "No access via call and txt - kA"
drag, startPoint x: 867, startPoint y: 239, endPoint x: 875, endPoint y: 242, distance: 8.5
click at [872, 240] on div "Yes Cancel" at bounding box center [784, 245] width 391 height 48
click at [876, 242] on button "Yes" at bounding box center [892, 245] width 38 height 27
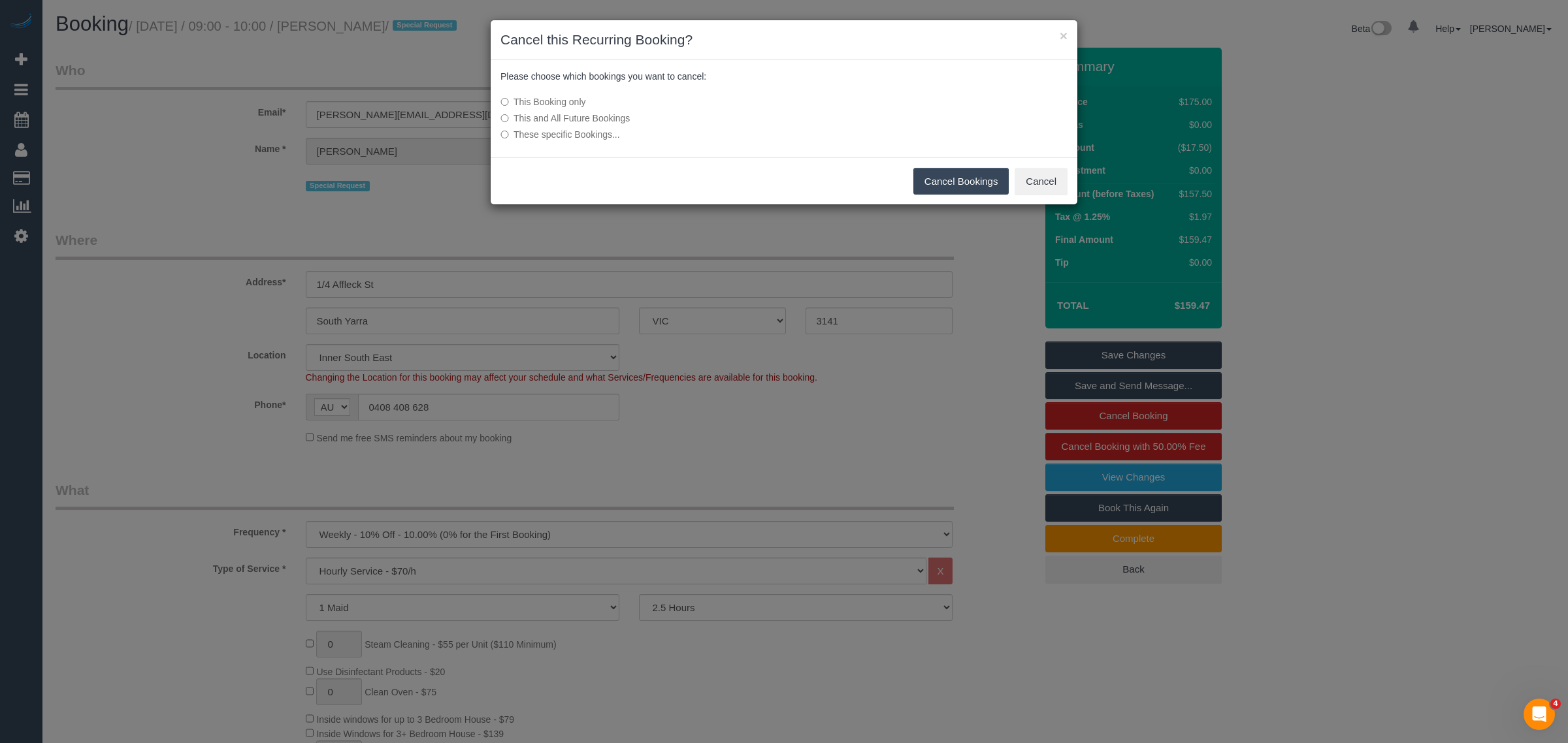
click at [951, 184] on button "Cancel Bookings" at bounding box center [961, 182] width 96 height 27
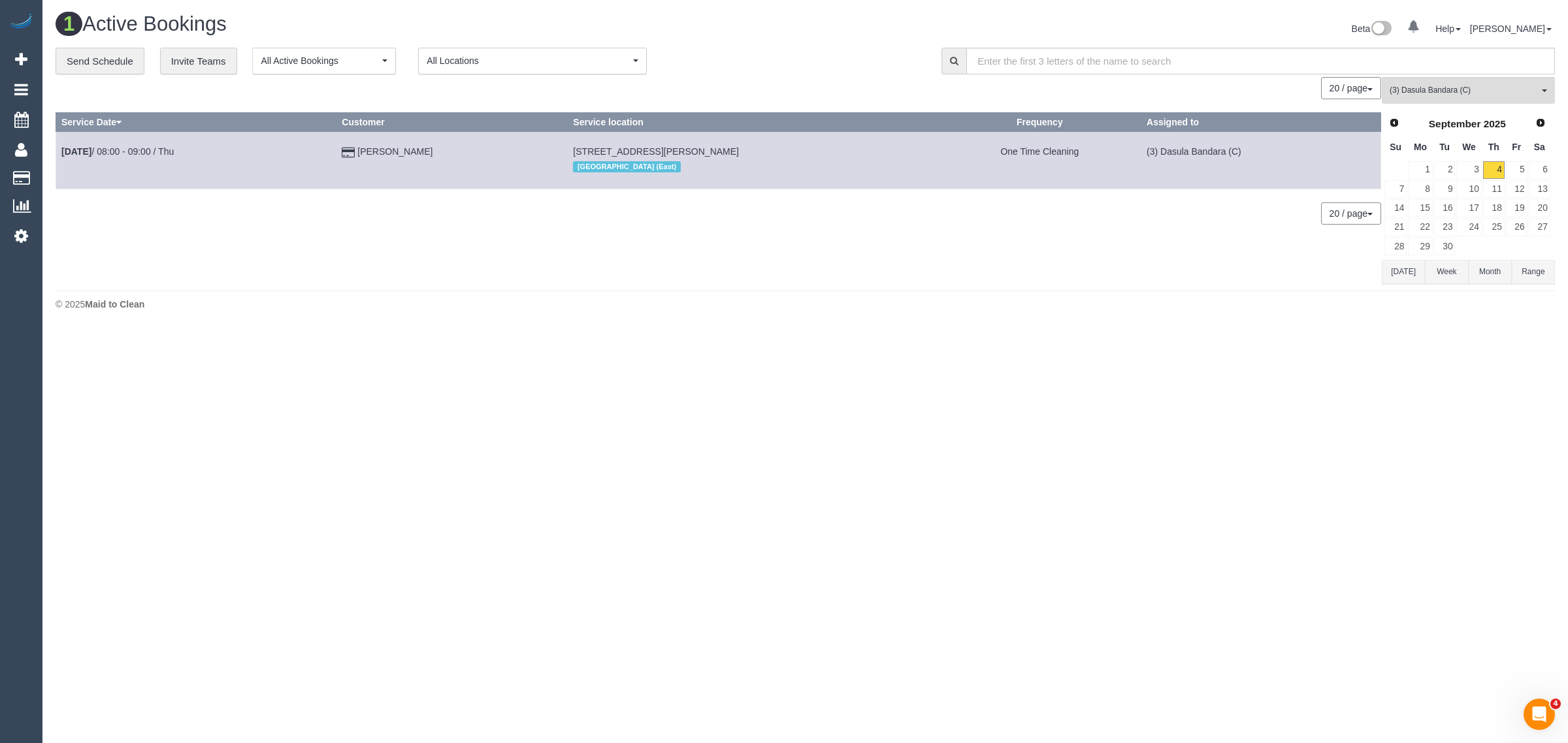
click at [262, 438] on body "0 Beta Your Notifications You have 0 alerts Add Booking Bookings Active Booking…" at bounding box center [784, 372] width 1568 height 743
drag, startPoint x: 1276, startPoint y: 494, endPoint x: 1226, endPoint y: 537, distance: 65.9
click at [1276, 494] on body "0 Beta Your Notifications You have 0 alerts Add Booking Bookings Active Booking…" at bounding box center [784, 372] width 1568 height 743
click at [618, 341] on body "0 Beta Your Notifications You have 0 alerts Add Booking Bookings Active Booking…" at bounding box center [784, 372] width 1568 height 743
click at [1488, 88] on span "(3) Dasula Bandara (C)" at bounding box center [1464, 90] width 149 height 11
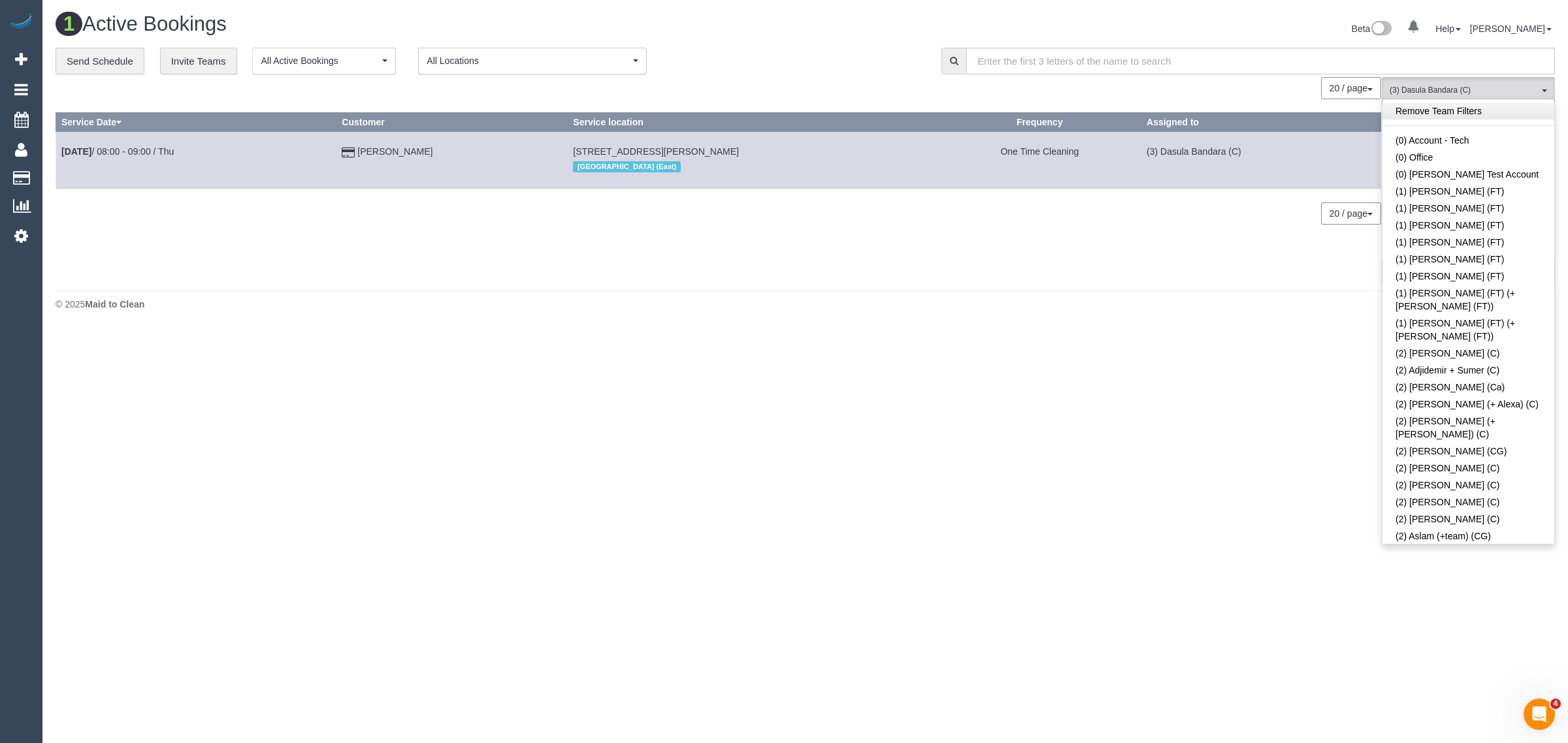
click at [1488, 105] on link "Remove Team Filters" at bounding box center [1469, 111] width 172 height 17
click at [808, 53] on div "**********" at bounding box center [489, 61] width 866 height 27
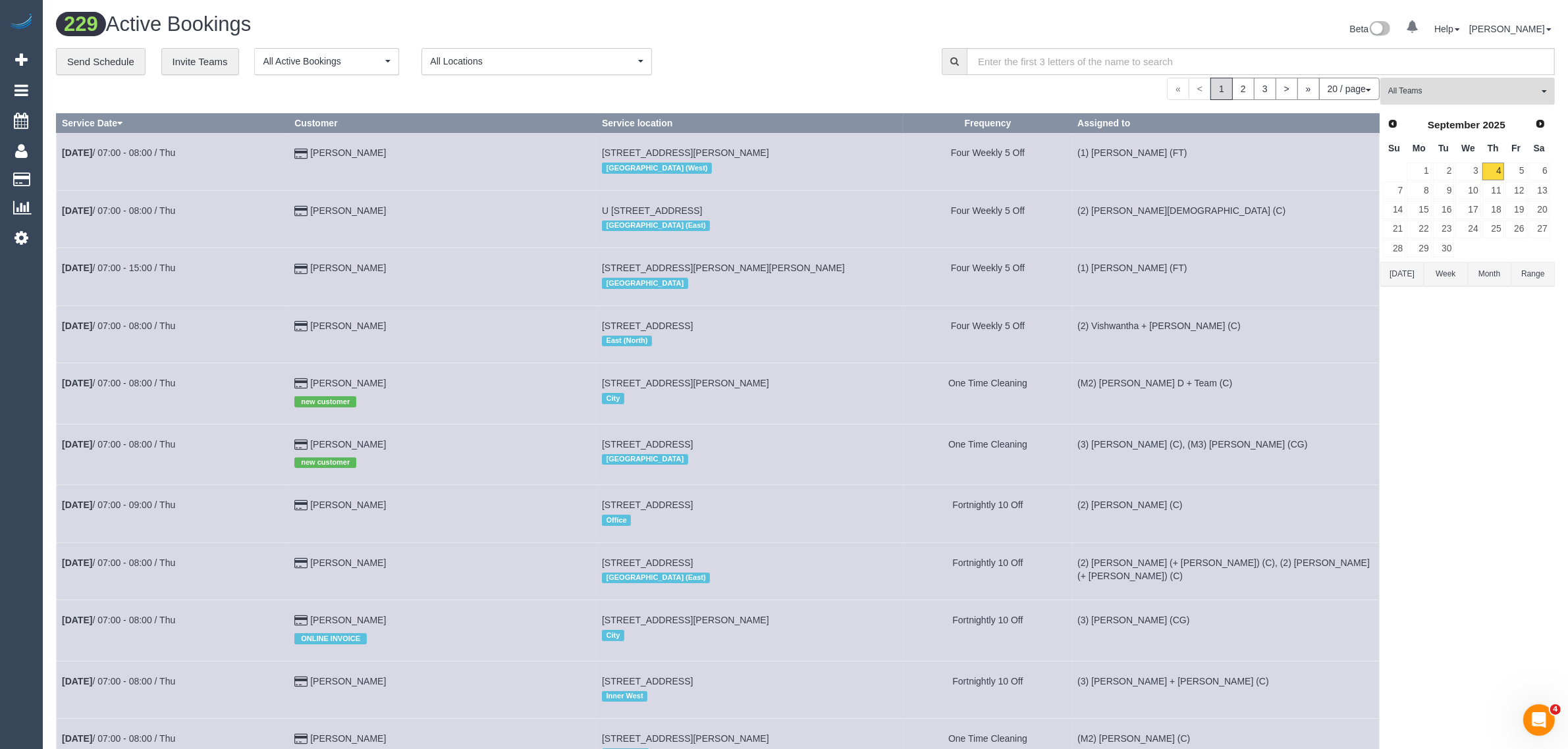
click at [1441, 100] on button "All Teams" at bounding box center [1467, 91] width 174 height 27
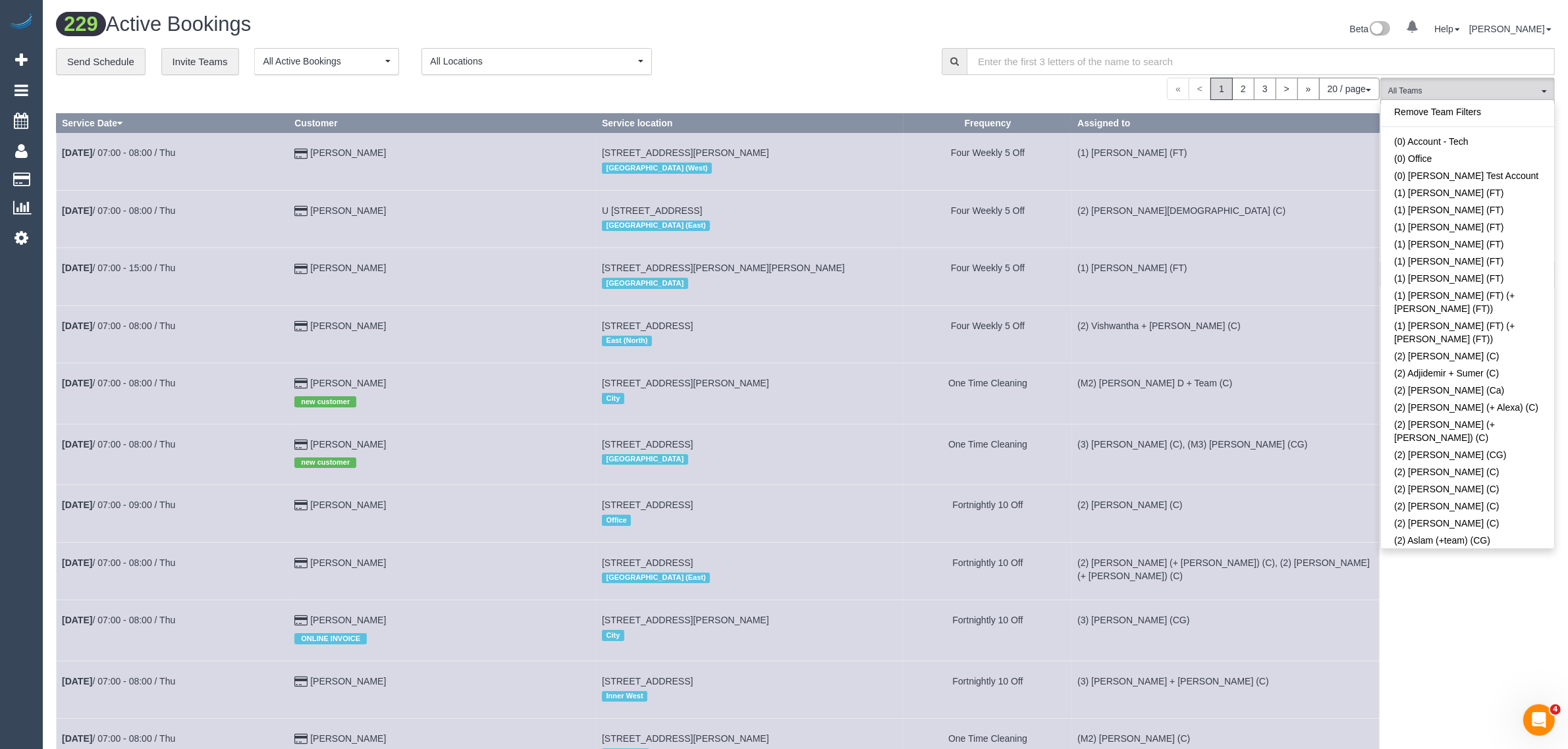
click at [1470, 112] on link "Remove Team Filters" at bounding box center [1467, 112] width 174 height 17
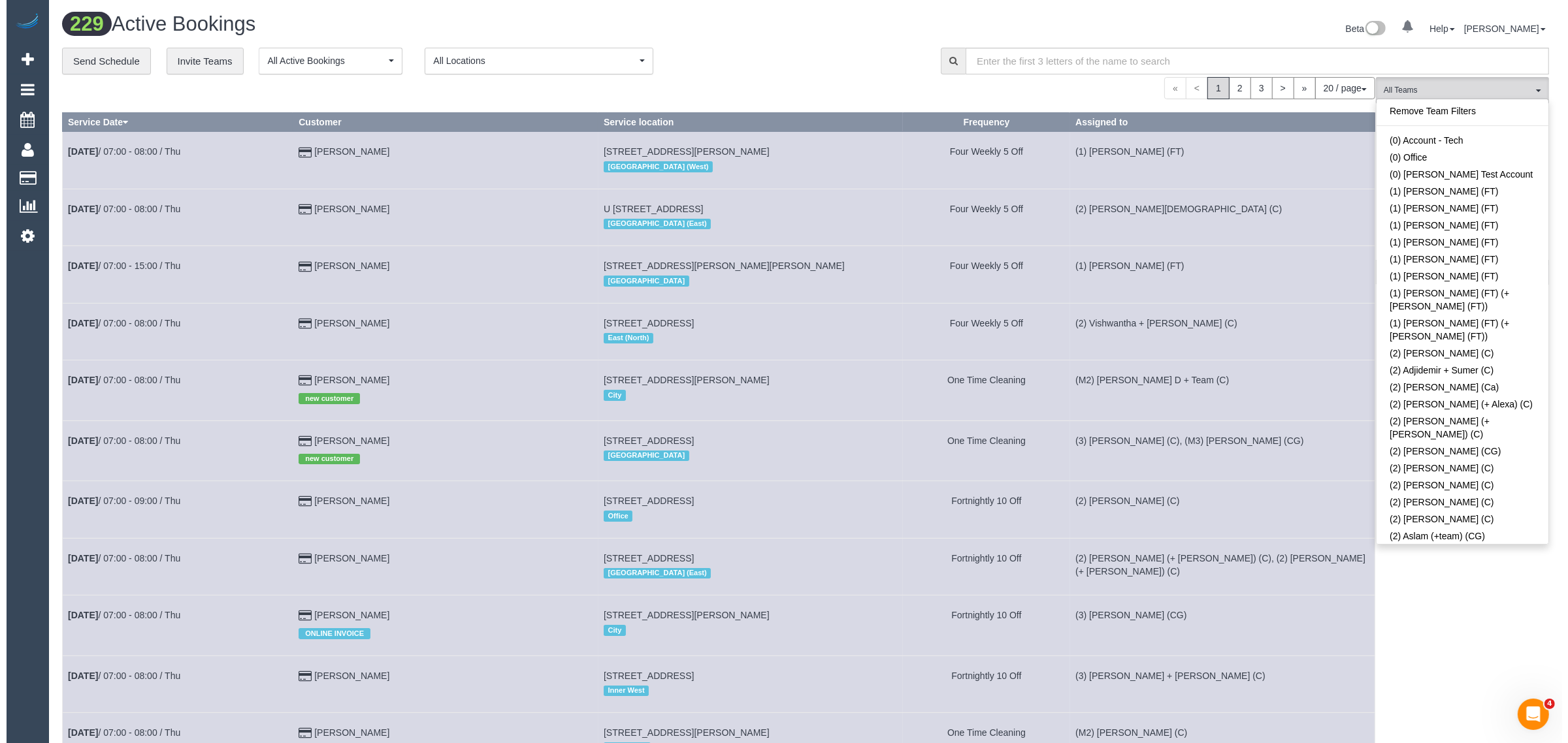
scroll to position [1918, 0]
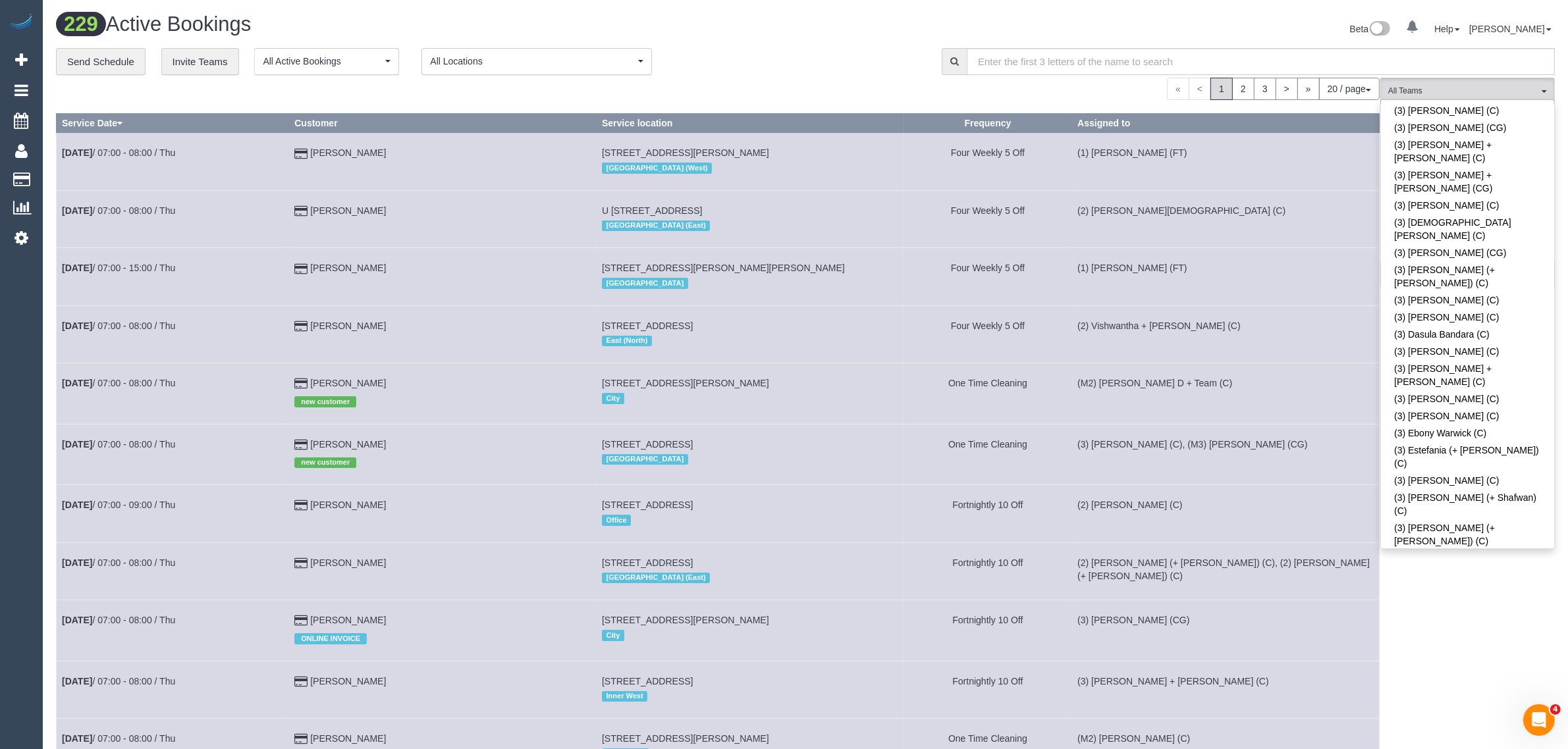
click at [1472, 739] on link "(3) Hasindu Chamath (C)" at bounding box center [1467, 748] width 174 height 17
click at [855, 61] on div "**********" at bounding box center [489, 62] width 866 height 28
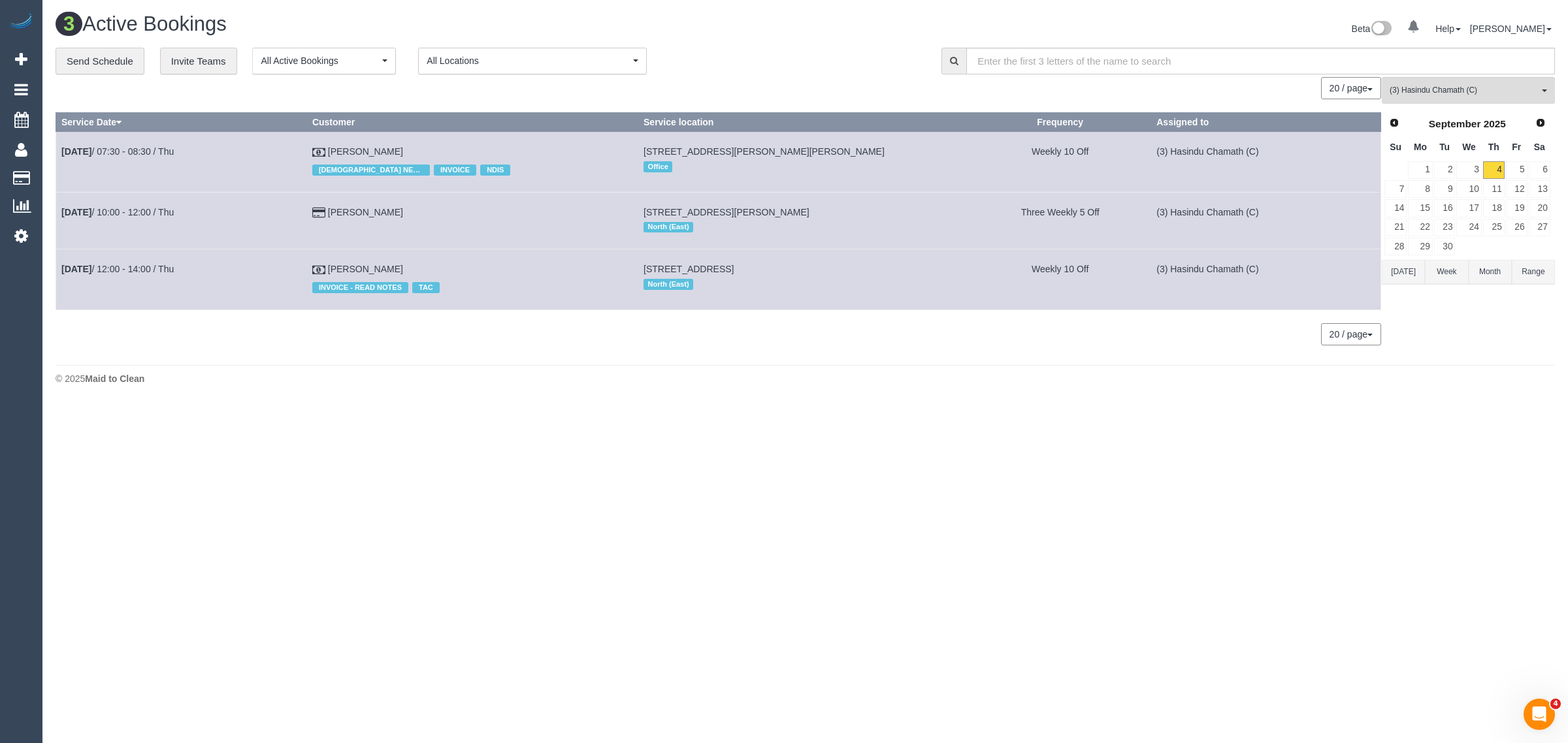
click at [845, 396] on div "3 Active Bookings Beta 0 Your Notifications You have 0 alerts Help Help Docs Ta…" at bounding box center [805, 202] width 1526 height 404
drag, startPoint x: 413, startPoint y: 203, endPoint x: 62, endPoint y: 213, distance: 351.1
click at [62, 213] on tr "Sep 4th / 10:00 - 12:00 / Thu lachlan sturgess 71 Nell Street, 5, Greensborough…" at bounding box center [718, 220] width 1325 height 57
copy tr "Sep 4th / 10:00 - 12:00 / Thu lachlan sturgess"
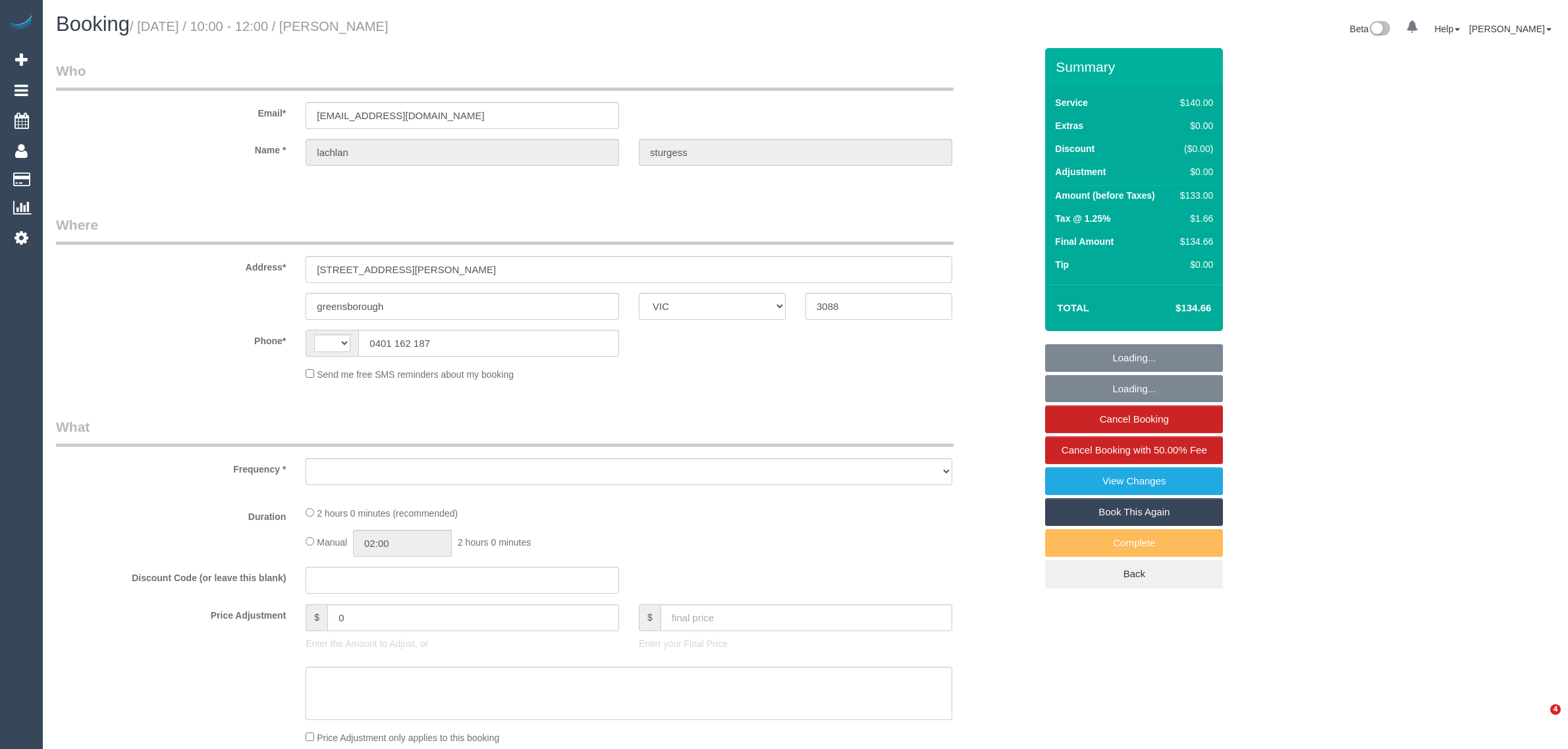
select select "VIC"
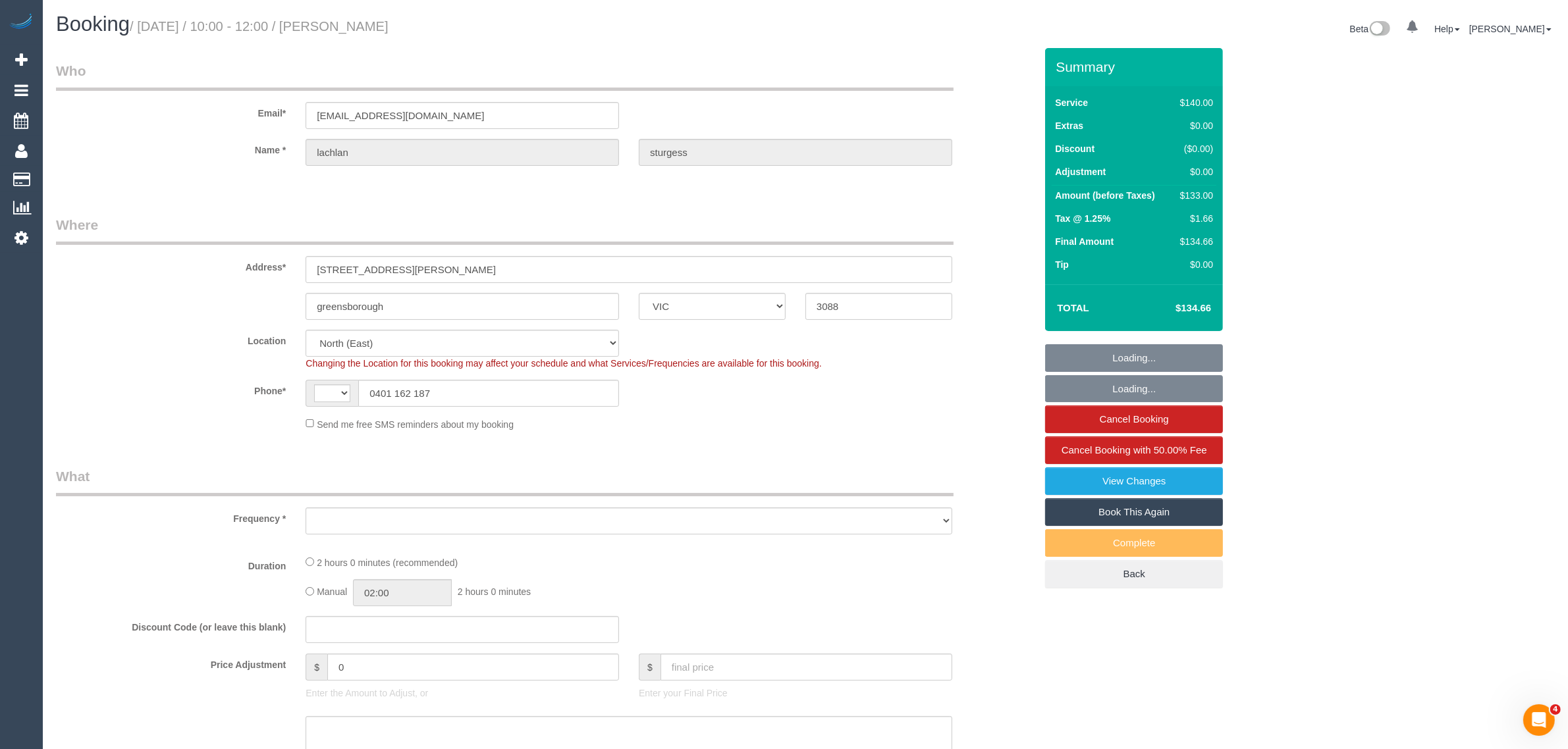
select select "string:AU"
select select "object:534"
select select "string:stripe-pm_1R1DXp2GScqysDRVNiavhCpE"
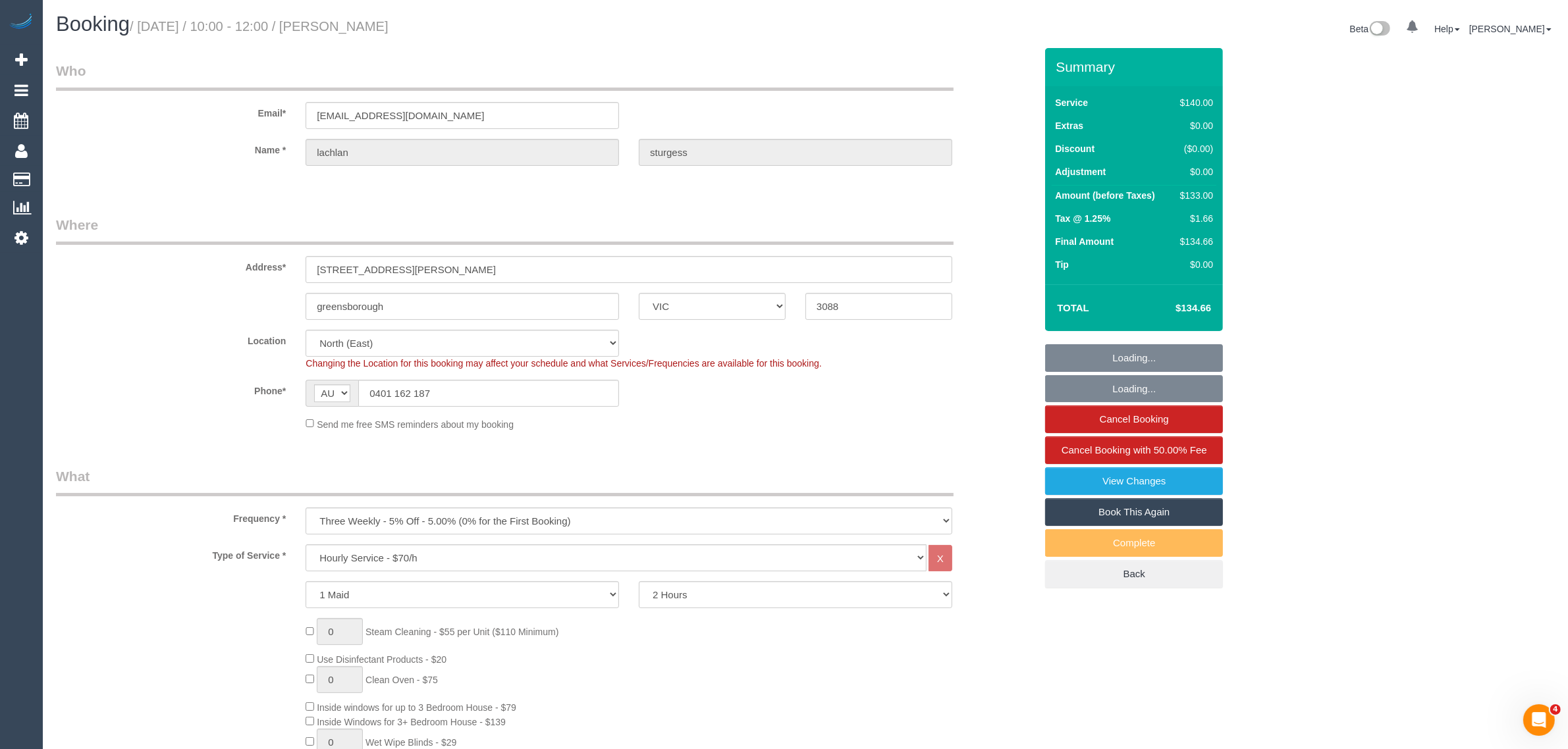
select select "object:853"
select select "number:28"
select select "number:14"
select select "number:18"
select select "number:23"
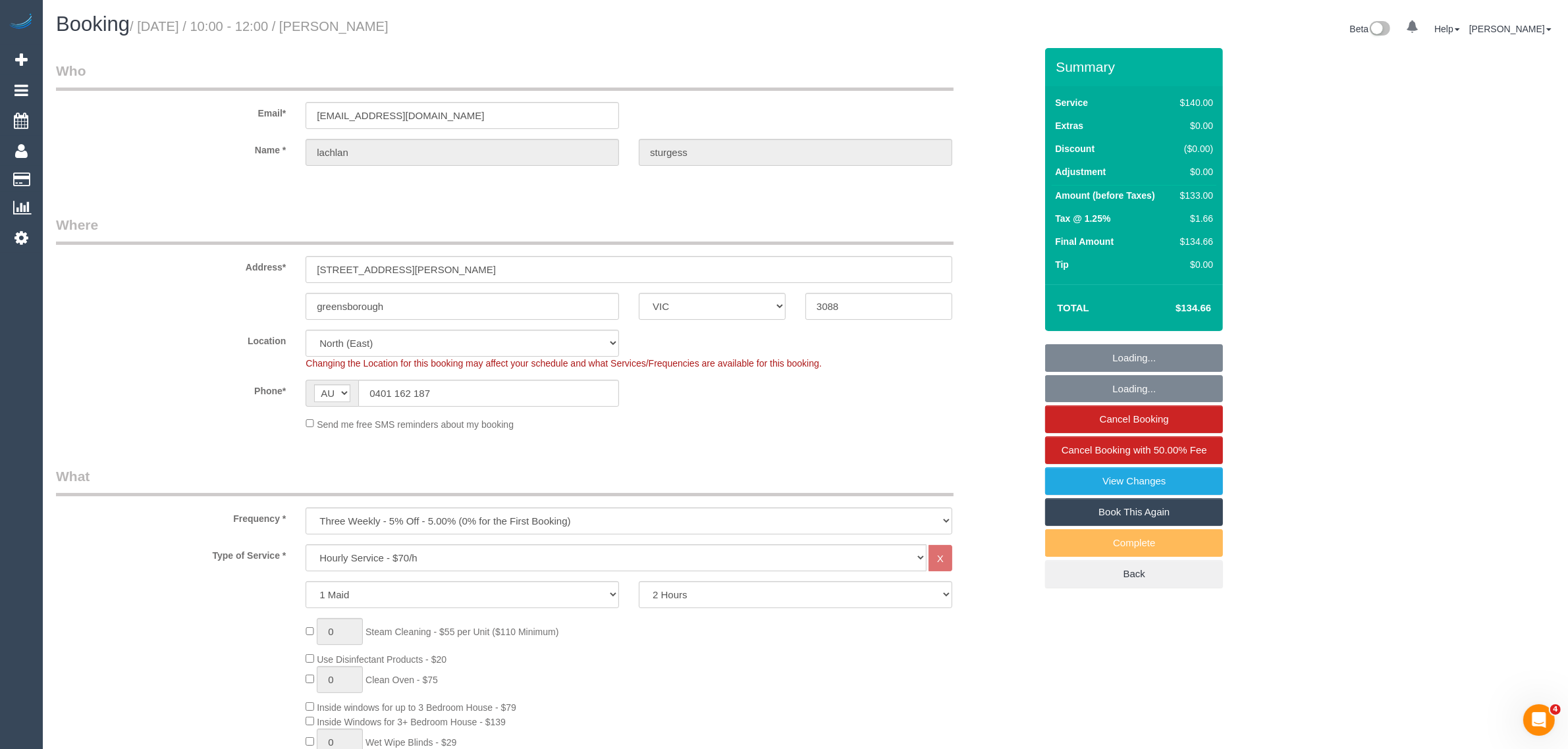
select select "number:34"
select select "number:12"
select select "spot1"
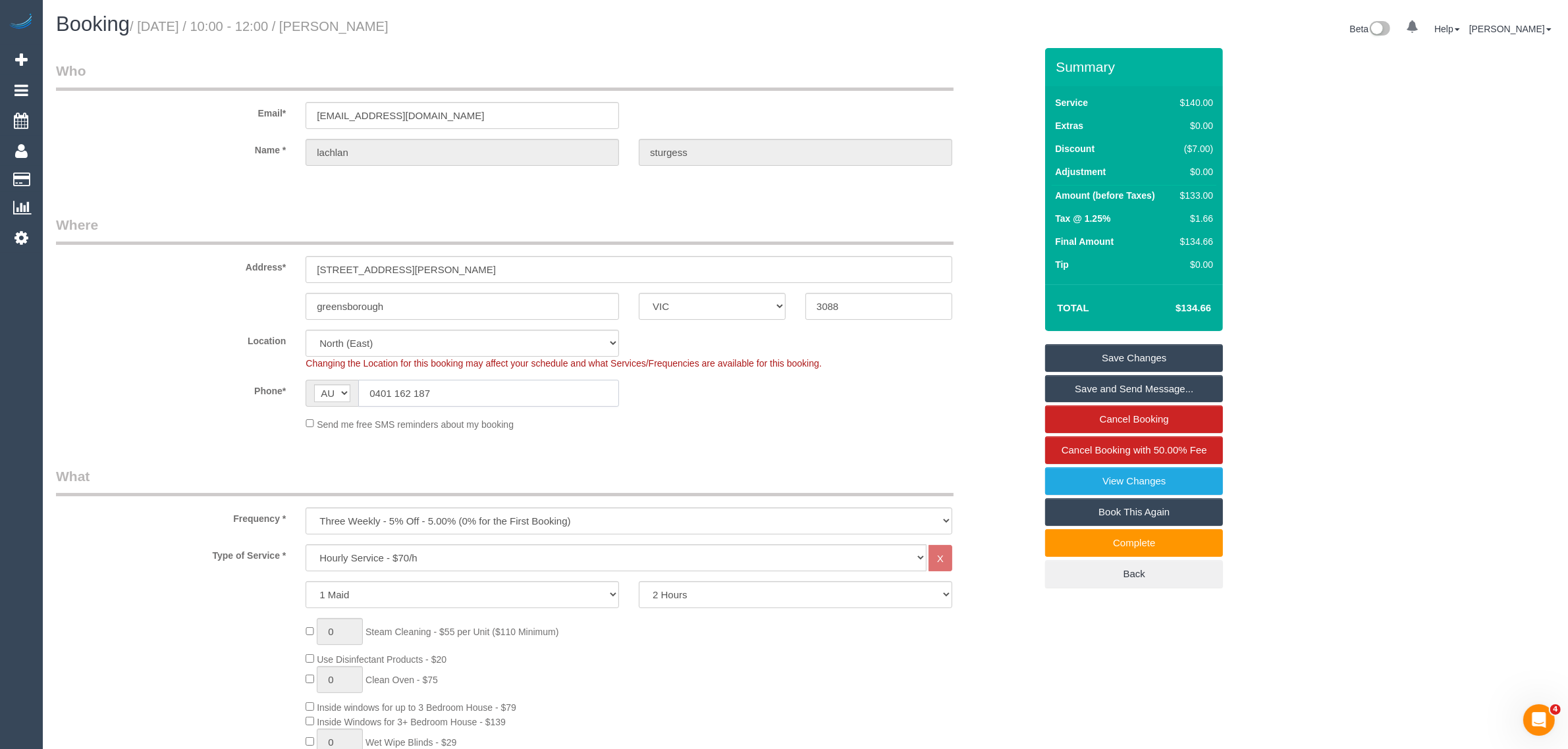
click at [458, 395] on input "0401 162 187" at bounding box center [488, 393] width 261 height 27
click at [163, 418] on div "Send me free SMS reminders about my booking" at bounding box center [545, 423] width 999 height 14
click at [539, 390] on input "0401 162 187" at bounding box center [488, 393] width 261 height 27
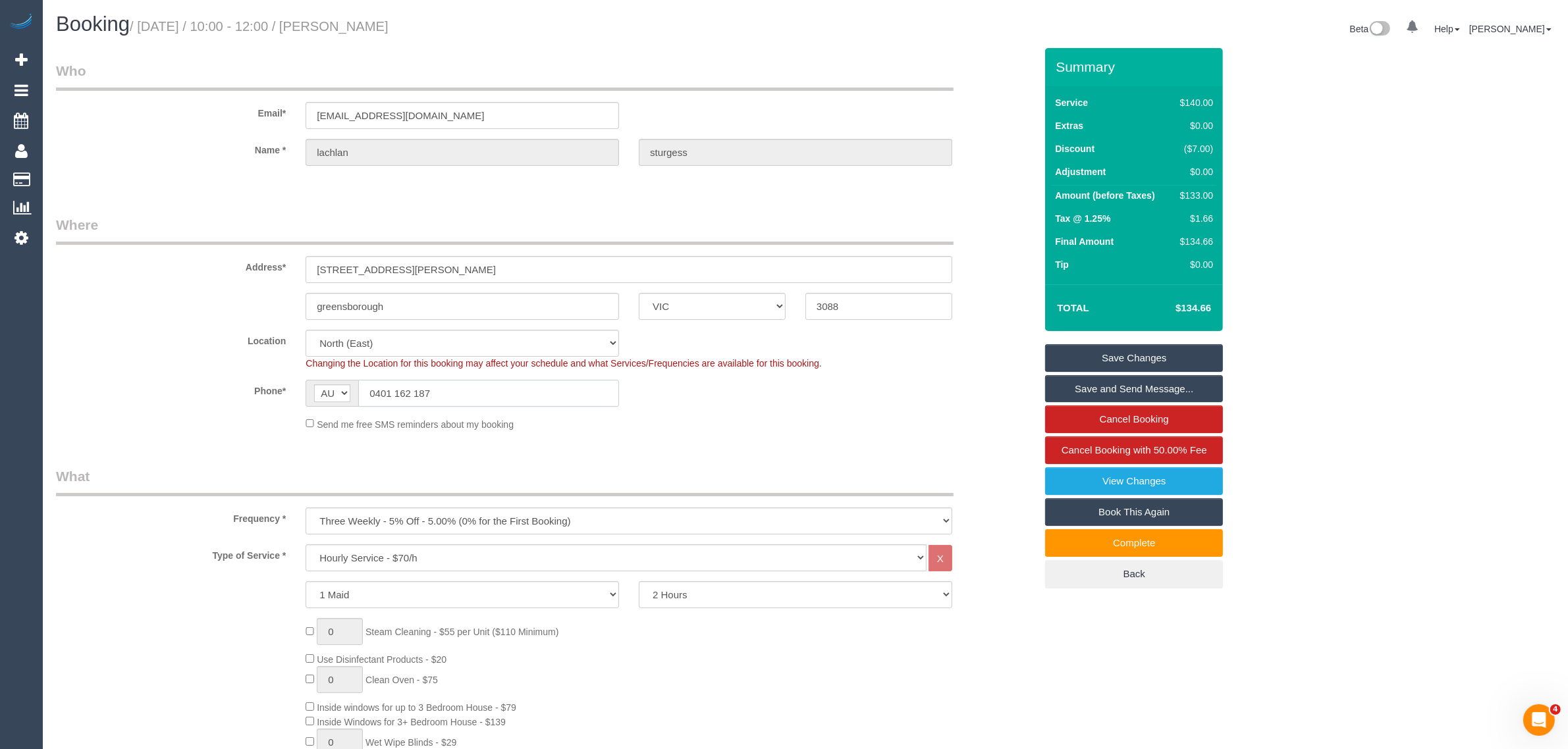
click at [539, 390] on input "0401 162 187" at bounding box center [488, 393] width 261 height 27
drag, startPoint x: 539, startPoint y: 390, endPoint x: 537, endPoint y: 399, distance: 9.2
click at [539, 390] on input "0401 162 187" at bounding box center [488, 393] width 261 height 27
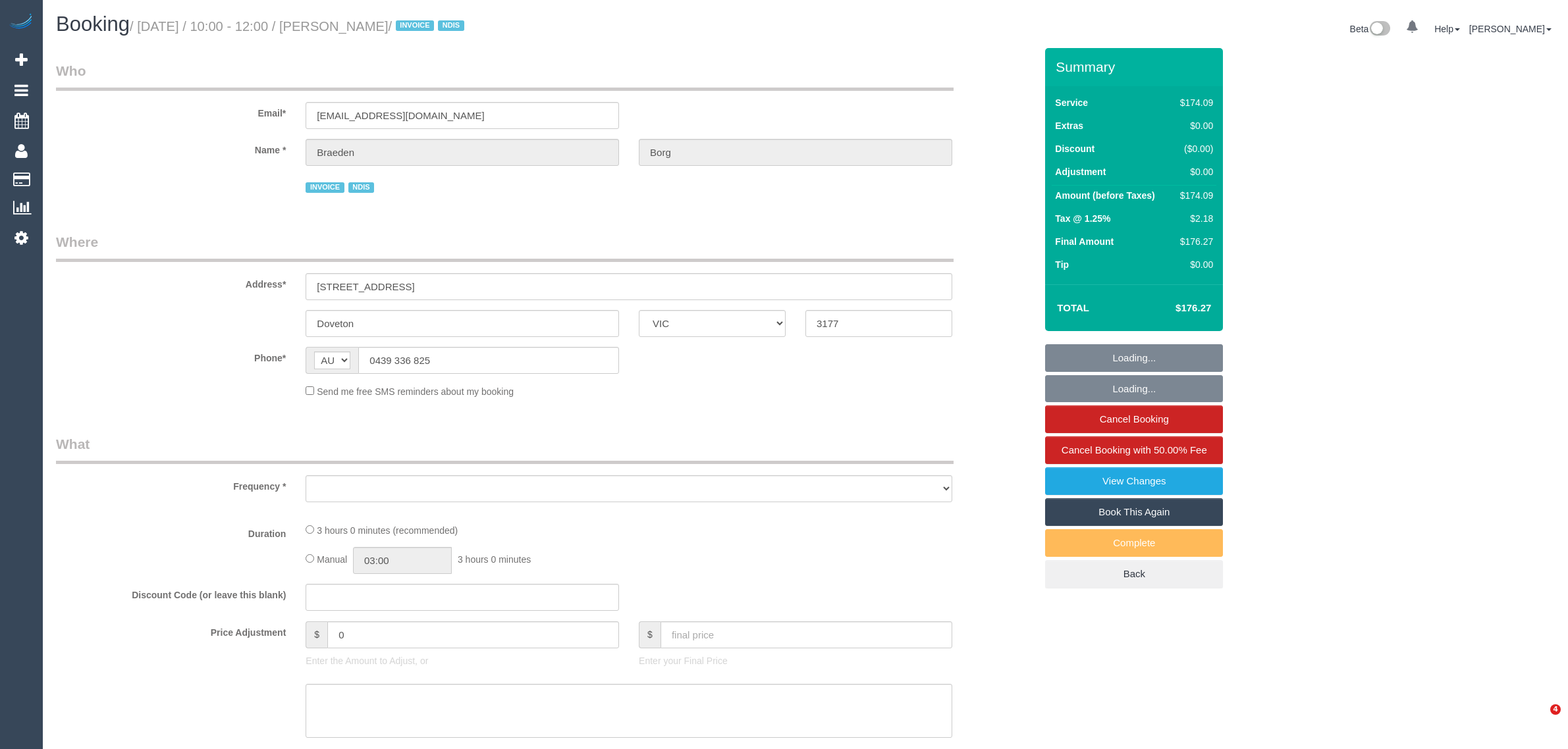
select select "VIC"
select select "object:588"
select select "180"
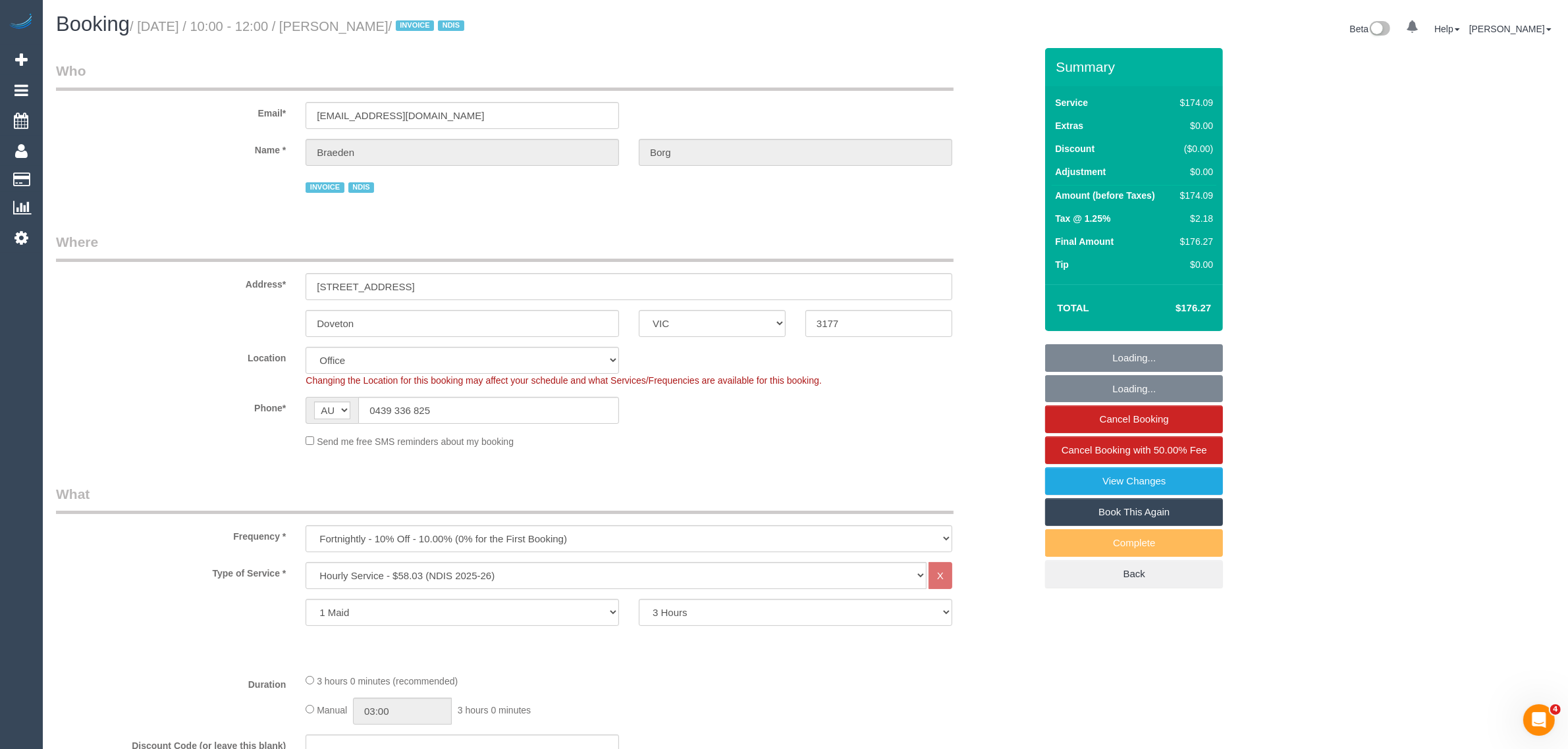
select select "number:28"
select select "number:14"
select select "number:19"
select select "number:25"
select select "number:34"
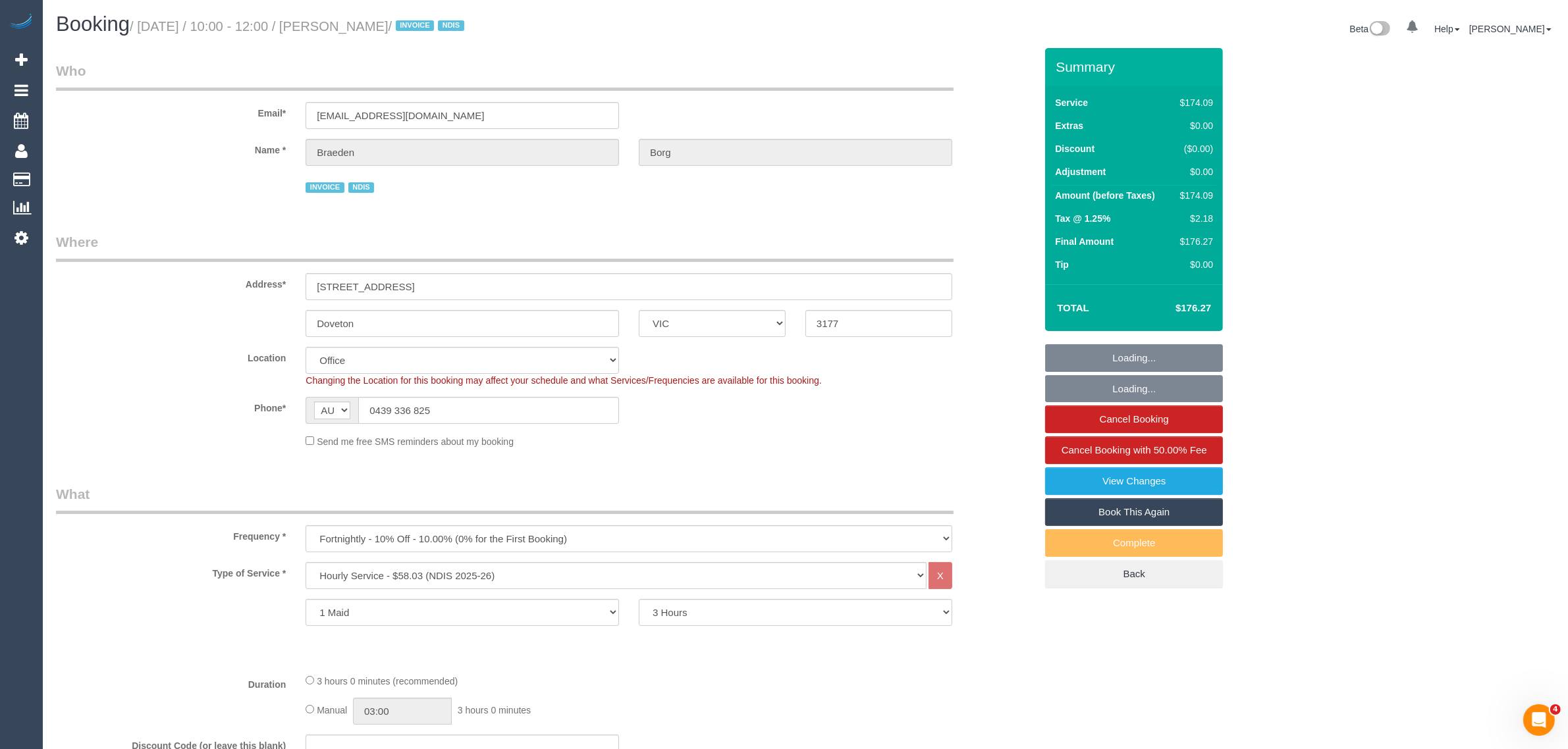
select select "object:741"
click at [461, 410] on input "0439 336 825" at bounding box center [488, 410] width 261 height 27
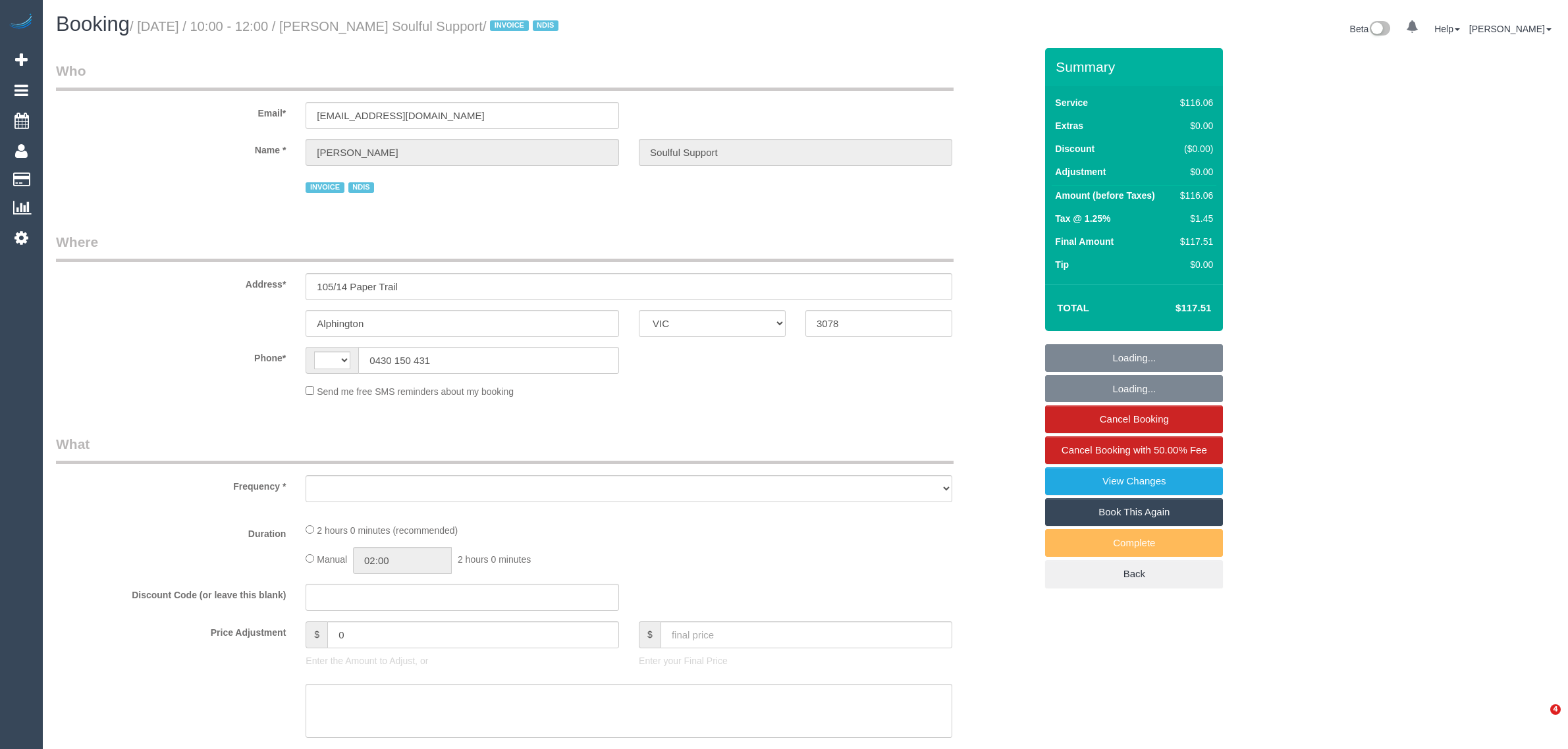
select select "VIC"
select select "object:282"
select select "number:28"
select select "number:14"
select select "number:19"
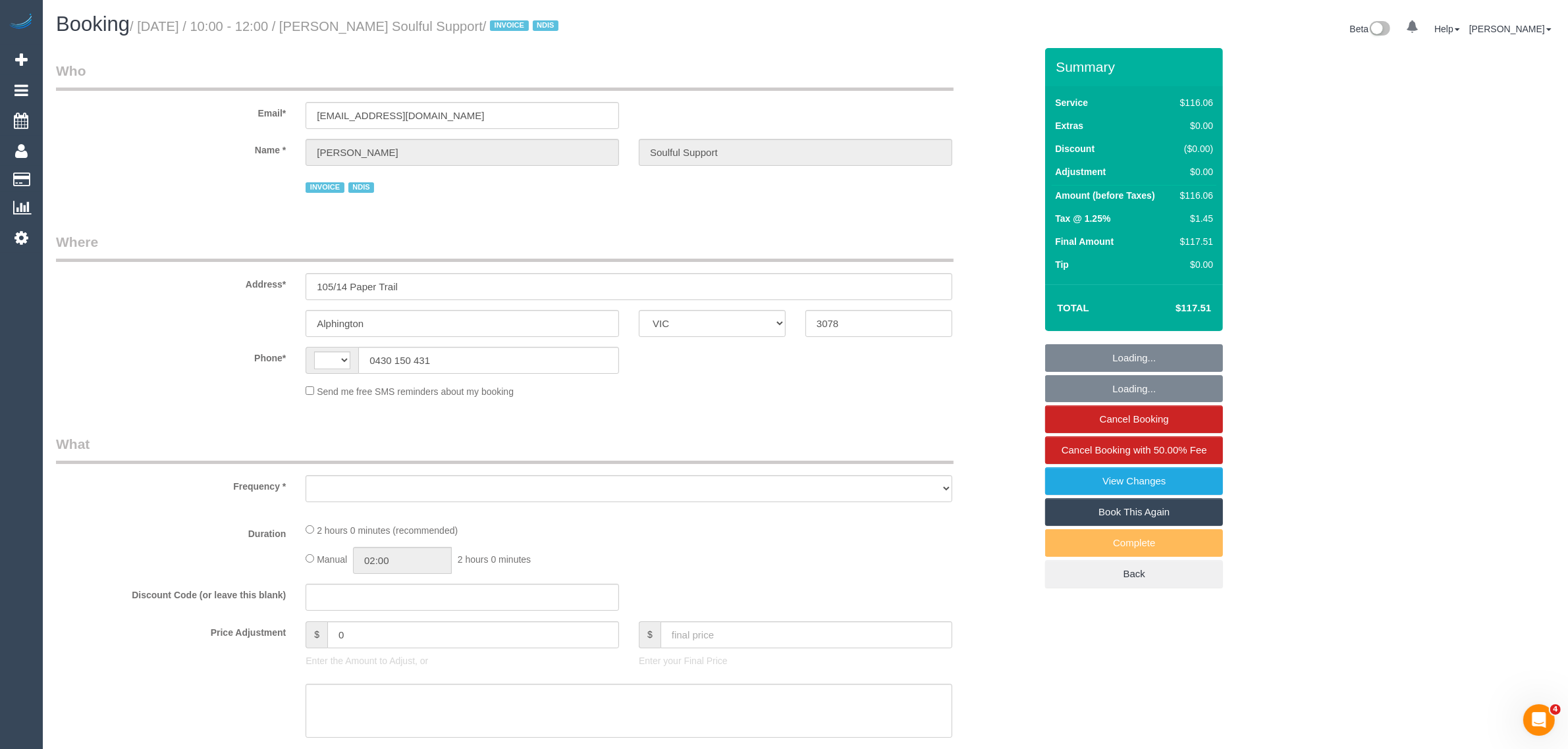
select select "number:36"
select select "number:35"
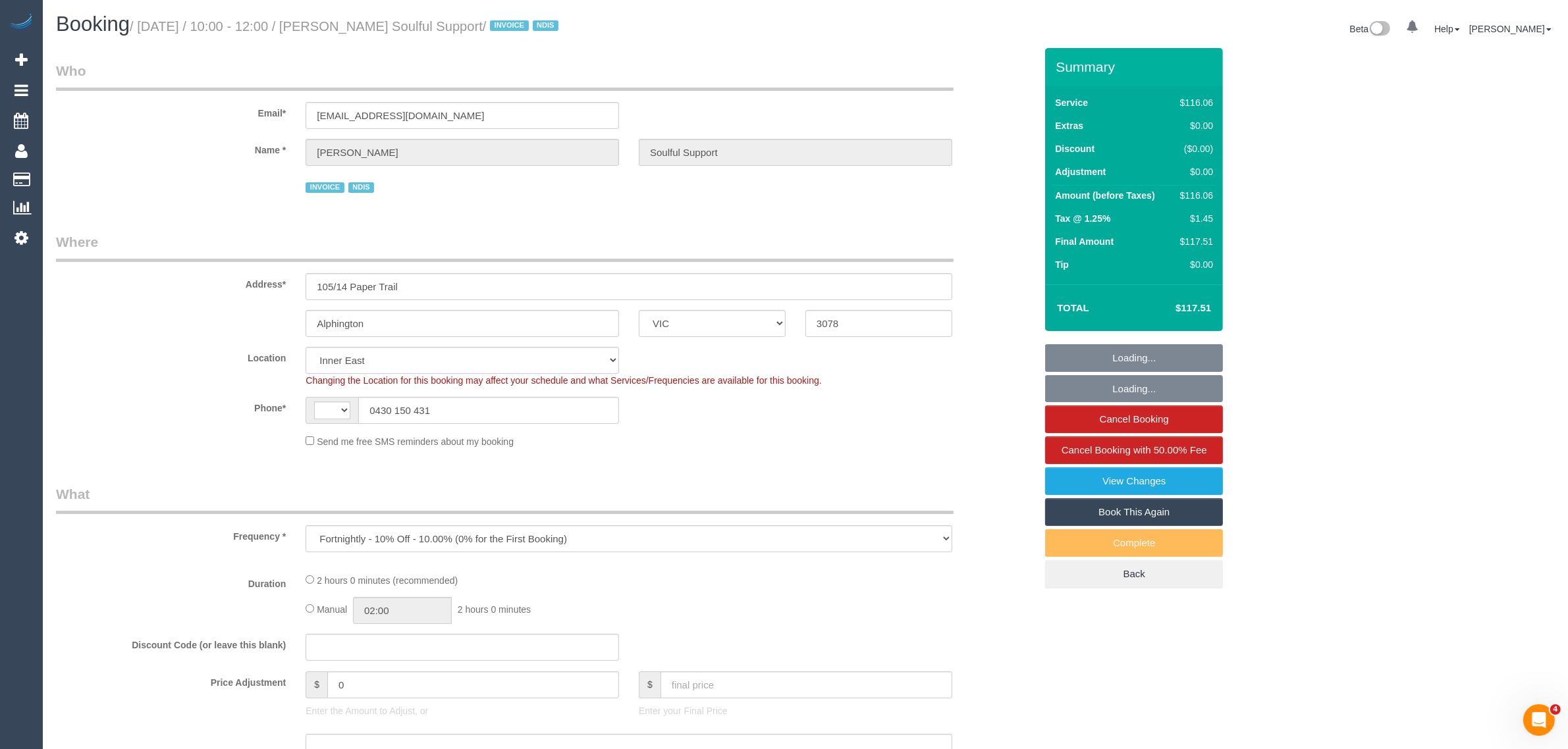
select select "object:682"
select select "string:AU"
click at [458, 410] on input "0430 150 431" at bounding box center [488, 410] width 261 height 27
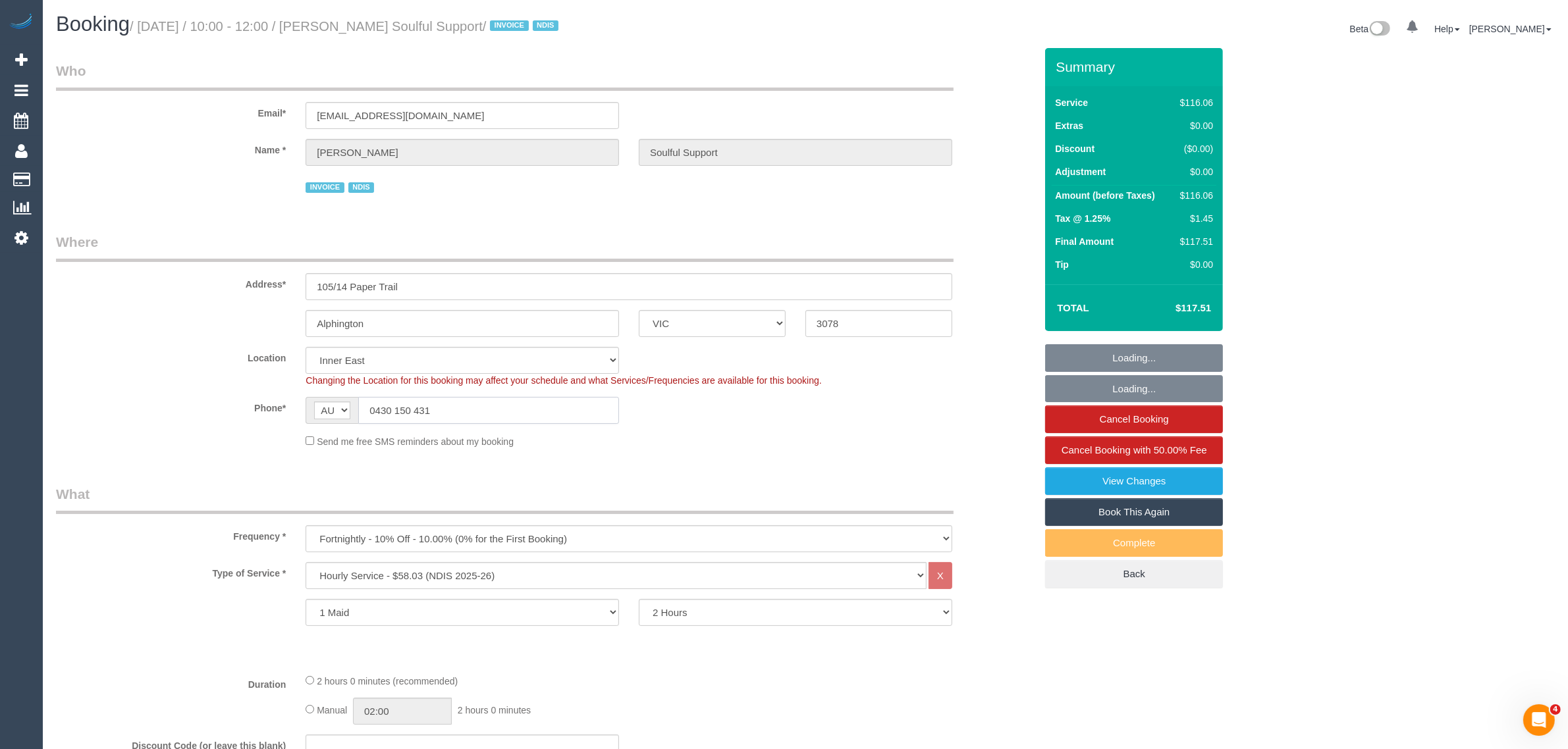
select select "spot1"
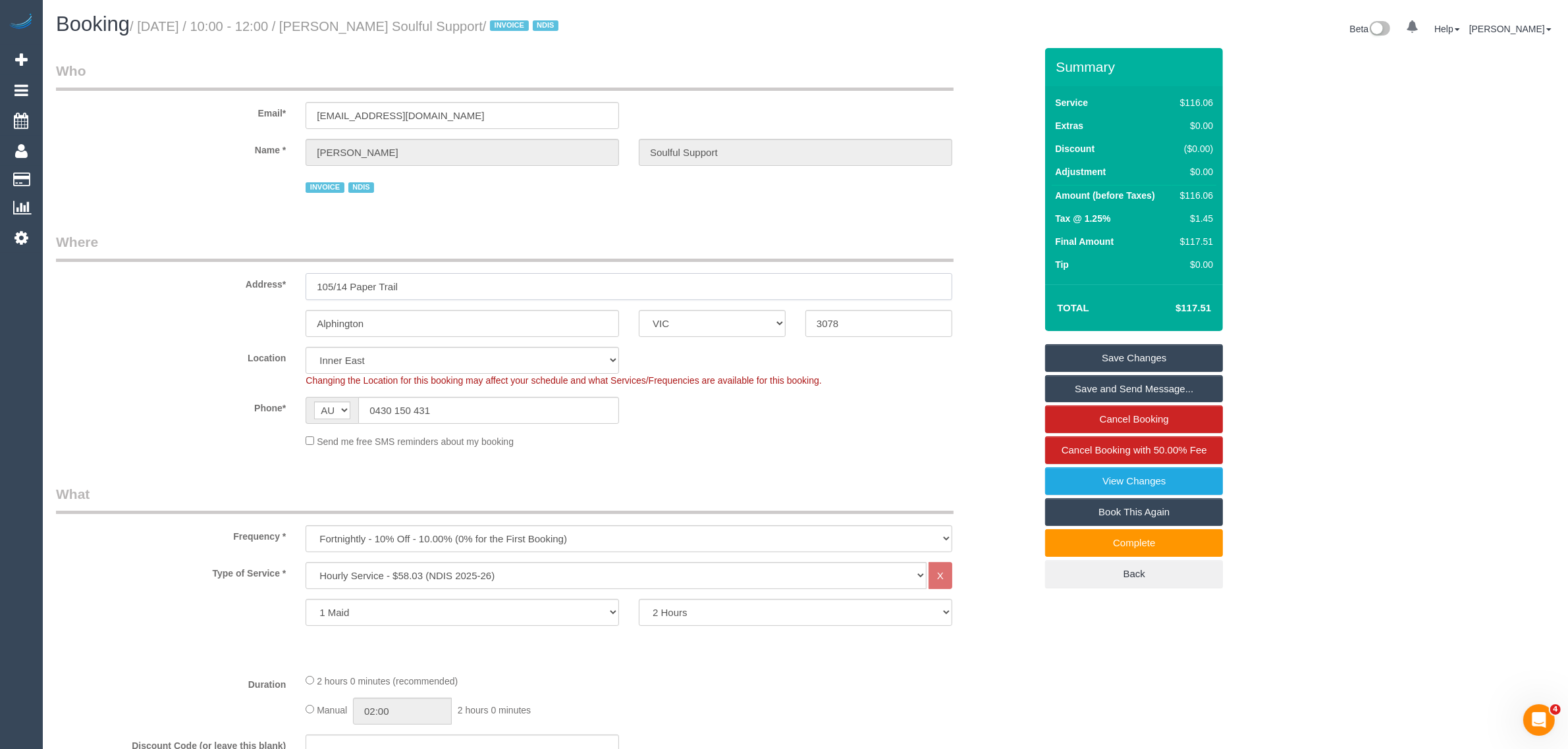
click at [477, 293] on input "105/14 Paper Trail" at bounding box center [629, 286] width 647 height 27
click at [504, 318] on input "Alphington" at bounding box center [462, 323] width 313 height 27
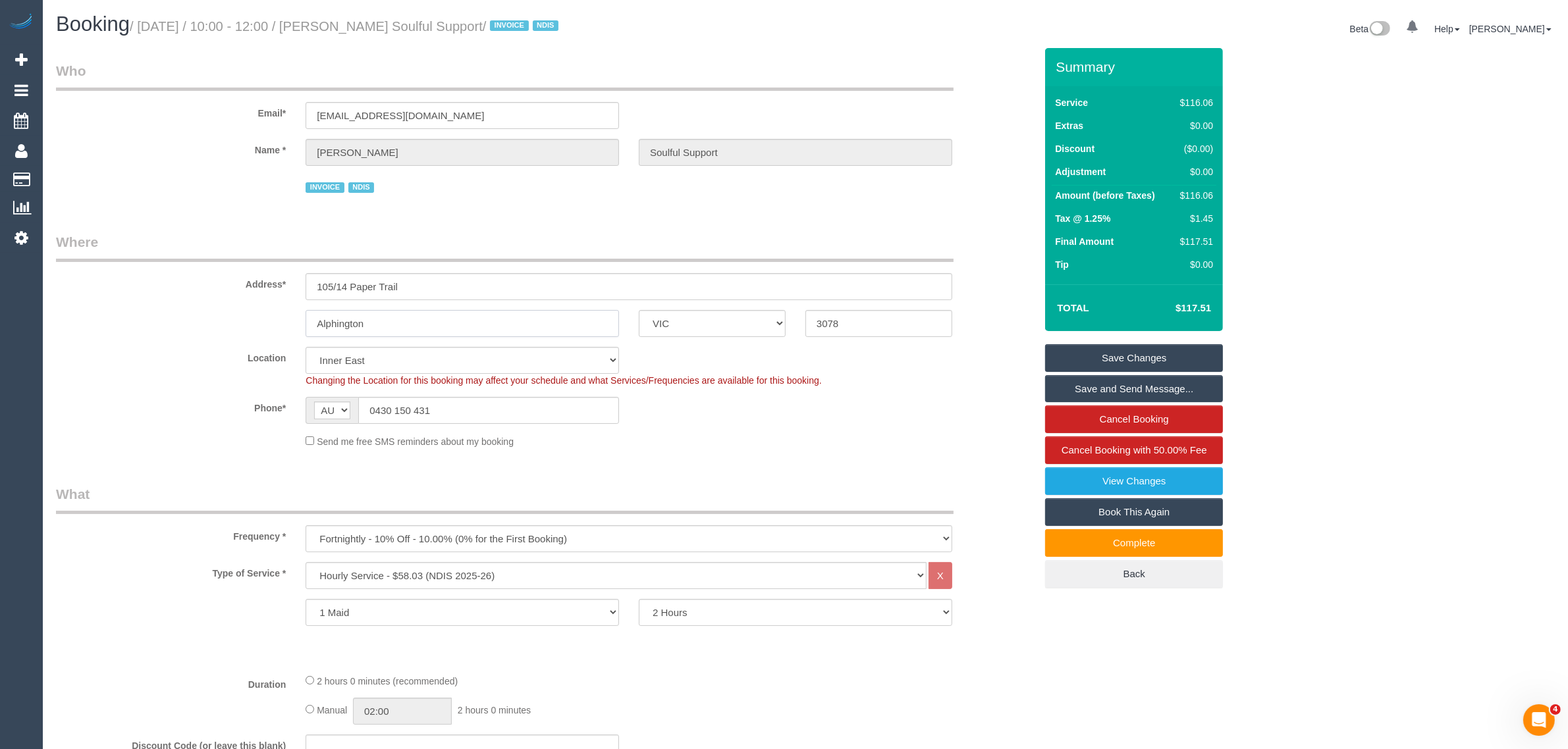
click at [504, 318] on input "Alphington" at bounding box center [462, 323] width 313 height 27
click at [861, 324] on input "3078" at bounding box center [879, 323] width 147 height 27
click at [473, 393] on sui-booking-location "Location Office City East (North) East (South) Inner East Inner North (East) In…" at bounding box center [545, 397] width 979 height 101
click at [476, 405] on input "0430 150 431" at bounding box center [488, 410] width 261 height 27
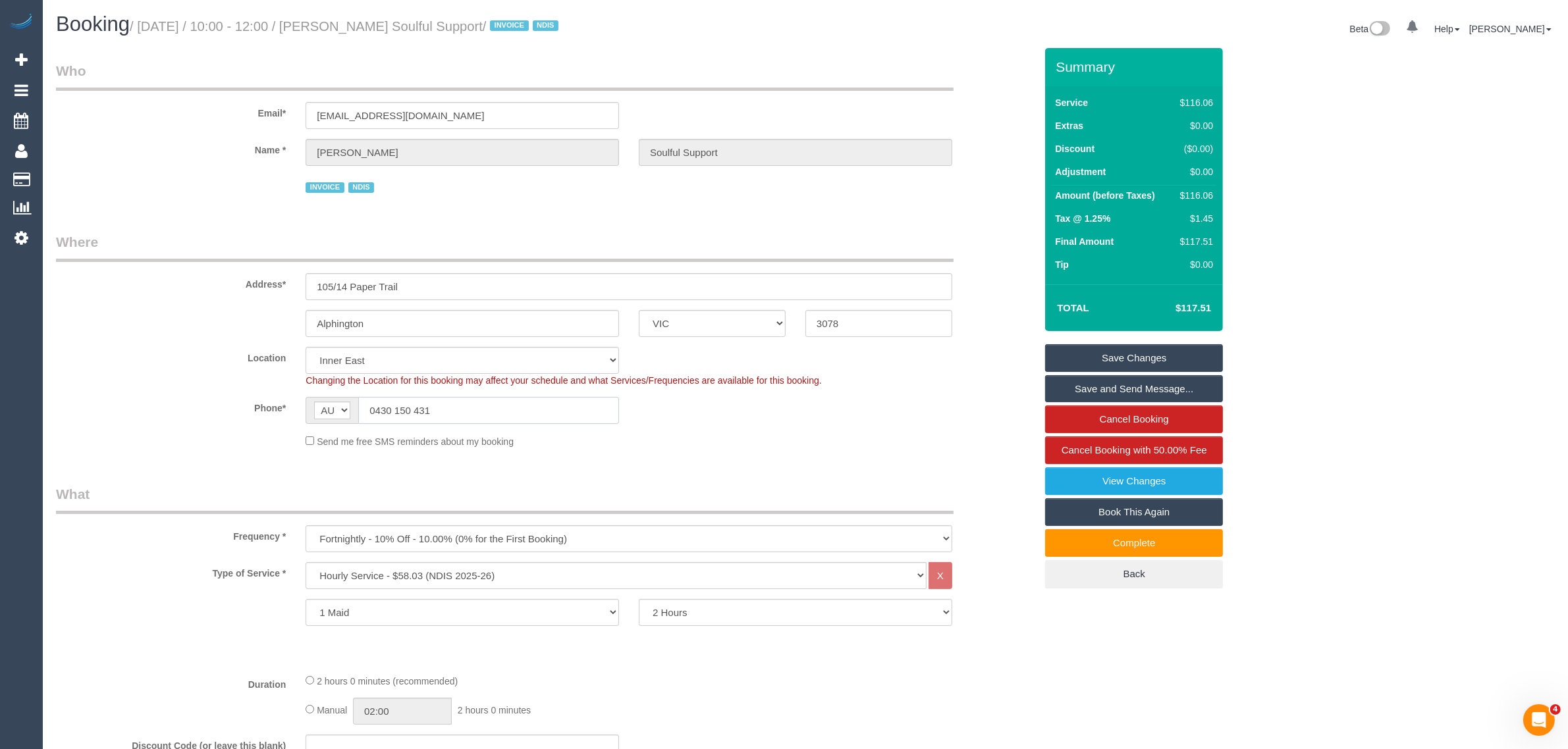
click at [476, 405] on input "0430 150 431" at bounding box center [488, 410] width 261 height 27
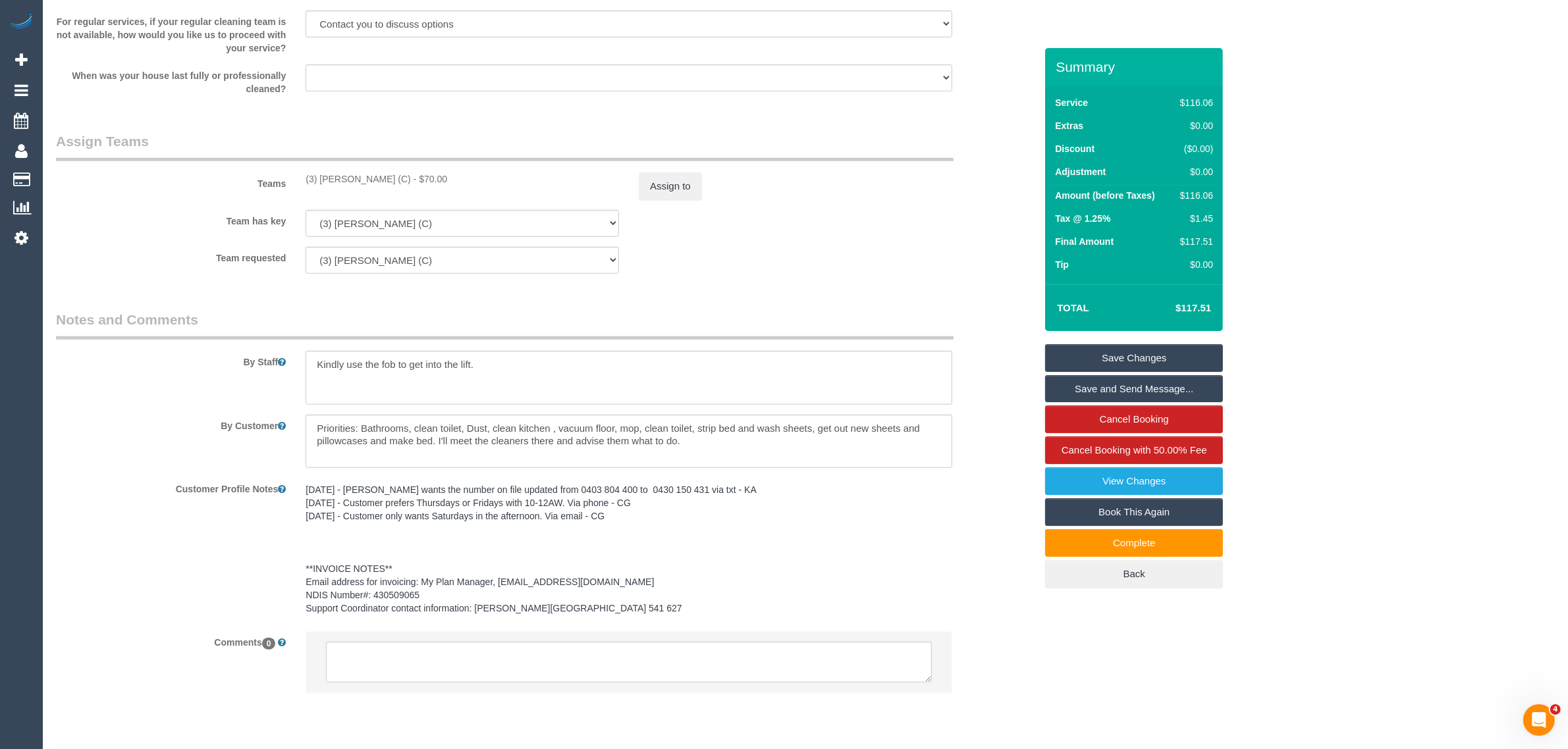
scroll to position [1459, 0]
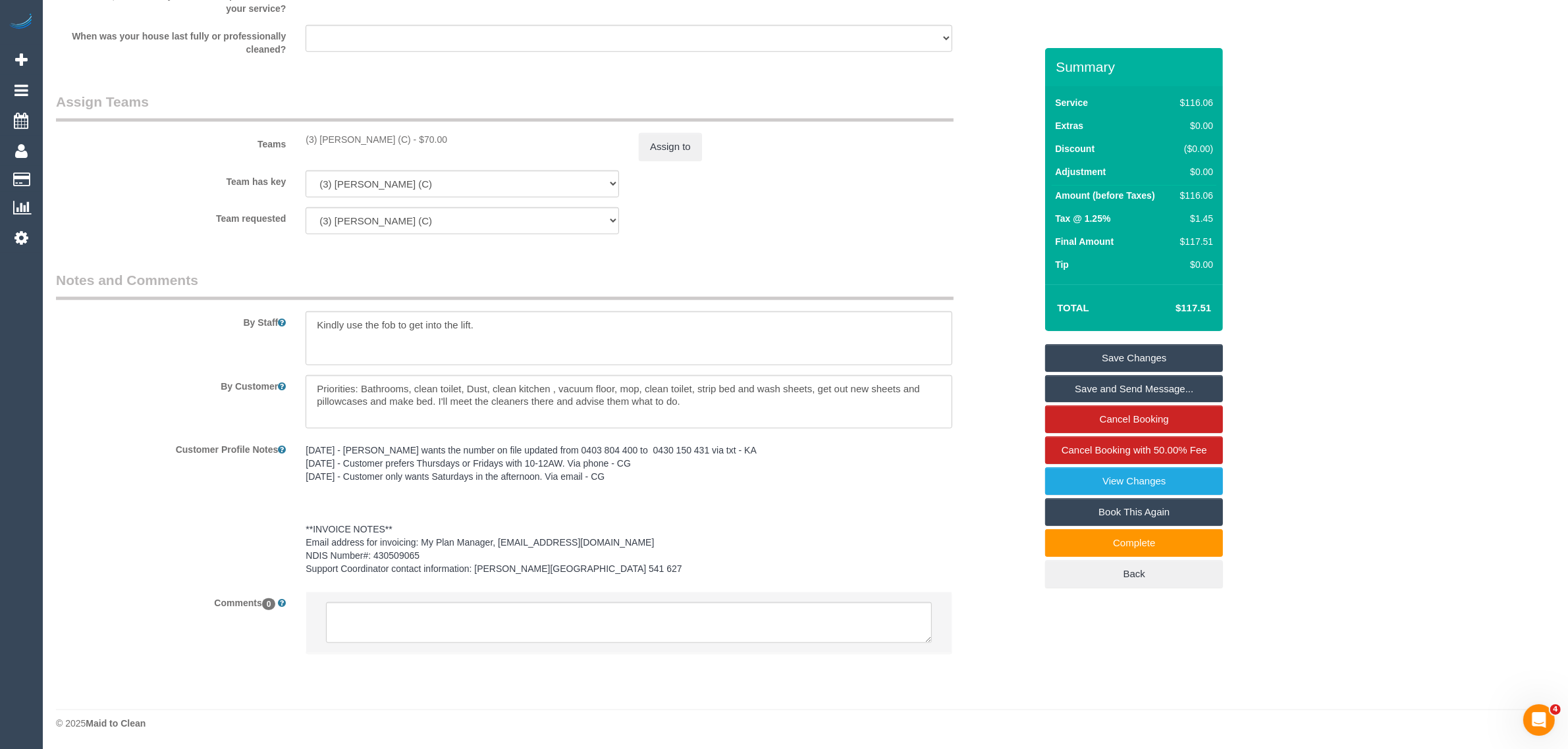
click at [834, 182] on div "Team has key (3) Juan Manuel (C) (0) Office (1) Debbie Brodjanac (FT) (1) Jerem…" at bounding box center [545, 184] width 999 height 27
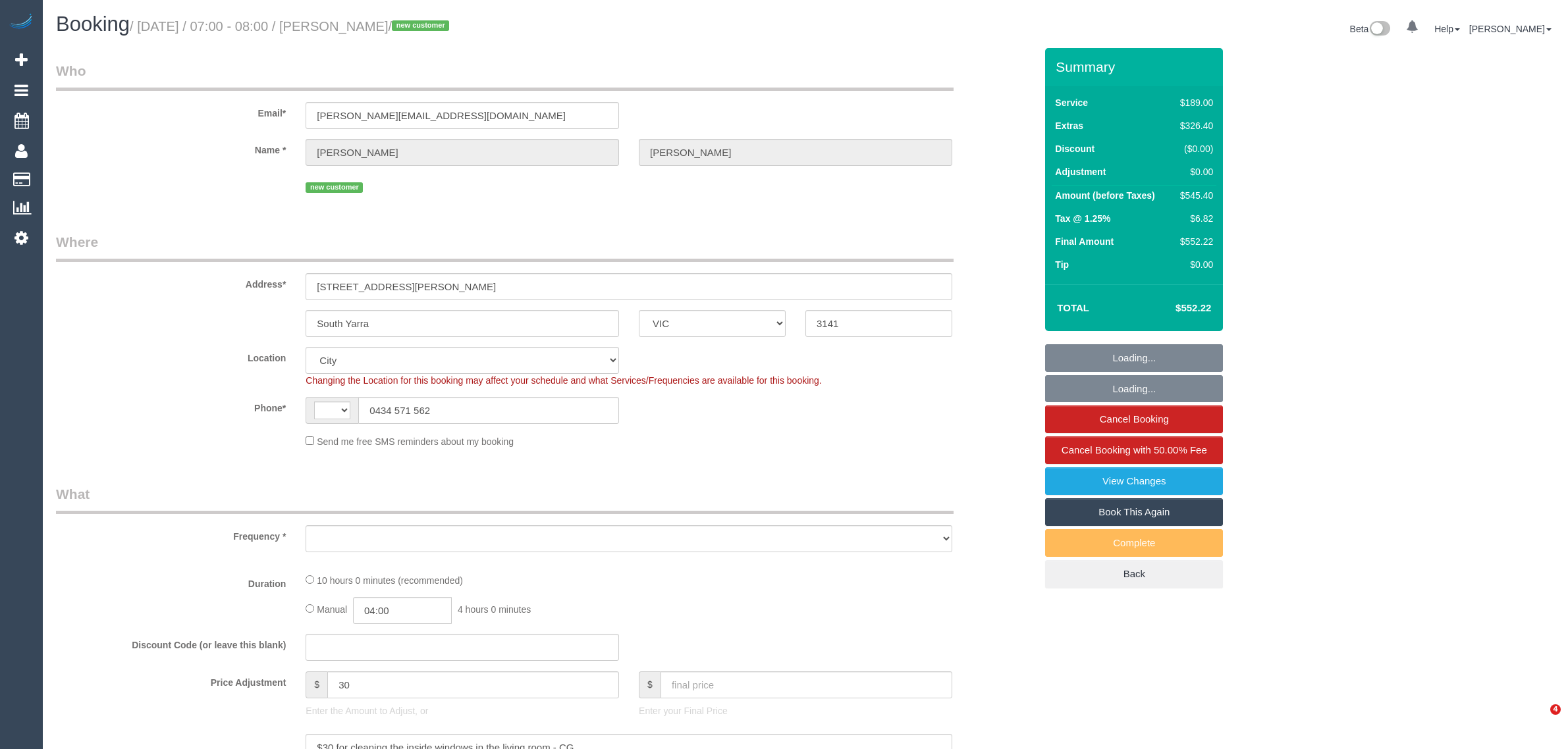
select select "VIC"
select select "string:AU"
select select "string:stripe-pm_1RxhfV2GScqysDRVS0HZJd6O"
select select "number:28"
select select "number:14"
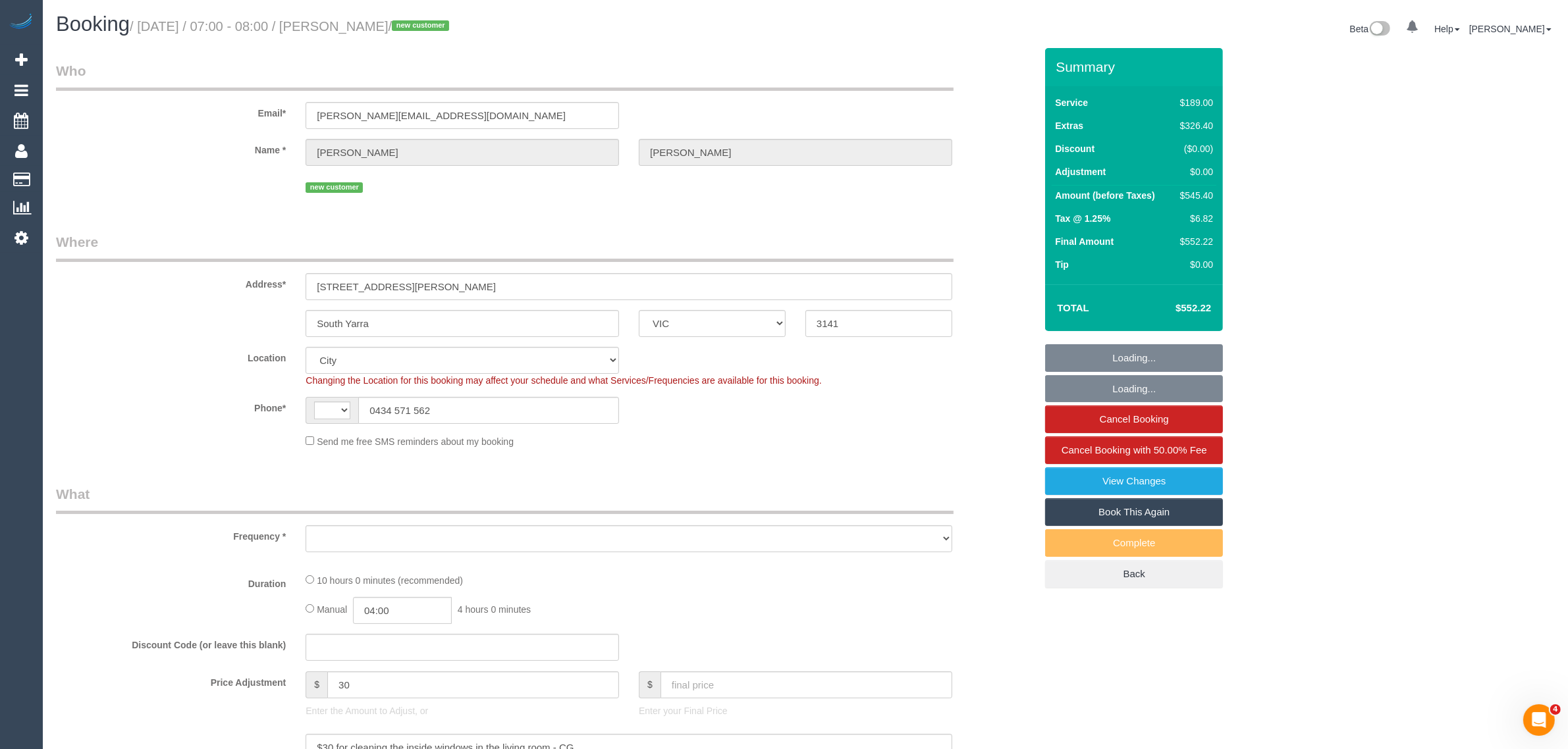
select select "number:18"
select select "number:24"
click at [507, 407] on input "0434 571 562" at bounding box center [488, 410] width 261 height 27
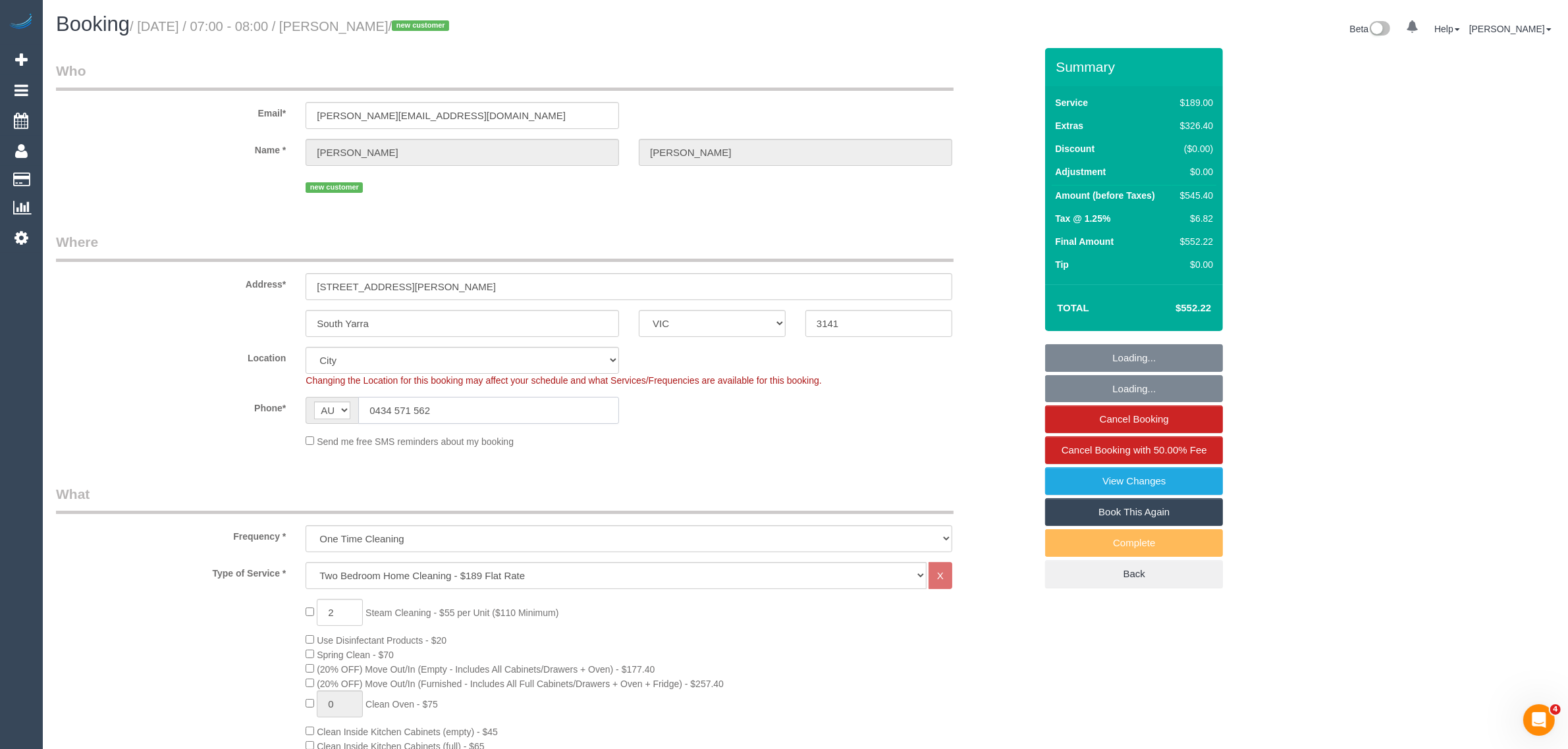
select select "object:1245"
select select "spot1"
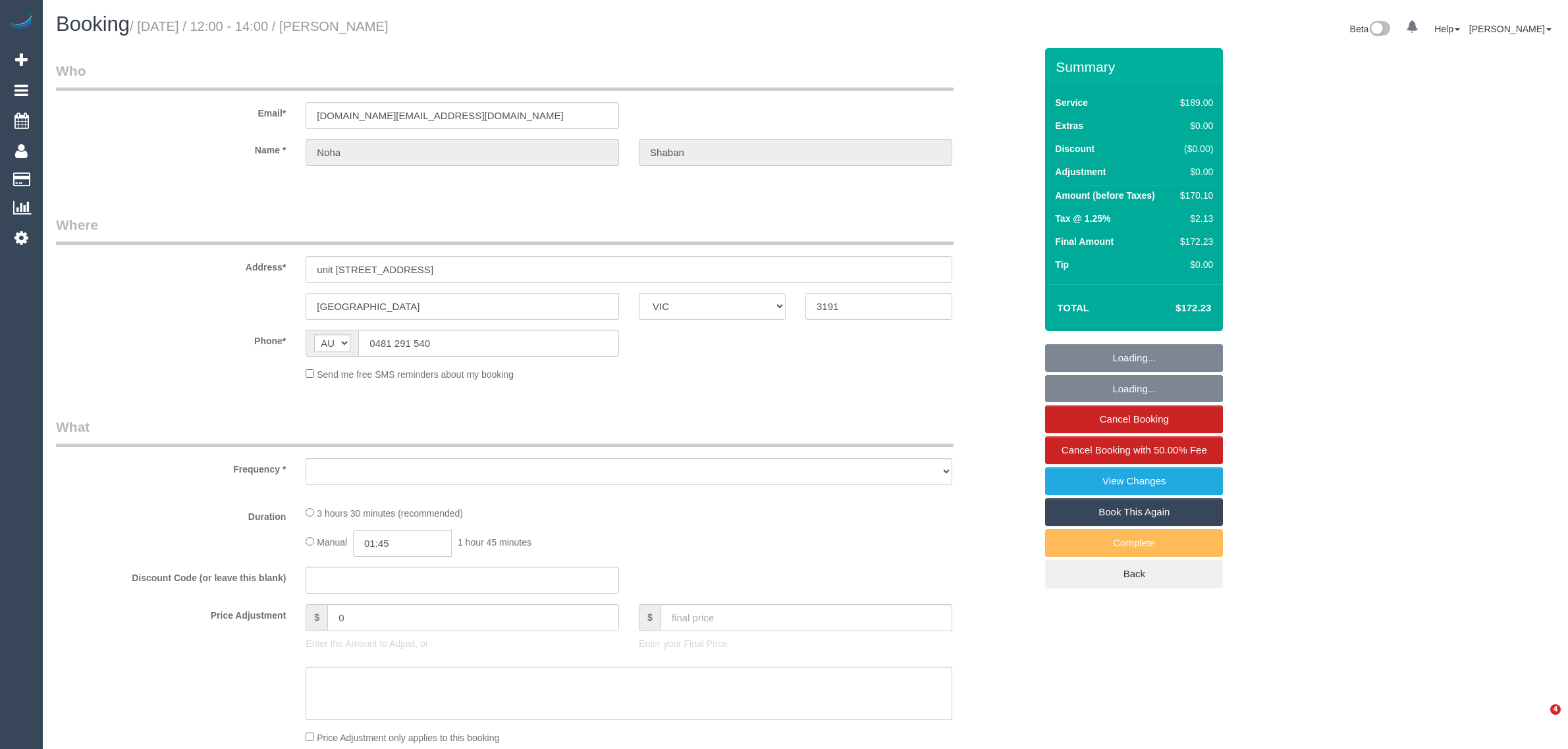
select select "VIC"
select select "string:stripe-pm_1MCFN42GScqysDRVlXEGGN1Y"
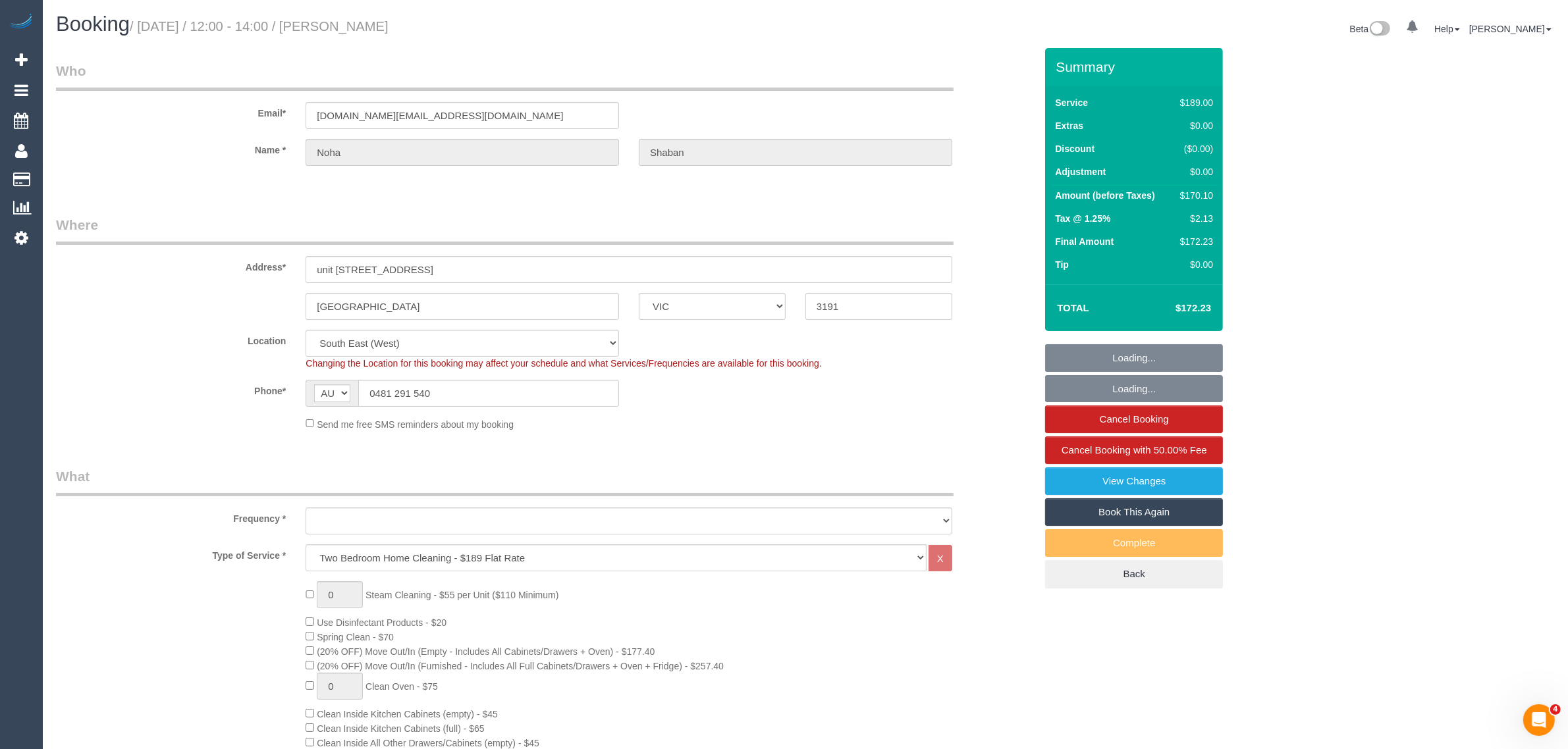
select select "number:29"
select select "object:800"
click at [439, 405] on div "AF AL DZ AD AO AI AQ AG AR AM AW AU AT AZ BS BH BD BB BY BE BZ BJ BM BT BO BA B…" at bounding box center [462, 393] width 313 height 27
select select "spot1"
select select "object:810"
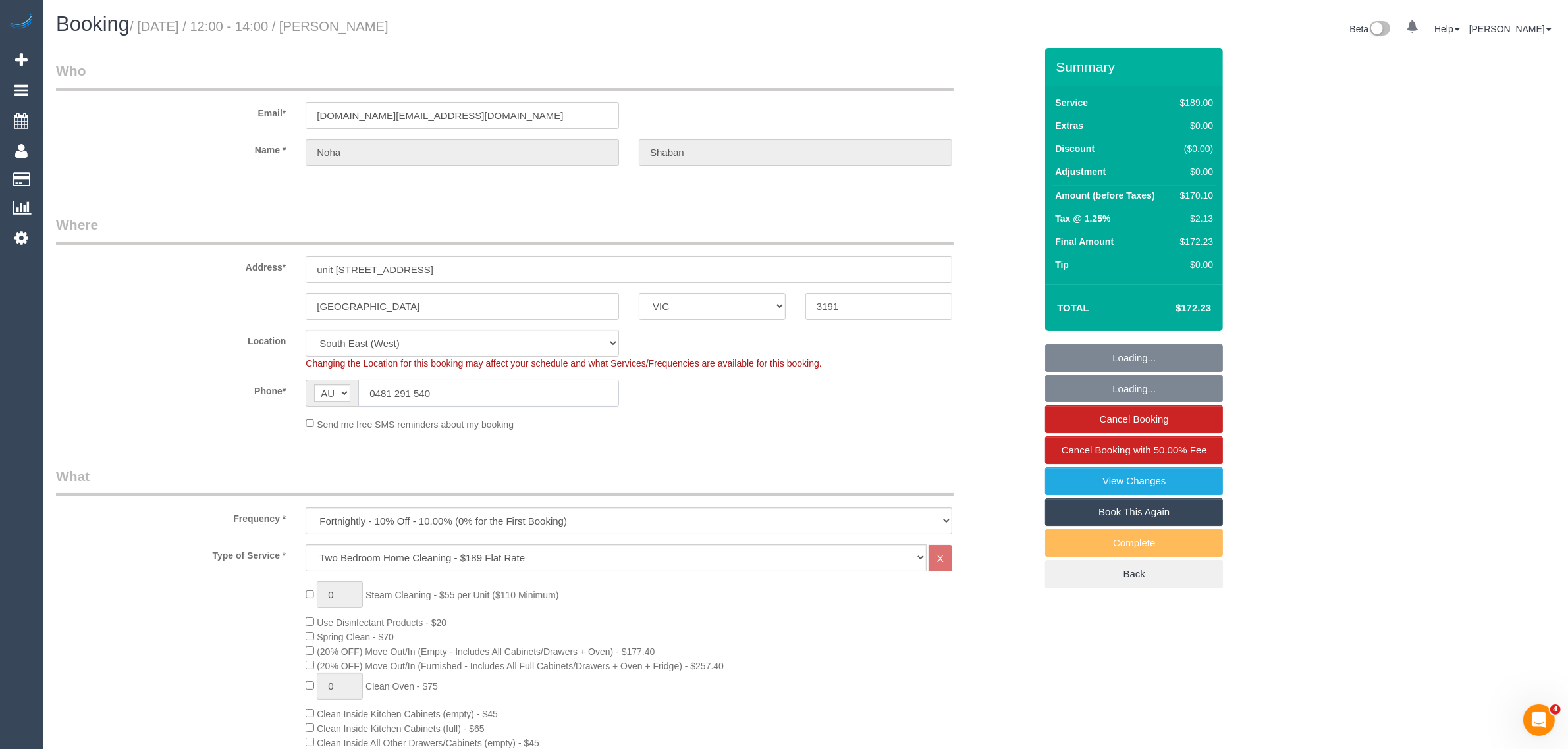
click at [459, 392] on input "0481 291 540" at bounding box center [488, 393] width 261 height 27
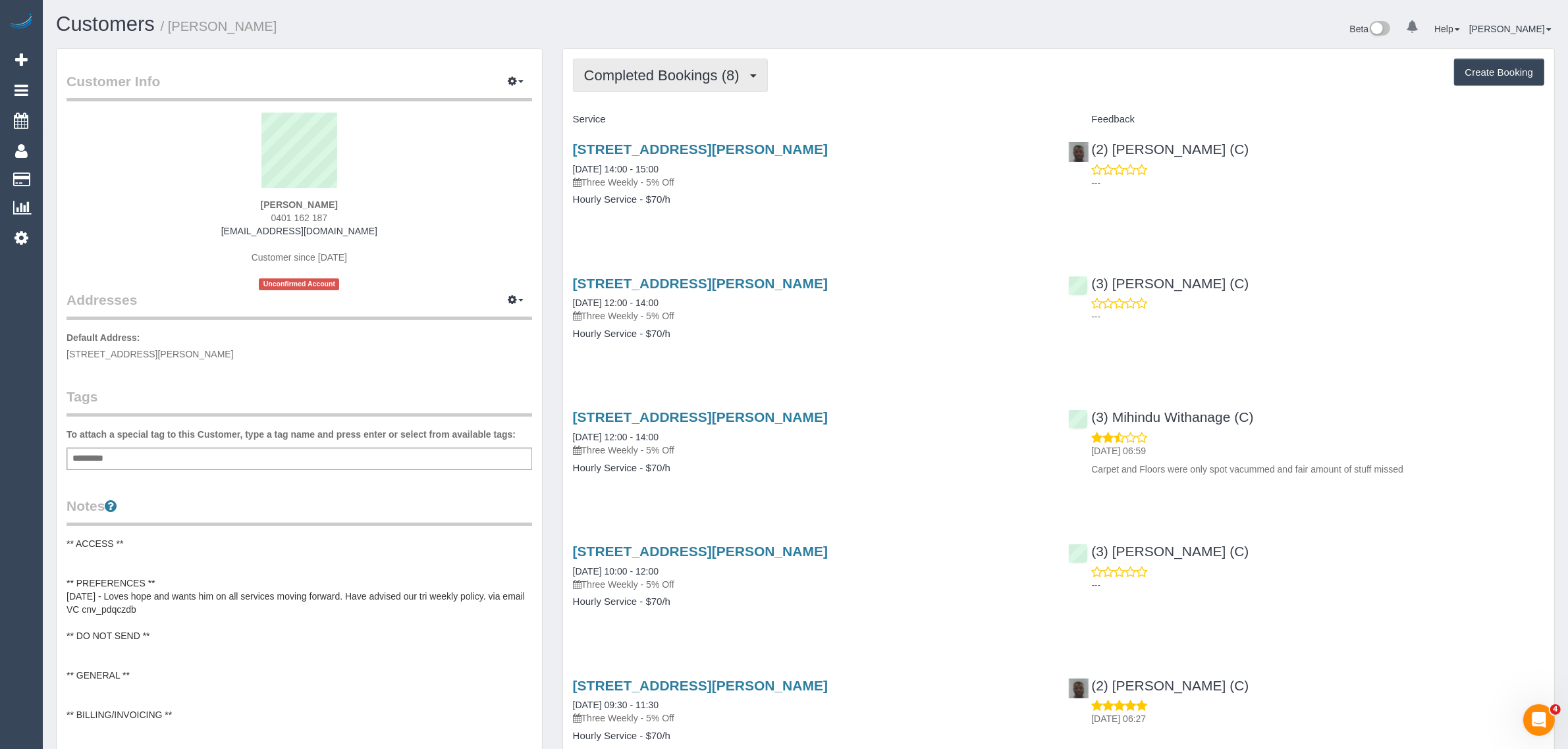
click at [695, 59] on button "Completed Bookings (8)" at bounding box center [670, 75] width 195 height 34
click at [634, 129] on link "Upcoming Bookings (12)" at bounding box center [643, 123] width 139 height 17
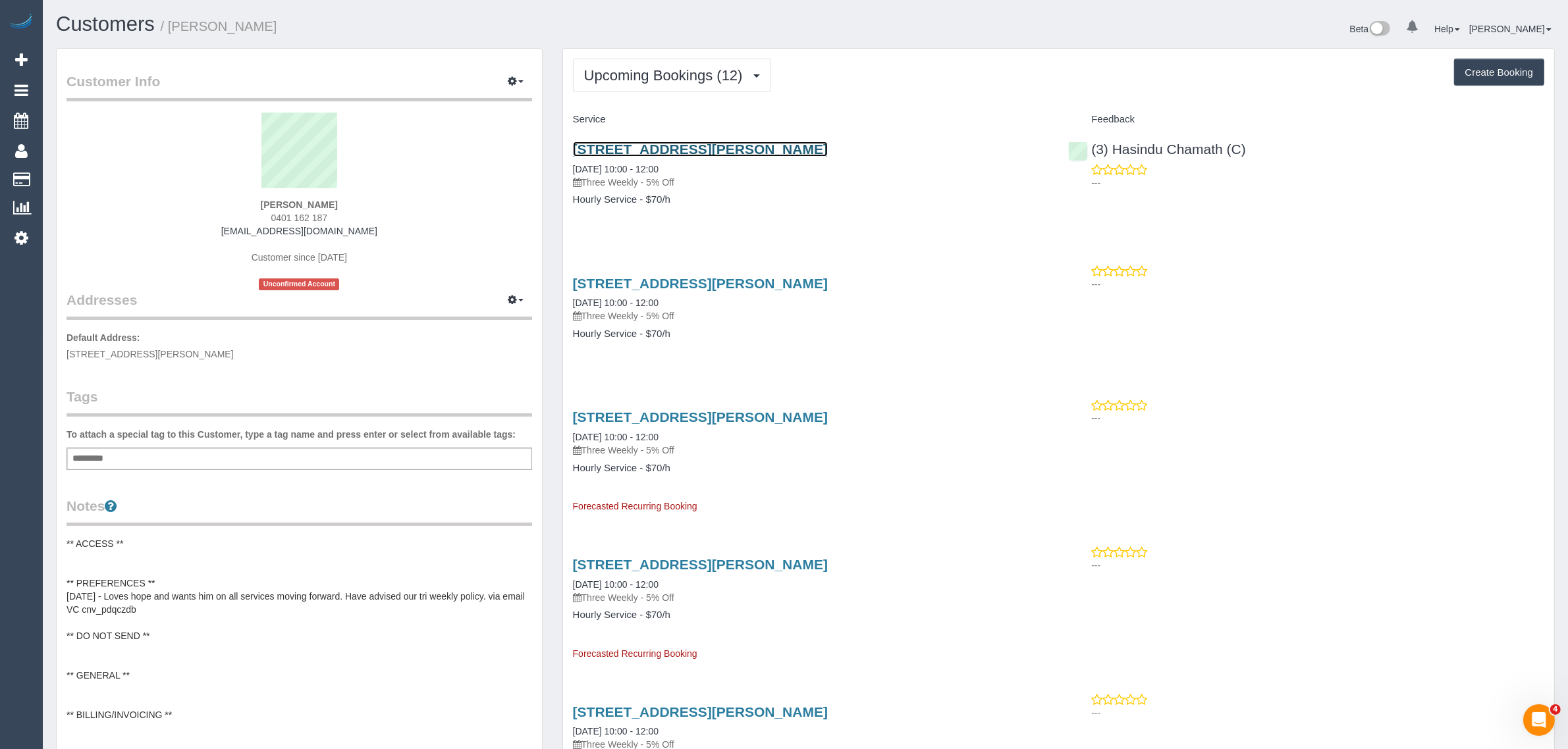
click at [721, 142] on link "[STREET_ADDRESS][PERSON_NAME]" at bounding box center [700, 149] width 255 height 15
click at [729, 60] on button "Upcoming Bookings (12)" at bounding box center [672, 75] width 198 height 34
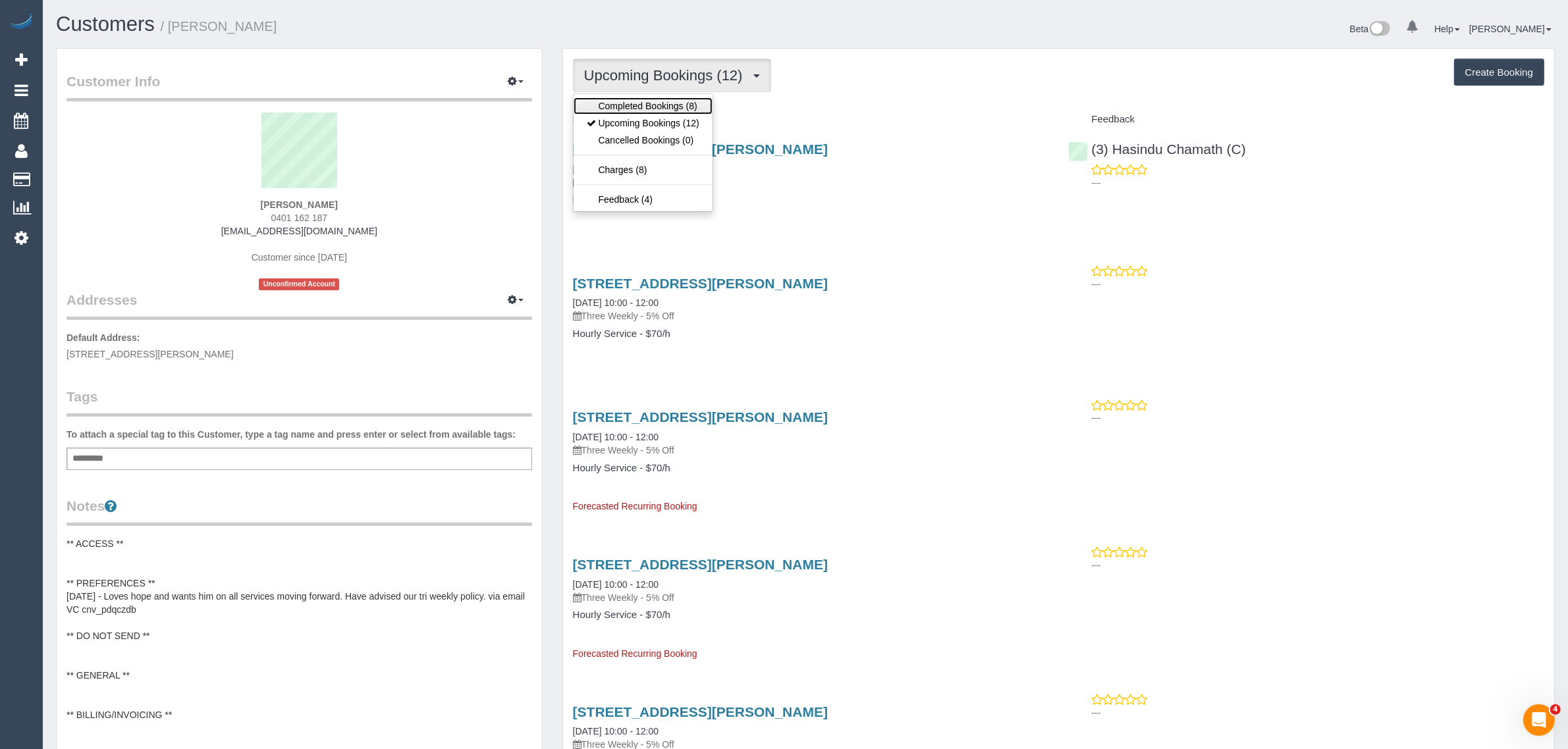
click at [692, 100] on link "Completed Bookings (8)" at bounding box center [643, 106] width 139 height 17
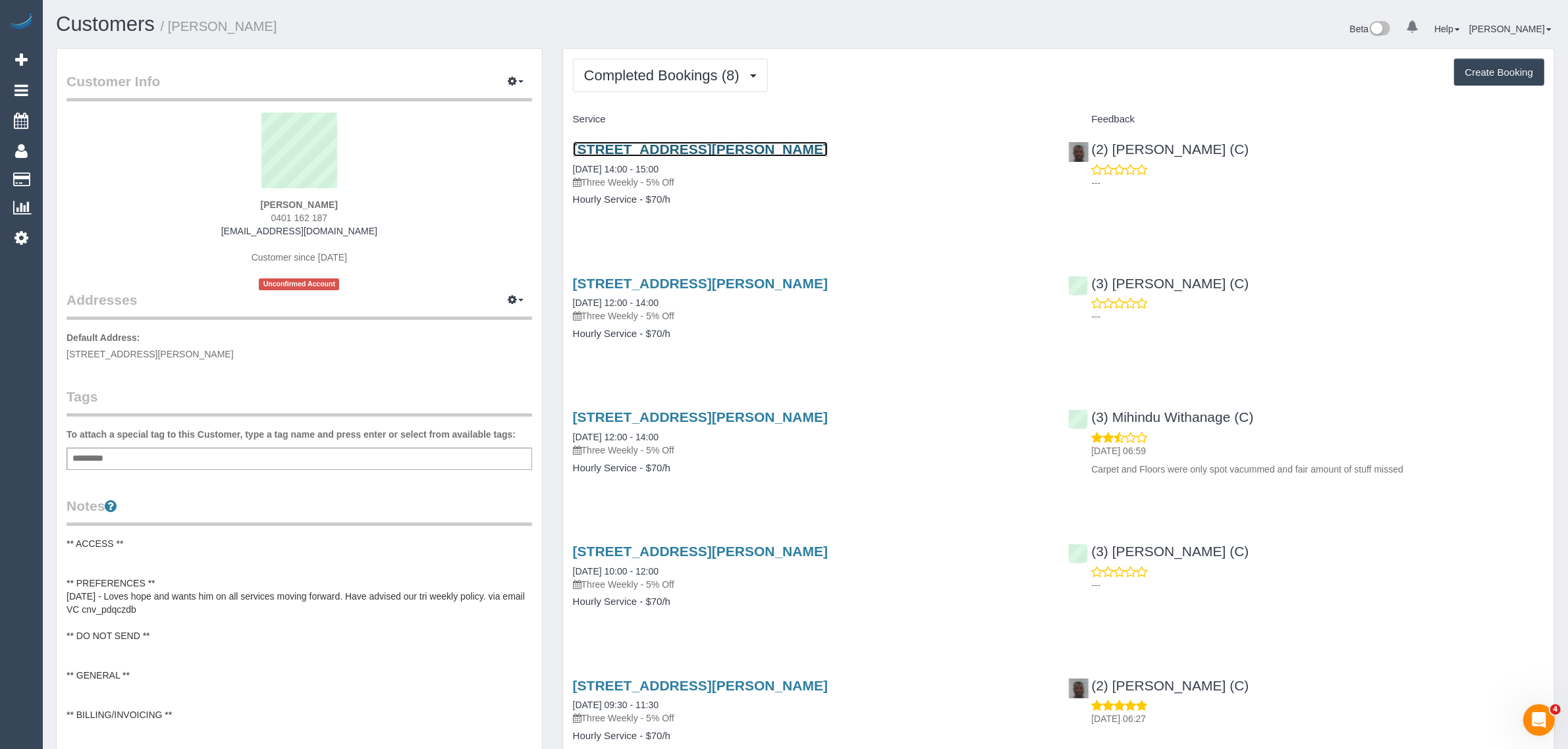
click at [639, 147] on link "71 Nell Street, 5, Greensborough, VIC 3088" at bounding box center [700, 149] width 255 height 15
click at [667, 59] on button "Completed Bookings (8)" at bounding box center [670, 75] width 195 height 34
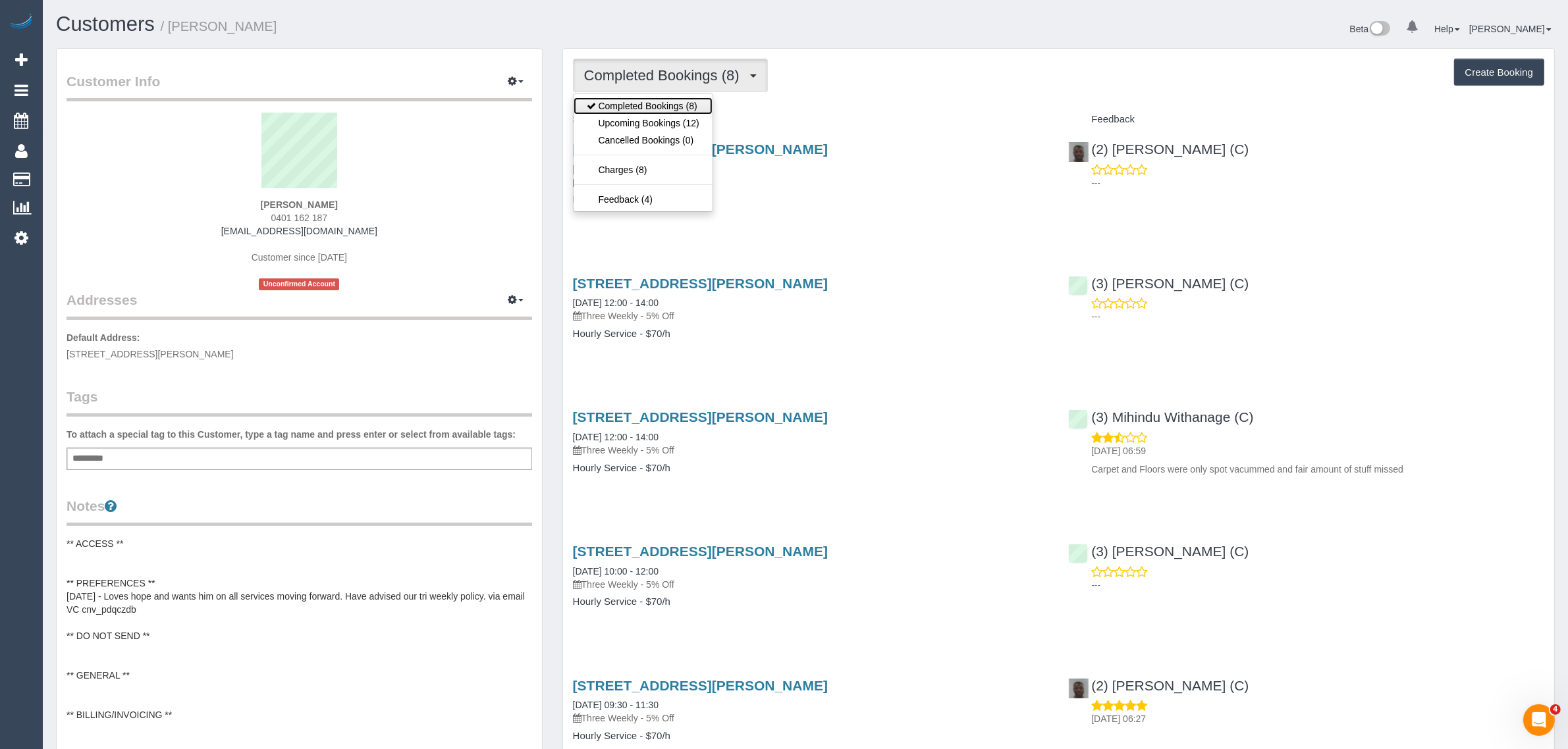
click at [646, 111] on link "Completed Bookings (8)" at bounding box center [643, 106] width 139 height 17
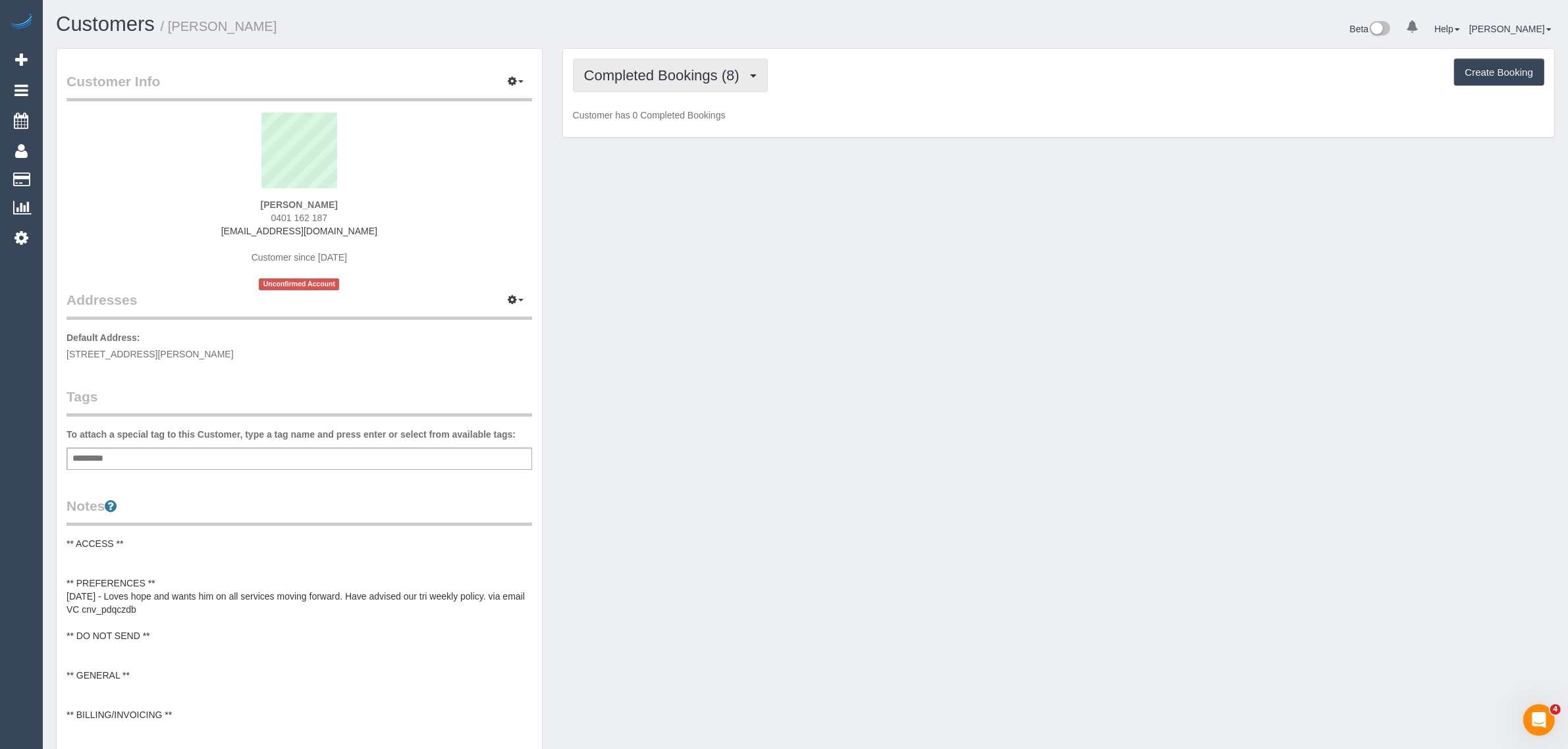
click at [669, 70] on span "Completed Bookings (8)" at bounding box center [665, 76] width 162 height 17
click at [629, 125] on link "Upcoming Bookings (12)" at bounding box center [643, 123] width 139 height 17
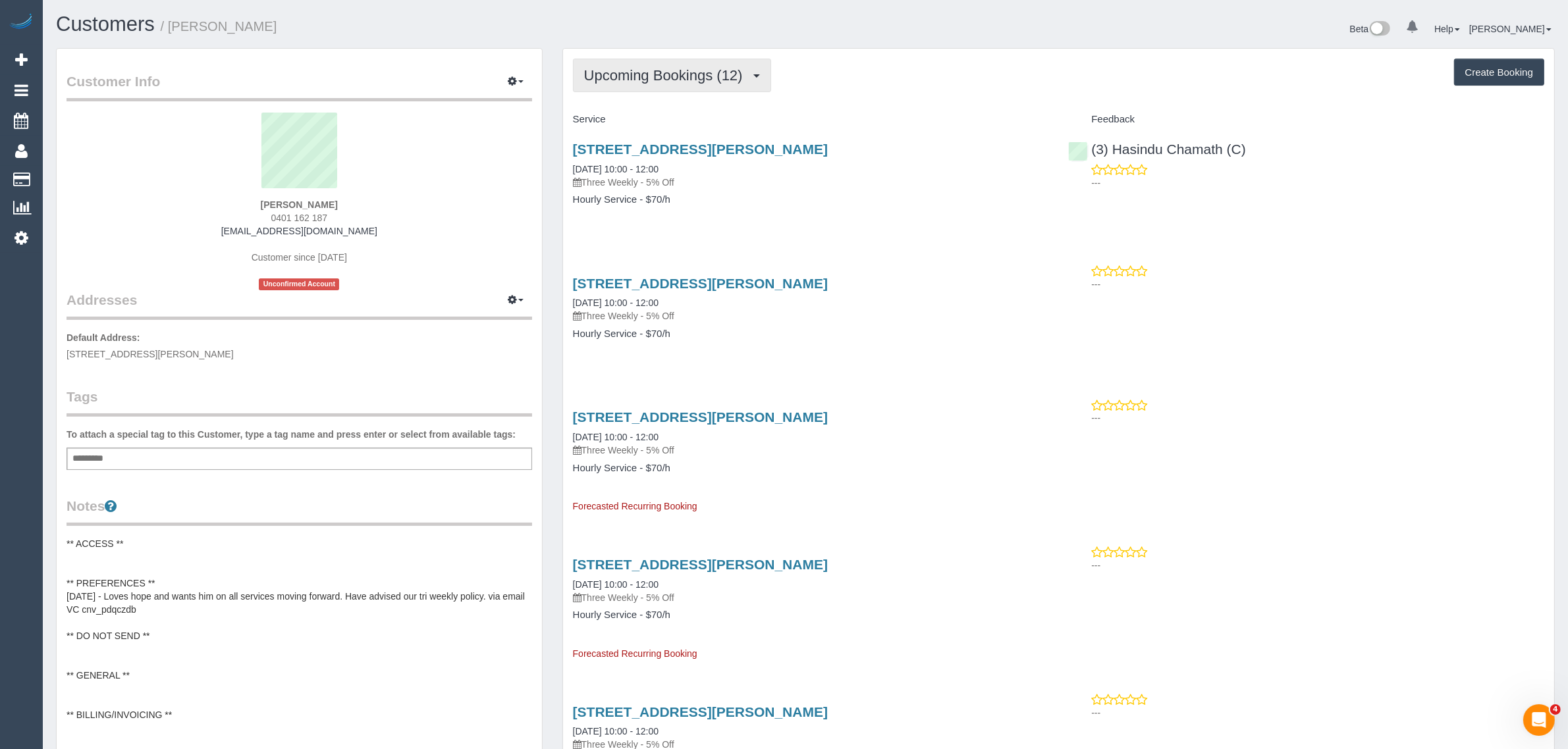
click at [742, 67] on span "Upcoming Bookings (12)" at bounding box center [667, 76] width 165 height 17
click at [662, 124] on link "Upcoming Bookings (12)" at bounding box center [643, 123] width 139 height 17
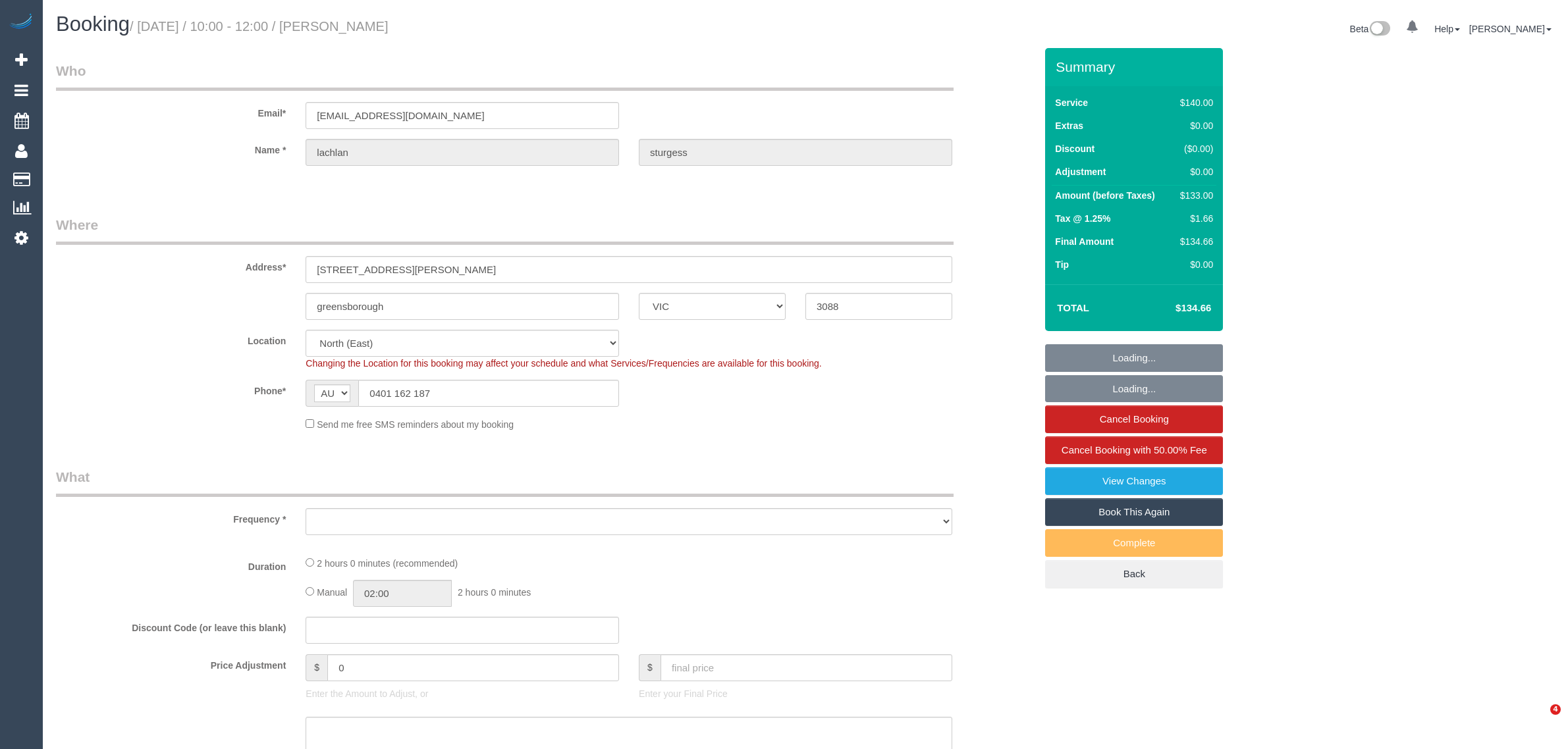
select select "VIC"
select select "number:28"
select select "number:14"
select select "number:18"
select select "number:23"
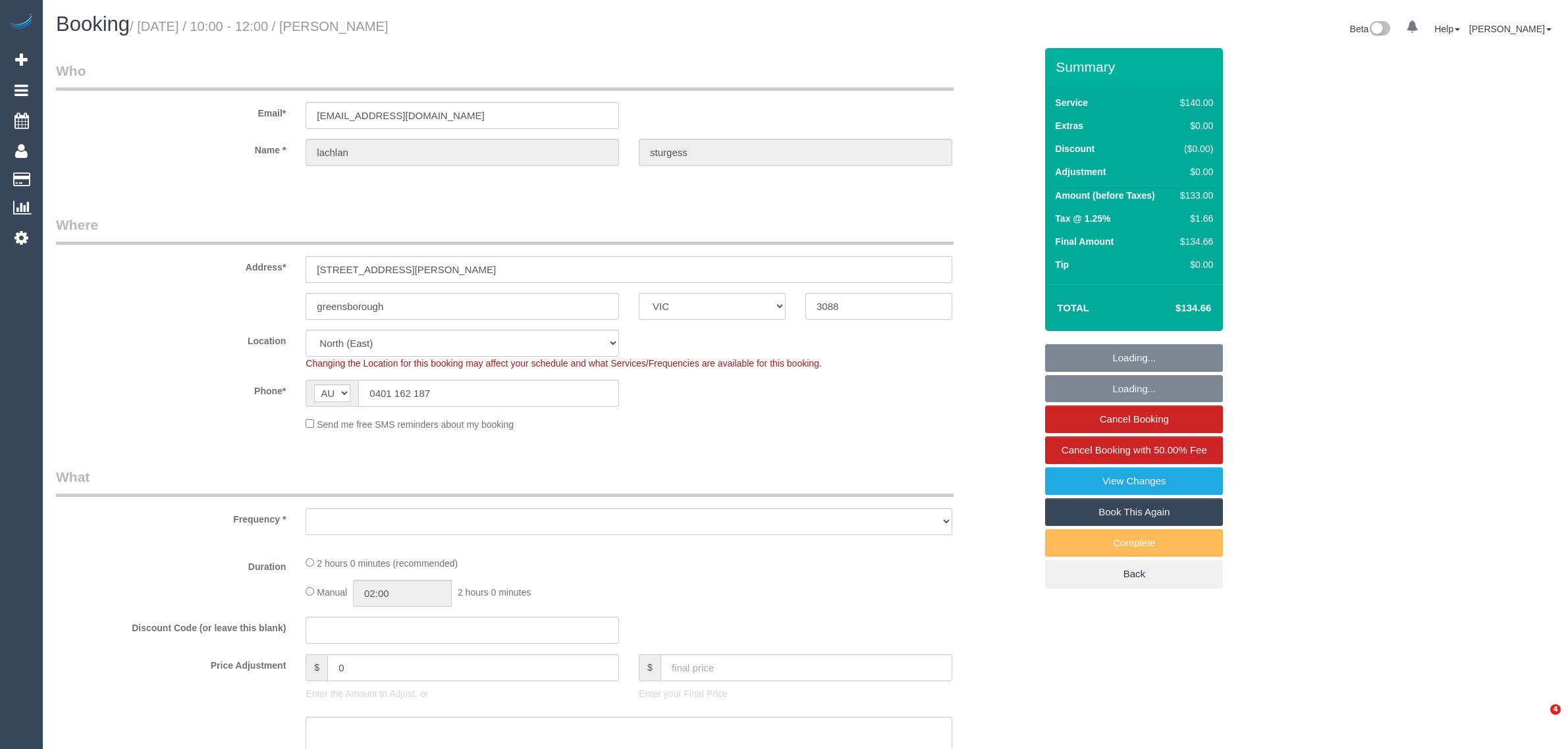
select select "number:34"
select select "number:12"
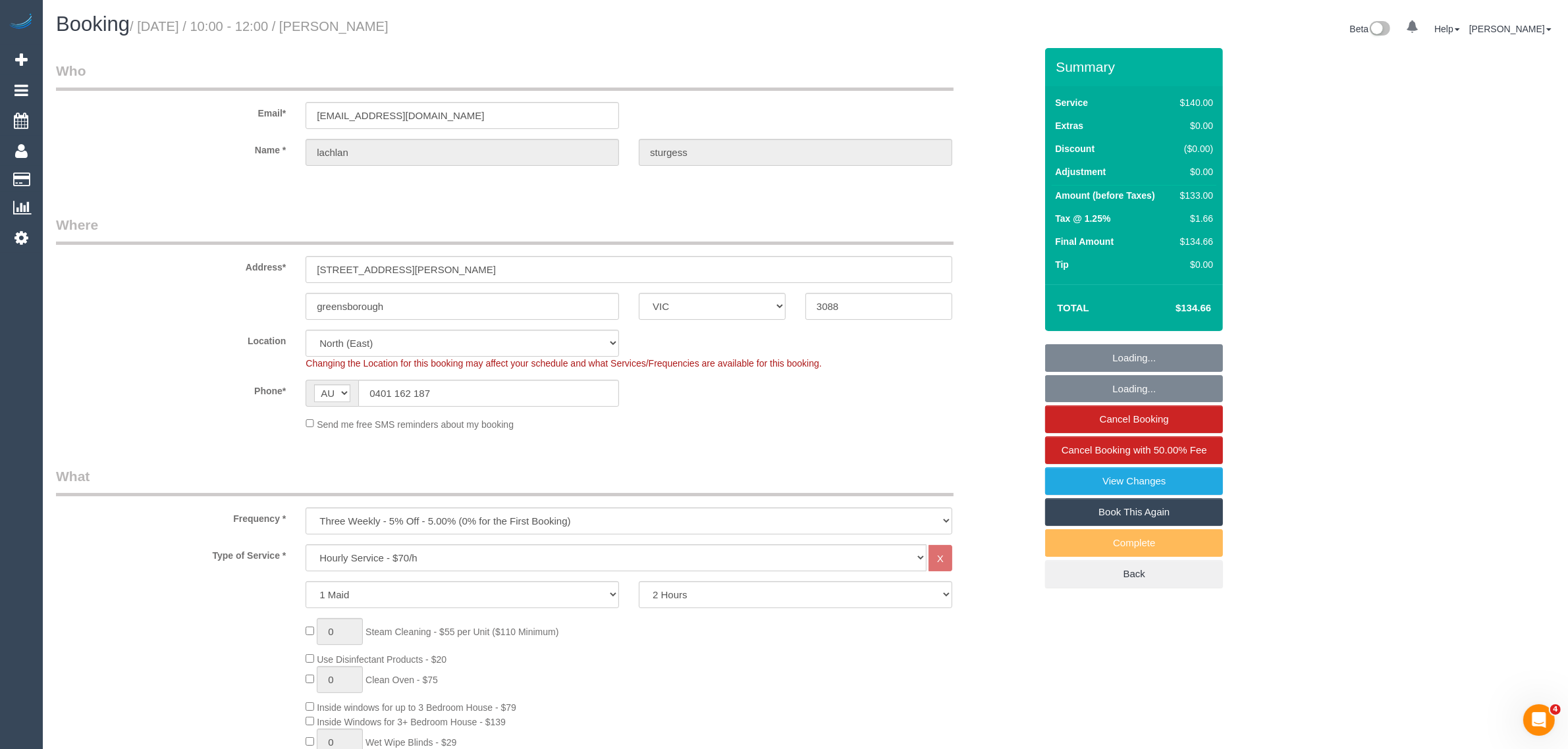
select select "object:1316"
select select "spot1"
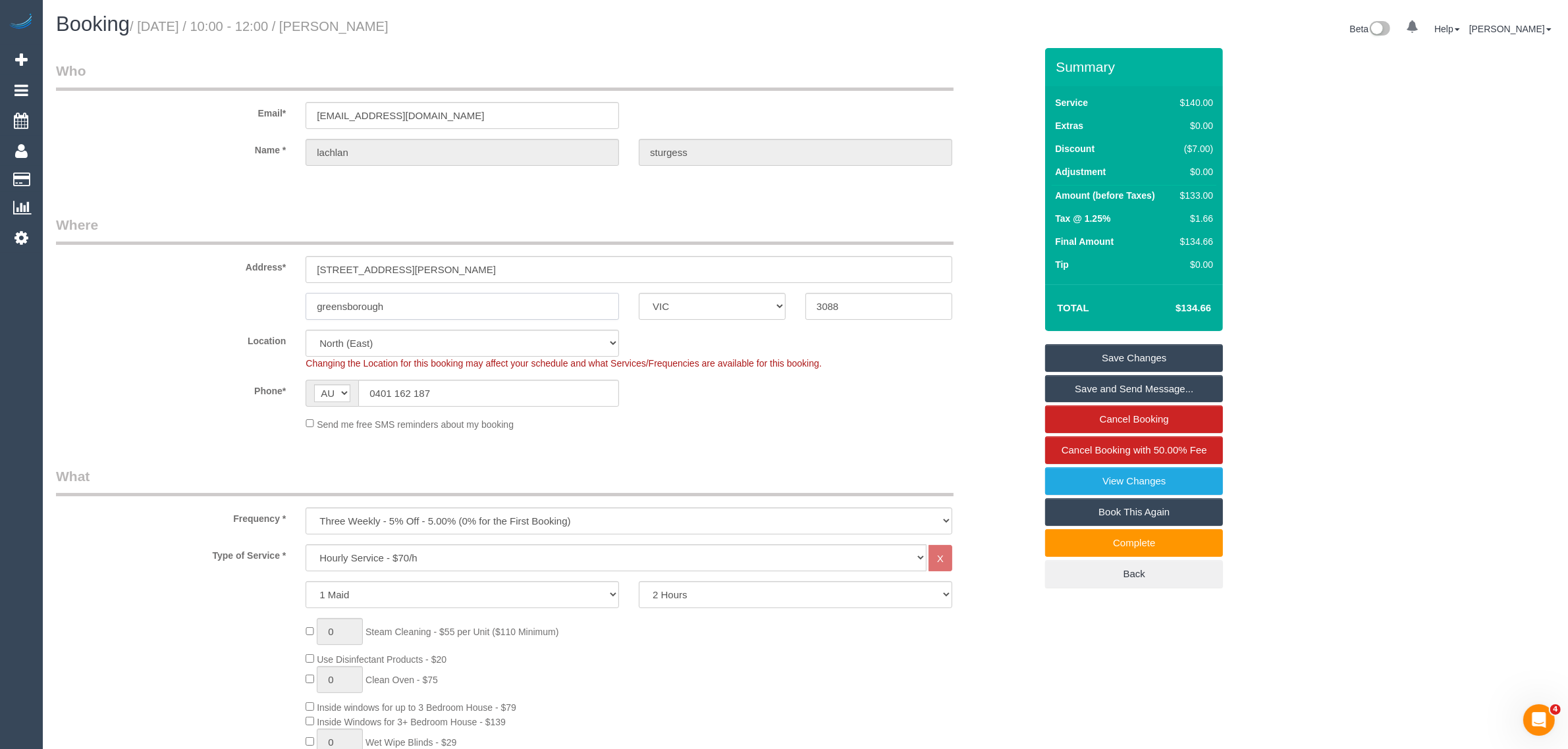
click at [476, 304] on input "greensborough" at bounding box center [462, 306] width 313 height 27
click at [476, 305] on input "greensborough" at bounding box center [462, 306] width 313 height 27
click at [1102, 455] on span "Cancel Booking with 50.00% Fee" at bounding box center [1134, 450] width 145 height 11
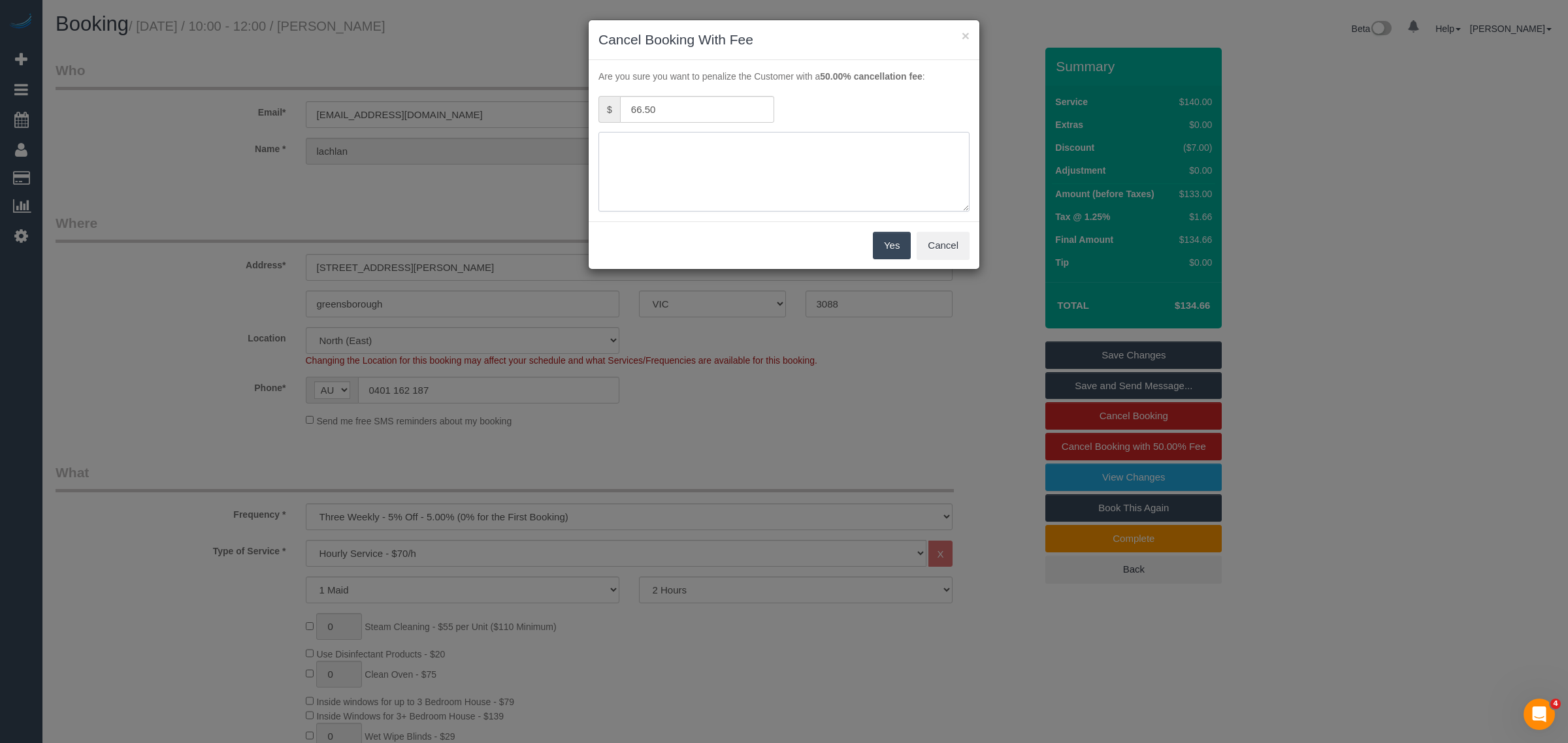
click at [821, 186] on textarea at bounding box center [784, 171] width 371 height 80
type textarea "no access via call and txt - KA"
click at [880, 246] on button "Yes" at bounding box center [892, 245] width 38 height 27
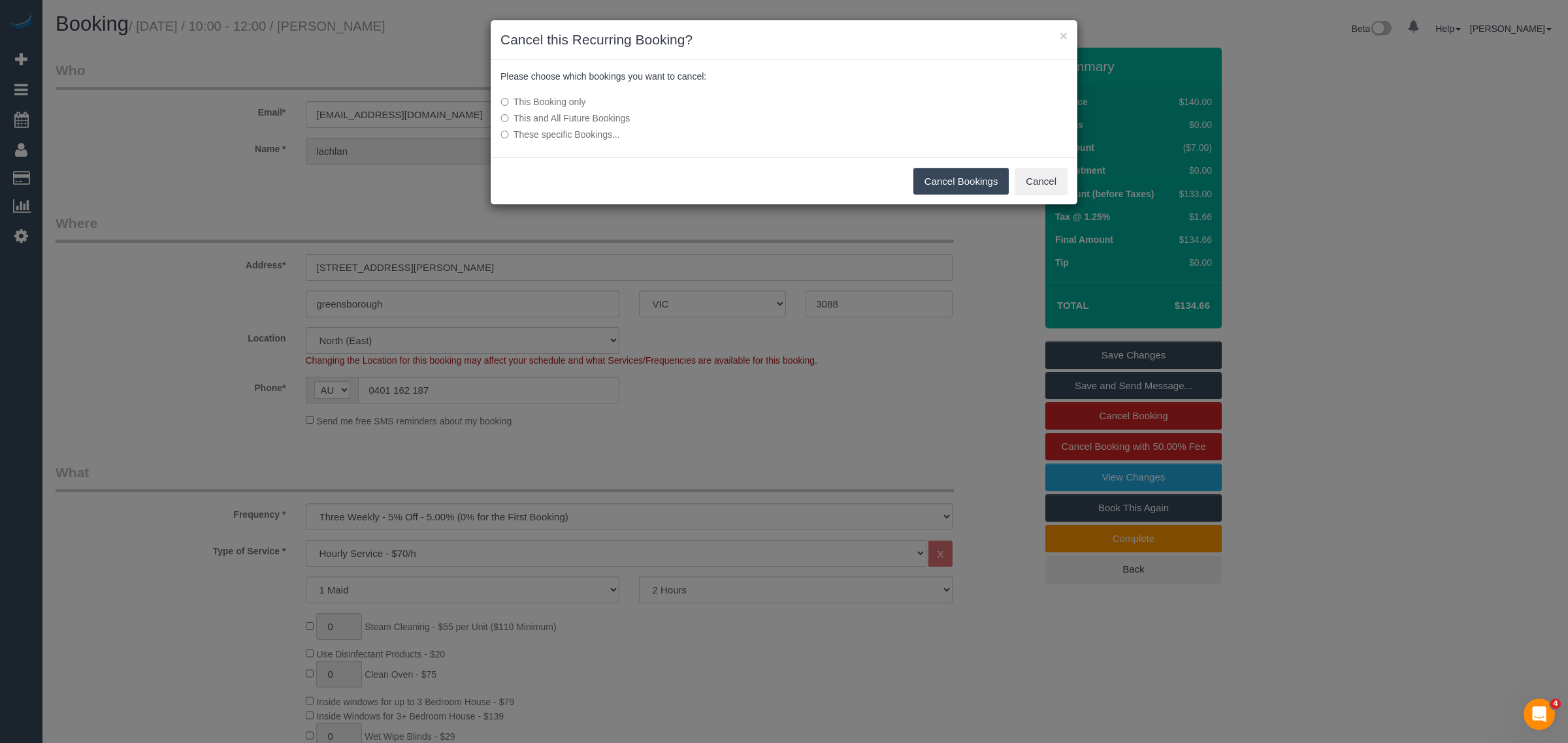
click at [954, 176] on button "Cancel Bookings" at bounding box center [961, 182] width 96 height 27
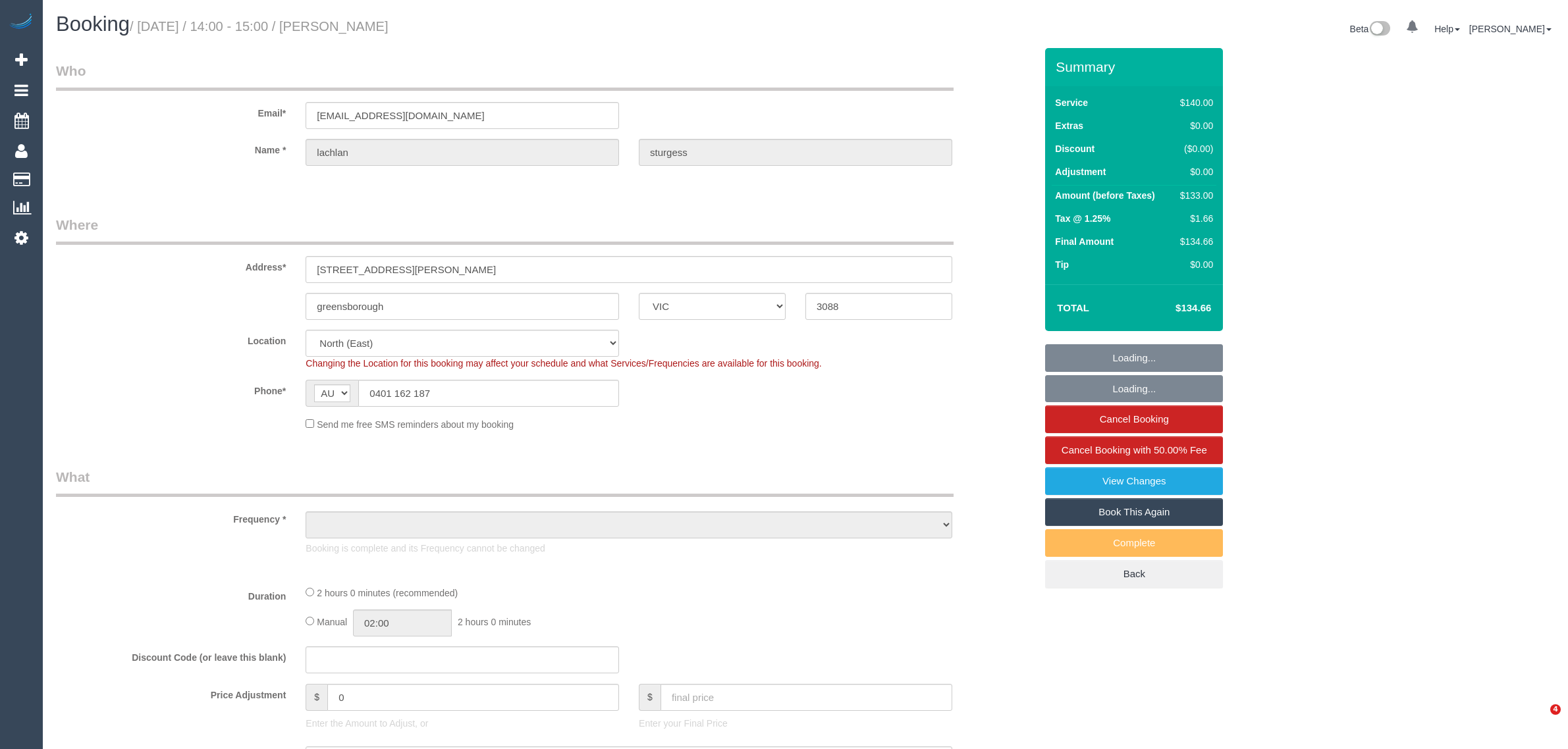
select select "VIC"
select select "object:578"
select select "string:stripe-pm_1R1DXp2GScqysDRVNiavhCpE"
select select "object:912"
select select "number:28"
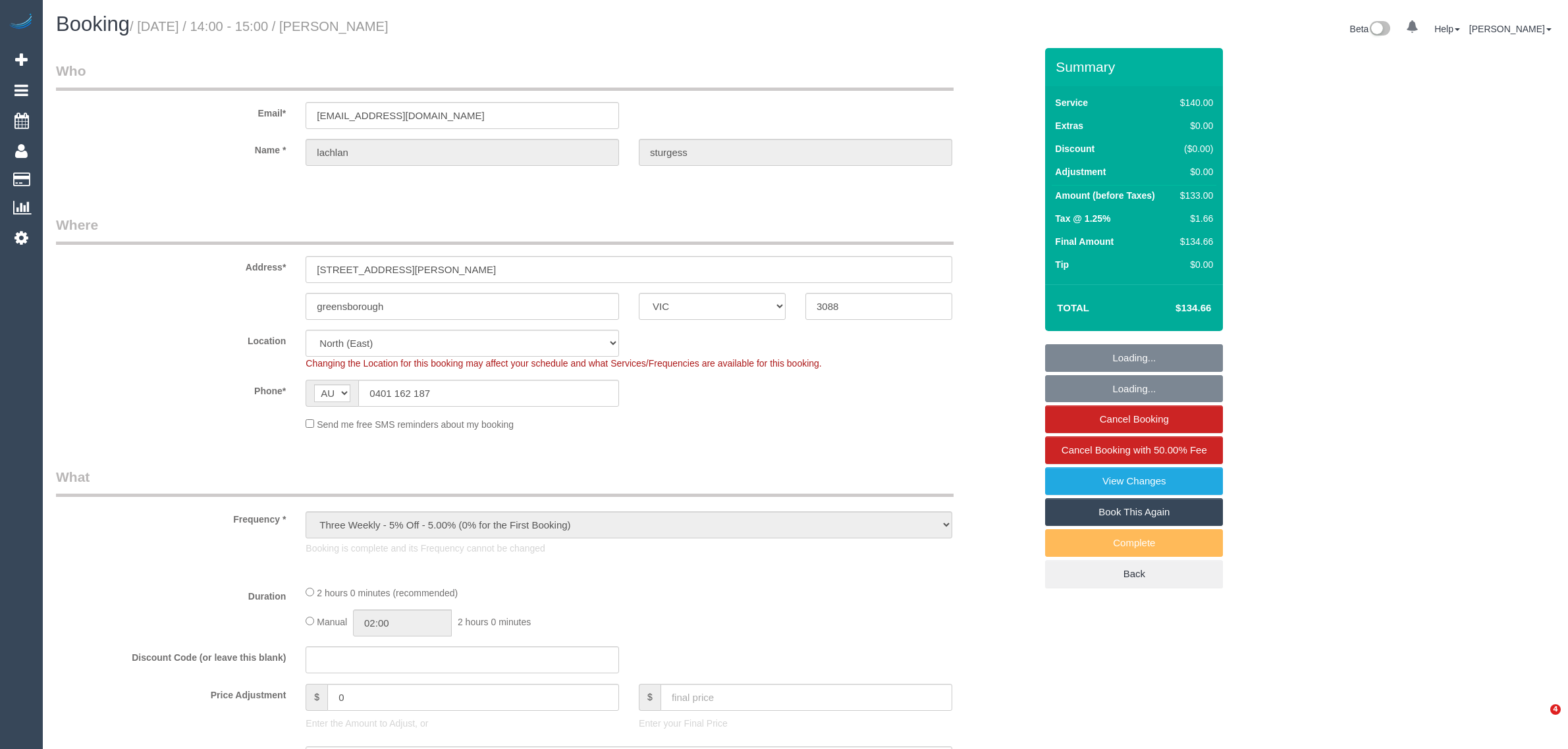
select select "number:15"
select select "number:18"
select select "number:23"
select select "number:34"
select select "number:12"
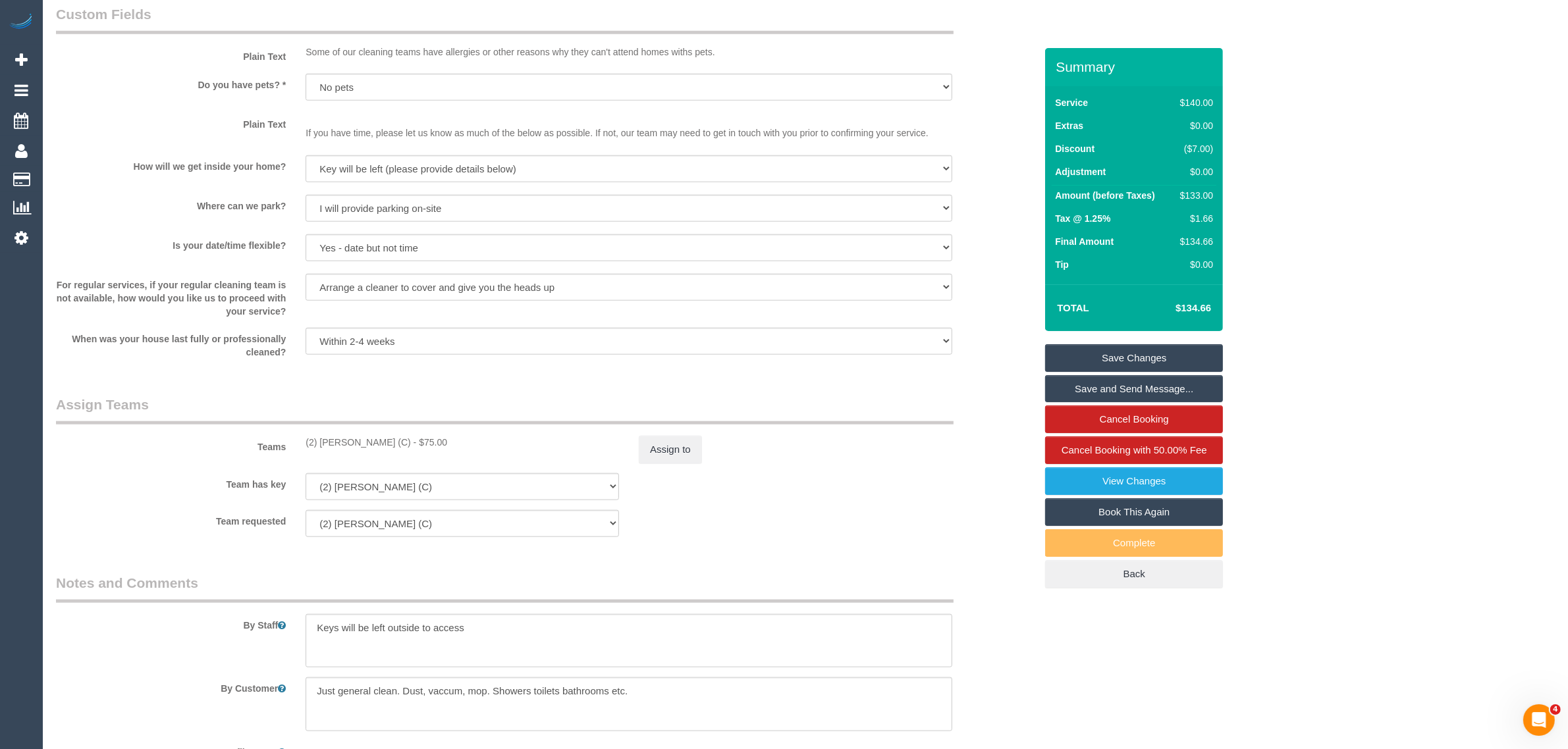
scroll to position [1648, 0]
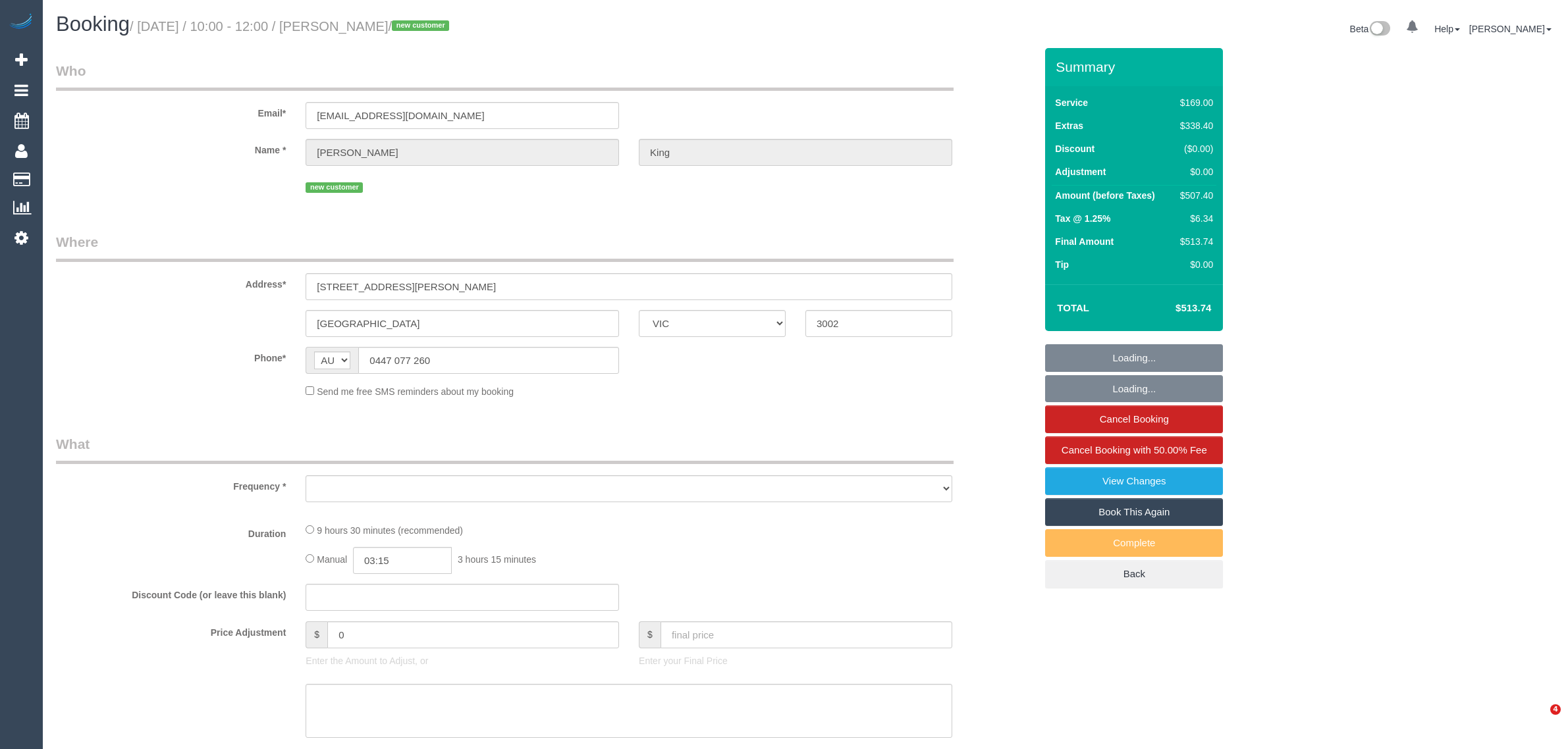
select select "VIC"
select select "object:731"
select select "string:stripe-pm_1RwDtg2GScqysDRVK3eZOeWT"
select select "number:28"
select select "number:14"
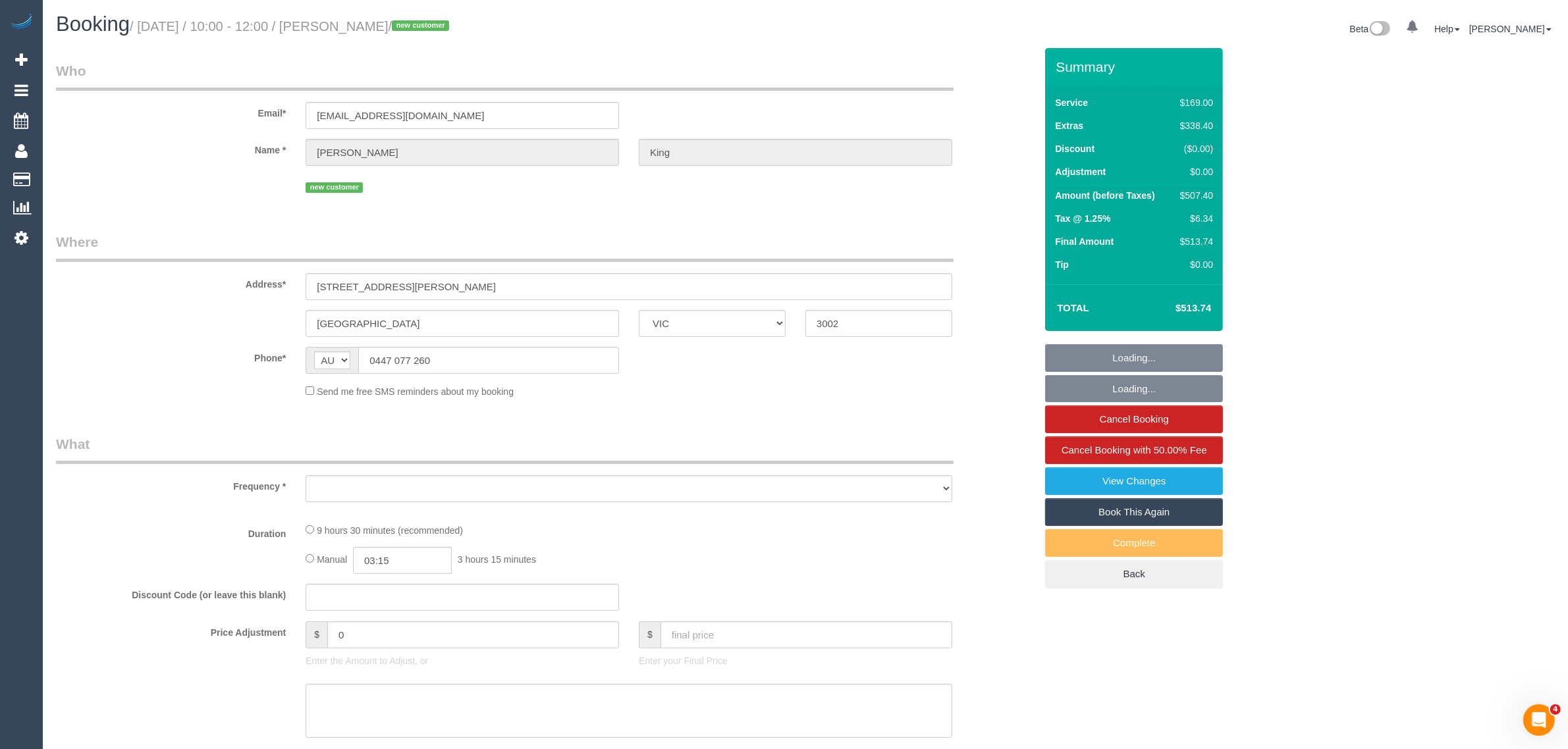
select select "number:19"
select select "number:25"
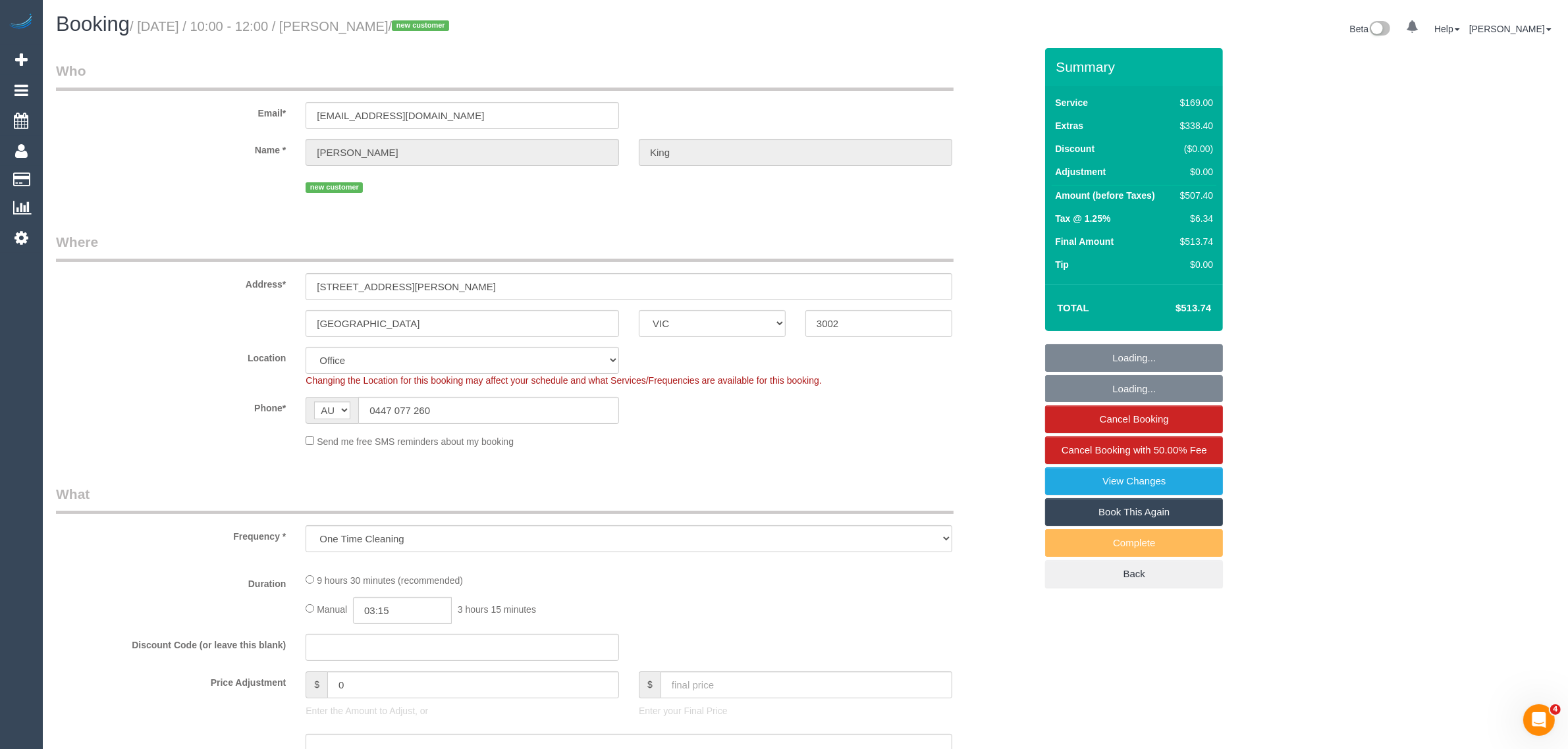
select select "object:832"
click at [523, 414] on input "0447 077 260" at bounding box center [488, 410] width 261 height 27
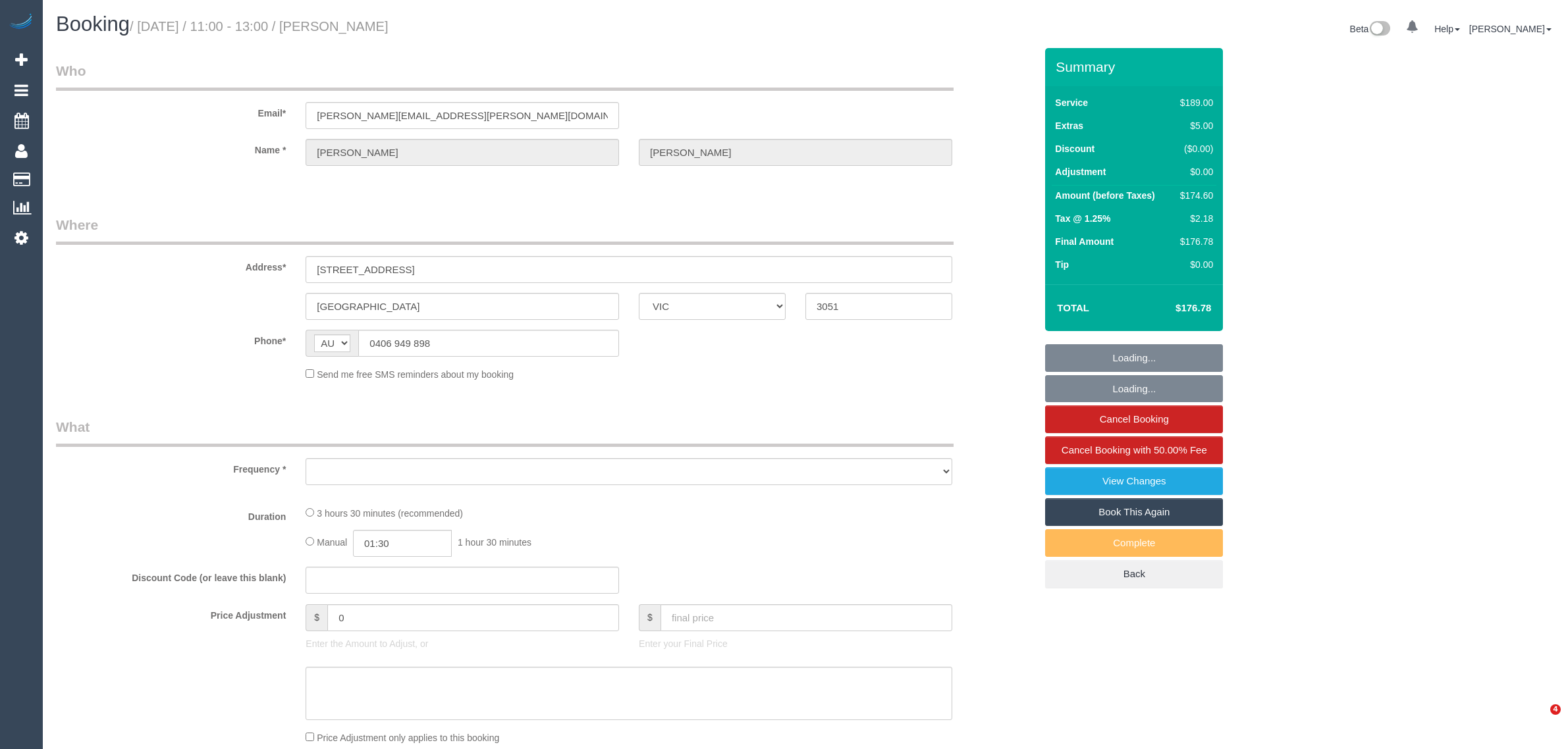
select select "VIC"
select select "string:stripe-pm_1RLCS42GScqysDRV7kGzCMJ3"
select select "object:538"
select select "number:29"
select select "number:14"
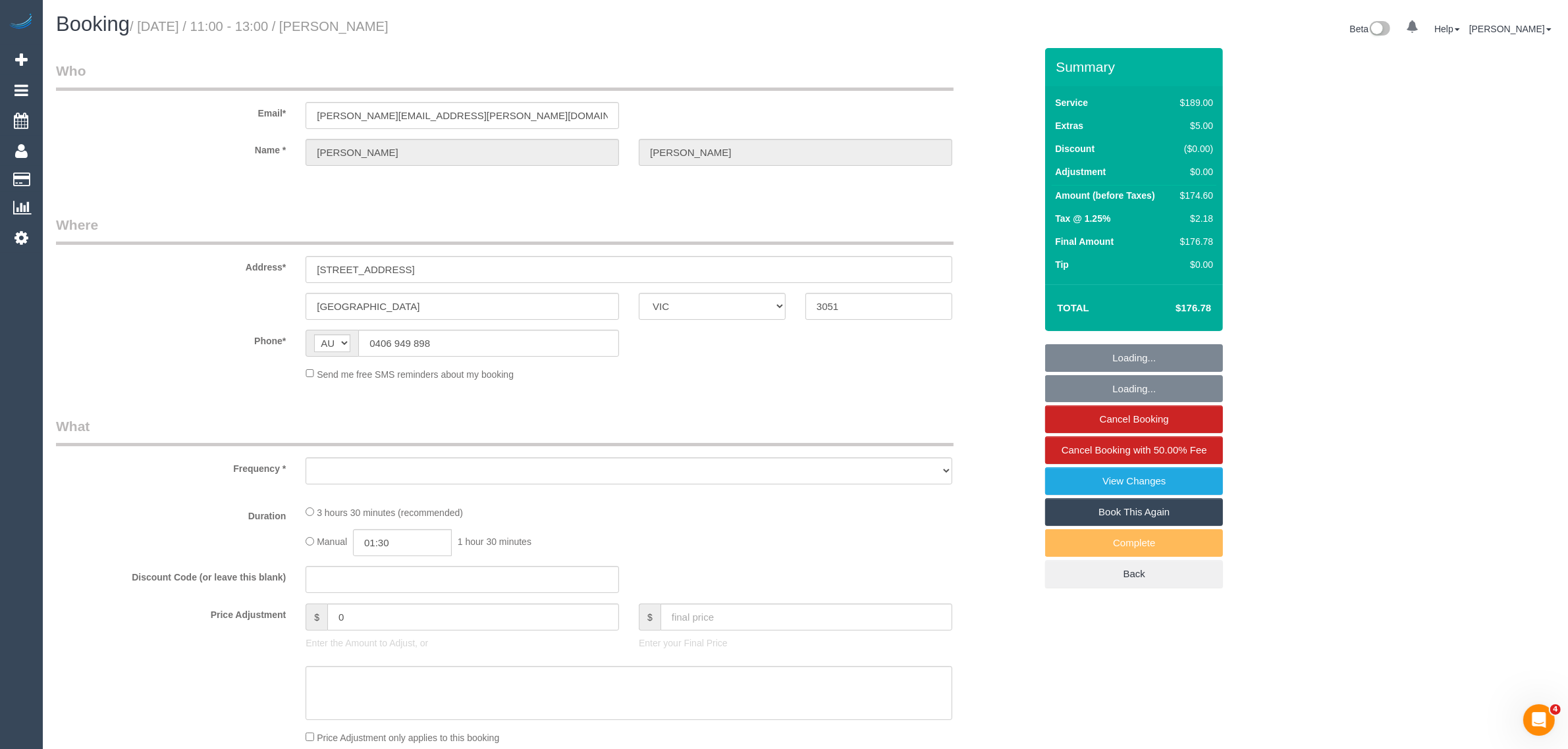
select select "number:19"
select select "number:24"
select select "number:34"
select select "number:12"
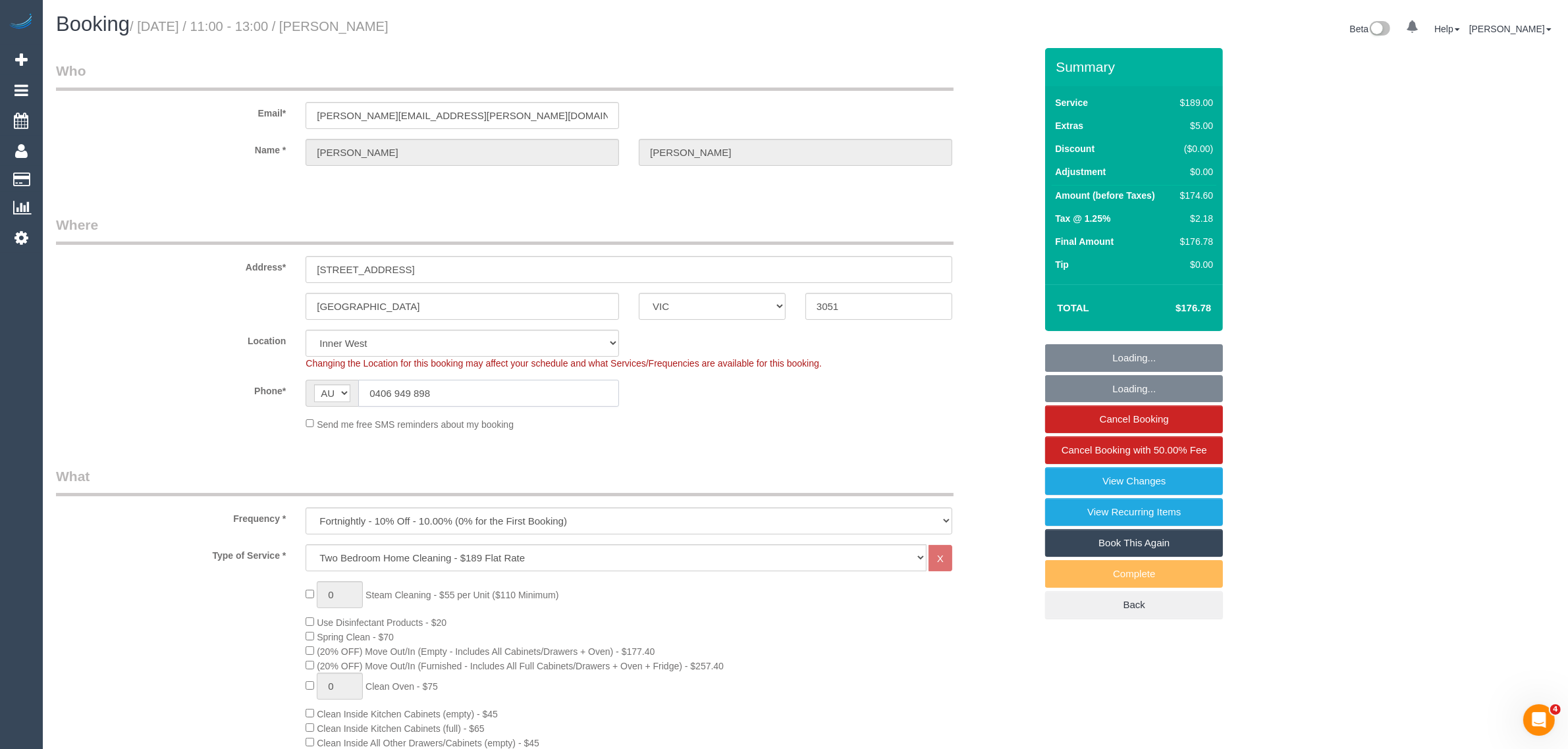
select select "object:1471"
click at [510, 397] on input "0406 949 898" at bounding box center [488, 393] width 261 height 27
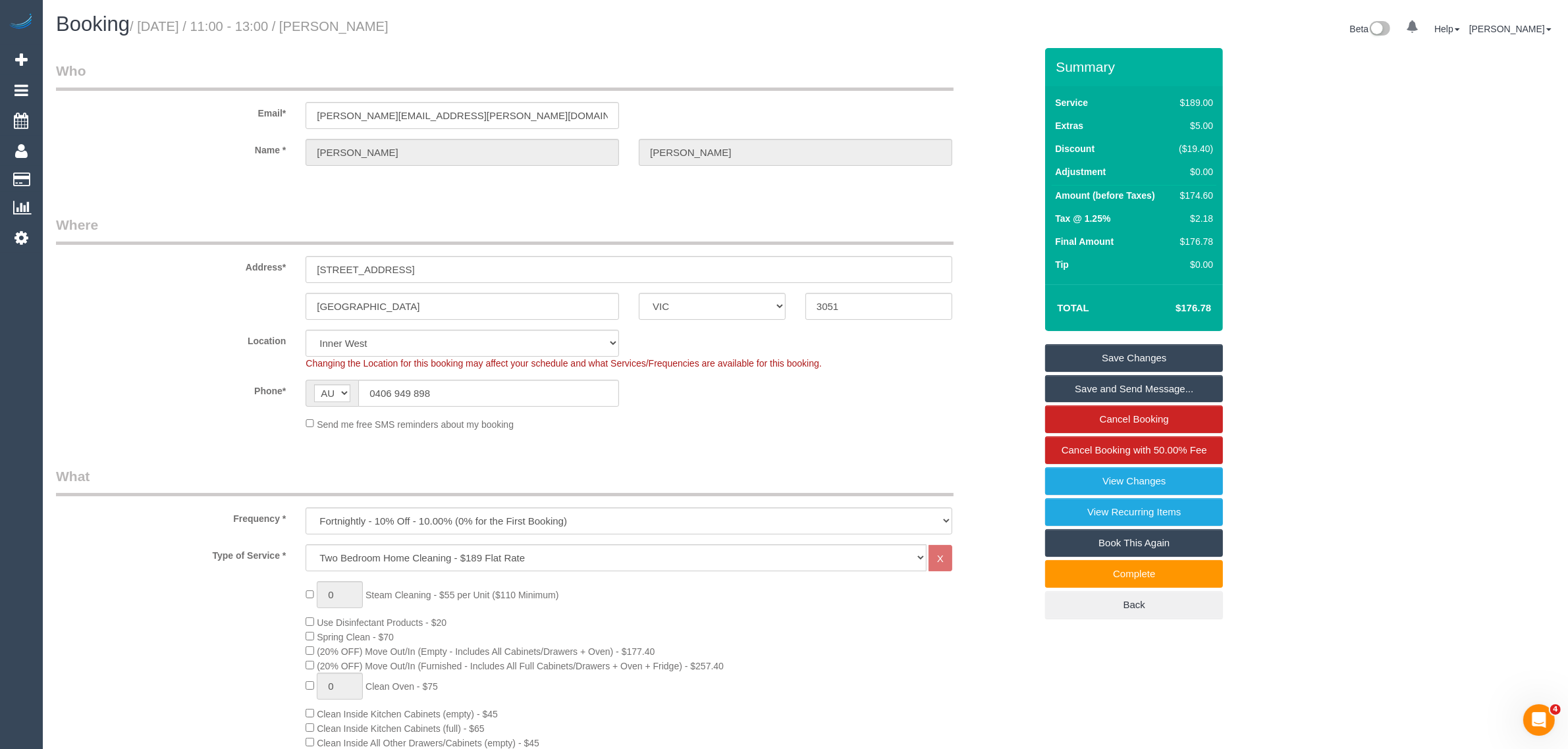
click at [912, 405] on div "Phone* AF AL DZ AD AO AI AQ AG AR AM AW AU AT AZ BS BH BD BB BY BE BZ BJ BM BT …" at bounding box center [545, 393] width 999 height 27
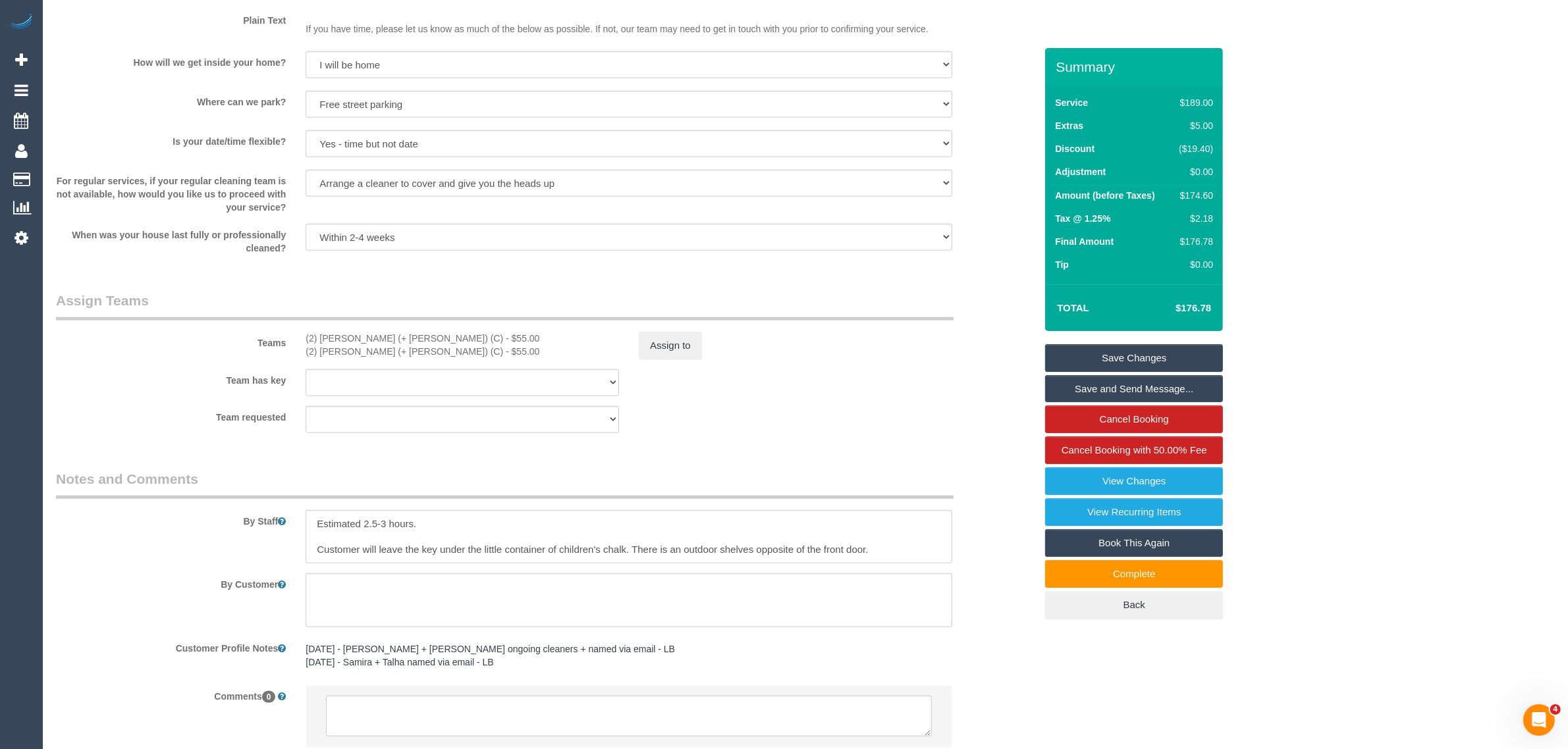
scroll to position [1855, 0]
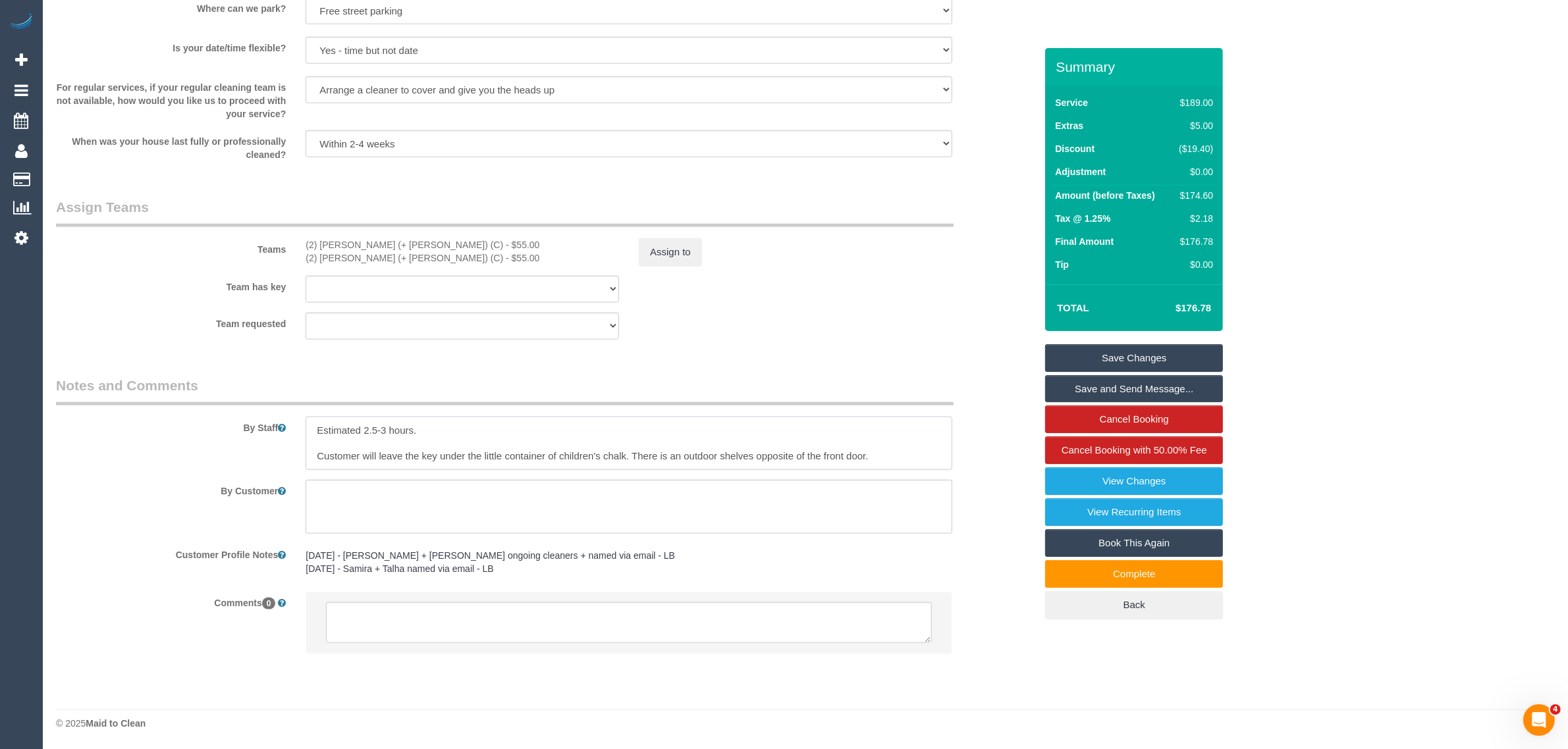
click at [932, 439] on textarea at bounding box center [629, 443] width 647 height 54
click at [562, 454] on textarea at bounding box center [629, 443] width 647 height 54
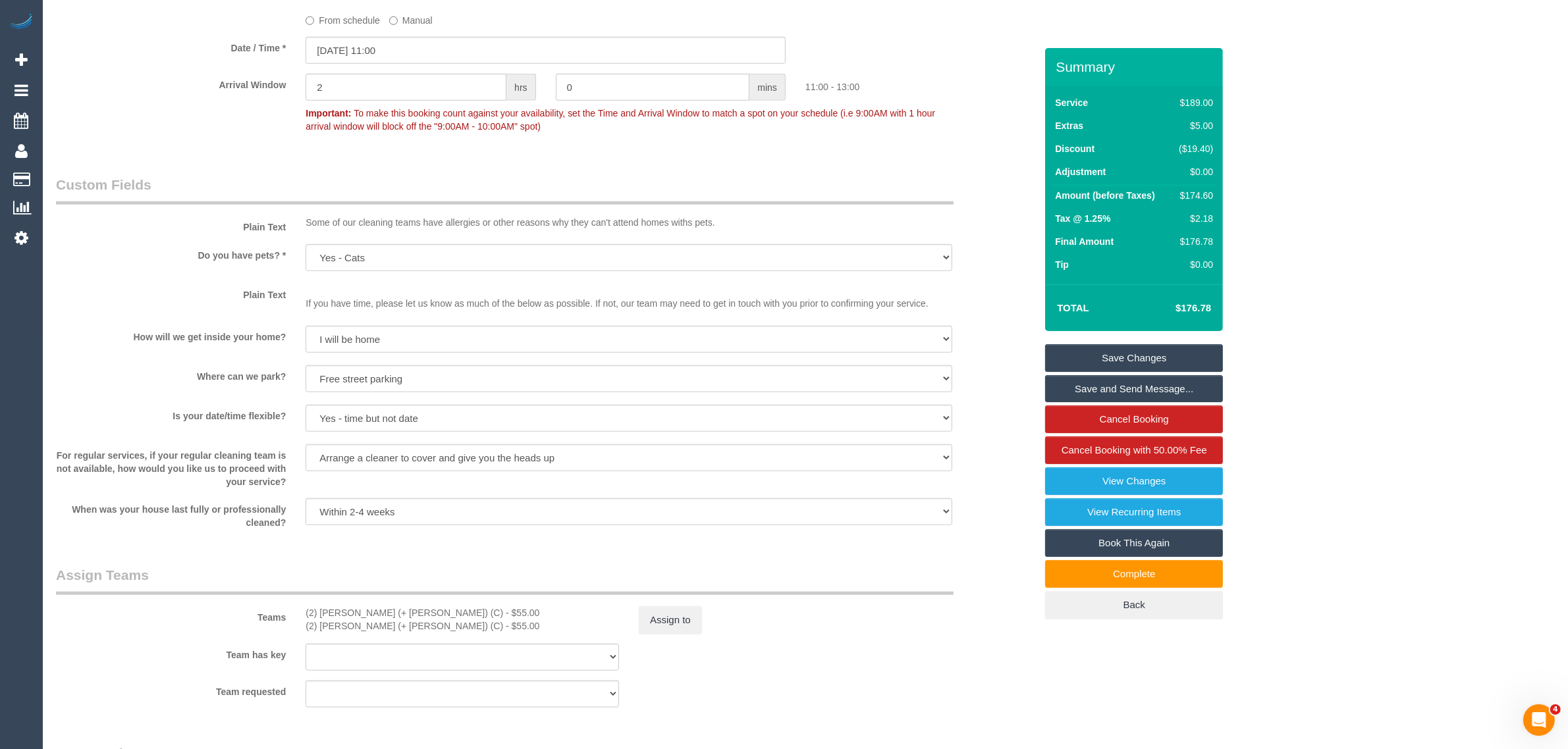
scroll to position [1646, 0]
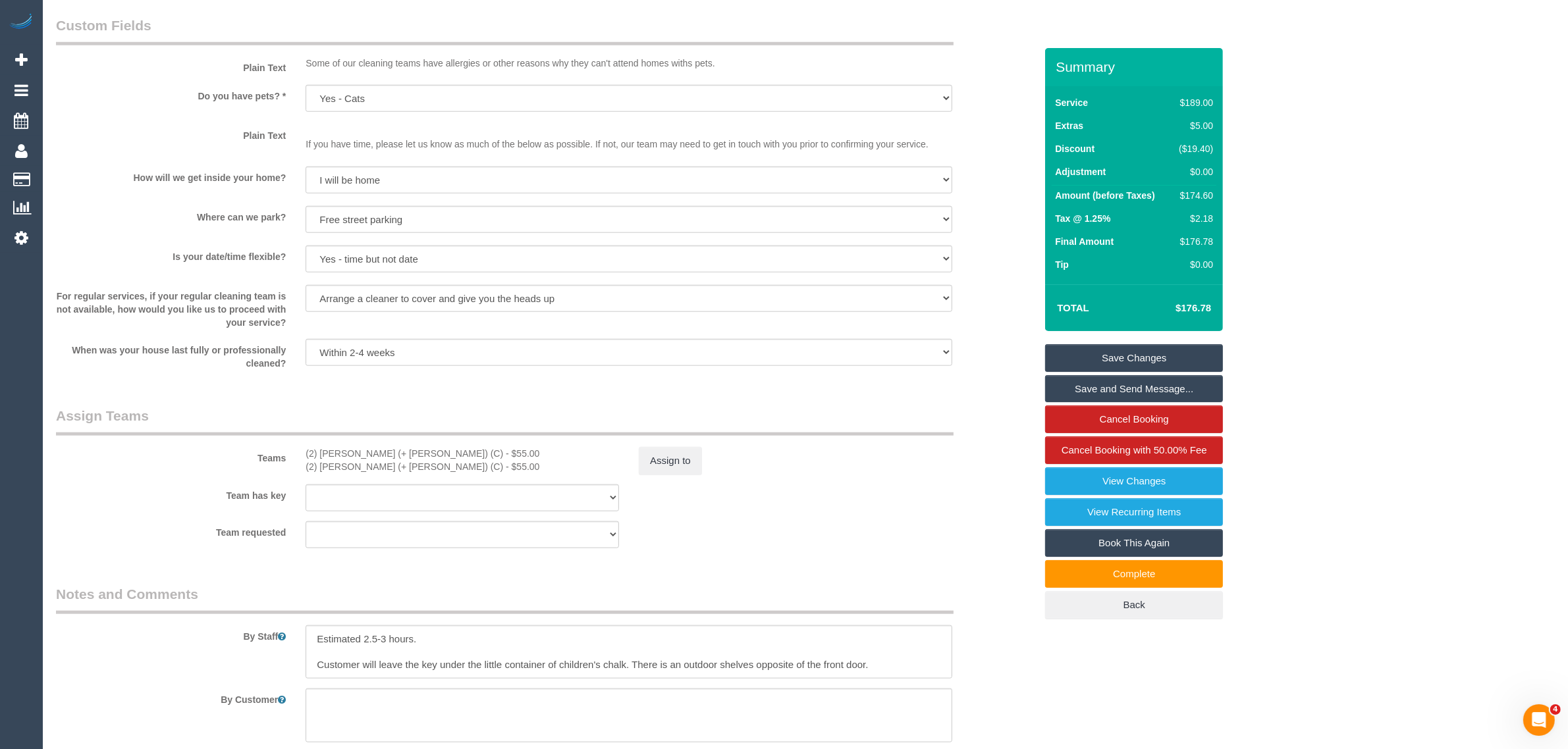
click at [908, 507] on div "Team has key (2) Chirag (+ Shachi) (C) (2) Shachi (+ Chirag) (C) (0) Office (1)…" at bounding box center [545, 498] width 999 height 27
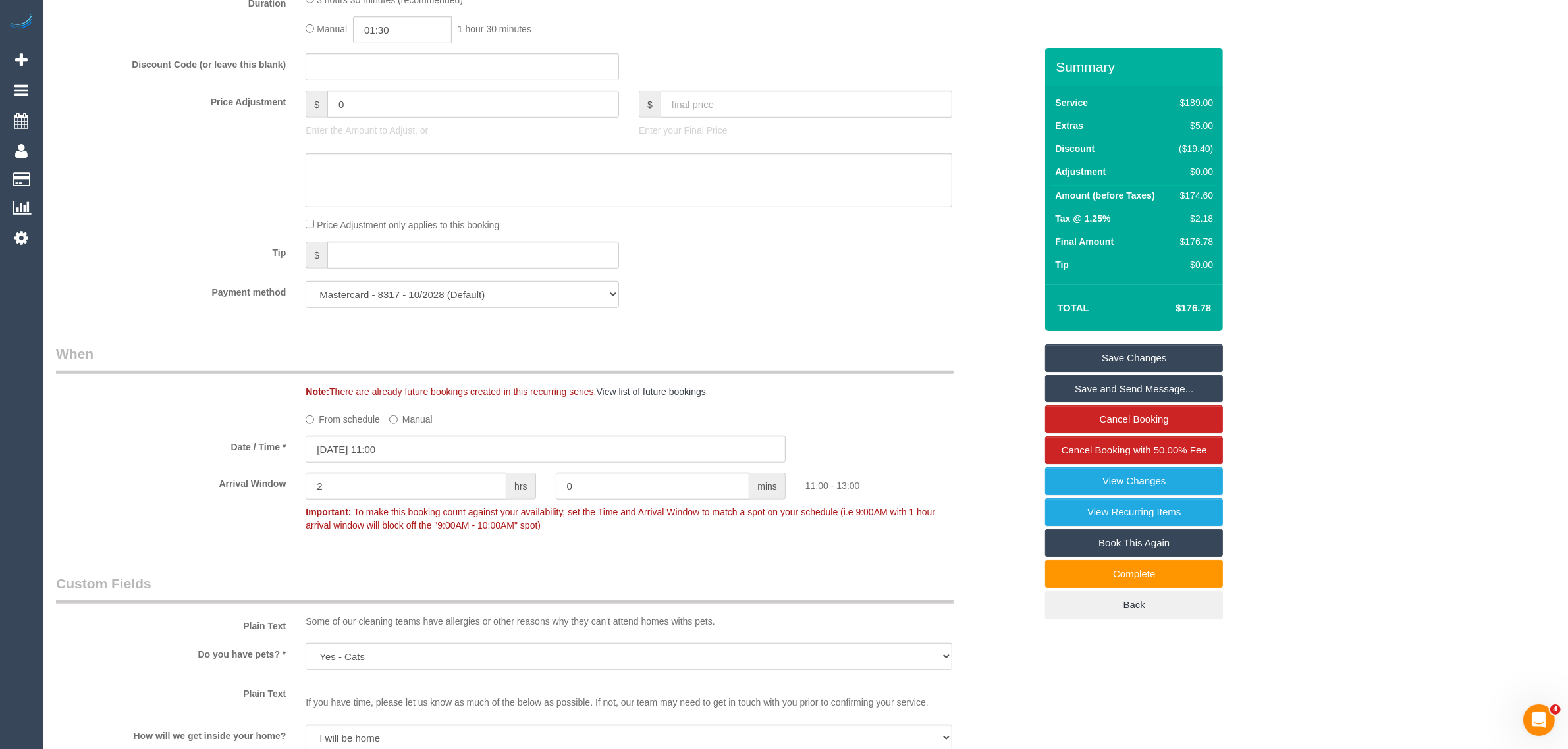
scroll to position [0, 0]
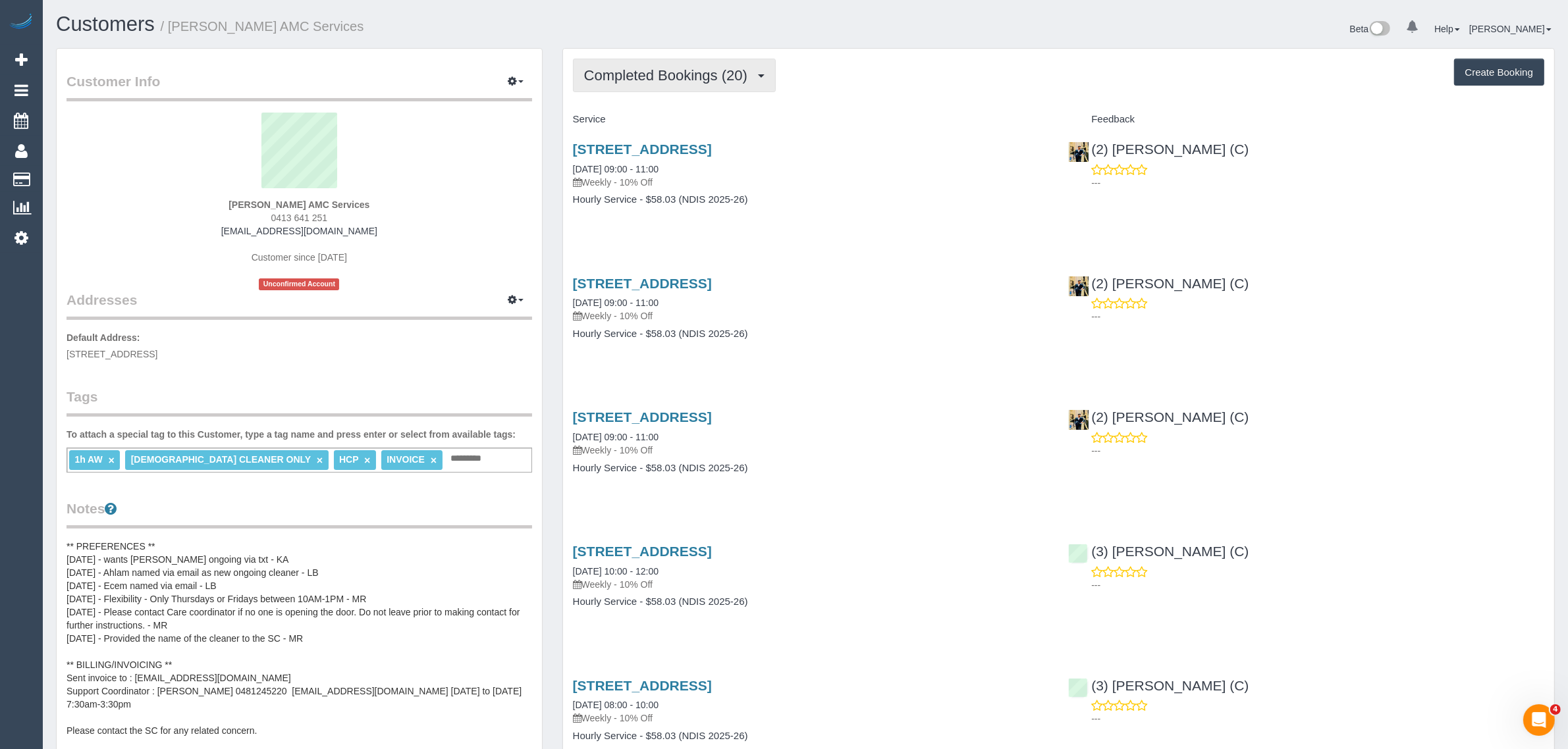
click at [680, 69] on span "Completed Bookings (20)" at bounding box center [669, 76] width 170 height 17
click at [660, 120] on link "Upcoming Bookings (11)" at bounding box center [645, 123] width 143 height 17
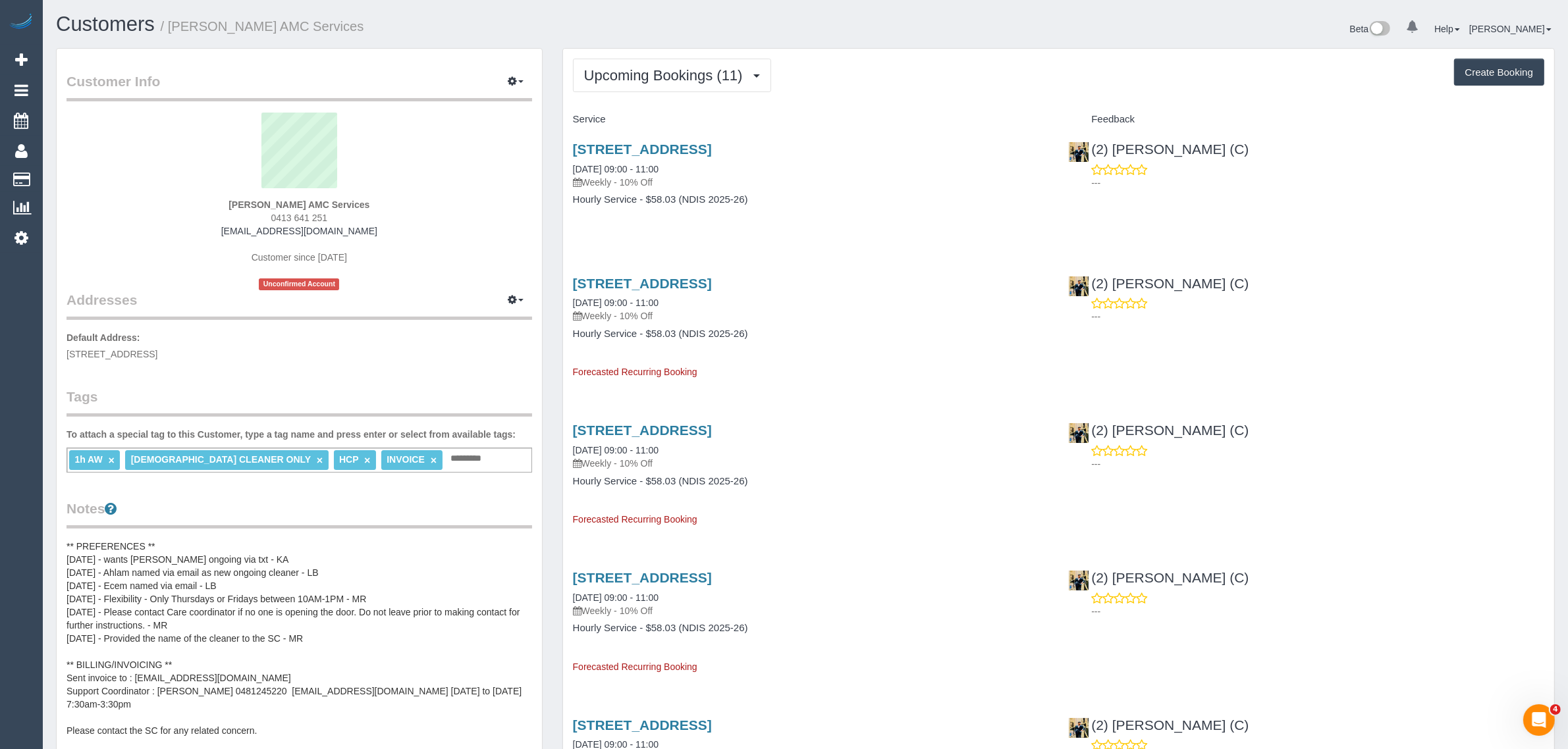
drag, startPoint x: 708, startPoint y: 173, endPoint x: 574, endPoint y: 168, distance: 134.1
click at [574, 168] on div "[STREET_ADDRESS] [DATE] 09:00 - 11:00 Weekly - 10% Off" at bounding box center [811, 165] width 476 height 48
copy link "[DATE] 09:00 - 11:00"
click at [1080, 150] on img at bounding box center [1078, 152] width 20 height 20
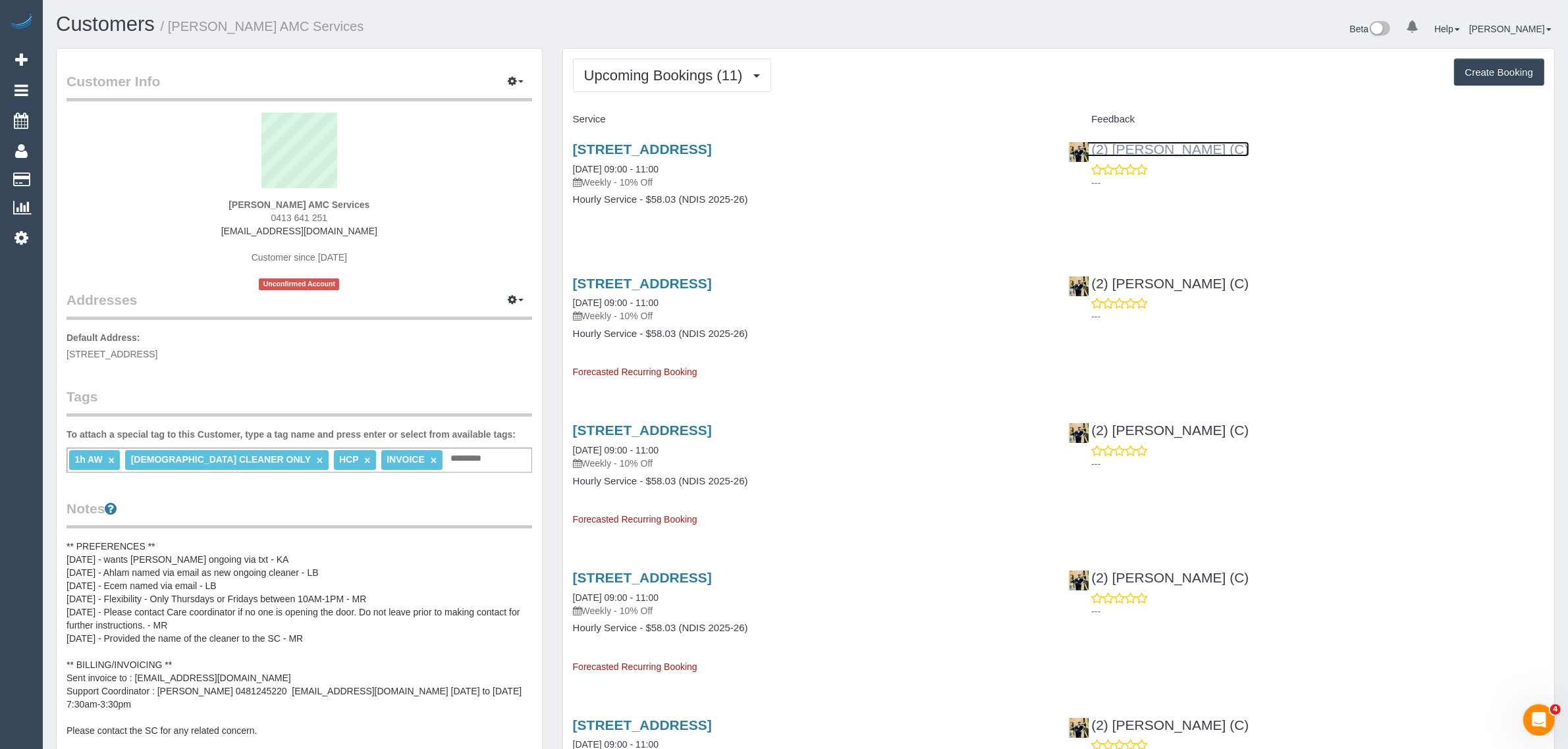
click at [1124, 148] on link "(2) [PERSON_NAME] (C)" at bounding box center [1158, 149] width 180 height 15
drag, startPoint x: 1209, startPoint y: 147, endPoint x: 1094, endPoint y: 149, distance: 115.0
click at [1094, 149] on div "(2) [PERSON_NAME] (C) ---" at bounding box center [1306, 162] width 496 height 65
copy link "2) [PERSON_NAME] (C)"
click at [848, 202] on h4 "Hourly Service - $58.03 (NDIS 2025-26)" at bounding box center [811, 200] width 476 height 11
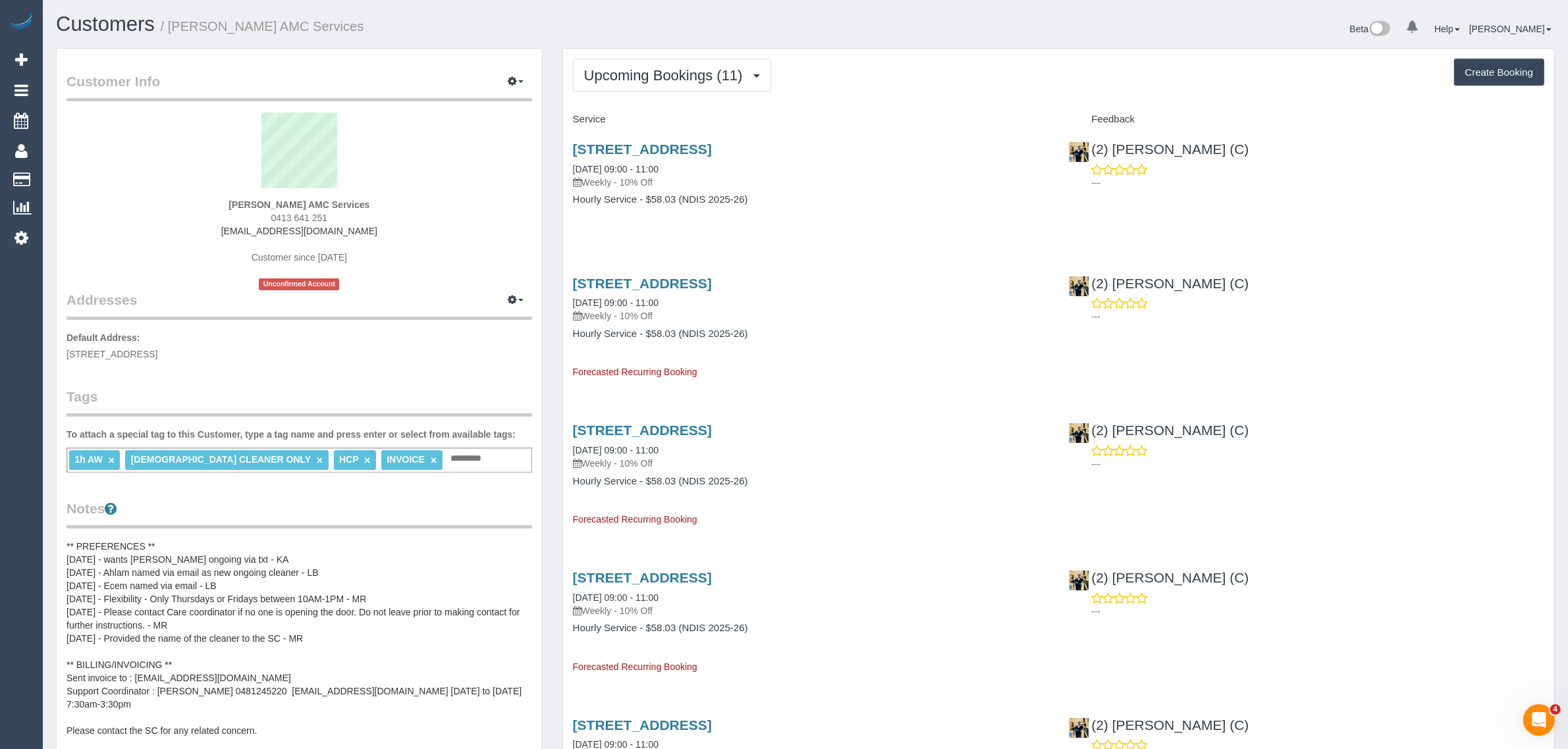
click at [158, 349] on span "42 Glencairn Crescent, BROADMEADOWS, VIC 3047" at bounding box center [112, 354] width 91 height 10
click at [72, 172] on link "Customers" at bounding box center [125, 180] width 165 height 26
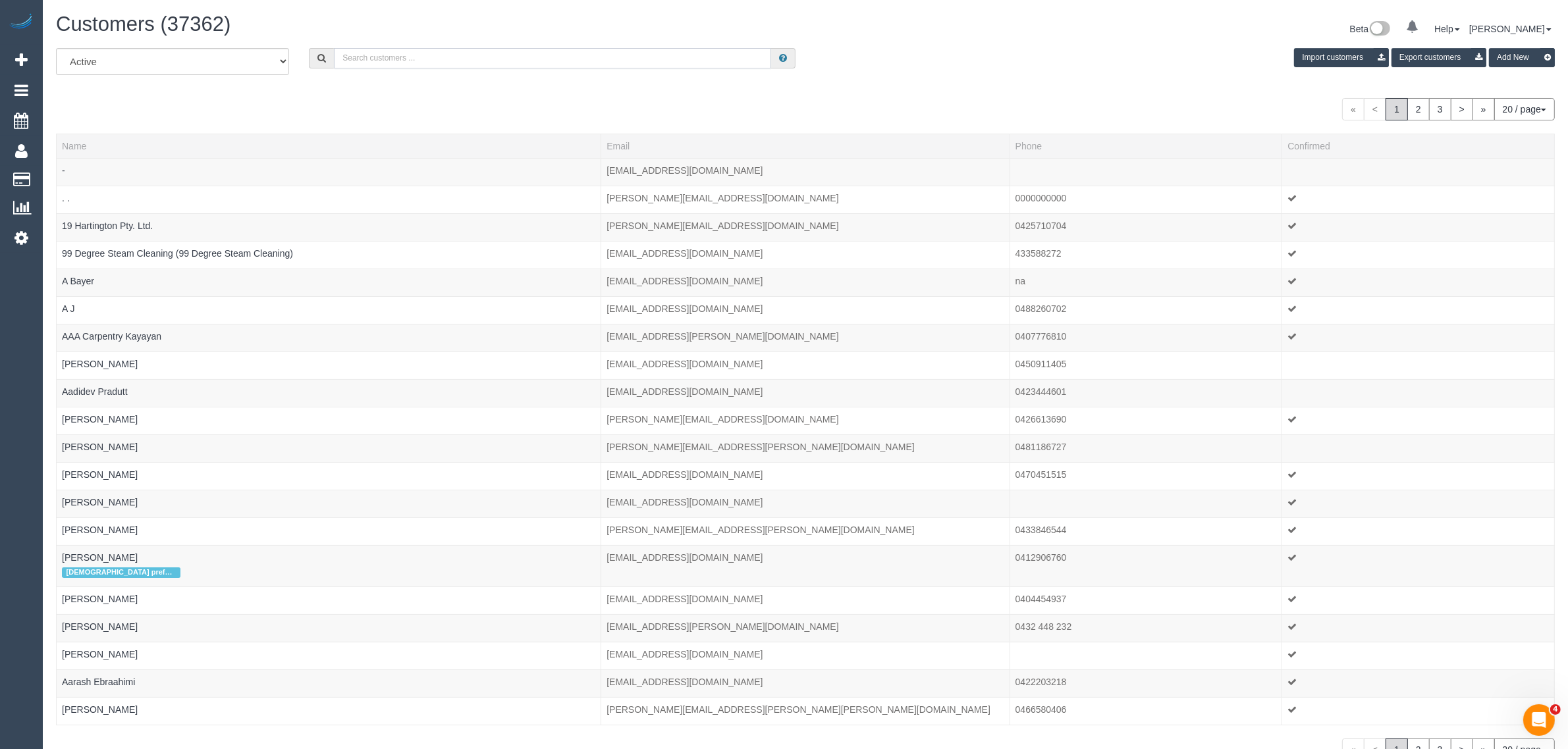
click at [384, 57] on input "text" at bounding box center [552, 59] width 437 height 21
type input "Anna Norris"
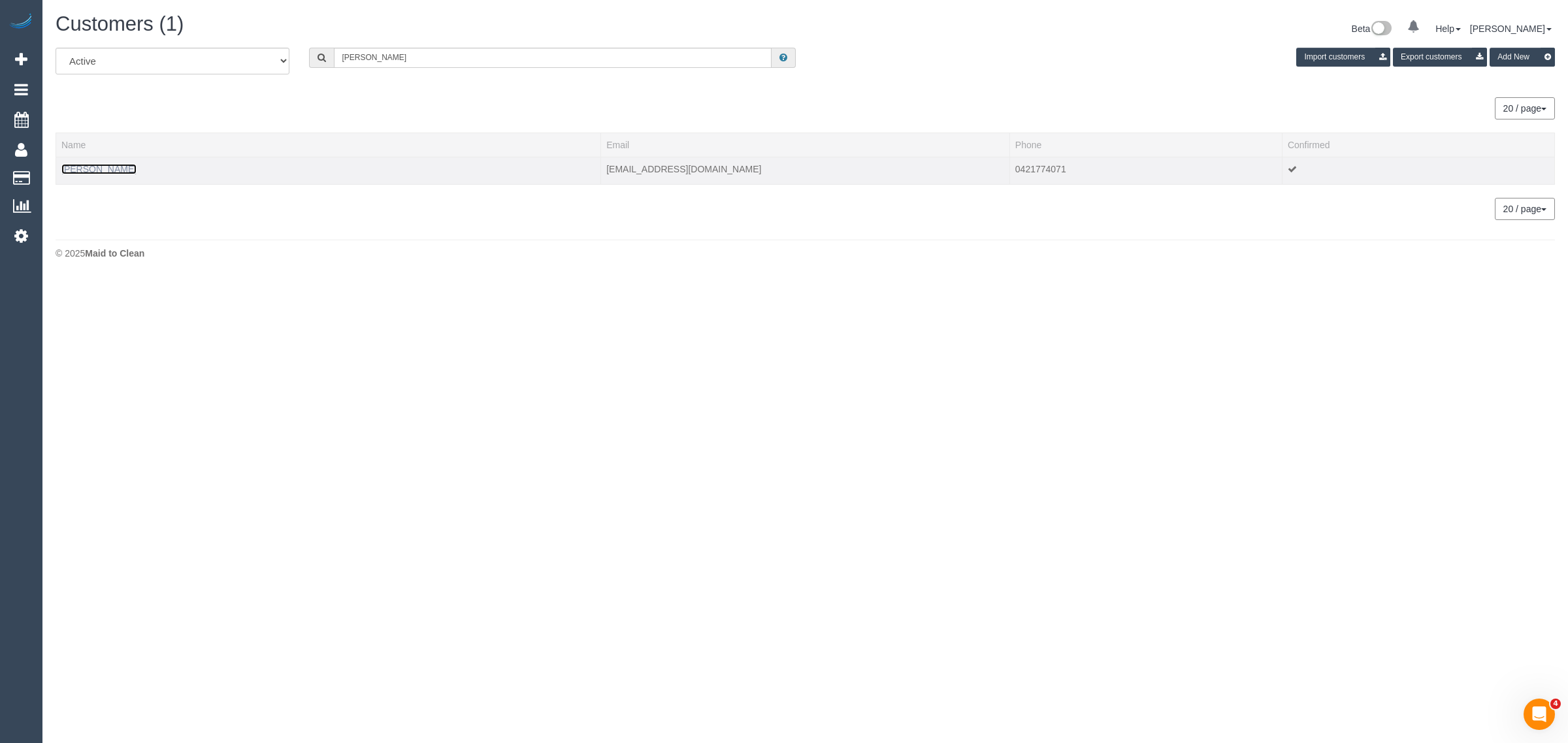
click at [87, 169] on link "Anna Norris" at bounding box center [99, 169] width 75 height 10
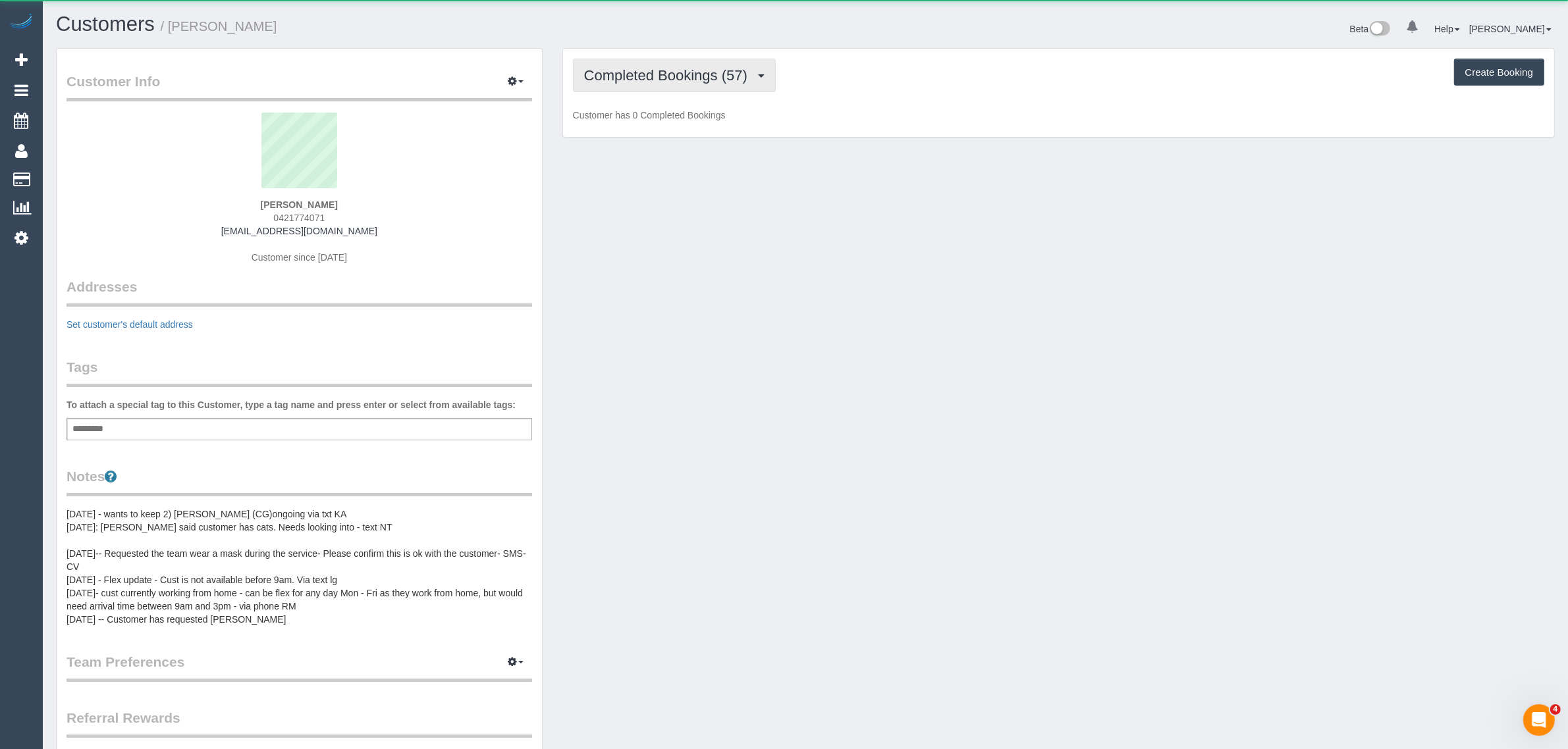
click at [627, 79] on span "Completed Bookings (57)" at bounding box center [669, 76] width 170 height 17
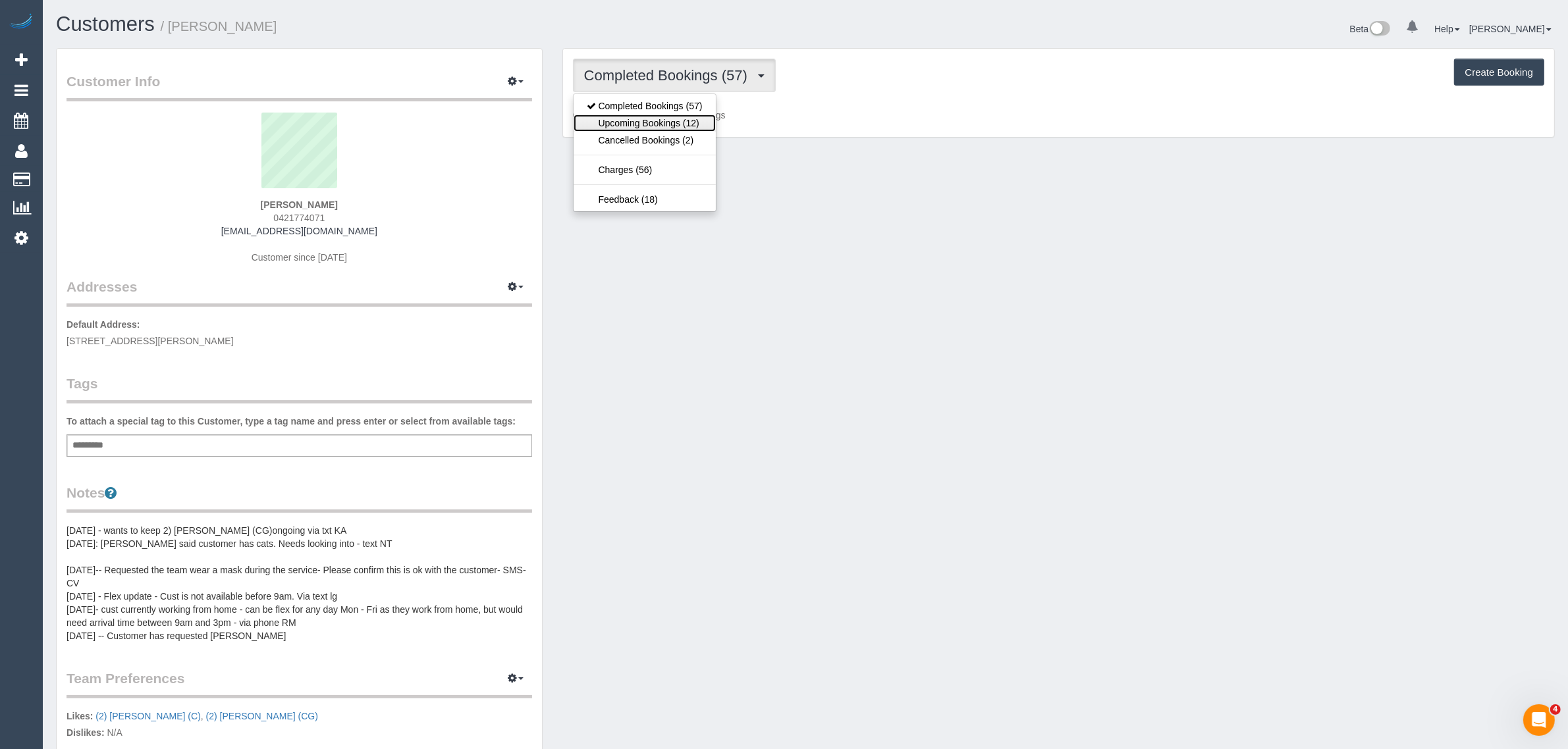
click at [603, 120] on link "Upcoming Bookings (12)" at bounding box center [645, 123] width 143 height 17
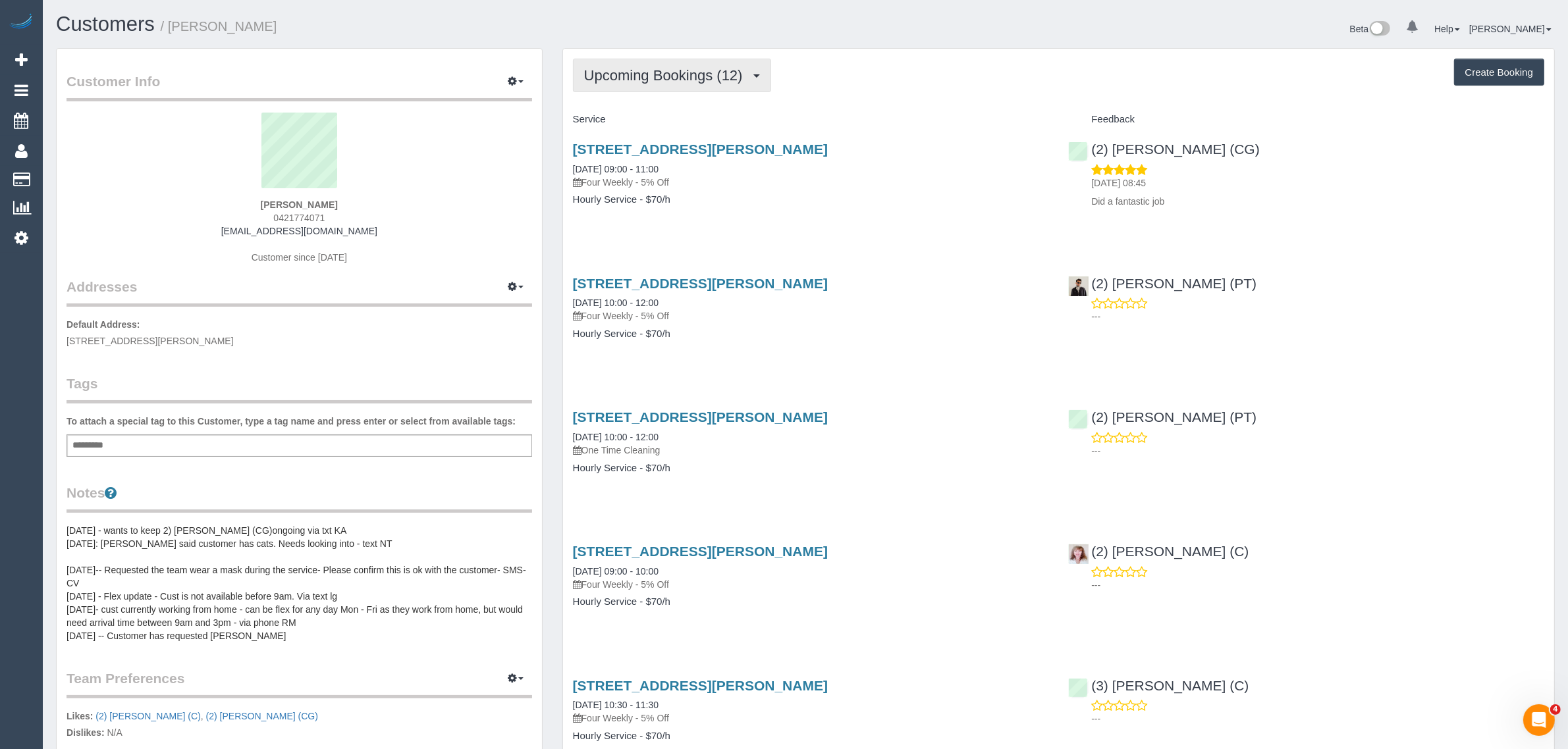
click at [662, 76] on span "Upcoming Bookings (12)" at bounding box center [667, 76] width 165 height 17
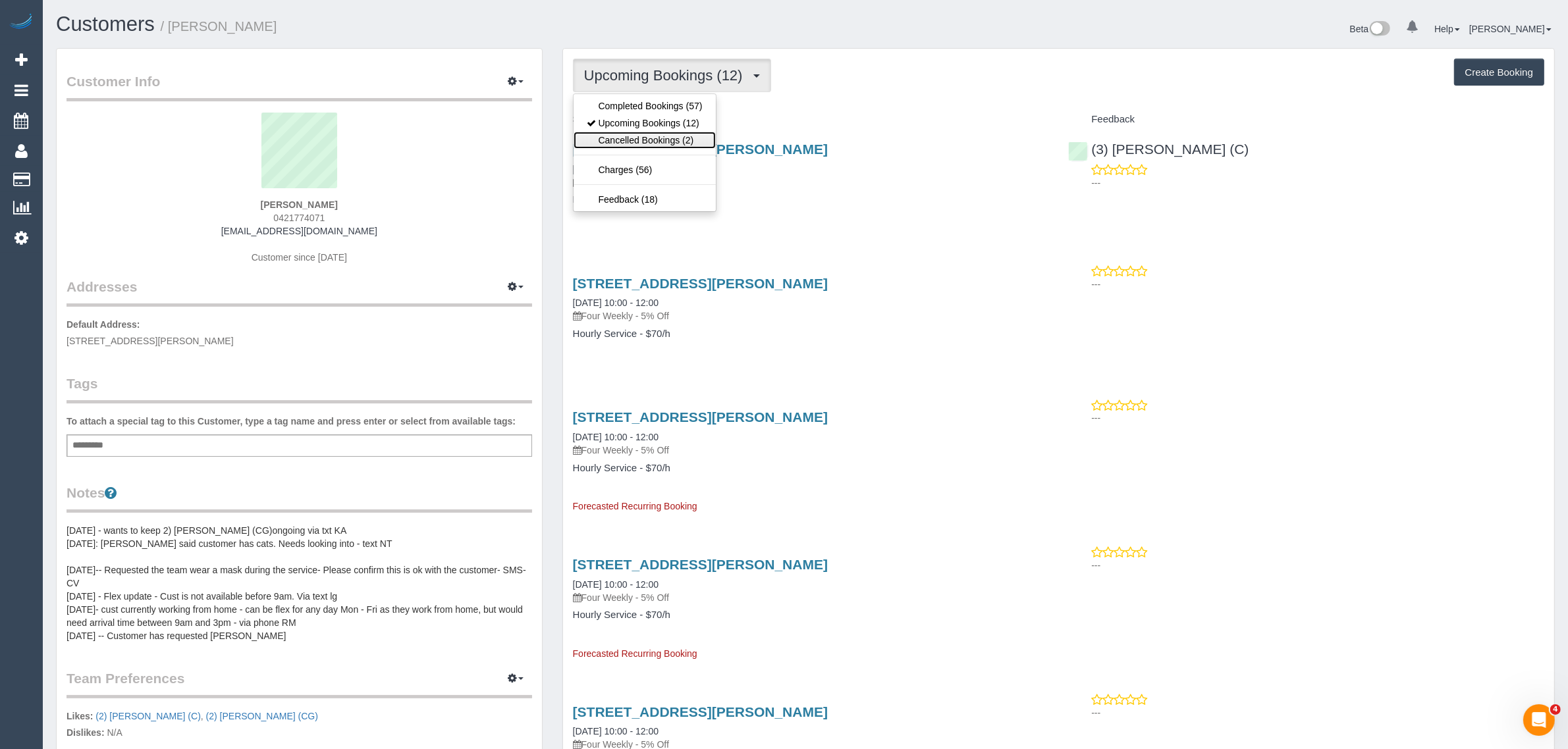
click at [634, 133] on link "Cancelled Bookings (2)" at bounding box center [645, 140] width 143 height 17
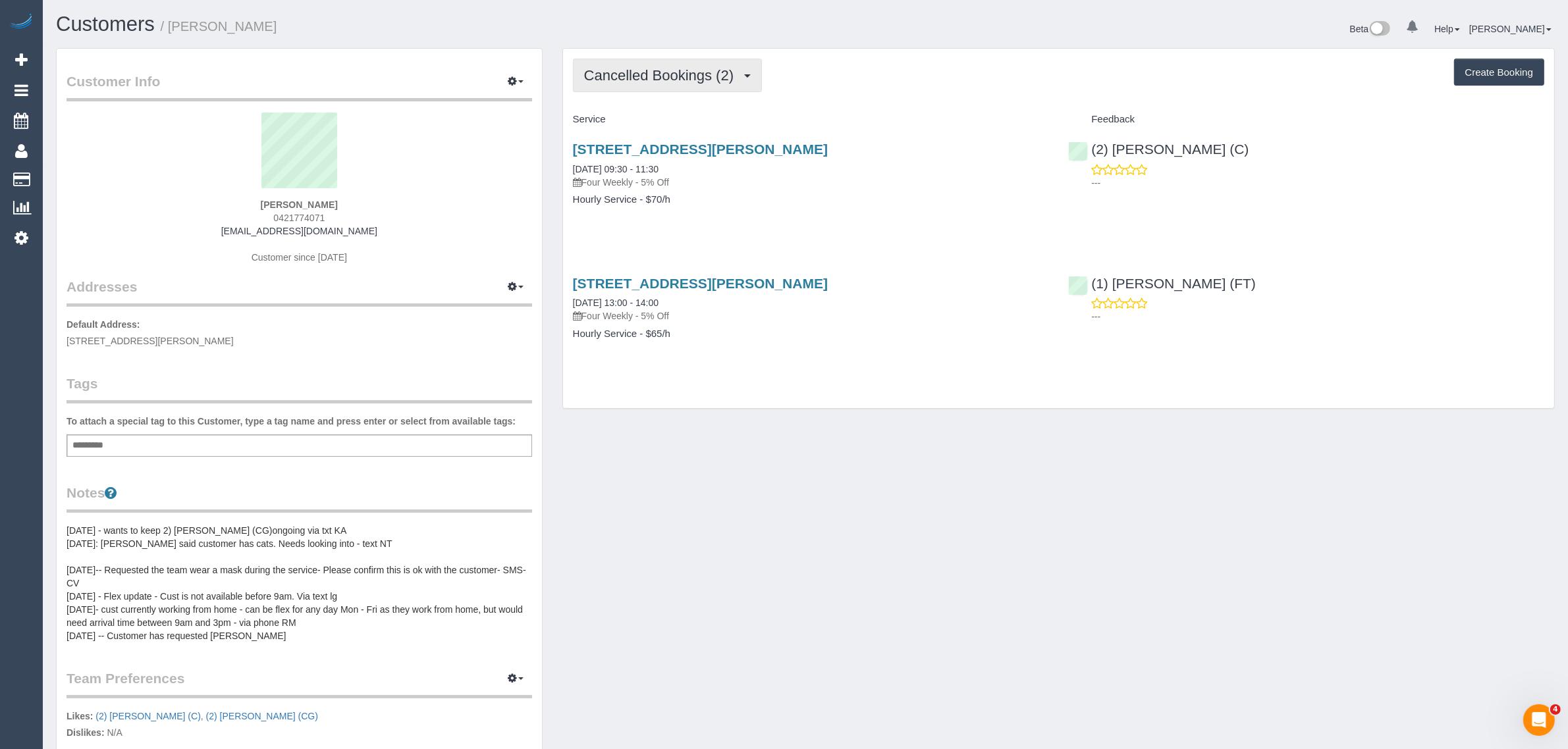
click at [632, 73] on span "Cancelled Bookings (2)" at bounding box center [662, 76] width 156 height 17
click at [627, 105] on link "Completed Bookings (57)" at bounding box center [645, 106] width 143 height 17
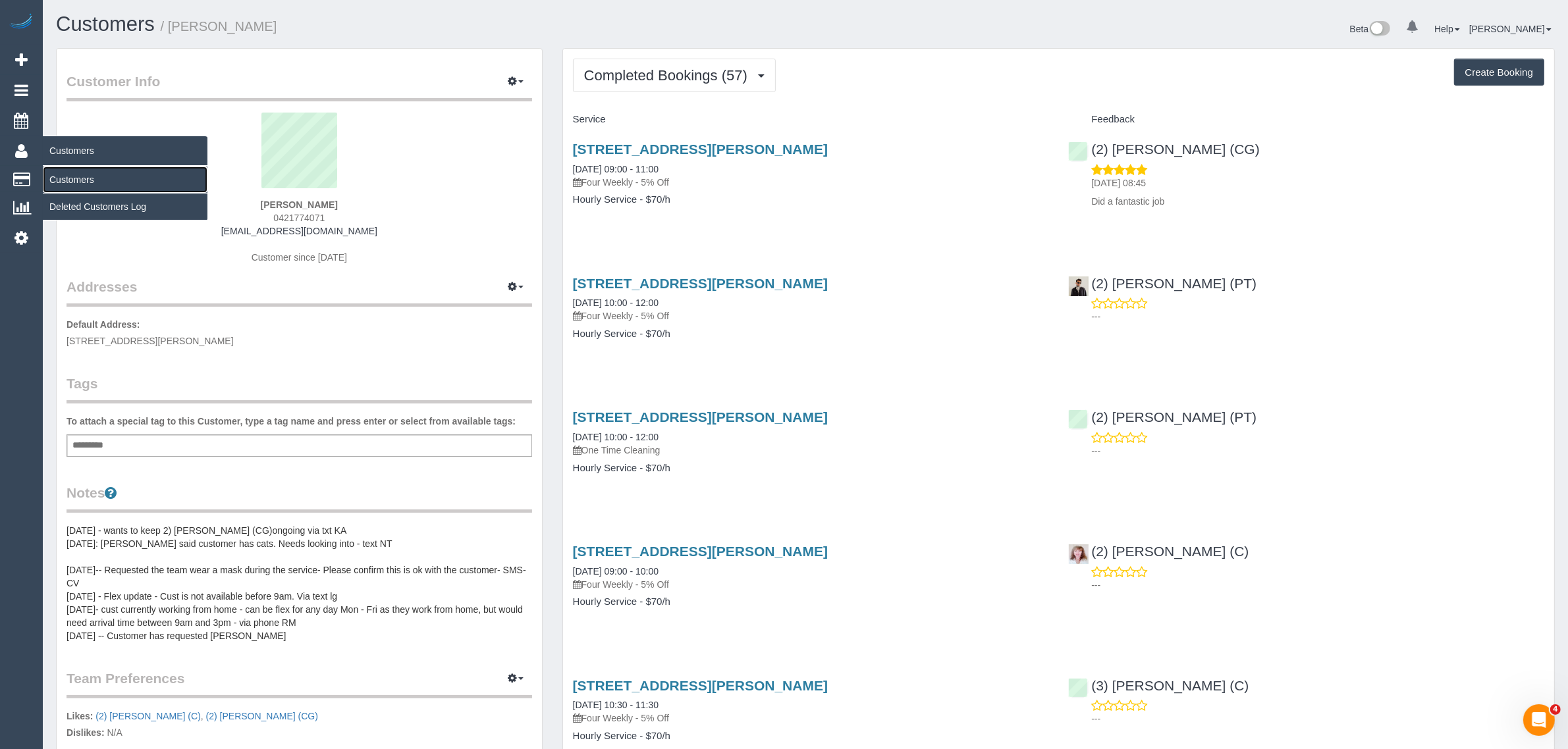
click at [59, 173] on link "Customers" at bounding box center [125, 180] width 165 height 26
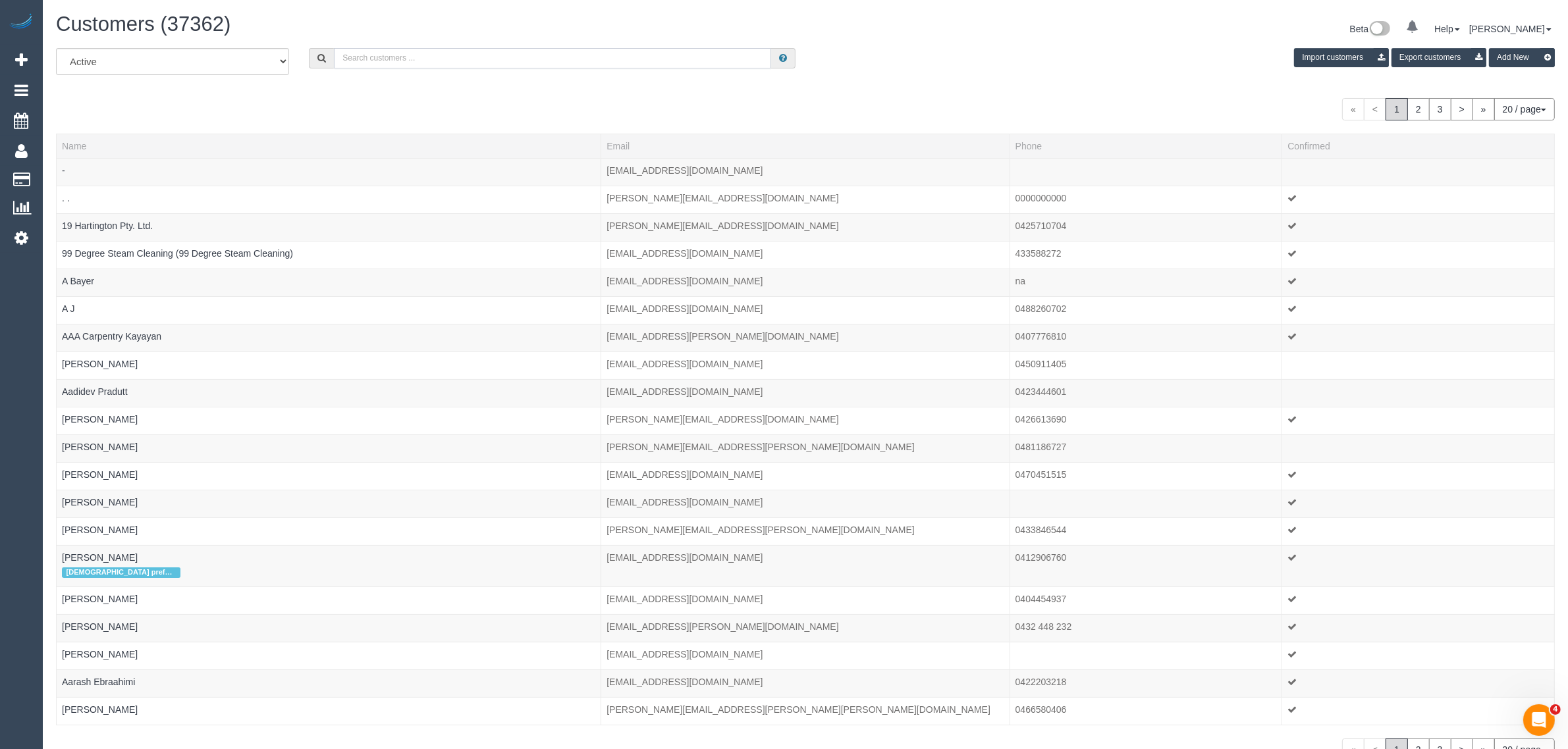
click at [379, 56] on input "text" at bounding box center [552, 59] width 437 height 21
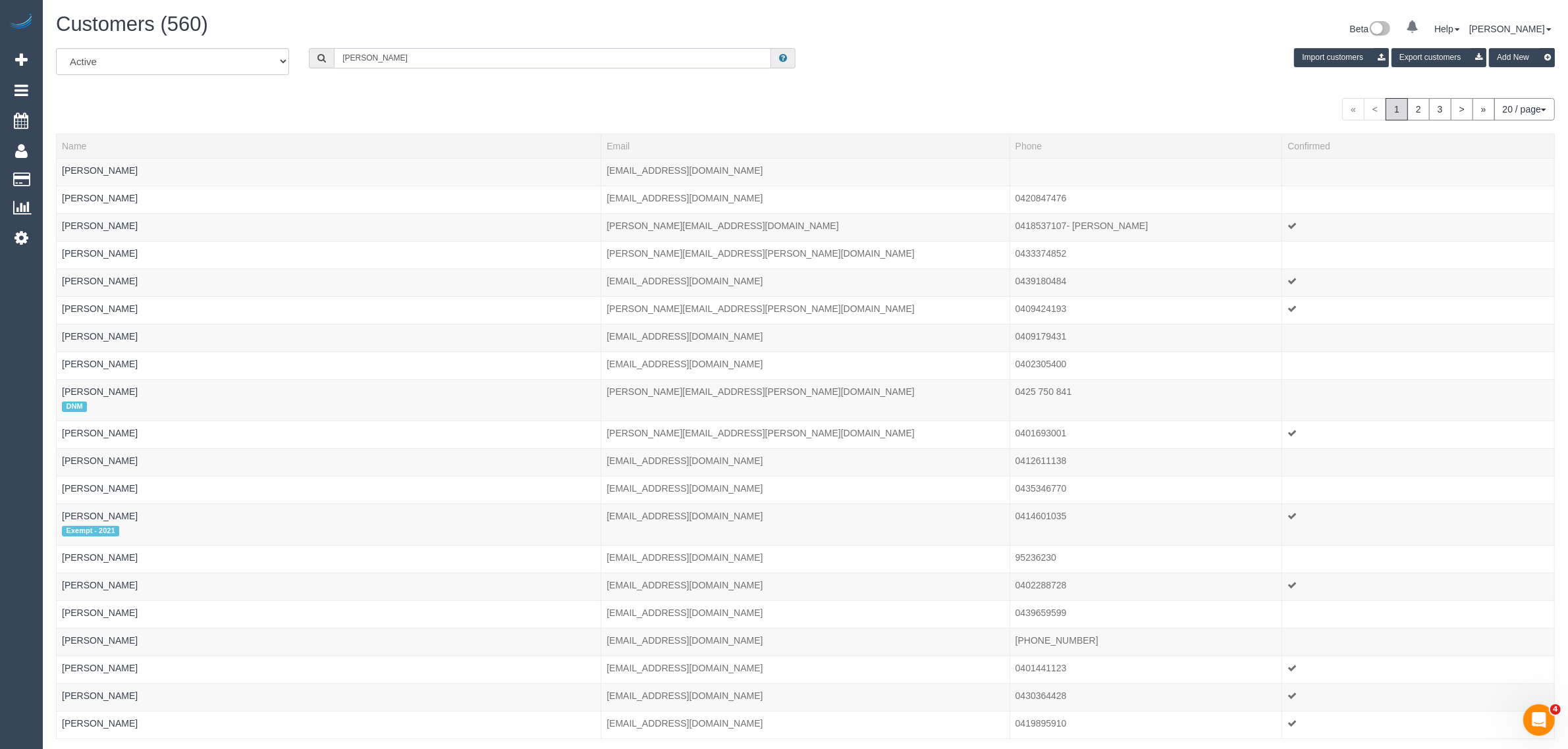
click at [455, 51] on input "Anne" at bounding box center [552, 59] width 437 height 21
click at [456, 54] on input "Anne" at bounding box center [552, 59] width 437 height 21
type input "A"
click at [183, 61] on select "All Active Archived" at bounding box center [172, 61] width 233 height 27
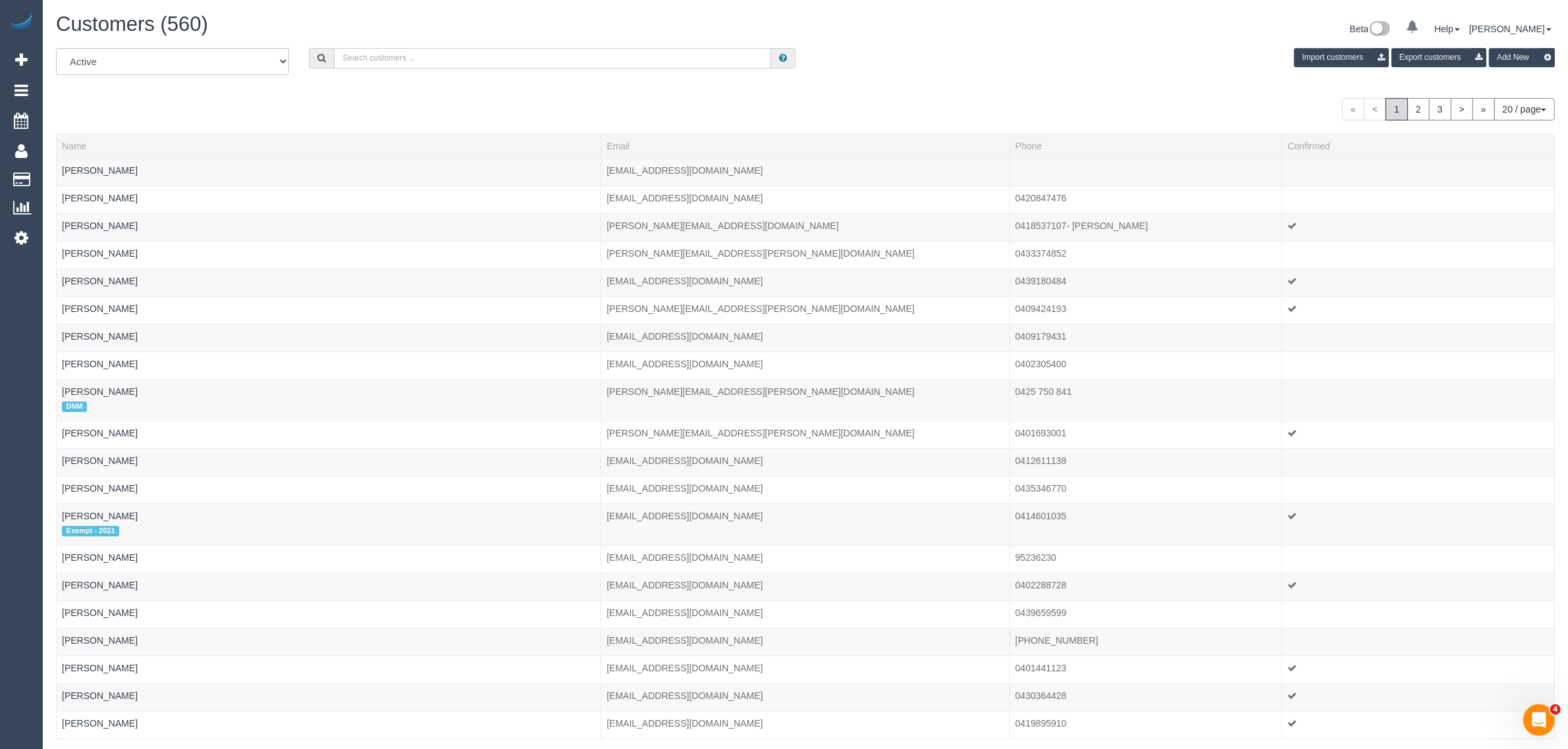
click at [501, 48] on input "text" at bounding box center [552, 59] width 437 height 21
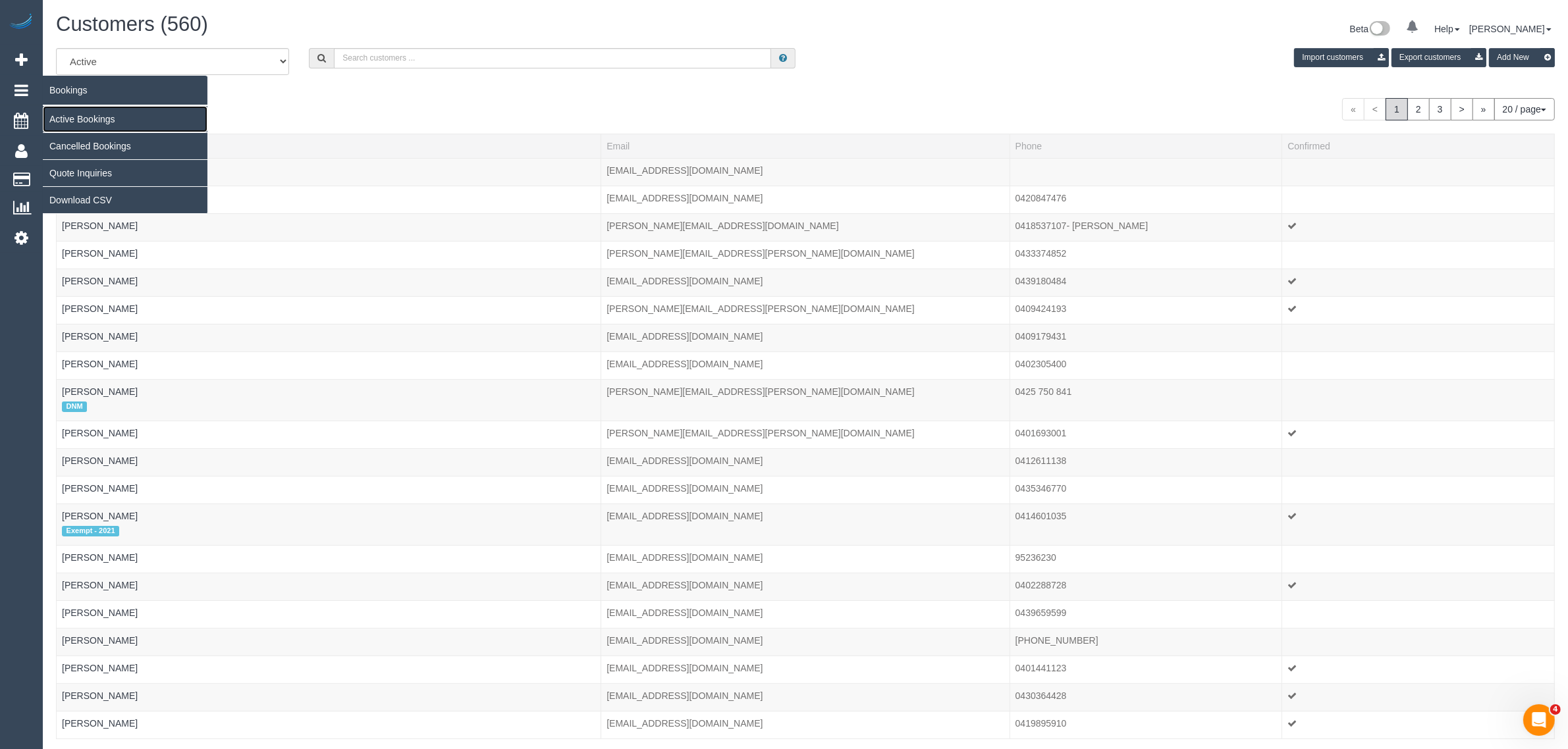
click at [65, 113] on link "Active Bookings" at bounding box center [125, 119] width 165 height 26
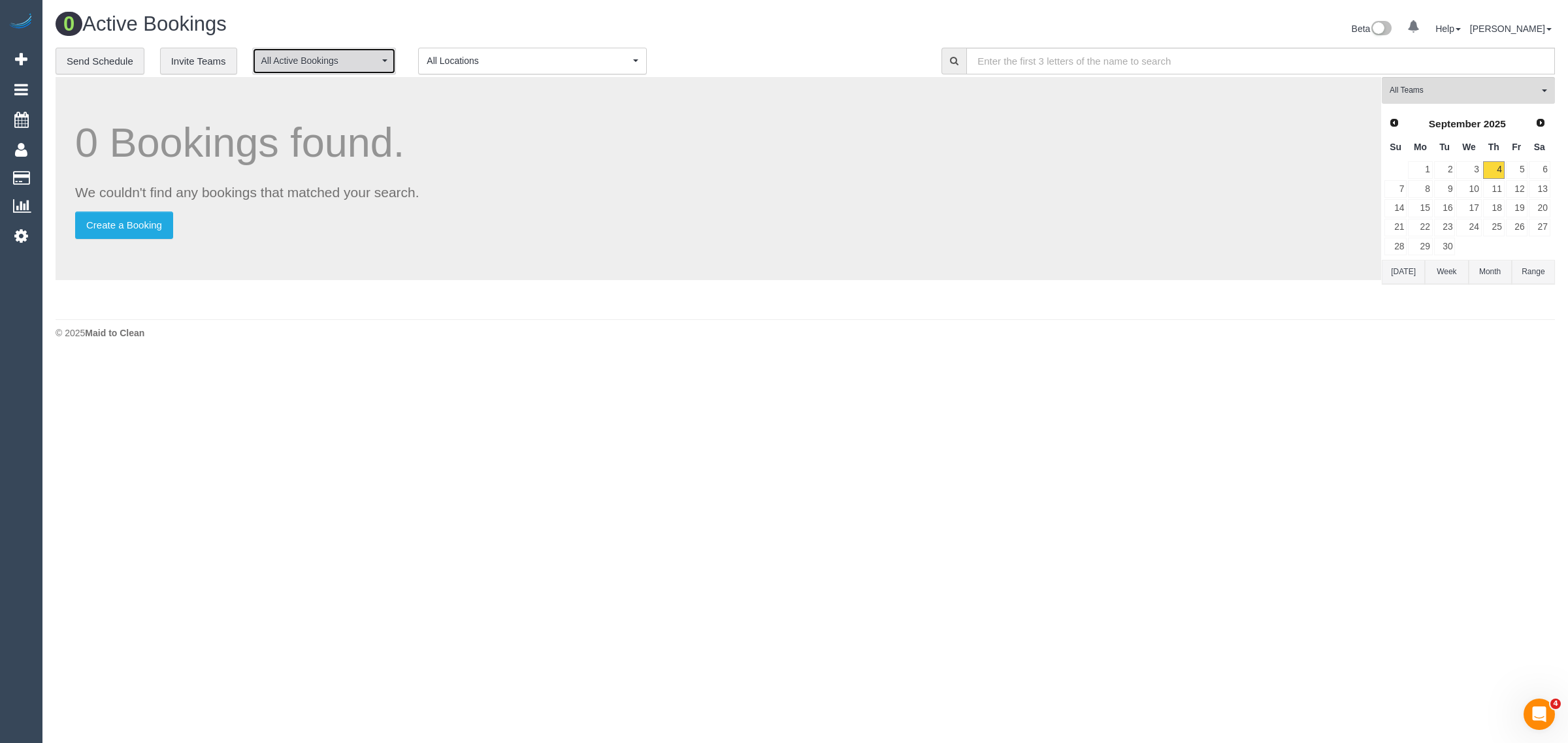
click at [321, 56] on span "All Active Bookings" at bounding box center [320, 60] width 118 height 13
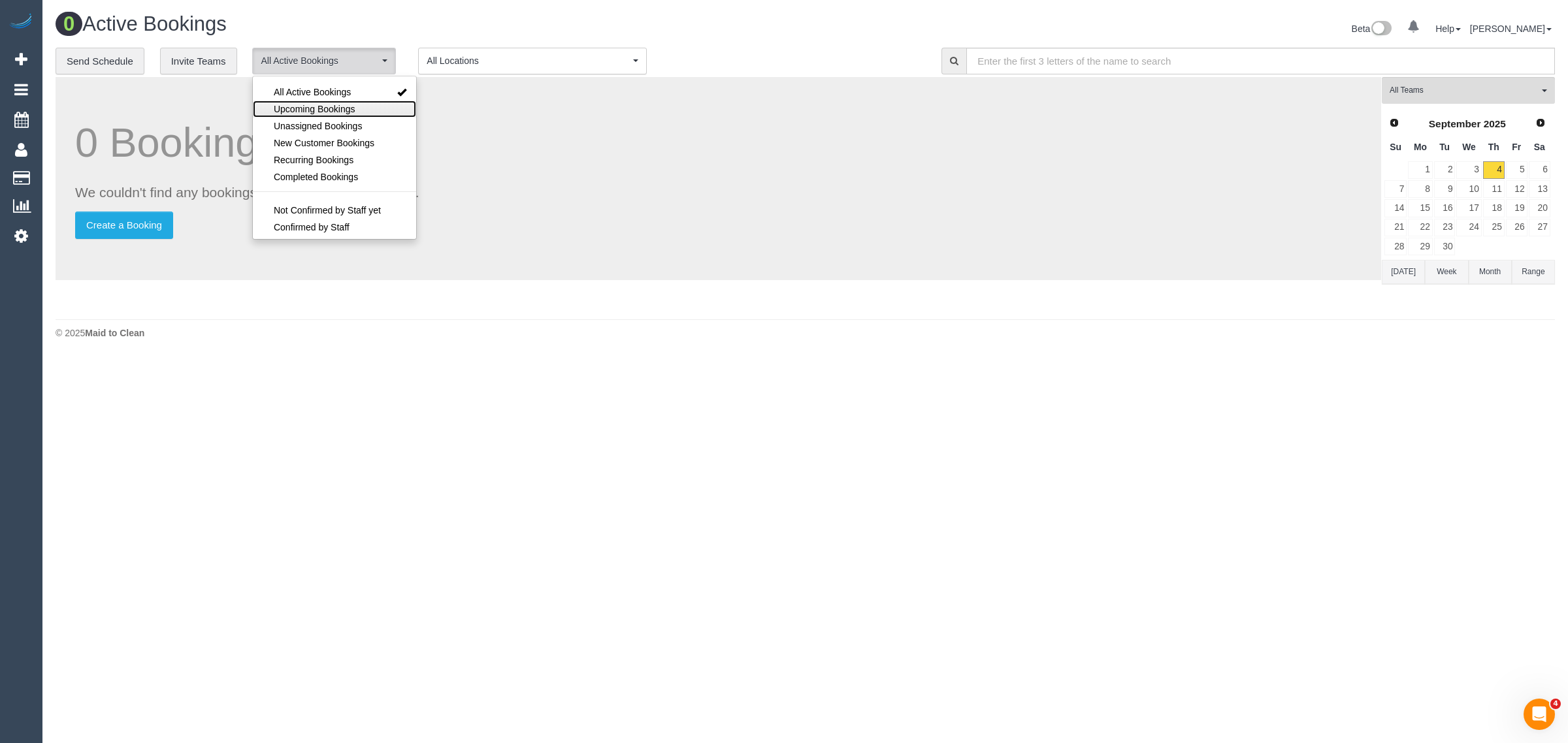
click at [315, 109] on span "Upcoming Bookings" at bounding box center [315, 109] width 82 height 13
click at [314, 125] on span "Unassigned Bookings" at bounding box center [318, 126] width 88 height 13
select select "**********"
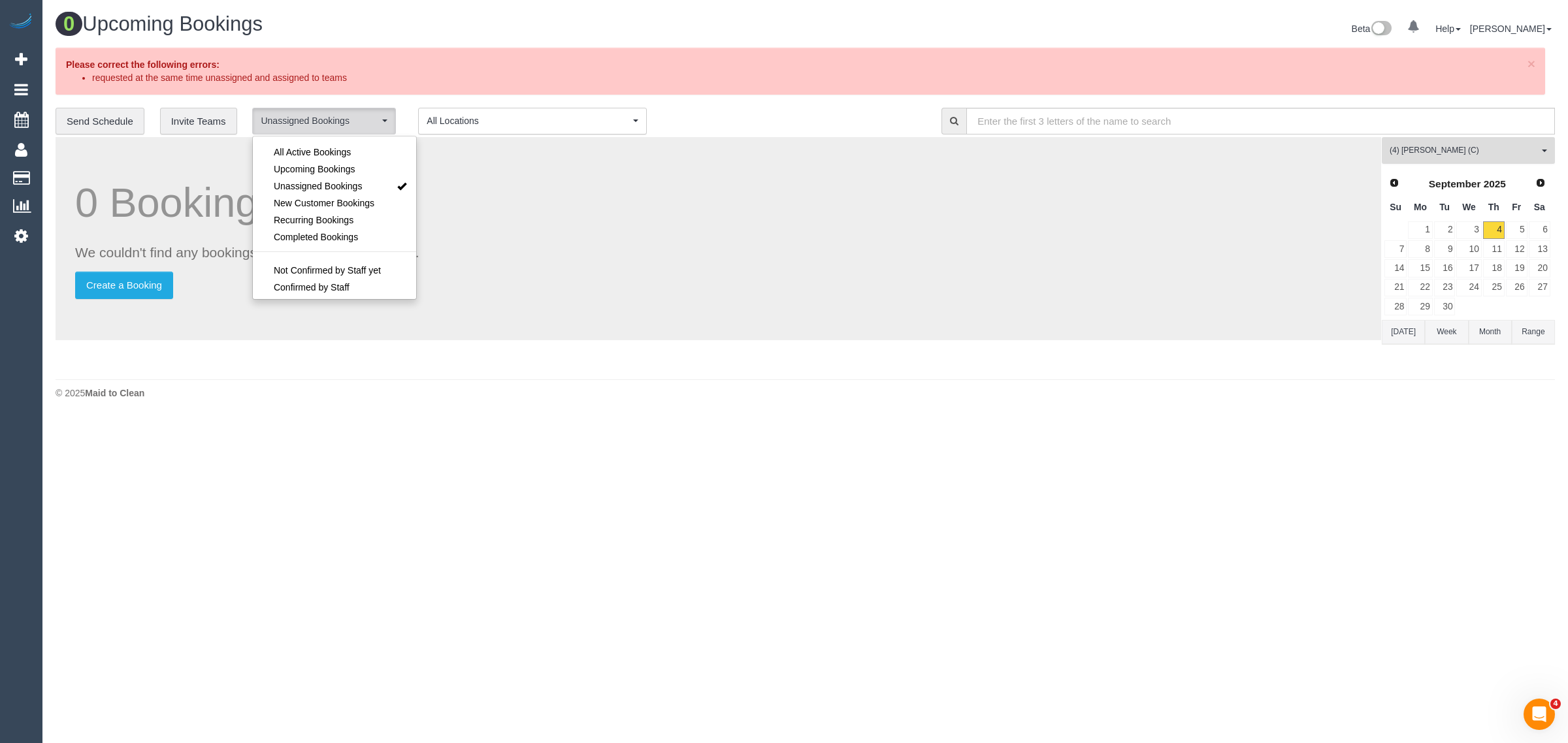
click at [1426, 145] on span "(4) [PERSON_NAME] (C)" at bounding box center [1464, 150] width 149 height 11
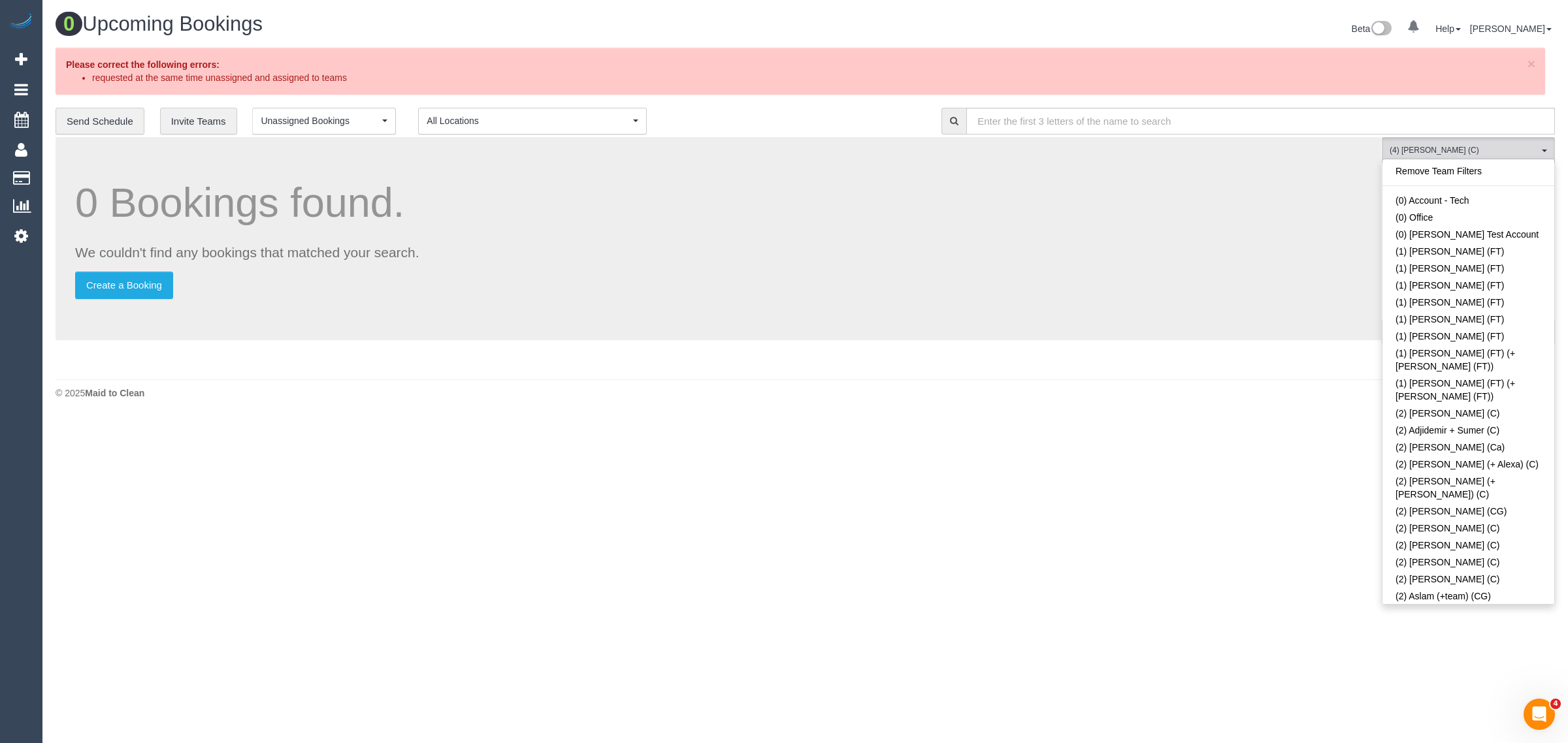
click at [1487, 178] on link "Remove Team Filters" at bounding box center [1469, 171] width 172 height 17
click at [772, 118] on div "**********" at bounding box center [489, 122] width 866 height 27
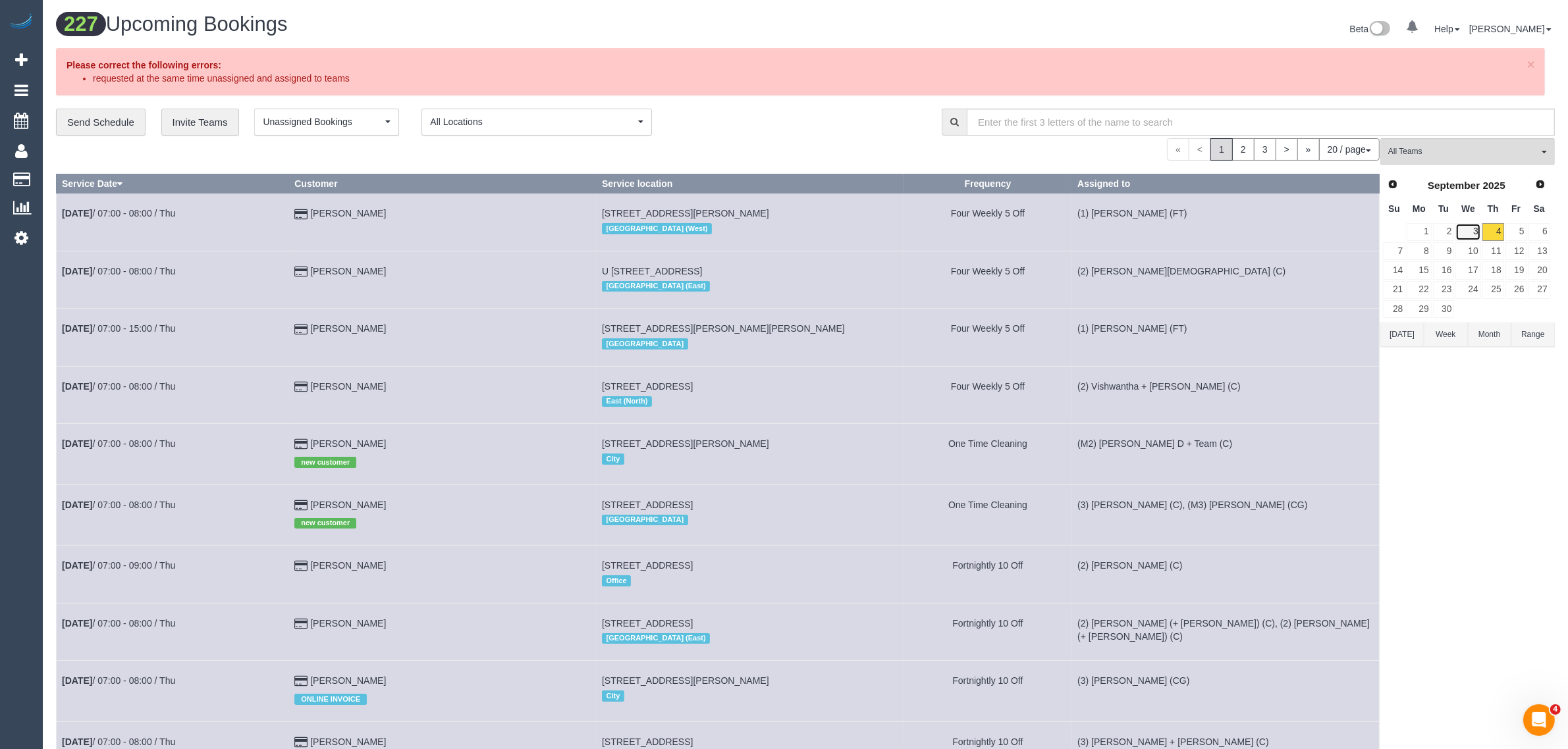
click at [1478, 224] on link "3" at bounding box center [1467, 232] width 25 height 18
click at [1499, 229] on link "4" at bounding box center [1494, 232] width 22 height 18
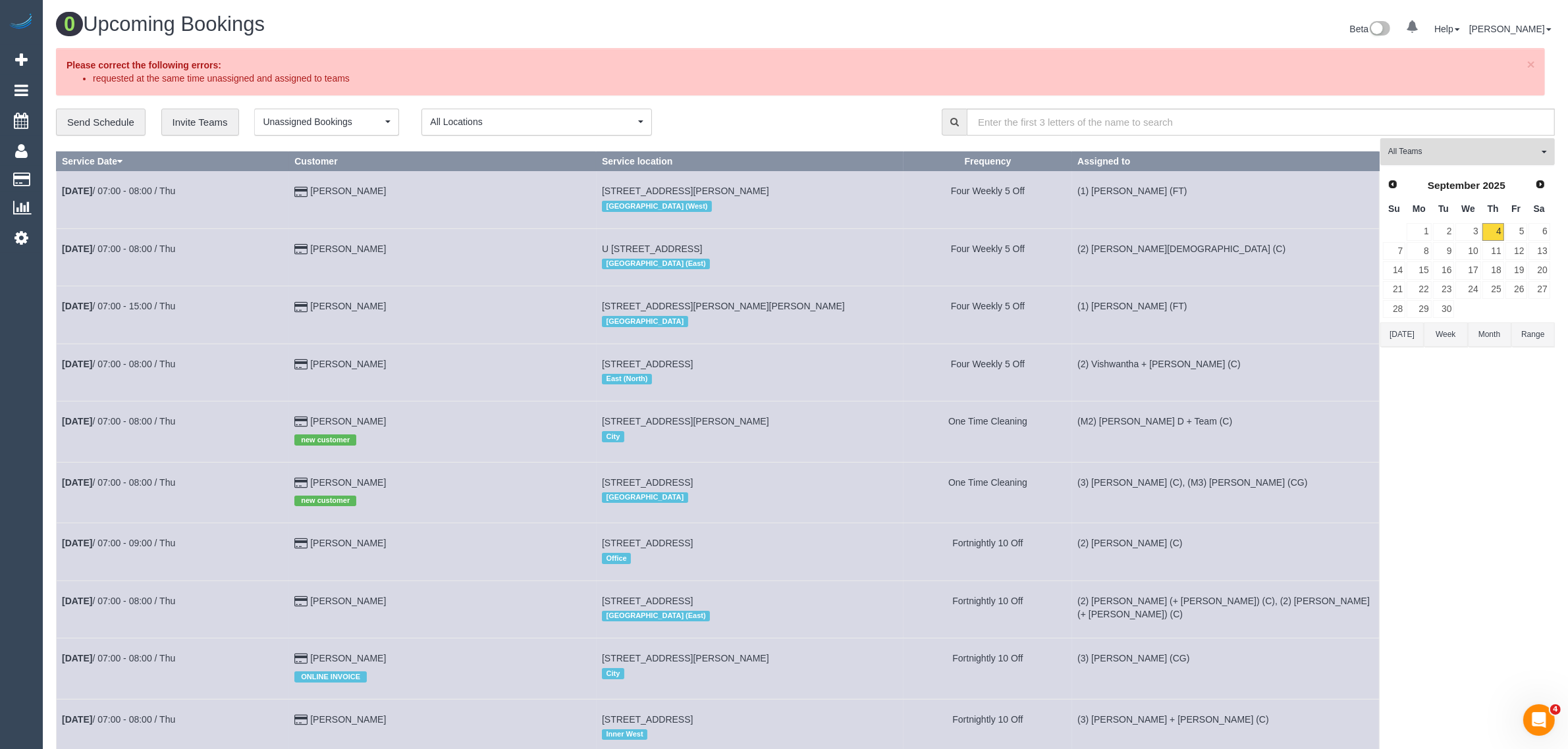
click at [1460, 156] on span "All Teams" at bounding box center [1463, 151] width 150 height 11
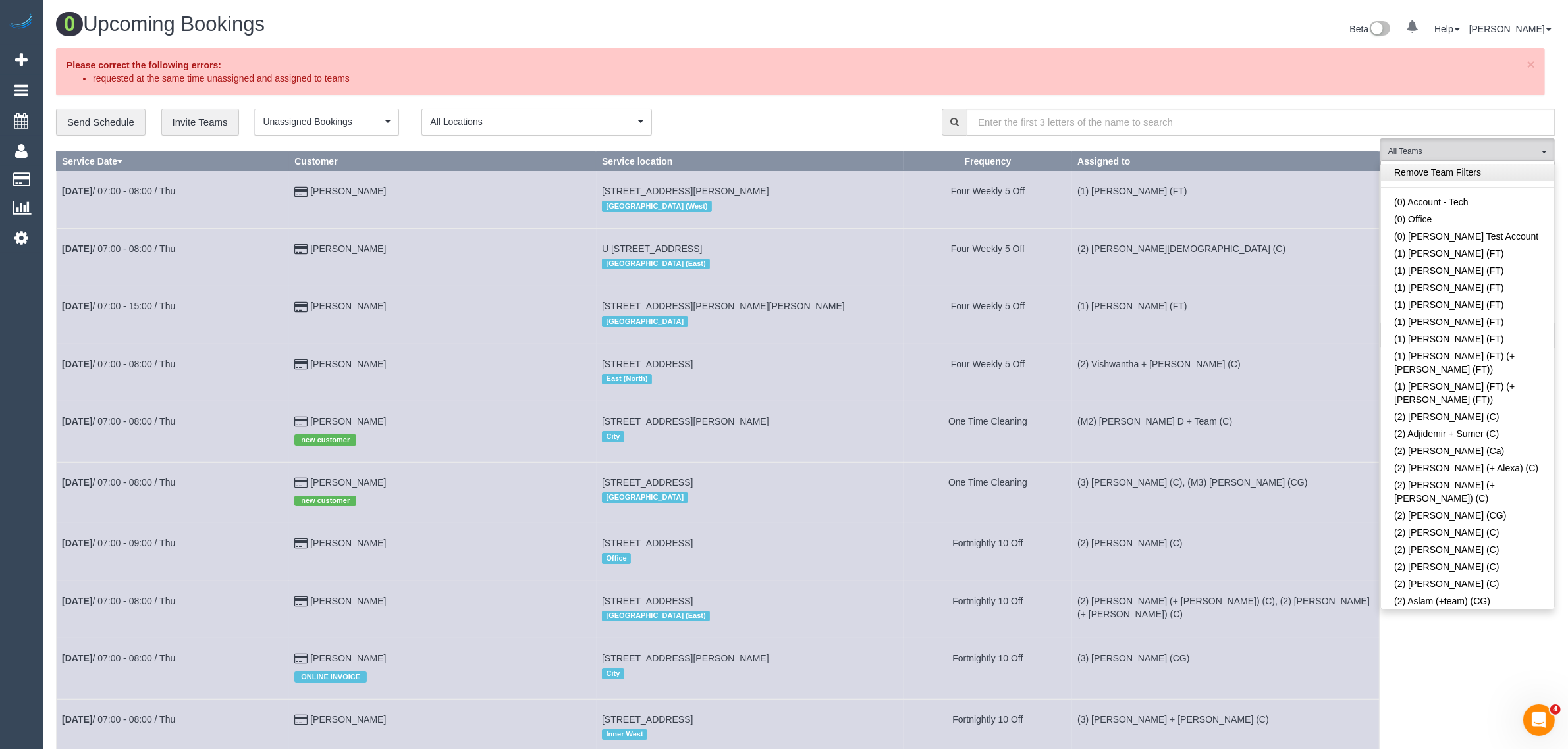
click at [1489, 172] on link "Remove Team Filters" at bounding box center [1467, 172] width 174 height 17
click at [788, 138] on div at bounding box center [718, 138] width 1324 height 0
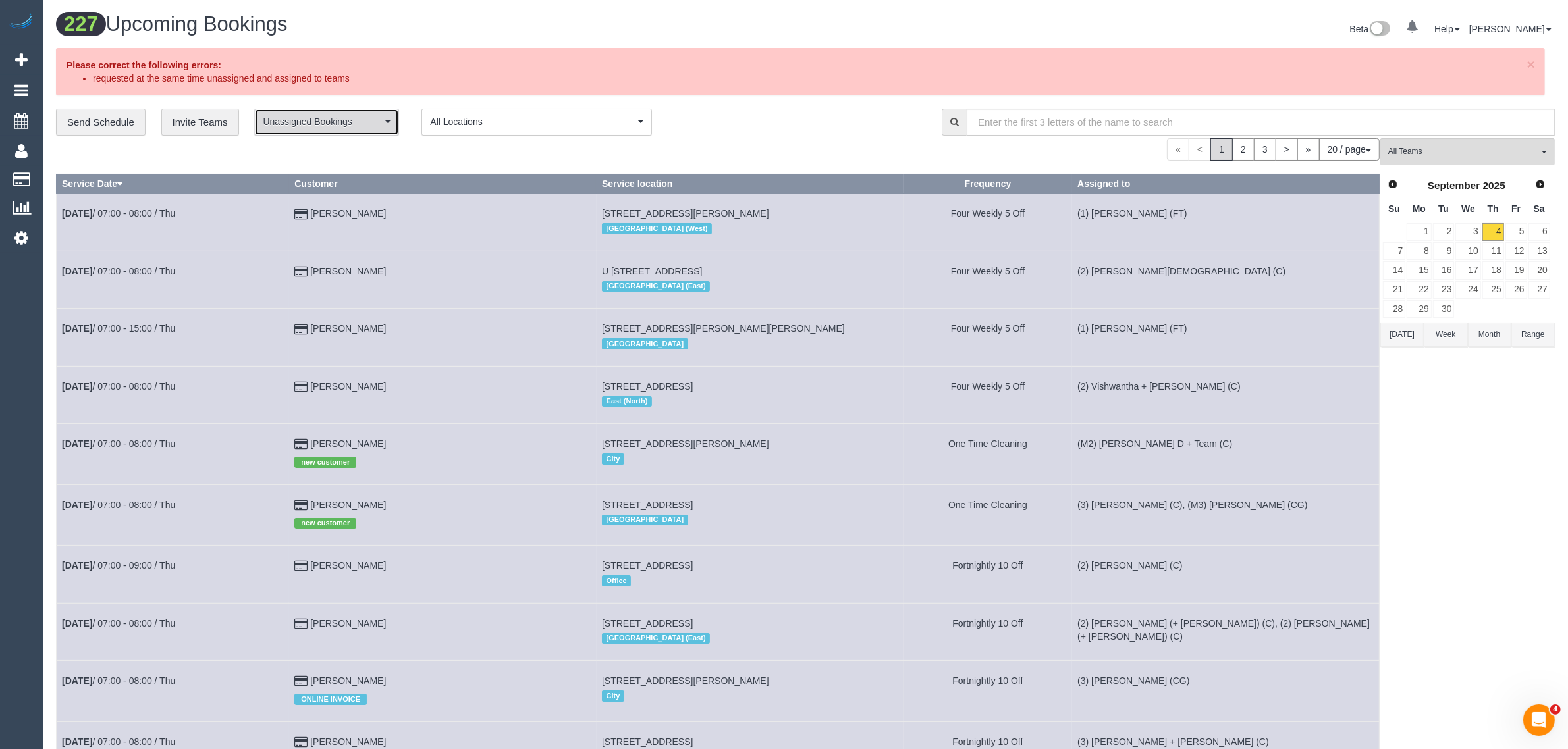
click at [324, 120] on span "Unassigned Bookings" at bounding box center [322, 121] width 119 height 13
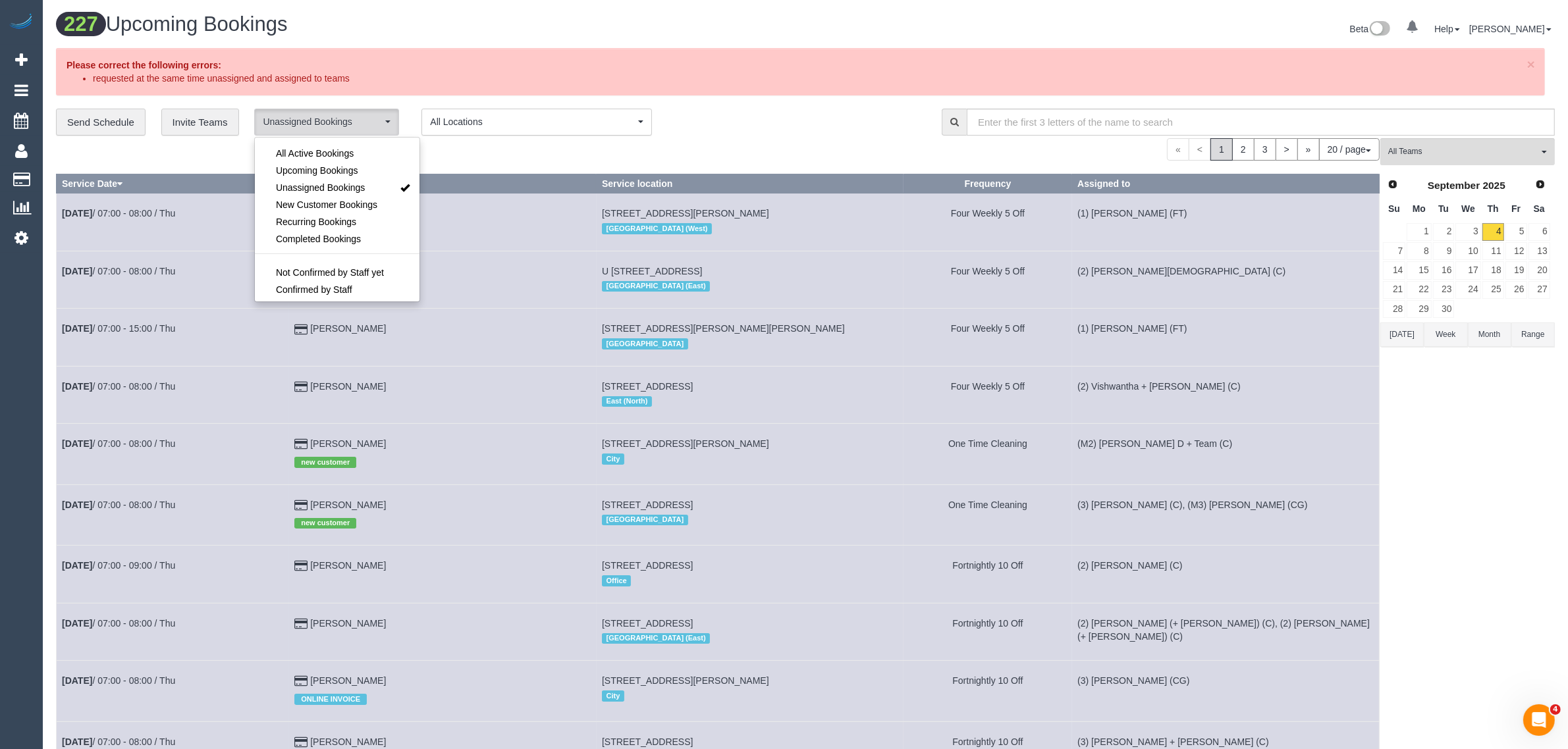
click at [769, 123] on div "**********" at bounding box center [489, 123] width 866 height 28
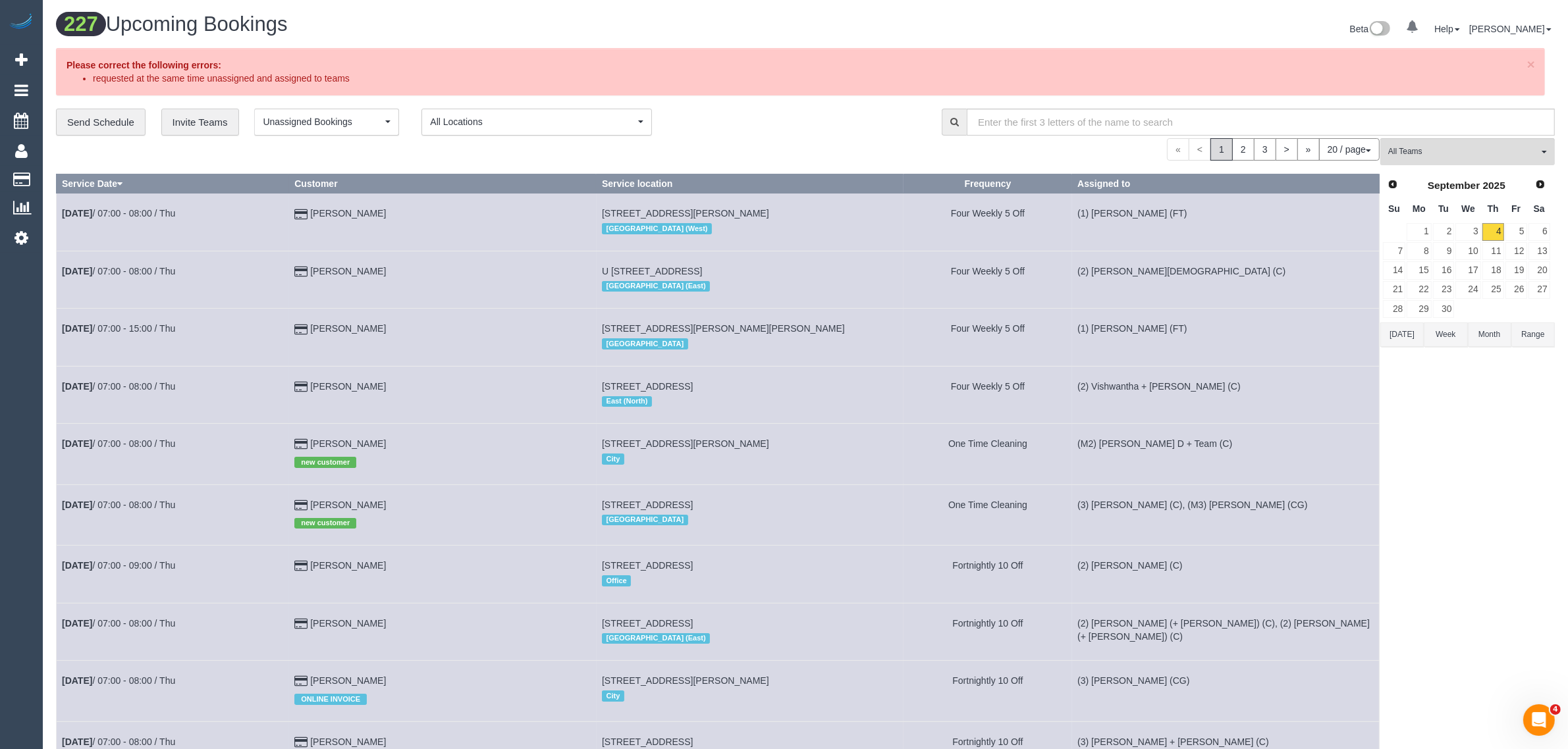
click at [1345, 160] on button "20 / page" at bounding box center [1349, 149] width 61 height 23
click at [1319, 255] on link "100 / page" at bounding box center [1326, 260] width 104 height 17
drag, startPoint x: 736, startPoint y: 120, endPoint x: 815, endPoint y: 89, distance: 84.9
click at [736, 120] on div "**********" at bounding box center [489, 123] width 866 height 28
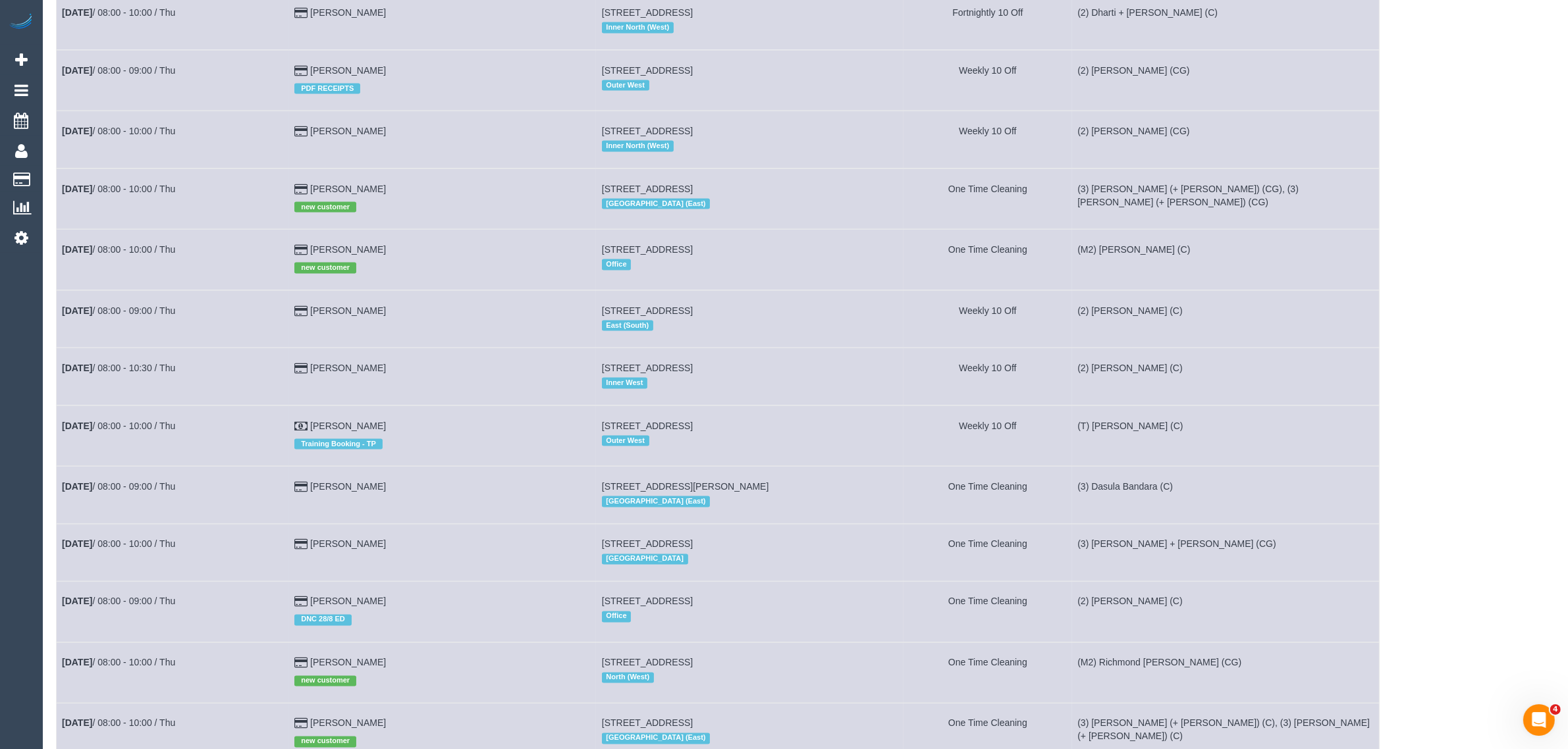
scroll to position [3655, 0]
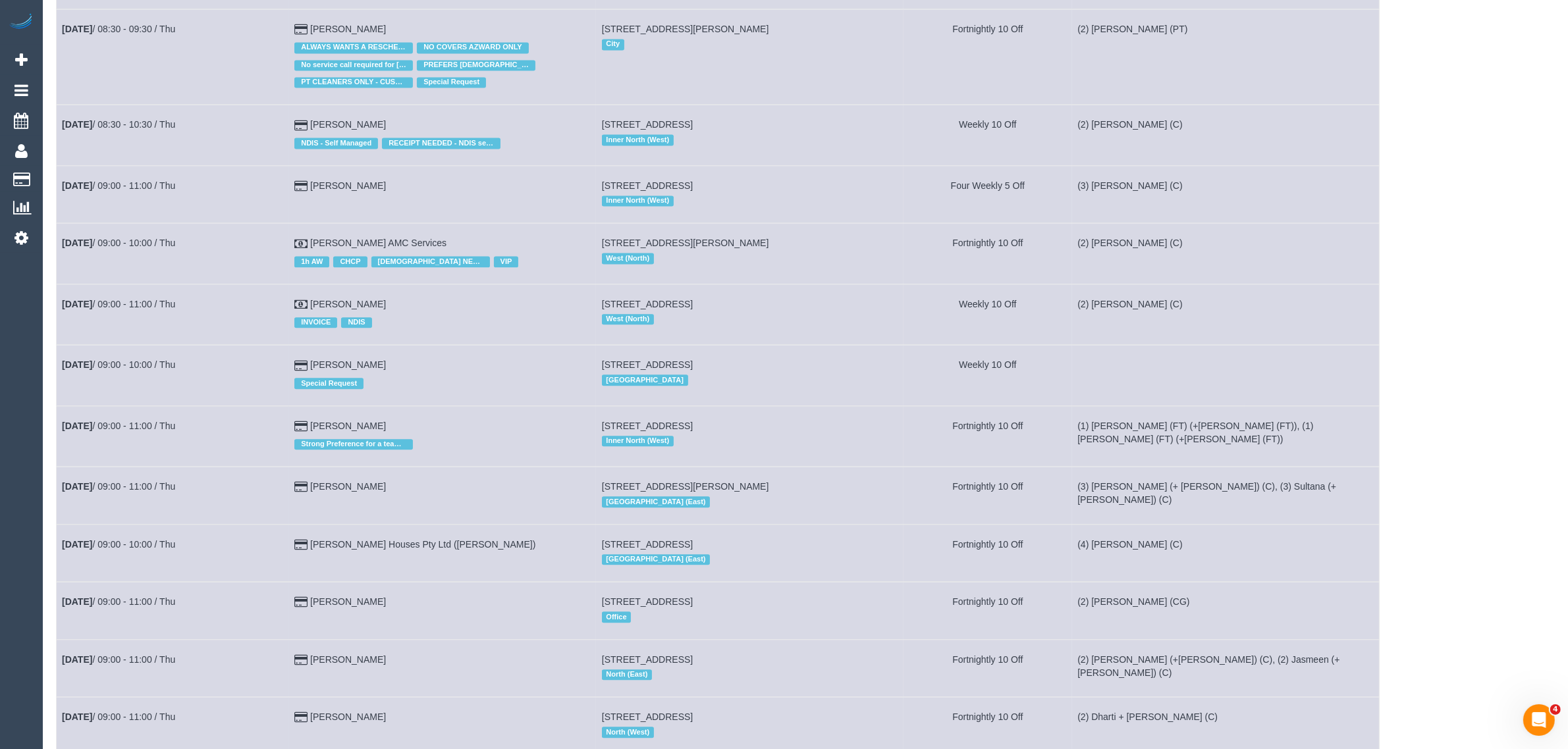
drag, startPoint x: 364, startPoint y: 370, endPoint x: 143, endPoint y: 364, distance: 221.1
click at [60, 379] on tr "Sep 4th / 09:00 - 10:00 / Thu Anne Kennedy Special Request 1/4 Affleck St, Sout…" at bounding box center [718, 375] width 1323 height 61
copy tr "Sep 4th / 09:00 - 10:00 / Thu Anne Kennedy"
click at [331, 370] on link "Anne Kennedy" at bounding box center [348, 364] width 76 height 10
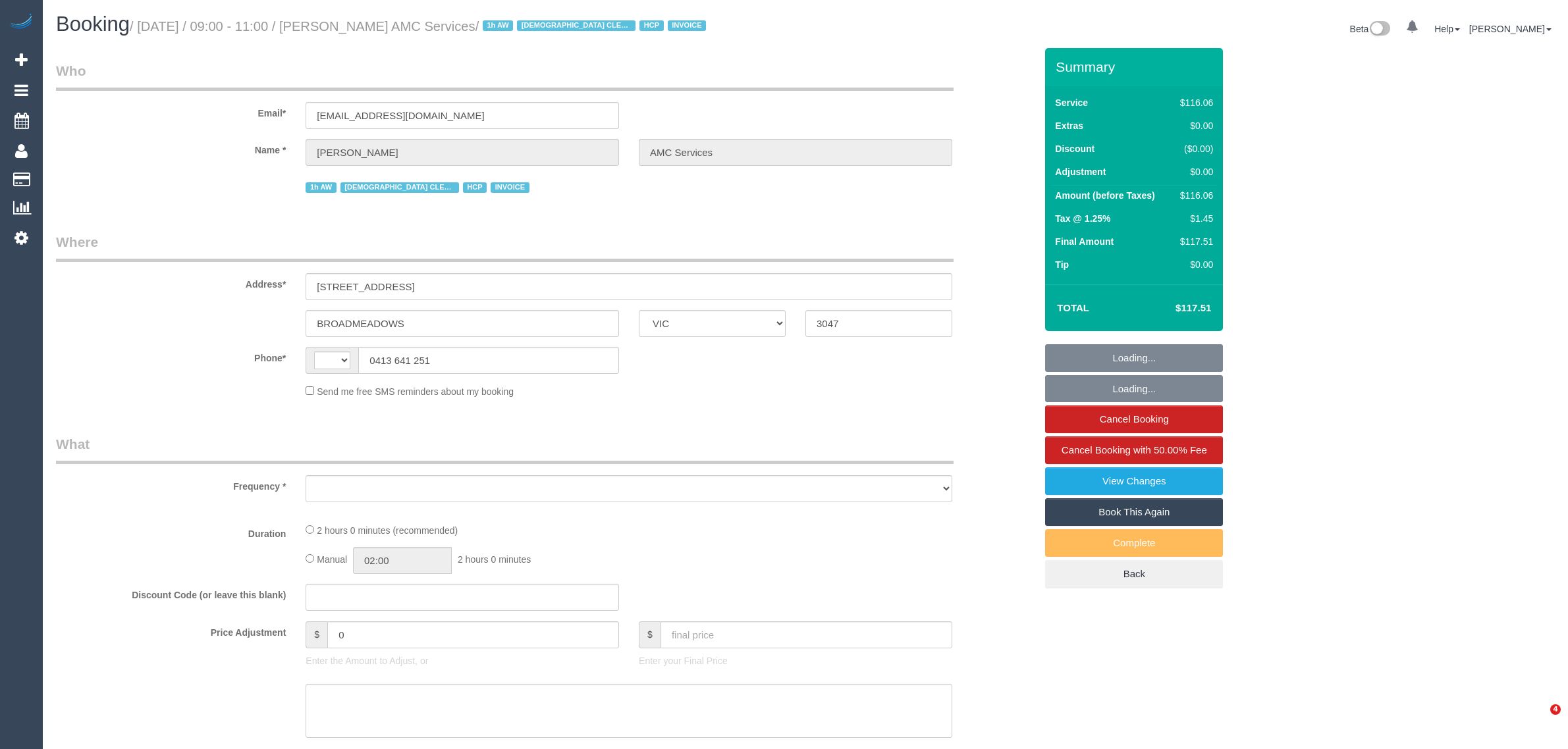
select select "VIC"
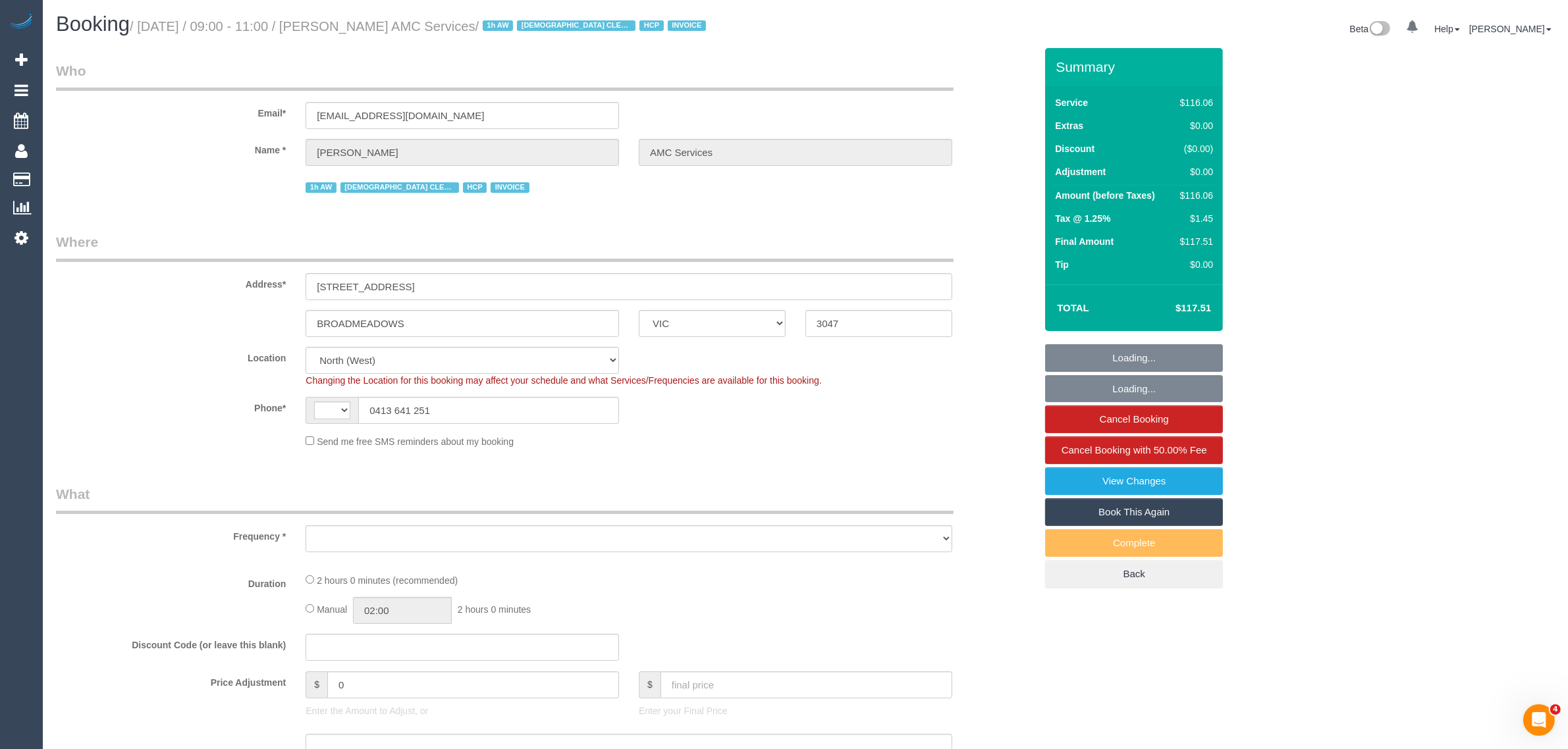
select select "string:AU"
select select "object:685"
select select "number:28"
select select "number:14"
select select "number:19"
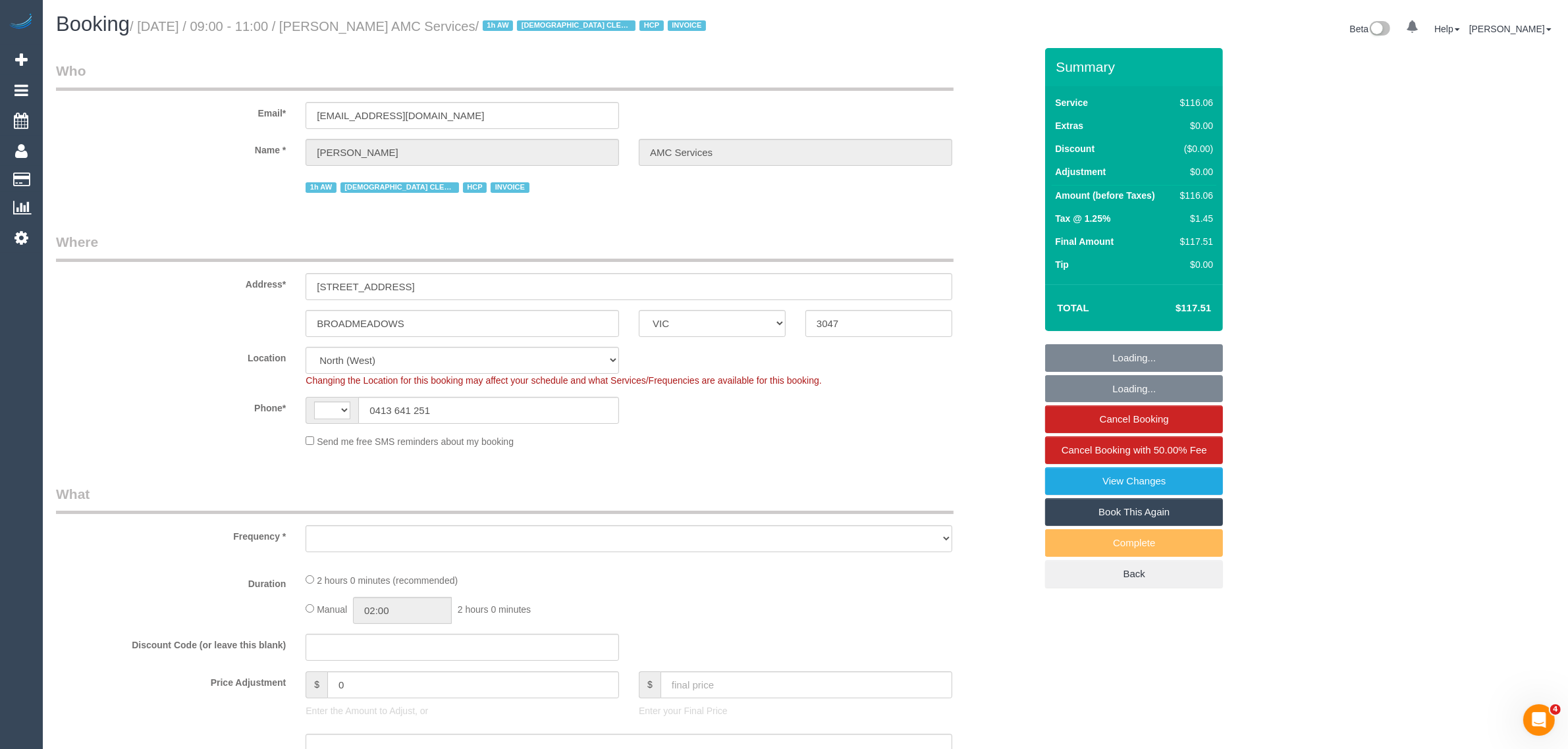
select select "number:36"
select select "number:34"
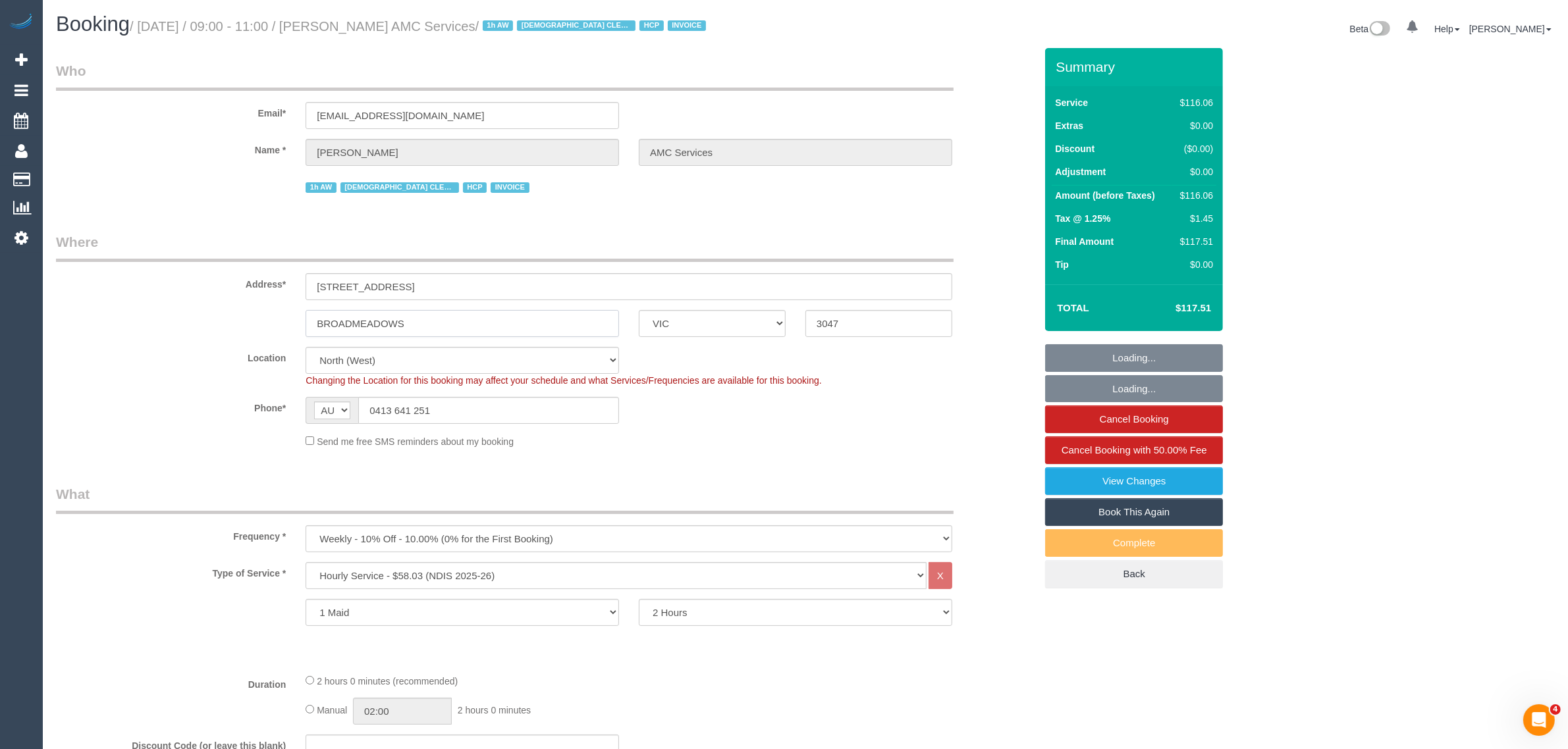
click at [521, 327] on input "BROADMEADOWS" at bounding box center [462, 323] width 313 height 27
select select "object:1481"
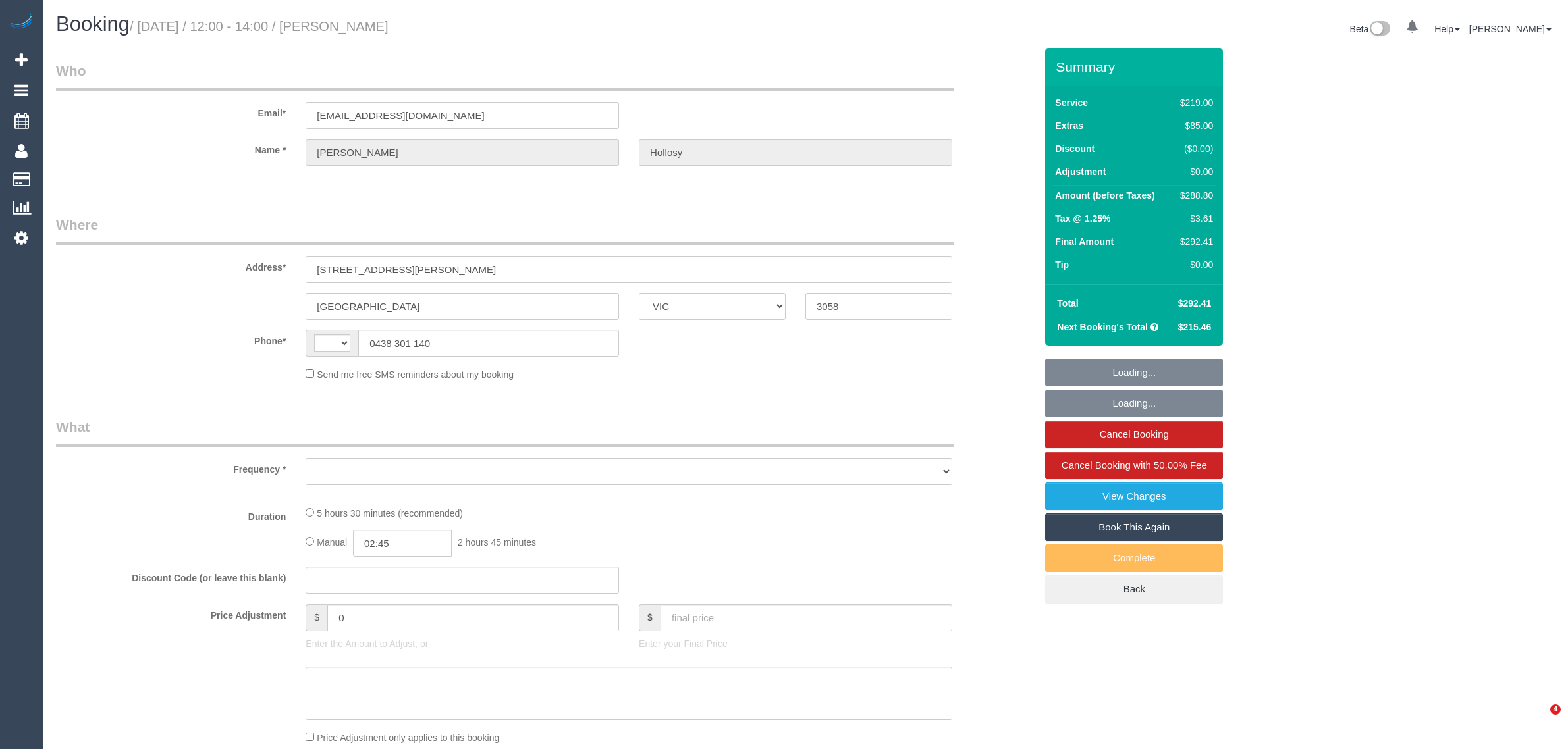
select select "VIC"
select select "string:stripe-pm_1NgGI72GScqysDRVoQg6tyGh"
select select "number:28"
select select "number:14"
select select "number:19"
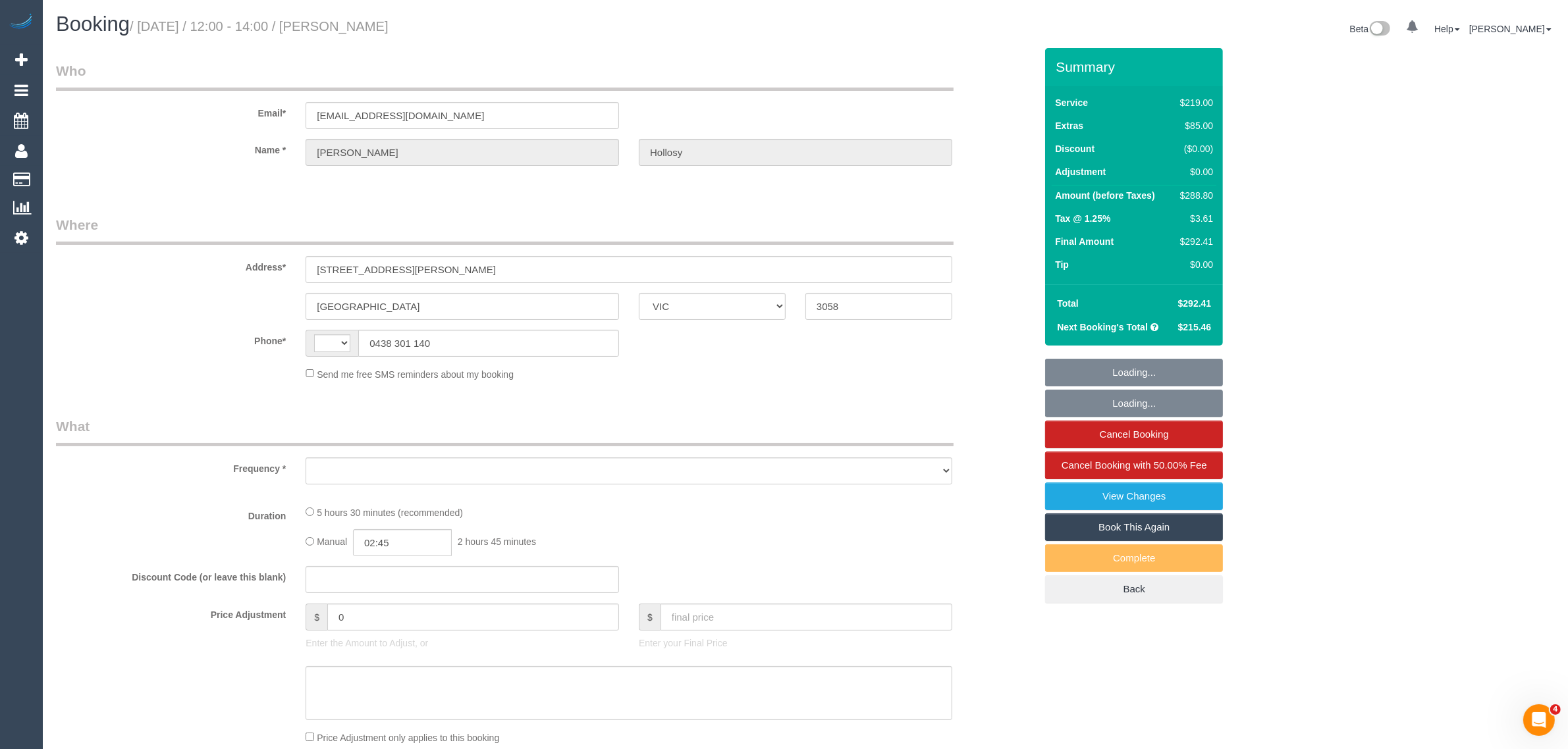
select select "number:36"
select select "number:34"
select select "number:13"
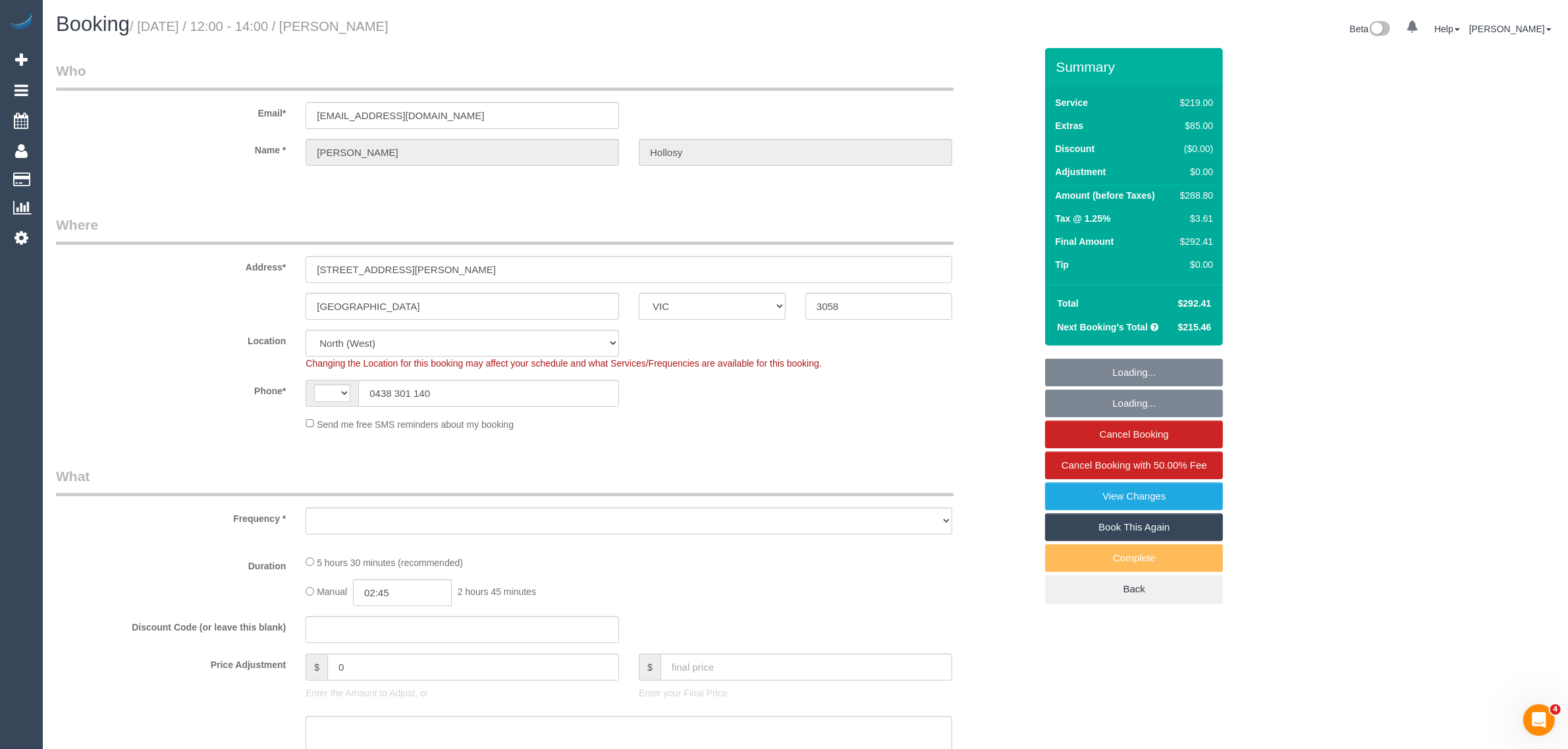
select select "string:AU"
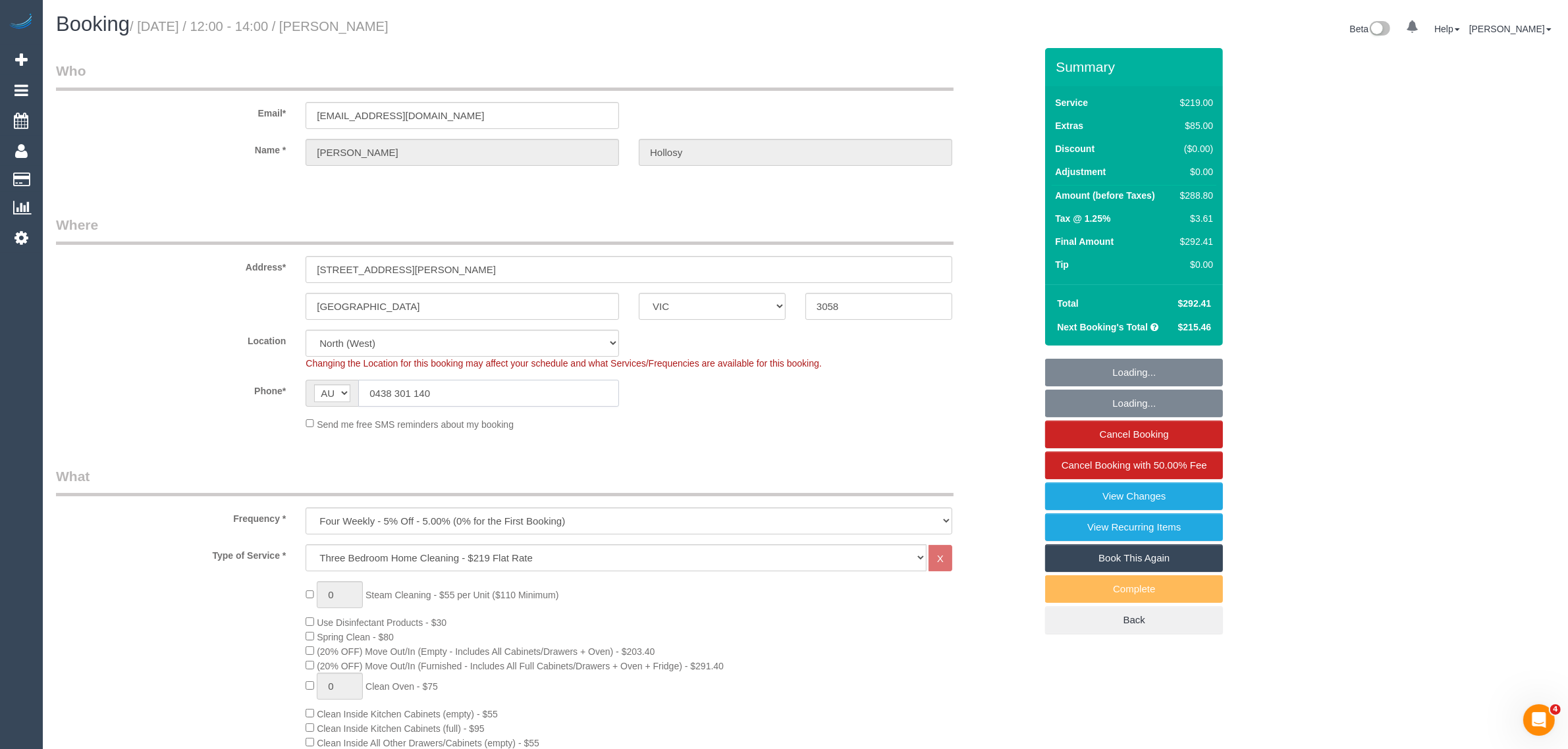
click at [535, 385] on input "0438 301 140" at bounding box center [488, 393] width 261 height 27
select select "object:811"
select select "spot1"
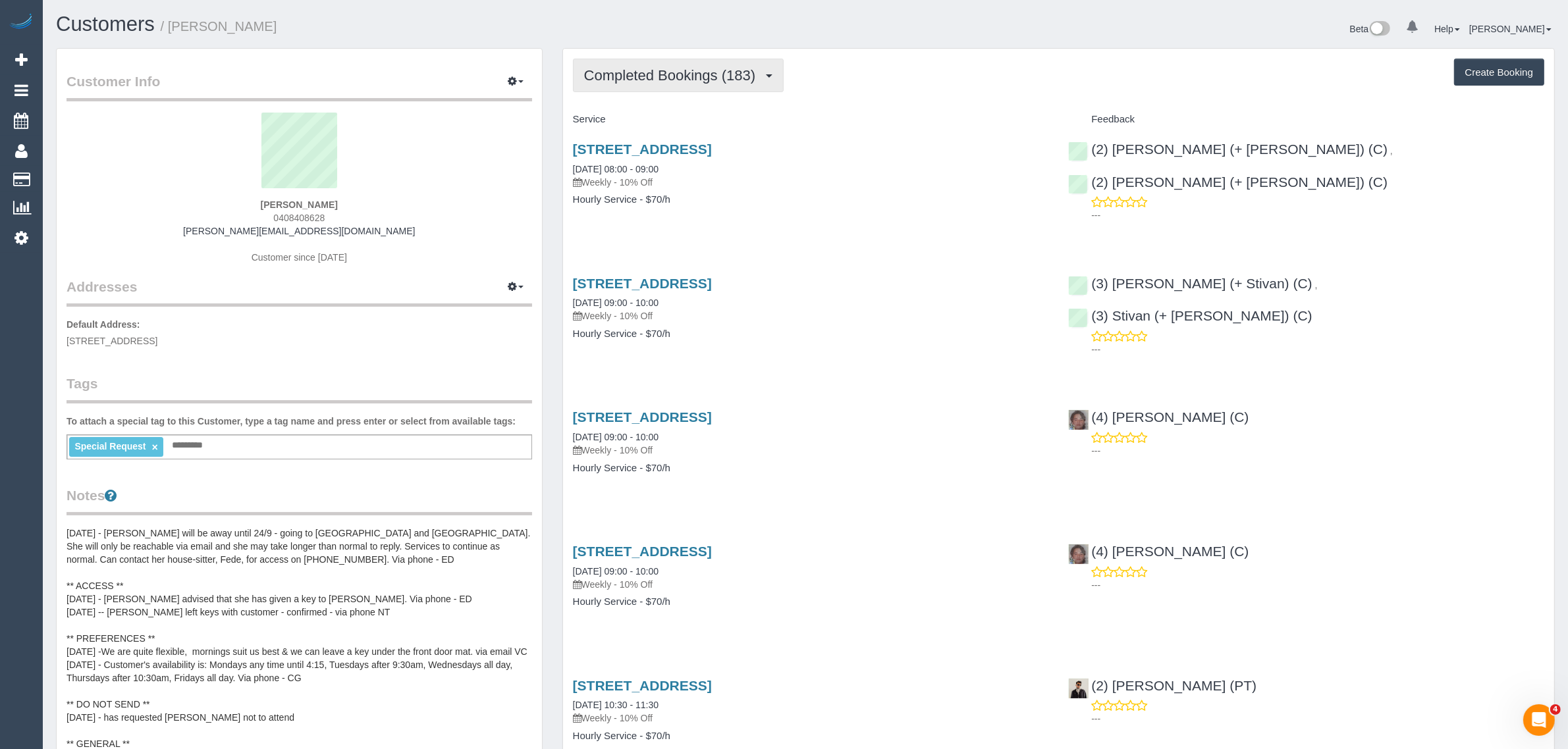
click at [625, 59] on button "Completed Bookings (183)" at bounding box center [678, 75] width 211 height 34
click at [625, 120] on link "Upcoming Bookings (11)" at bounding box center [647, 123] width 147 height 17
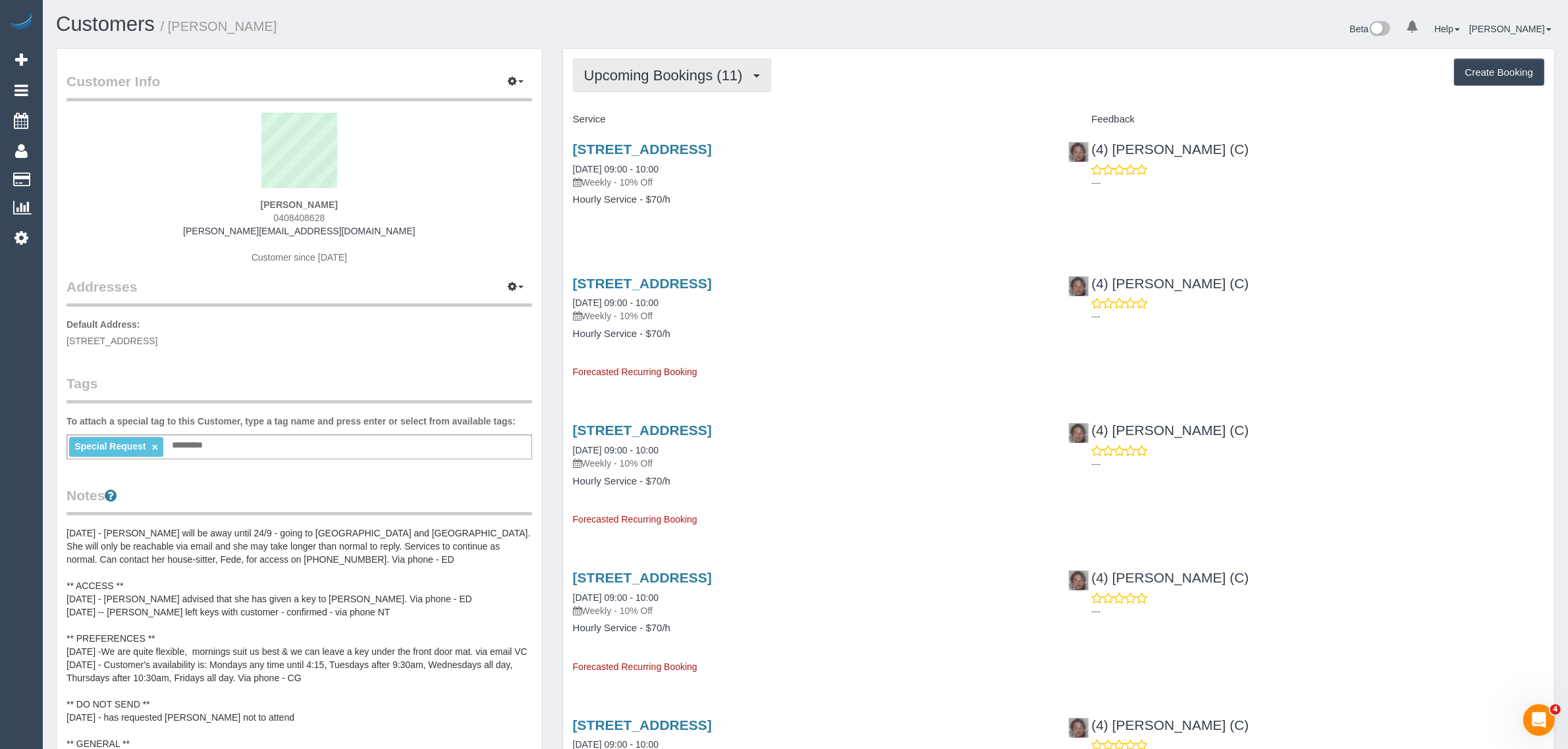
click at [673, 81] on span "Upcoming Bookings (11)" at bounding box center [667, 76] width 165 height 17
click at [643, 138] on link "Cancelled Bookings (16)" at bounding box center [647, 140] width 147 height 17
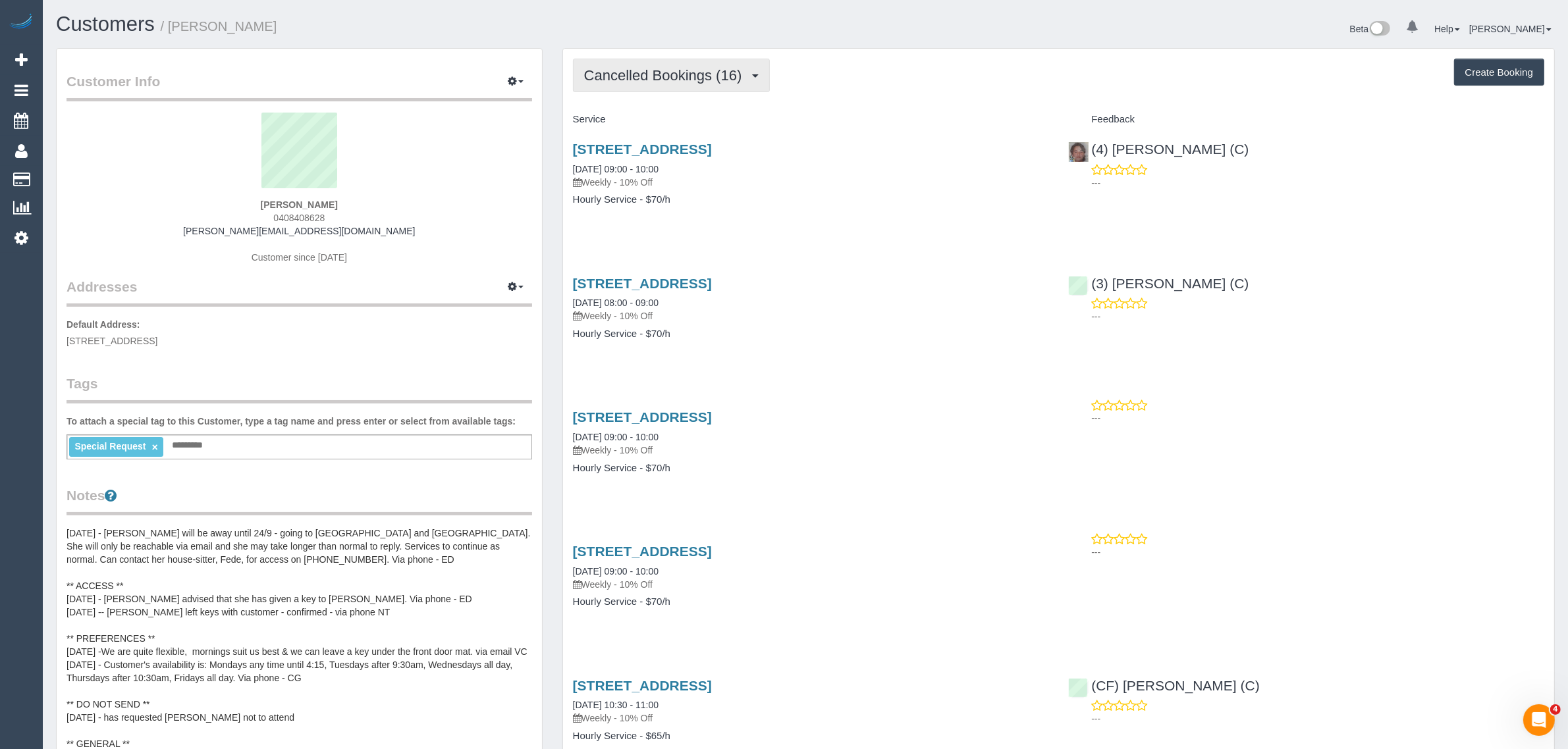
click at [669, 71] on span "Cancelled Bookings (16)" at bounding box center [666, 76] width 165 height 17
click at [636, 117] on link "Upcoming Bookings (11)" at bounding box center [647, 123] width 147 height 17
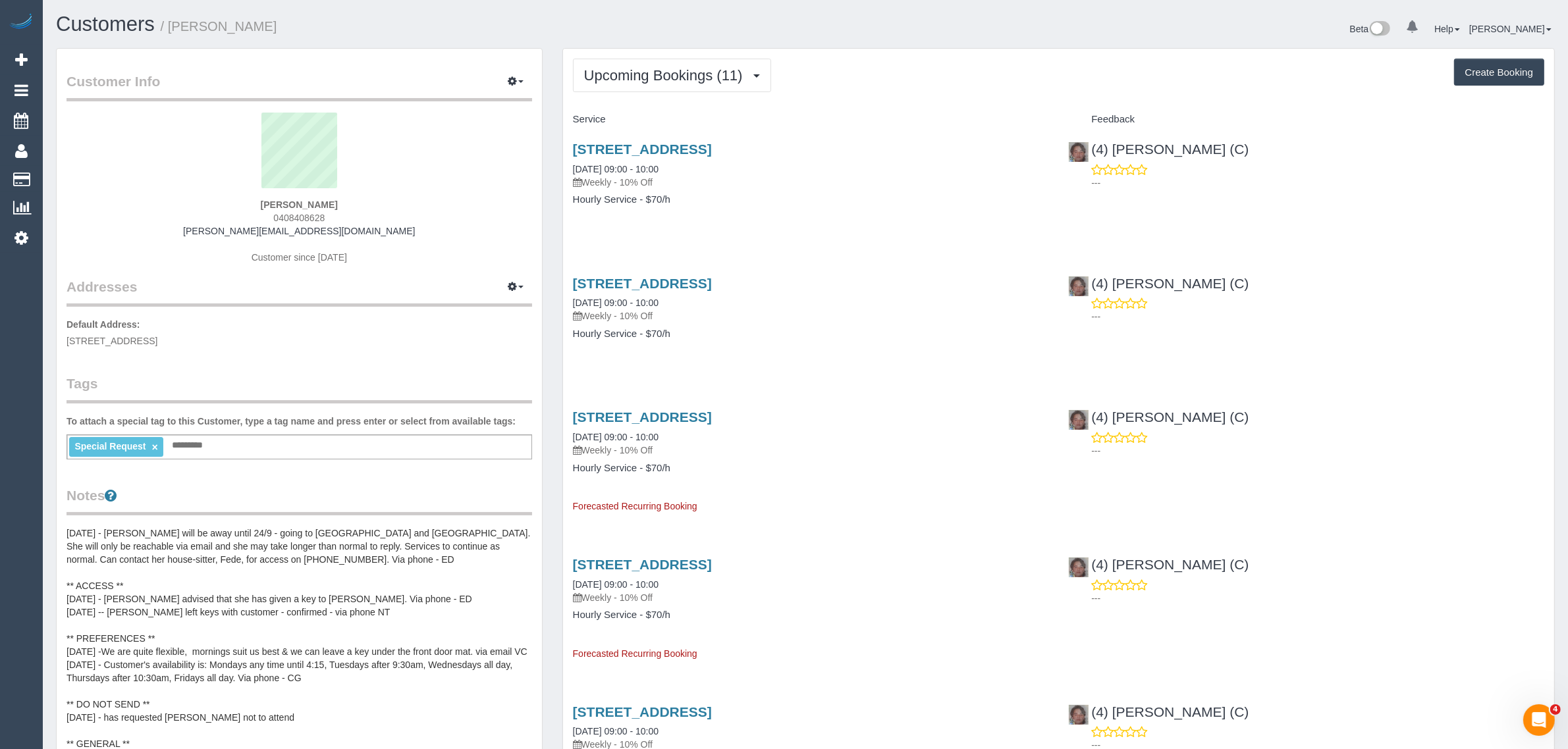
click at [686, 142] on link "1/4 Affleck St, South Yarra, VIC 3141" at bounding box center [642, 149] width 139 height 15
click at [689, 77] on span "Upcoming Bookings (11)" at bounding box center [667, 76] width 165 height 17
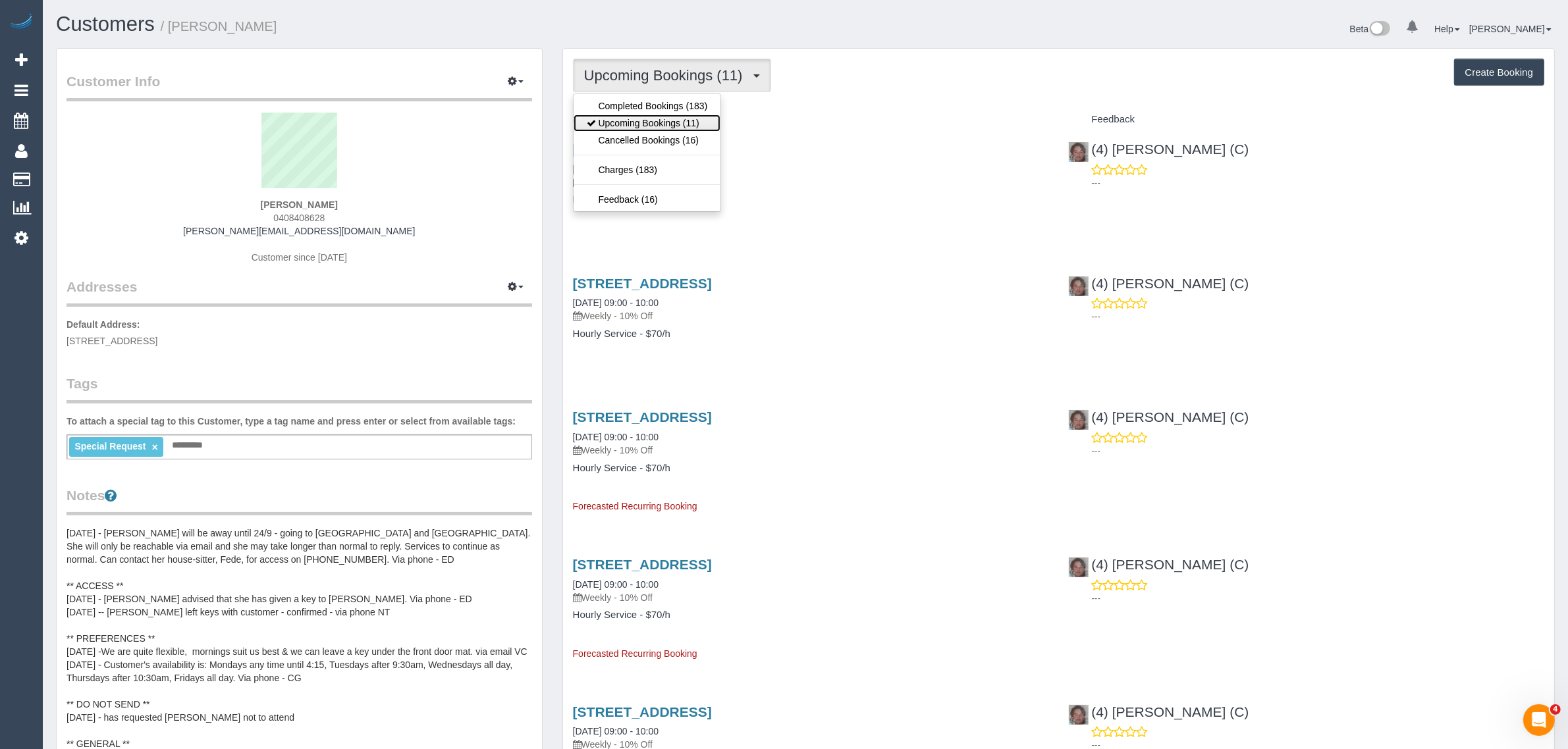
click at [659, 116] on link "Upcoming Bookings (11)" at bounding box center [647, 123] width 147 height 17
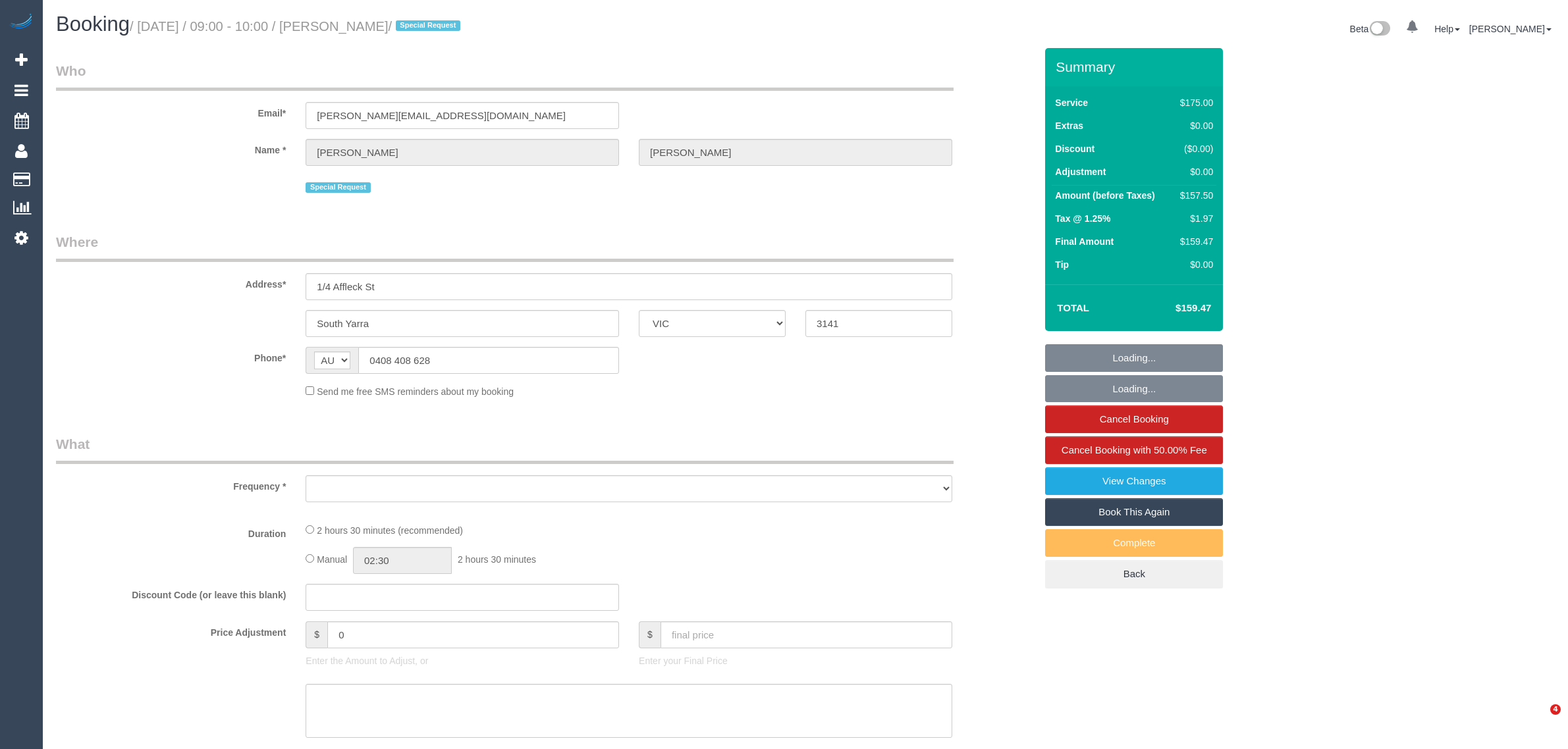
select select "VIC"
select select "number:29"
select select "number:14"
select select "number:21"
select select "number:22"
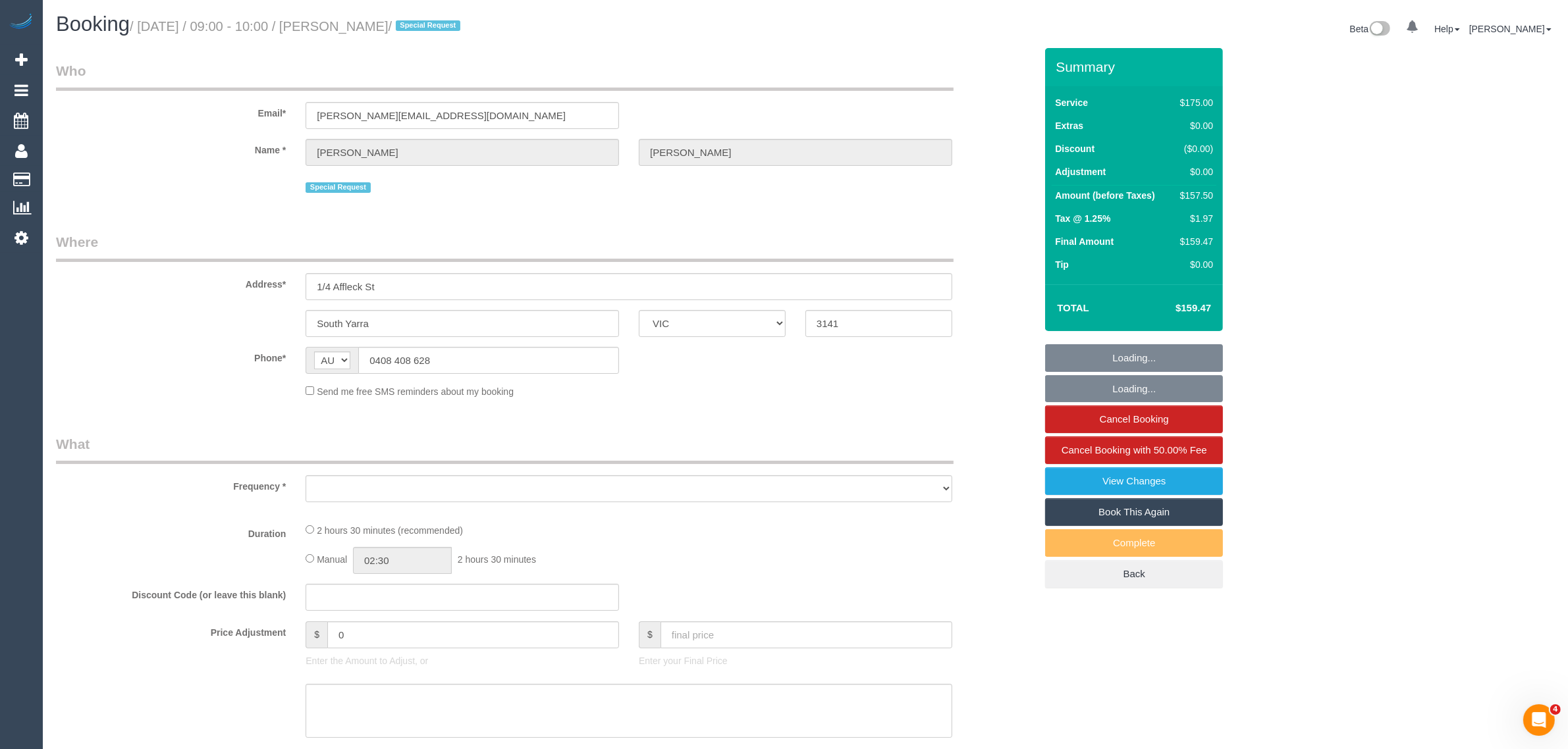
select select "number:35"
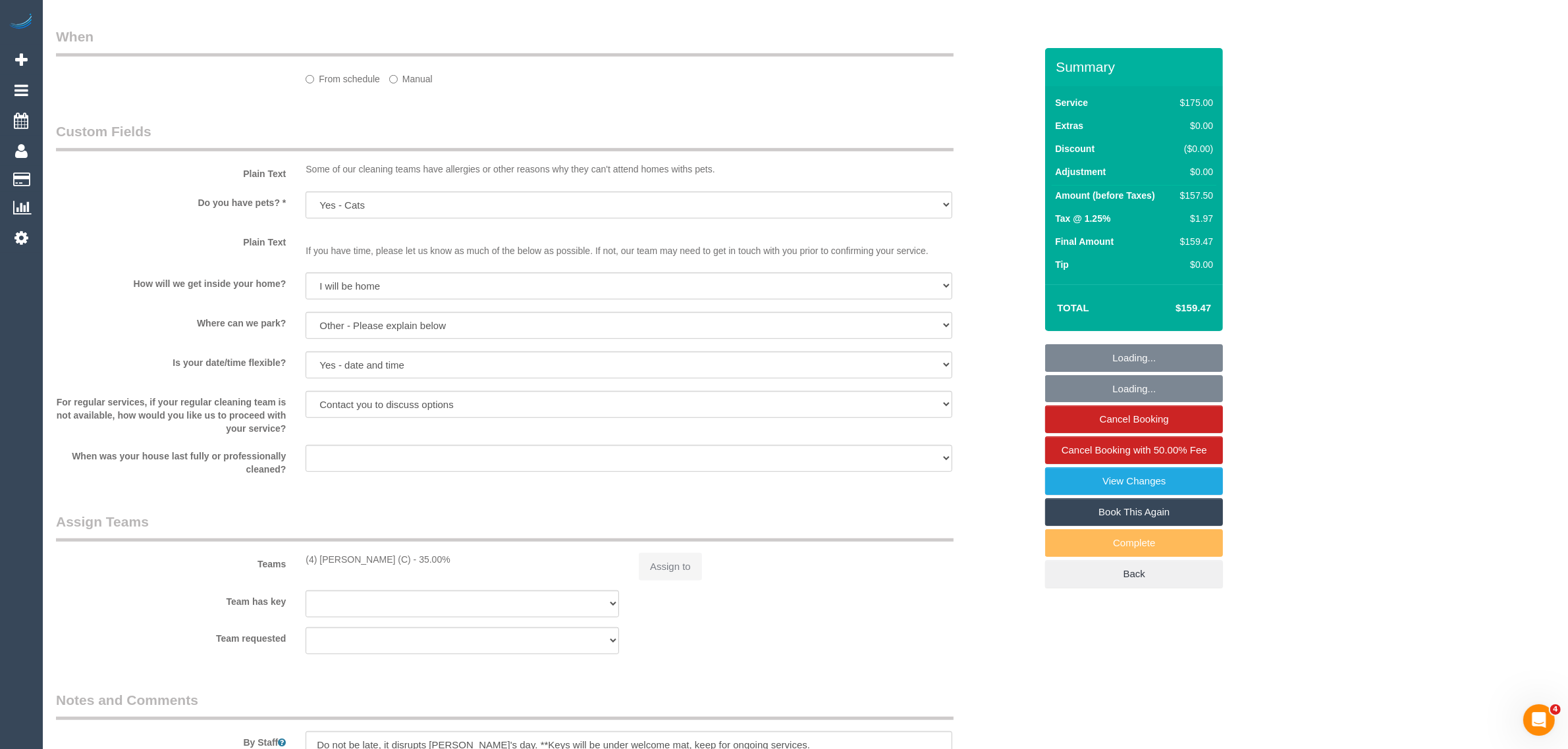
select select "object:698"
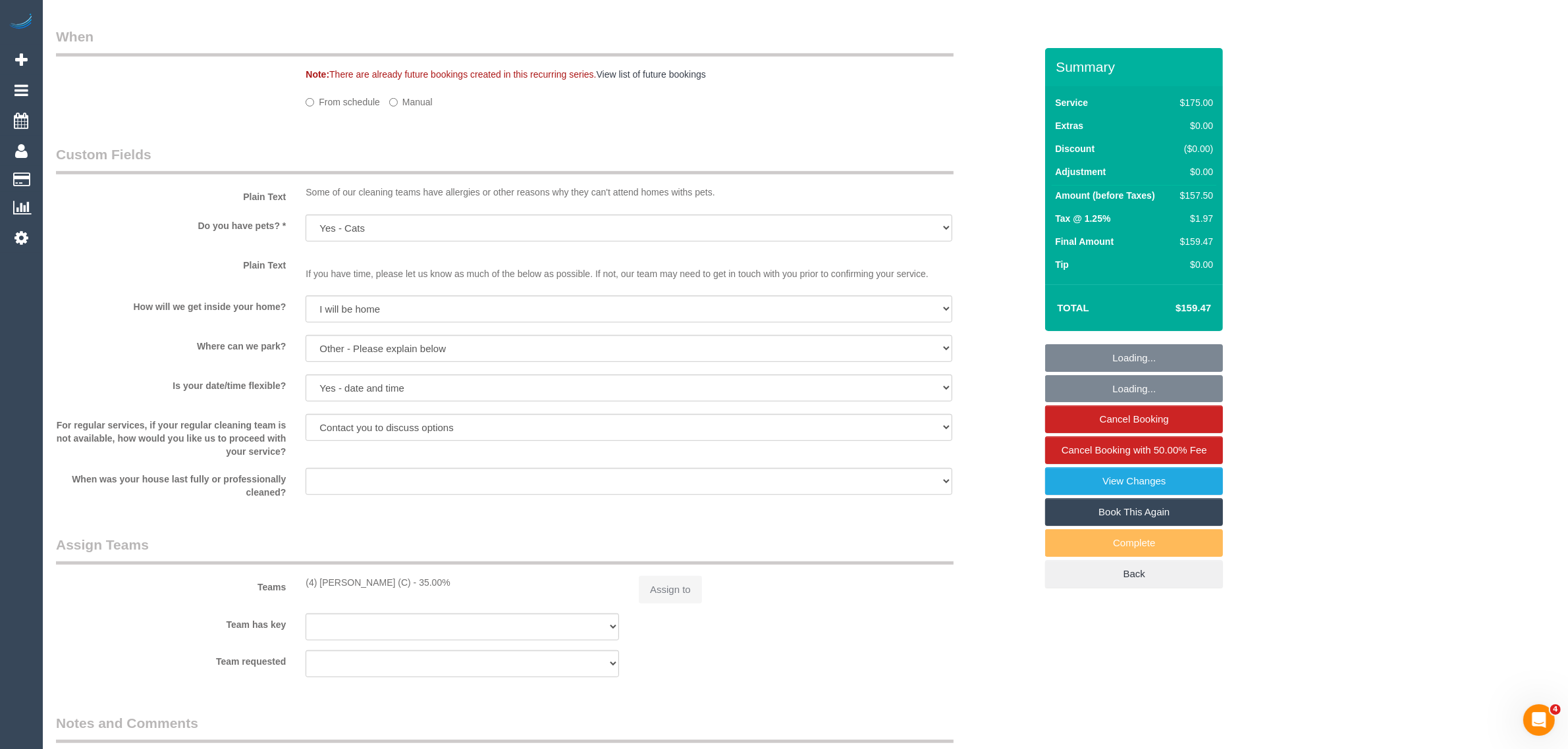
select select "string:stripe-pm_1MMfPo2GScqysDRVsPYDdghp"
select select "71229"
select select "150"
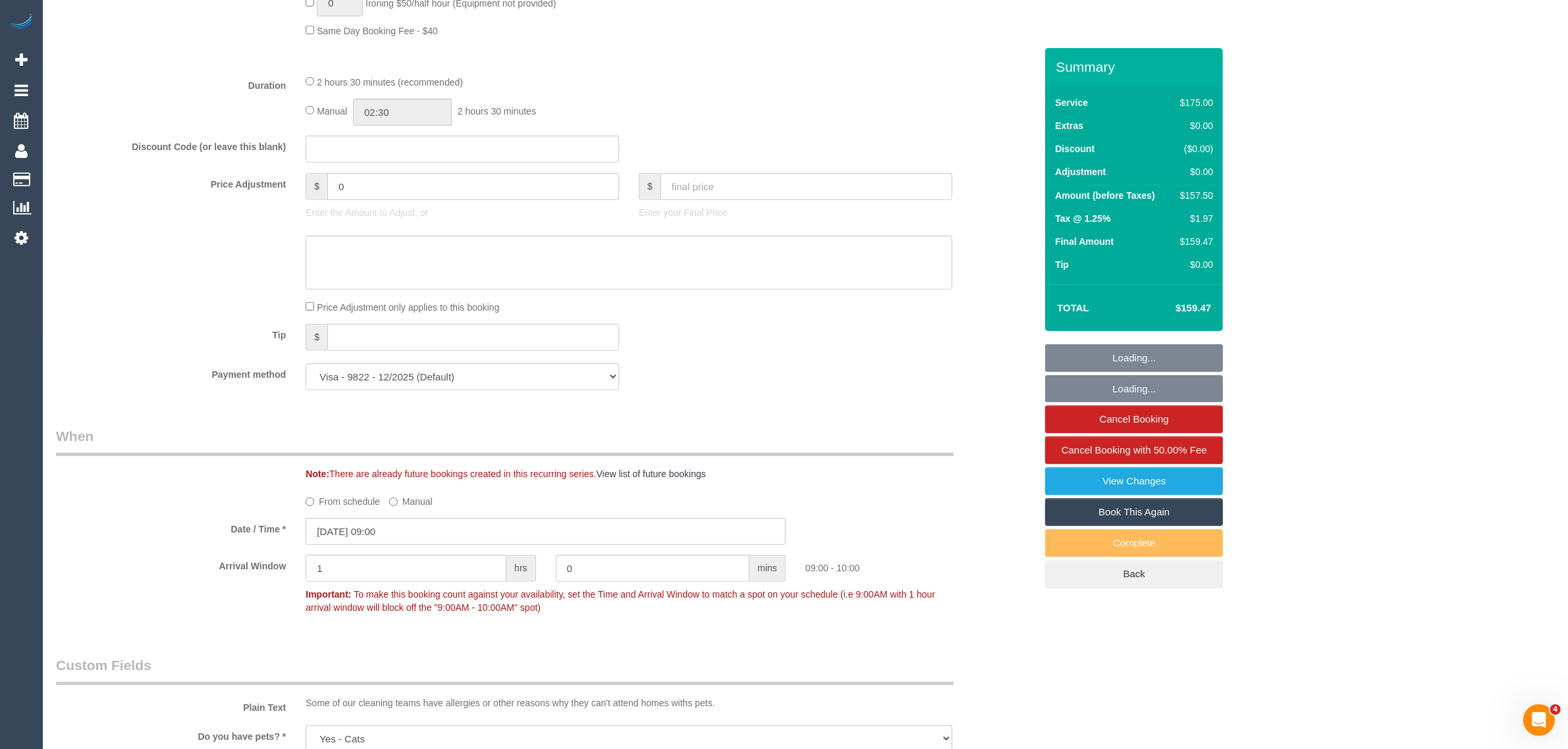
select select "object:1440"
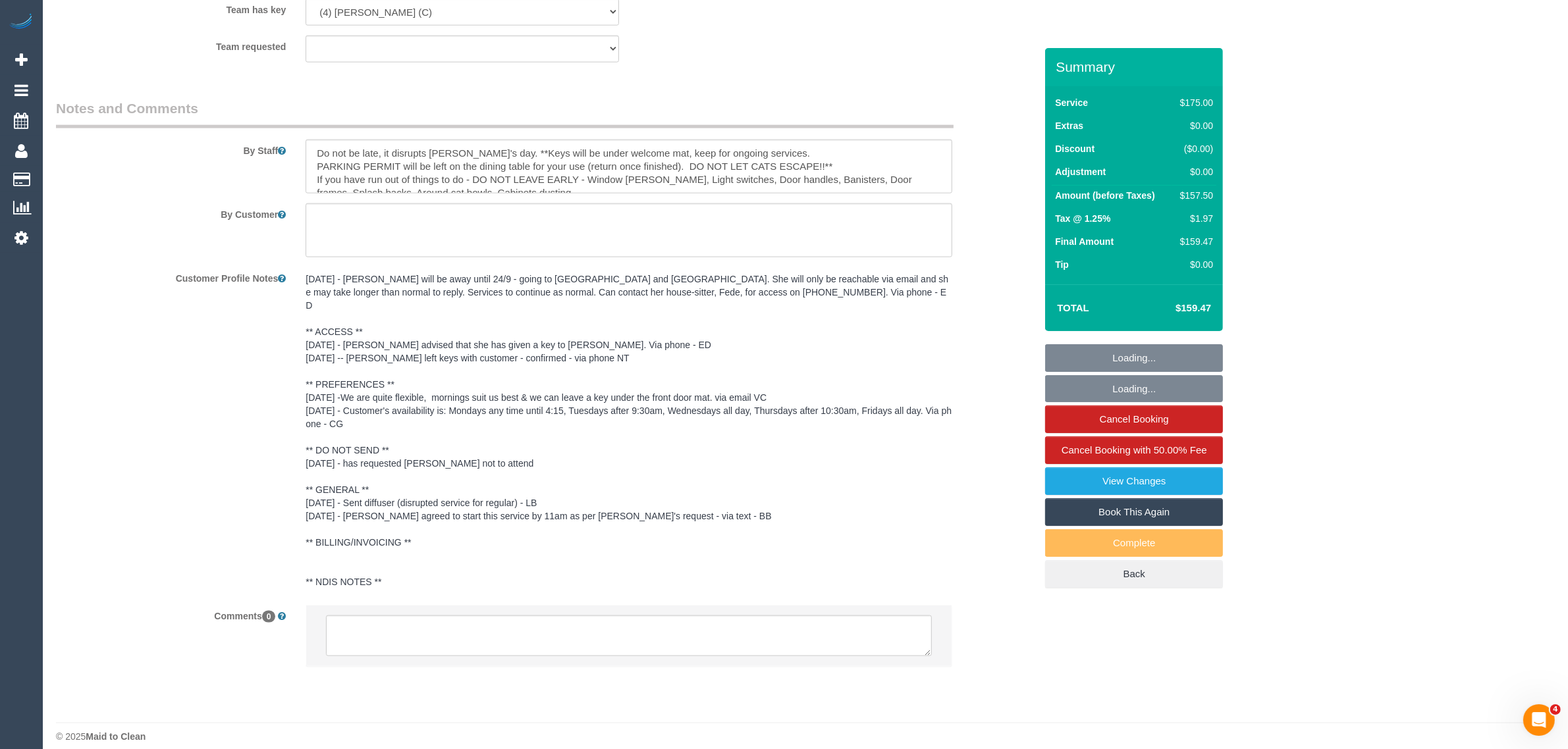
scroll to position [1784, 0]
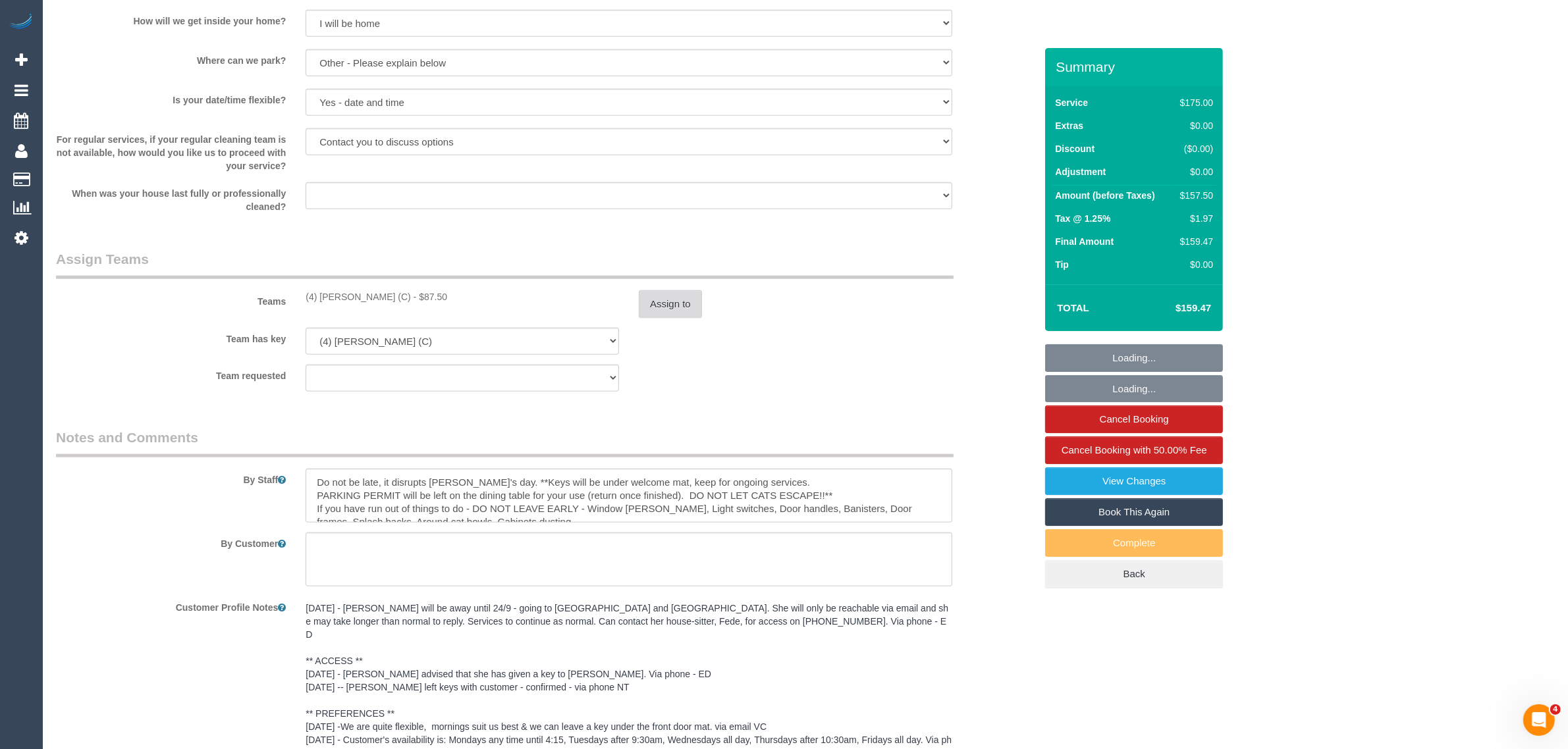
click at [673, 298] on button "Assign to" at bounding box center [671, 304] width 63 height 28
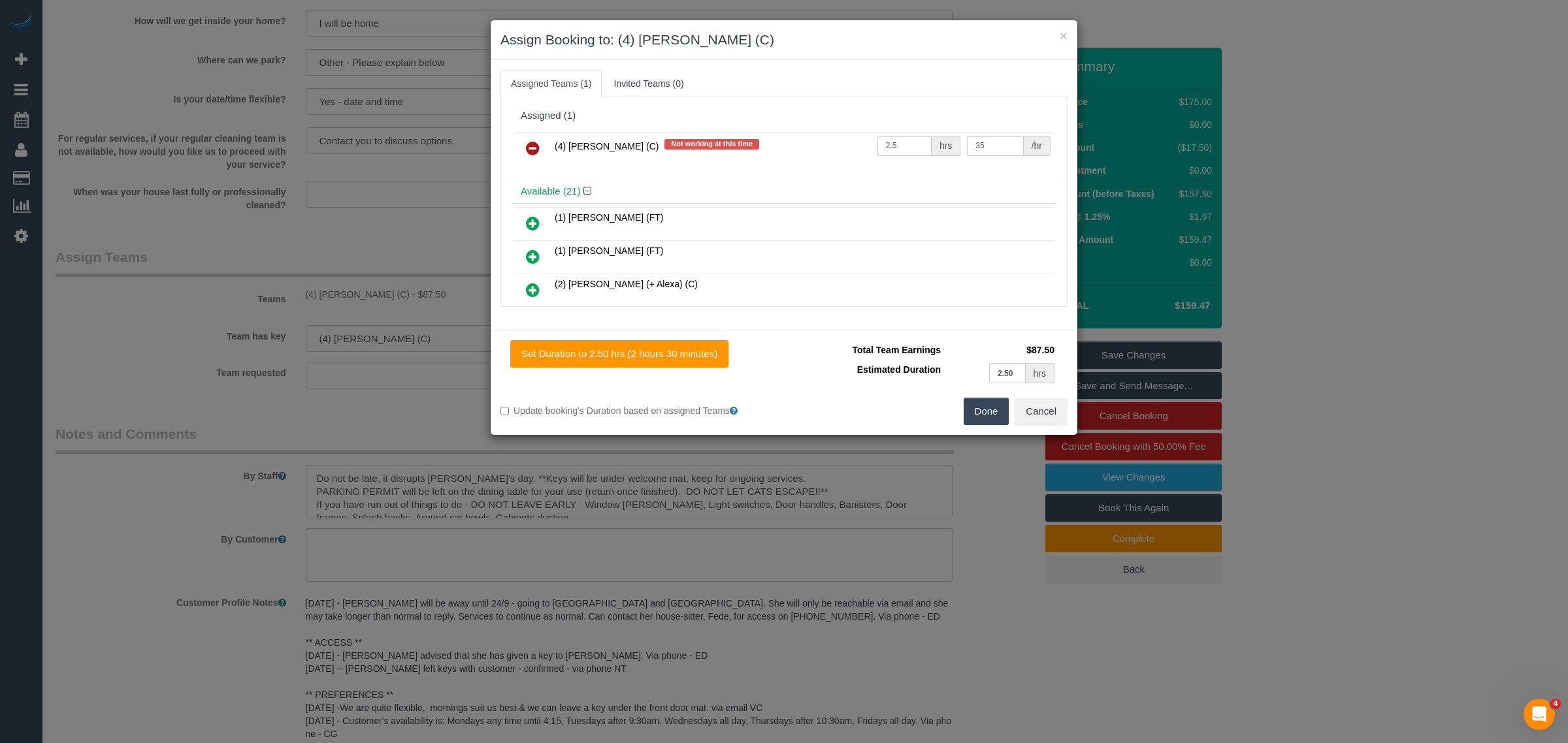
click at [542, 154] on link at bounding box center [532, 149] width 31 height 26
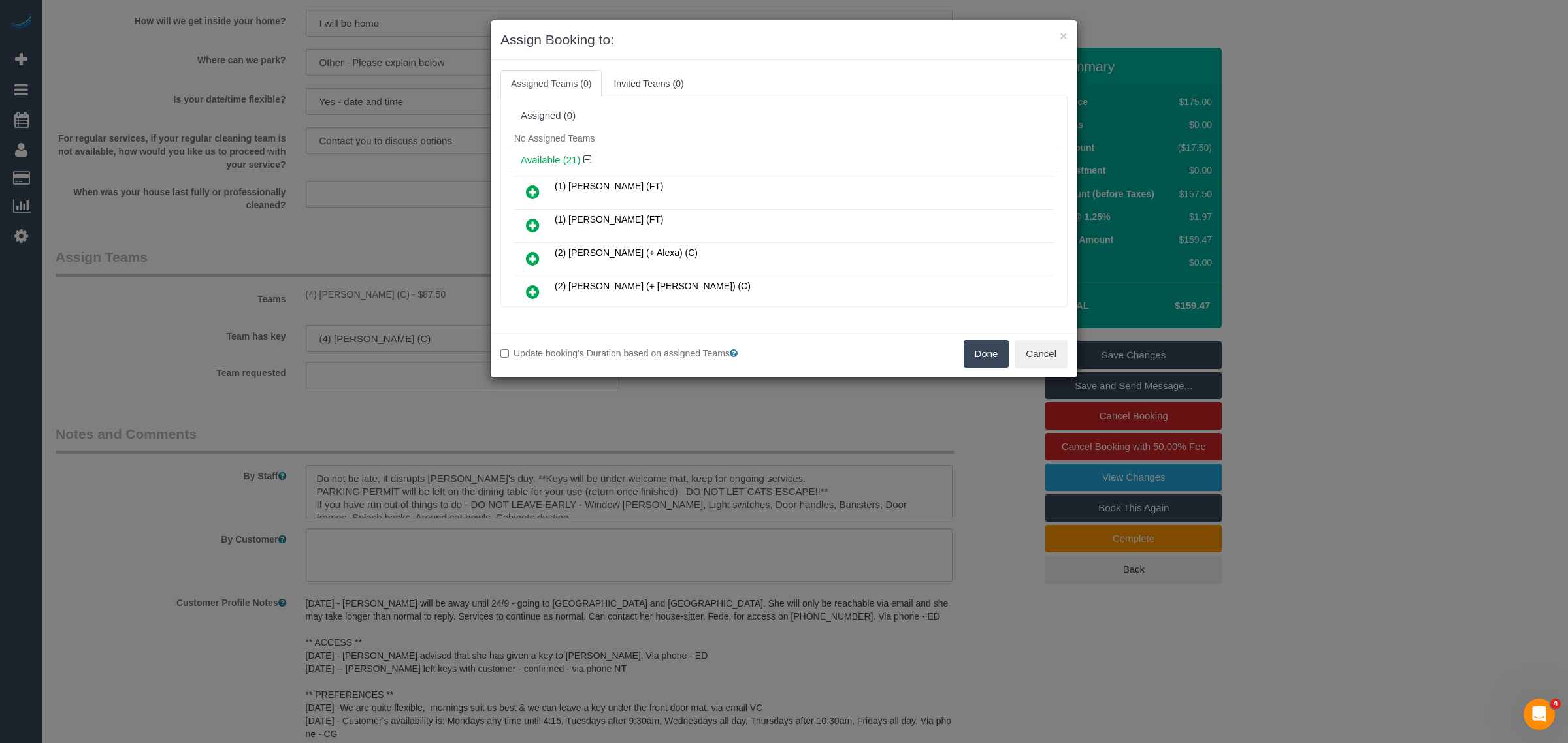
click at [970, 357] on button "Done" at bounding box center [987, 354] width 46 height 27
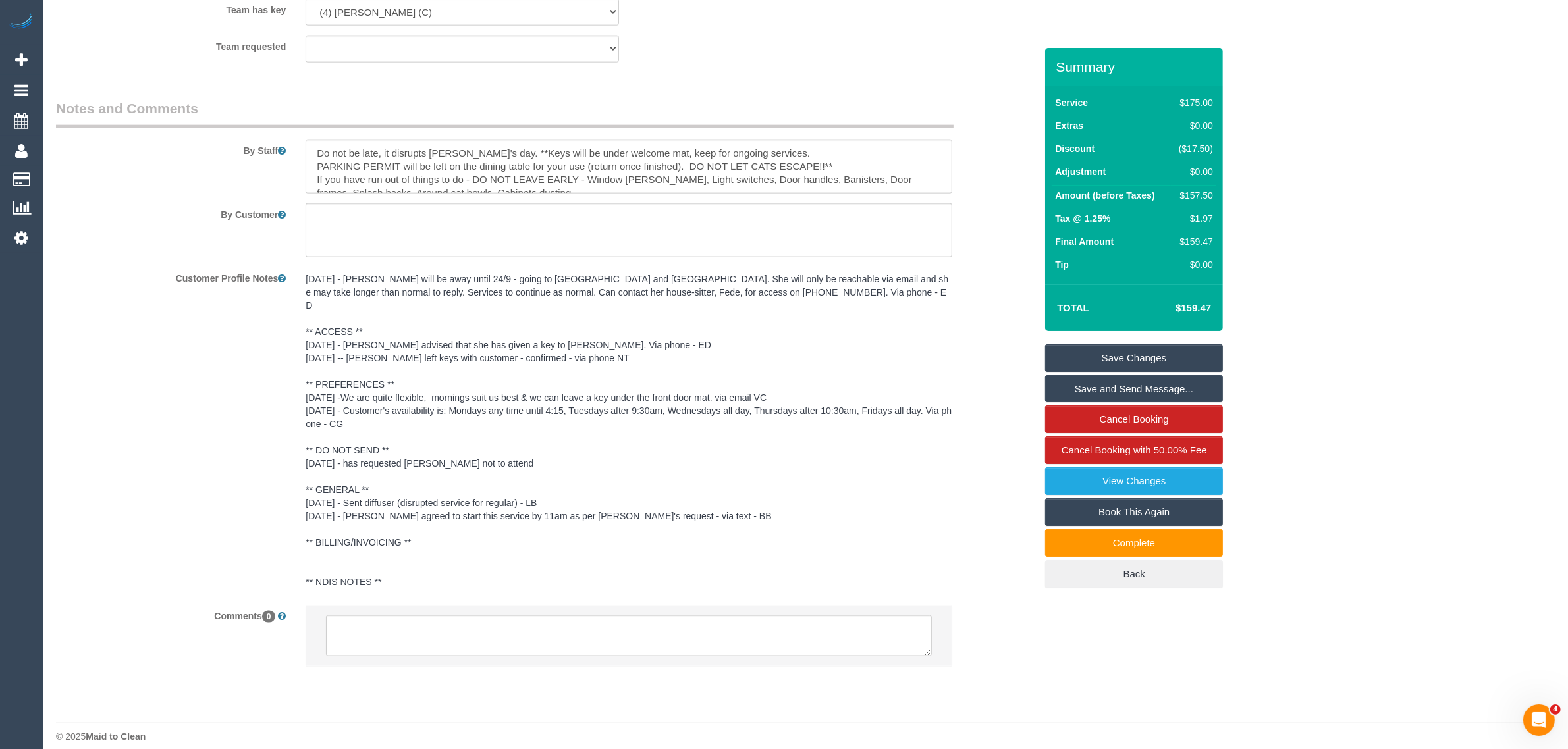
scroll to position [2114, 0]
click at [527, 622] on textarea at bounding box center [629, 635] width 606 height 41
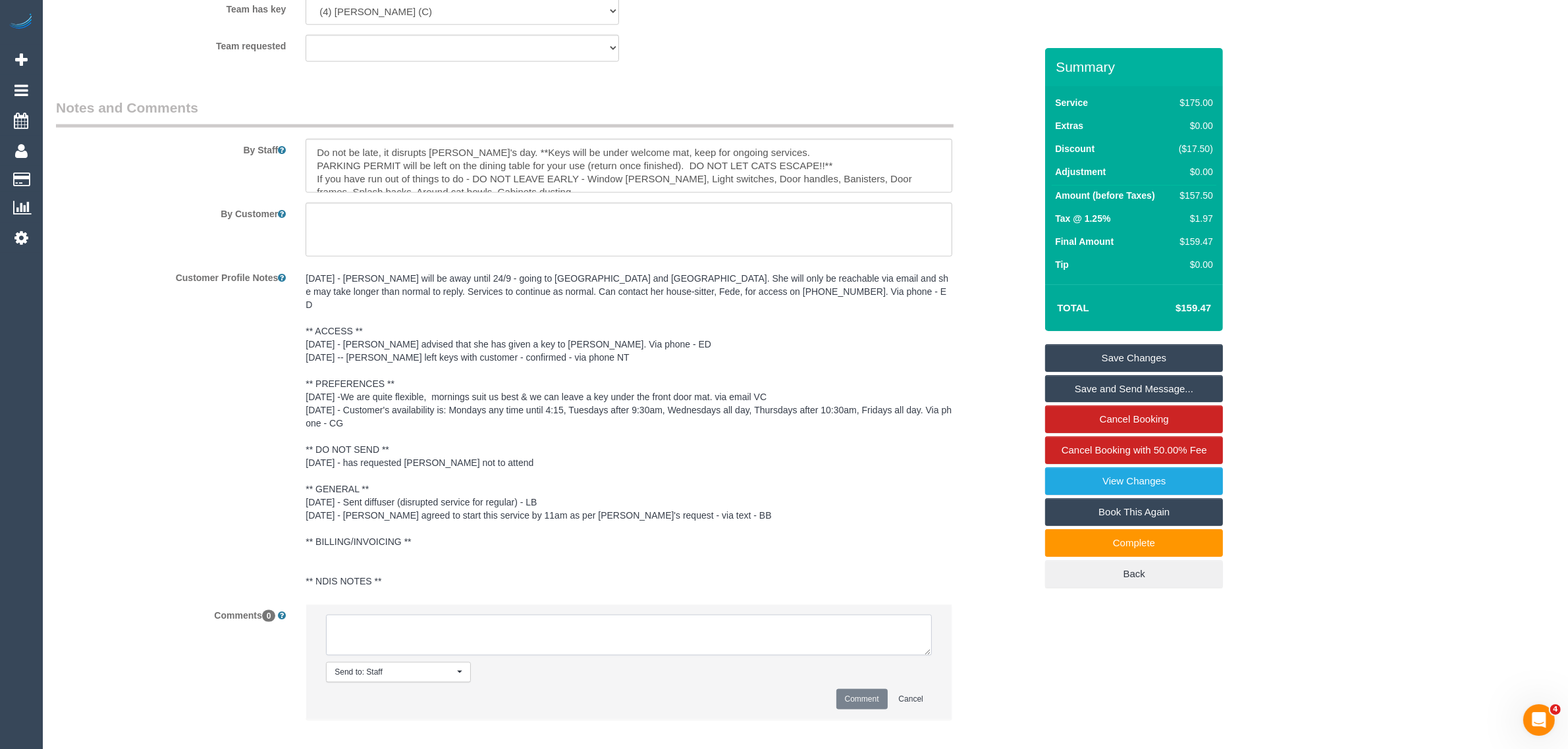
paste textarea "leaner(s) Unassigned: Reason Unassigned: Contact via: Which message sent: Addit…"
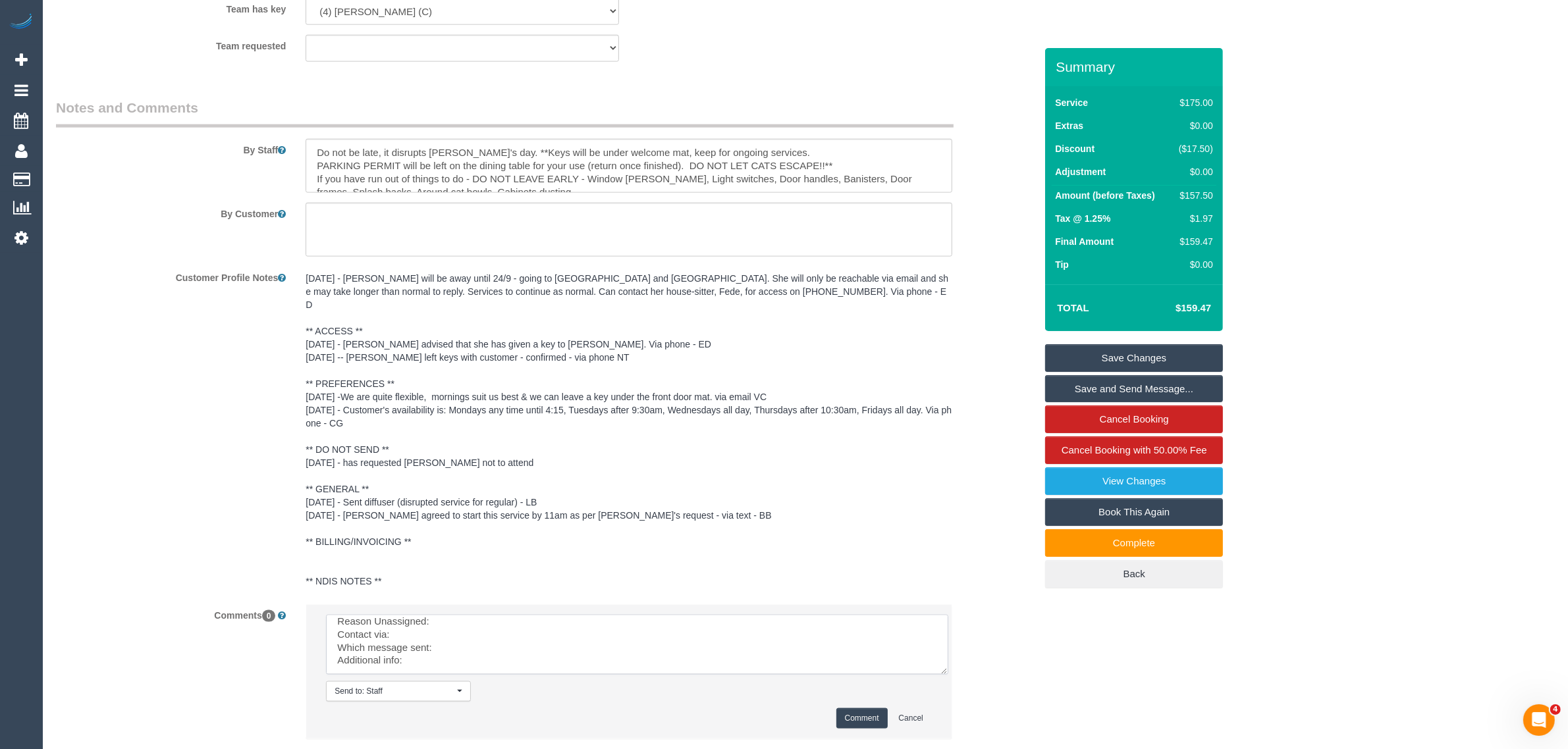
scroll to position [0, 0]
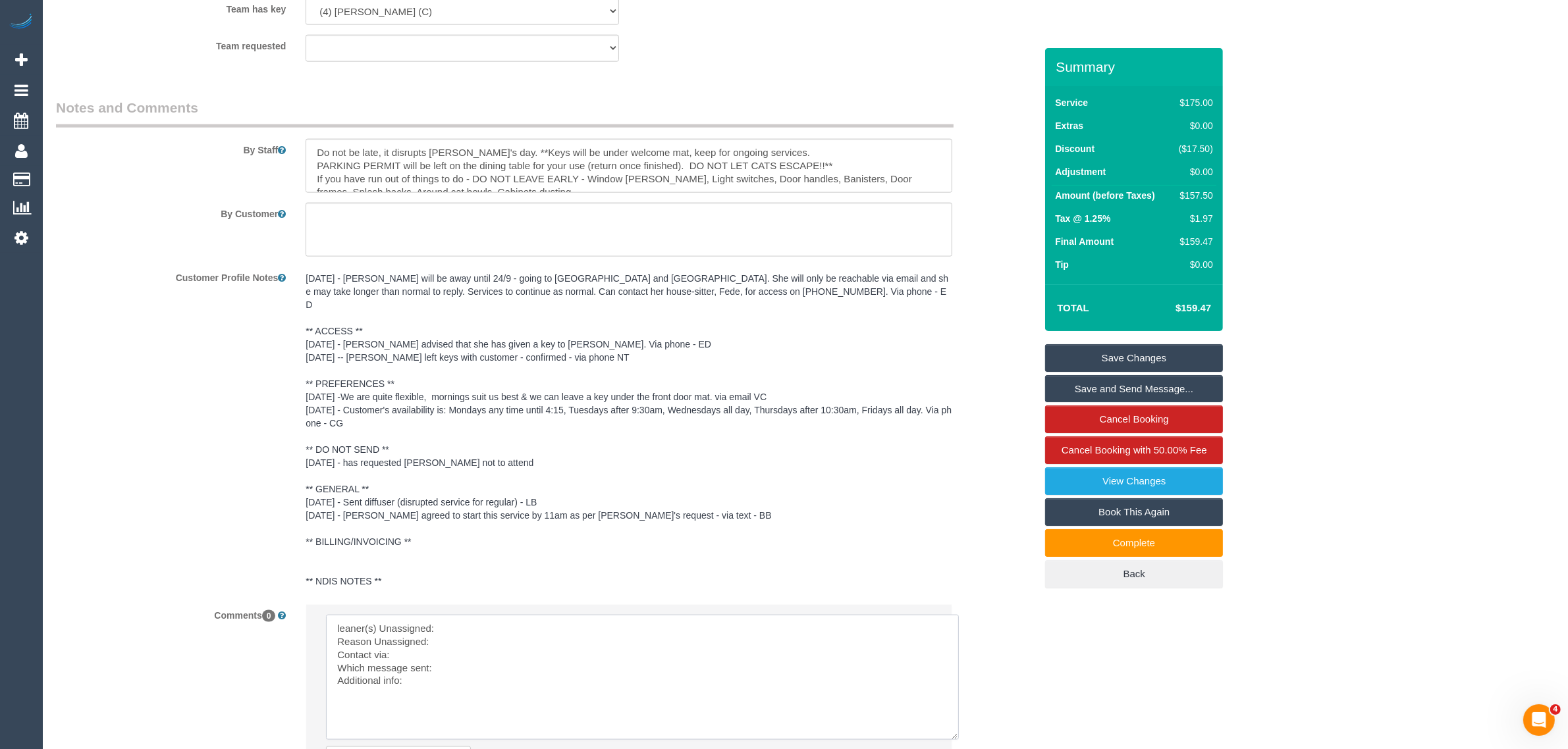
drag, startPoint x: 945, startPoint y: 658, endPoint x: 957, endPoint y: 729, distance: 72.0
click at [957, 729] on textarea at bounding box center [642, 677] width 633 height 125
click at [627, 615] on textarea at bounding box center [642, 679] width 633 height 130
click at [331, 615] on textarea at bounding box center [642, 679] width 633 height 130
click at [519, 615] on textarea at bounding box center [642, 679] width 633 height 130
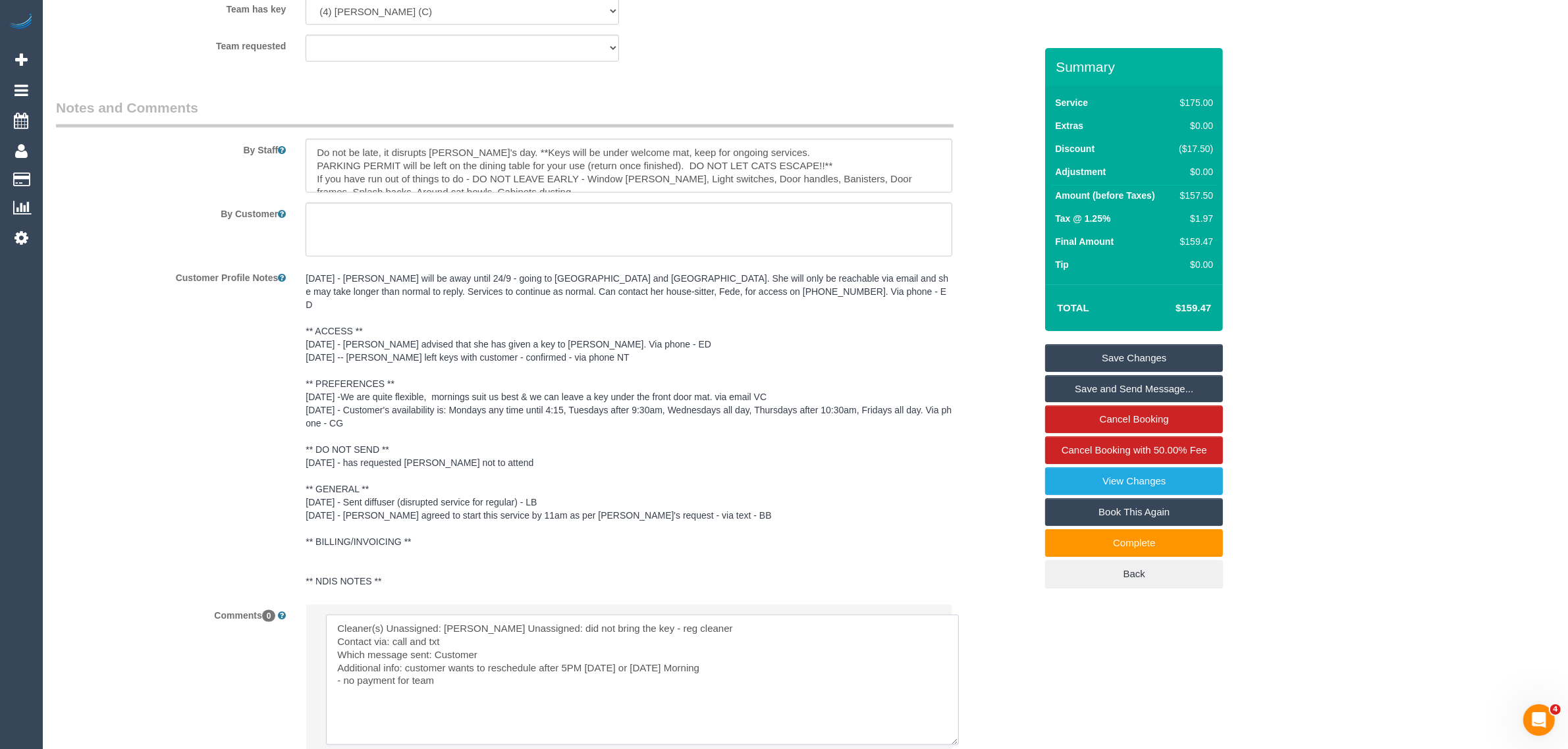
scroll to position [2258, 0]
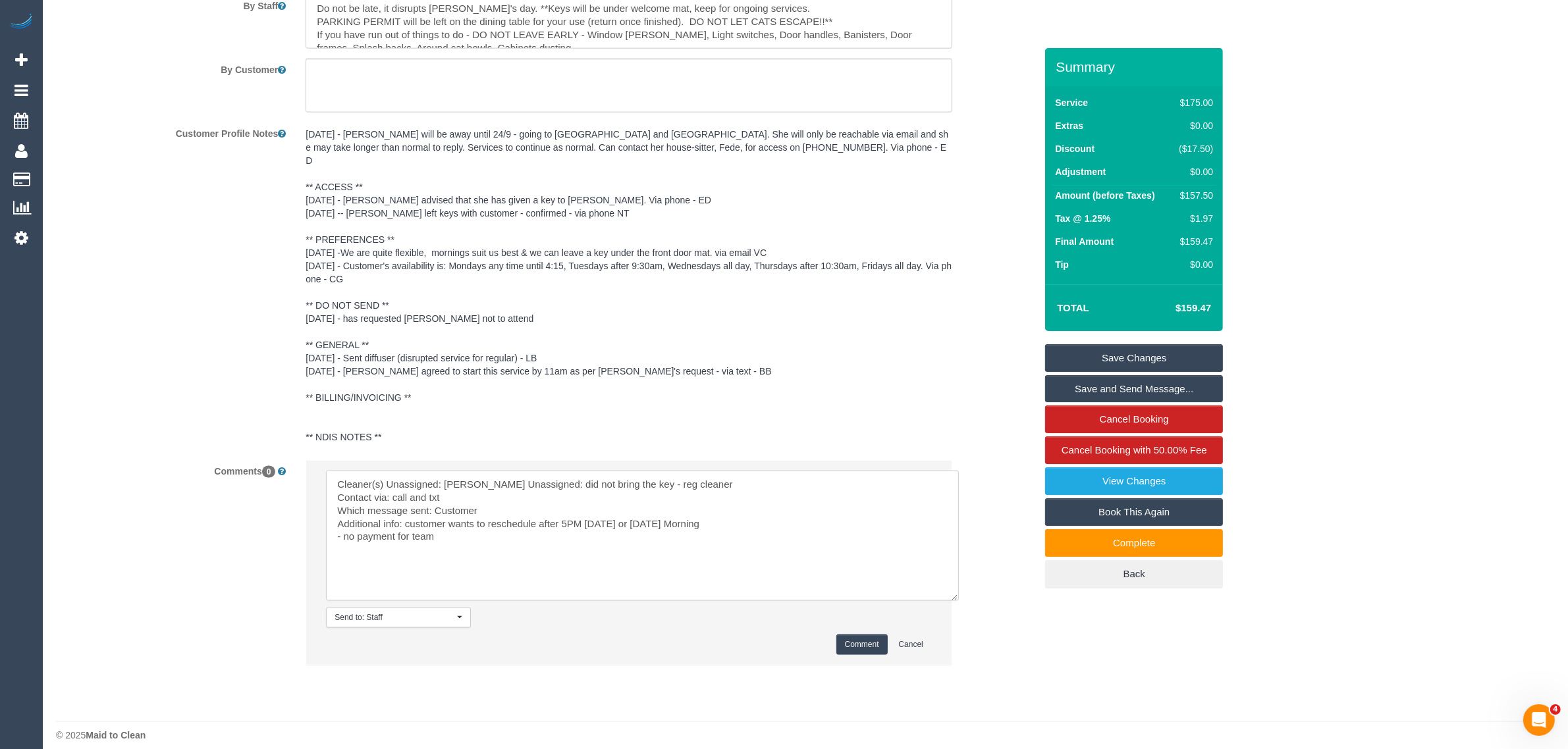
type textarea "Cleaner(s) Unassigned: Willem Reason Unassigned: did not bring the key - reg cl…"
click at [864, 640] on button "Comment" at bounding box center [862, 645] width 52 height 21
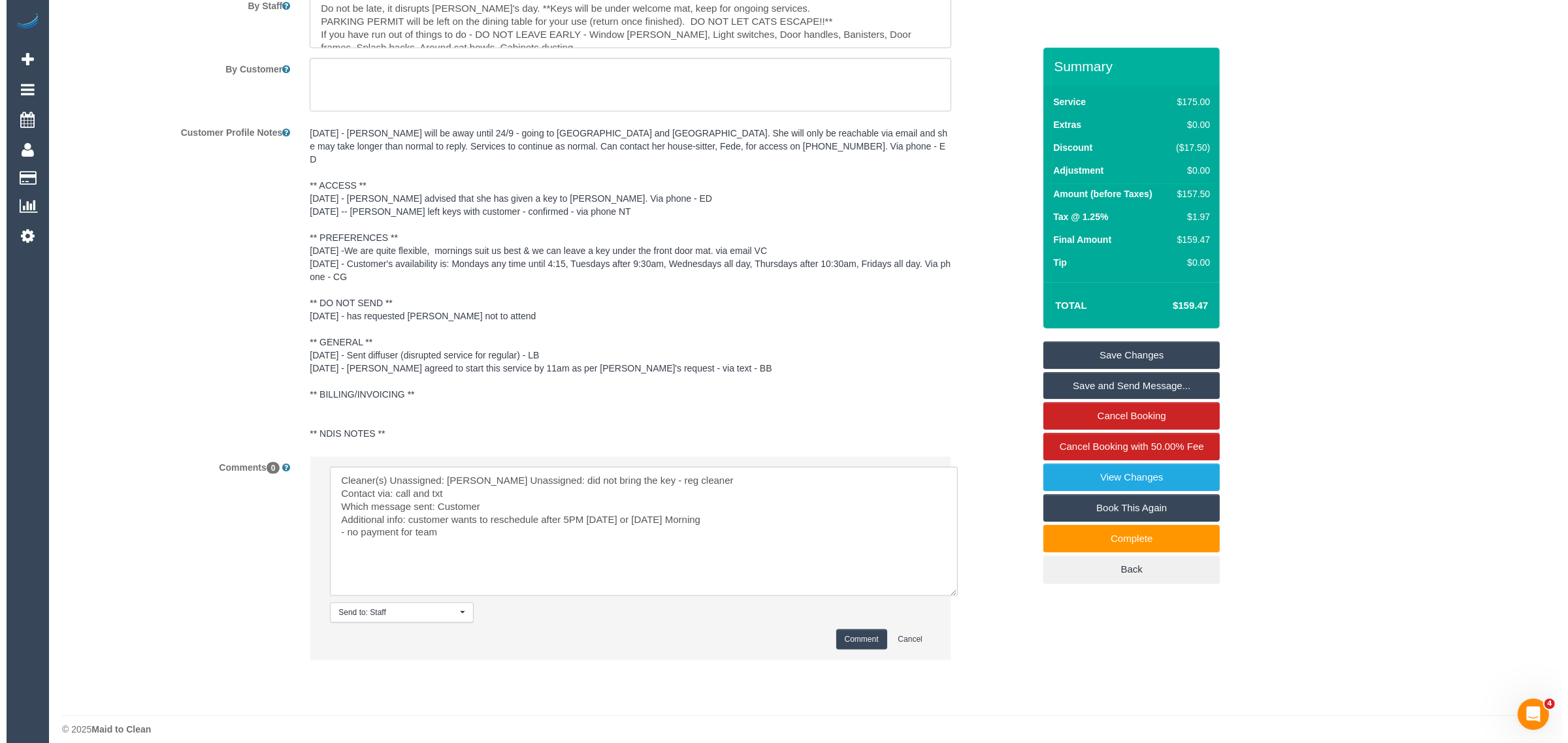
scroll to position [1913, 0]
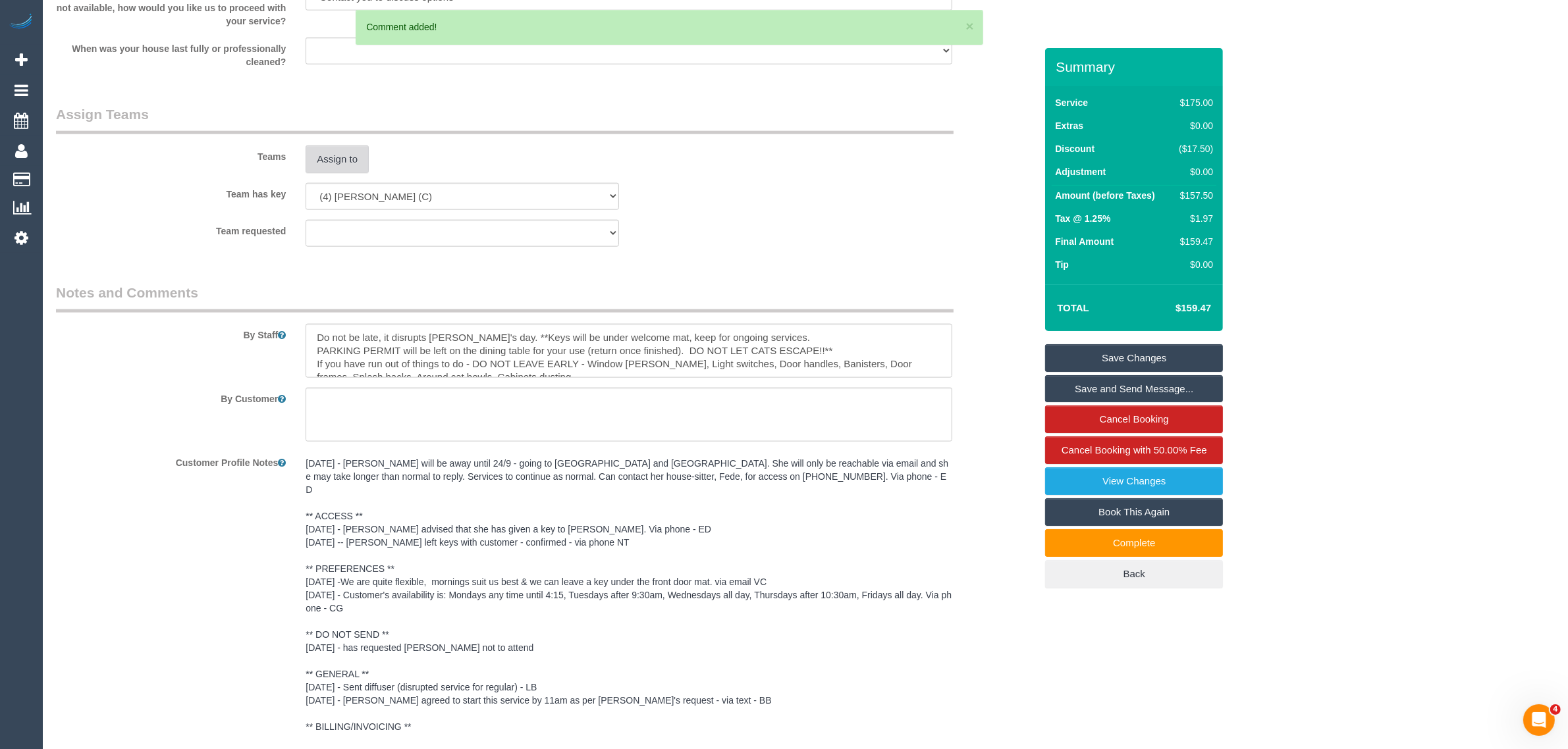
click at [333, 155] on button "Assign to" at bounding box center [337, 159] width 63 height 28
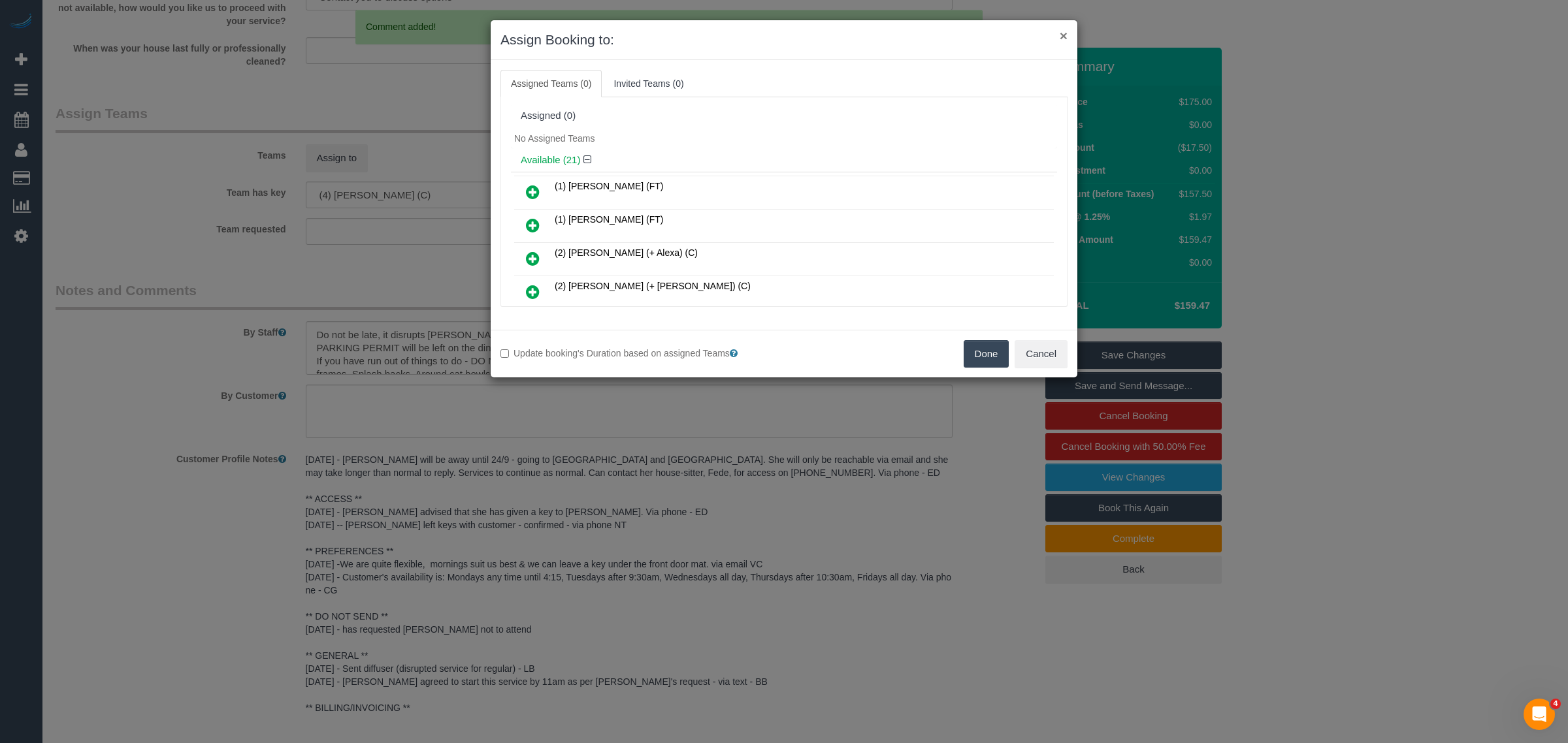
click at [1062, 33] on button "×" at bounding box center [1063, 36] width 8 height 14
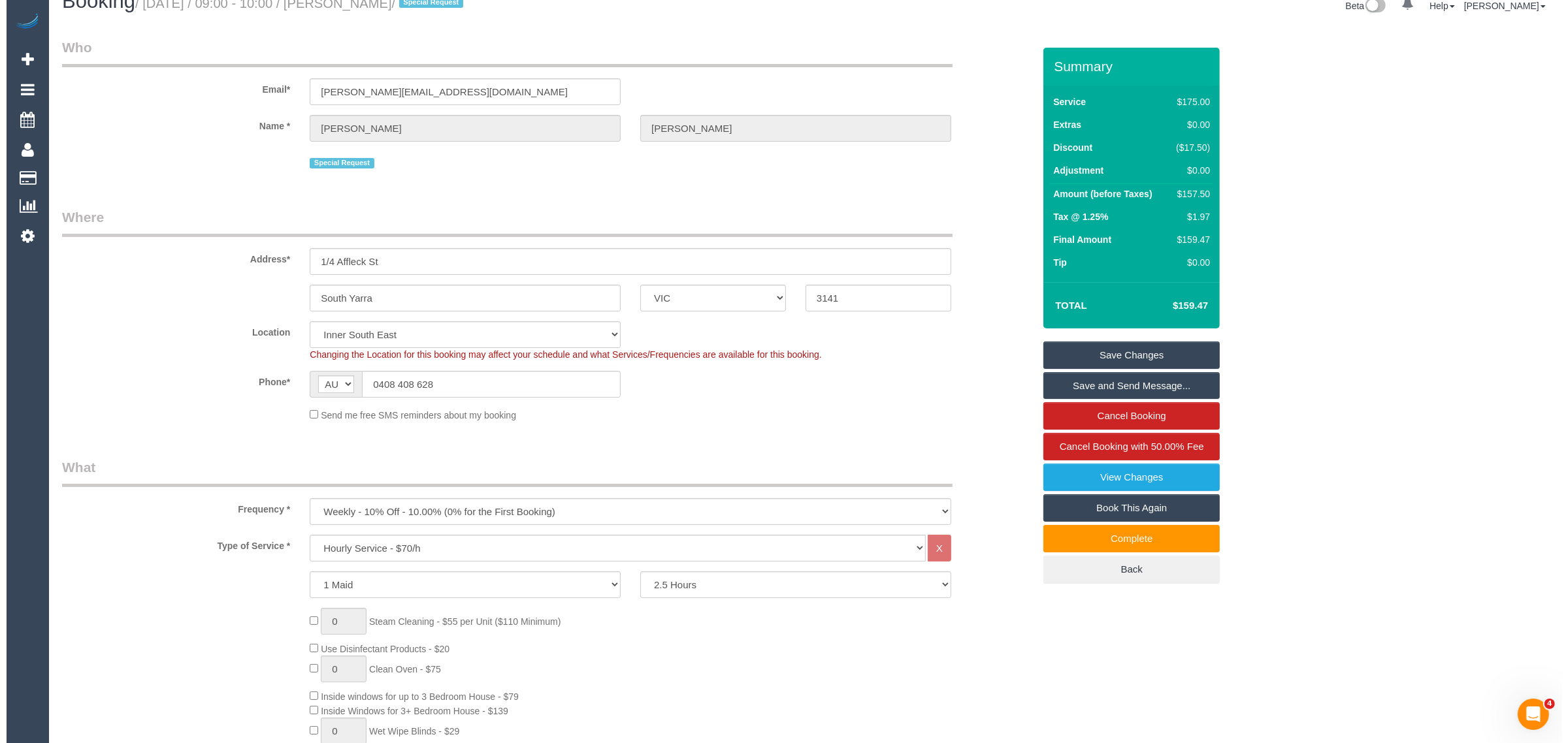
scroll to position [0, 0]
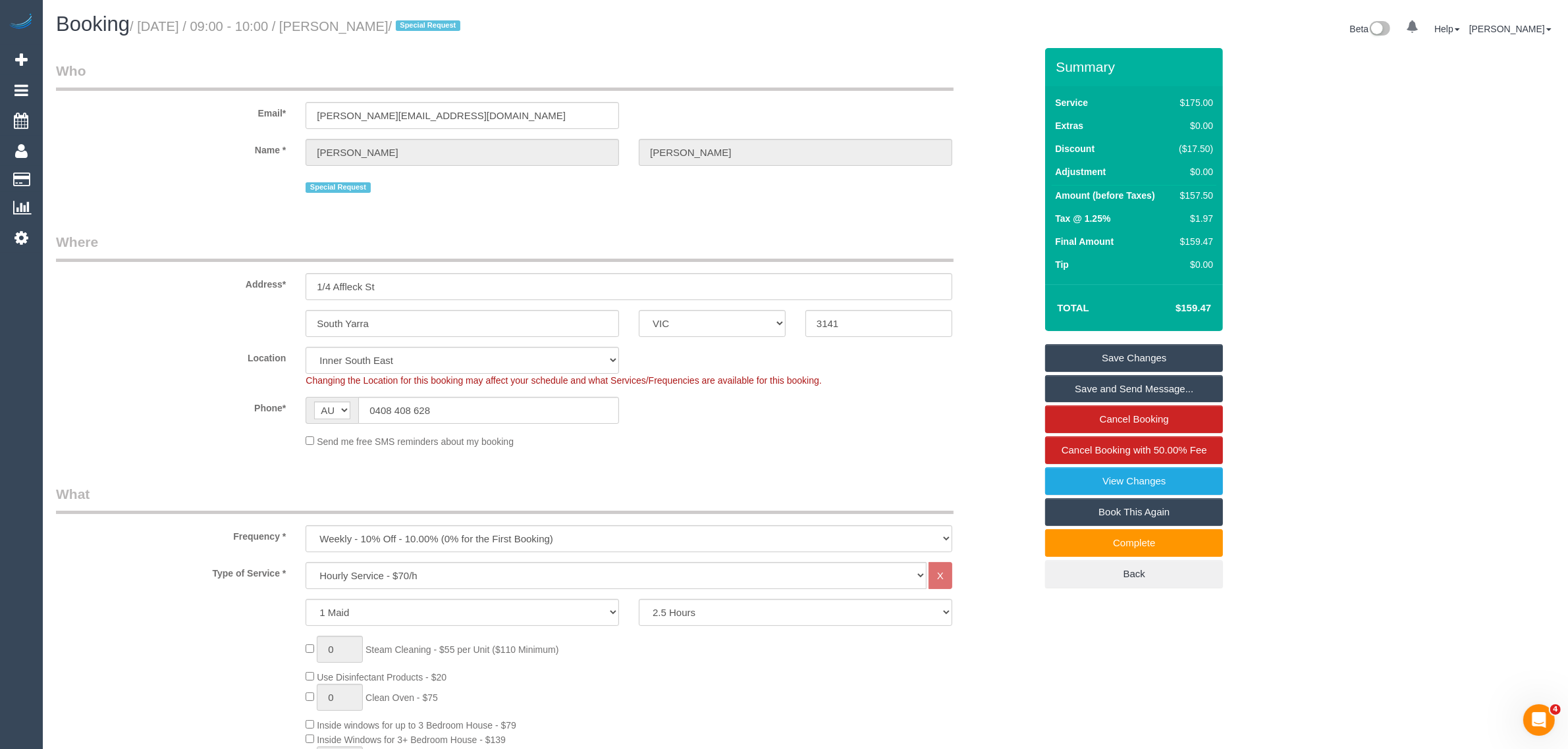
click at [1098, 354] on link "Save Changes" at bounding box center [1134, 358] width 178 height 28
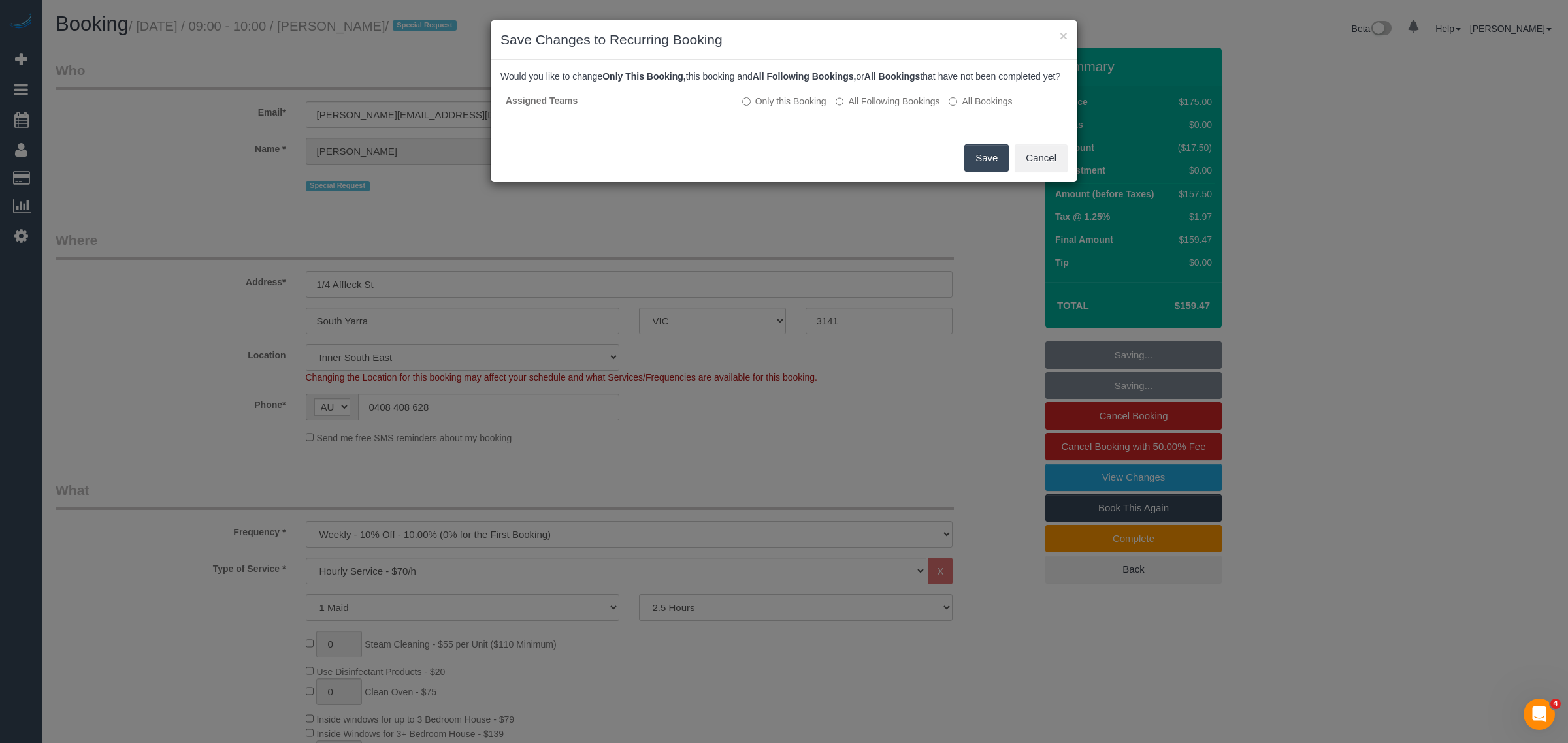
click at [971, 169] on button "Save" at bounding box center [987, 158] width 44 height 27
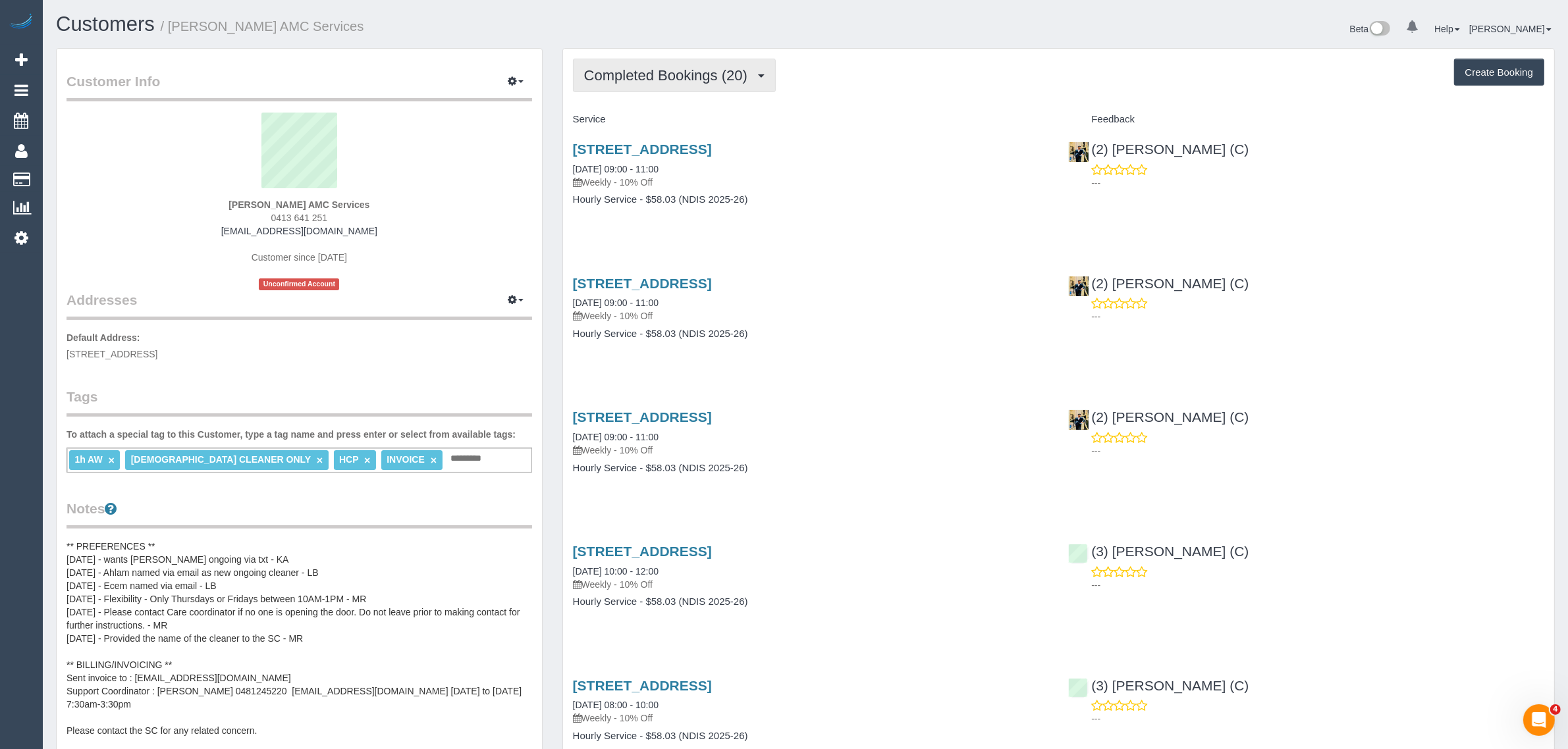
click at [708, 63] on button "Completed Bookings (20)" at bounding box center [674, 75] width 203 height 34
click at [673, 120] on link "Upcoming Bookings (11)" at bounding box center [645, 123] width 143 height 17
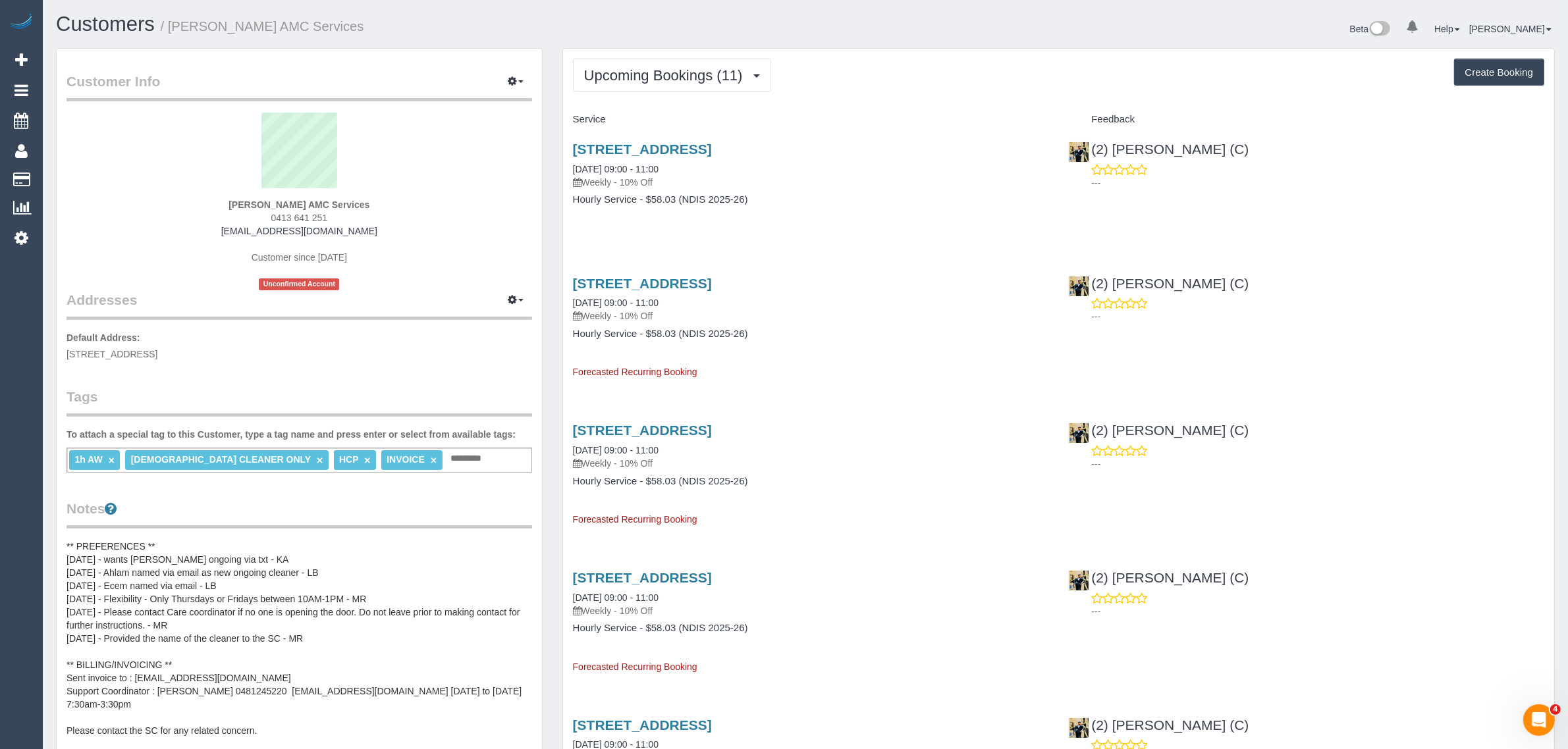
drag, startPoint x: 711, startPoint y: 167, endPoint x: 570, endPoint y: 161, distance: 141.1
click at [570, 161] on div "[STREET_ADDRESS] [DATE] 09:00 - 11:00 Weekly - 10% Off Hourly Service - $58.03 …" at bounding box center [811, 180] width 496 height 101
copy link "[DATE] 09:00 - 11:00"
click at [490, 189] on sui-profile-pic at bounding box center [299, 156] width 446 height 85
drag, startPoint x: 410, startPoint y: 202, endPoint x: 220, endPoint y: 198, distance: 190.0
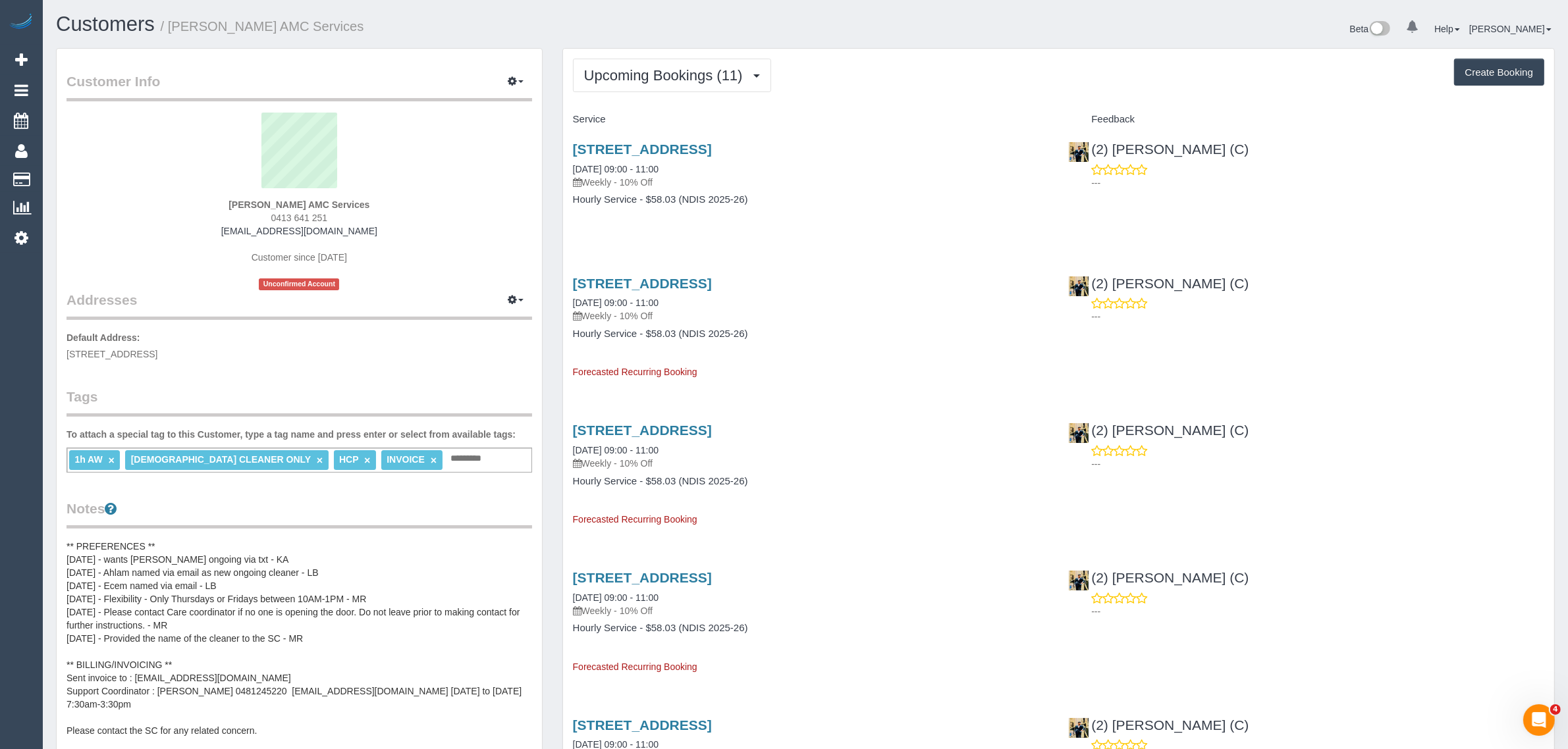
click at [220, 198] on div "[PERSON_NAME] AMC Services 0413 641 251 [EMAIL_ADDRESS][DOMAIN_NAME] Customer s…" at bounding box center [300, 202] width 466 height 178
copy strong "[PERSON_NAME] AMC Services"
click at [1005, 191] on div "42 Glencairn Crescent, Broadmeadows, VIC 3047 04/09/2025 09:00 - 11:00 Weekly -…" at bounding box center [811, 180] width 496 height 101
drag, startPoint x: 1224, startPoint y: 145, endPoint x: 1089, endPoint y: 147, distance: 135.0
click at [1089, 147] on div "(2) Ashik Miah (C) ---" at bounding box center [1306, 162] width 496 height 65
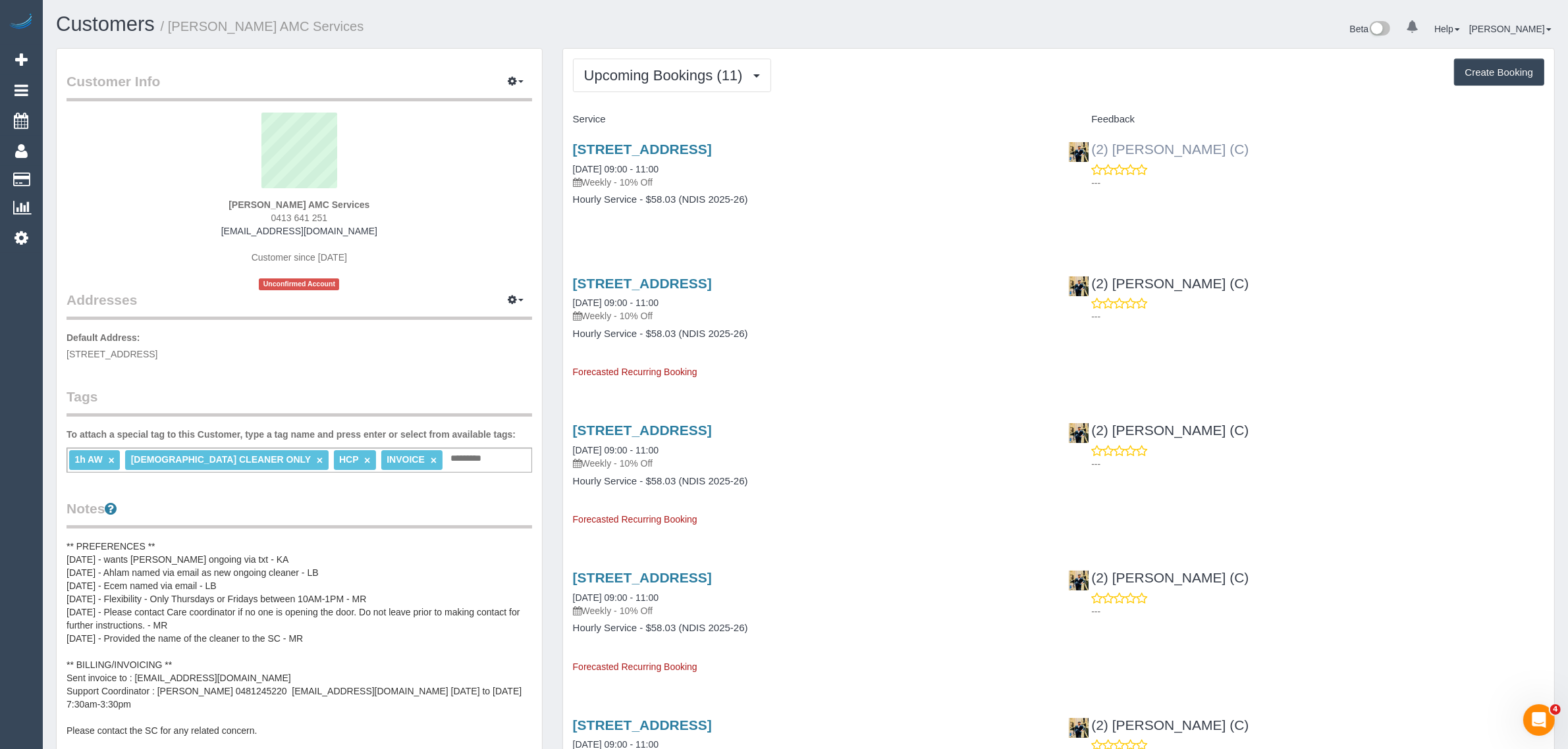
copy link "(2) Ashik Miah (C)"
click at [432, 453] on div "1h AW × FEMALE CLEANER ONLY × HCP × INVOICE × Add a tag" at bounding box center [300, 460] width 466 height 25
type input "********"
click at [508, 431] on label "To attach a special tag to this Customer, type a tag name and press enter or se…" at bounding box center [291, 434] width 449 height 13
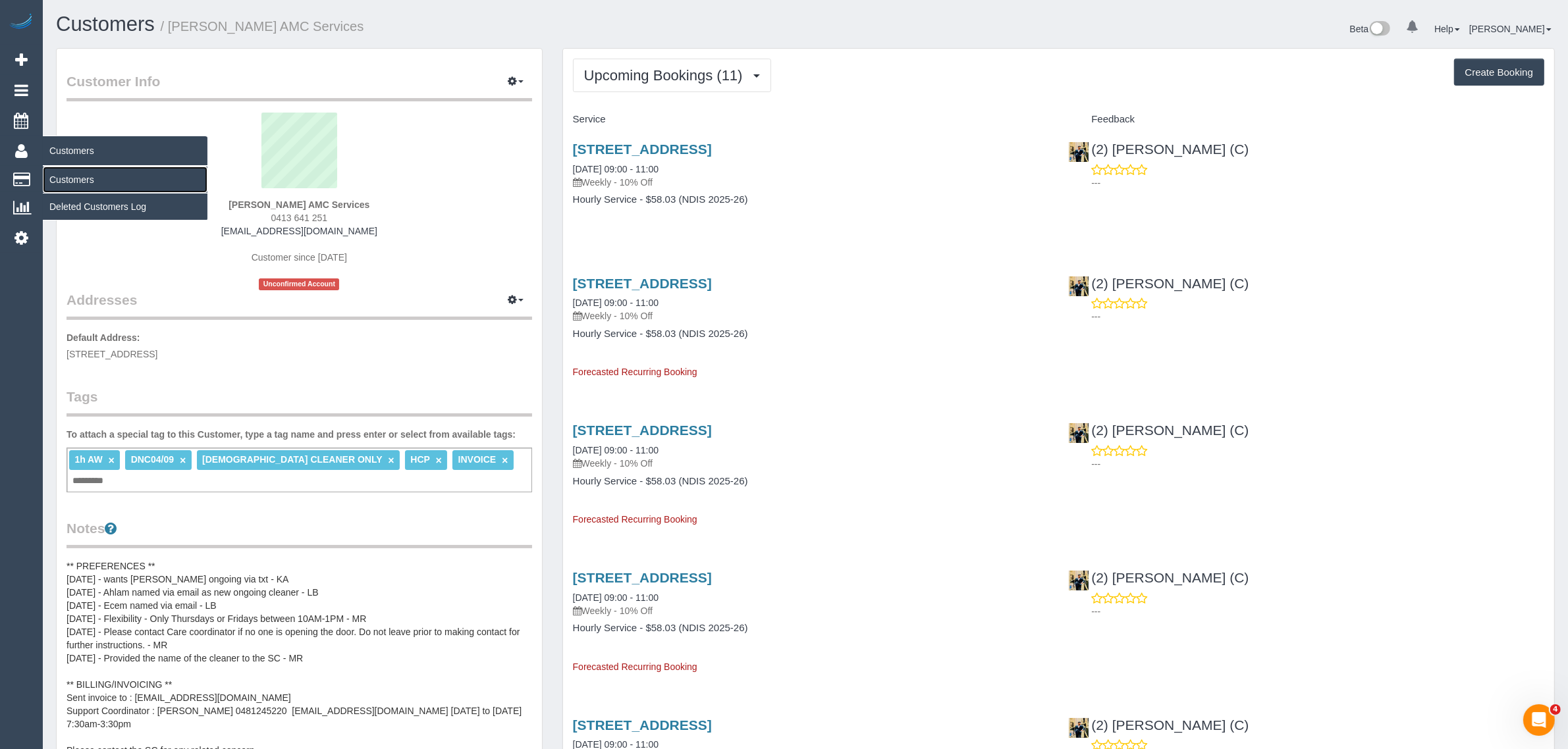
click at [86, 172] on link "Customers" at bounding box center [125, 180] width 165 height 26
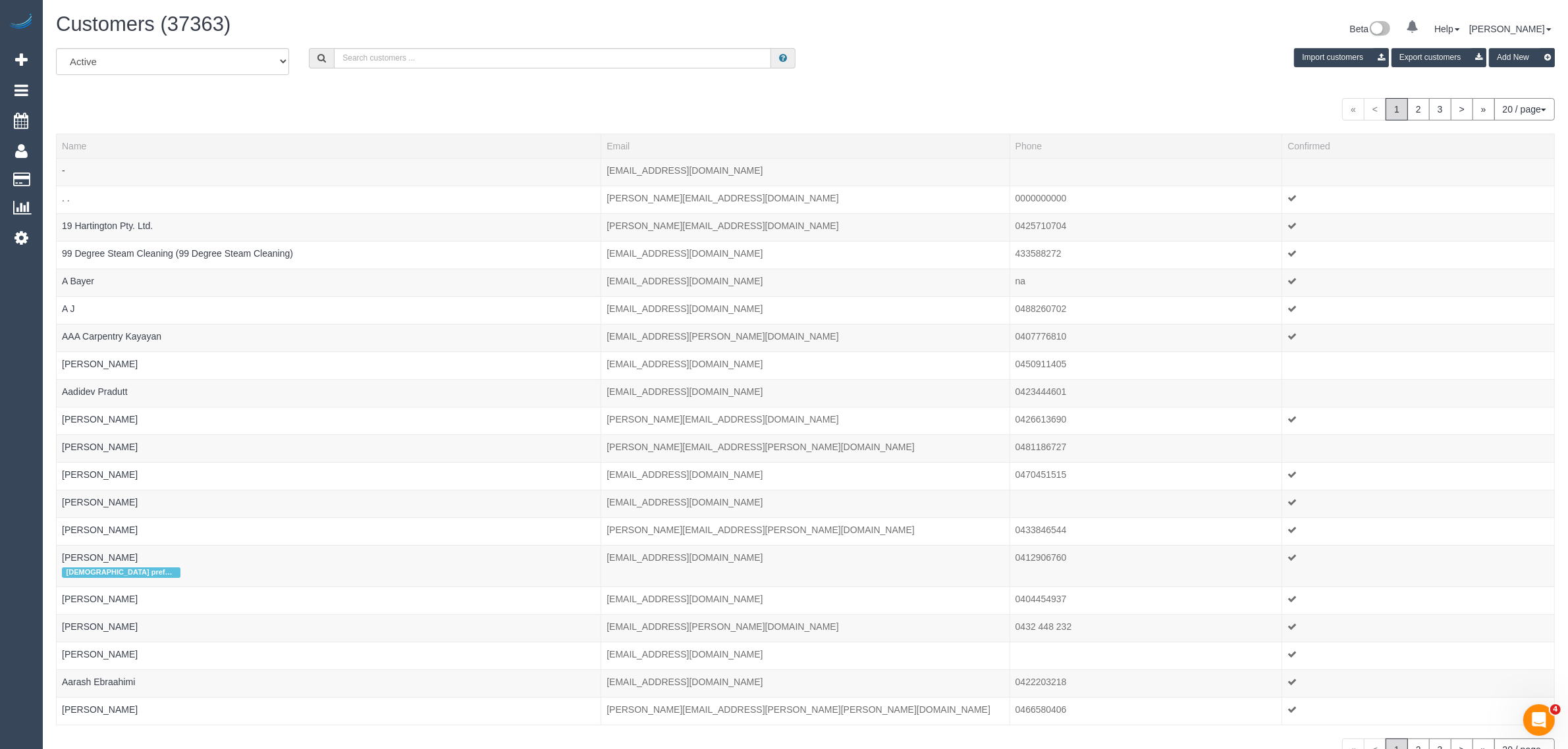
click at [625, 8] on div "Customers (37363) Beta 0 Your Notifications You have 0 alerts Help Help Docs Ta…" at bounding box center [805, 410] width 1525 height 821
click at [419, 54] on input "text" at bounding box center [552, 59] width 437 height 21
paste input "Ilika Vashishtha"
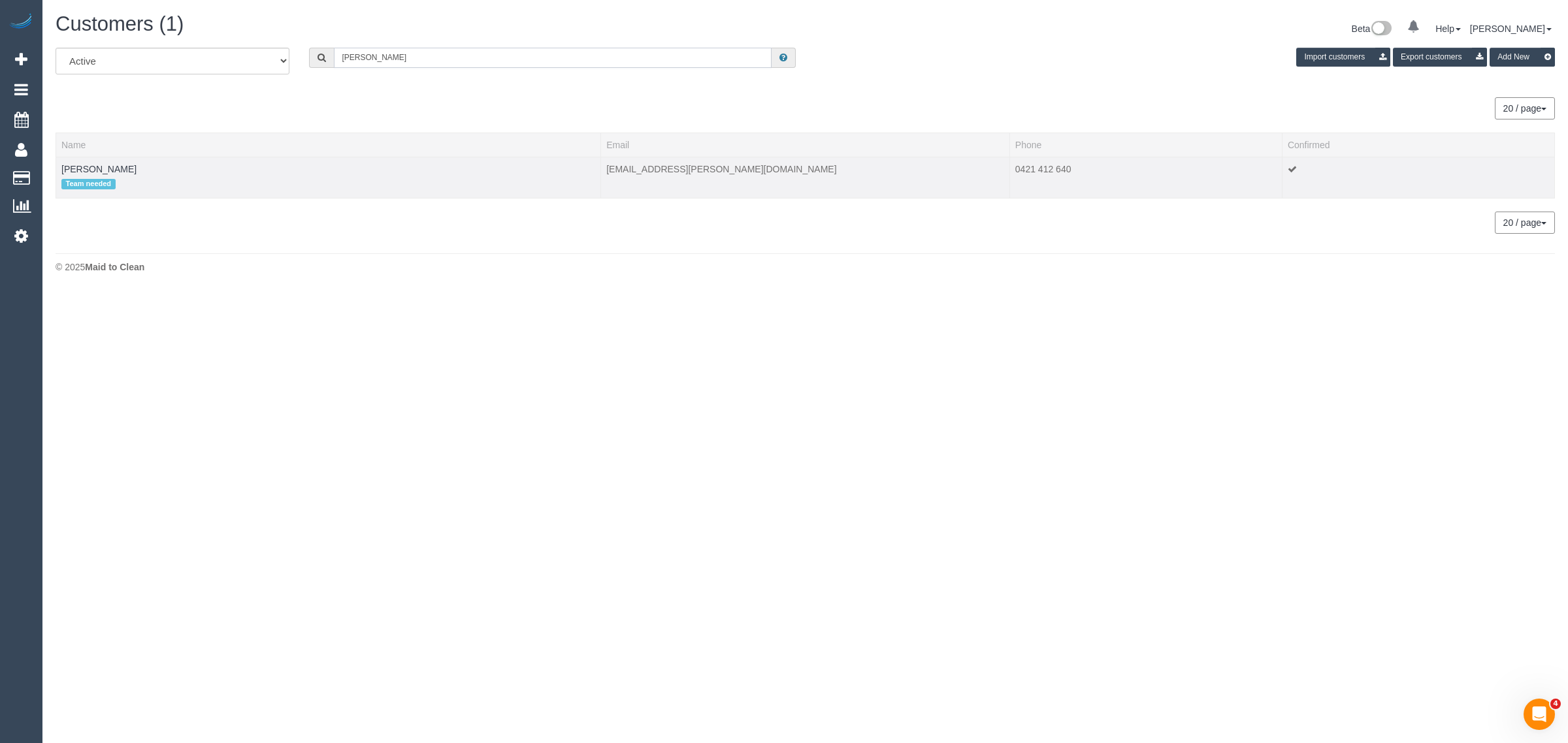
type input "Ilika Vashishtha"
click at [103, 160] on td "Ilika Vashishtha Team needed" at bounding box center [329, 178] width 545 height 41
click at [101, 164] on link "Ilika Vashishtha" at bounding box center [99, 169] width 75 height 10
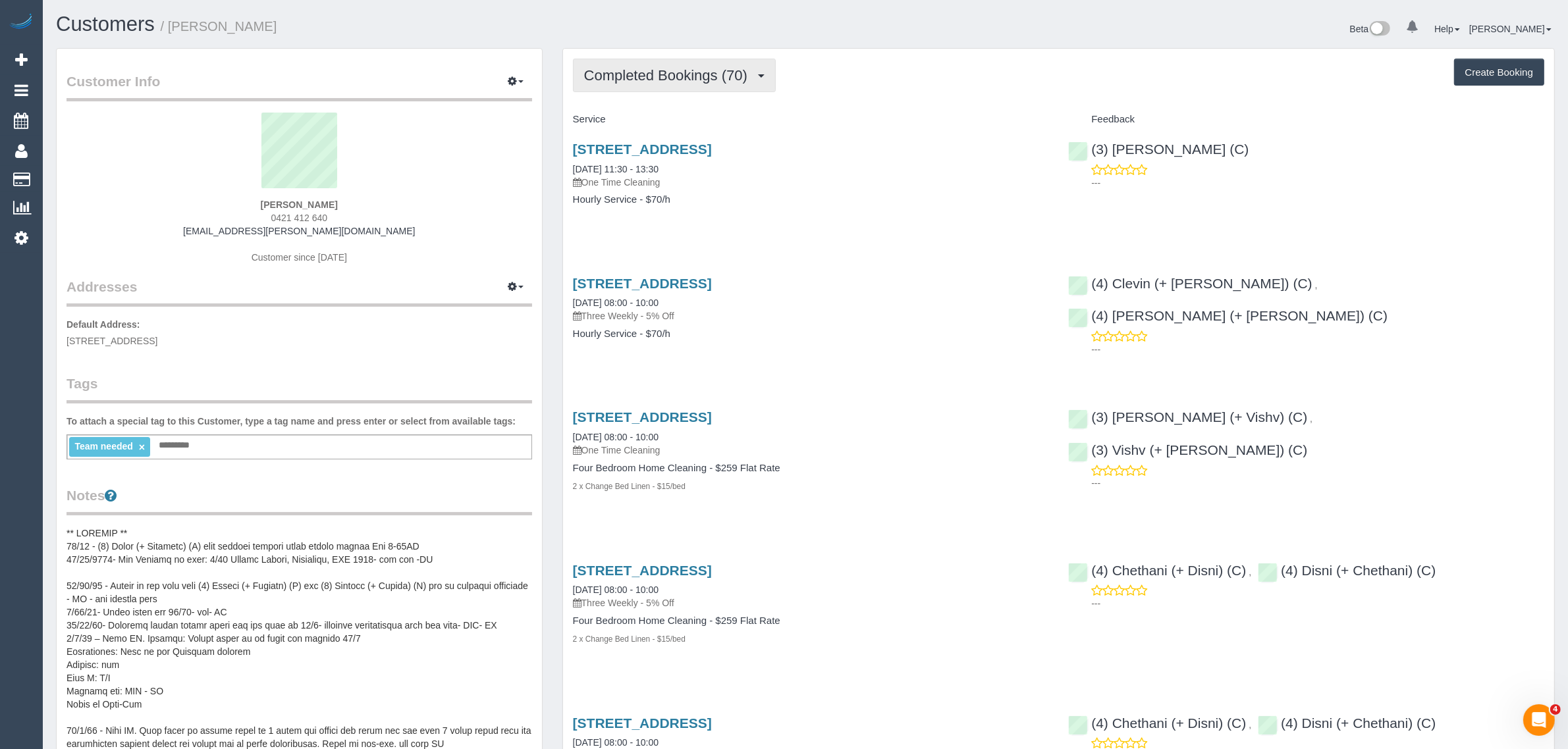
click at [632, 73] on span "Completed Bookings (70)" at bounding box center [669, 76] width 170 height 17
click at [621, 123] on link "Upcoming Bookings (12)" at bounding box center [645, 123] width 143 height 17
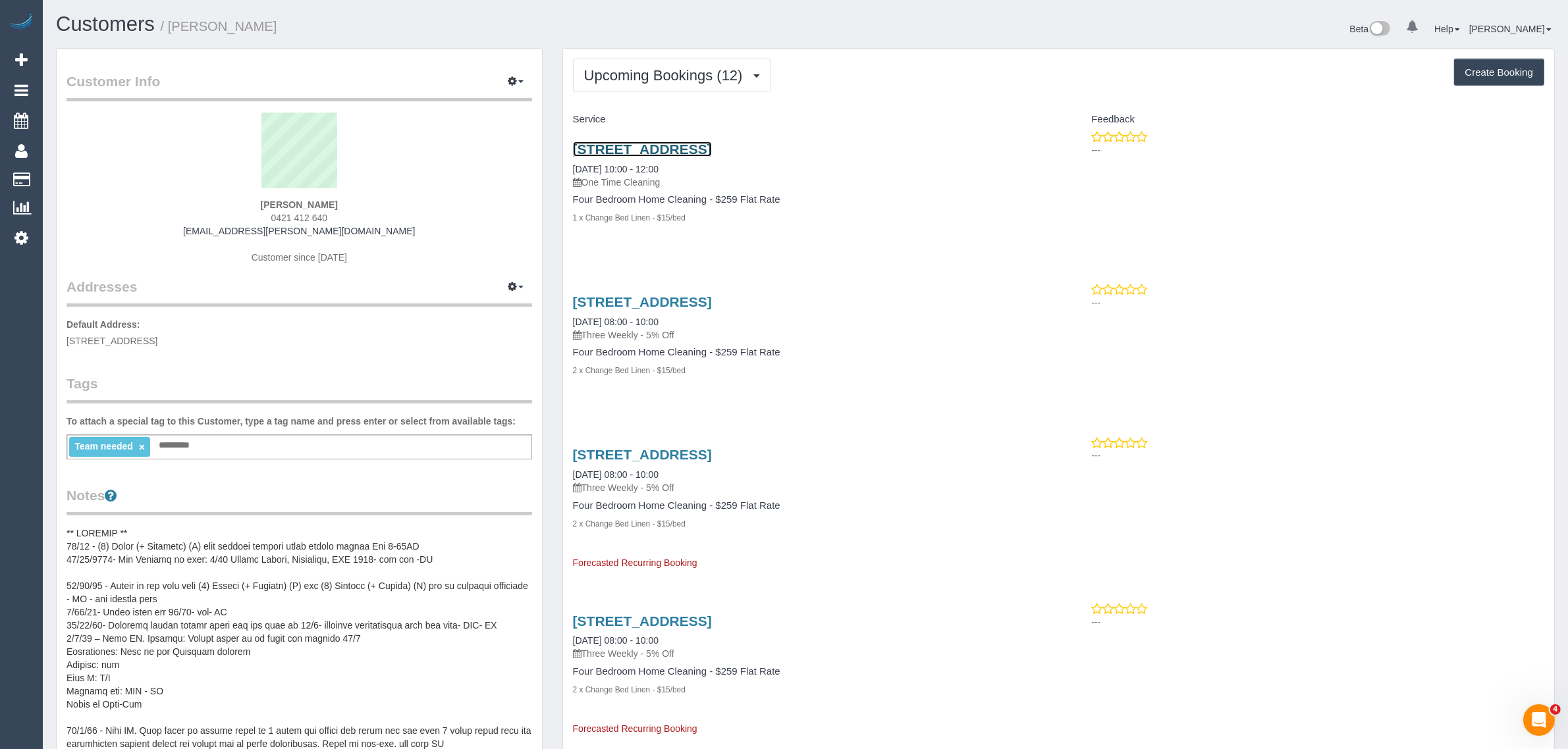
click at [662, 149] on link "1/30 Myrtle Avenue, Heathmont, VIC 3135" at bounding box center [642, 149] width 139 height 15
click at [639, 143] on link "1/30 Myrtle Avenue, Heathmont, VIC 3135" at bounding box center [642, 149] width 139 height 15
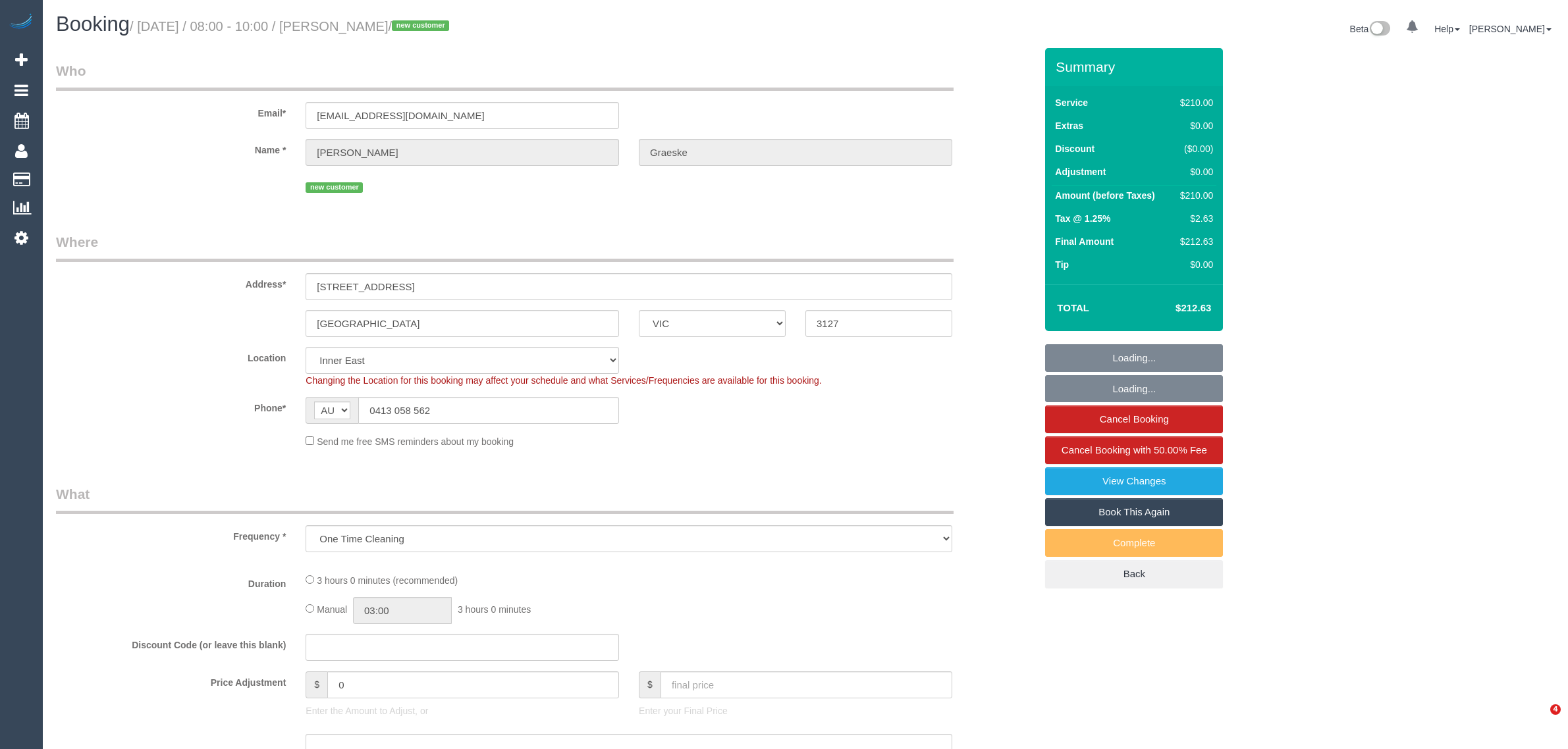
select select "VIC"
select select "object:548"
select select "string:stripe-pm_1S39Fg2GScqysDRV1TkmmTTg"
select select "number:28"
click at [502, 412] on input "0413 058 562" at bounding box center [488, 410] width 261 height 27
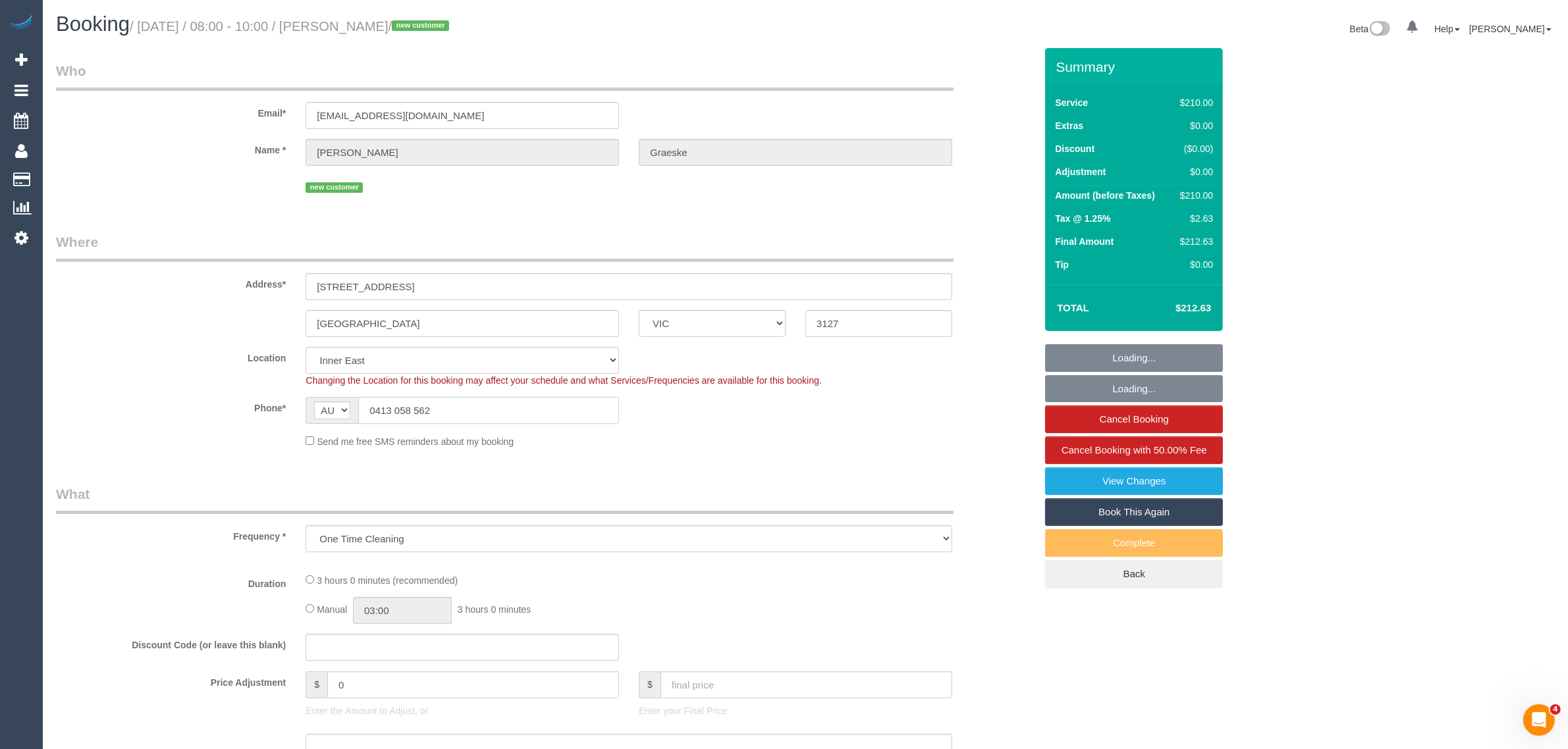
select select "180"
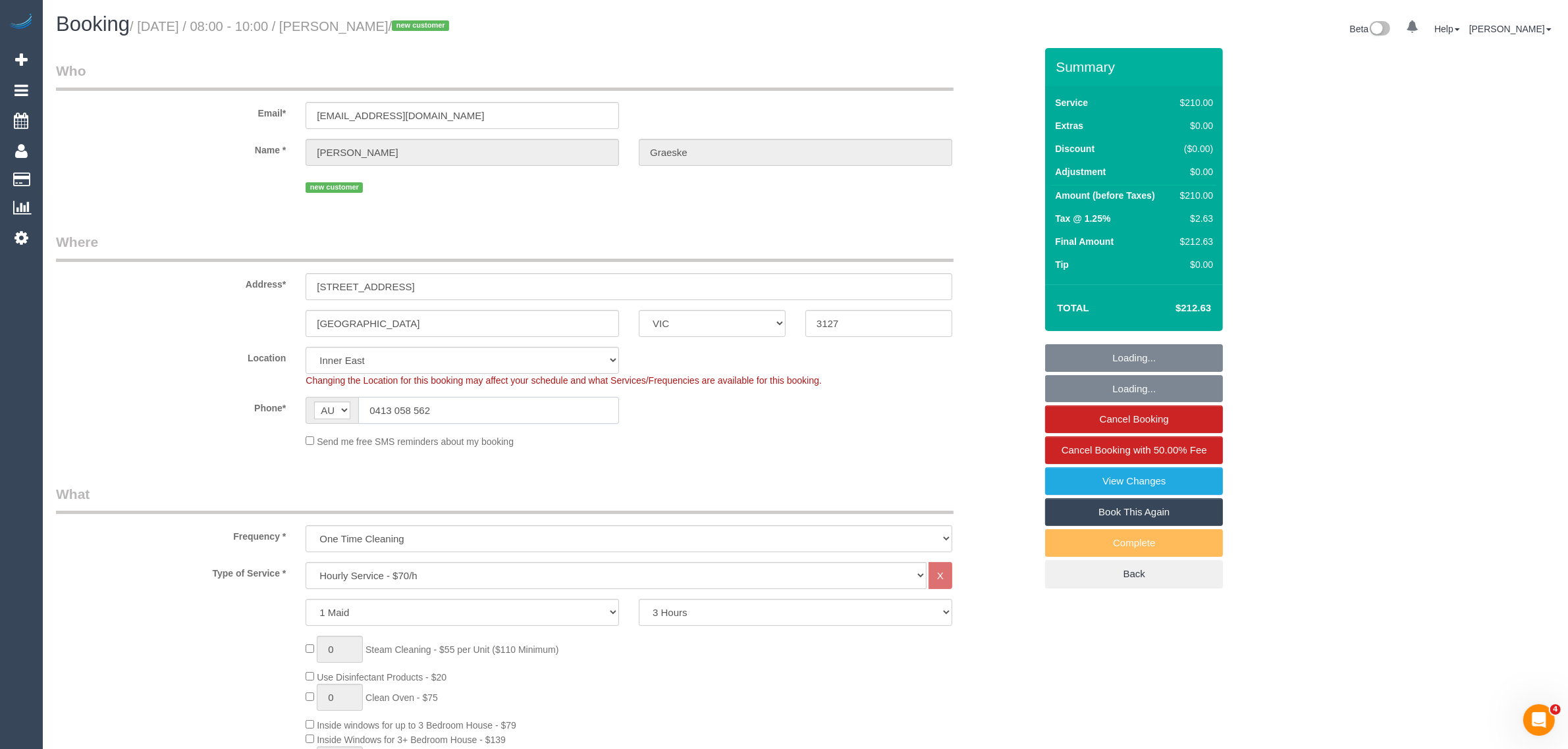
select select "spot1"
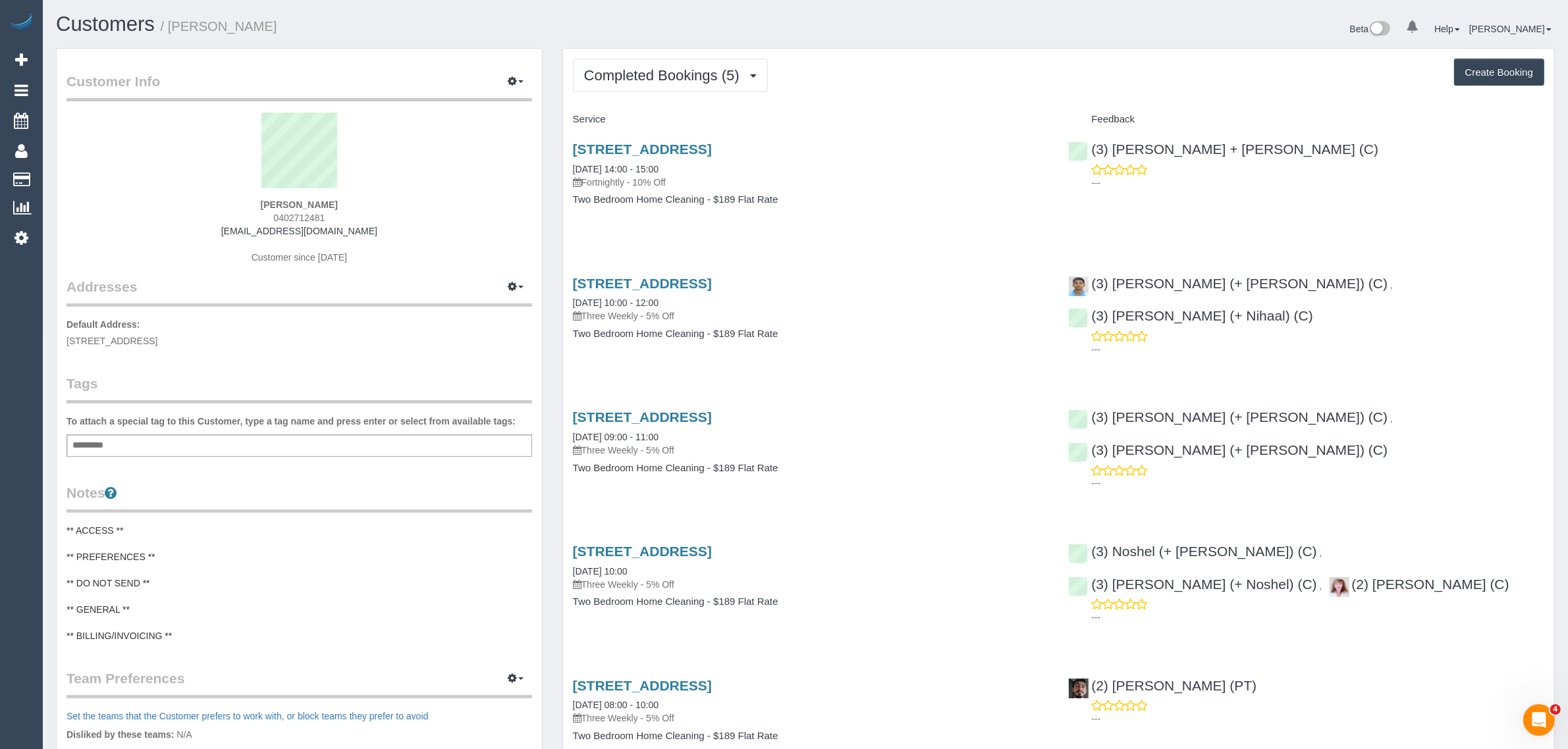
click at [311, 215] on span "0402712481" at bounding box center [299, 218] width 52 height 10
click at [313, 215] on span "0402712481" at bounding box center [299, 218] width 52 height 10
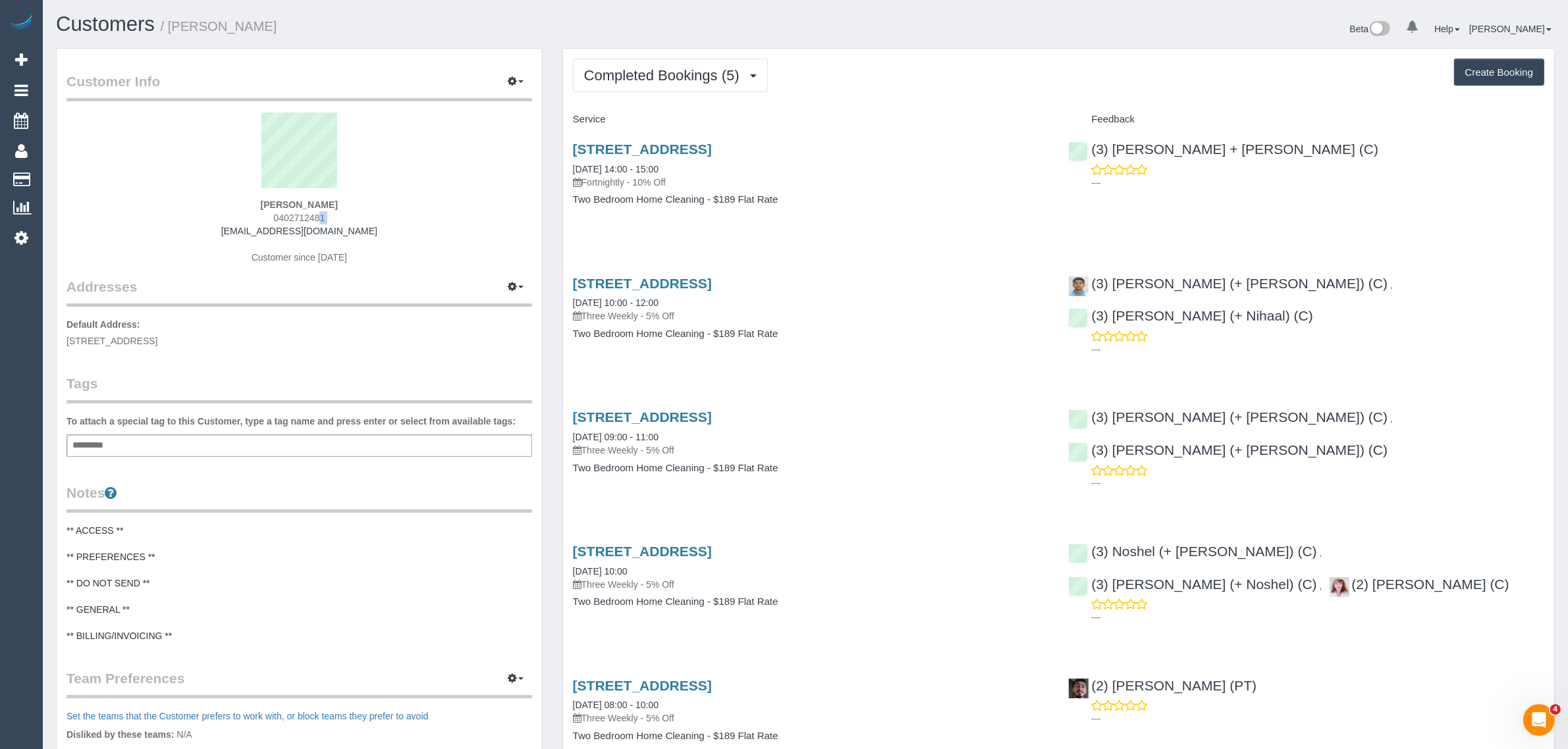
click at [313, 215] on span "0402712481" at bounding box center [299, 218] width 52 height 10
copy div "0402712481"
click at [665, 63] on button "Completed Bookings (5)" at bounding box center [670, 75] width 195 height 34
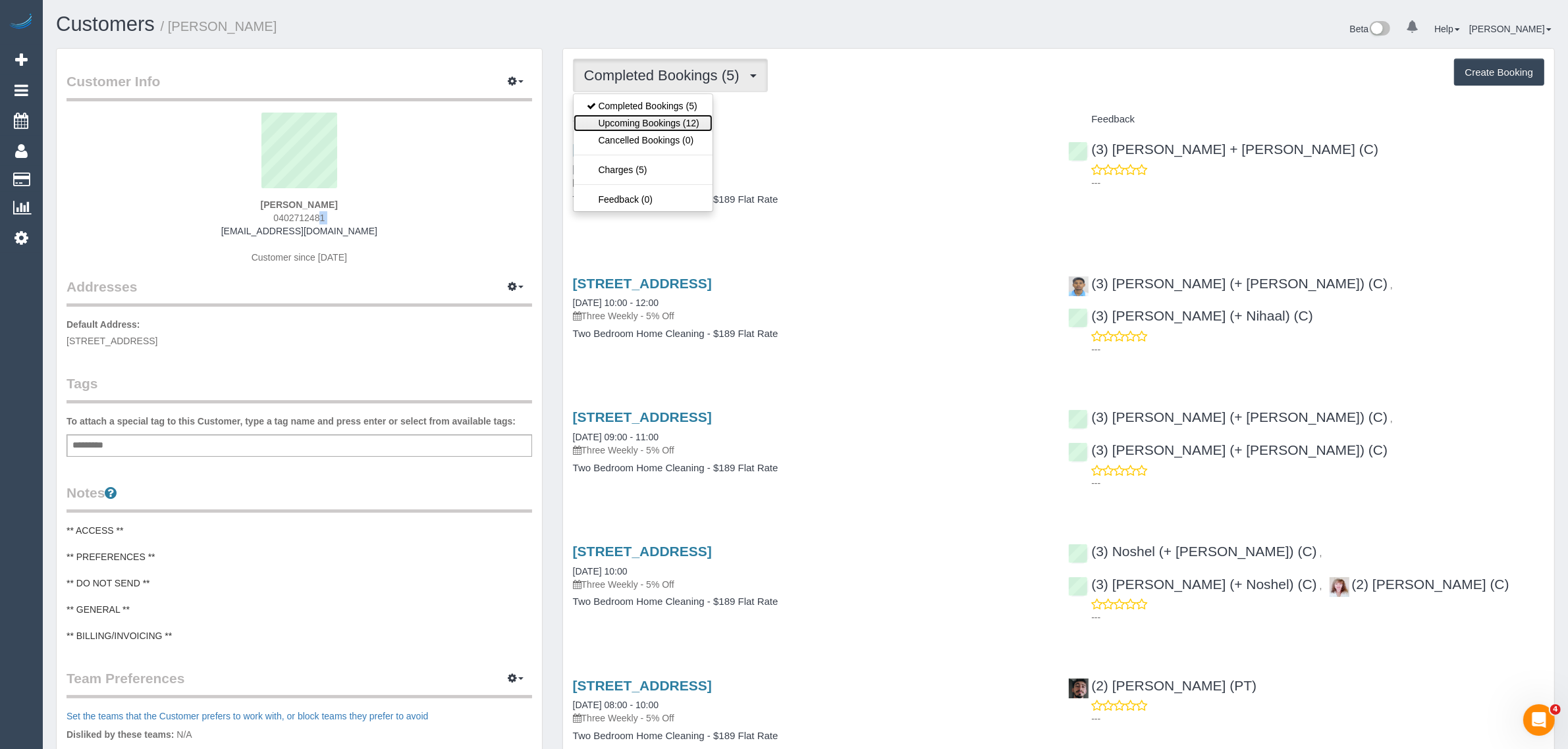
click at [640, 128] on link "Upcoming Bookings (12)" at bounding box center [643, 123] width 139 height 17
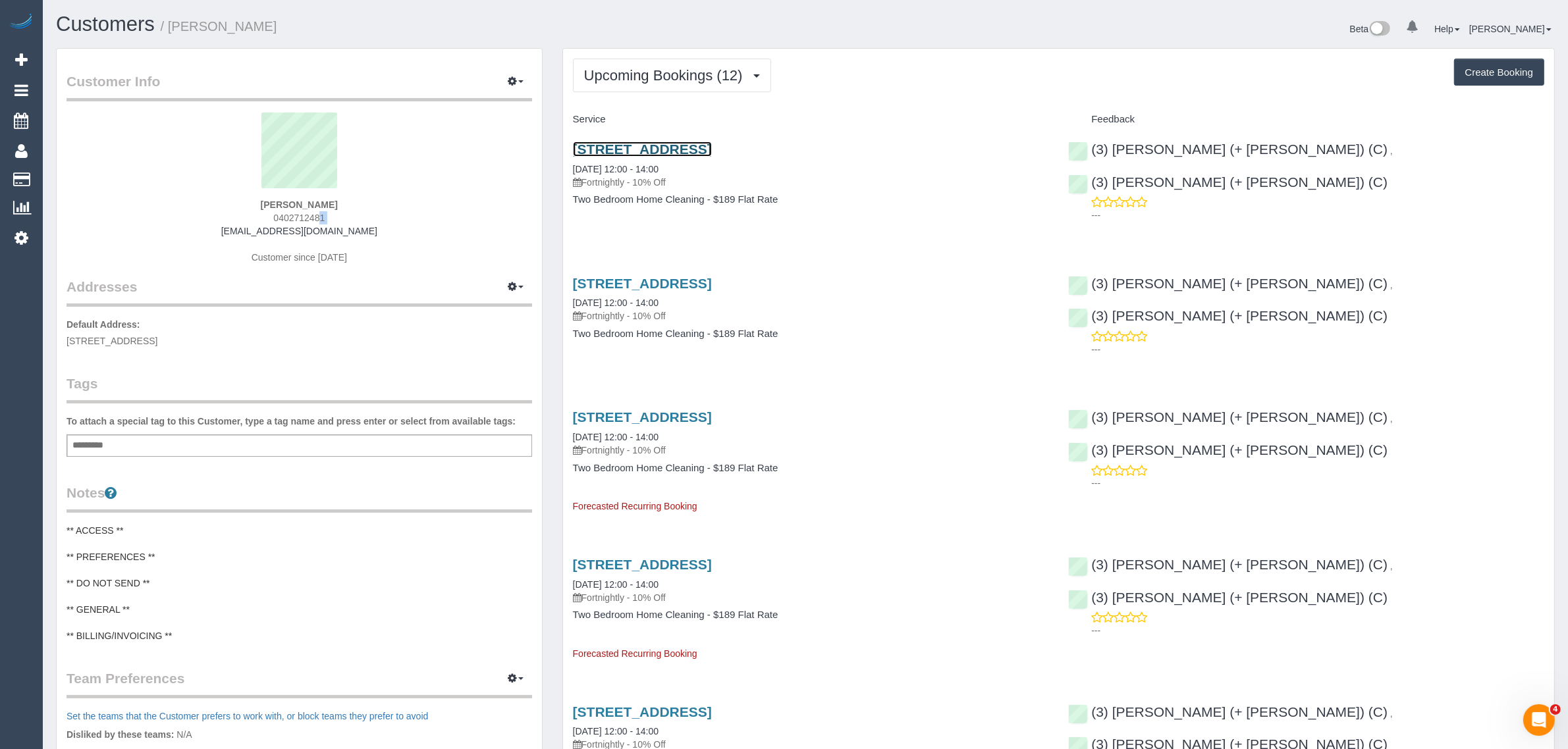
click at [623, 147] on link "[STREET_ADDRESS]" at bounding box center [642, 149] width 139 height 15
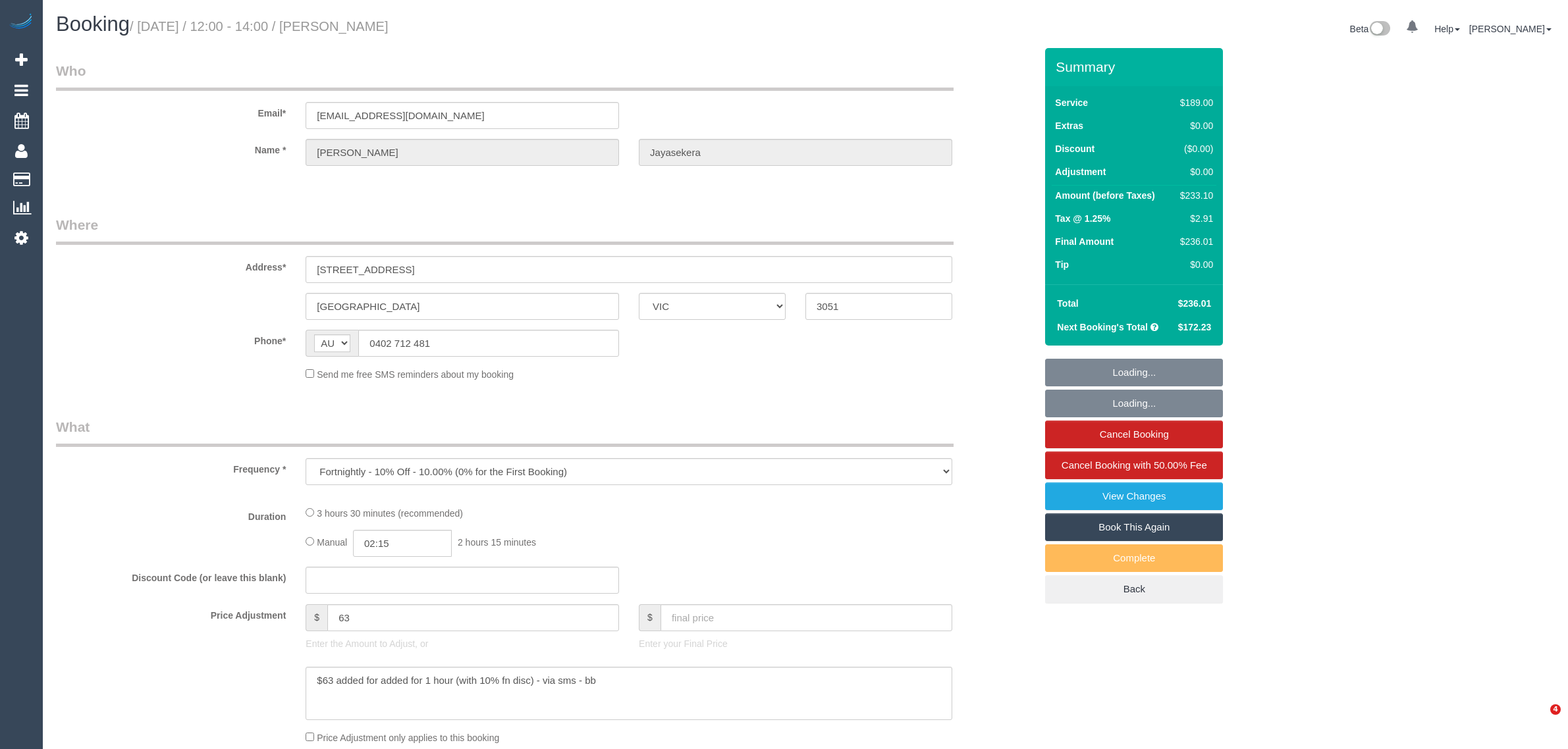
select select "VIC"
select select "string:stripe-pm_1RSr0w2GScqysDRVH3SAOKS0"
select select "number:28"
select select "number:16"
select select "number:19"
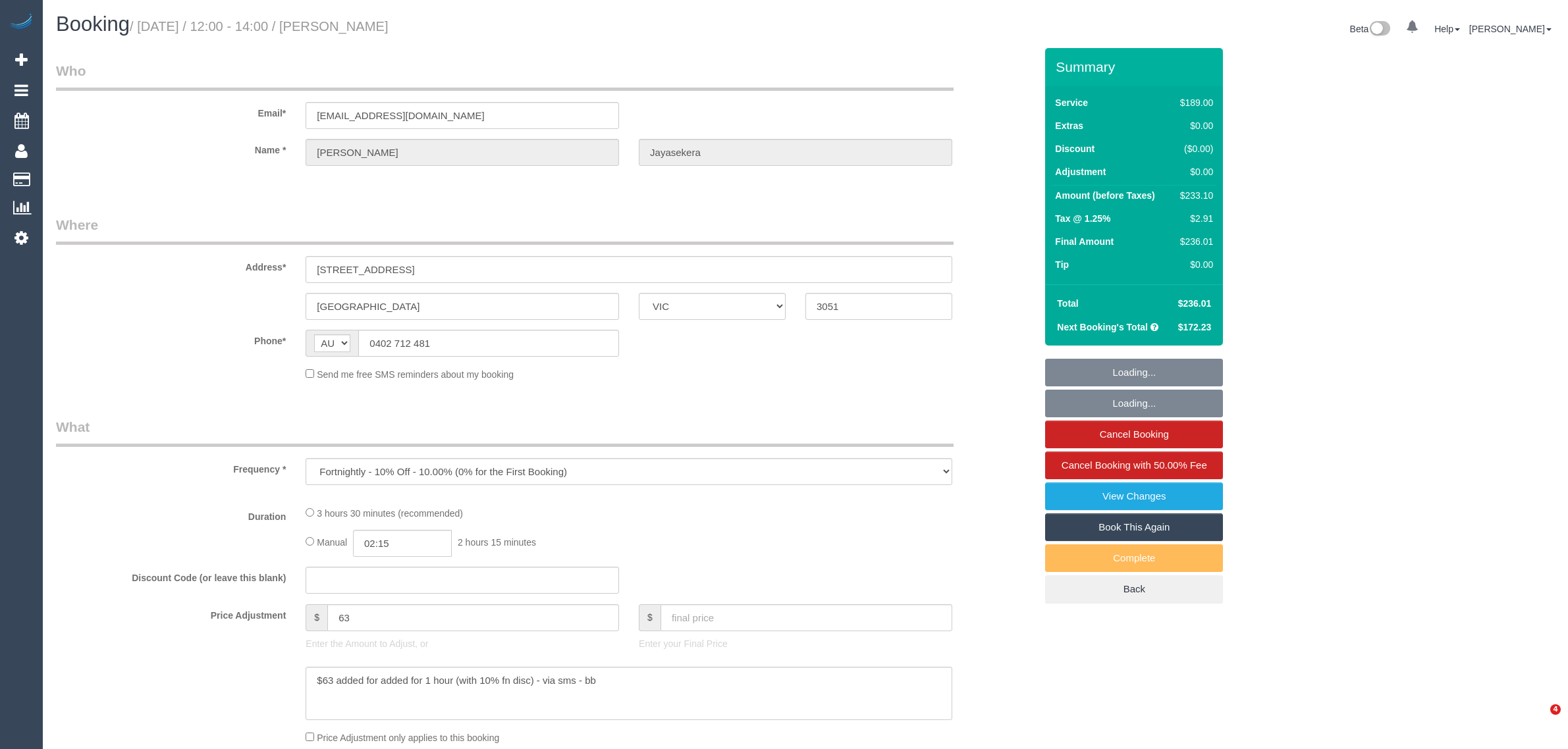
select select "number:22"
select select "number:35"
select select "number:13"
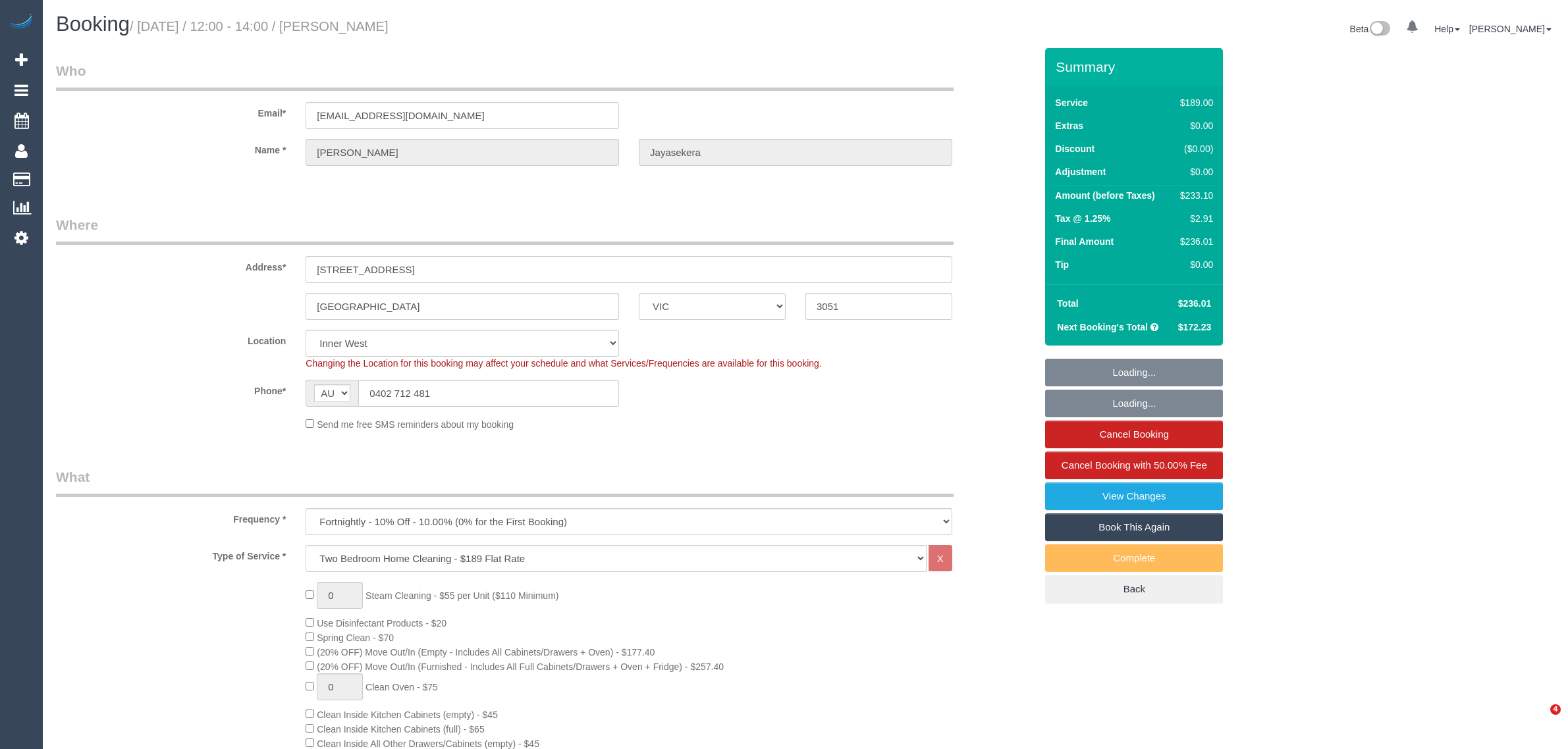
select select "object:1497"
select select "spot1"
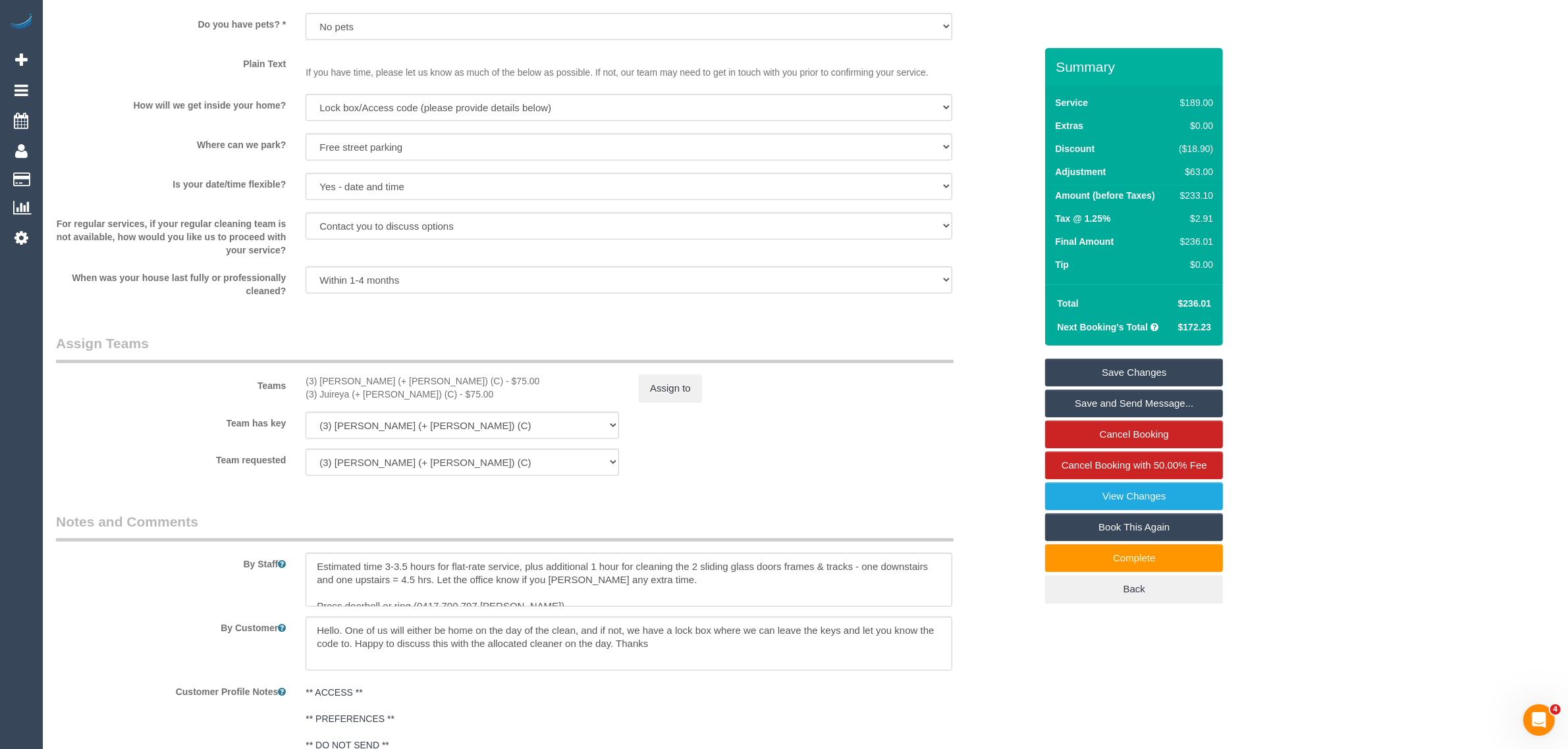
scroll to position [1974, 0]
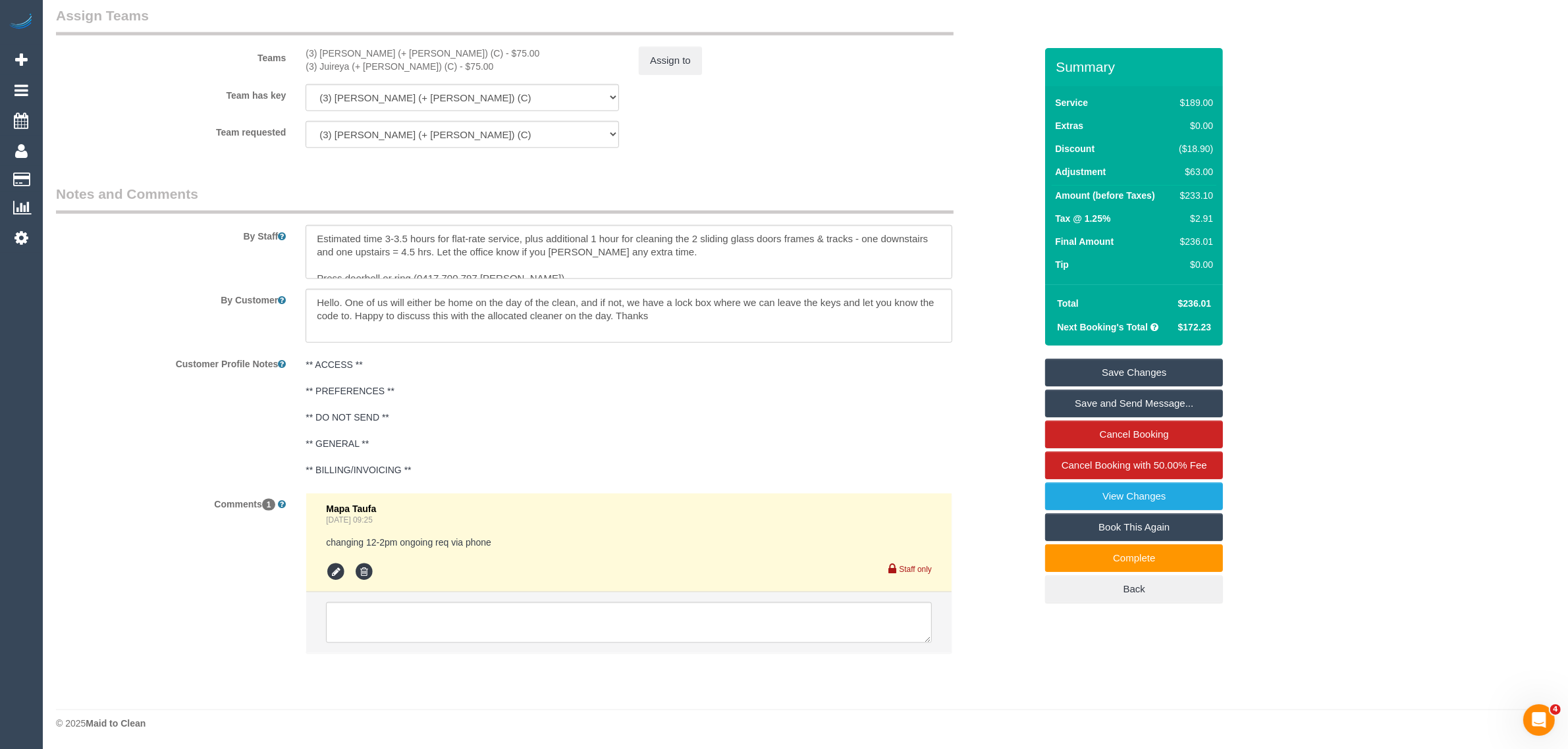
drag, startPoint x: 960, startPoint y: 445, endPoint x: 953, endPoint y: 446, distance: 7.1
click at [958, 445] on div "** ACCESS ** ** PREFERENCES ** ** DO NOT SEND ** ** GENERAL ** ** BILLING/INVOI…" at bounding box center [629, 418] width 667 height 130
click at [682, 443] on pre "** ACCESS ** ** PREFERENCES ** ** DO NOT SEND ** ** GENERAL ** ** BILLING/INVOI…" at bounding box center [629, 417] width 647 height 118
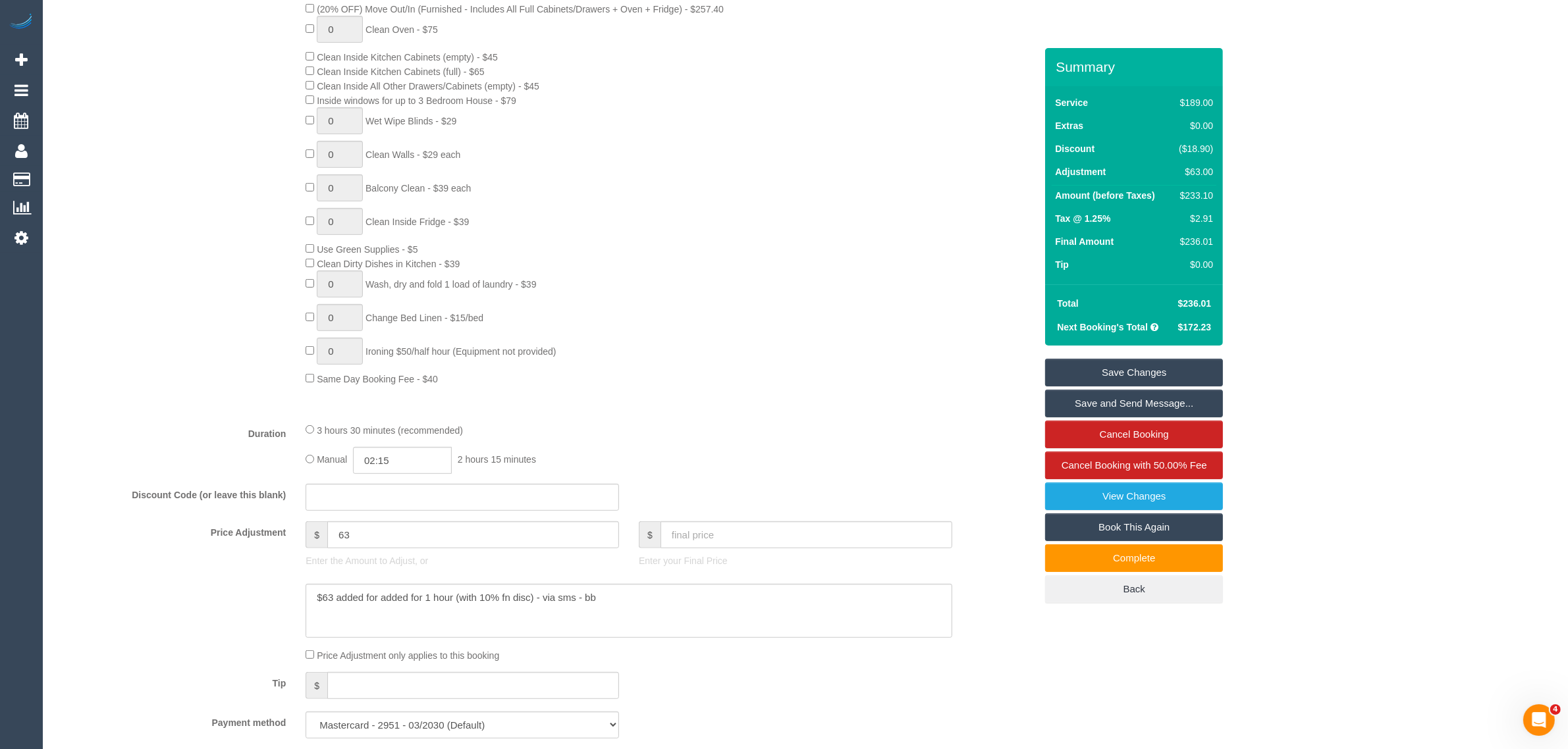
scroll to position [0, 0]
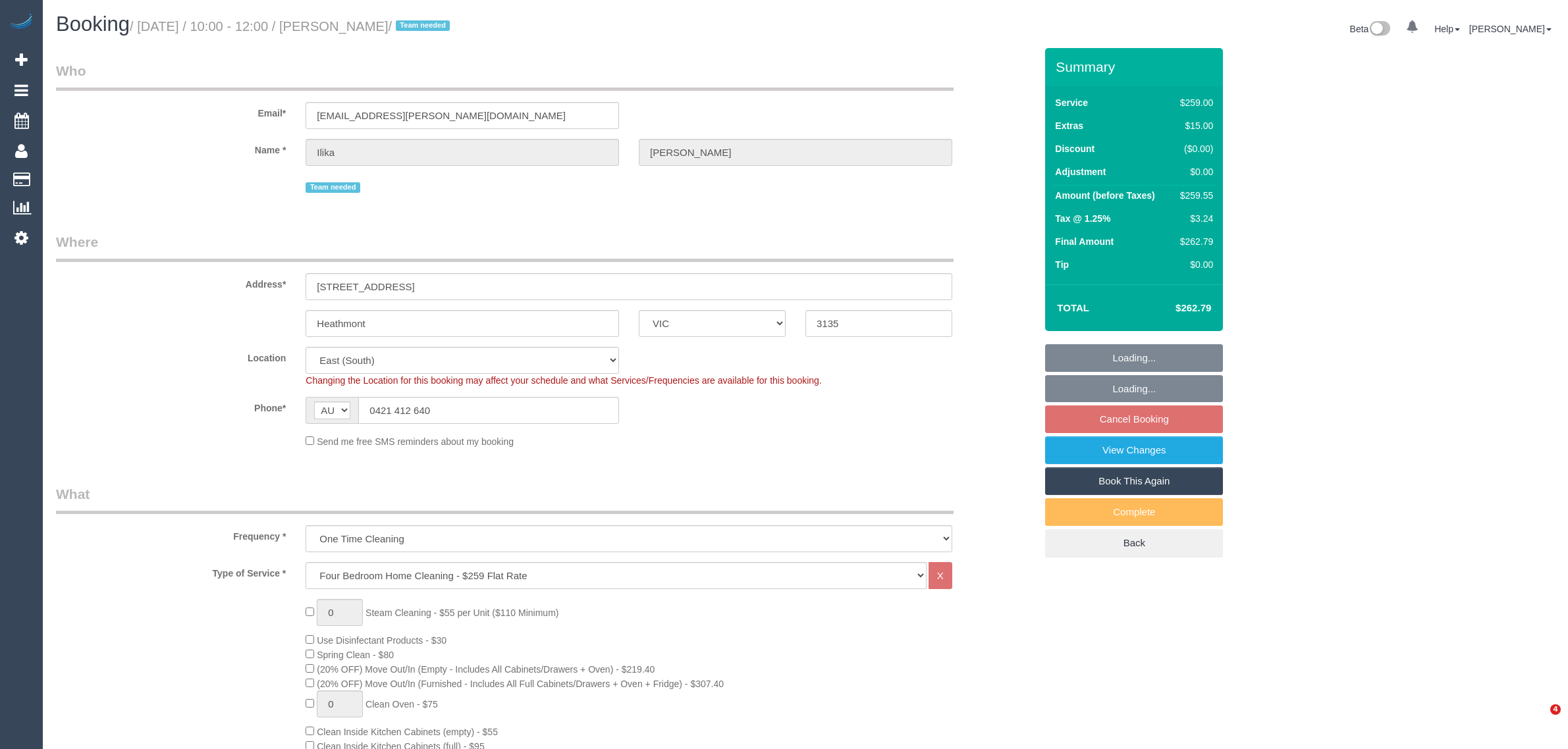
select select "VIC"
select select "number:28"
select select "number:14"
select select "number:19"
select select "spot3"
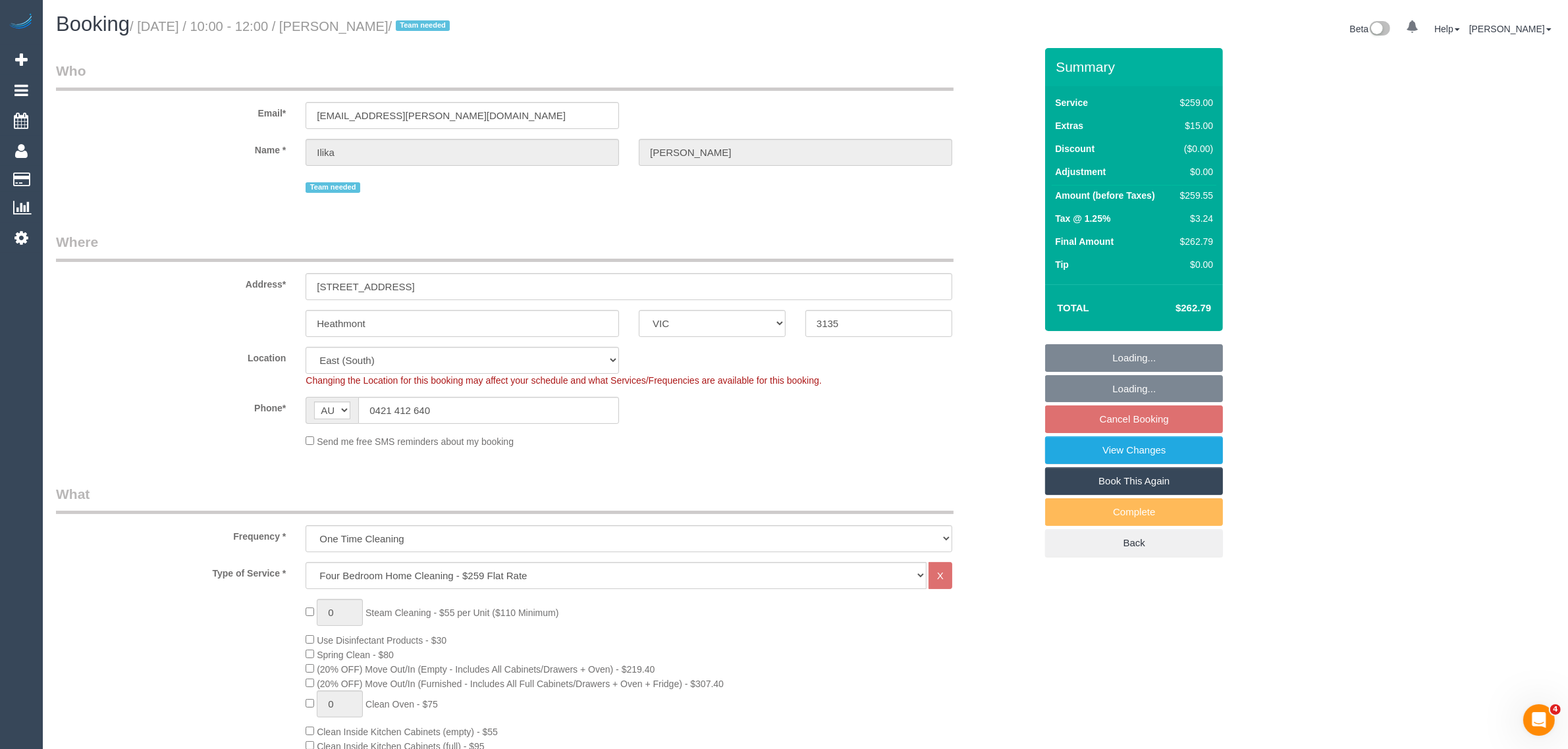
scroll to position [658, 0]
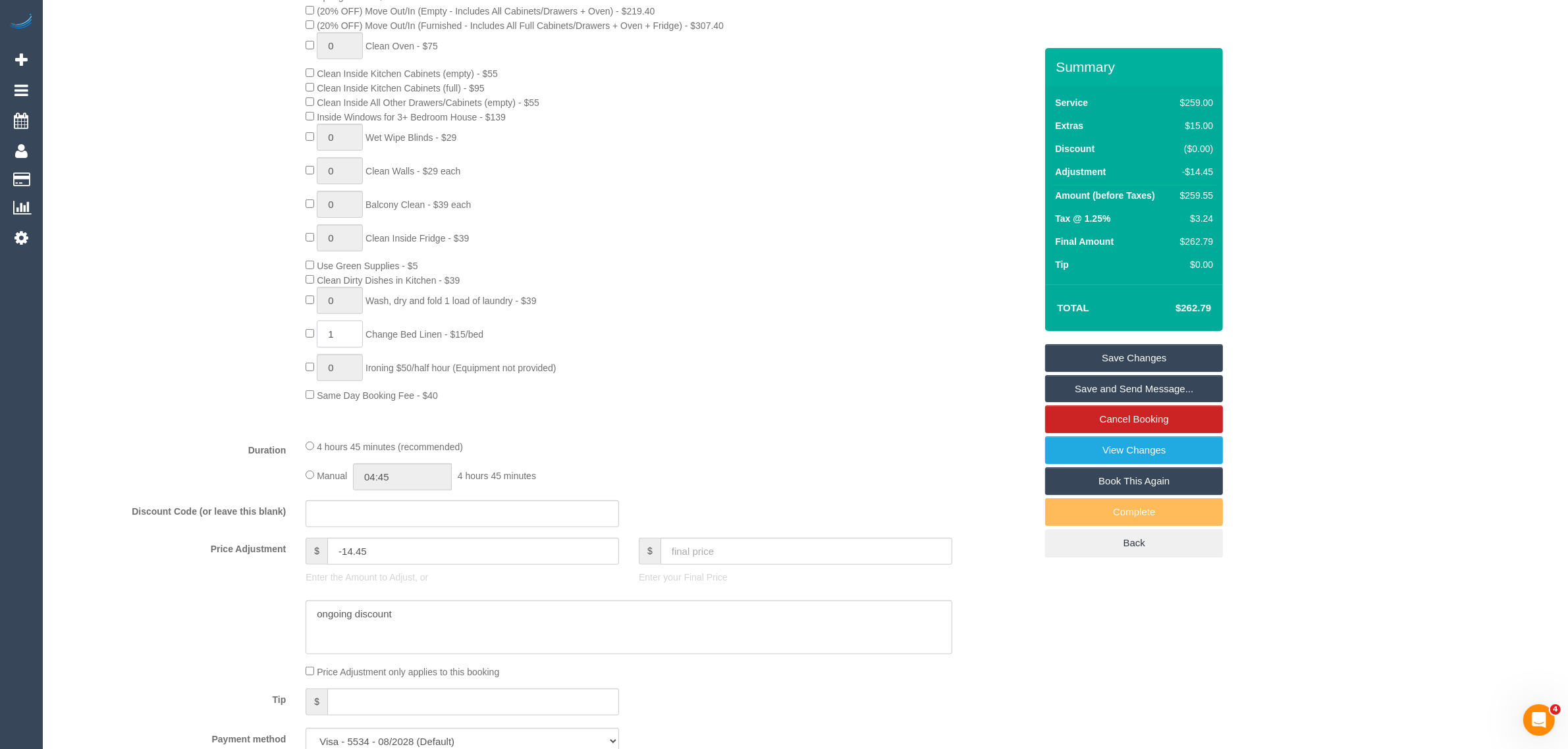
click at [339, 347] on div "0 Steam Cleaning - $55 per Unit ($110 Minimum) Use Disinfectant Products - $30 …" at bounding box center [670, 171] width 749 height 461
type input "2"
click at [764, 450] on div "4 hours 45 minutes (recommended)" at bounding box center [629, 446] width 647 height 14
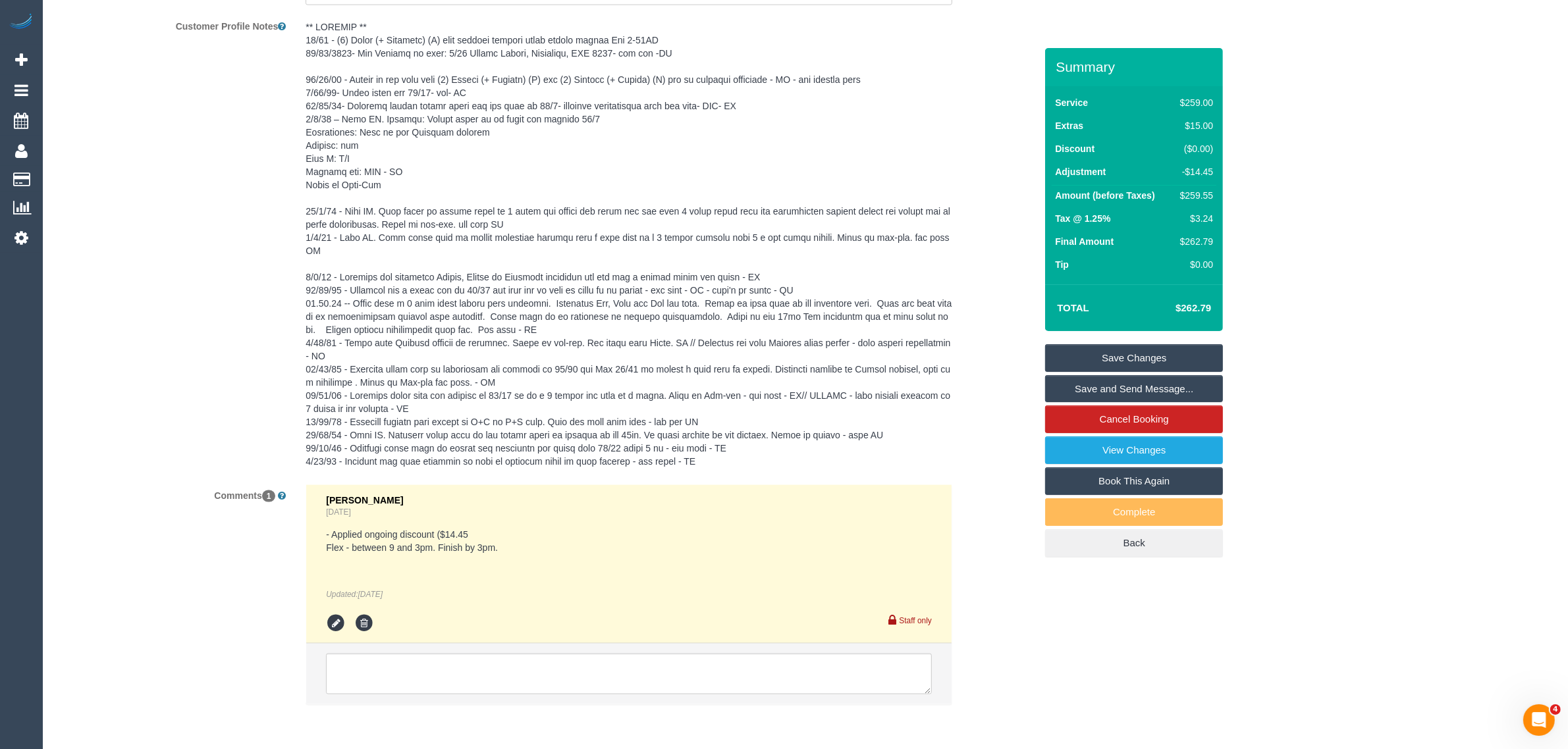
scroll to position [2343, 0]
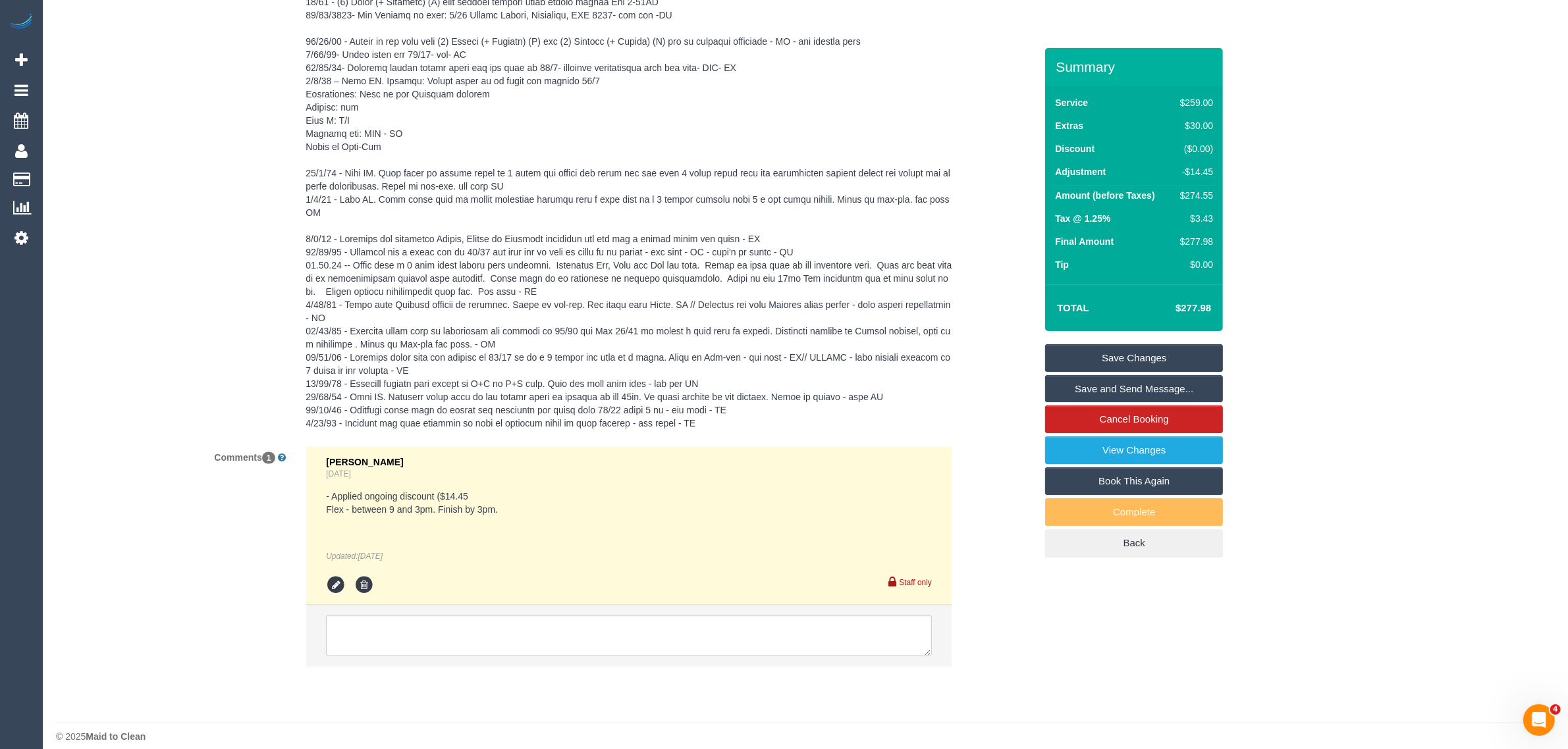
select select "spot24"
drag, startPoint x: 368, startPoint y: 615, endPoint x: 363, endPoint y: 624, distance: 10.3
click at [368, 616] on textarea at bounding box center [629, 635] width 606 height 41
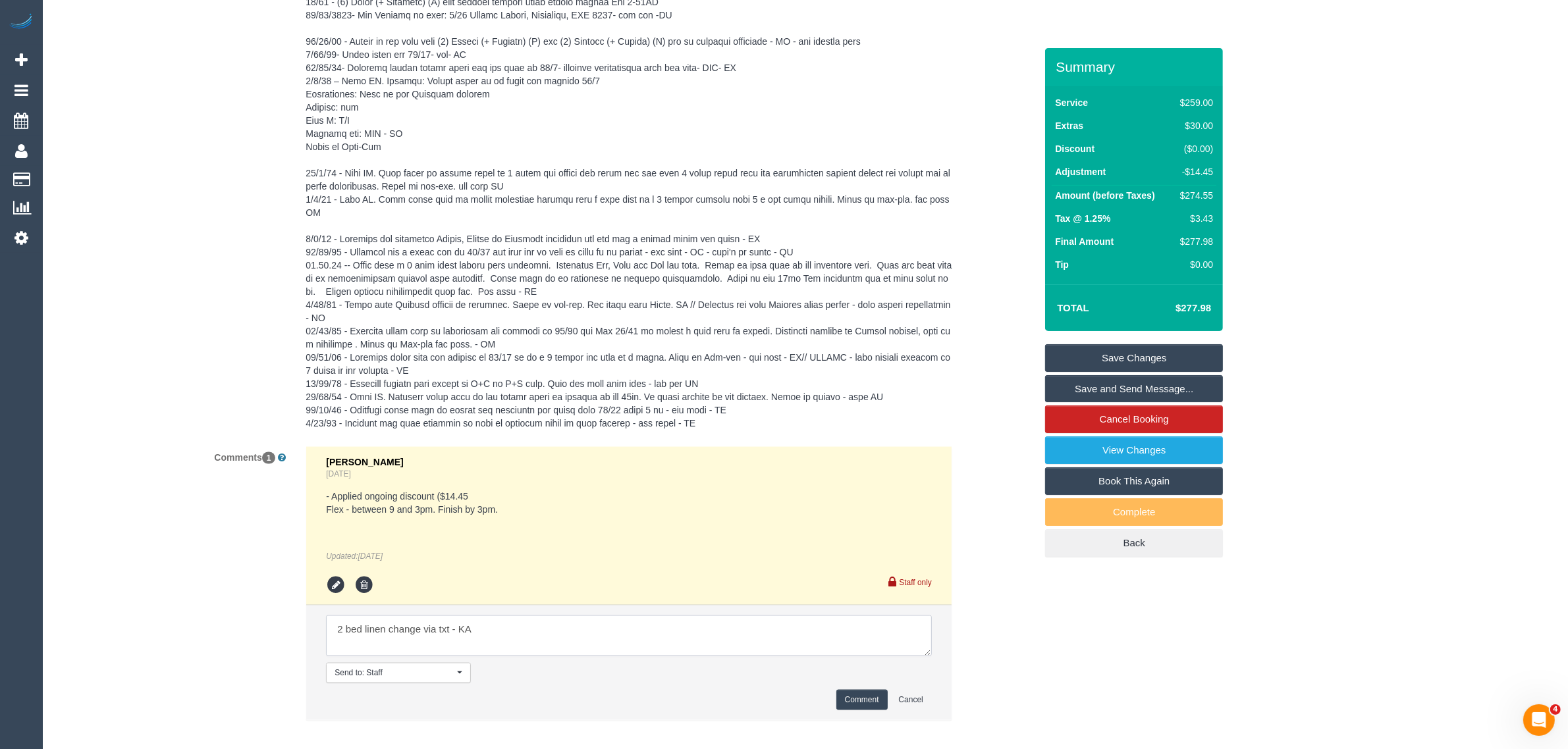
type textarea "2 bed linen change via txt - KA"
click at [837, 692] on button "Comment" at bounding box center [862, 700] width 52 height 21
click at [852, 690] on button "Comment" at bounding box center [862, 700] width 52 height 21
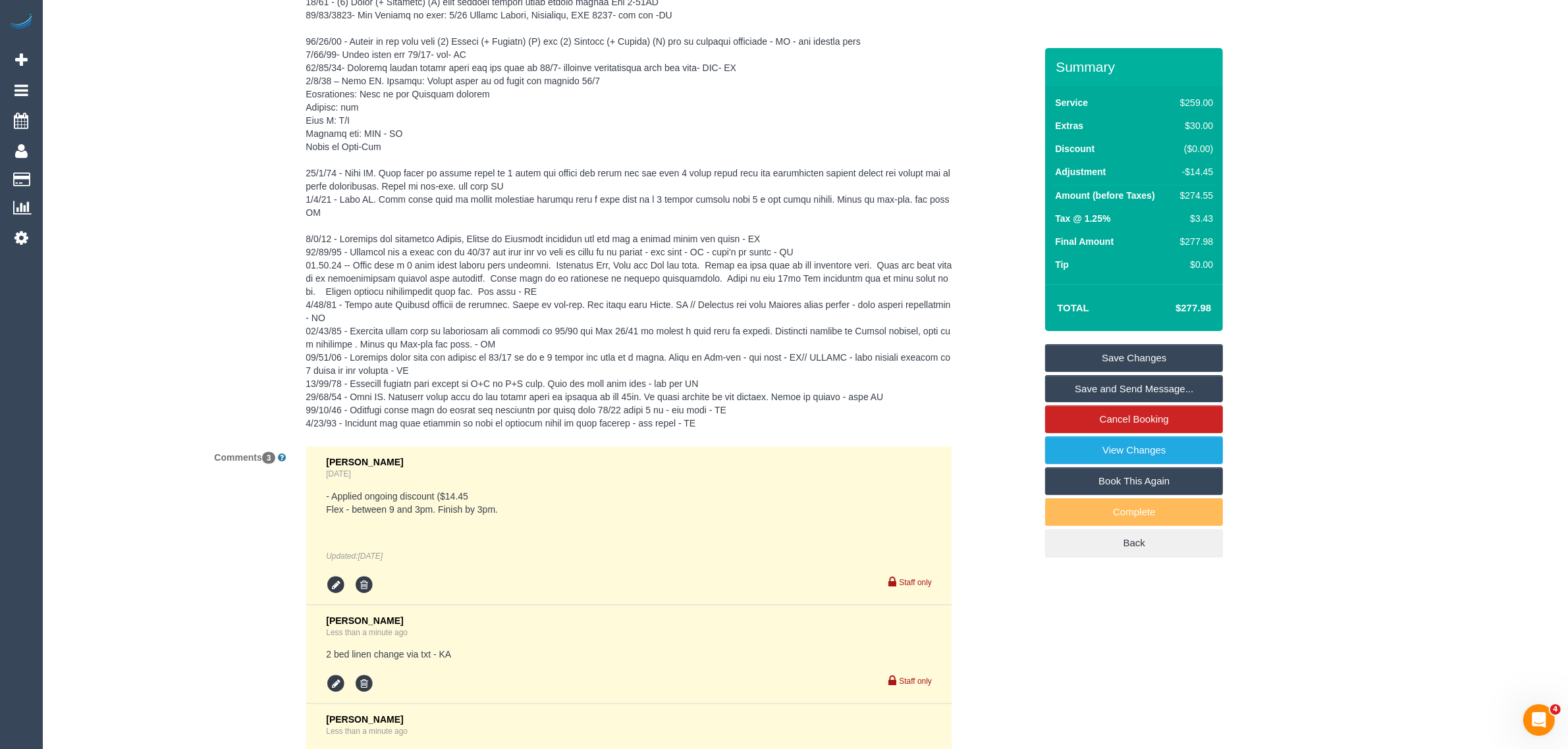
click at [1115, 356] on link "Save Changes" at bounding box center [1134, 358] width 178 height 28
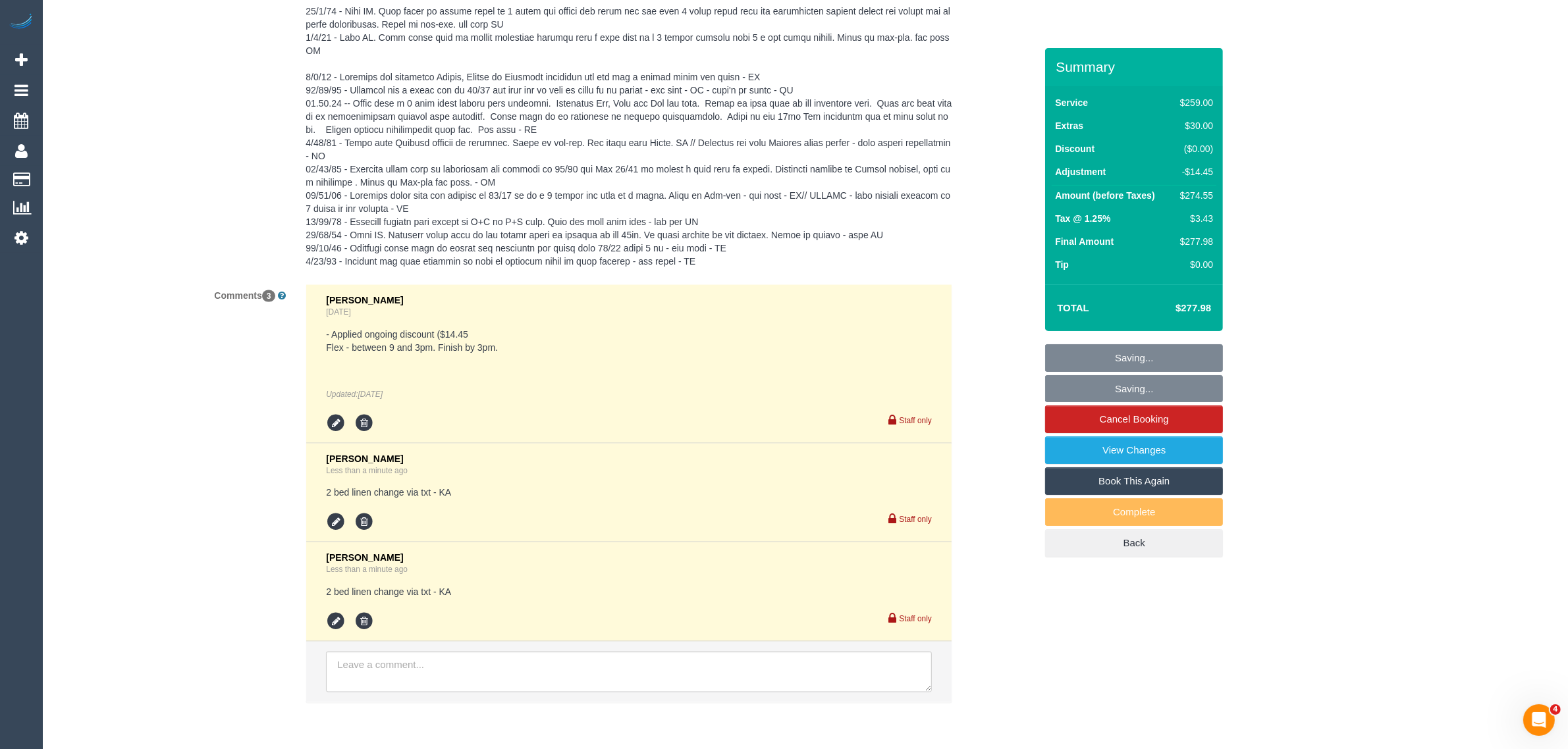
scroll to position [2541, 0]
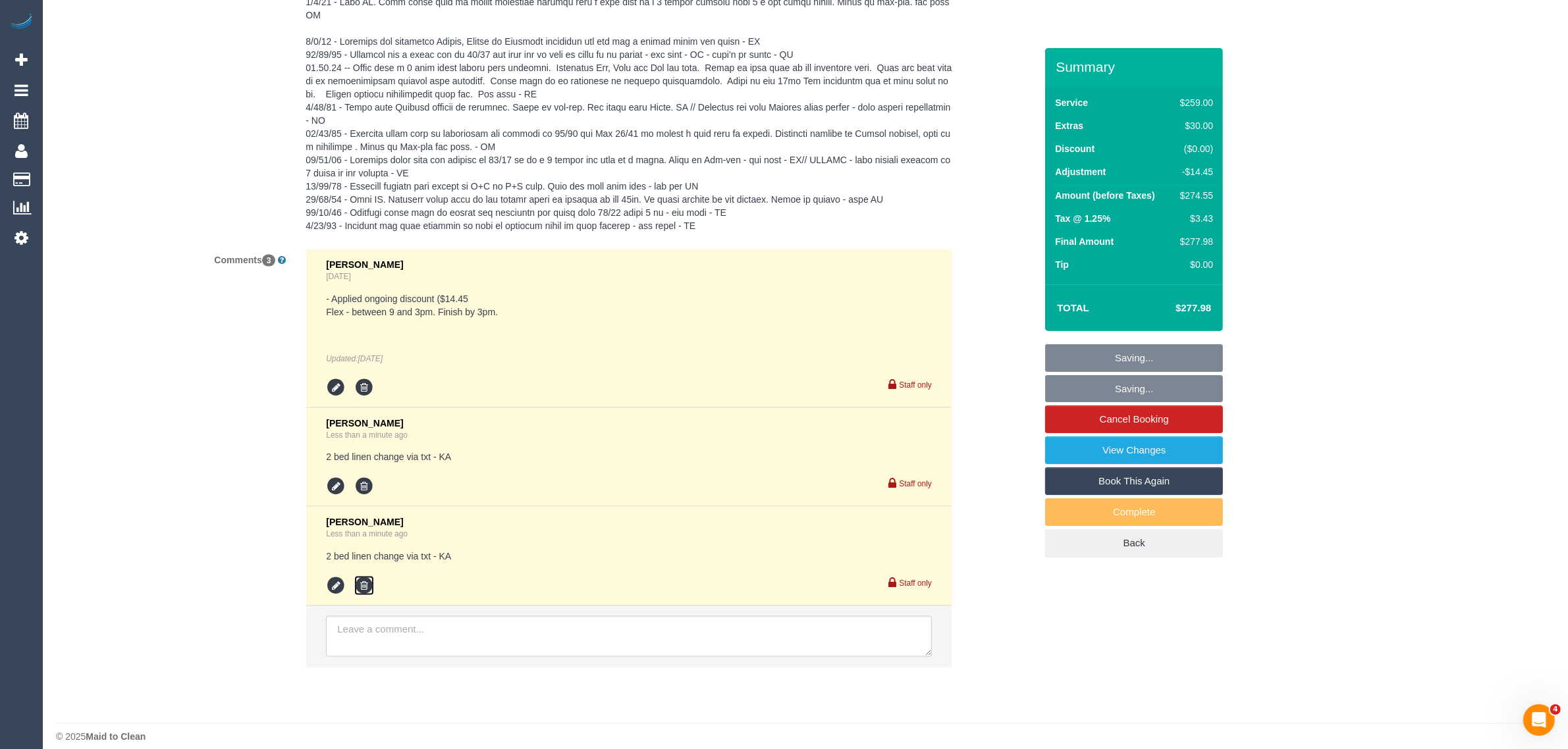
click at [361, 576] on icon at bounding box center [364, 586] width 20 height 20
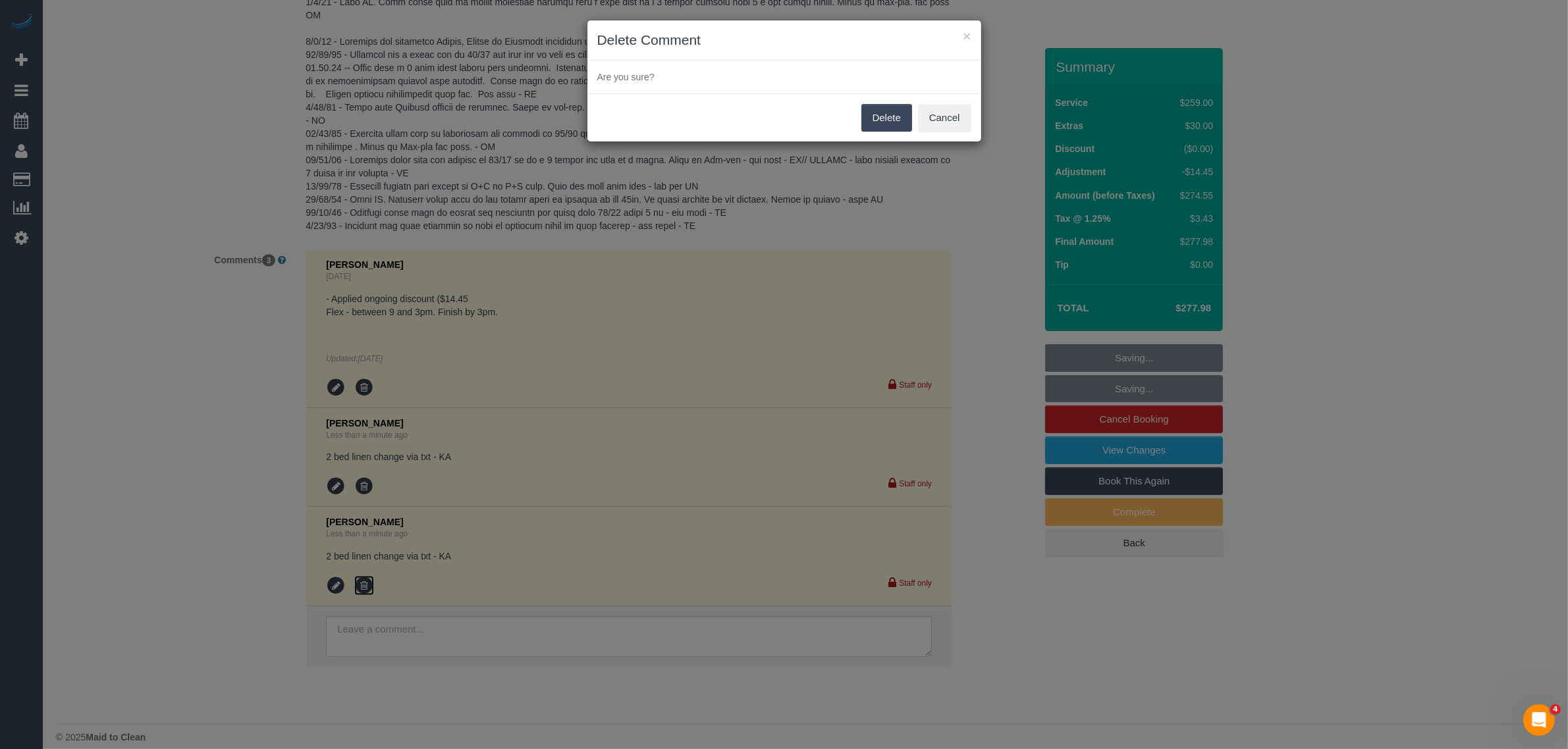
scroll to position [2528, 0]
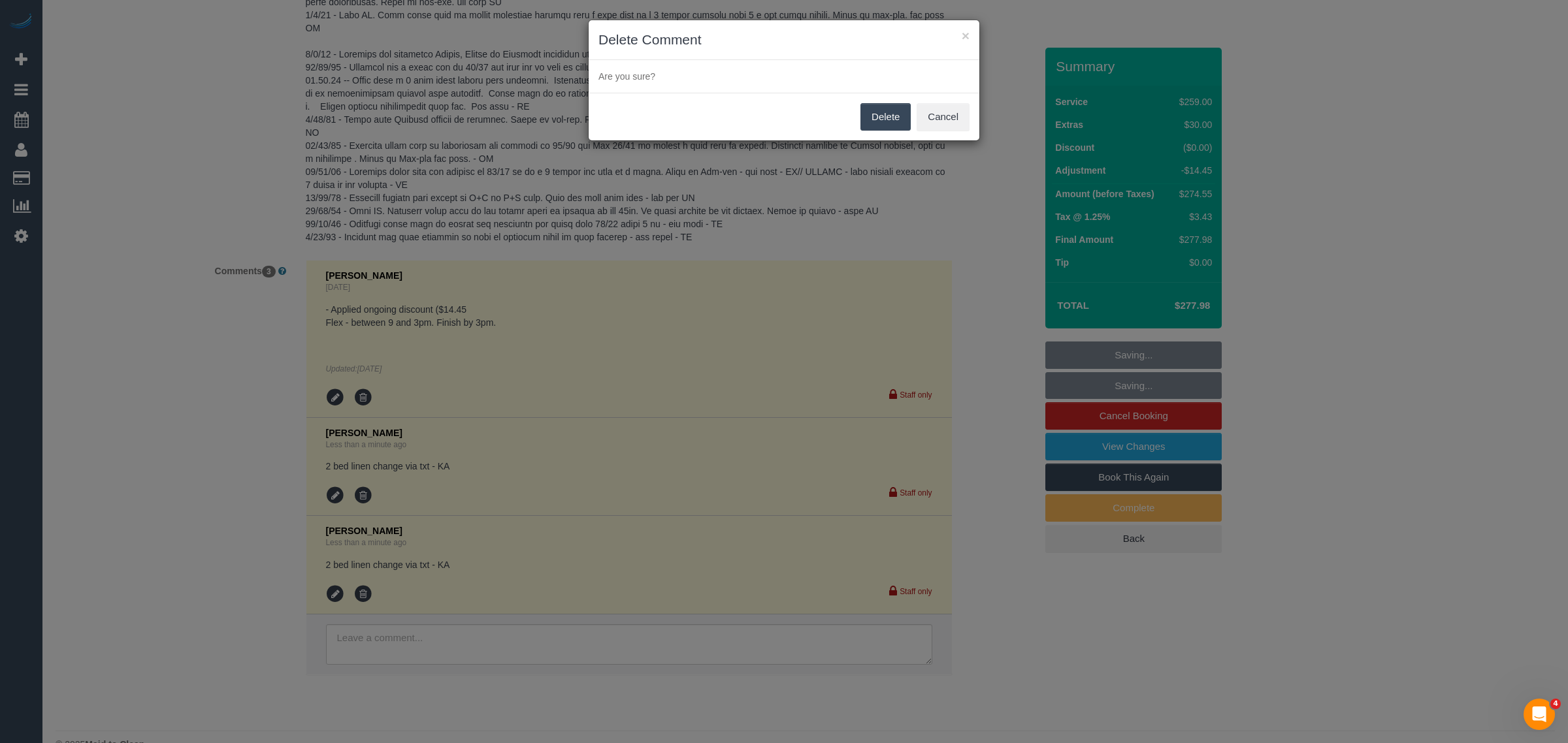
click at [873, 116] on button "Delete" at bounding box center [885, 117] width 51 height 27
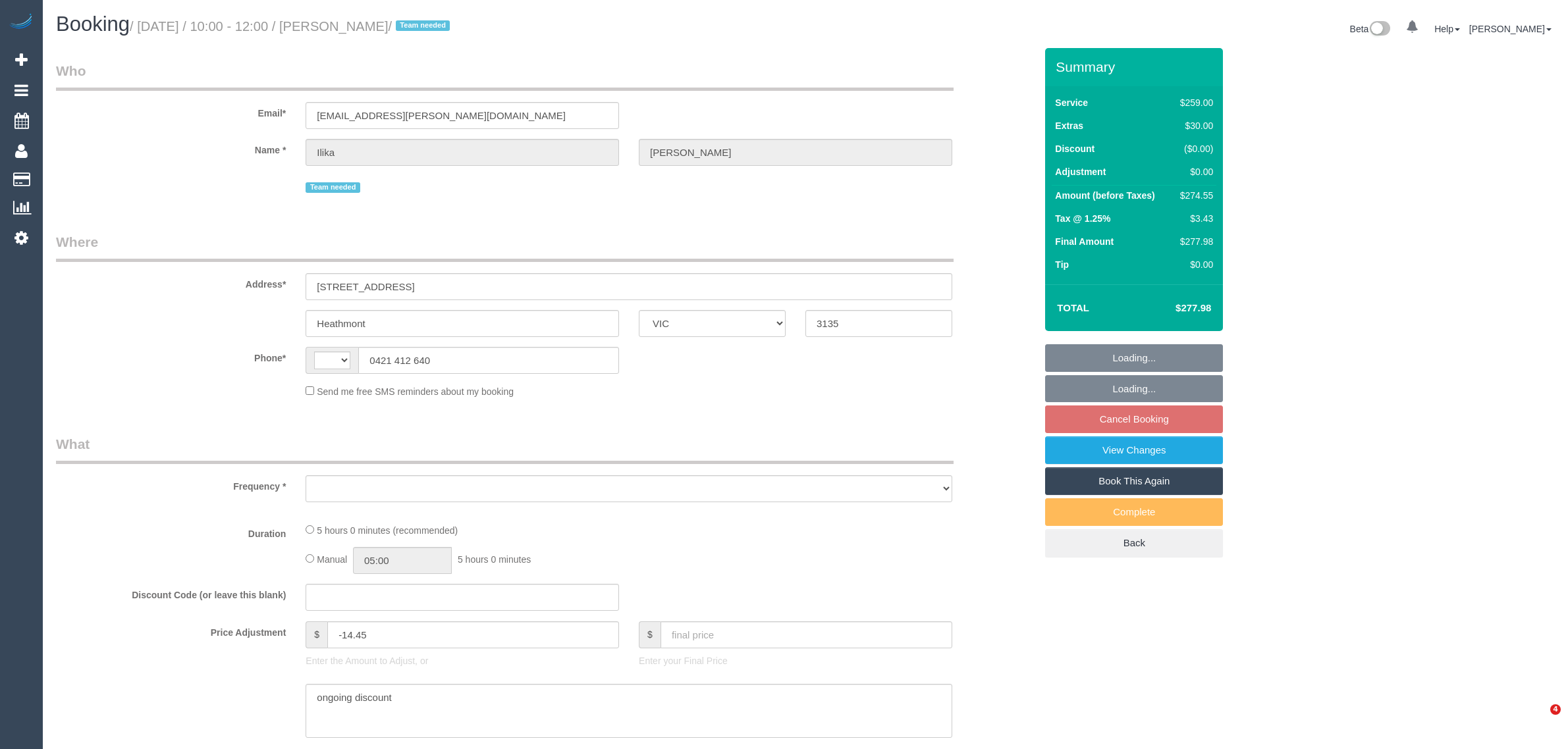
select select "VIC"
select select "string:AU"
select select "string:stripe-pm_1PJ5zJ2GScqysDRVN6QVtdR4"
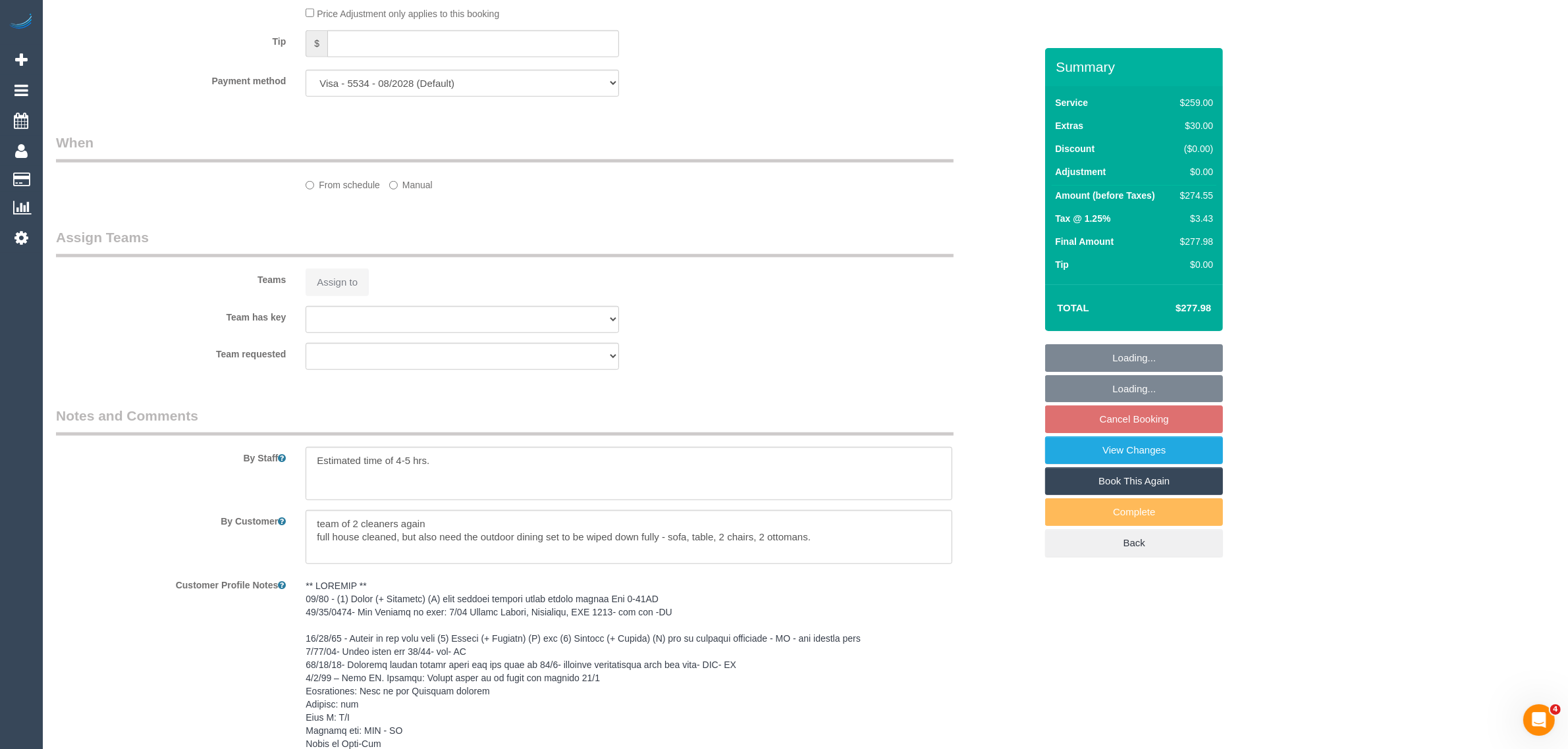
select select "object:676"
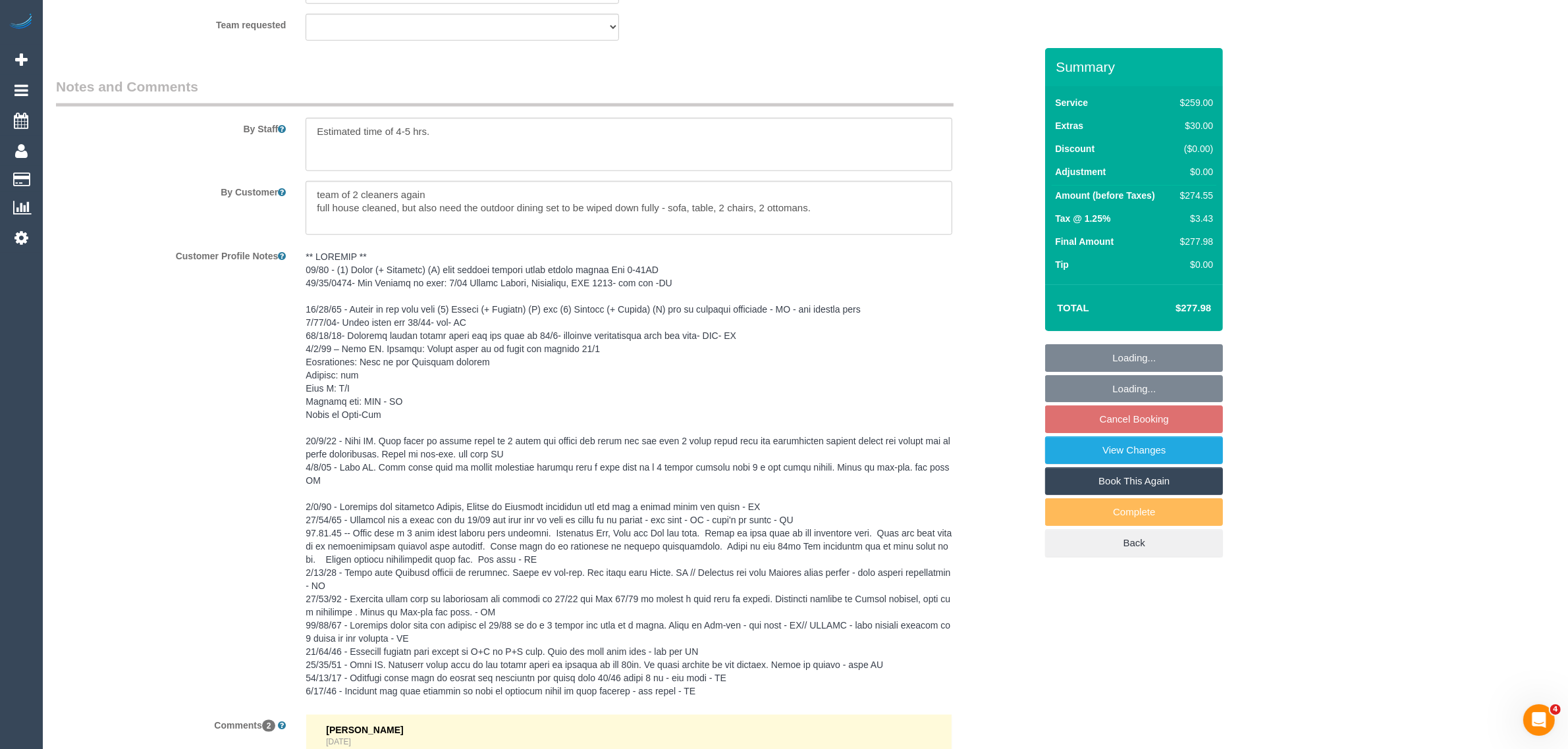
select select "number:28"
select select "number:14"
select select "number:19"
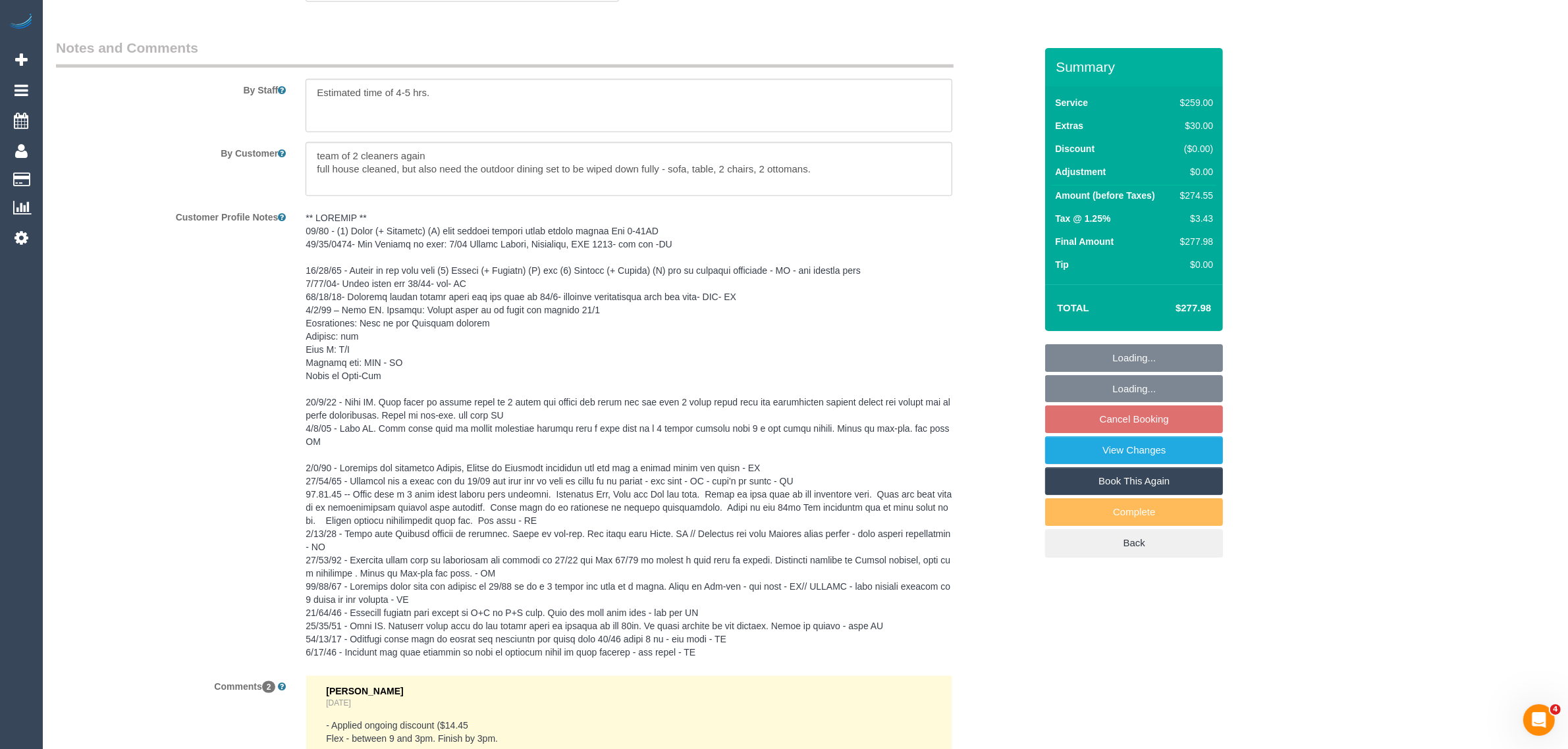
select select "spot3"
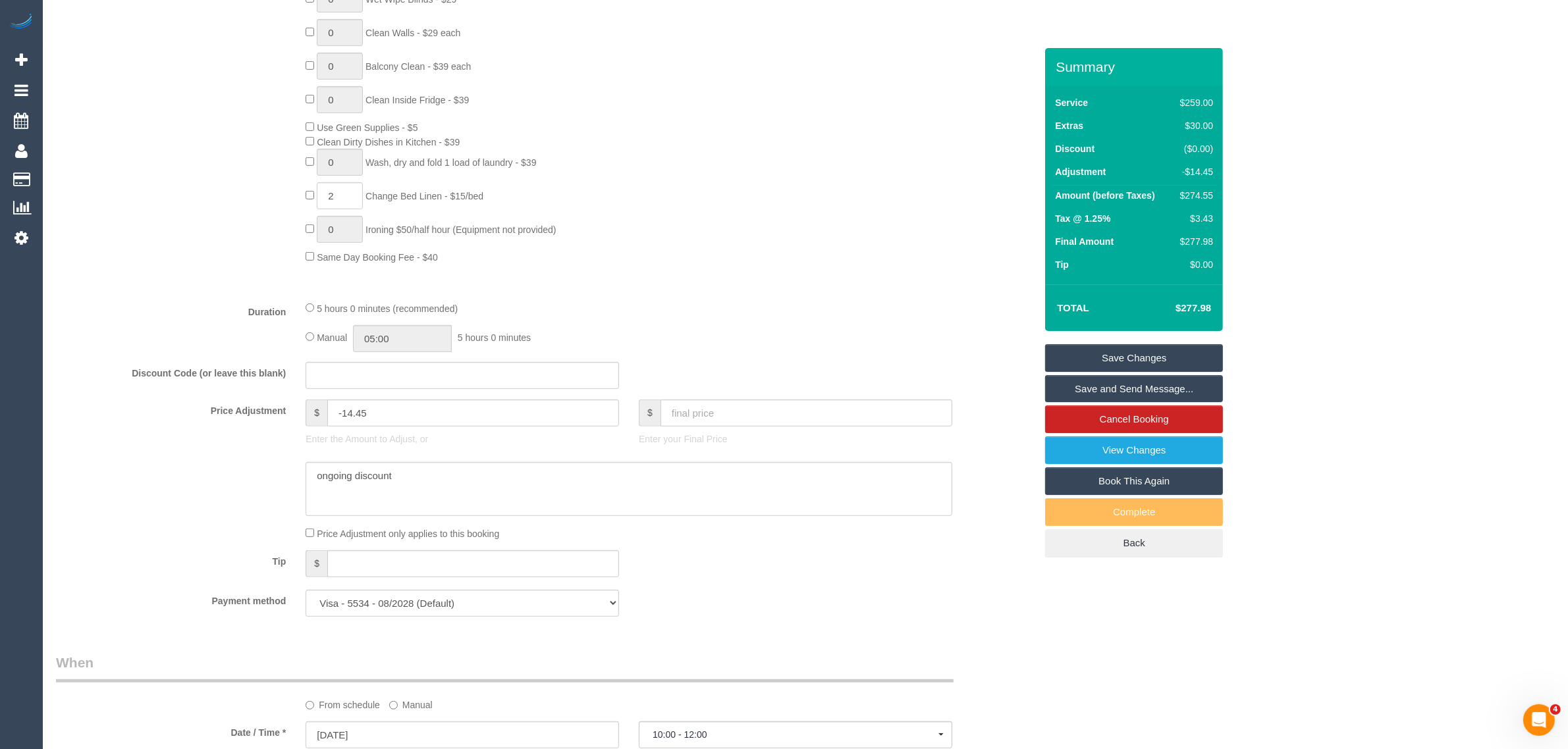
scroll to position [467, 0]
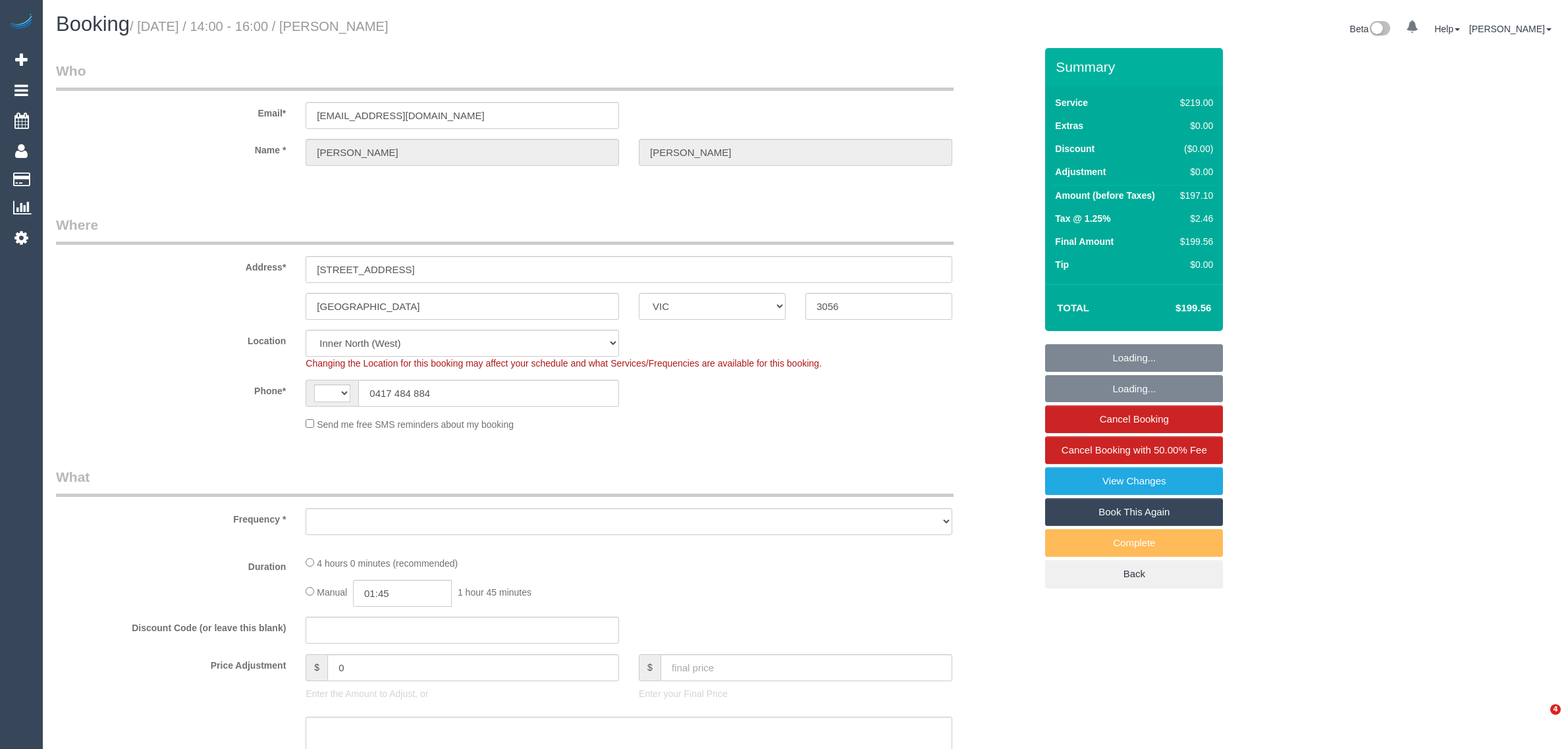
select select "VIC"
select select "string:AU"
select select "object:287"
select select "string:stripe-pm_1P1xSx2GScqysDRVR9xG3WvH"
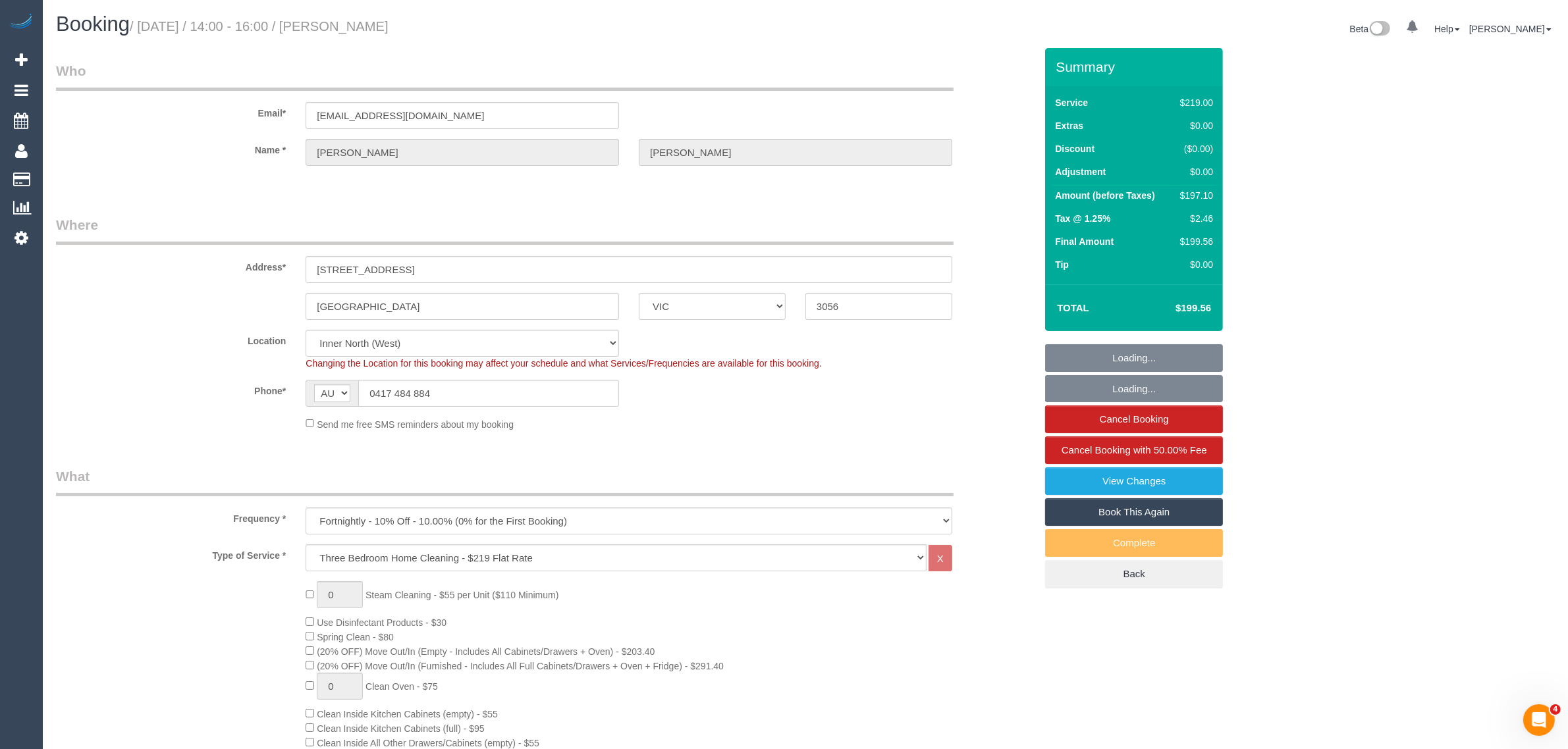
select select "object:635"
select select "number:28"
select select "number:14"
select select "number:21"
select select "number:24"
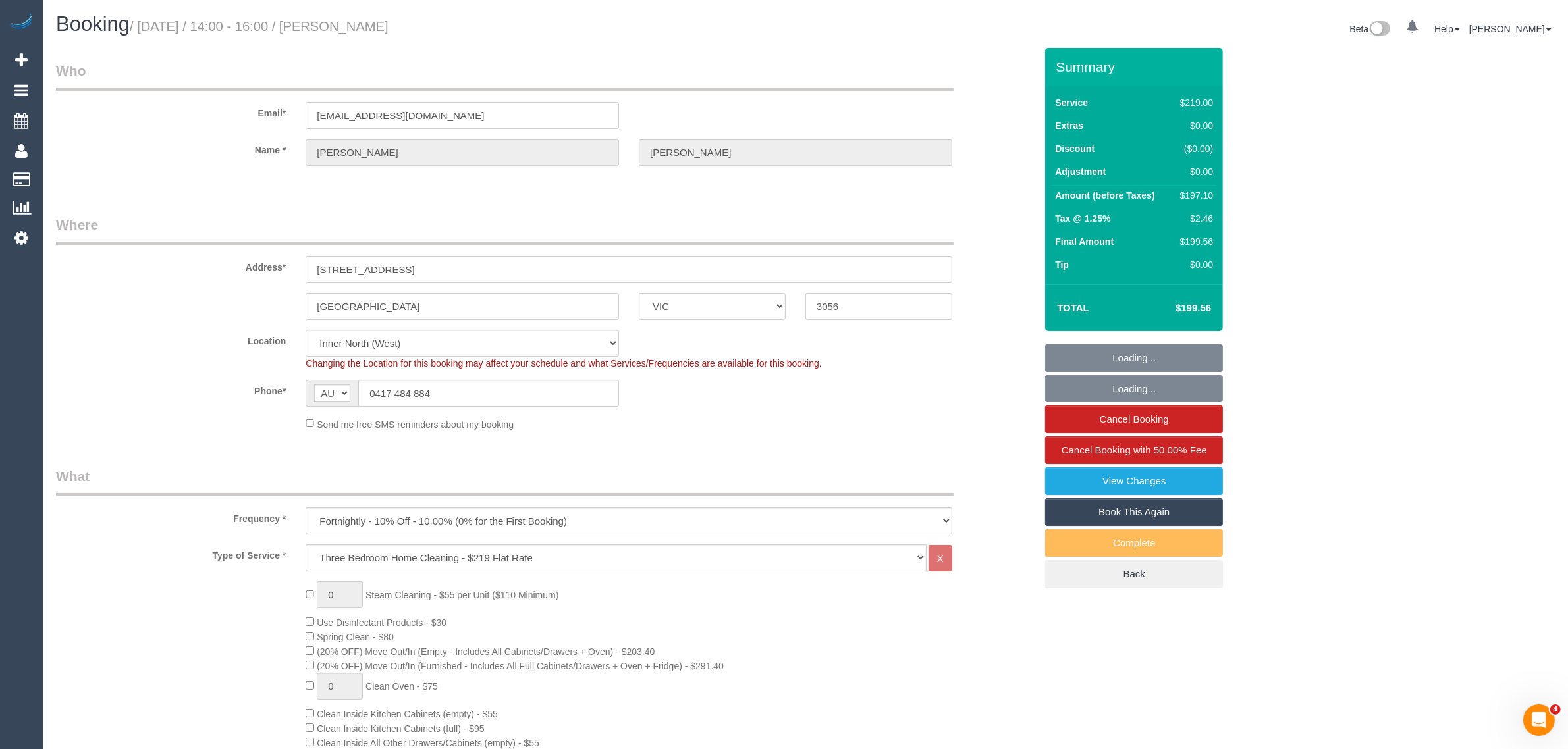
select select "number:33"
select select "number:26"
select select "spot1"
click at [501, 392] on input "0417 484 884" at bounding box center [488, 393] width 261 height 27
